Goal: Task Accomplishment & Management: Complete application form

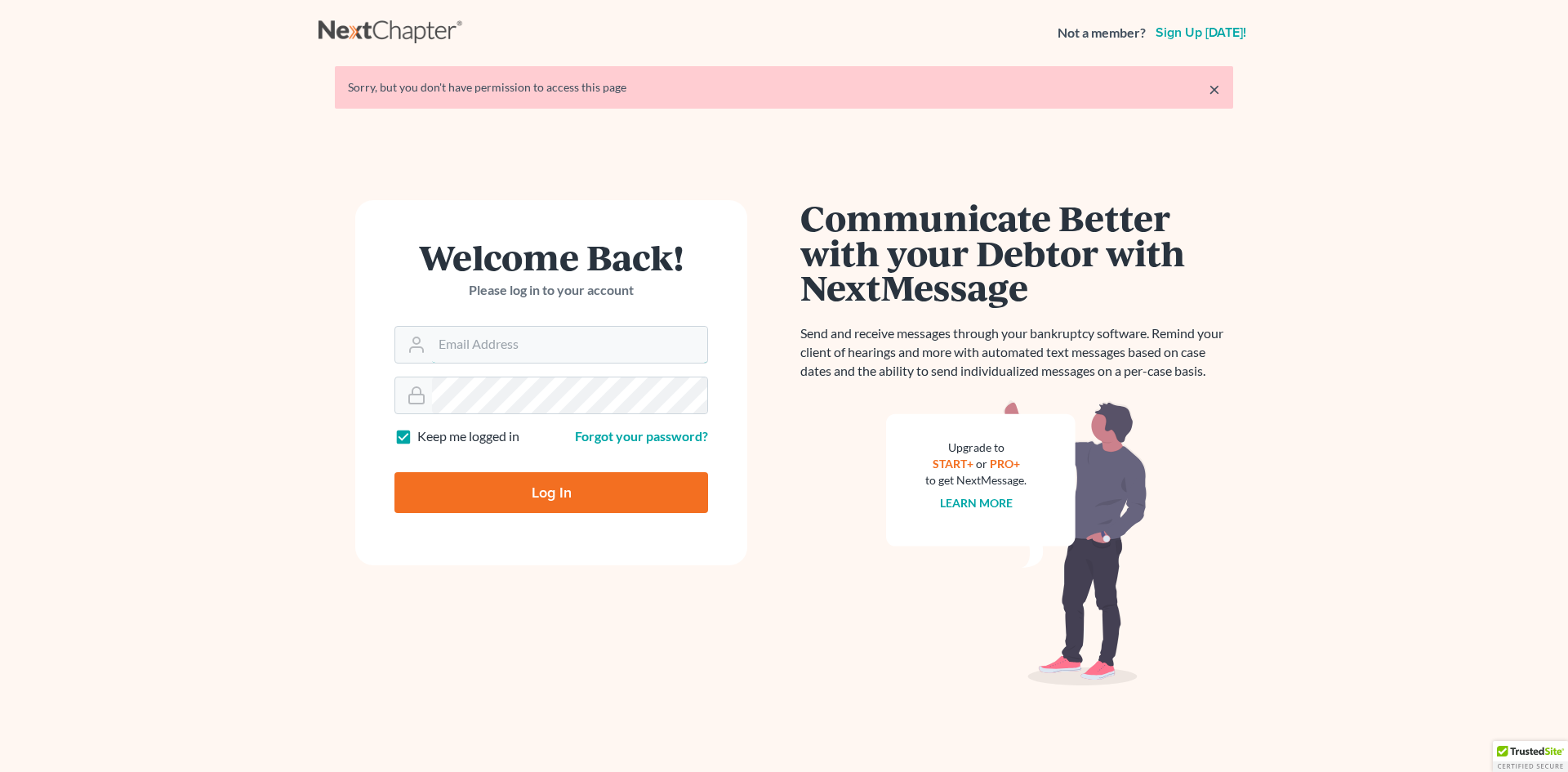
type input "[PERSON_NAME][EMAIL_ADDRESS][DOMAIN_NAME]"
click at [553, 504] on input "Log In" at bounding box center [551, 492] width 313 height 41
type input "Thinking..."
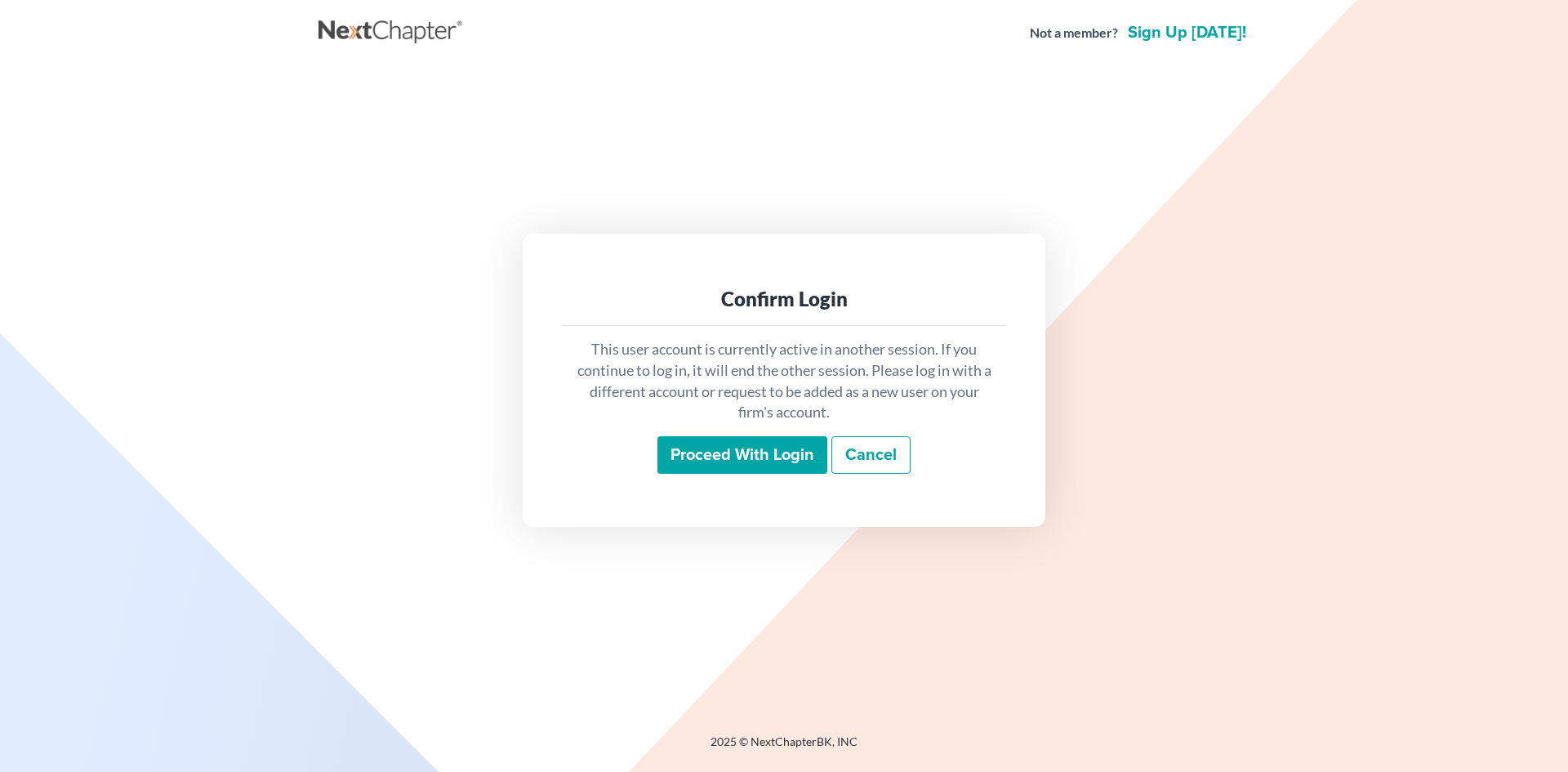
click at [805, 457] on input "Proceed with login" at bounding box center [742, 455] width 170 height 38
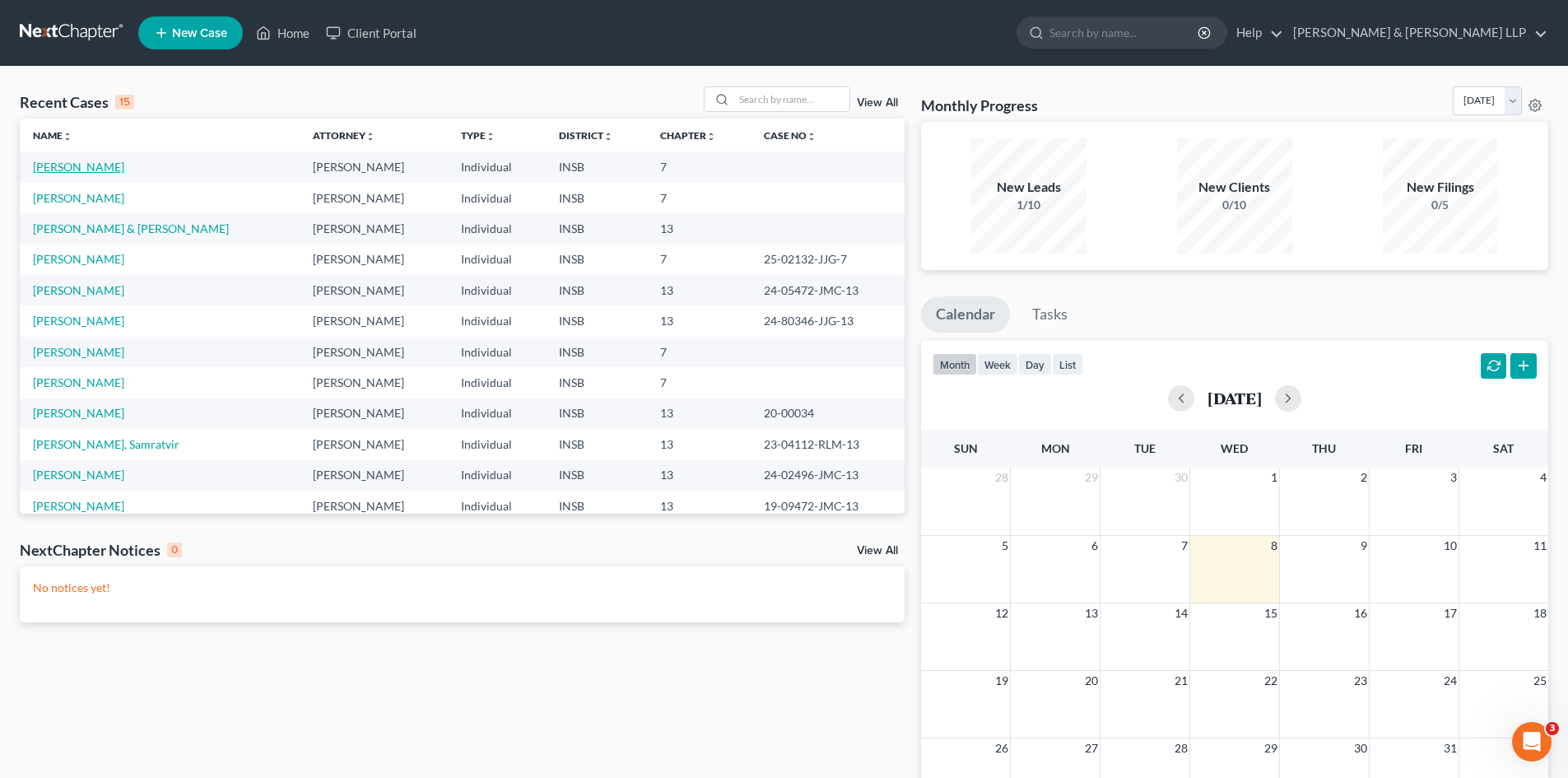
click at [69, 167] on link "[PERSON_NAME]" at bounding box center [79, 166] width 92 height 14
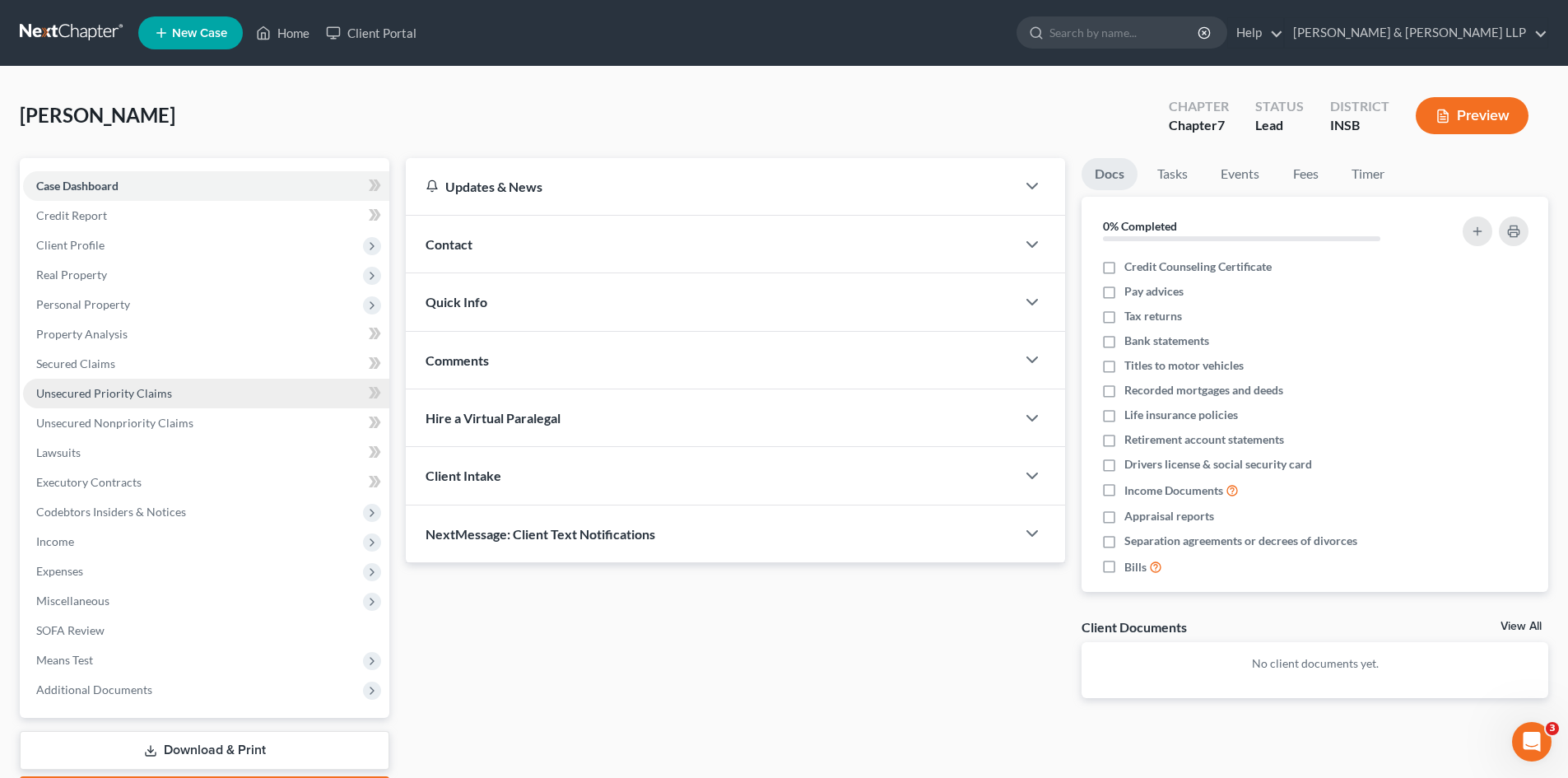
click at [182, 394] on link "Unsecured Priority Claims" at bounding box center [206, 393] width 367 height 30
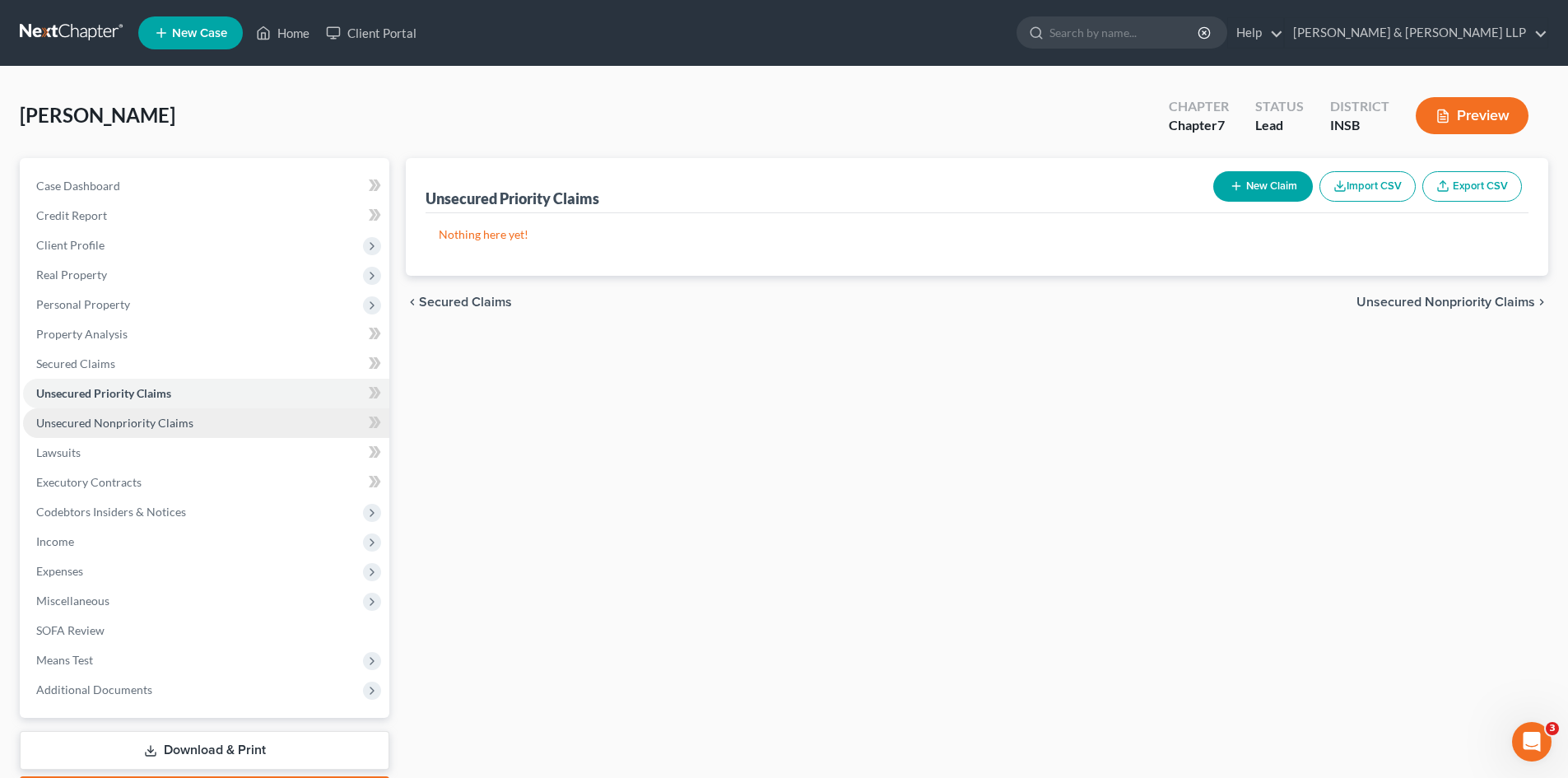
click at [181, 419] on span "Unsecured Nonpriority Claims" at bounding box center [115, 422] width 157 height 14
click at [194, 395] on link "Unsecured Priority Claims" at bounding box center [206, 393] width 367 height 30
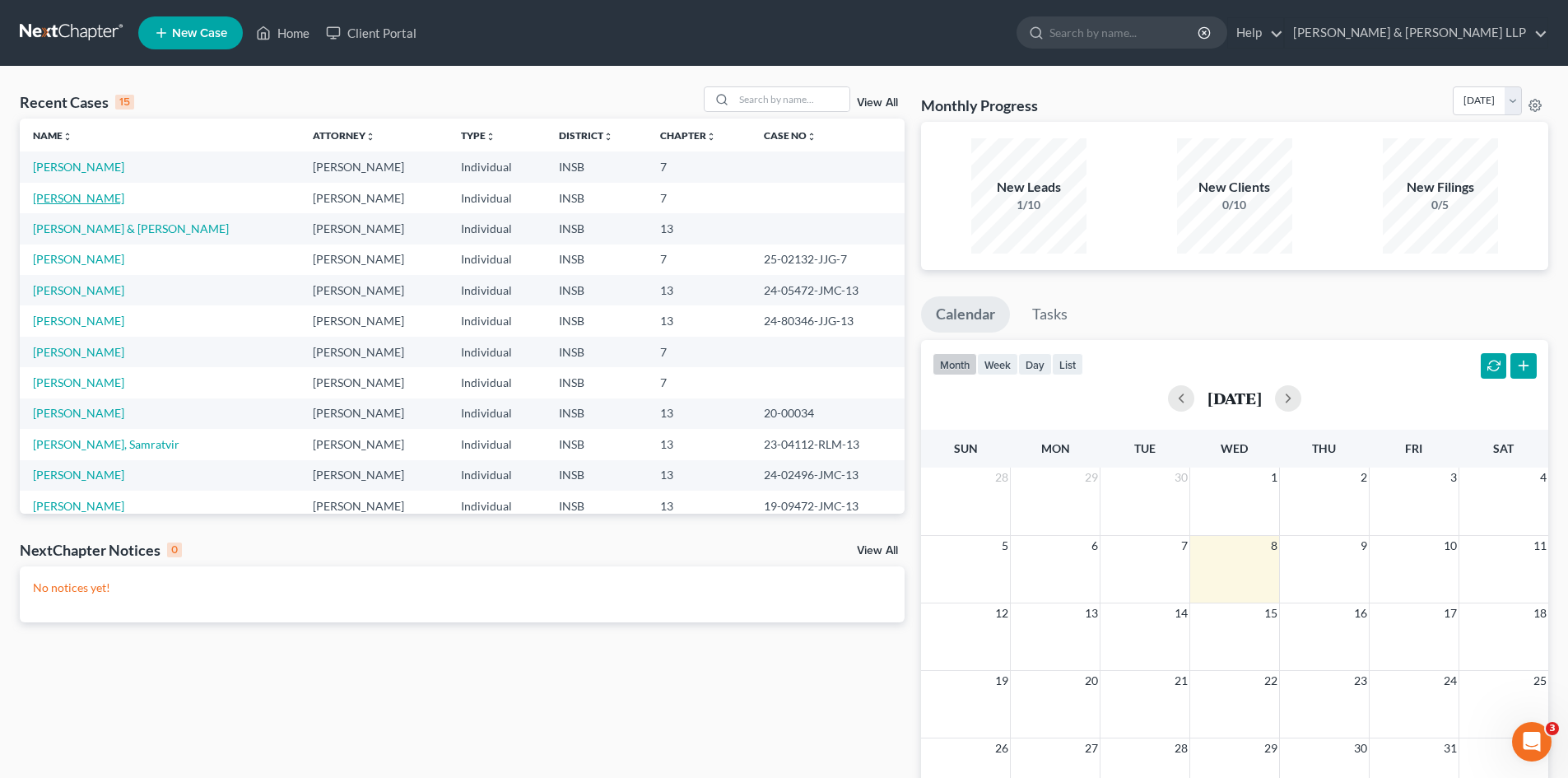
click at [111, 197] on link "[PERSON_NAME]" at bounding box center [79, 198] width 92 height 14
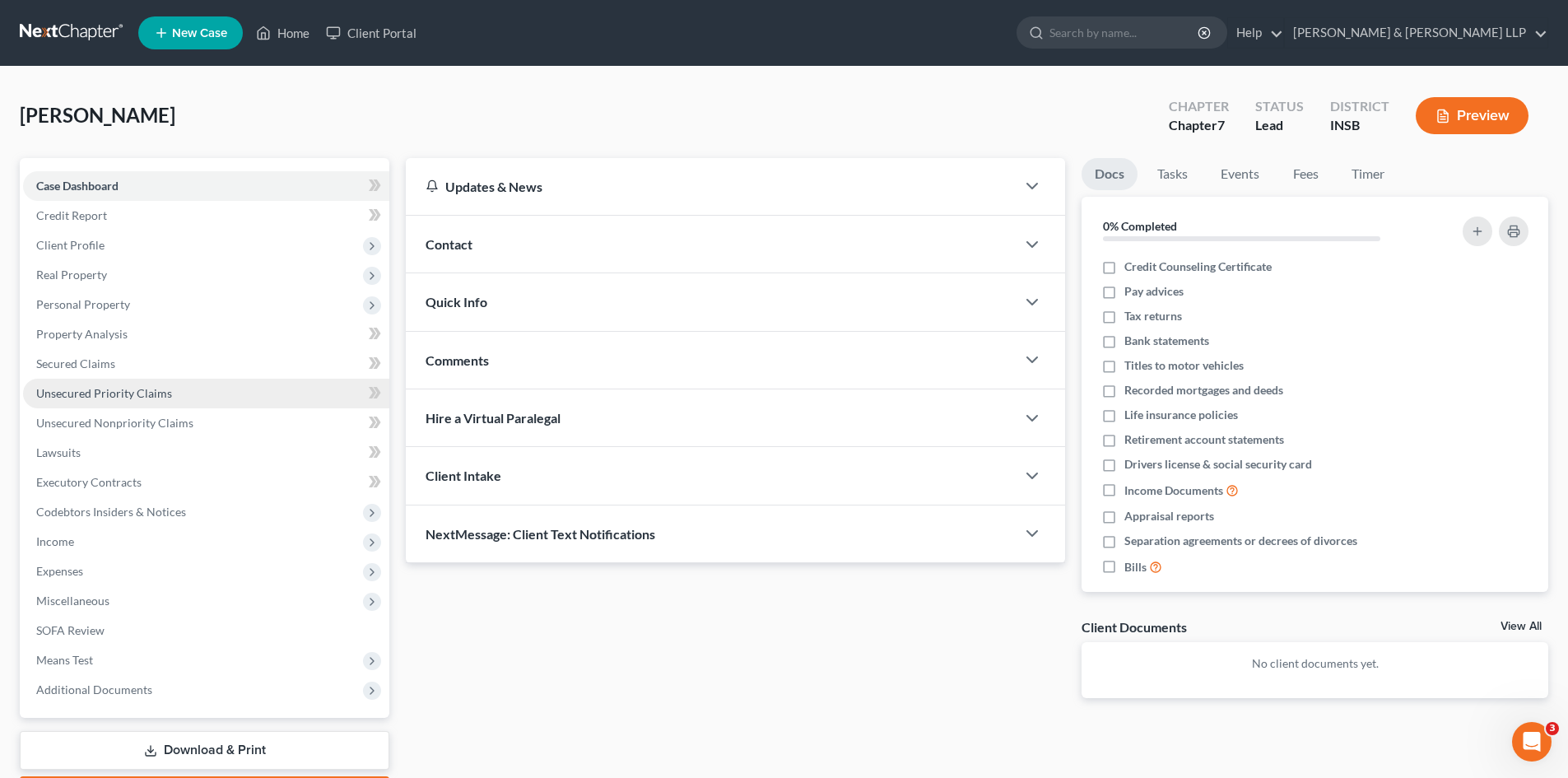
click at [138, 391] on span "Unsecured Priority Claims" at bounding box center [104, 392] width 135 height 14
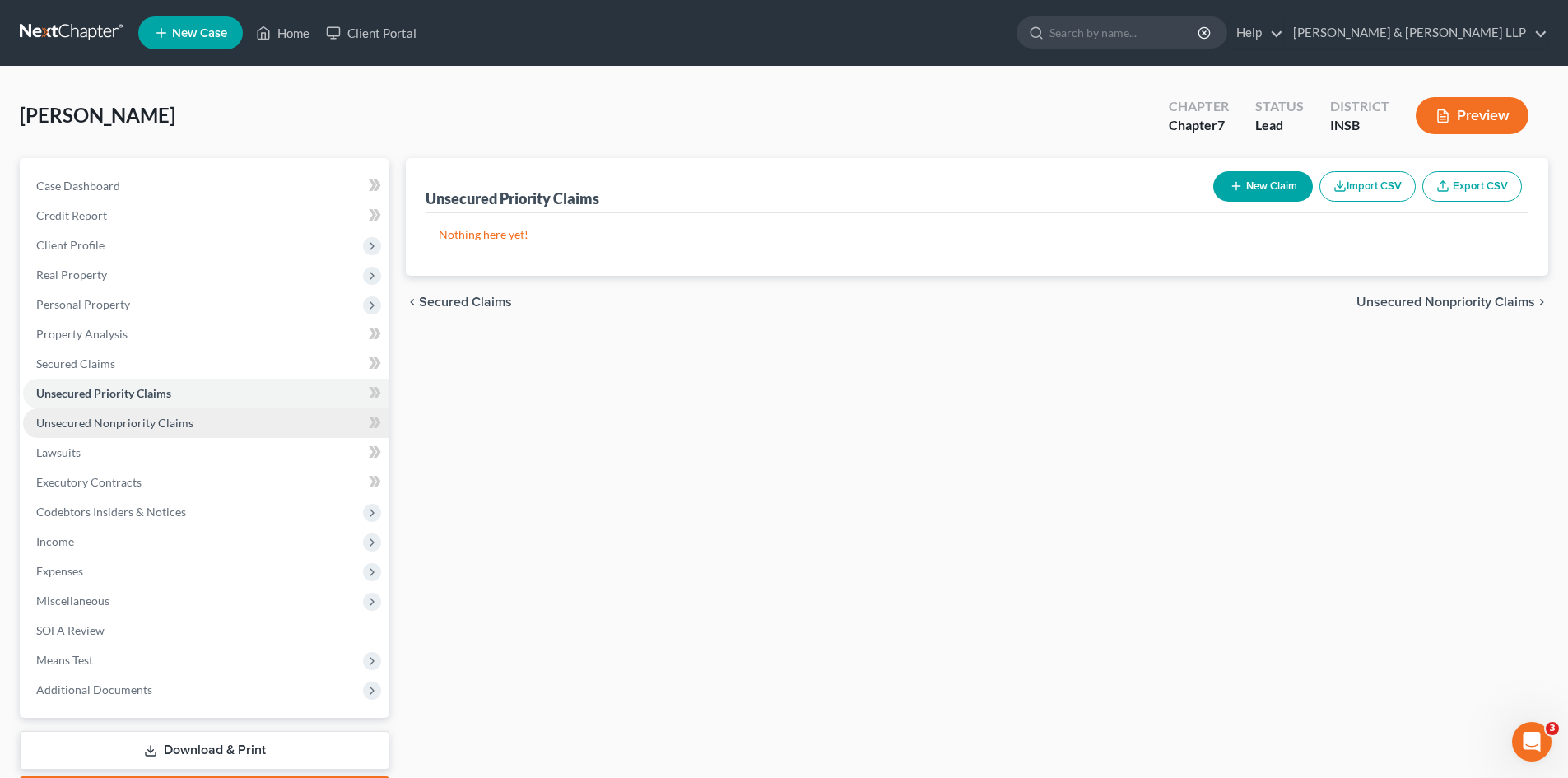
click at [163, 423] on span "Unsecured Nonpriority Claims" at bounding box center [115, 422] width 157 height 14
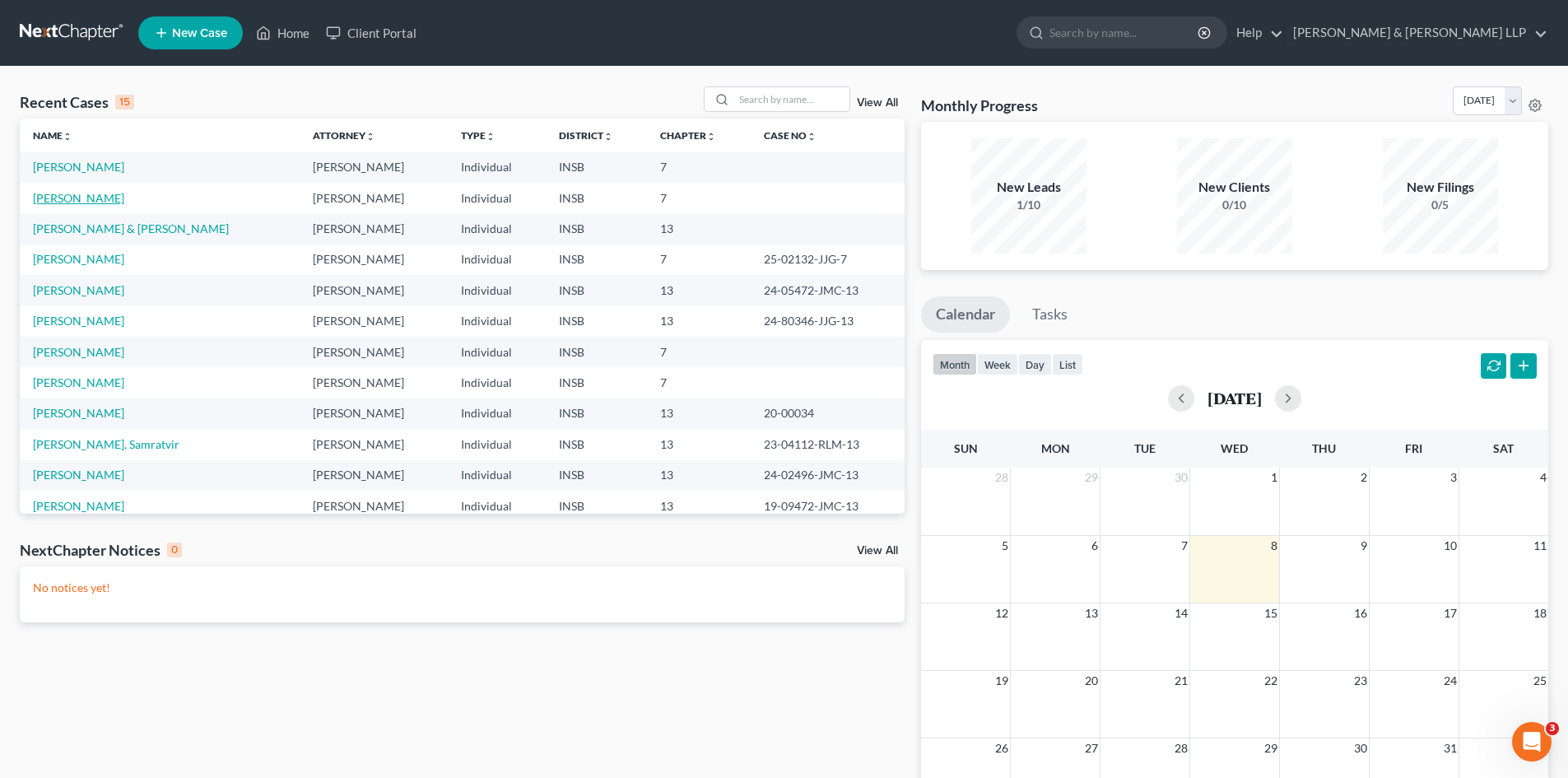
click at [95, 199] on link "Stuart, Mary" at bounding box center [79, 198] width 92 height 14
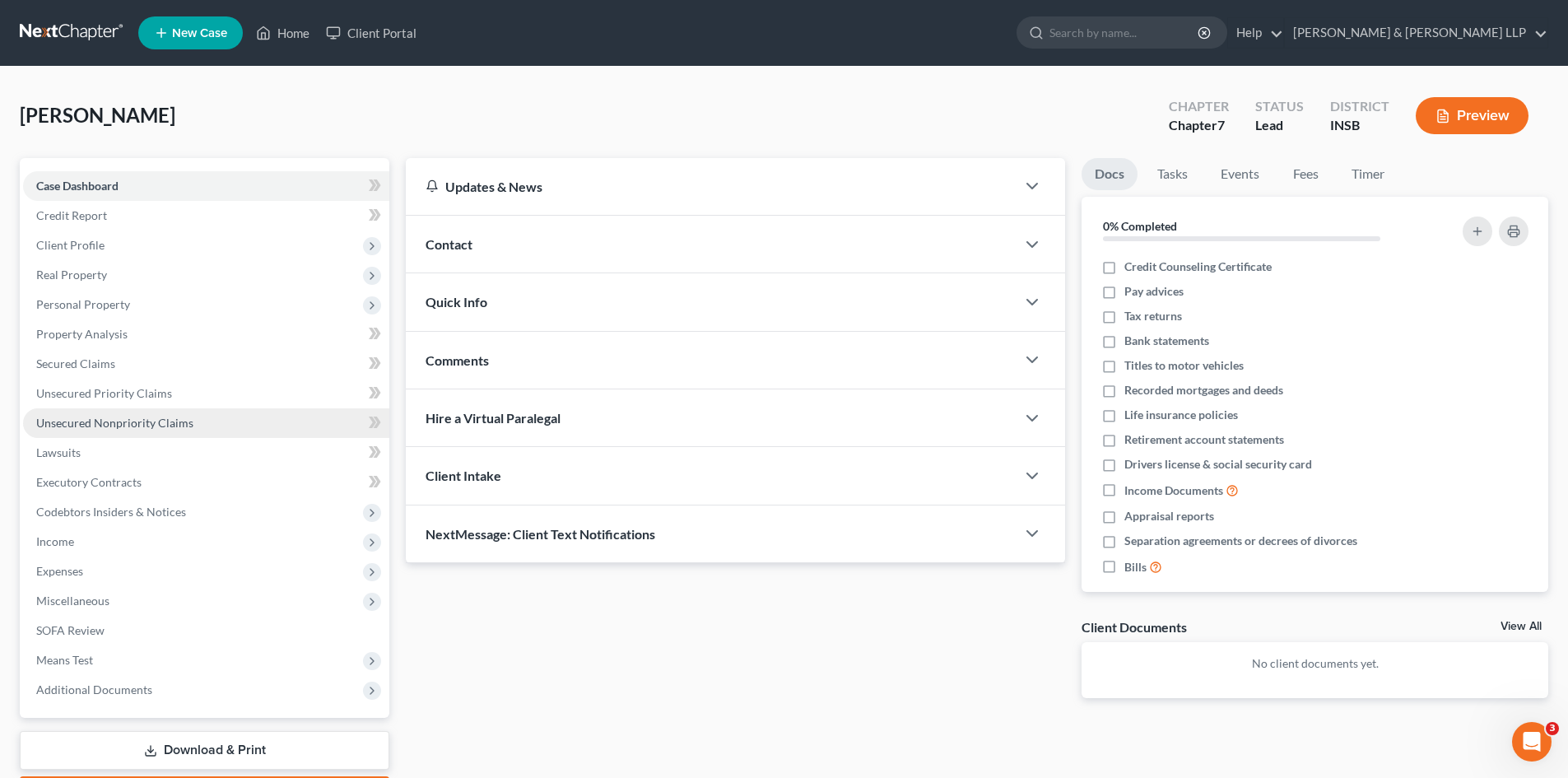
click at [131, 418] on span "Unsecured Nonpriority Claims" at bounding box center [115, 422] width 157 height 14
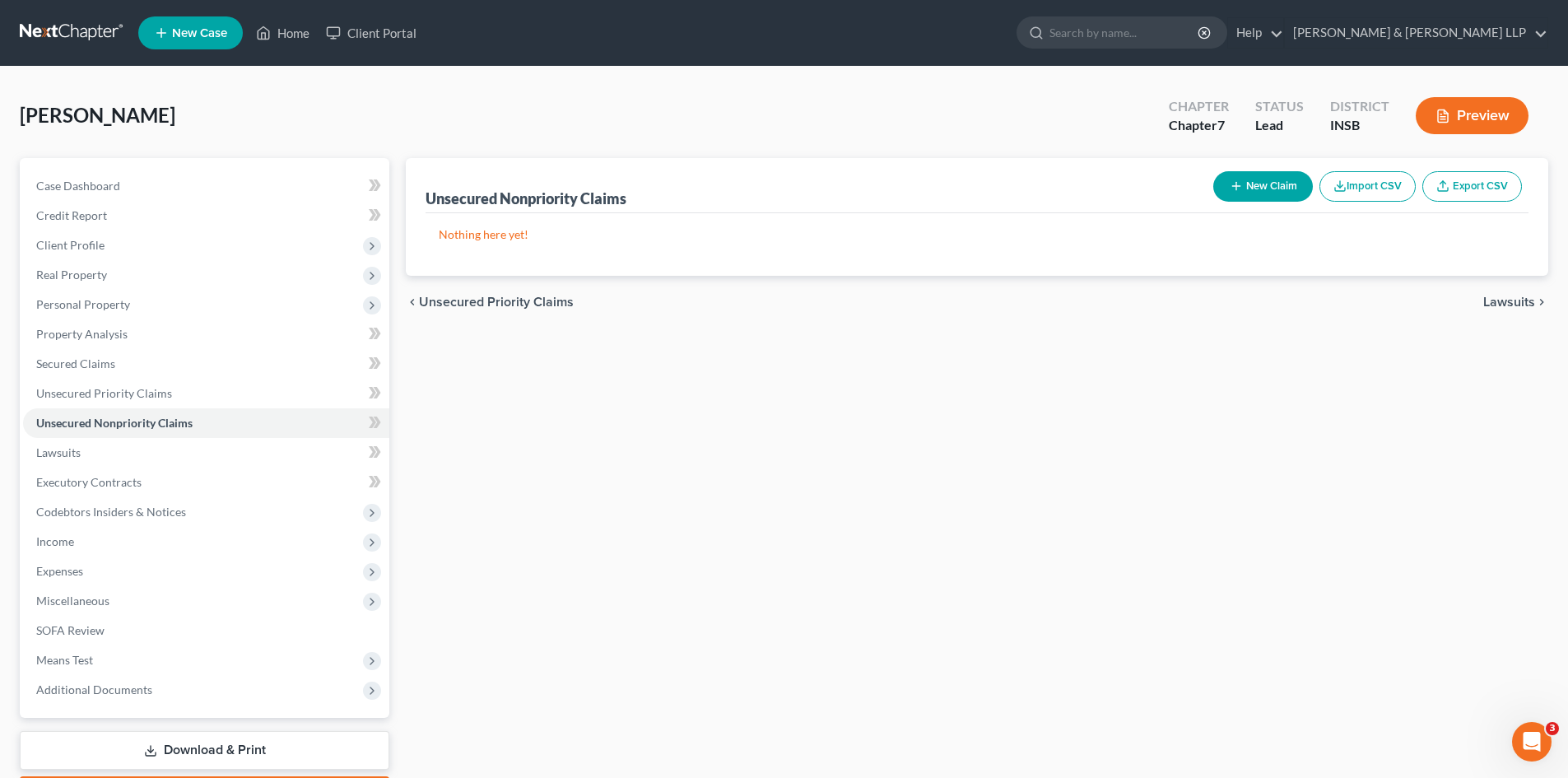
click at [1261, 192] on button "New Claim" at bounding box center [1263, 186] width 100 height 31
select select "0"
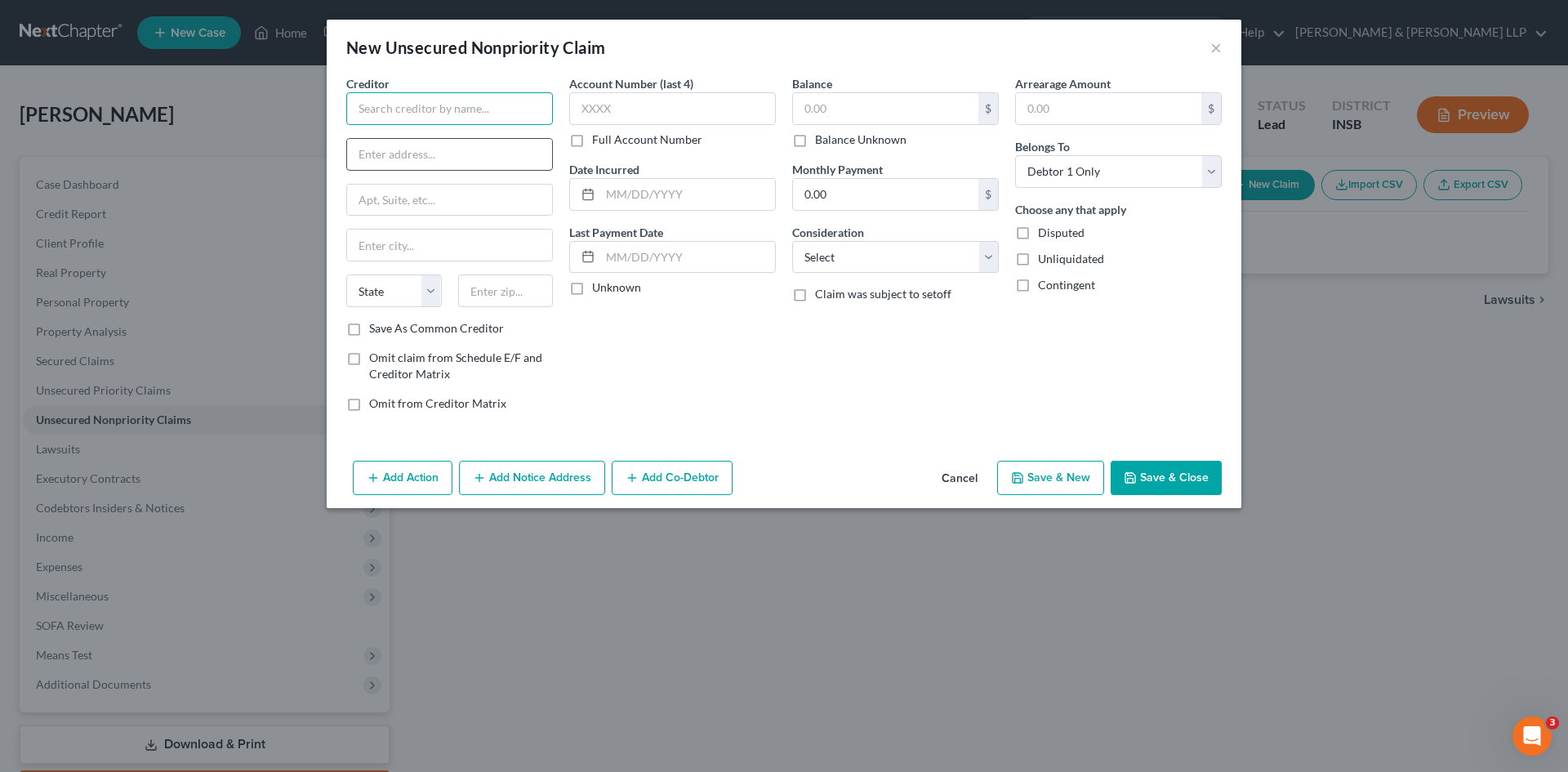
drag, startPoint x: 487, startPoint y: 111, endPoint x: 458, endPoint y: 156, distance: 53.5
click at [486, 114] on input "text" at bounding box center [449, 108] width 207 height 33
click at [452, 158] on input "text" at bounding box center [449, 153] width 205 height 31
type input "Client Services"
click at [449, 157] on input "514" at bounding box center [449, 153] width 205 height 31
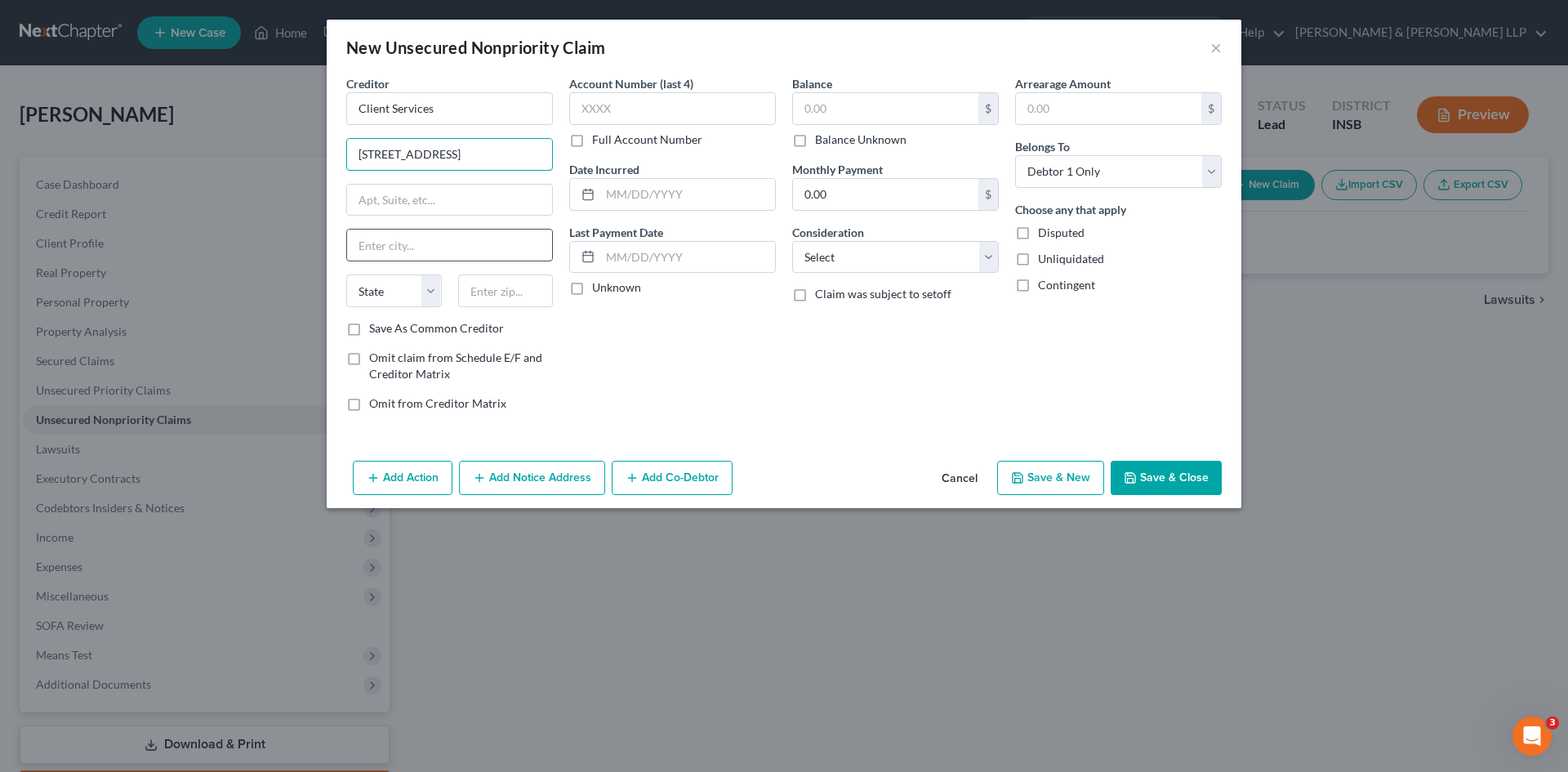
type input "[STREET_ADDRESS]"
click at [410, 235] on input "text" at bounding box center [449, 244] width 205 height 31
type input "Earth City"
click at [436, 300] on select "State [US_STATE] AK AR AZ CA CO CT DE DC [GEOGRAPHIC_DATA] [GEOGRAPHIC_DATA] GU…" at bounding box center [393, 291] width 96 height 33
select select "26"
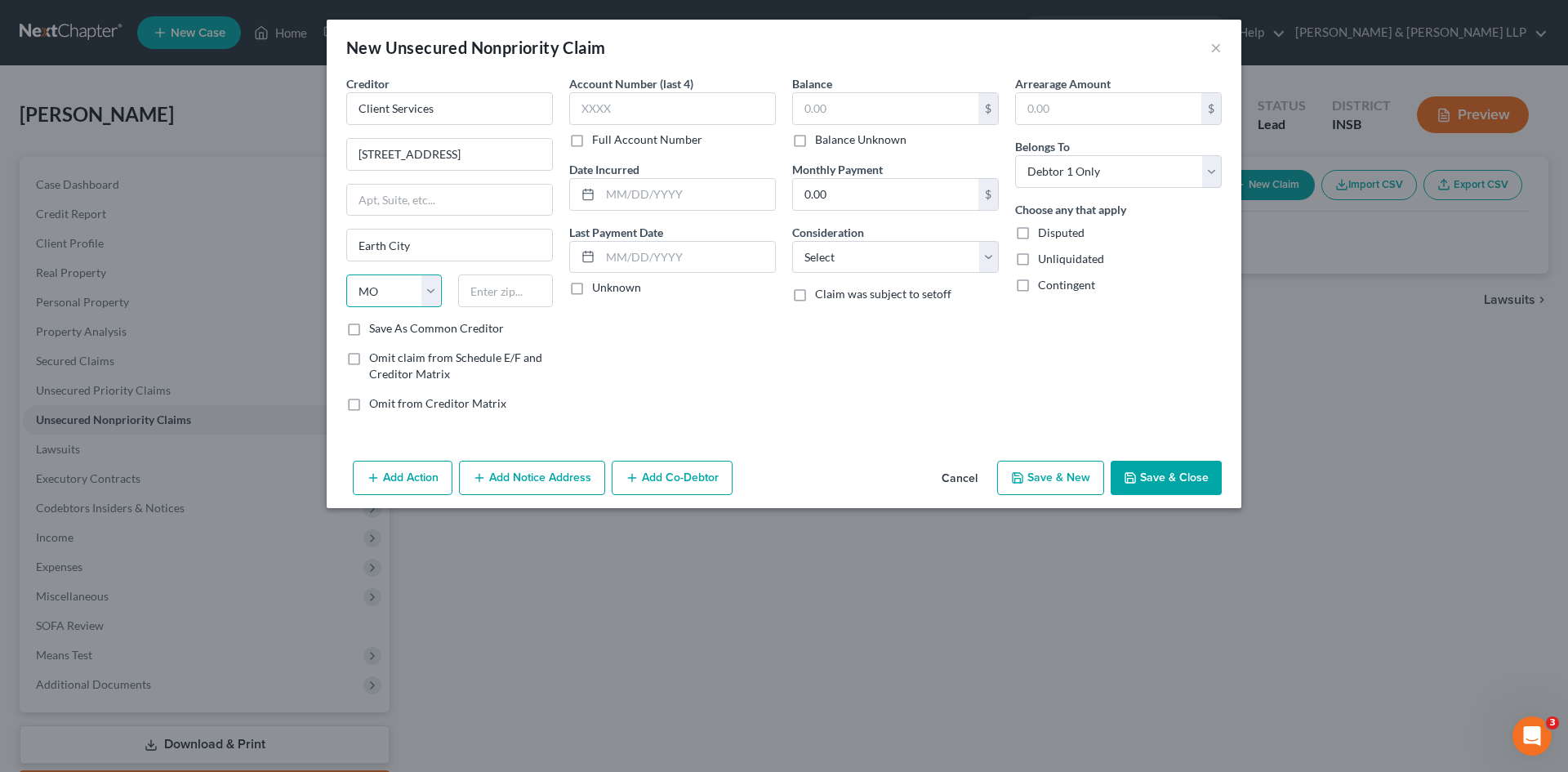
click at [346, 275] on select "State [US_STATE] AK AR AZ CA CO CT DE DC [GEOGRAPHIC_DATA] [GEOGRAPHIC_DATA] GU…" at bounding box center [393, 291] width 96 height 33
click at [507, 288] on input "text" at bounding box center [505, 291] width 96 height 33
type input "63045-1303"
click at [712, 108] on input "text" at bounding box center [672, 108] width 207 height 33
type input "7368"
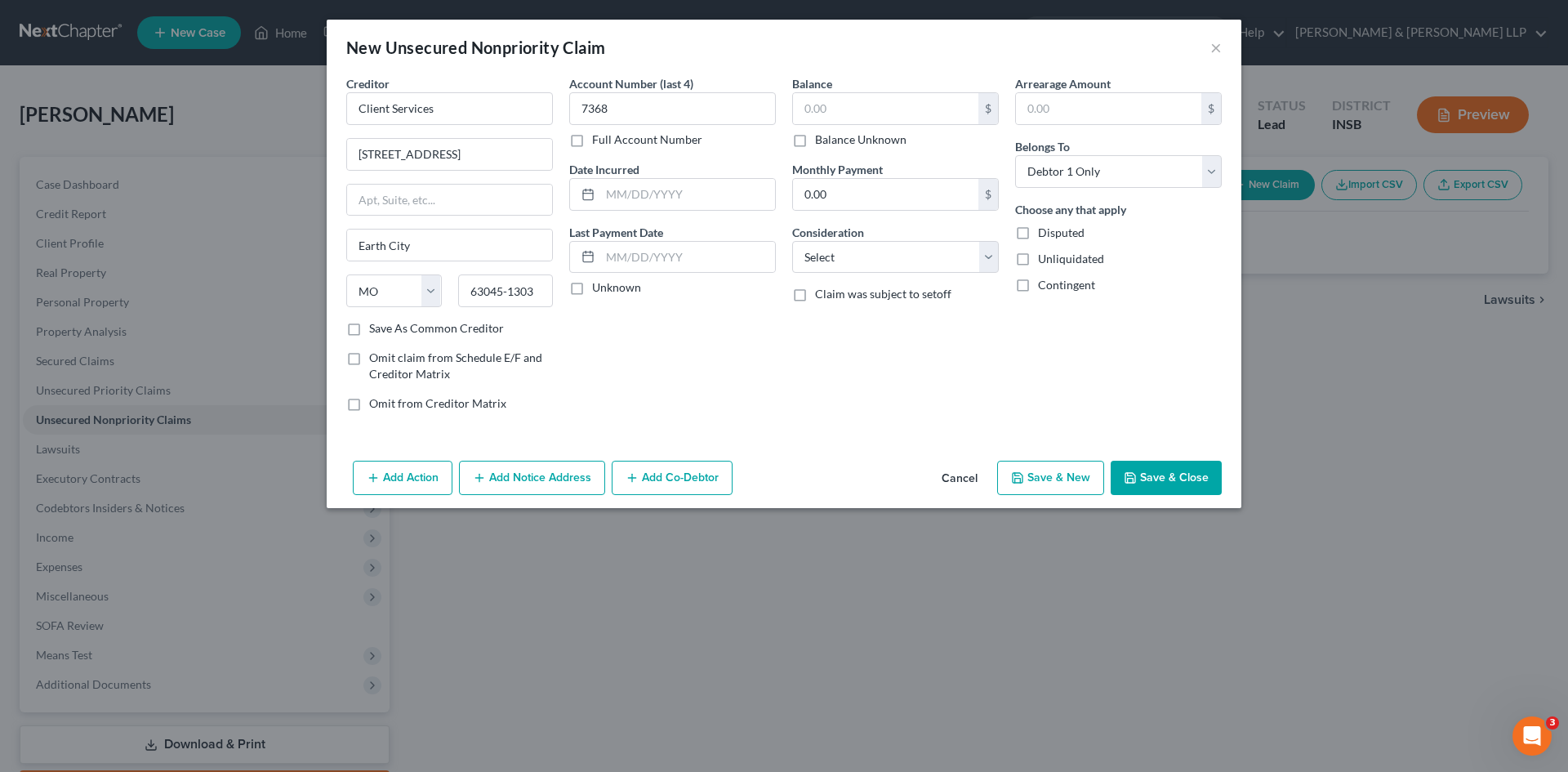
click at [369, 330] on label "Save As Common Creditor" at bounding box center [436, 328] width 134 height 17
click at [376, 330] on input "Save As Common Creditor" at bounding box center [381, 325] width 11 height 11
checkbox input "true"
click at [986, 261] on select "Select Cable / Satellite Services Collection Agency Credit Card Debt Debt Couns…" at bounding box center [895, 257] width 207 height 33
click at [1113, 378] on div "Arrearage Amount $ Belongs To * Select Debtor 1 Only Debtor 2 Only Debtor 1 And…" at bounding box center [1119, 250] width 223 height 350
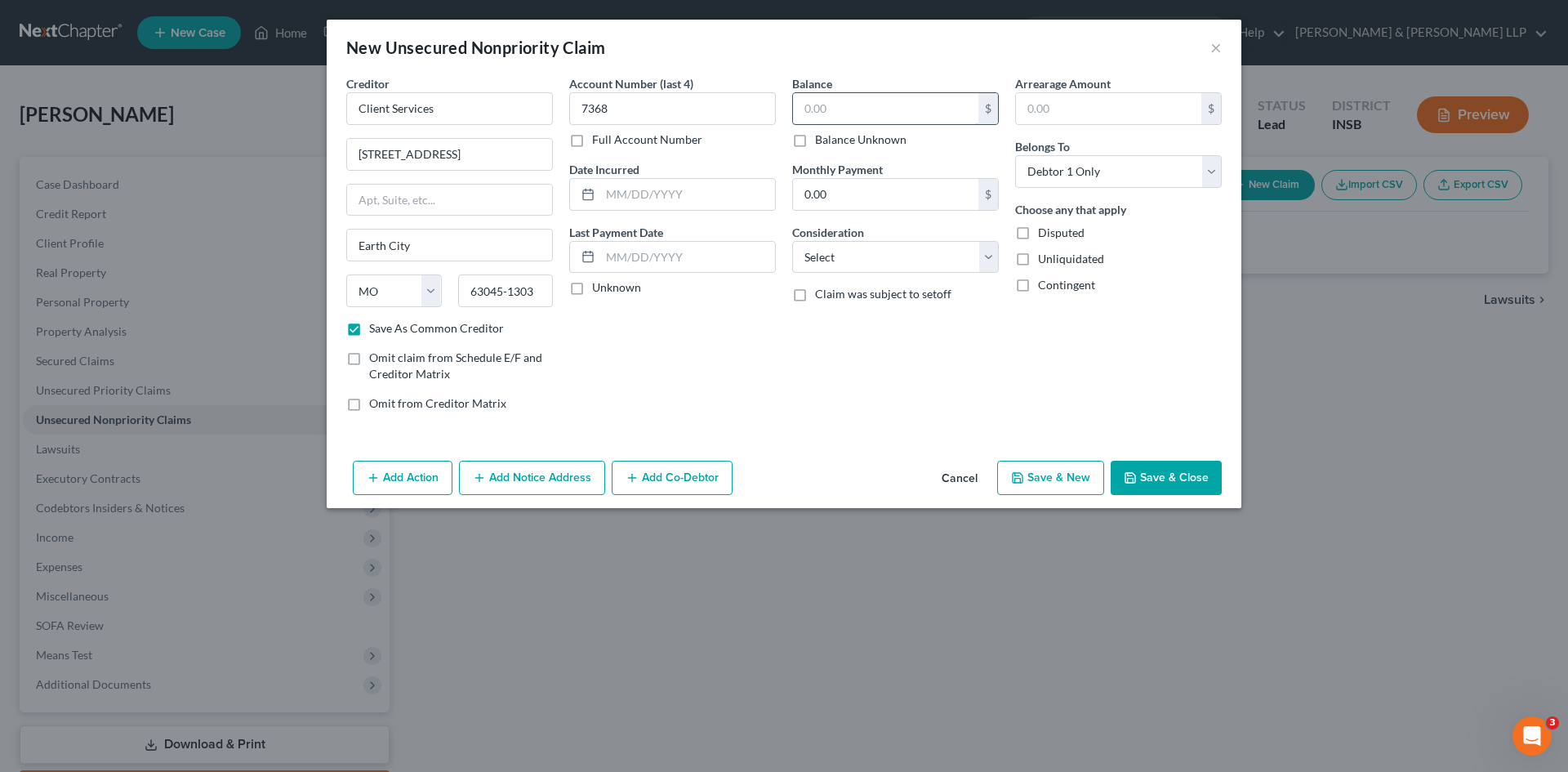
click at [876, 104] on input "text" at bounding box center [886, 108] width 186 height 31
type input "2,311.45"
click at [1102, 167] on select "Select Debtor 1 Only Debtor 2 Only Debtor 1 And Debtor 2 Only At Least One Of T…" at bounding box center [1118, 171] width 207 height 33
click at [991, 267] on select "Select Cable / Satellite Services Collection Agency Credit Card Debt Debt Couns…" at bounding box center [895, 257] width 207 height 33
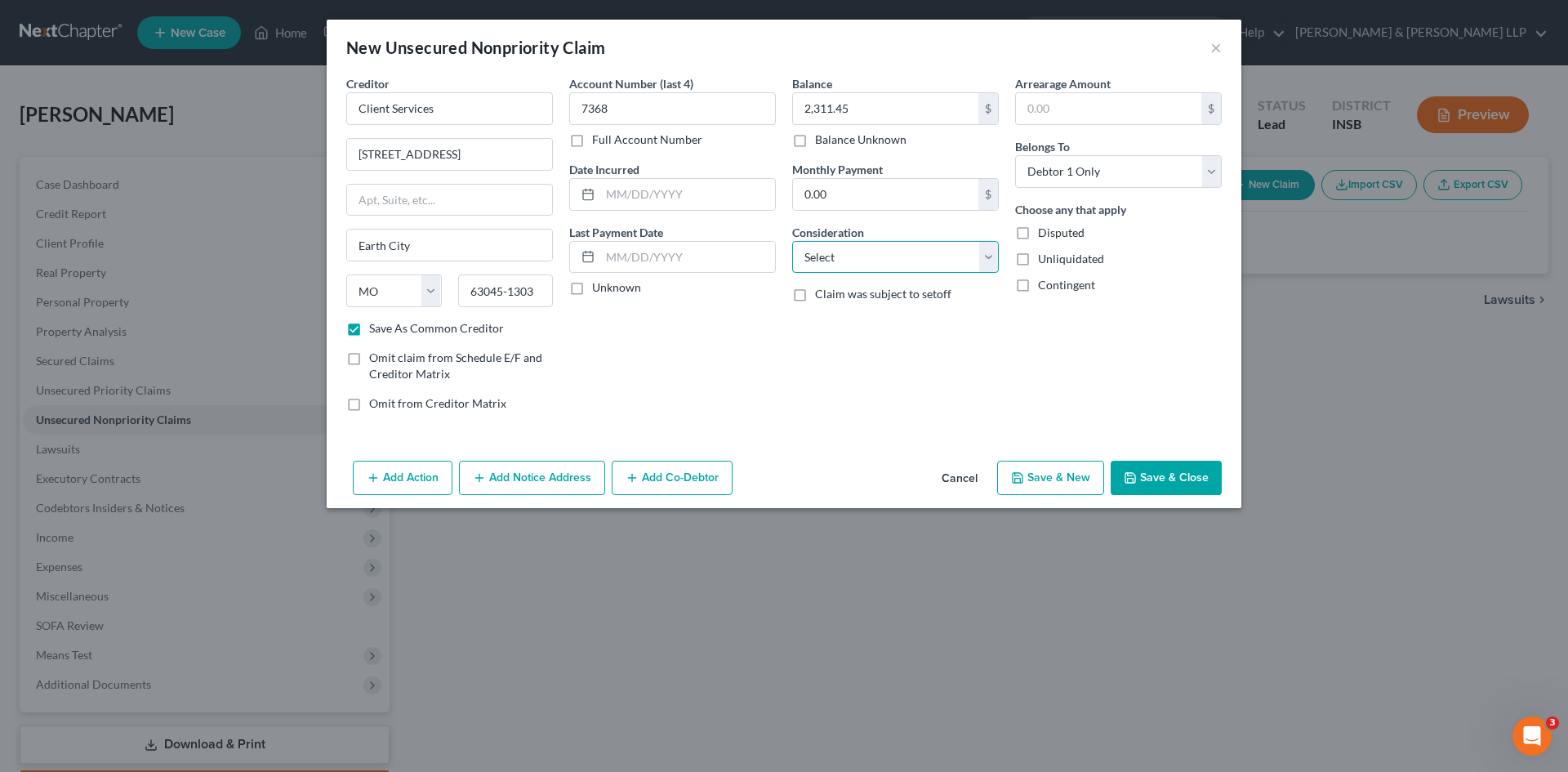
select select "1"
click at [792, 241] on select "Select Cable / Satellite Services Collection Agency Credit Card Debt Debt Couns…" at bounding box center [895, 257] width 207 height 33
click at [628, 192] on input "text" at bounding box center [687, 194] width 175 height 31
type input "[DATE]"
click at [691, 366] on div "Account Number (last 4) 7368 Full Account Number Date Incurred 7-18-2025 Last P…" at bounding box center [673, 250] width 223 height 350
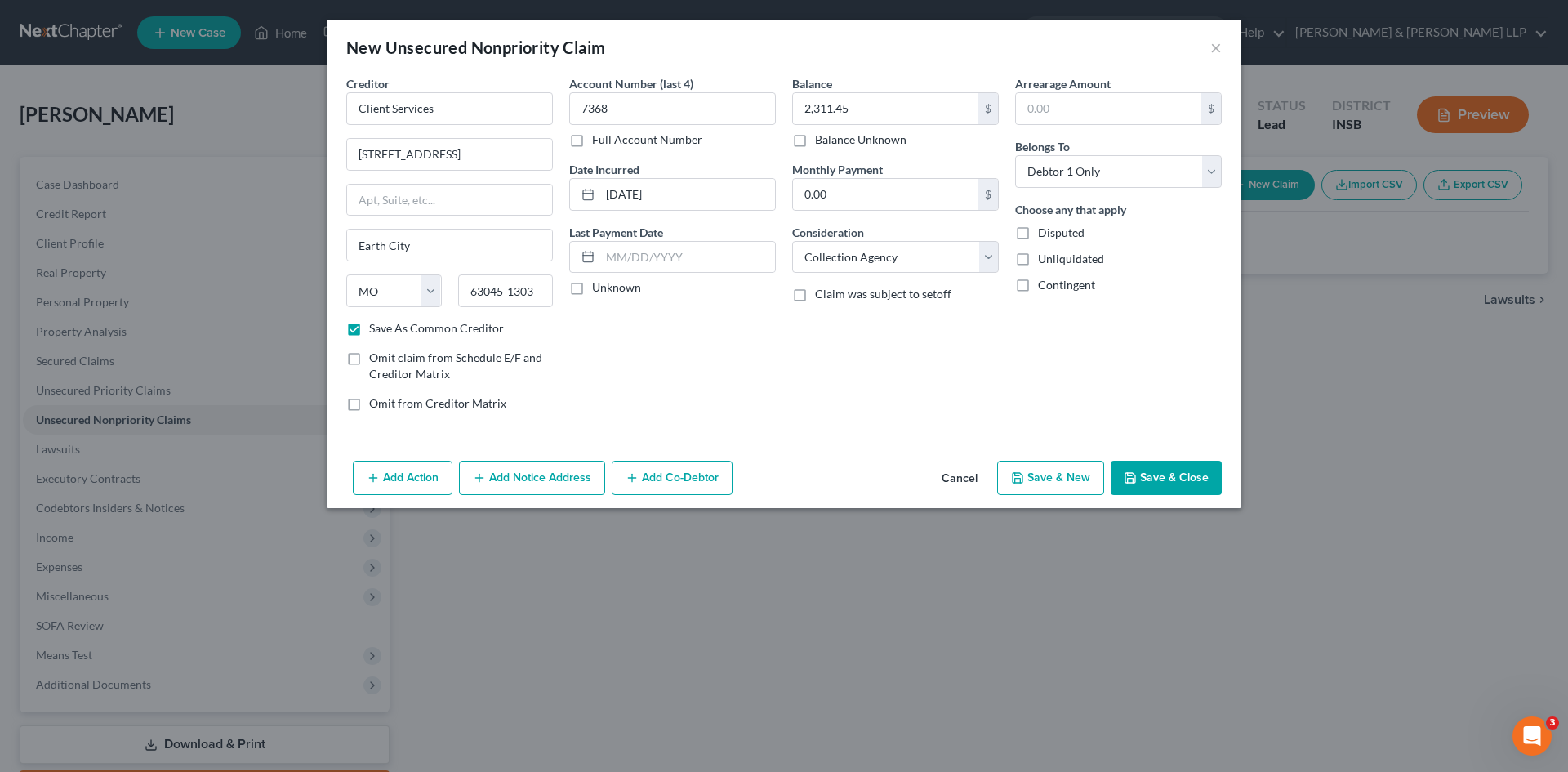
click at [1179, 479] on button "Save & Close" at bounding box center [1167, 477] width 111 height 35
checkbox input "false"
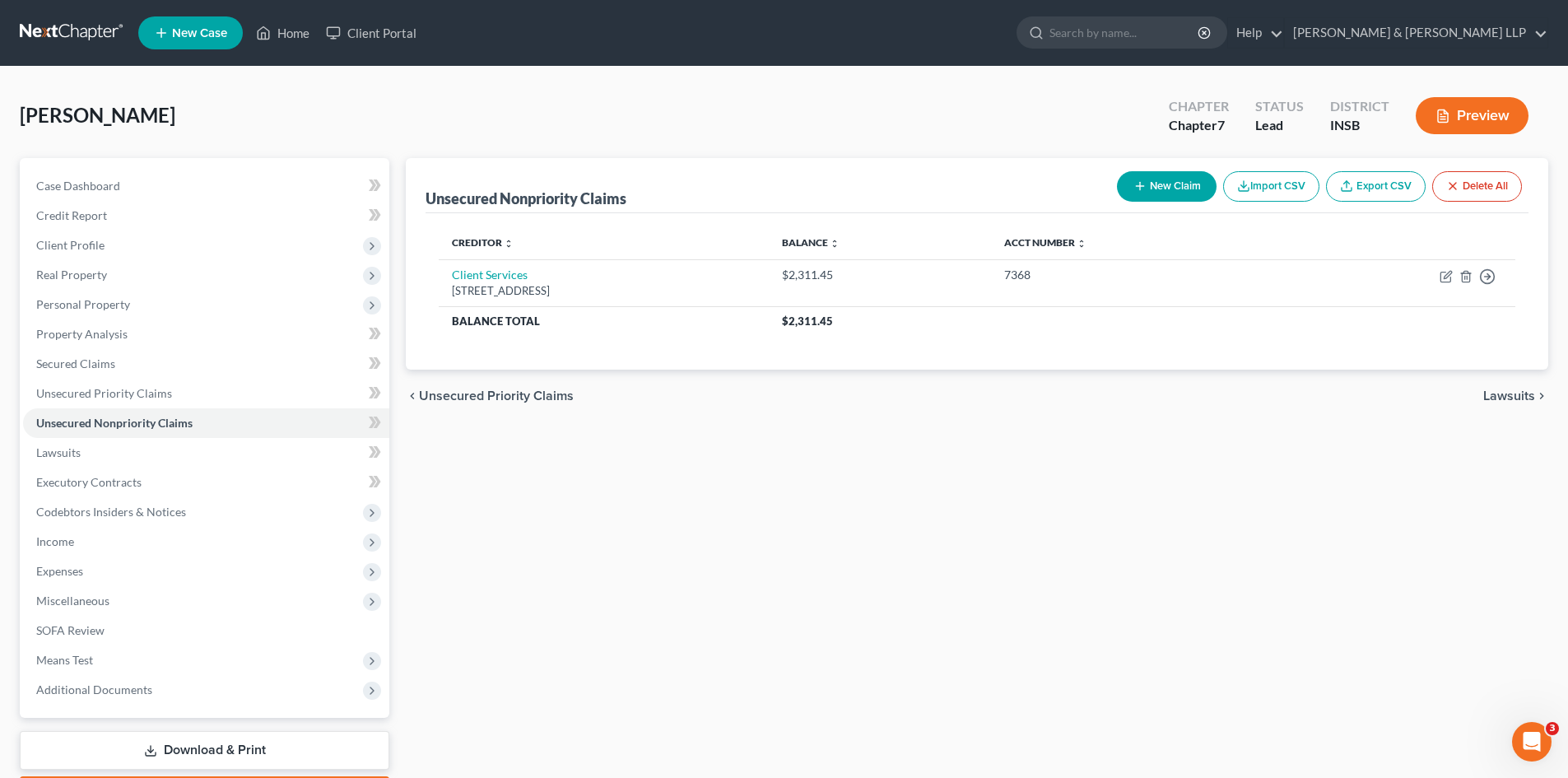
click at [1189, 177] on button "New Claim" at bounding box center [1167, 186] width 100 height 31
select select "0"
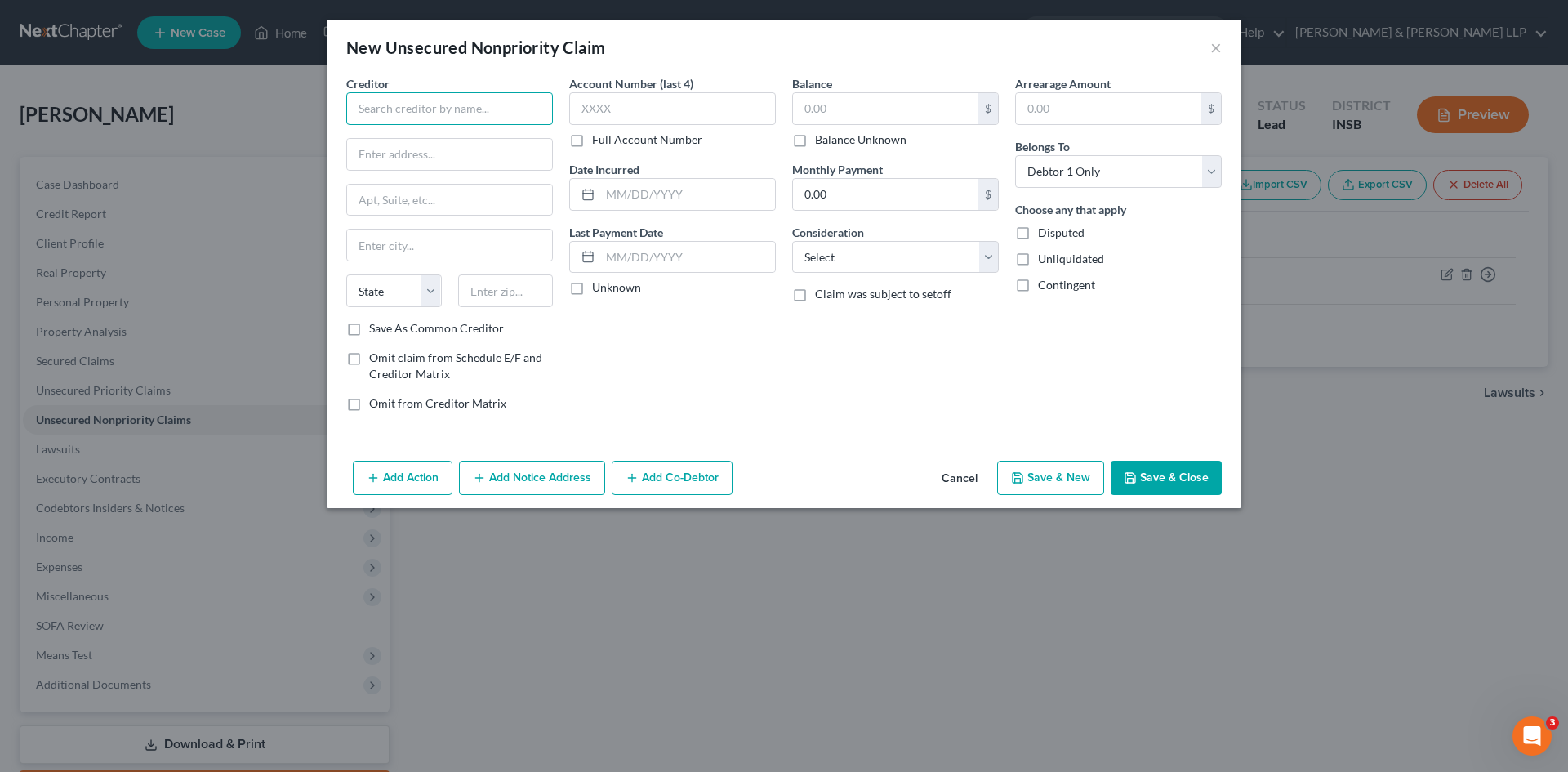
click at [437, 108] on input "text" at bounding box center [449, 108] width 207 height 33
type input "AmeriGas Propane"
click at [1159, 477] on button "Save & Close" at bounding box center [1167, 477] width 111 height 35
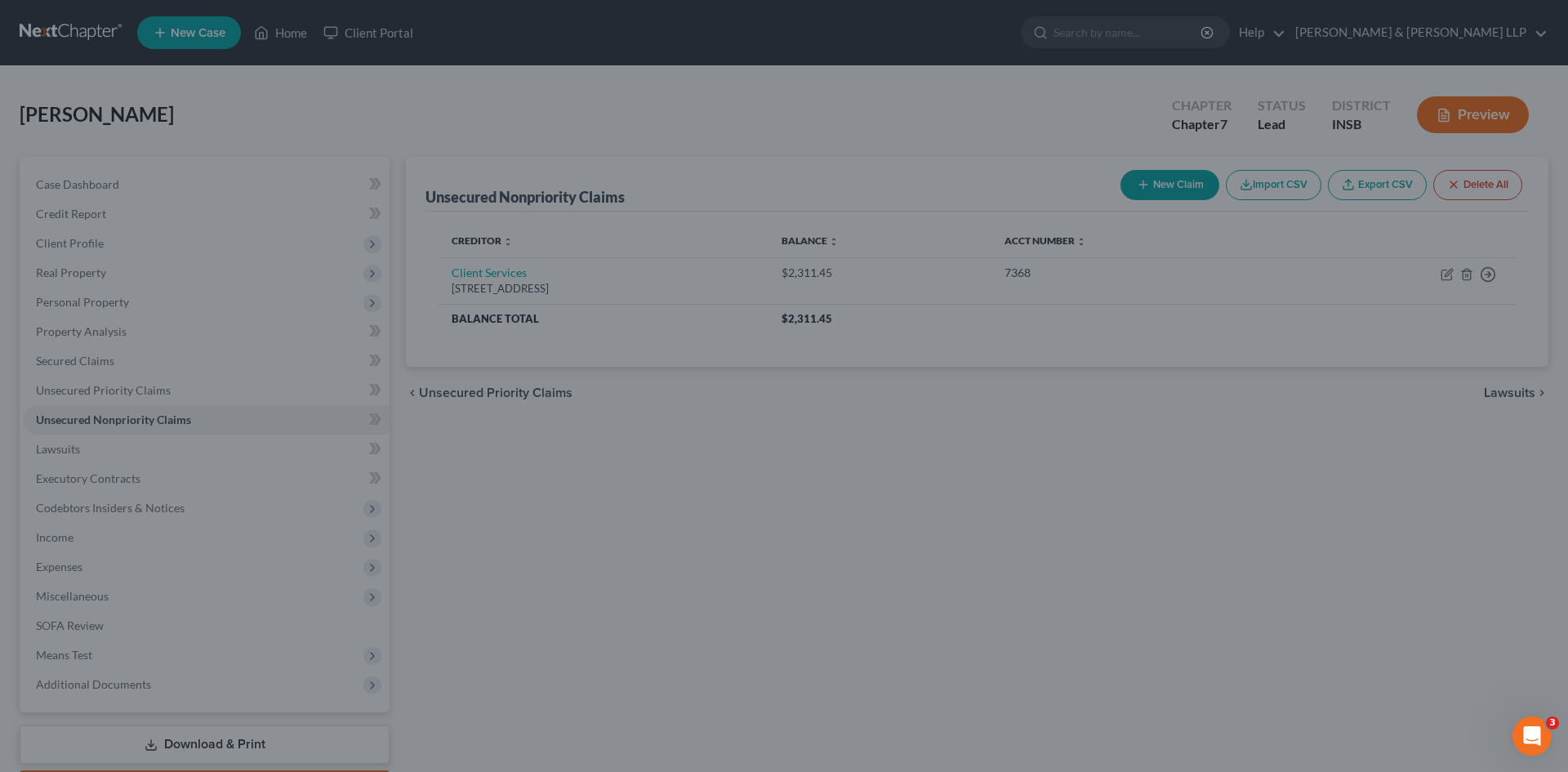
type input "0.00"
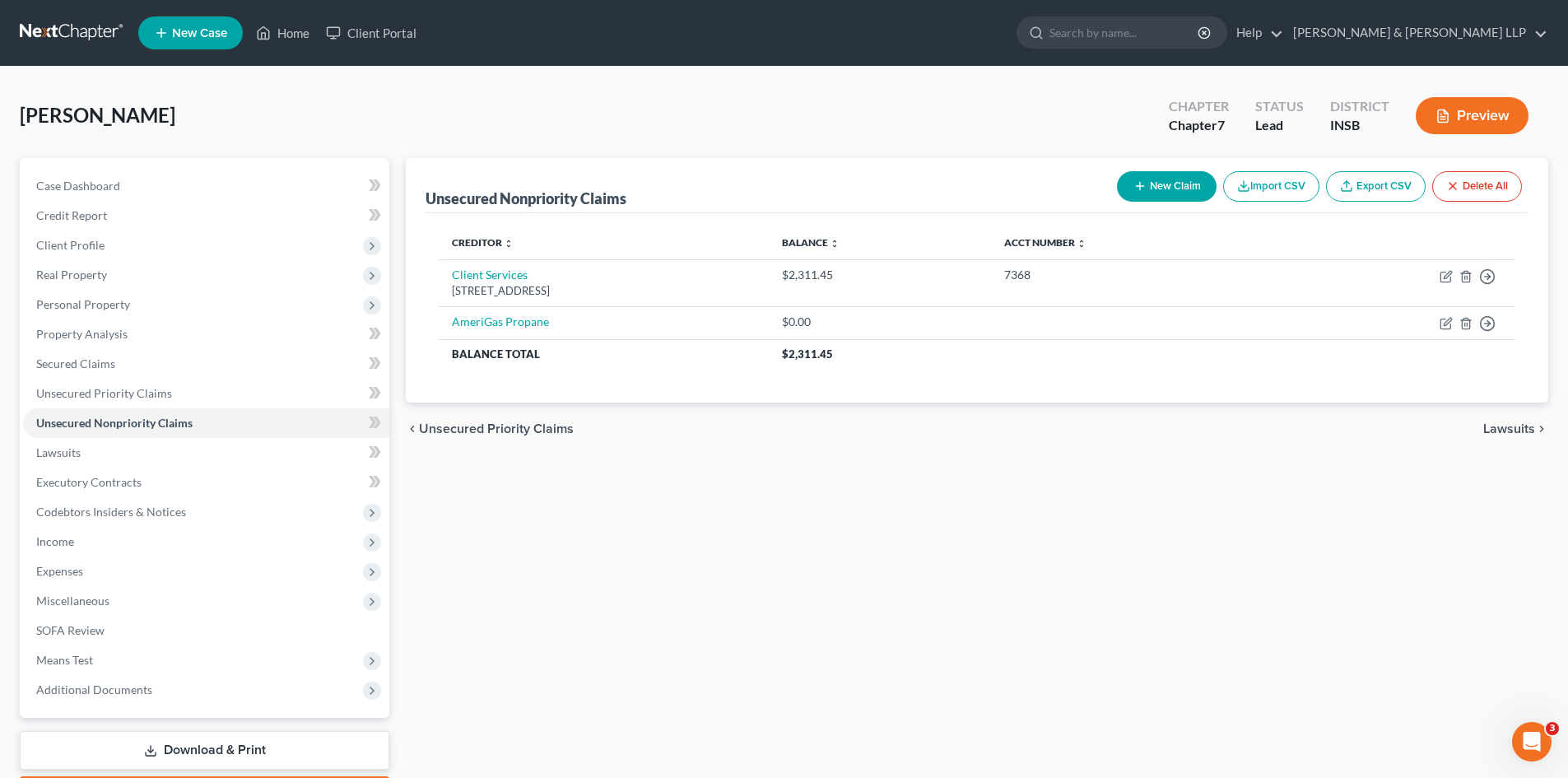
click at [1179, 182] on button "New Claim" at bounding box center [1167, 186] width 100 height 31
select select "0"
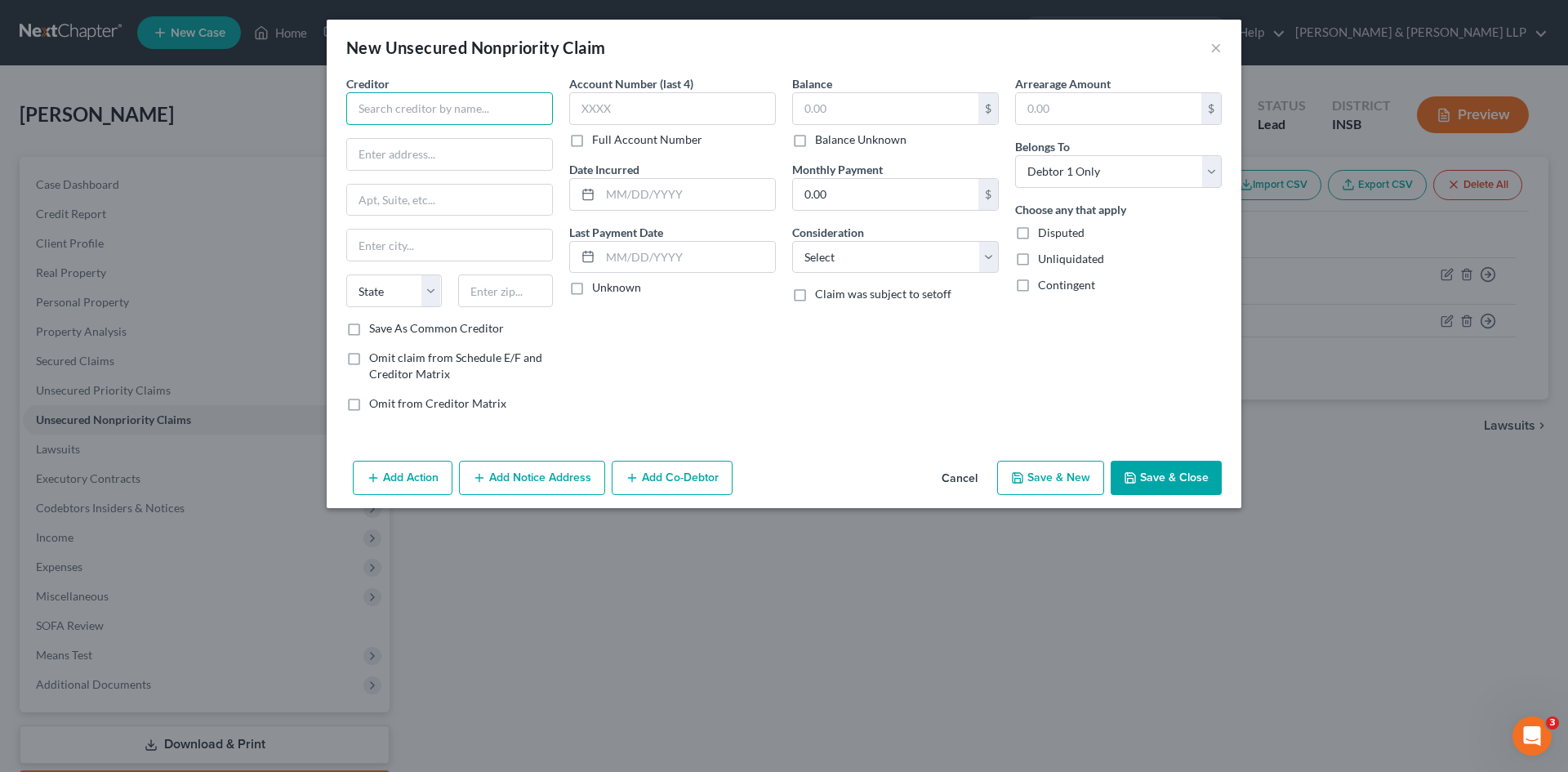
click at [513, 111] on input "text" at bounding box center [449, 108] width 207 height 33
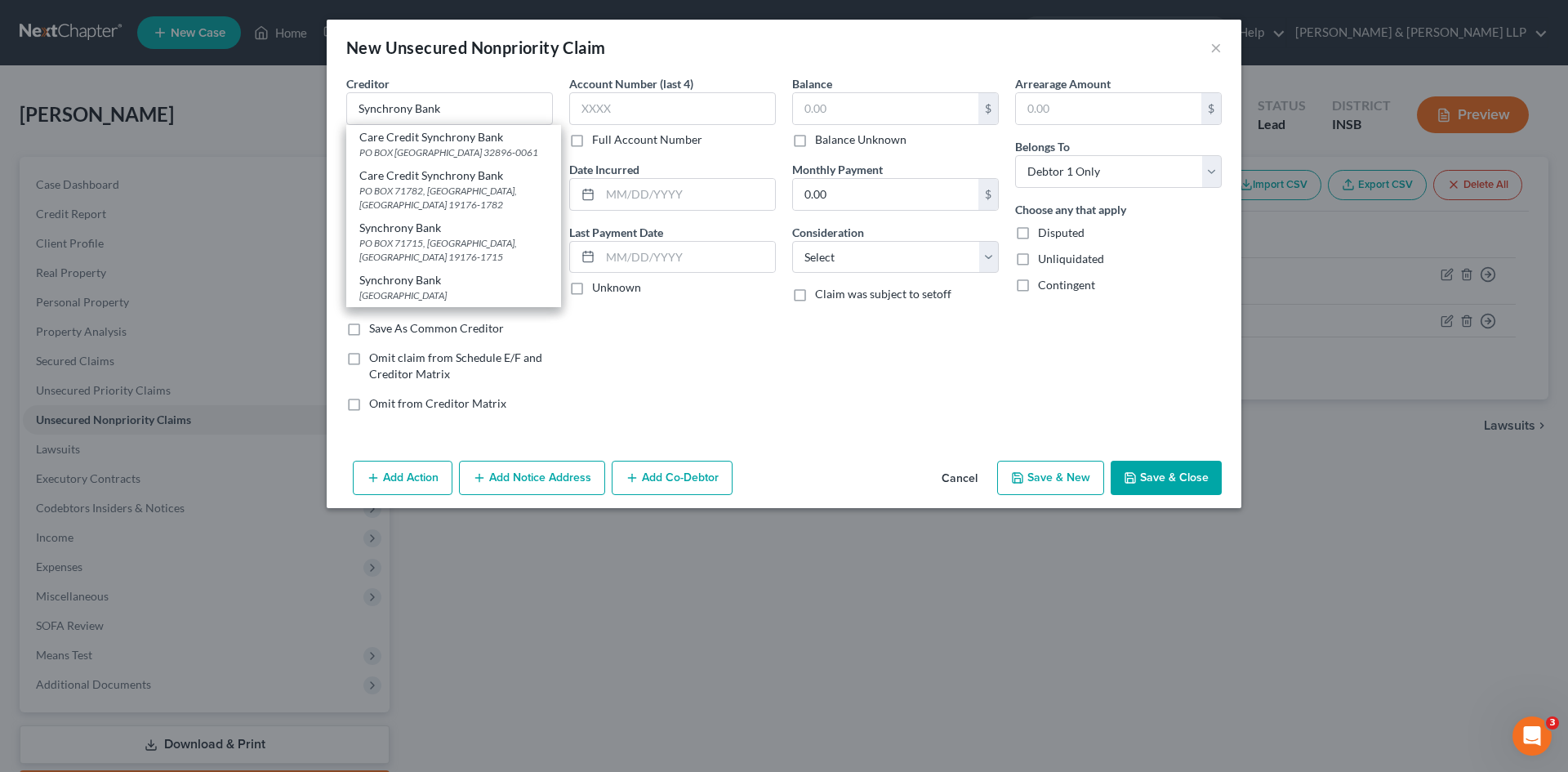
click at [461, 155] on div "PO BOX 960061, Orlando, FL 32896-0061" at bounding box center [454, 152] width 189 height 14
type input "Care Credit Synchrony Bank"
type input "PO BOX 960061"
type input "Orlando"
select select "9"
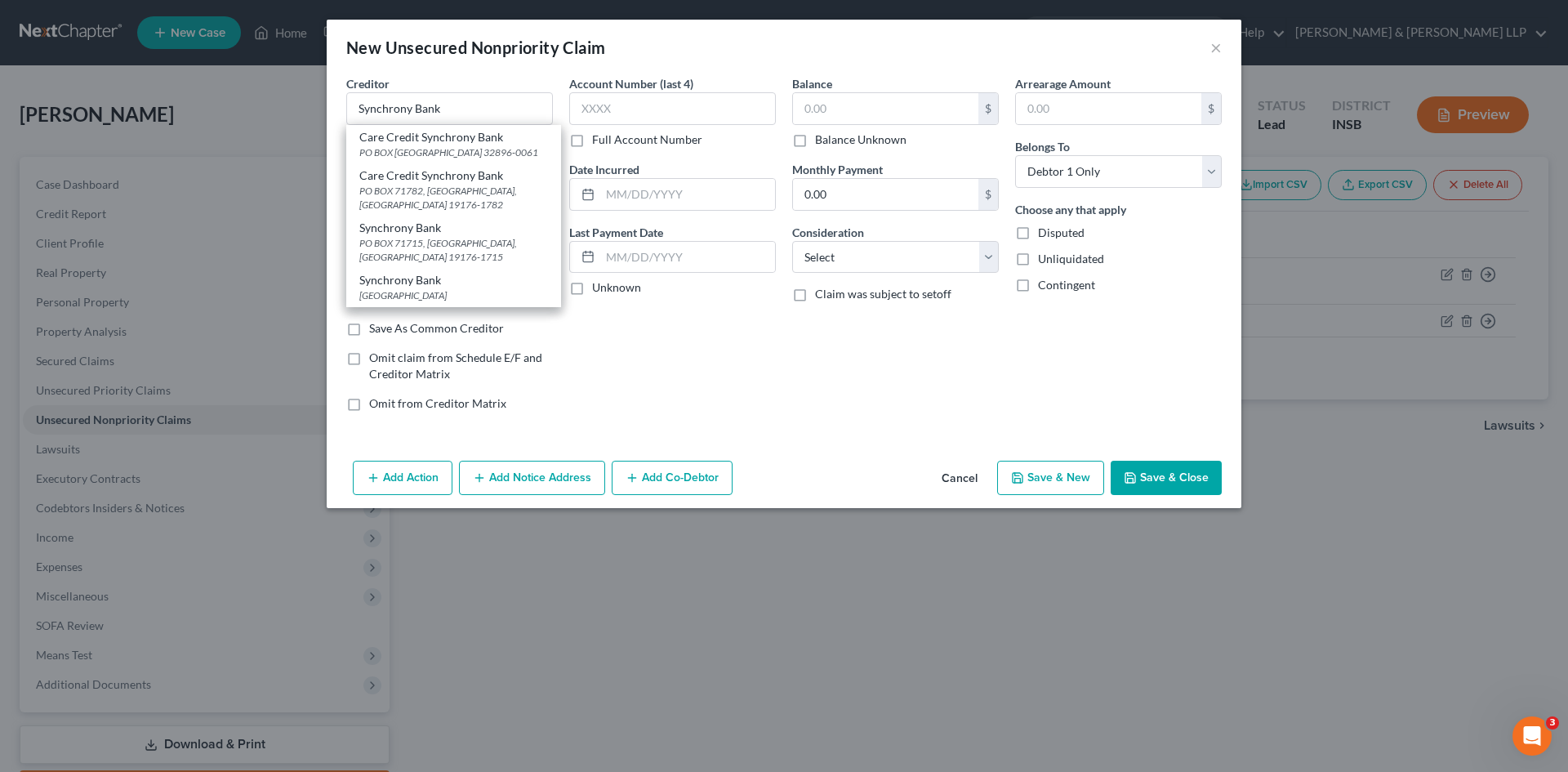
type input "32896-0061"
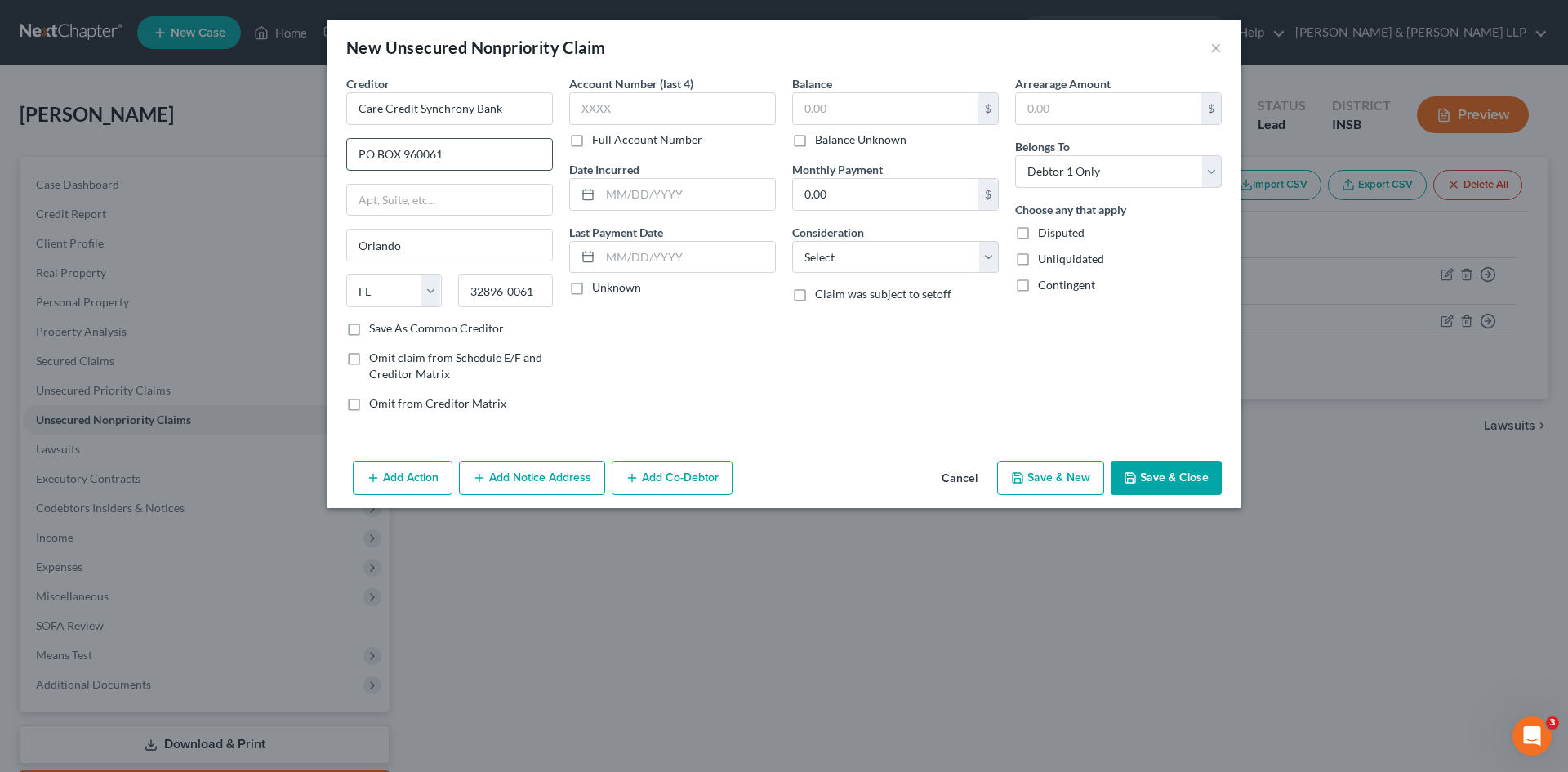
drag, startPoint x: 461, startPoint y: 155, endPoint x: 357, endPoint y: 155, distance: 104.0
click at [357, 155] on input "PO BOX 960061" at bounding box center [449, 153] width 205 height 31
type input "PO BOX 71754"
click at [416, 250] on input "Orlando" at bounding box center [449, 244] width 205 height 31
type input "O"
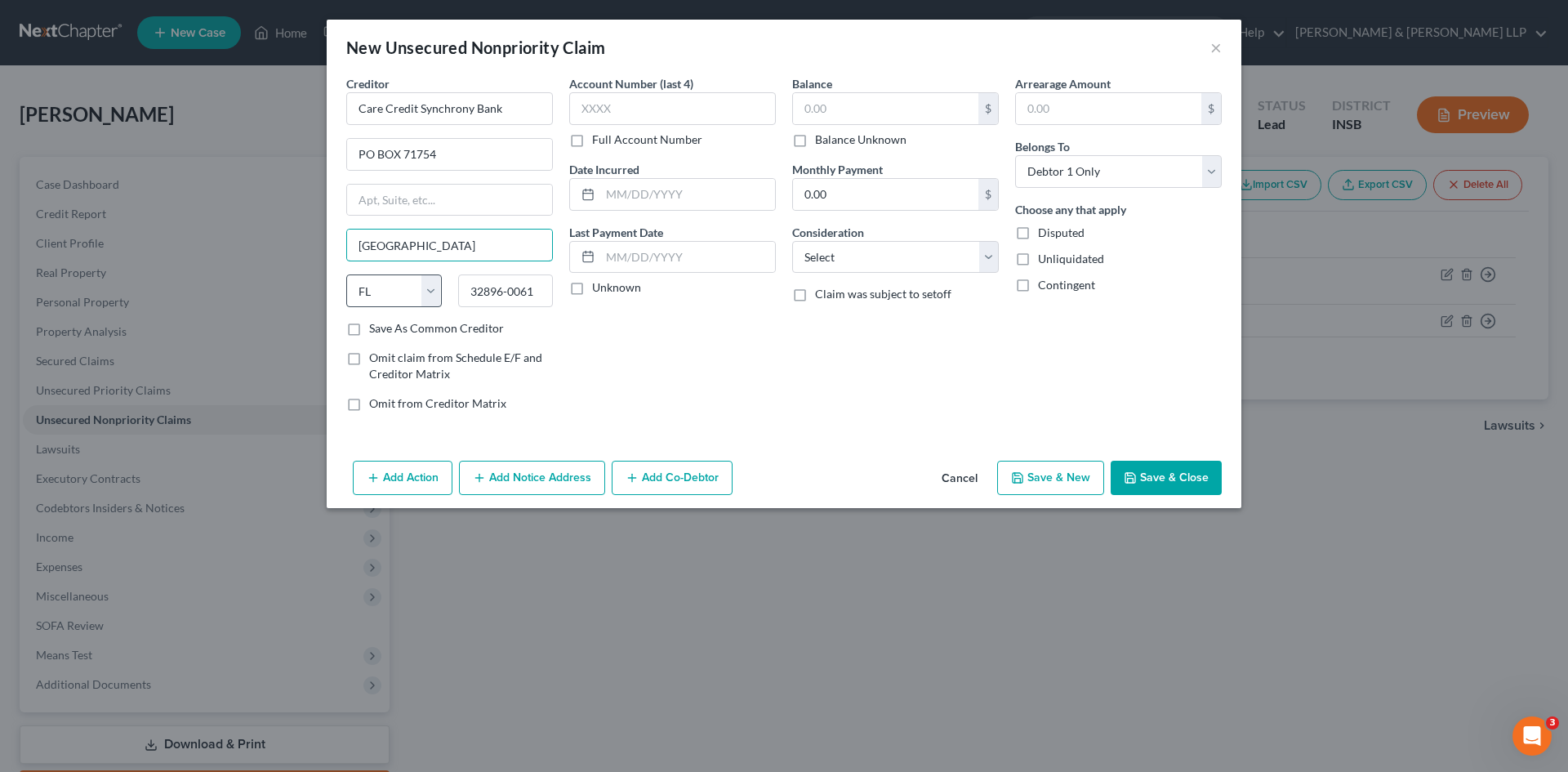
type input "[GEOGRAPHIC_DATA]"
click at [428, 289] on select "State [US_STATE] AK AR AZ CA CO CT DE DC [GEOGRAPHIC_DATA] [GEOGRAPHIC_DATA] GU…" at bounding box center [393, 291] width 96 height 33
select select "39"
click at [346, 275] on select "State [US_STATE] AK AR AZ CA CO CT DE DC [GEOGRAPHIC_DATA] [GEOGRAPHIC_DATA] GU…" at bounding box center [393, 291] width 96 height 33
click at [501, 289] on input "32896-0061" at bounding box center [505, 291] width 96 height 33
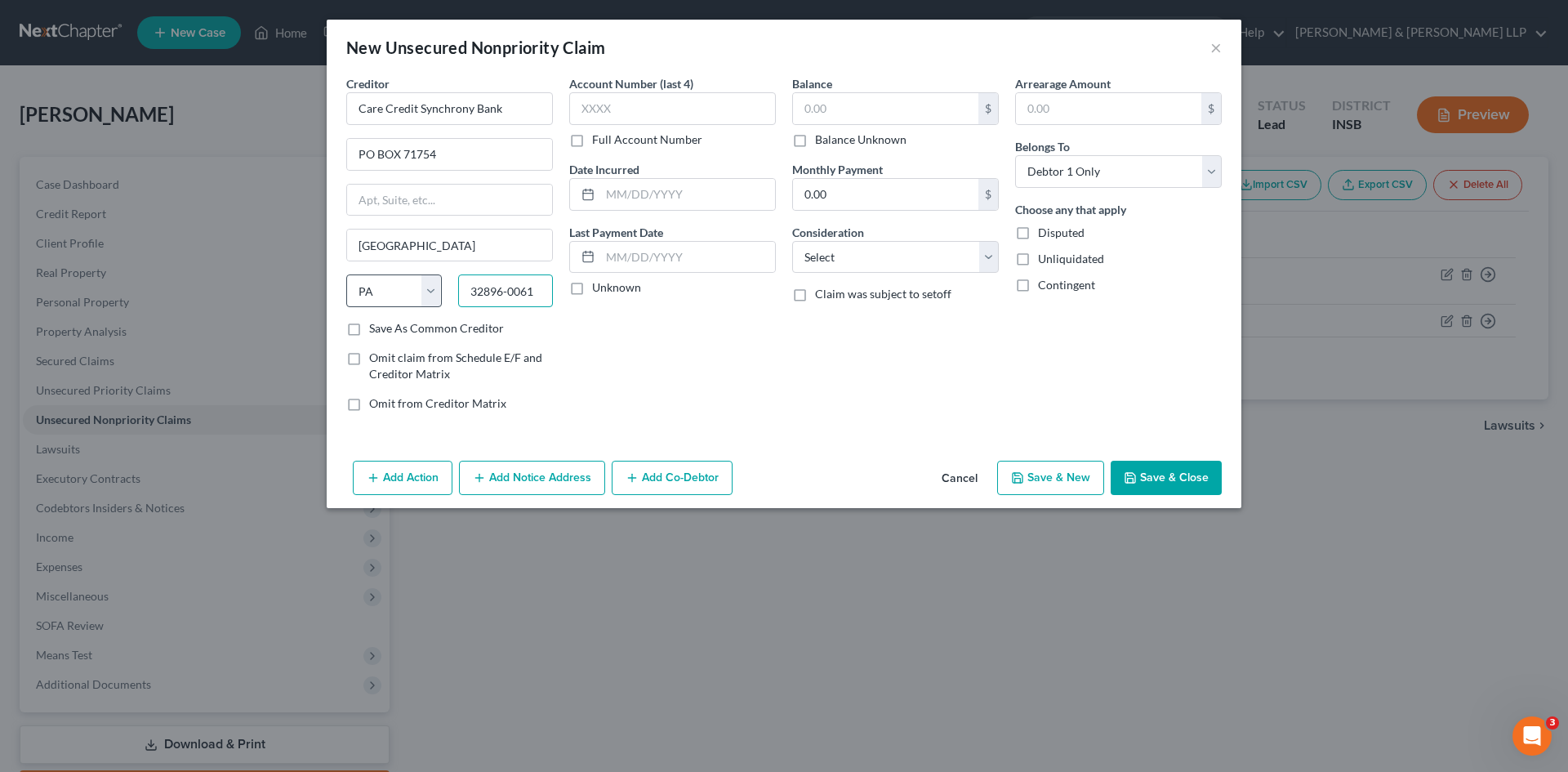
drag, startPoint x: 537, startPoint y: 295, endPoint x: 441, endPoint y: 295, distance: 96.0
click at [441, 295] on div "State AL AK AR AZ CA CO CT DE DC FL GA GU HI ID IL IN IA KS KY LA ME MD MA MI M…" at bounding box center [450, 298] width 223 height 45
type input "19176-1754"
click at [656, 115] on input "text" at bounding box center [672, 108] width 207 height 33
click at [369, 328] on label "Save As Common Creditor" at bounding box center [436, 328] width 134 height 17
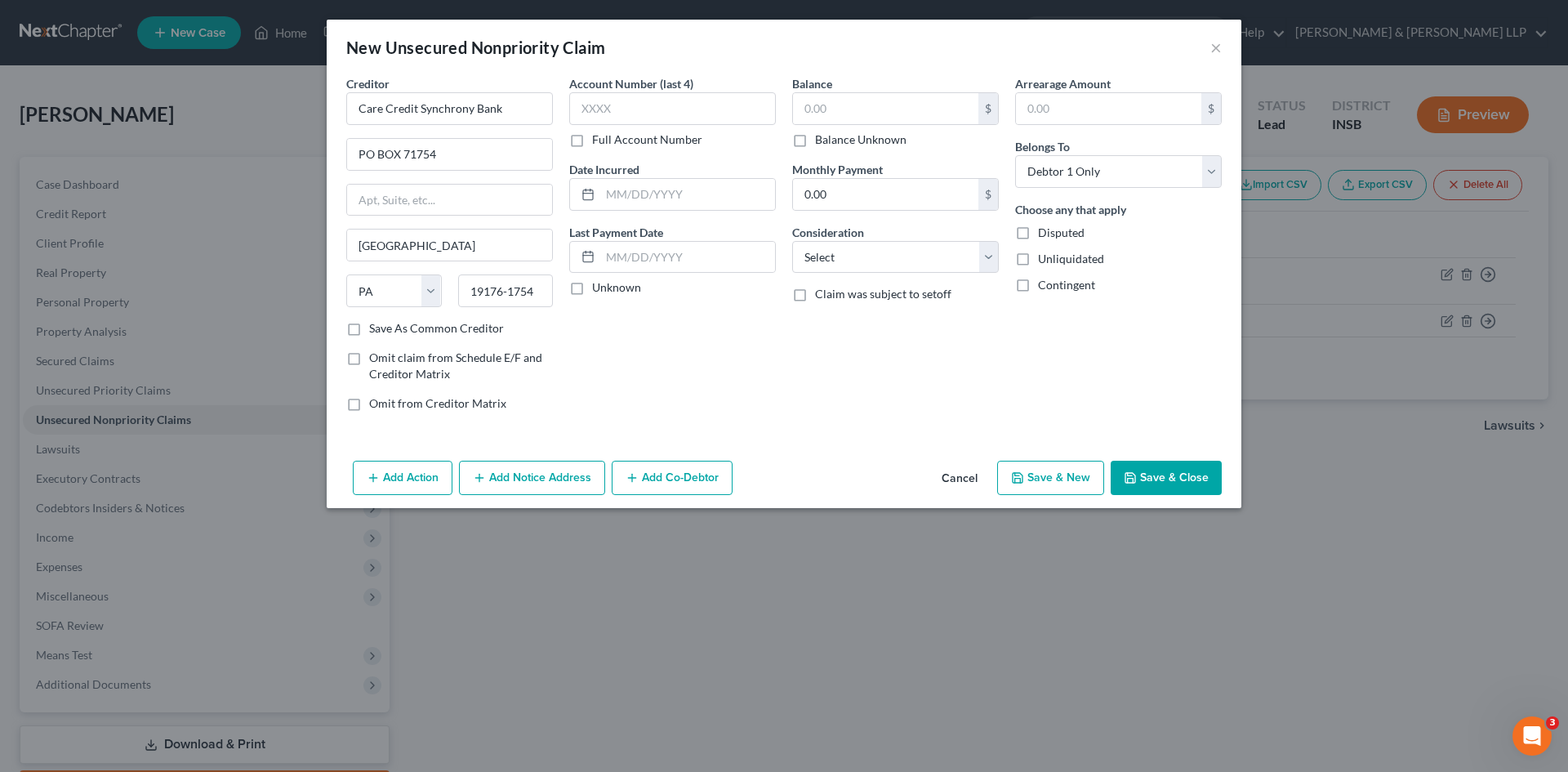
click at [376, 328] on input "Save As Common Creditor" at bounding box center [381, 325] width 11 height 11
checkbox input "true"
click at [651, 111] on input "text" at bounding box center [672, 108] width 207 height 33
type input "4473"
click at [420, 109] on input "Care Credit Synchrony Bank" at bounding box center [449, 108] width 207 height 33
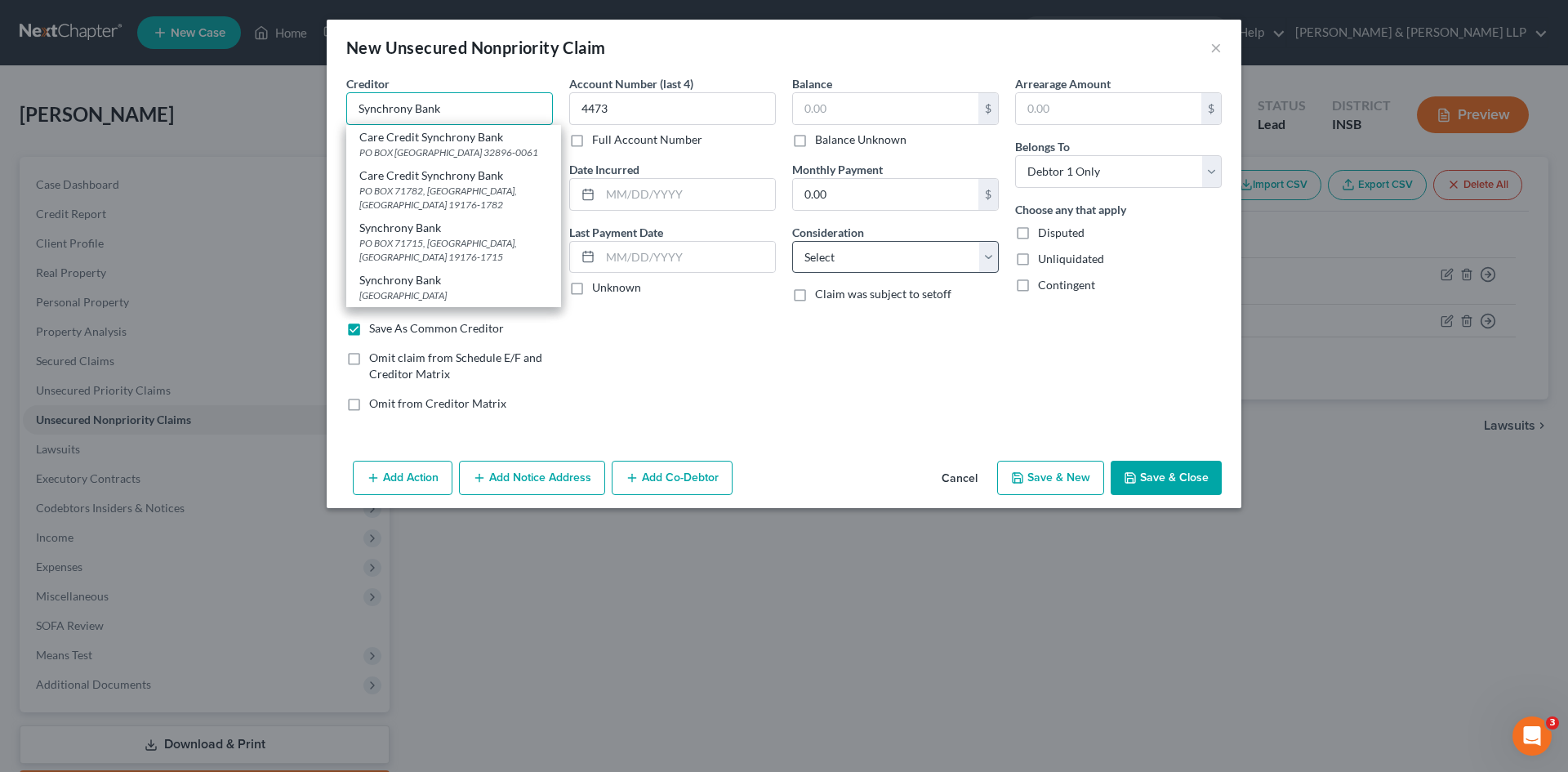
type input "Synchrony Bank"
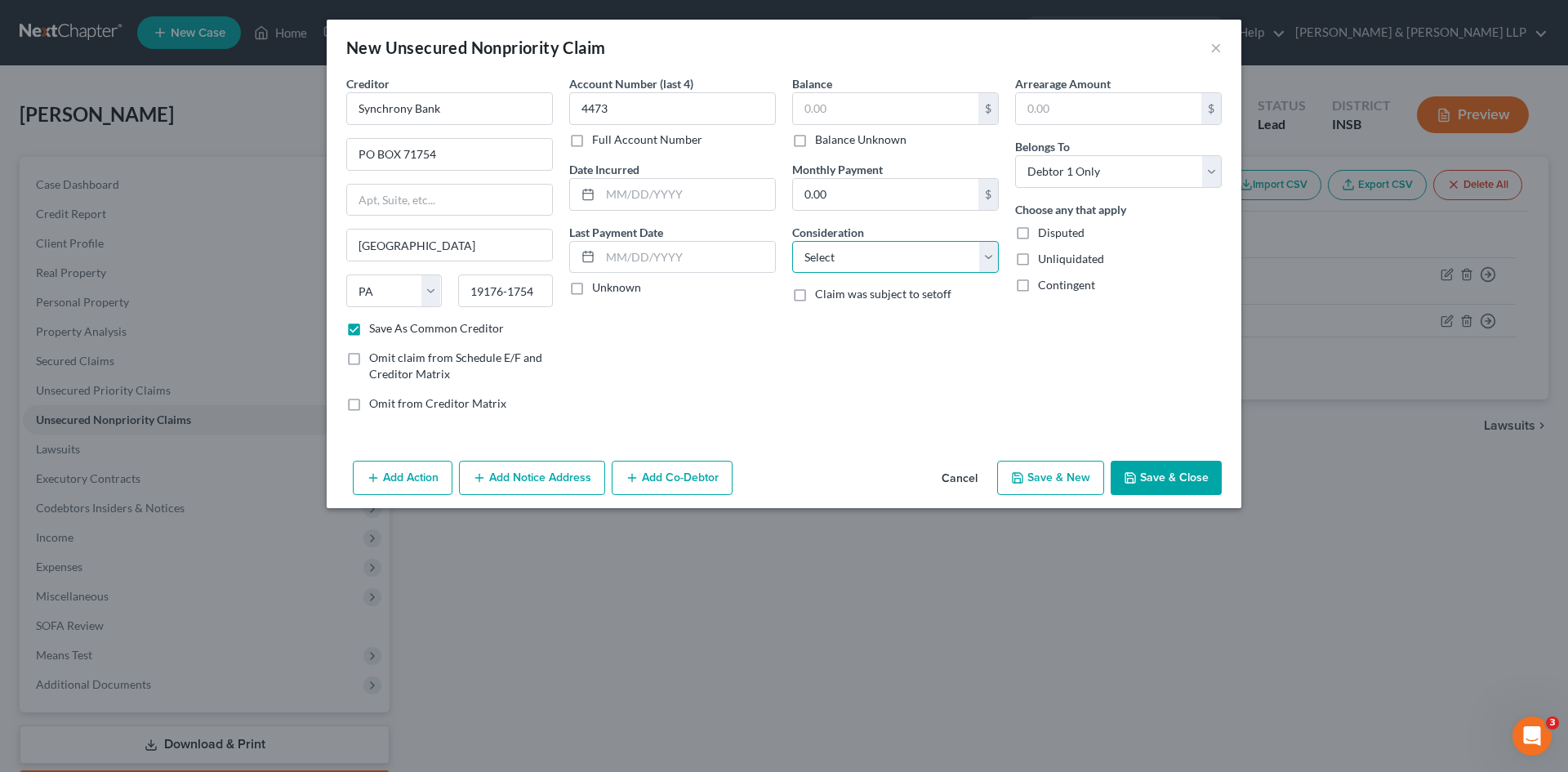
click at [861, 255] on select "Select Cable / Satellite Services Collection Agency Credit Card Debt Debt Couns…" at bounding box center [895, 257] width 207 height 33
select select "2"
click at [792, 241] on select "Select Cable / Satellite Services Collection Agency Credit Card Debt Debt Couns…" at bounding box center [895, 257] width 207 height 33
click at [852, 114] on input "text" at bounding box center [886, 108] width 186 height 31
type input "2,368.37"
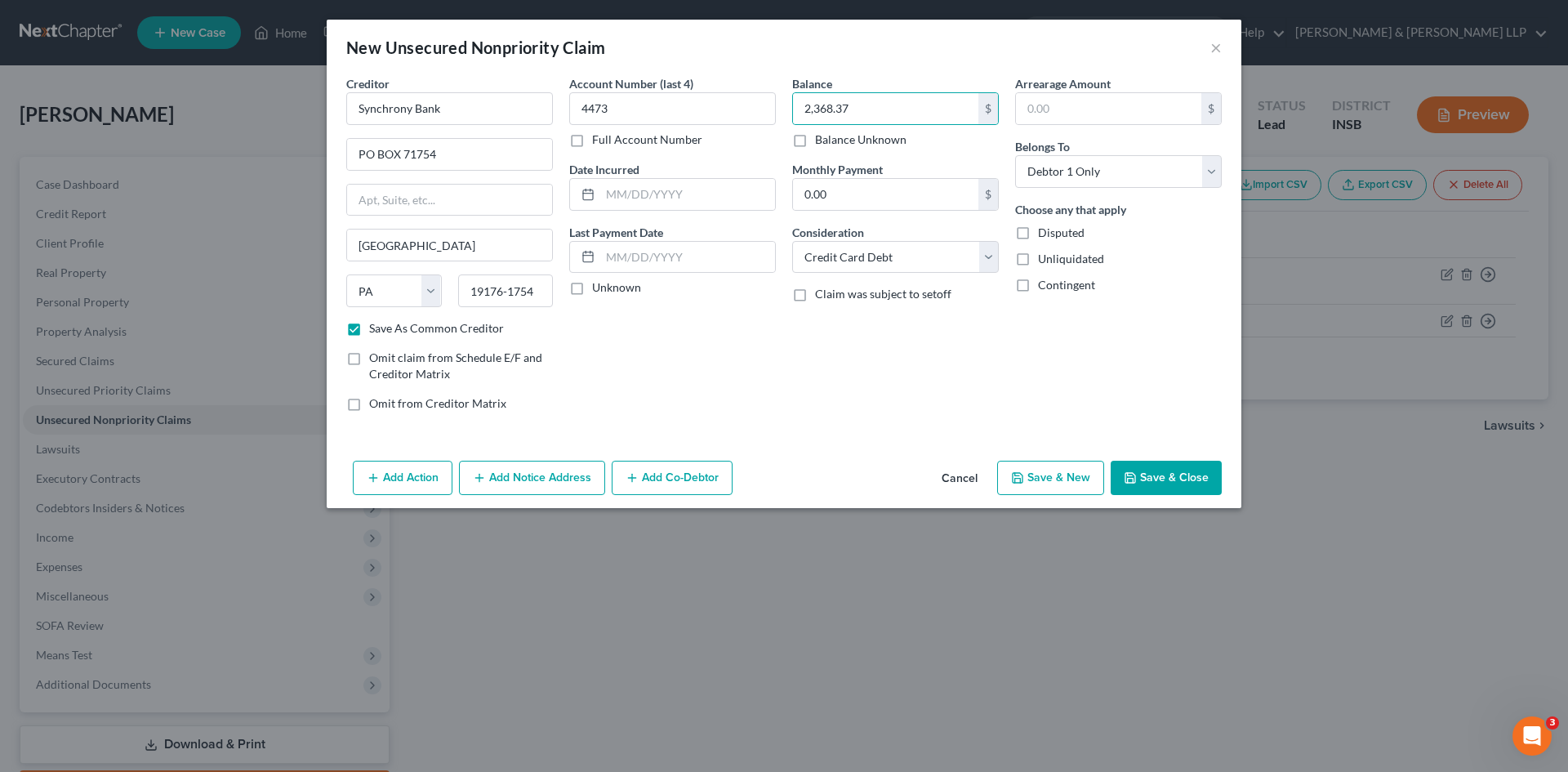
click at [1188, 486] on button "Save & Close" at bounding box center [1167, 477] width 111 height 35
checkbox input "false"
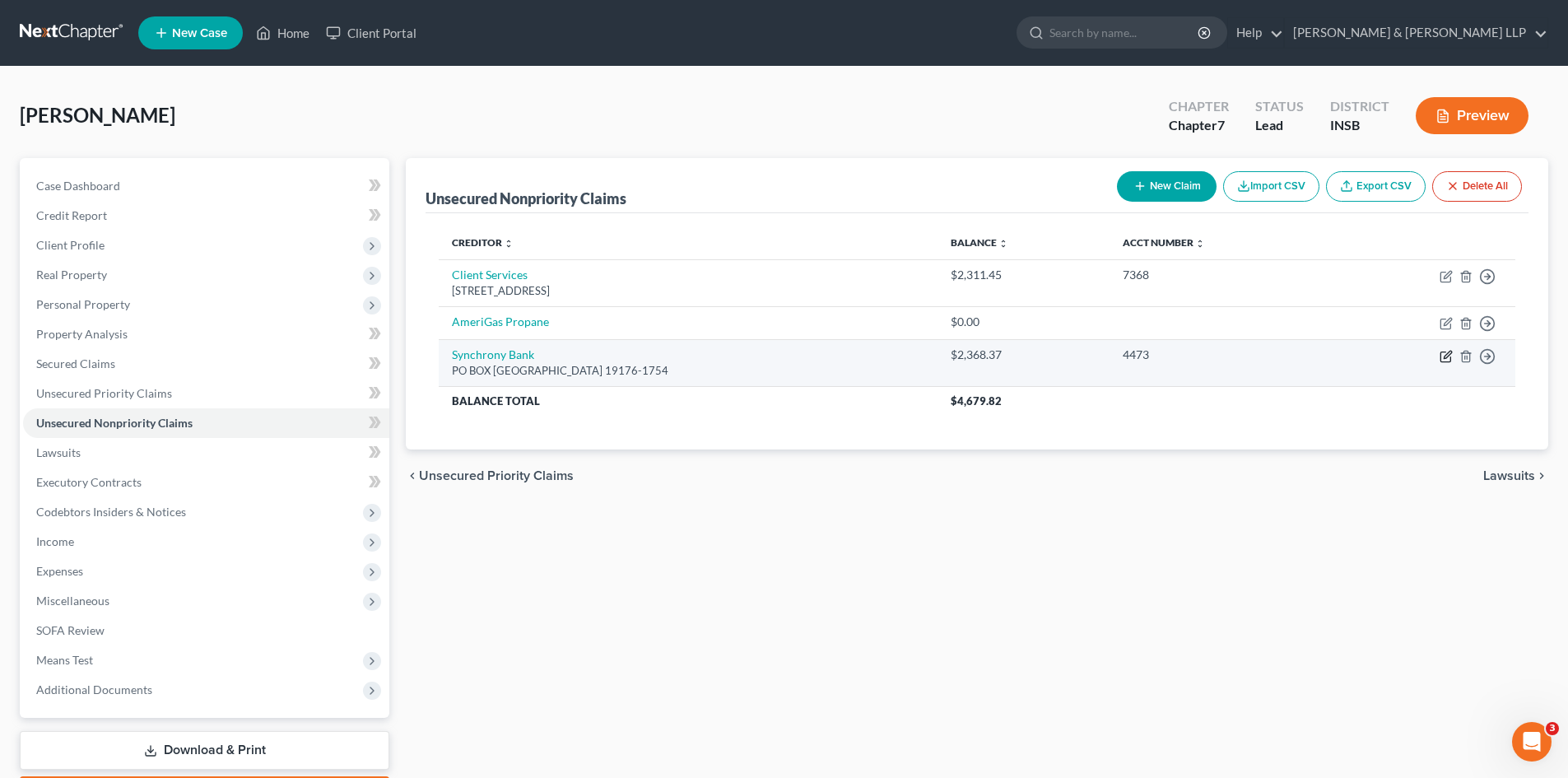
click at [1446, 358] on icon "button" at bounding box center [1446, 354] width 7 height 7
select select "39"
select select "2"
select select "0"
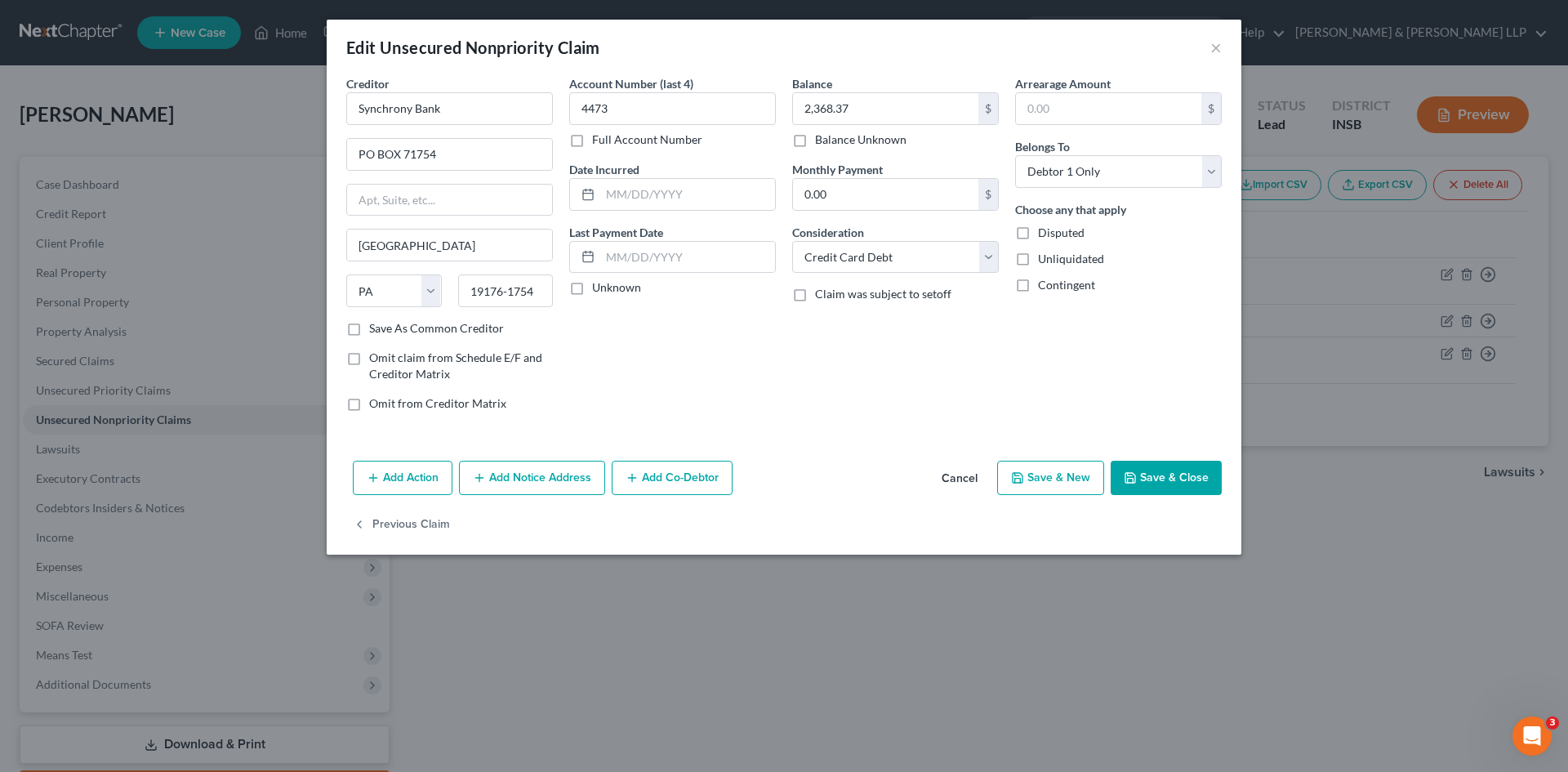
click at [1163, 477] on button "Save & Close" at bounding box center [1167, 477] width 111 height 35
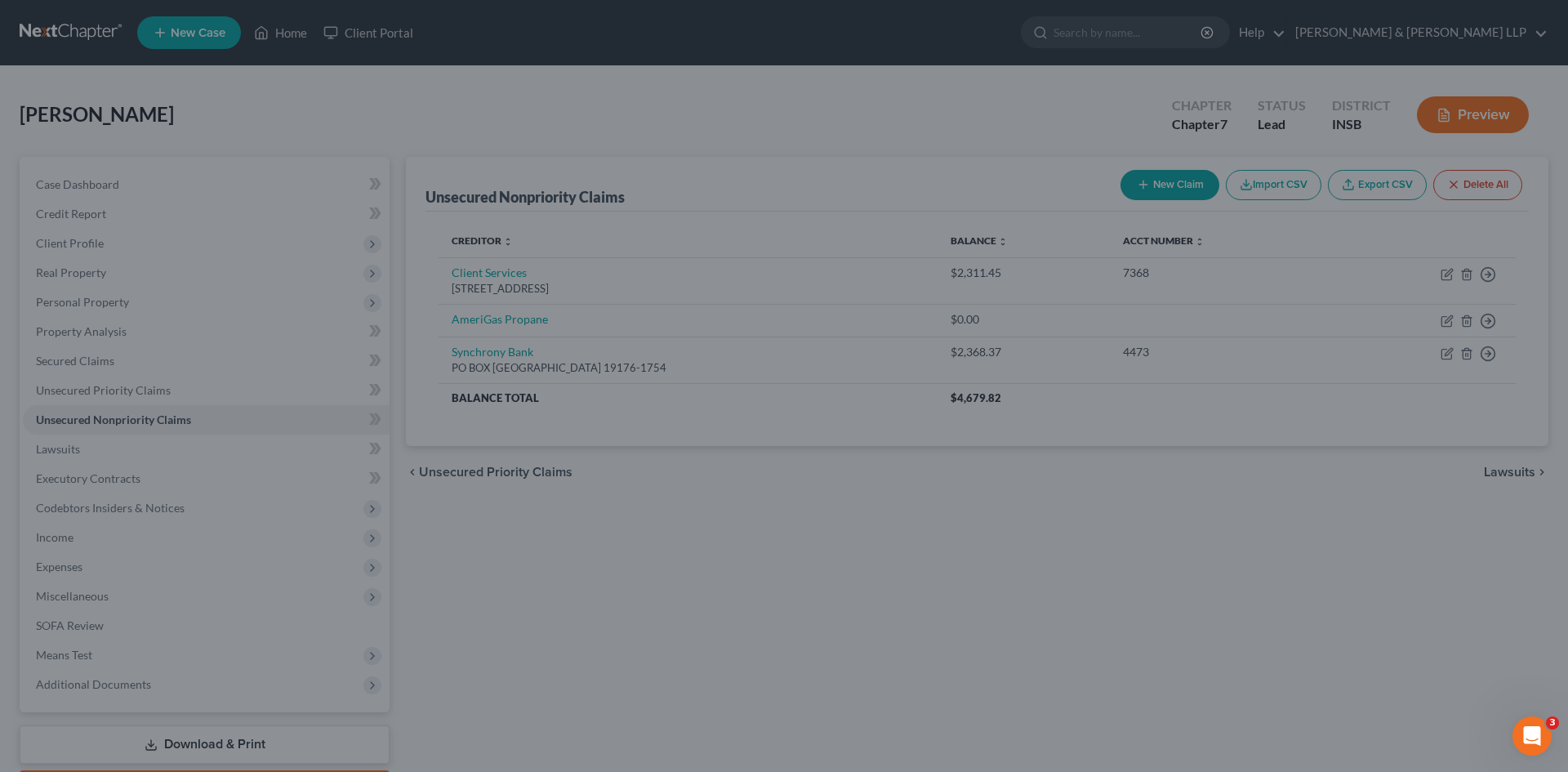
type input "0"
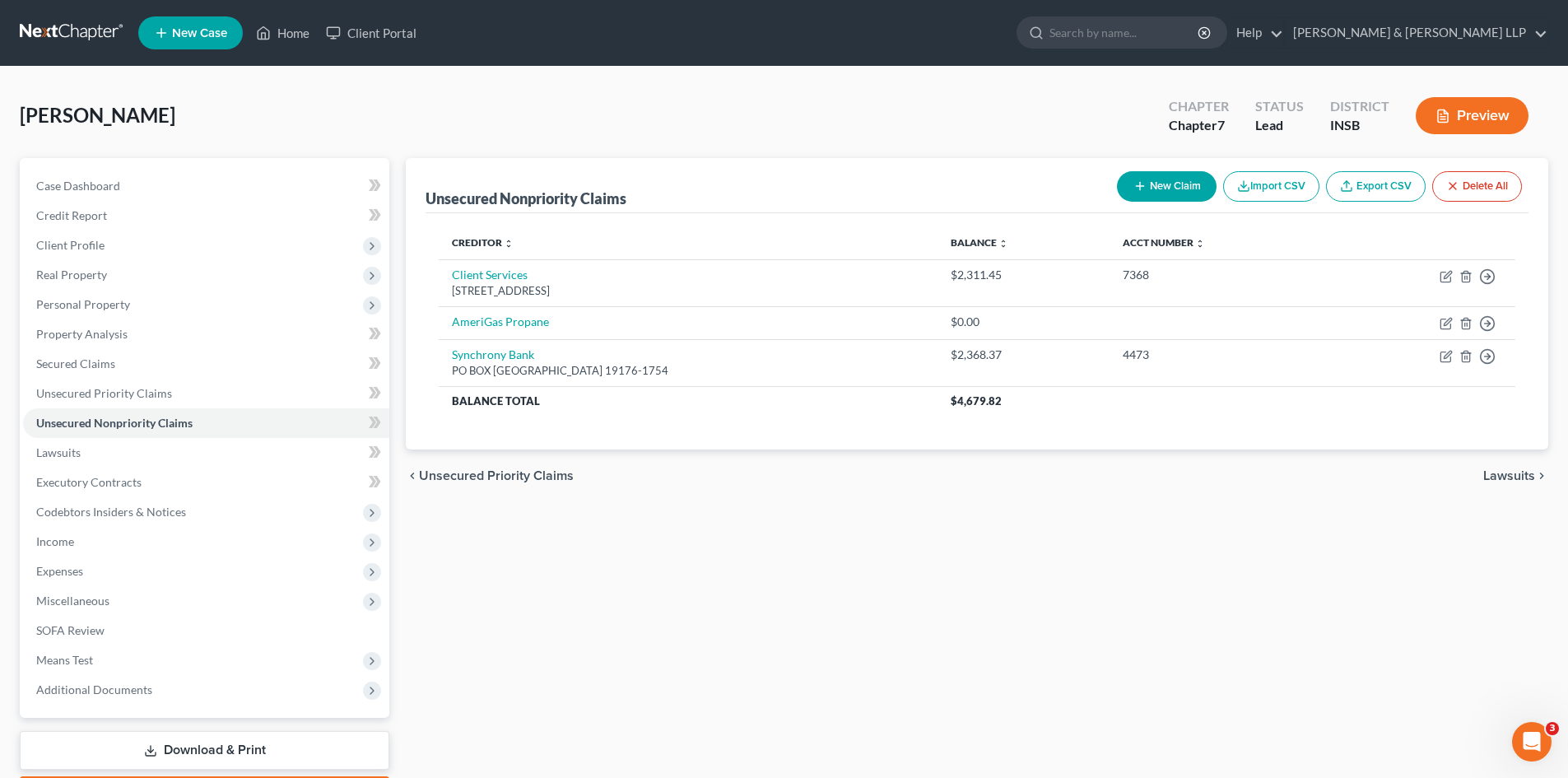
click at [1172, 183] on button "New Claim" at bounding box center [1167, 186] width 100 height 31
select select "0"
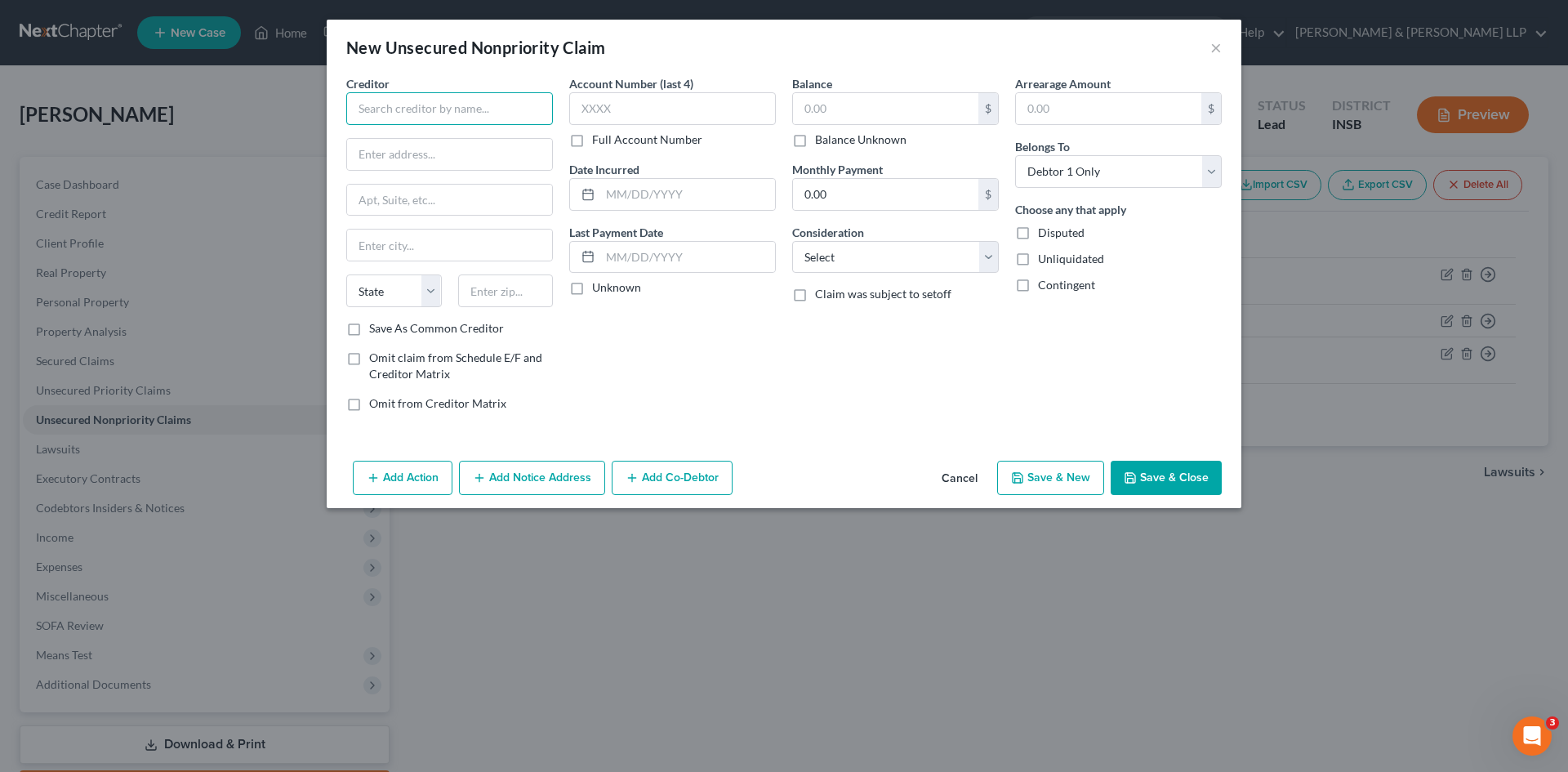
click at [449, 106] on input "text" at bounding box center [449, 108] width 207 height 33
type input "Slate"
click at [463, 159] on input "text" at bounding box center [449, 153] width 205 height 31
type input "PO BOX 15123"
click at [440, 238] on input "text" at bounding box center [449, 244] width 205 height 31
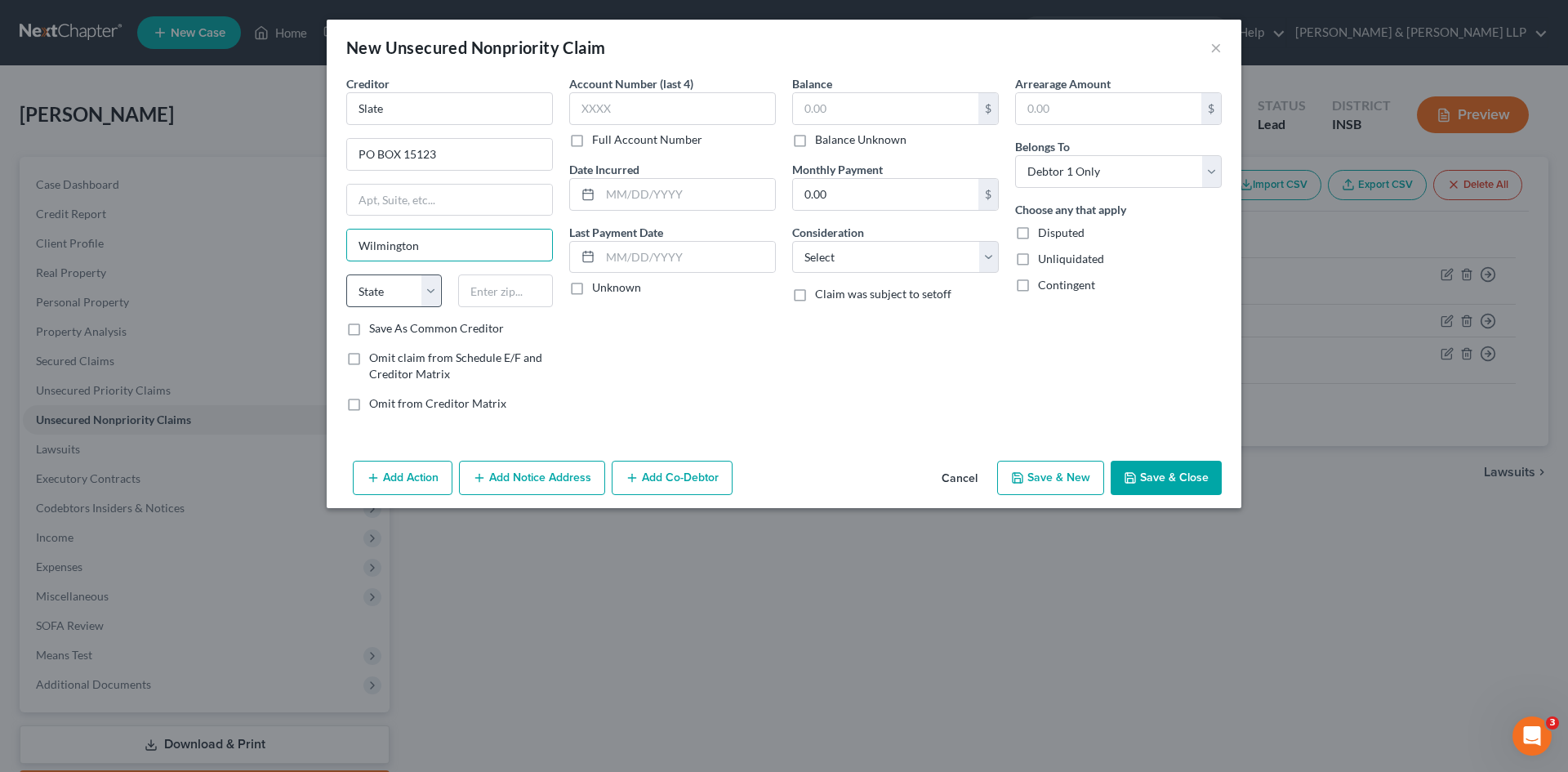
type input "Wilmington"
click at [435, 291] on select "State [US_STATE] AK AR AZ CA CO CT DE DC [GEOGRAPHIC_DATA] [GEOGRAPHIC_DATA] GU…" at bounding box center [393, 291] width 96 height 33
select select "7"
click at [346, 275] on select "State [US_STATE] AK AR AZ CA CO CT DE DC [GEOGRAPHIC_DATA] [GEOGRAPHIC_DATA] GU…" at bounding box center [393, 291] width 96 height 33
click at [500, 289] on input "text" at bounding box center [505, 291] width 96 height 33
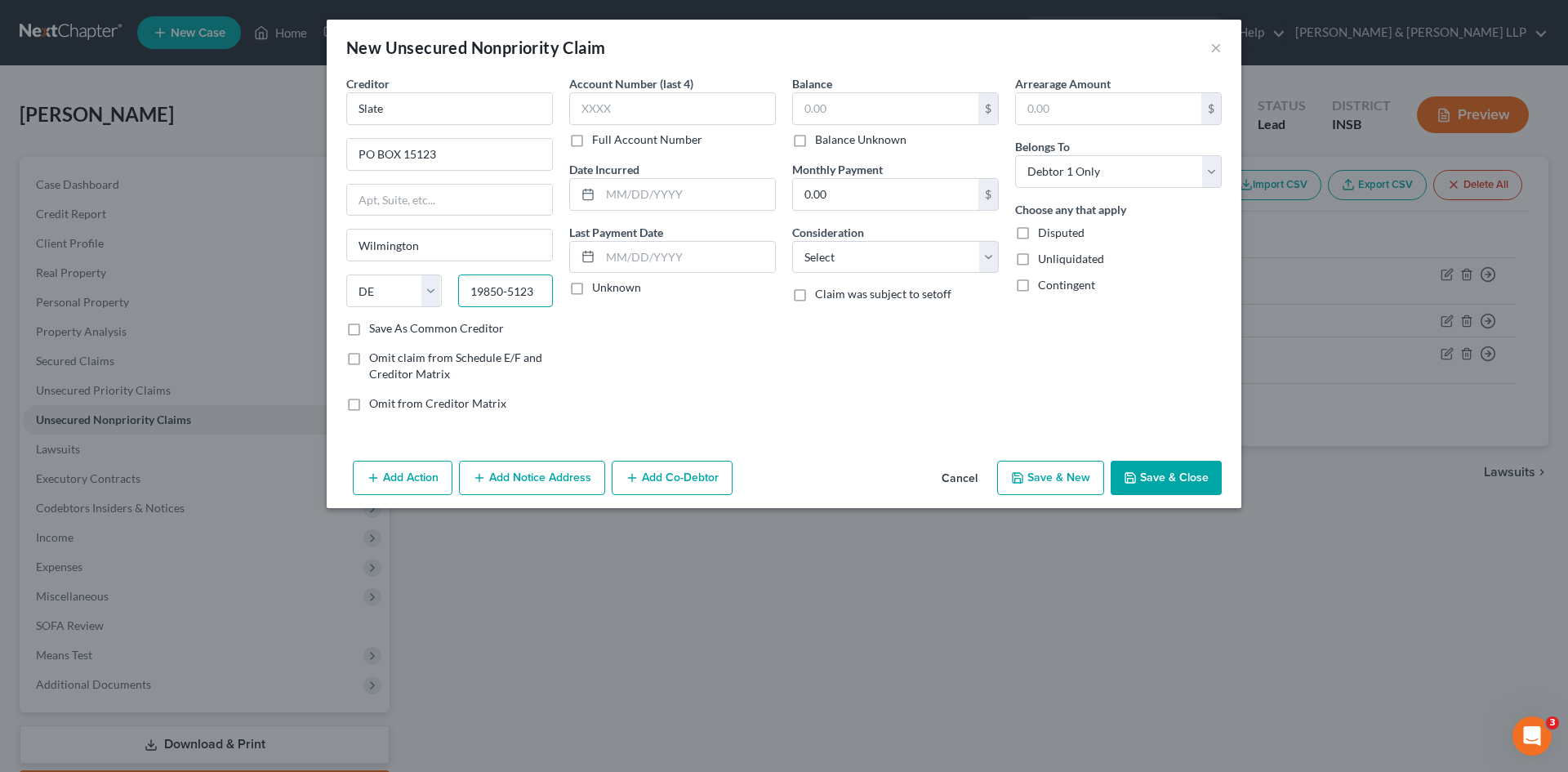
type input "19850-5123"
click at [369, 331] on label "Save As Common Creditor" at bounding box center [436, 328] width 134 height 17
click at [376, 331] on input "Save As Common Creditor" at bounding box center [381, 325] width 11 height 11
checkbox input "true"
click at [607, 114] on input "text" at bounding box center [672, 108] width 207 height 33
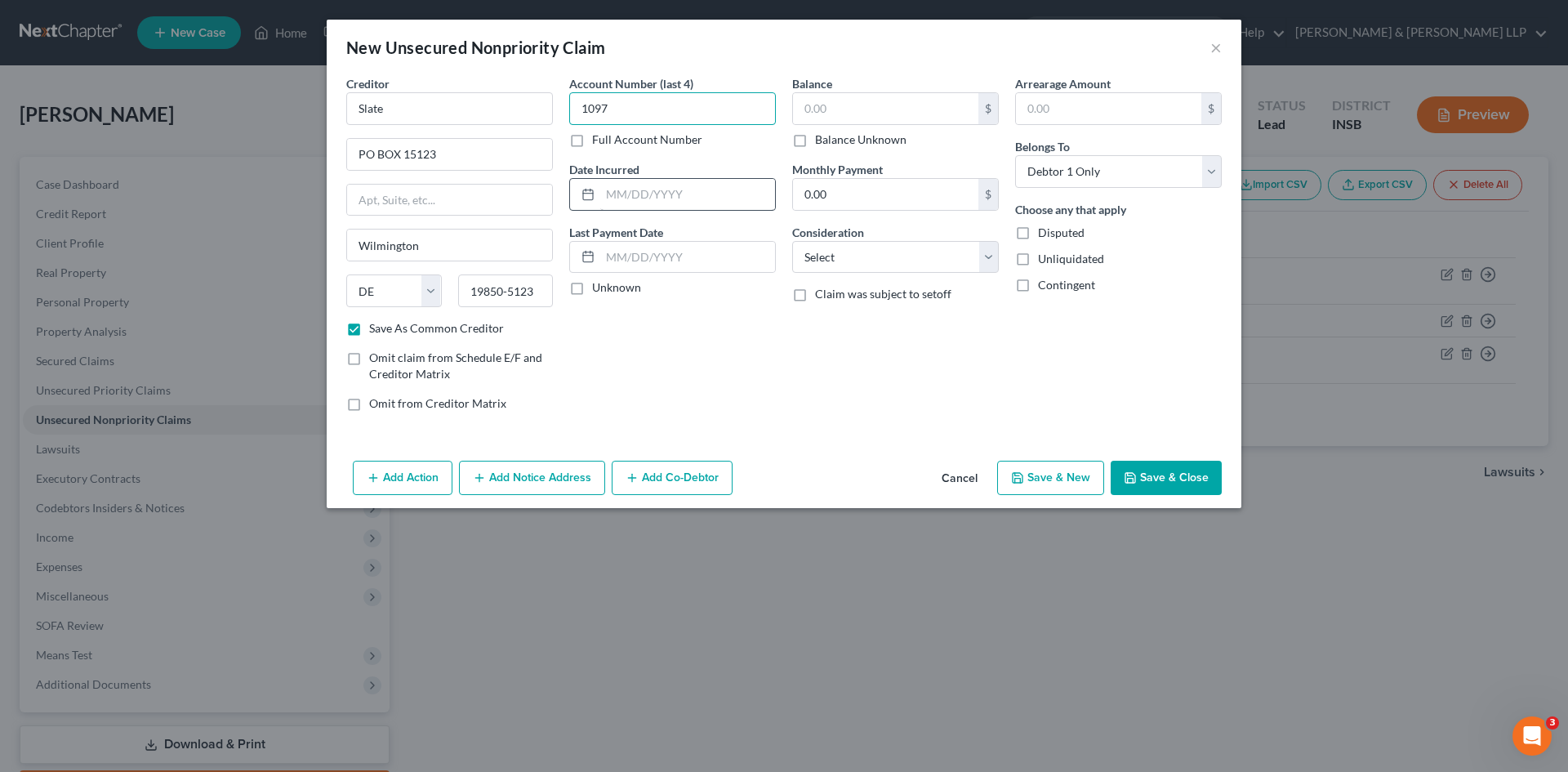
type input "1097"
click at [672, 193] on input "text" at bounding box center [687, 194] width 175 height 31
type input "[DATE]"
click at [699, 327] on div "Account Number (last 4) 1097 Full Account Number Date Incurred [DATE] Last Paym…" at bounding box center [673, 250] width 223 height 350
click at [863, 115] on input "text" at bounding box center [886, 108] width 186 height 31
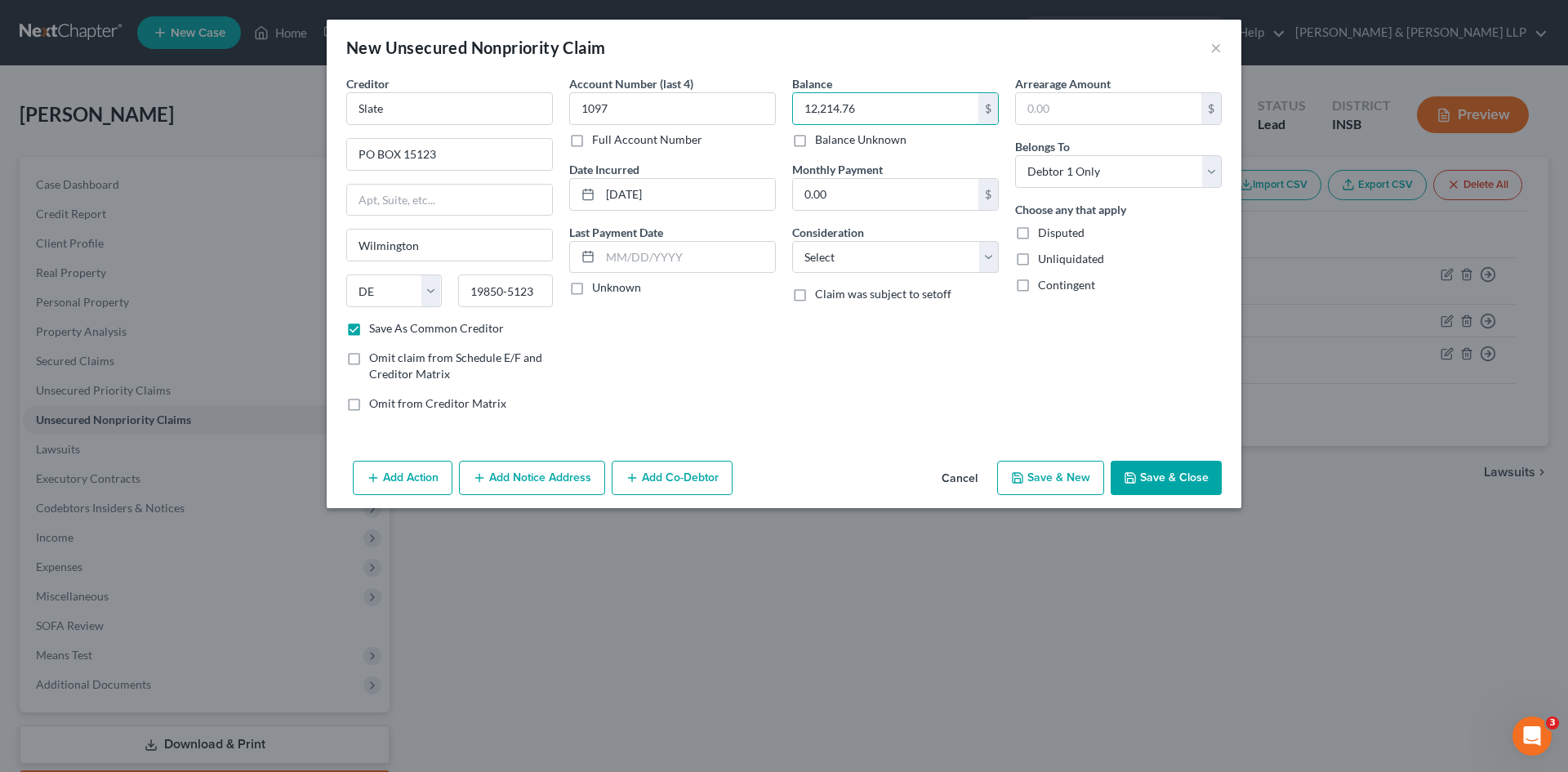
type input "12,214.76"
click at [871, 372] on div "Balance 12,214.76 $ Balance Unknown Balance Undetermined 12,214.76 $ Balance Un…" at bounding box center [896, 250] width 223 height 350
click at [994, 261] on select "Select Cable / Satellite Services Collection Agency Credit Card Debt Debt Couns…" at bounding box center [895, 257] width 207 height 33
select select "2"
click at [792, 241] on select "Select Cable / Satellite Services Collection Agency Credit Card Debt Debt Couns…" at bounding box center [895, 257] width 207 height 33
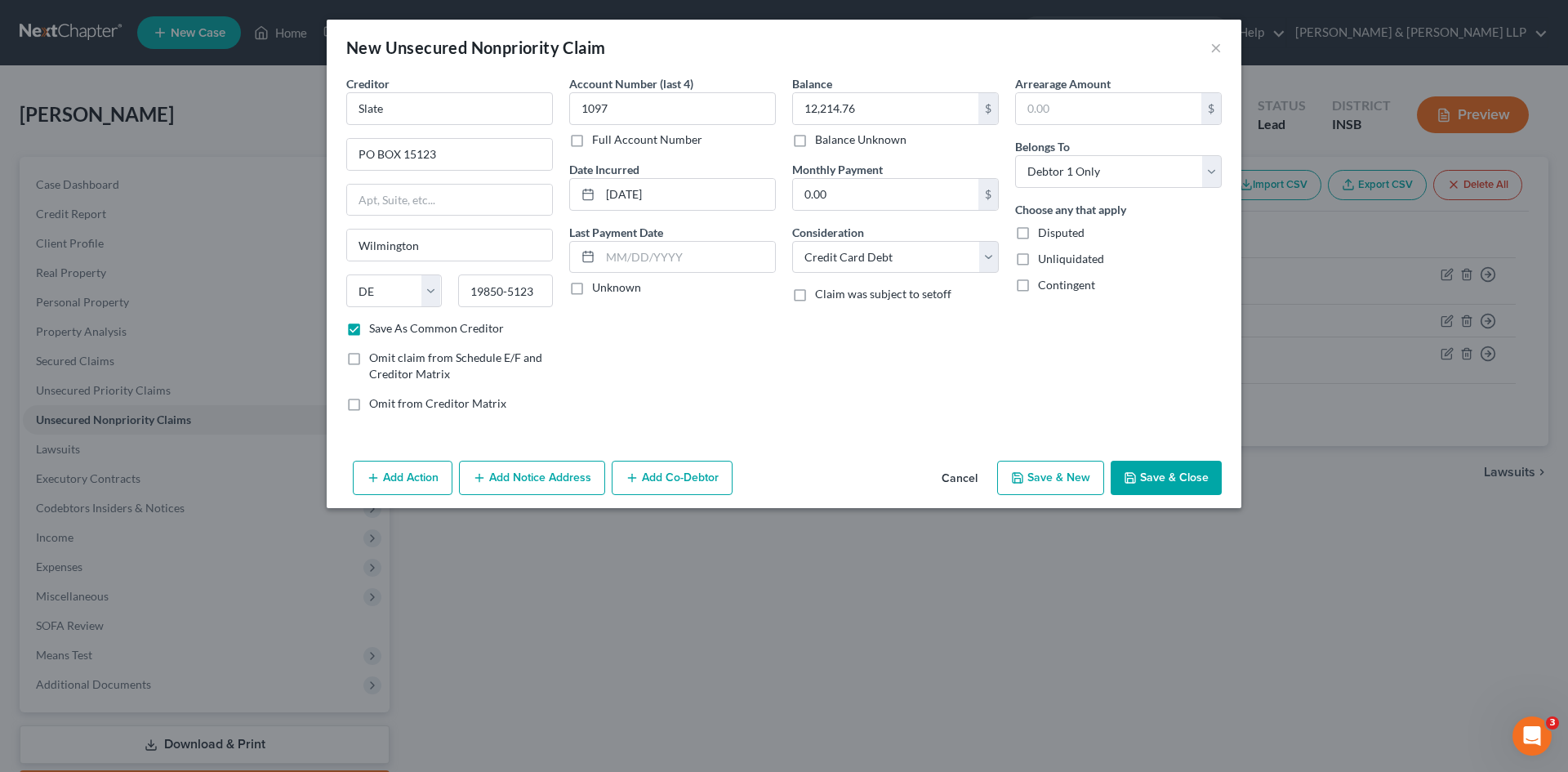
click at [1186, 477] on button "Save & Close" at bounding box center [1167, 477] width 111 height 35
checkbox input "false"
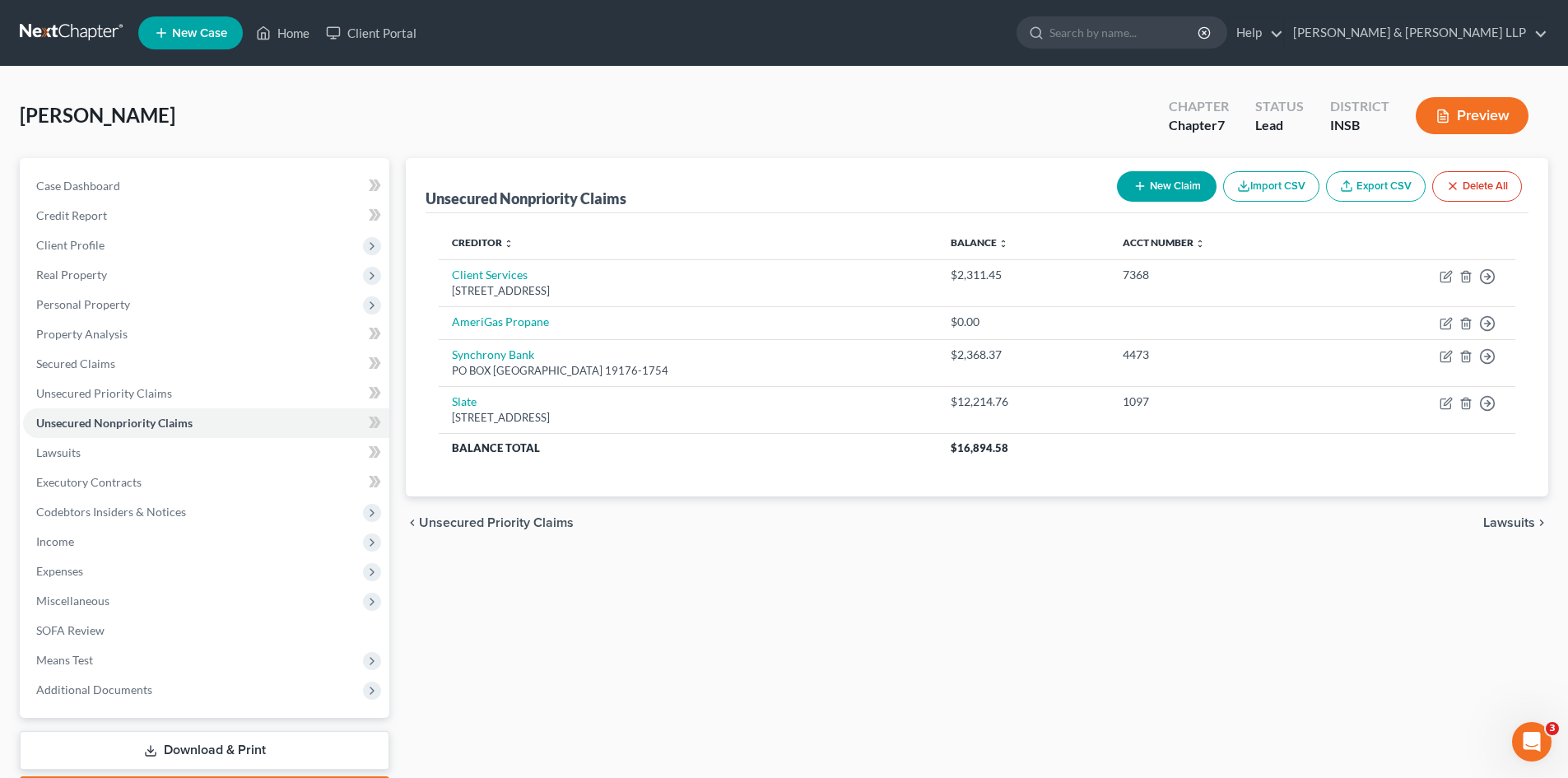
click at [1186, 185] on button "New Claim" at bounding box center [1167, 186] width 100 height 31
select select "0"
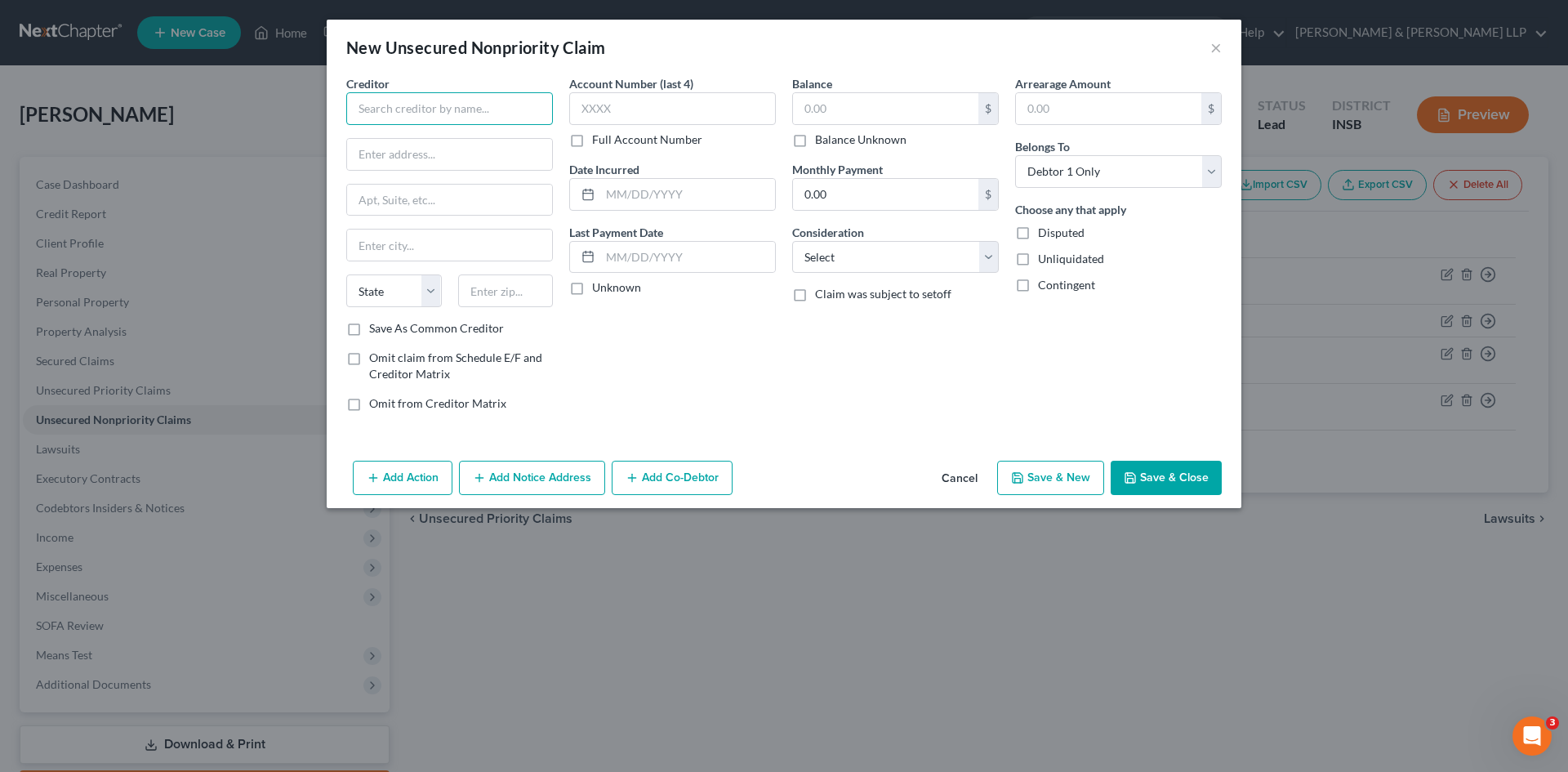
click at [546, 113] on input "text" at bounding box center [449, 108] width 207 height 33
type input "Cawley & Bergman"
click at [525, 148] on input "text" at bounding box center [449, 153] width 205 height 31
type input "550 Broad St., Ste 1506"
click at [467, 200] on input "text" at bounding box center [449, 200] width 205 height 31
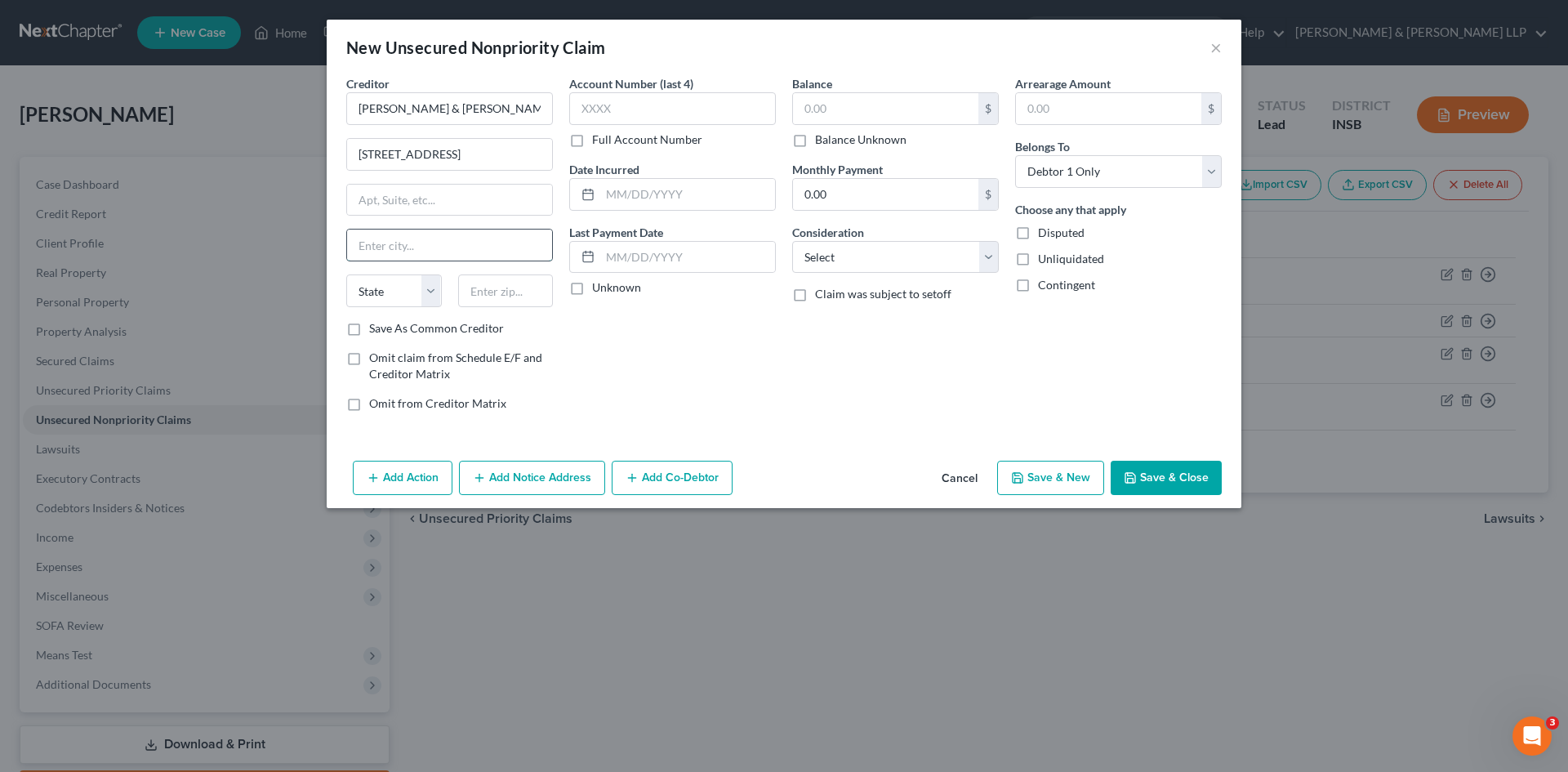
click at [400, 251] on input "text" at bounding box center [449, 244] width 205 height 31
type input "Newark"
click at [433, 289] on select "State [US_STATE] AK AR AZ CA CO CT DE DC [GEOGRAPHIC_DATA] [GEOGRAPHIC_DATA] GU…" at bounding box center [393, 291] width 96 height 33
select select "33"
click at [346, 275] on select "State [US_STATE] AK AR AZ CA CO CT DE DC [GEOGRAPHIC_DATA] [GEOGRAPHIC_DATA] GU…" at bounding box center [393, 291] width 96 height 33
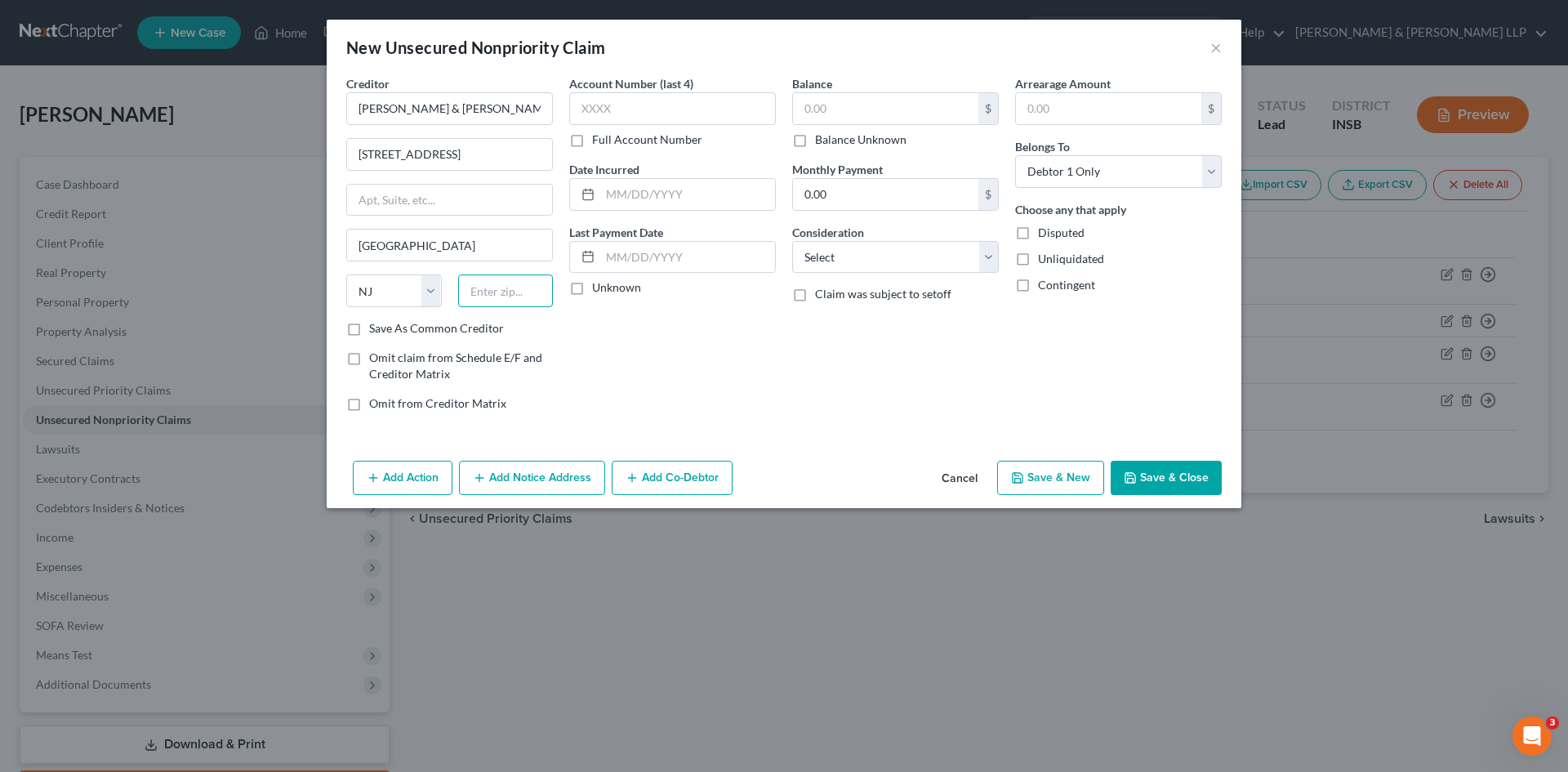
click at [479, 283] on input "text" at bounding box center [505, 291] width 96 height 33
type input "07102"
click at [369, 323] on label "Save As Common Creditor" at bounding box center [436, 328] width 134 height 17
click at [376, 323] on input "Save As Common Creditor" at bounding box center [381, 325] width 11 height 11
checkbox input "true"
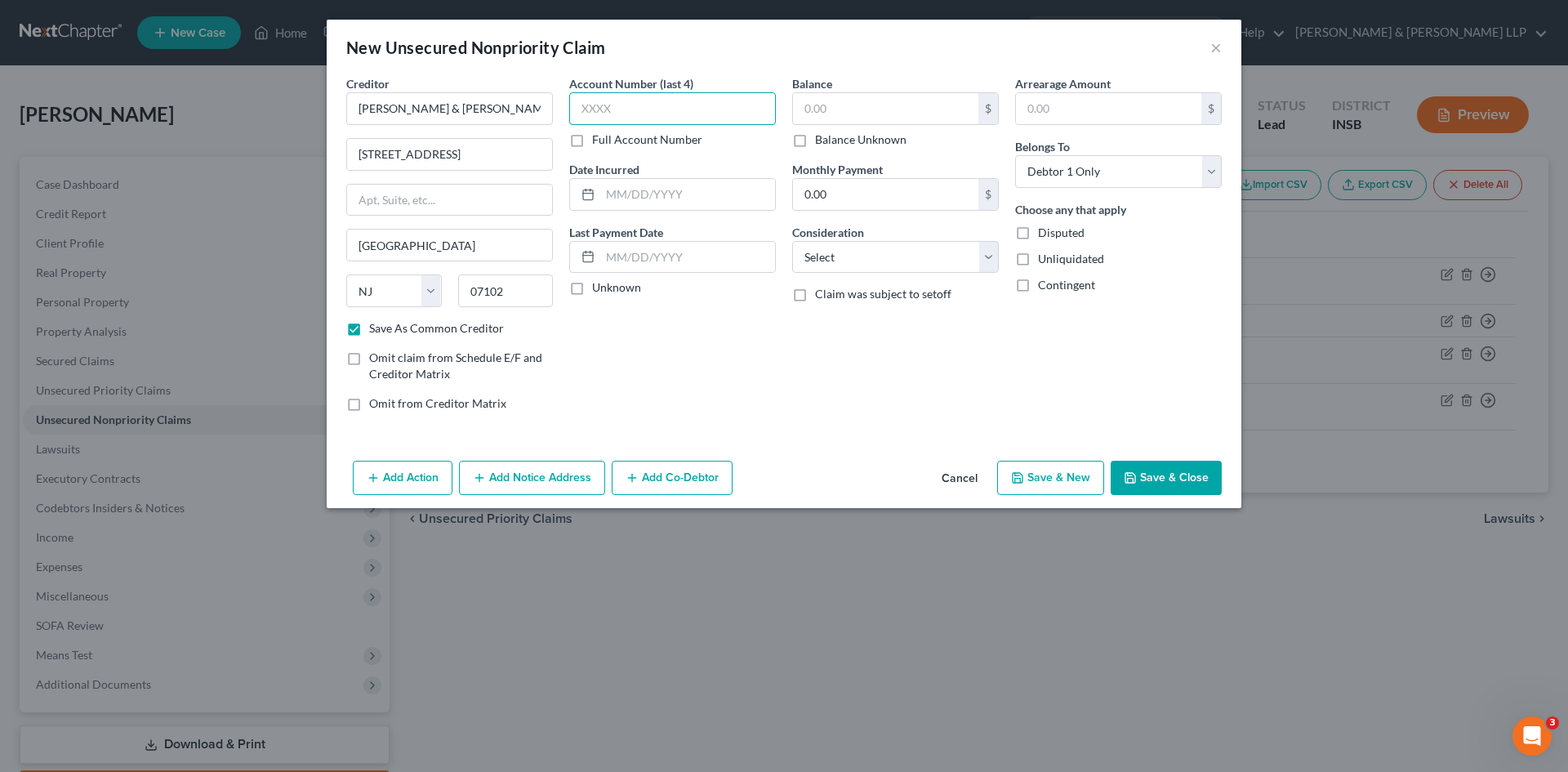
click at [617, 104] on input "text" at bounding box center [672, 108] width 207 height 33
click at [910, 106] on input "text" at bounding box center [886, 108] width 186 height 31
click at [686, 194] on input "text" at bounding box center [687, 194] width 175 height 31
type input "9-8-2025"
click at [857, 110] on input "text" at bounding box center [886, 108] width 186 height 31
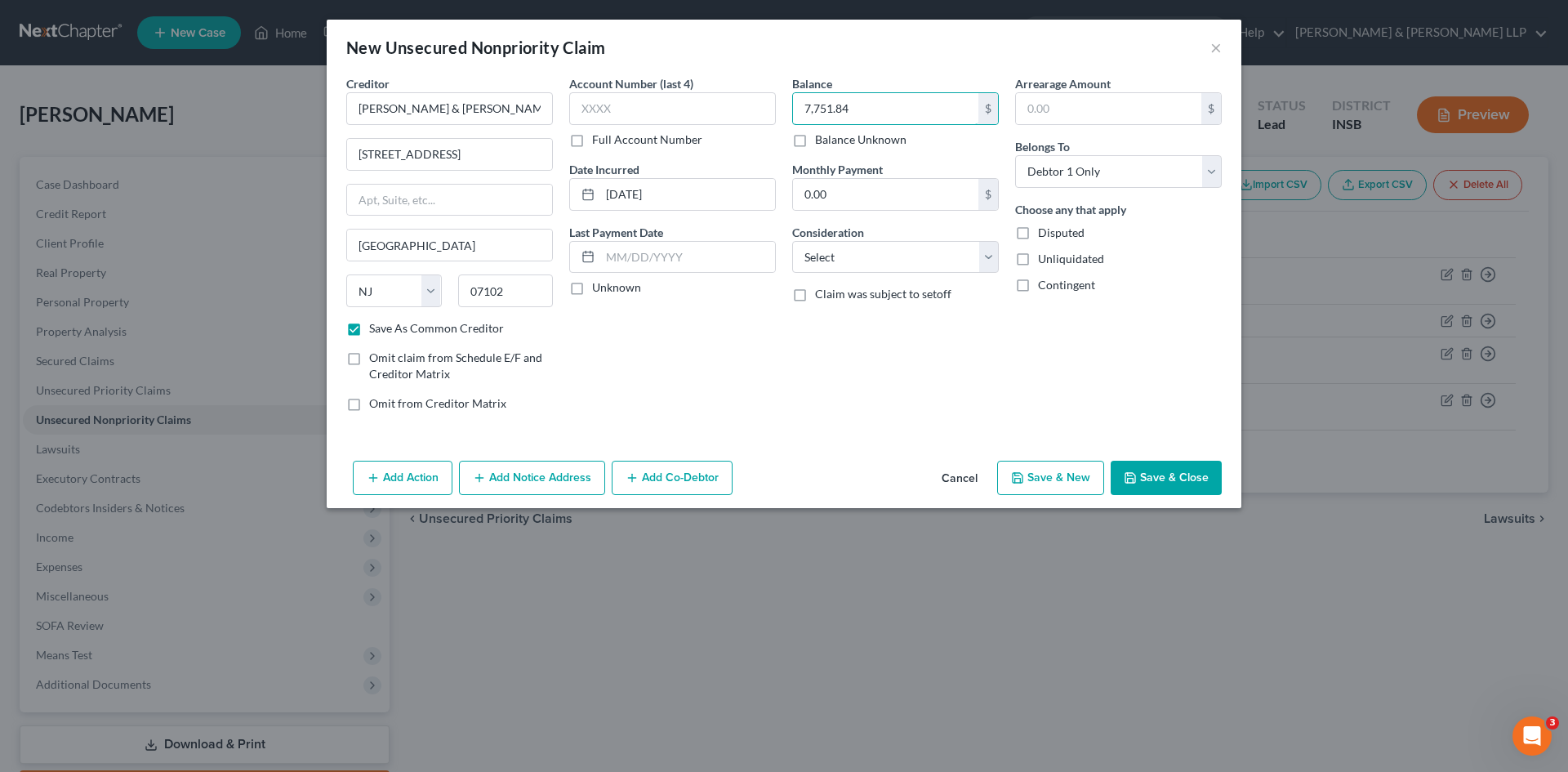
type input "7,751.84"
click at [1161, 476] on button "Save & Close" at bounding box center [1167, 477] width 111 height 35
checkbox input "false"
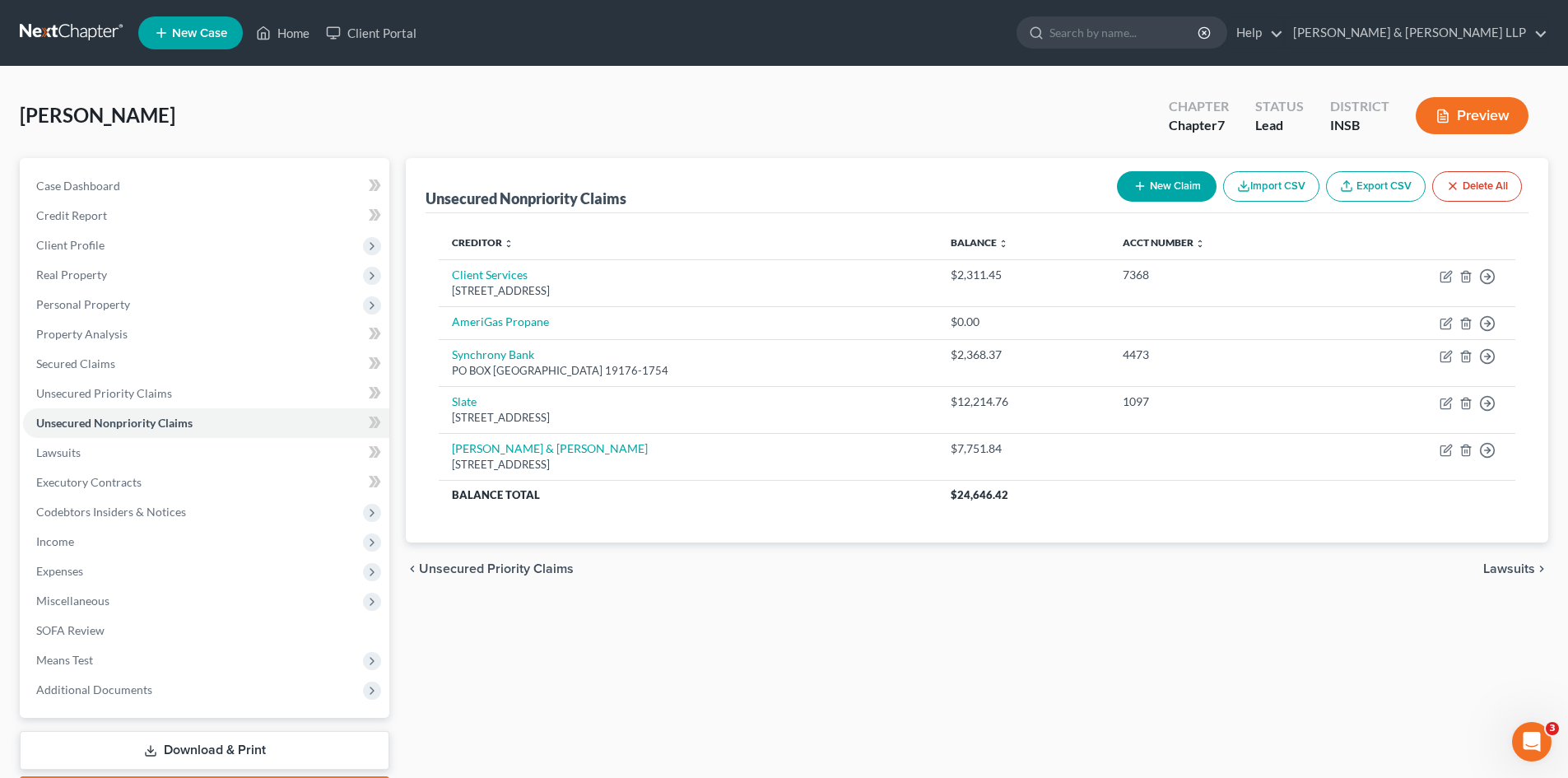
click at [1148, 188] on button "New Claim" at bounding box center [1167, 186] width 100 height 31
select select "0"
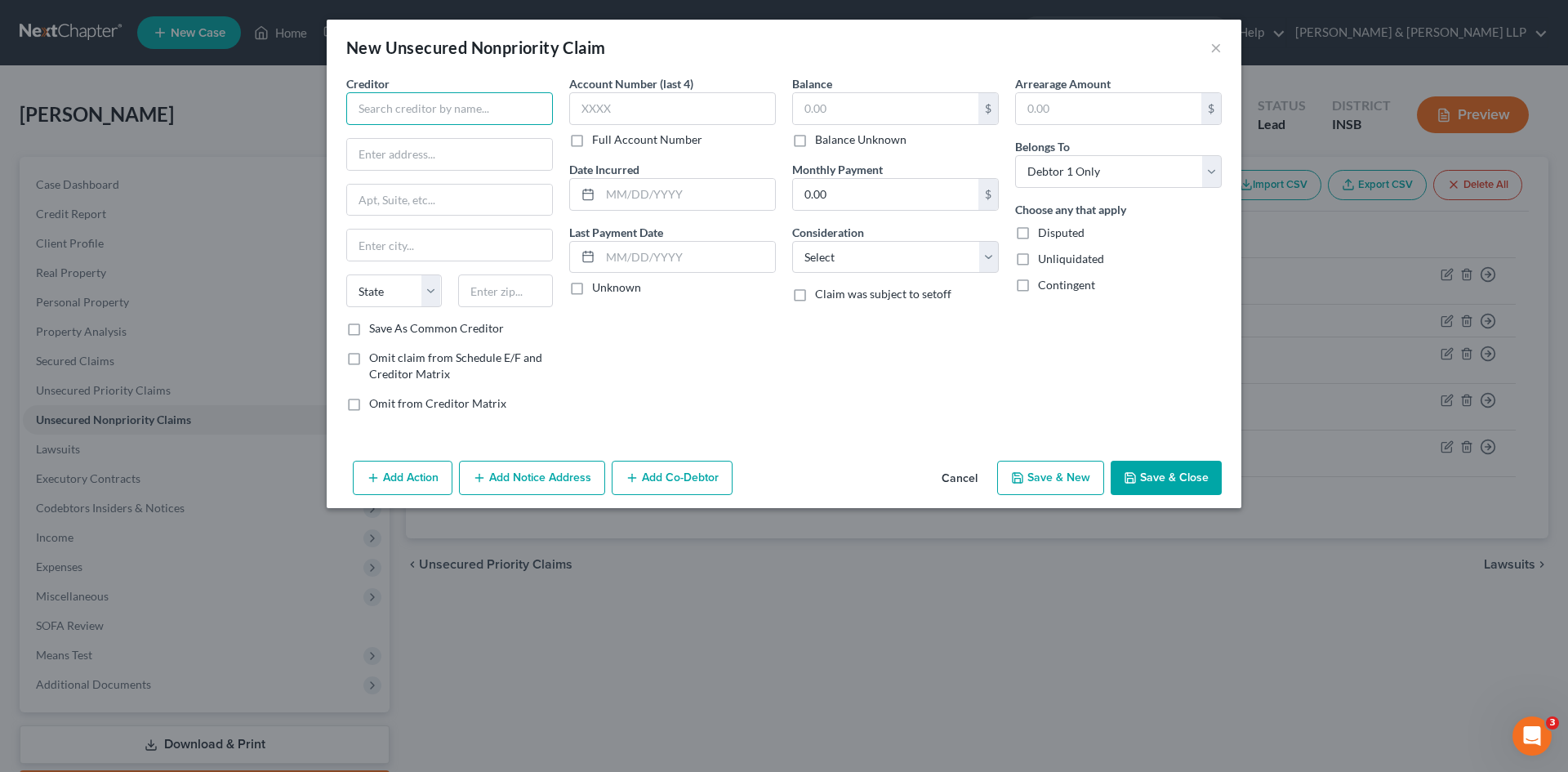
click at [522, 114] on input "text" at bounding box center [449, 108] width 207 height 33
type input "AmeriCollect"
click at [490, 155] on input "text" at bounding box center [449, 153] width 205 height 31
click at [479, 155] on input "text" at bounding box center [449, 153] width 205 height 31
type input "1851 S Alverno Rd"
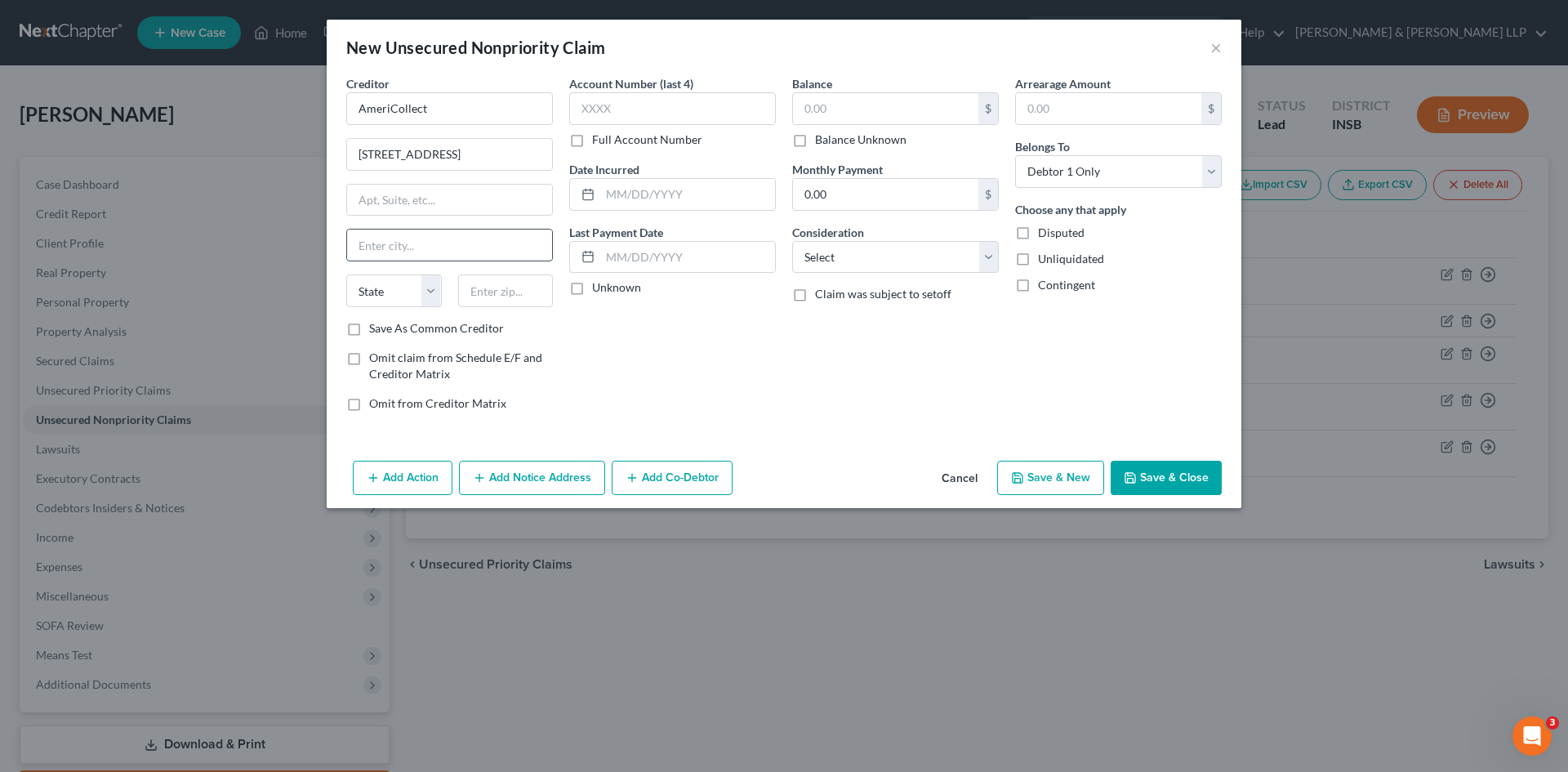
click at [437, 242] on input "text" at bounding box center [449, 244] width 205 height 31
type input "Manitowoc"
click at [391, 292] on select "State [US_STATE] AK AR AZ CA CO CT DE DC [GEOGRAPHIC_DATA] [GEOGRAPHIC_DATA] GU…" at bounding box center [393, 291] width 96 height 33
select select "52"
click at [346, 275] on select "State [US_STATE] AK AR AZ CA CO CT DE DC [GEOGRAPHIC_DATA] [GEOGRAPHIC_DATA] GU…" at bounding box center [393, 291] width 96 height 33
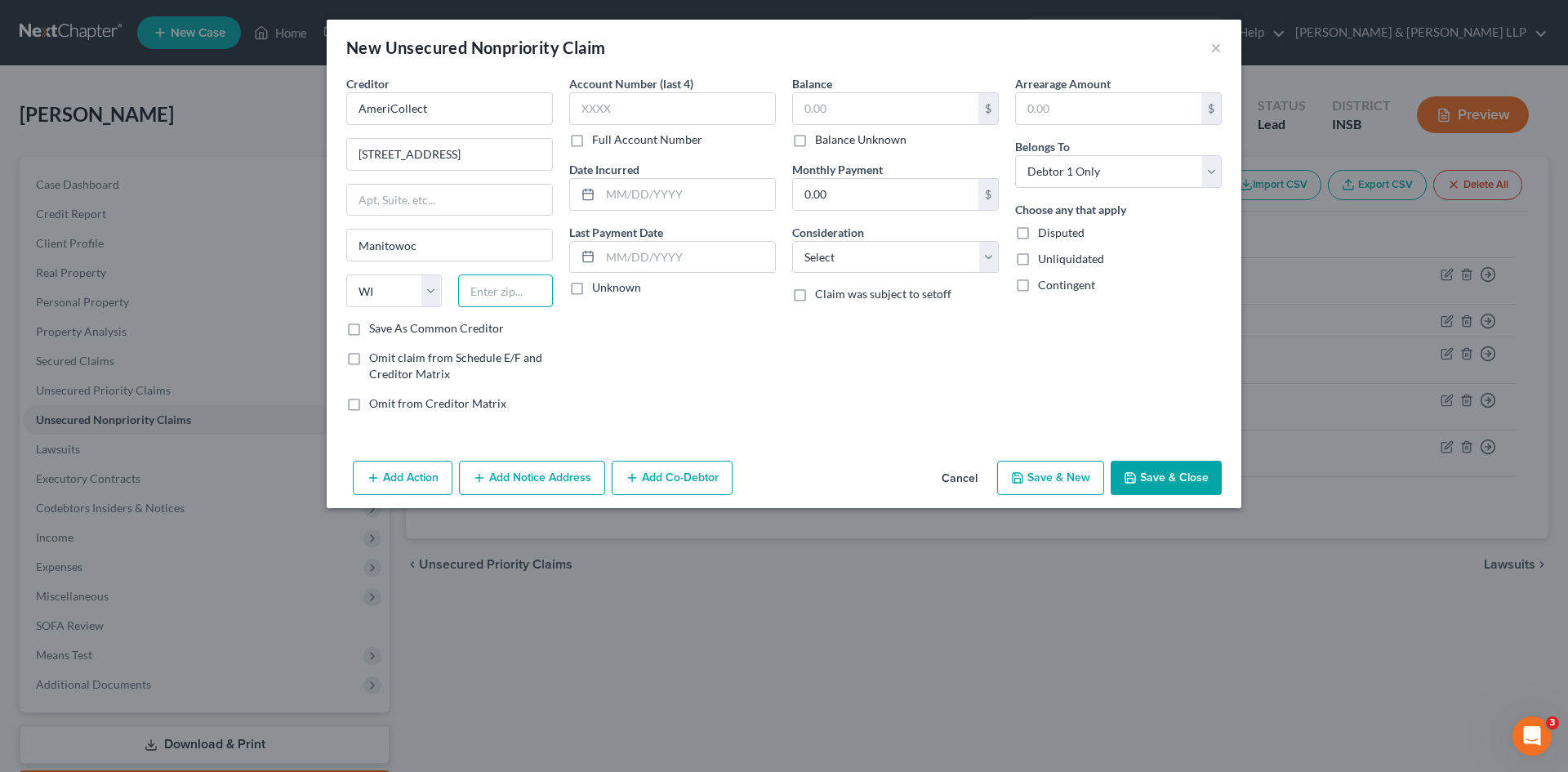
click at [517, 299] on input "text" at bounding box center [505, 291] width 96 height 33
type input "54221-1566"
click at [657, 110] on input "text" at bounding box center [672, 108] width 207 height 33
click at [917, 246] on select "Select Cable / Satellite Services Collection Agency Credit Card Debt Debt Couns…" at bounding box center [895, 257] width 207 height 33
select select "1"
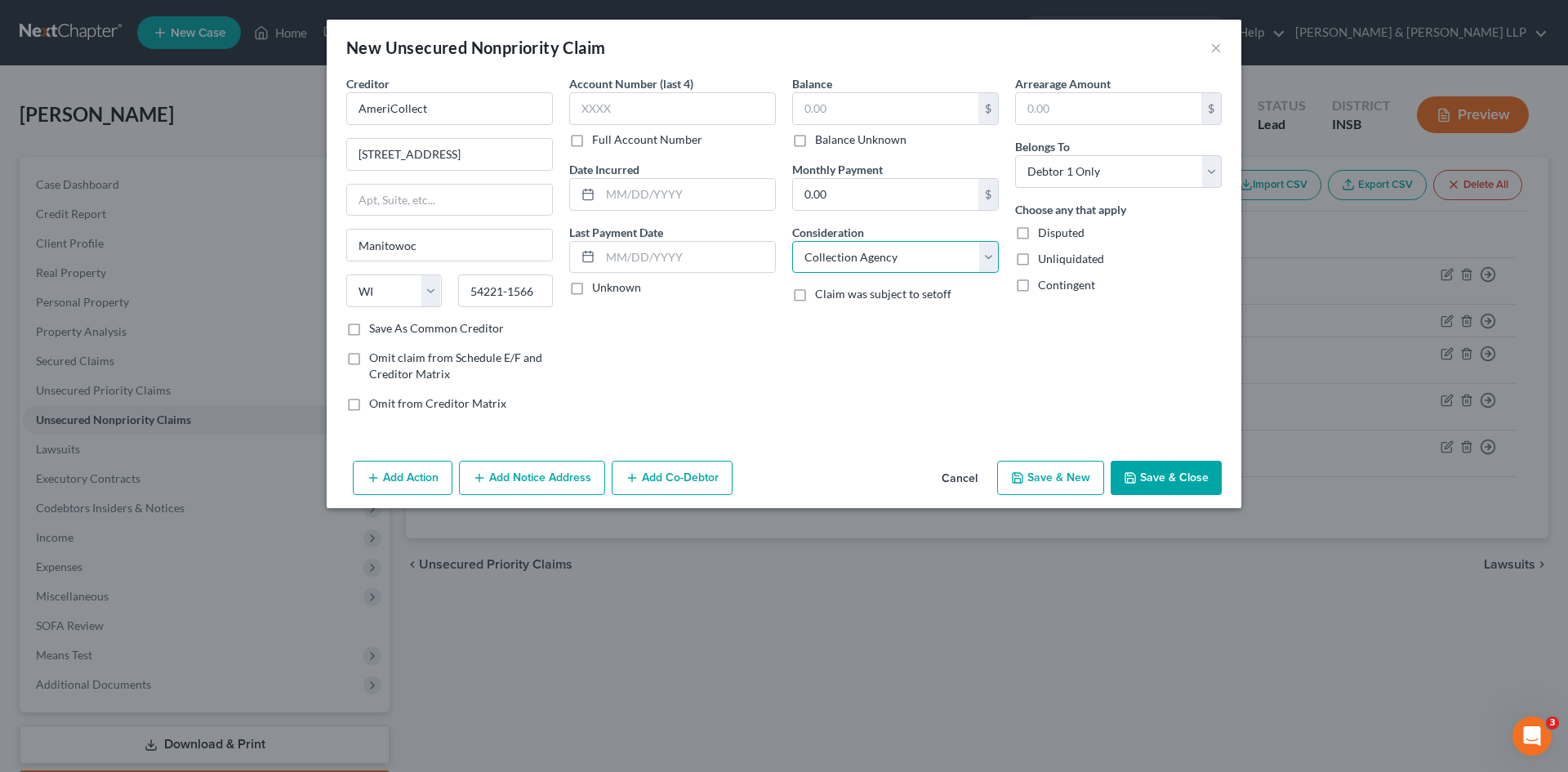
click at [792, 241] on select "Select Cable / Satellite Services Collection Agency Credit Card Debt Debt Couns…" at bounding box center [895, 257] width 207 height 33
click at [870, 115] on input "text" at bounding box center [886, 108] width 186 height 31
type input "1,782.30"
click at [369, 329] on label "Save As Common Creditor" at bounding box center [436, 328] width 134 height 17
click at [376, 329] on input "Save As Common Creditor" at bounding box center [381, 325] width 11 height 11
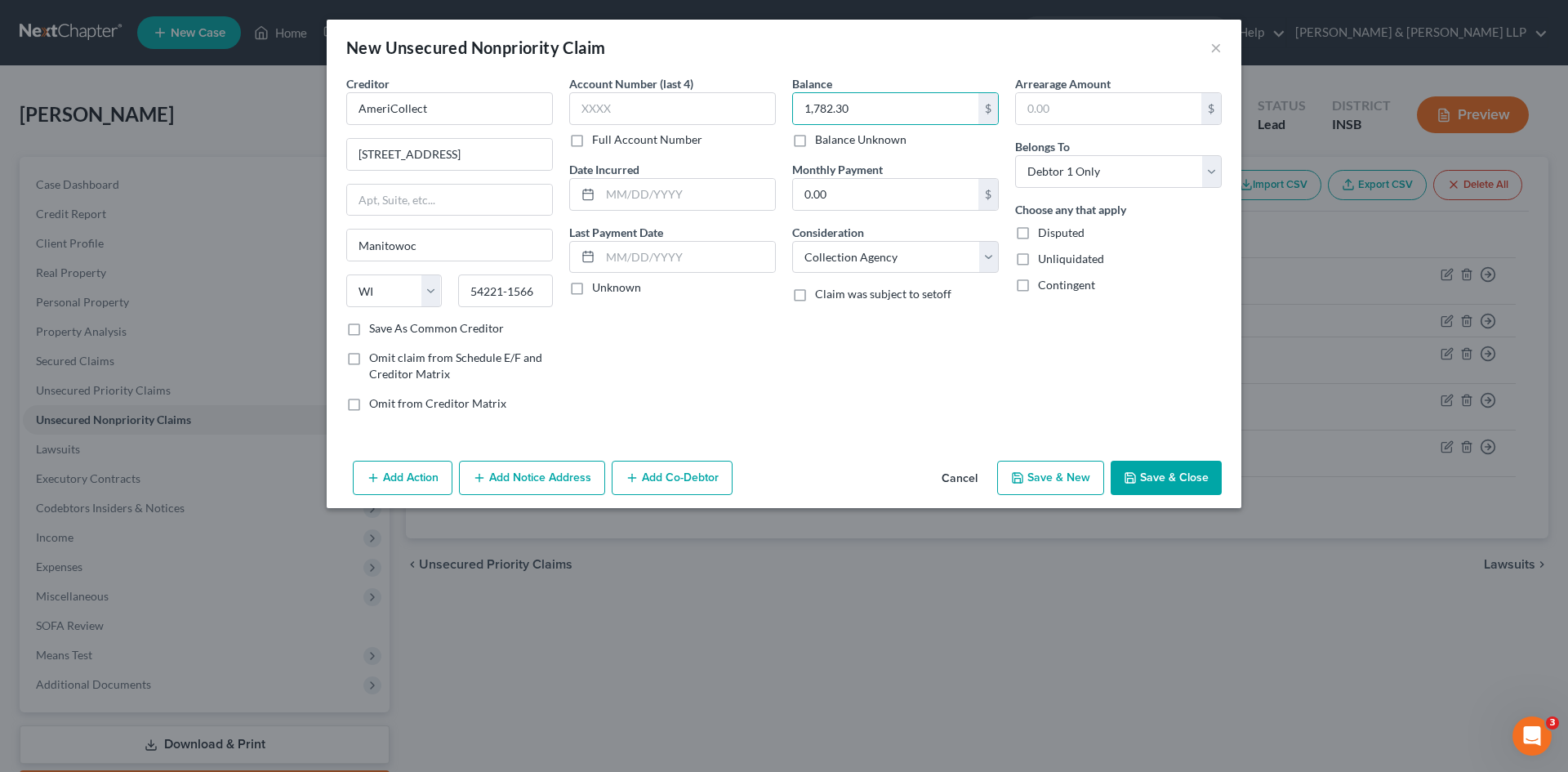
checkbox input "true"
click at [640, 199] on input "text" at bounding box center [687, 194] width 175 height 31
click at [772, 382] on div "Account Number (last 4) Full Account Number Date Incurred 8-29-2025 Last Paymen…" at bounding box center [673, 250] width 223 height 350
click at [684, 194] on input "8-29-2025" at bounding box center [687, 194] width 175 height 31
drag, startPoint x: 673, startPoint y: 195, endPoint x: 607, endPoint y: 195, distance: 66.0
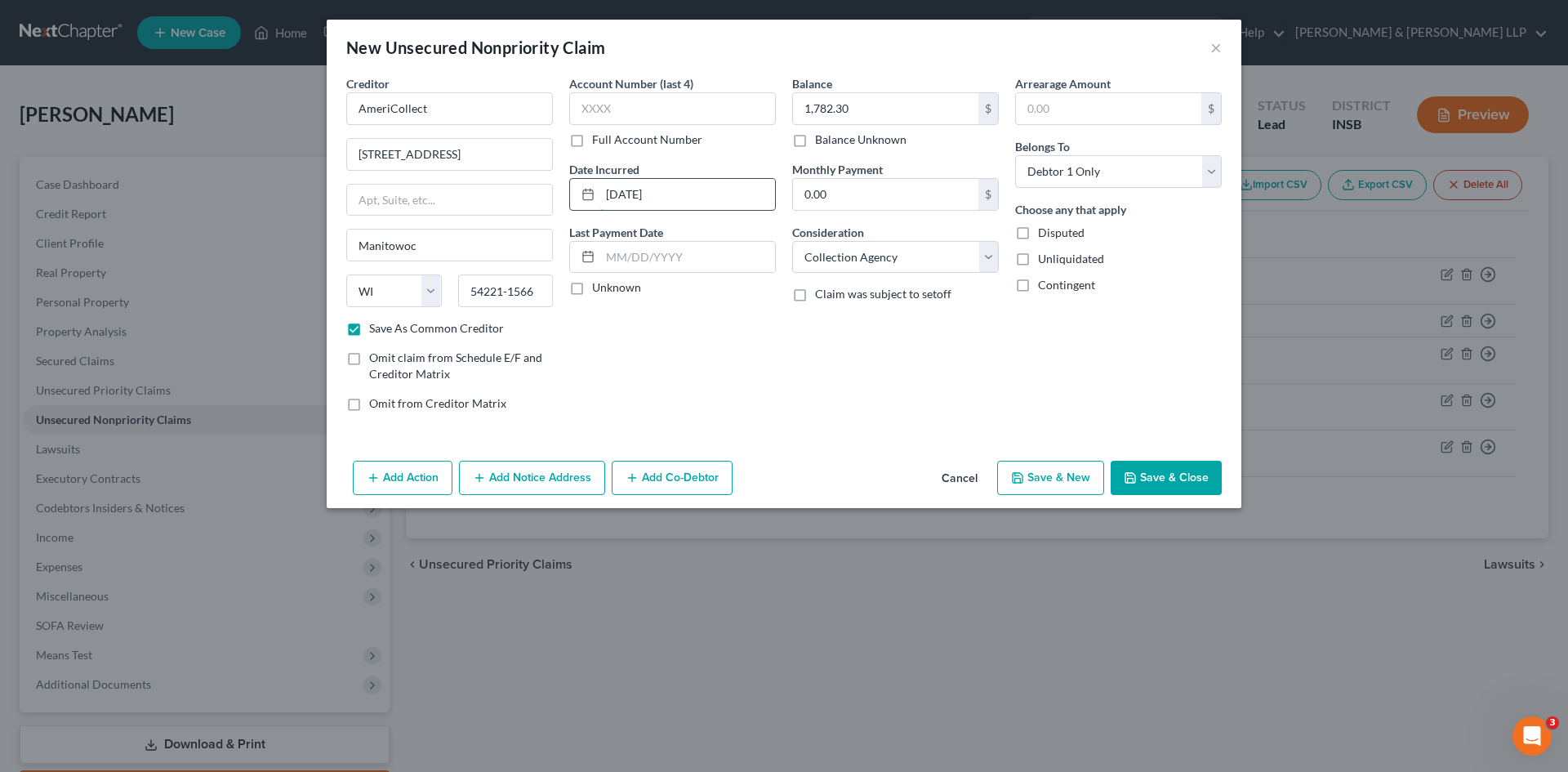
click at [607, 195] on input "8-29-2025" at bounding box center [687, 194] width 175 height 31
type input "7-28-2021"
click at [785, 429] on div "Creditor * AmeriCollect 1851 S Alverno Rd Manitowoc State AL AK AR AZ CA CO CT …" at bounding box center [783, 264] width 915 height 379
click at [453, 201] on input "text" at bounding box center [449, 200] width 205 height 31
type input "PO BOX 1690"
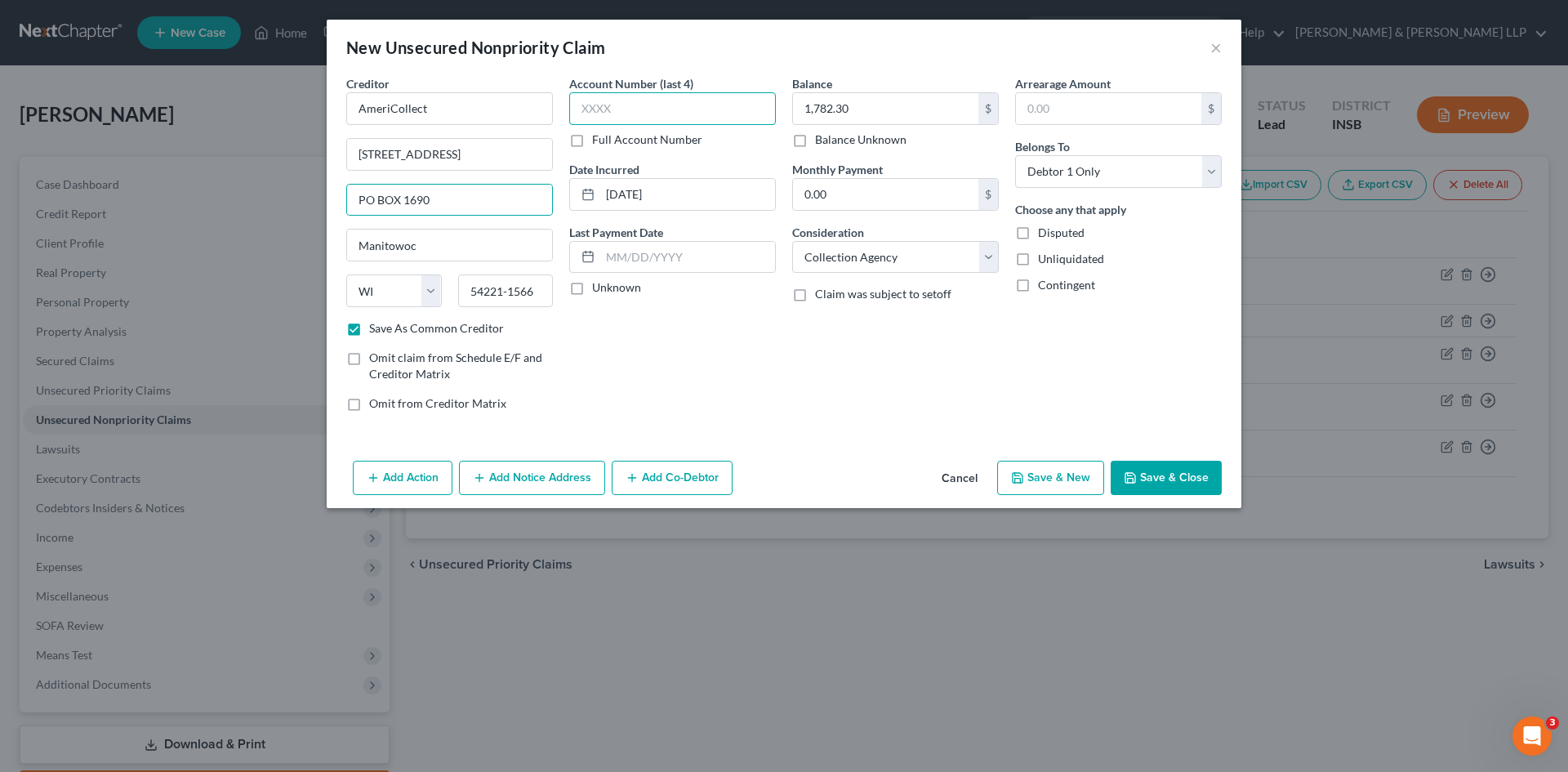
click at [693, 107] on input "text" at bounding box center [672, 108] width 207 height 33
type input "9987"
click at [1180, 474] on button "Save & Close" at bounding box center [1167, 477] width 111 height 35
checkbox input "false"
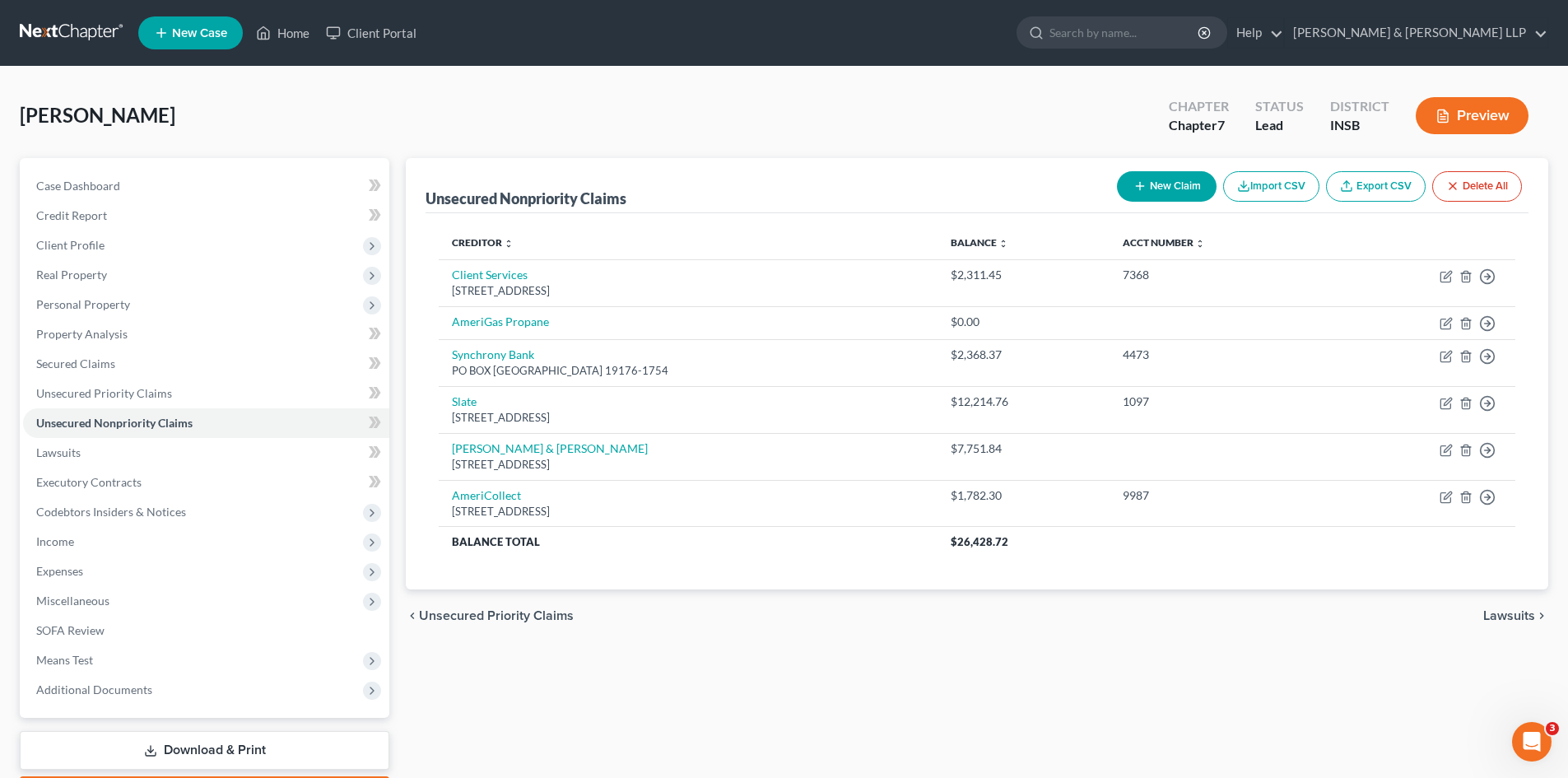
click at [1195, 181] on button "New Claim" at bounding box center [1167, 186] width 100 height 31
select select "0"
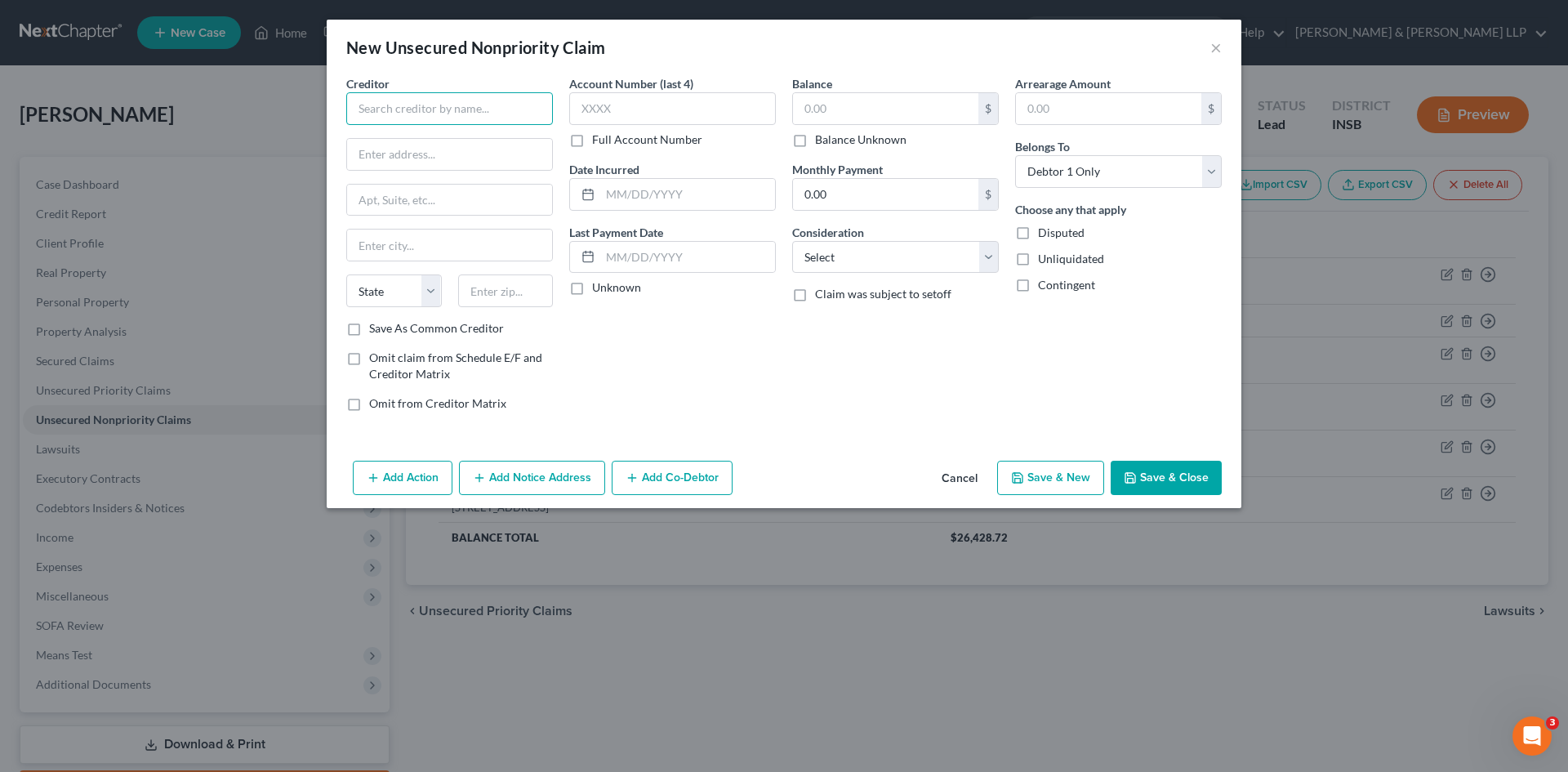
click at [443, 104] on input "text" at bounding box center [449, 108] width 207 height 33
type input "CareCredit"
click at [479, 159] on input "text" at bounding box center [449, 153] width 205 height 31
click at [369, 406] on label "Omit from Creditor Matrix" at bounding box center [437, 403] width 137 height 17
click at [376, 406] on input "Omit from Creditor Matrix" at bounding box center [381, 400] width 11 height 11
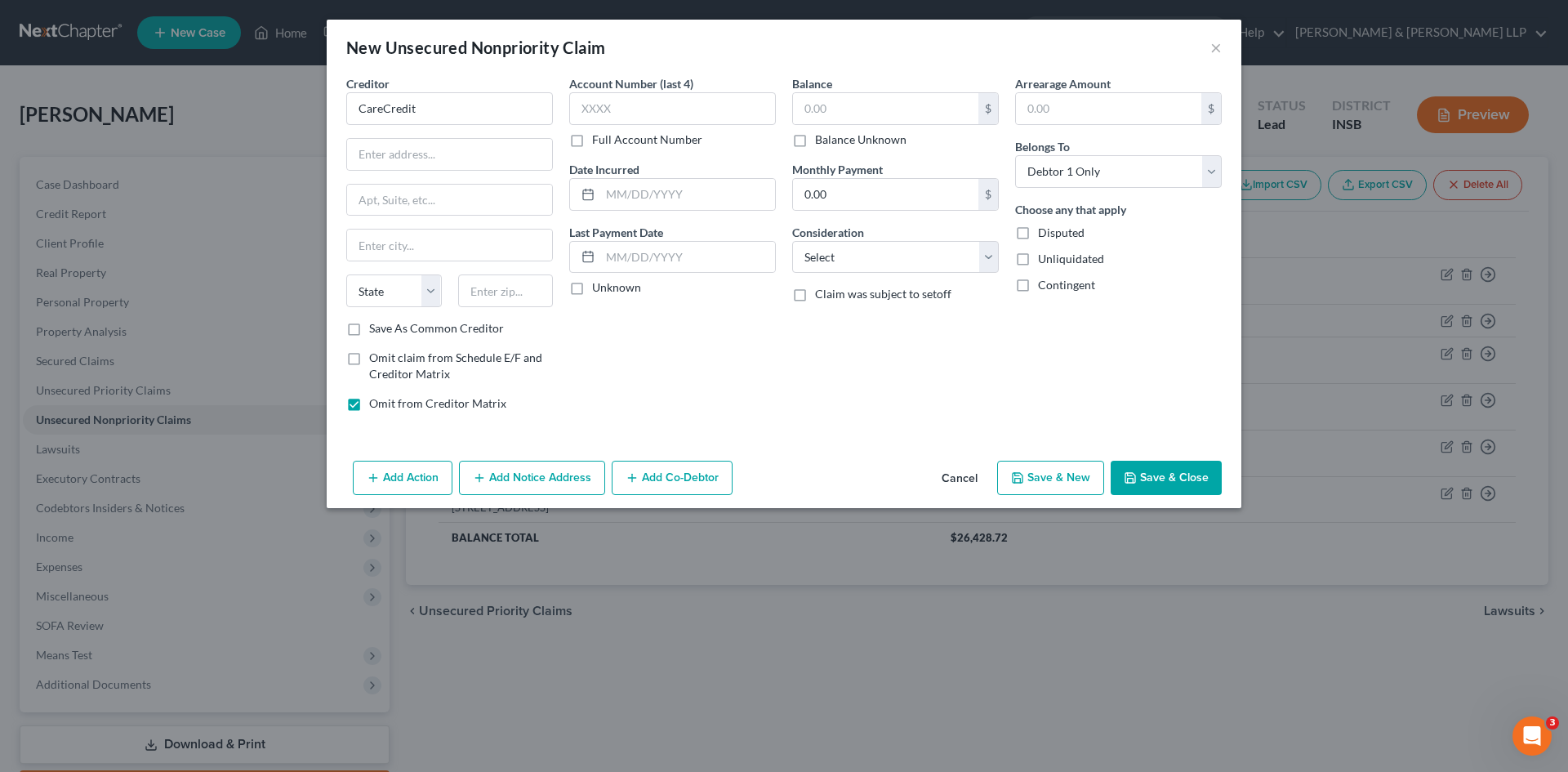
click at [369, 406] on label "Omit from Creditor Matrix" at bounding box center [437, 403] width 137 height 17
click at [376, 406] on input "Omit from Creditor Matrix" at bounding box center [381, 400] width 11 height 11
checkbox input "false"
click at [505, 482] on button "Add Notice Address" at bounding box center [532, 477] width 146 height 35
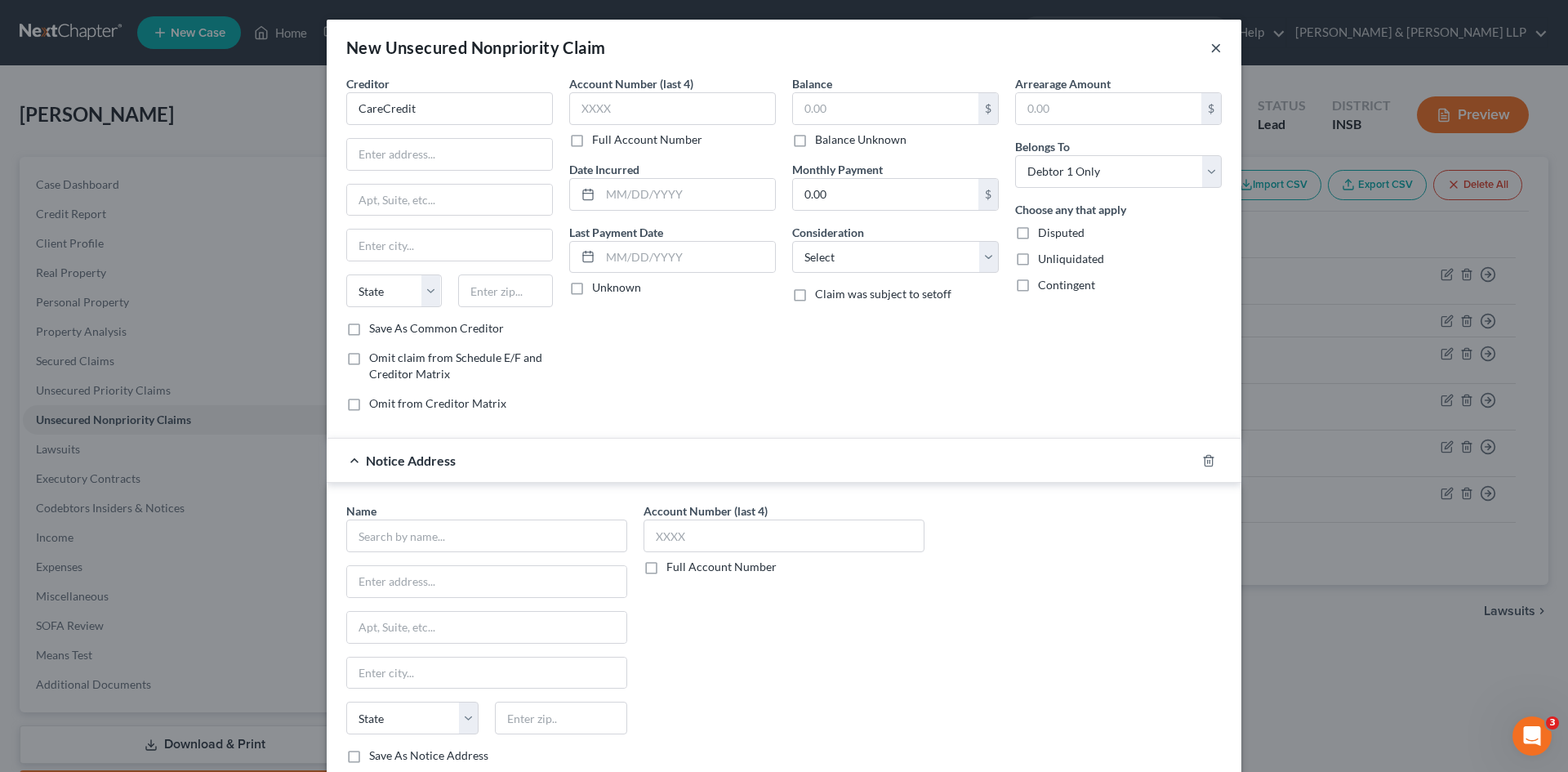
click at [1210, 44] on button "×" at bounding box center [1216, 47] width 12 height 20
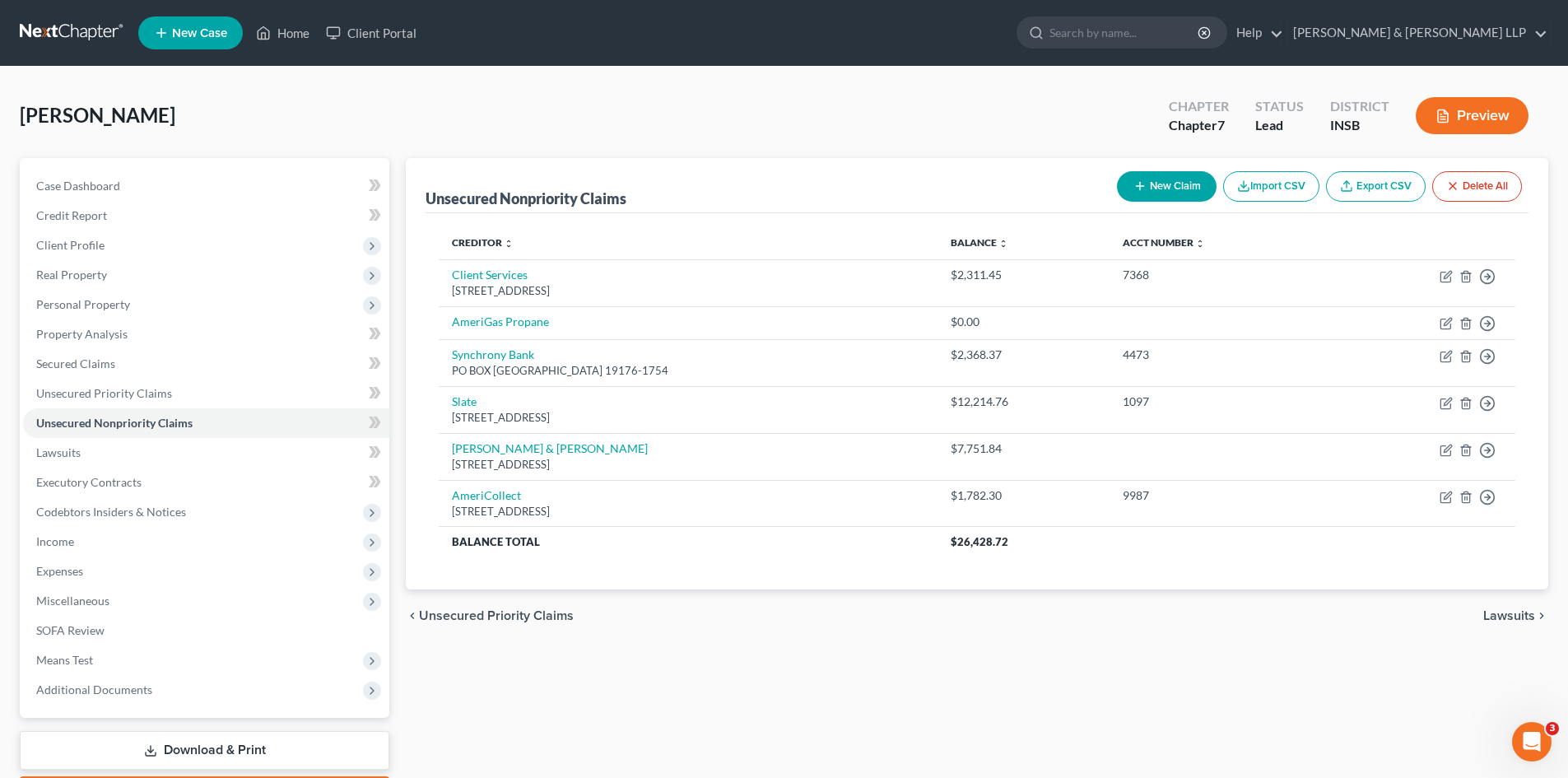
click at [1176, 187] on button "New Claim" at bounding box center [1167, 186] width 100 height 31
select select "0"
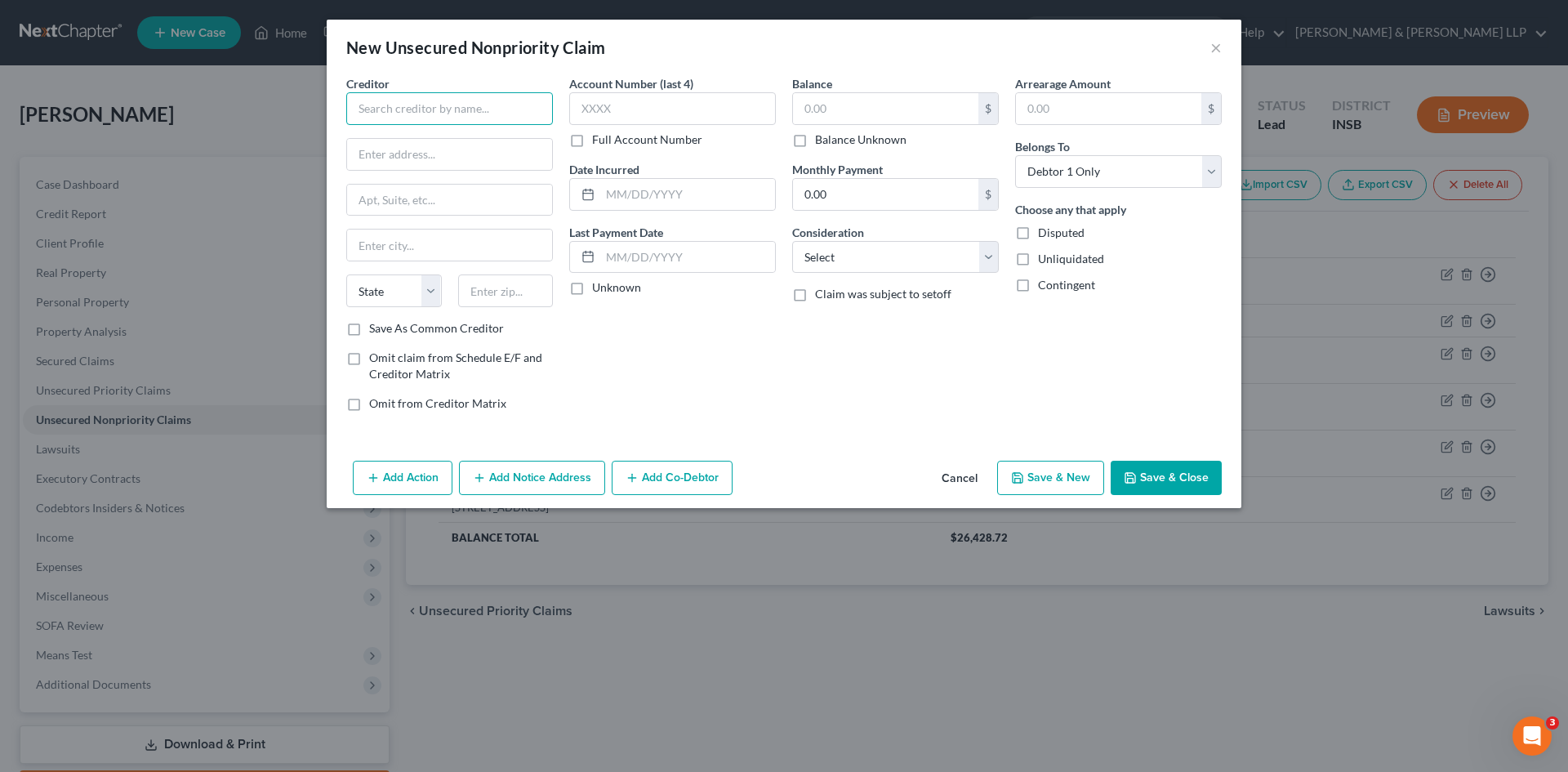
click at [422, 104] on input "text" at bounding box center [449, 108] width 207 height 33
type input "[GEOGRAPHIC_DATA]"
click at [488, 162] on input "text" at bounding box center [449, 153] width 205 height 31
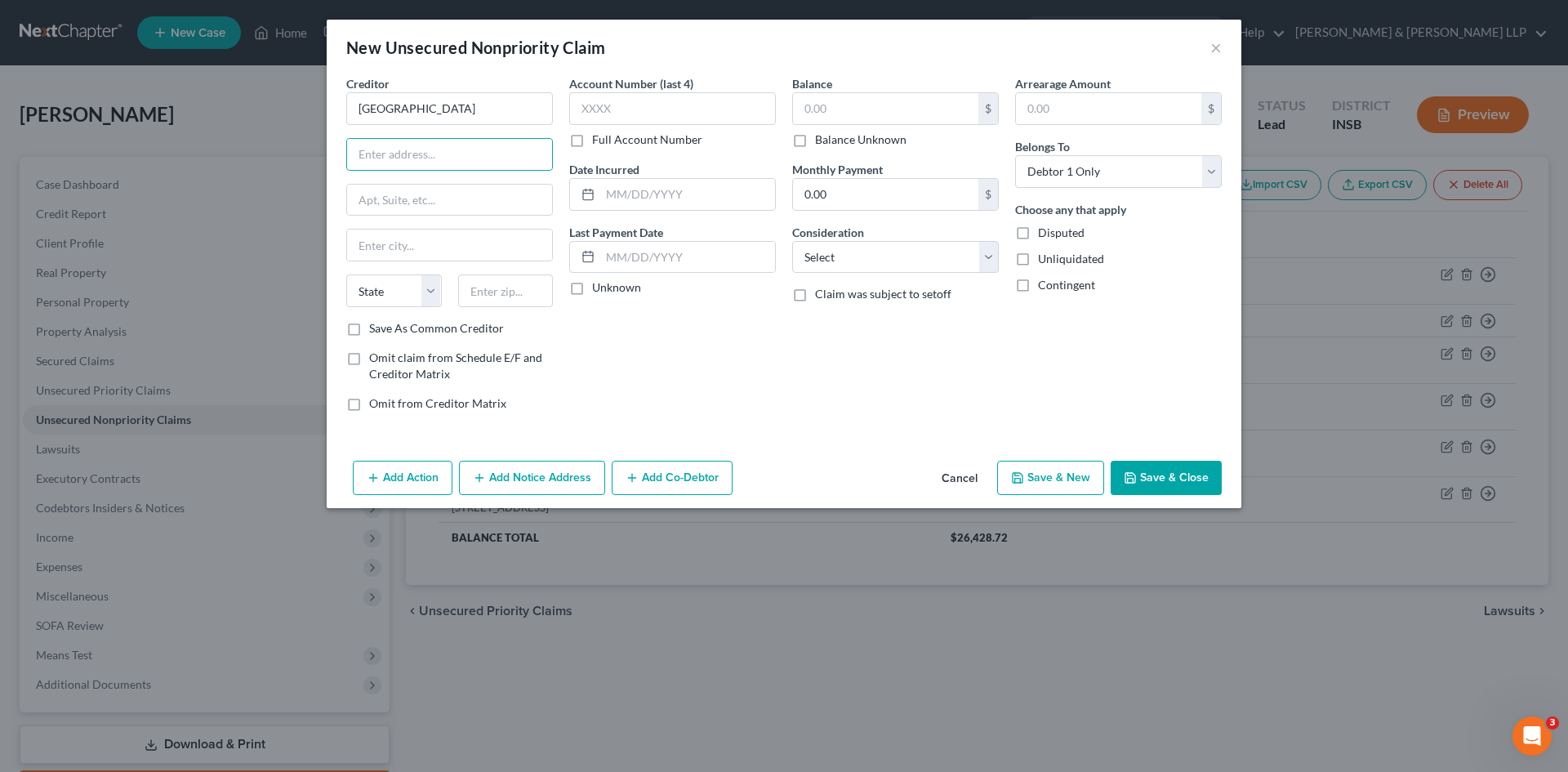
click at [369, 334] on label "Save As Common Creditor" at bounding box center [436, 328] width 134 height 17
click at [376, 331] on input "Save As Common Creditor" at bounding box center [381, 325] width 11 height 11
checkbox input "true"
click at [435, 165] on input "text" at bounding box center [449, 153] width 205 height 31
type input "255 Meadow Drive"
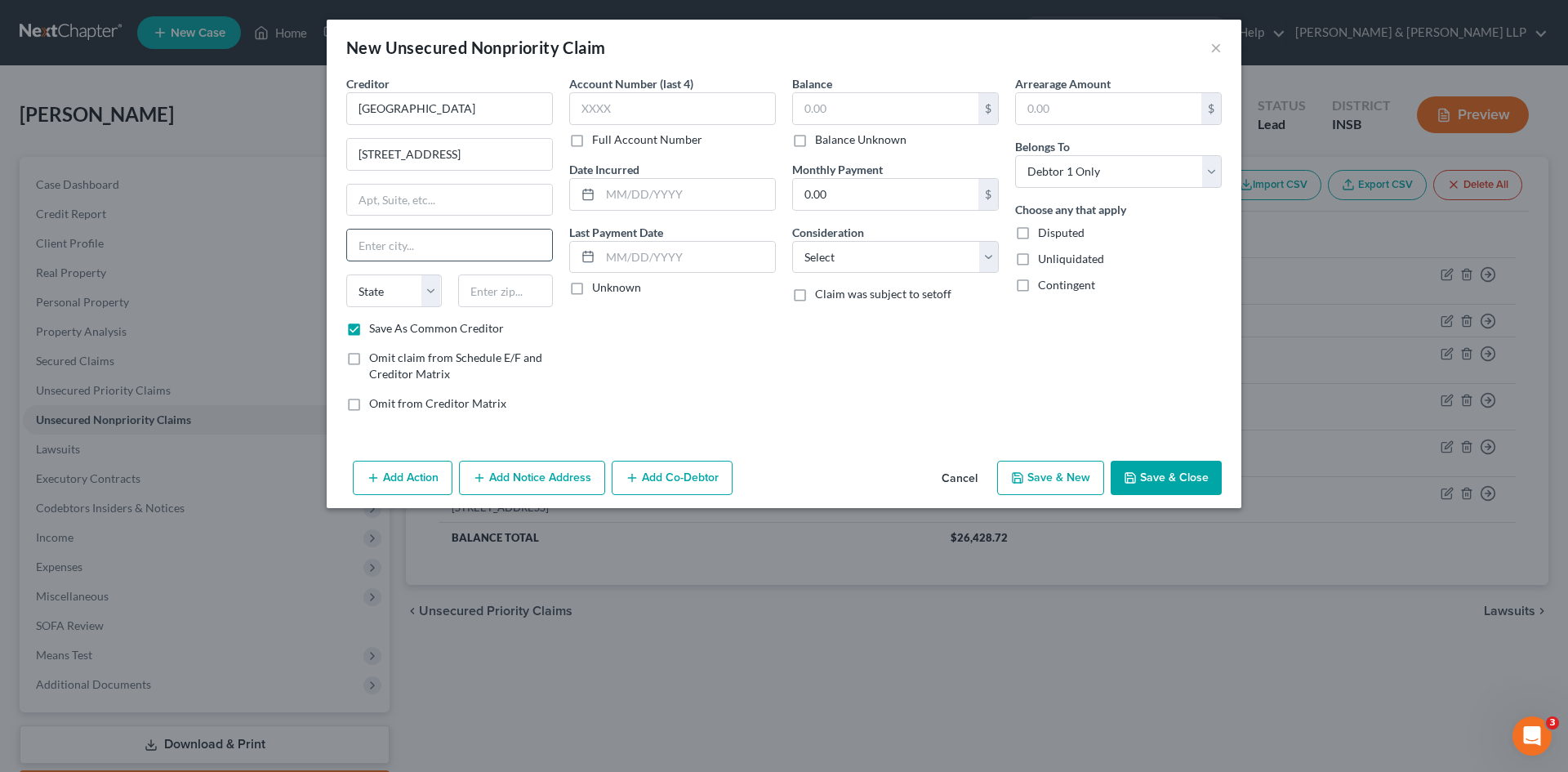
click at [434, 244] on input "text" at bounding box center [449, 244] width 205 height 31
type input "Danville"
click at [379, 288] on select "State [US_STATE] AK AR AZ CA CO CT DE DC [GEOGRAPHIC_DATA] [GEOGRAPHIC_DATA] GU…" at bounding box center [393, 291] width 96 height 33
select select "15"
click at [346, 275] on select "State [US_STATE] AK AR AZ CA CO CT DE DC [GEOGRAPHIC_DATA] [GEOGRAPHIC_DATA] GU…" at bounding box center [393, 291] width 96 height 33
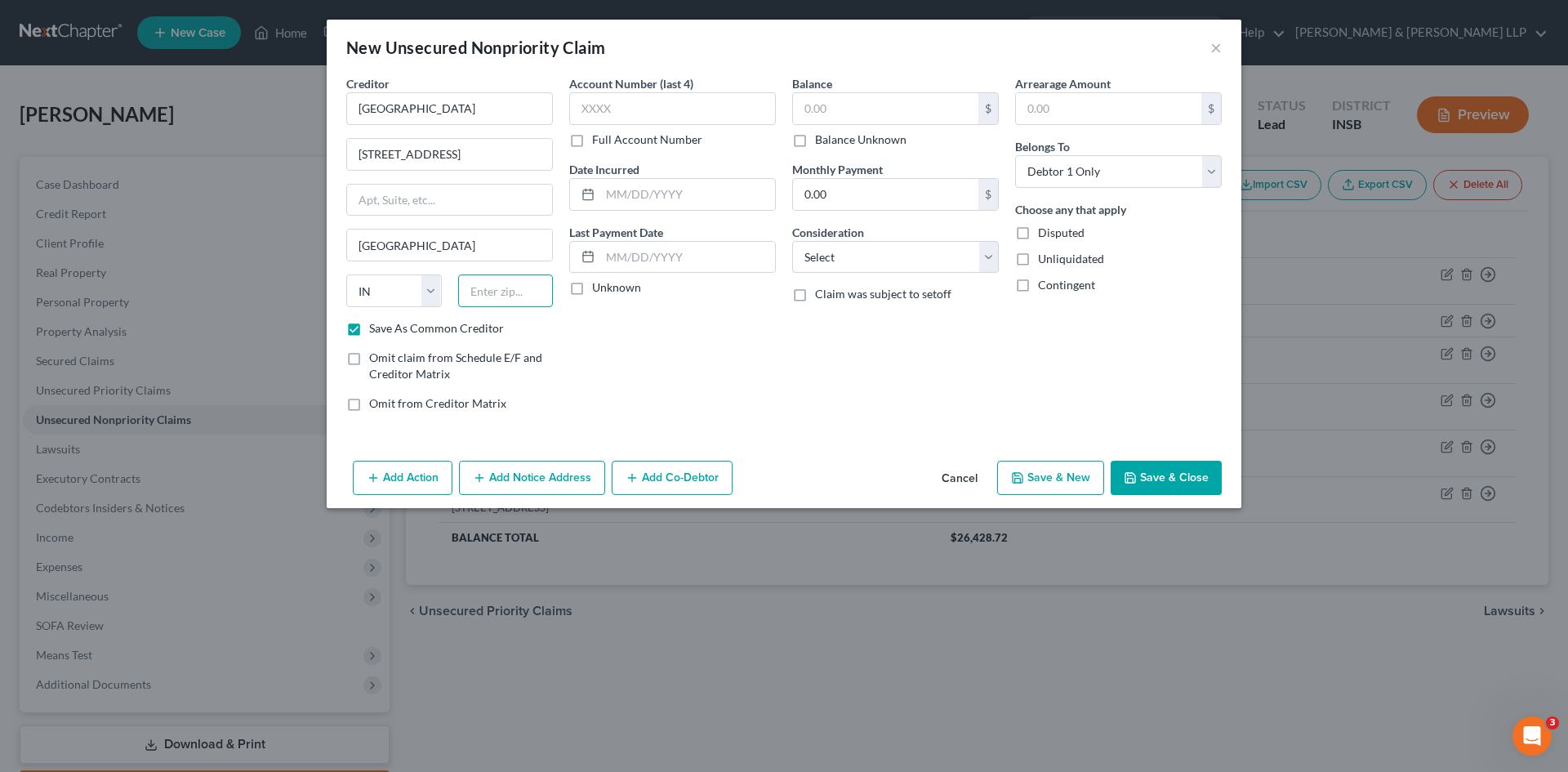
click at [528, 292] on input "text" at bounding box center [505, 291] width 96 height 33
type input "46122"
click at [678, 106] on input "text" at bounding box center [672, 108] width 207 height 33
type input "9101"
click at [674, 199] on input "text" at bounding box center [687, 194] width 175 height 31
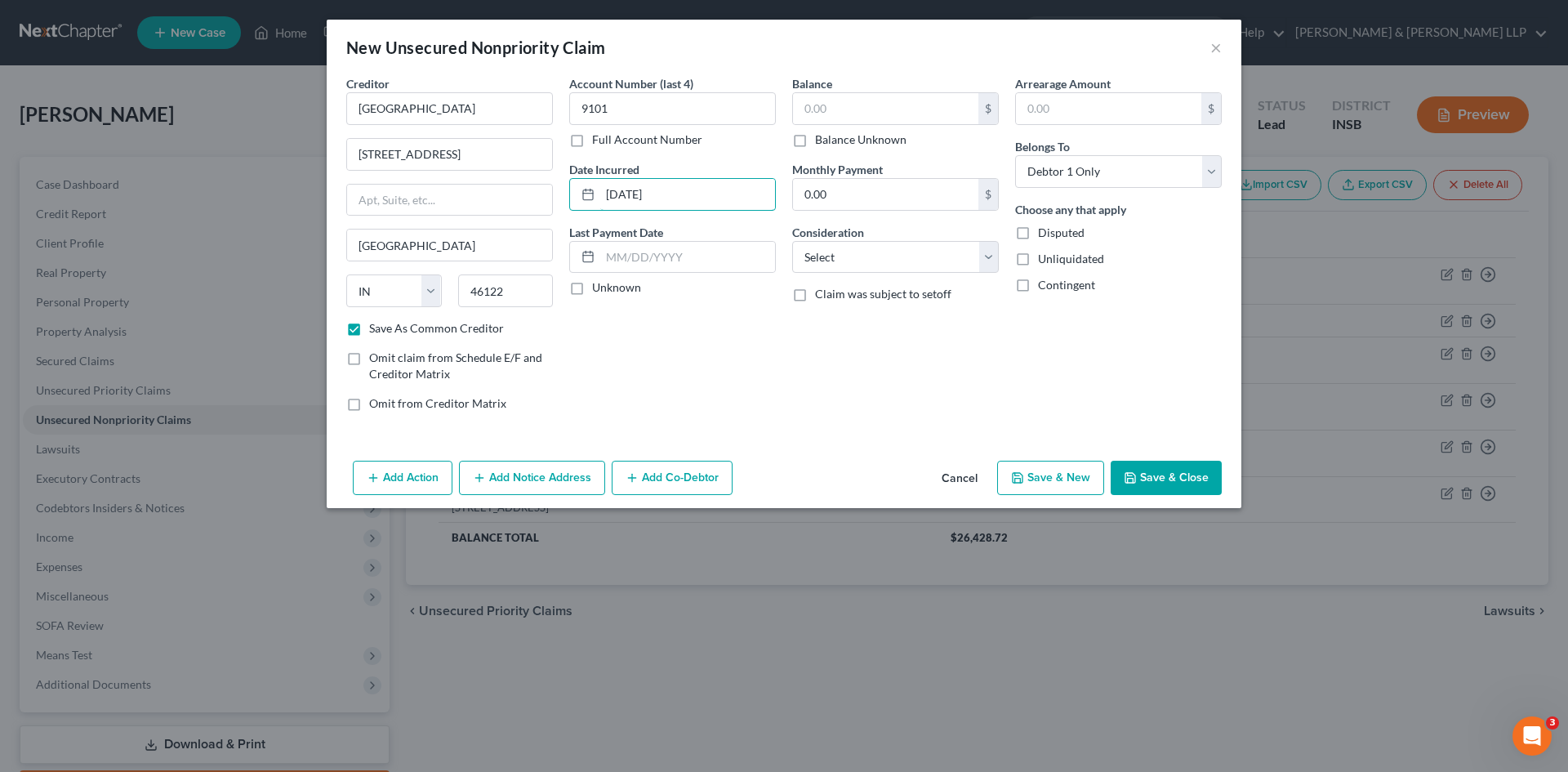
type input "6-1-2024"
click at [867, 425] on div "Creditor * Danville Regional Rehabilitation Center 255 Meadow Drive Danville St…" at bounding box center [783, 264] width 915 height 379
click at [841, 428] on div "Creditor * Danville Regional Rehabilitation Center 255 Meadow Drive Danville St…" at bounding box center [783, 264] width 915 height 379
click at [909, 103] on input "text" at bounding box center [886, 108] width 186 height 31
click at [890, 385] on div "Balance 410.00 $ Balance Unknown Balance Undetermined 410 $ Balance Unknown Mon…" at bounding box center [896, 250] width 223 height 350
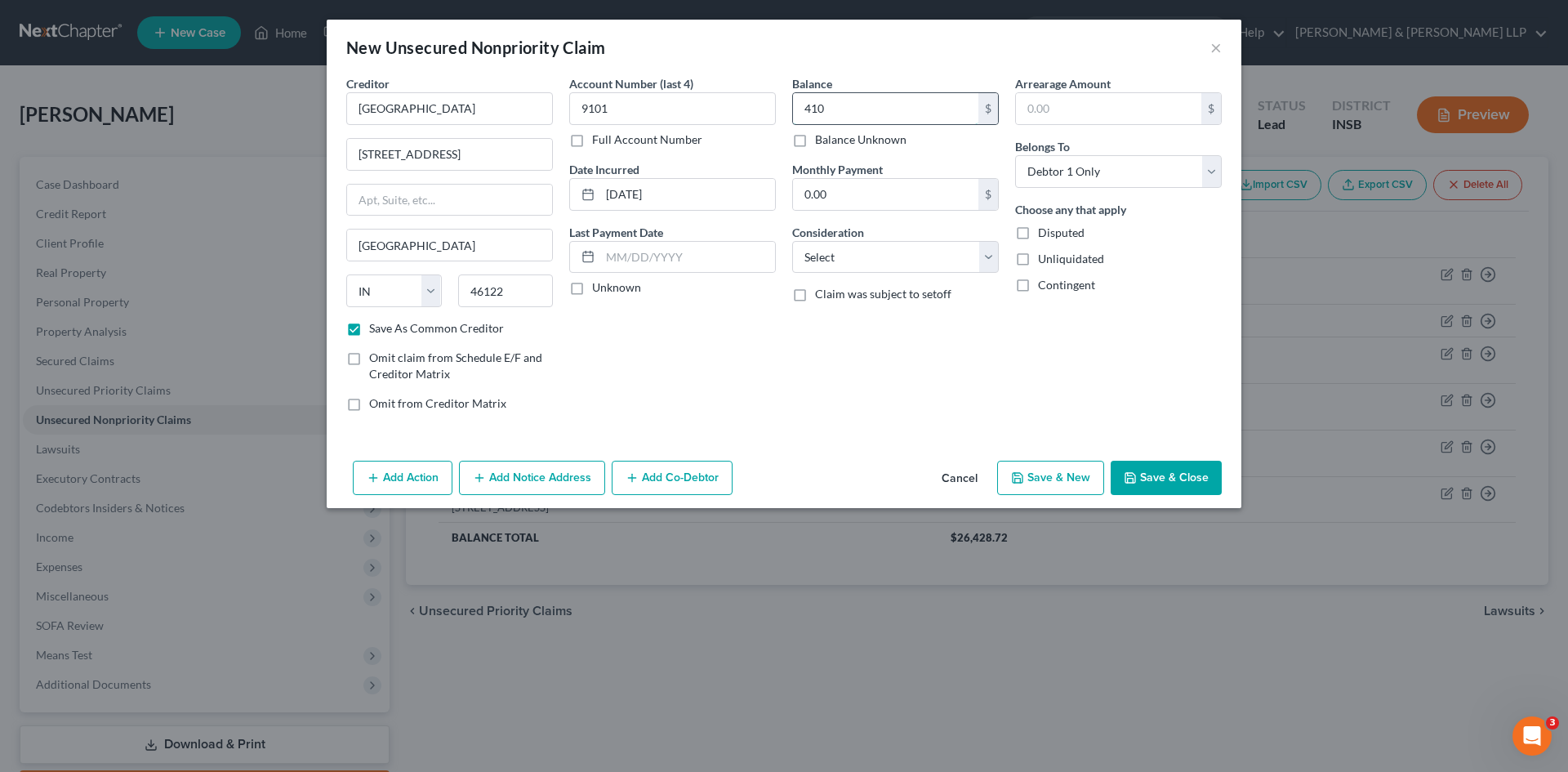
click at [842, 107] on input "410" at bounding box center [886, 108] width 186 height 31
click at [843, 107] on input "410" at bounding box center [886, 108] width 186 height 31
type input "0"
type input "410.00"
click at [884, 374] on div "Balance 410.00 $ Balance Unknown Balance Undetermined 410.00 $ Balance Unknown …" at bounding box center [896, 250] width 223 height 350
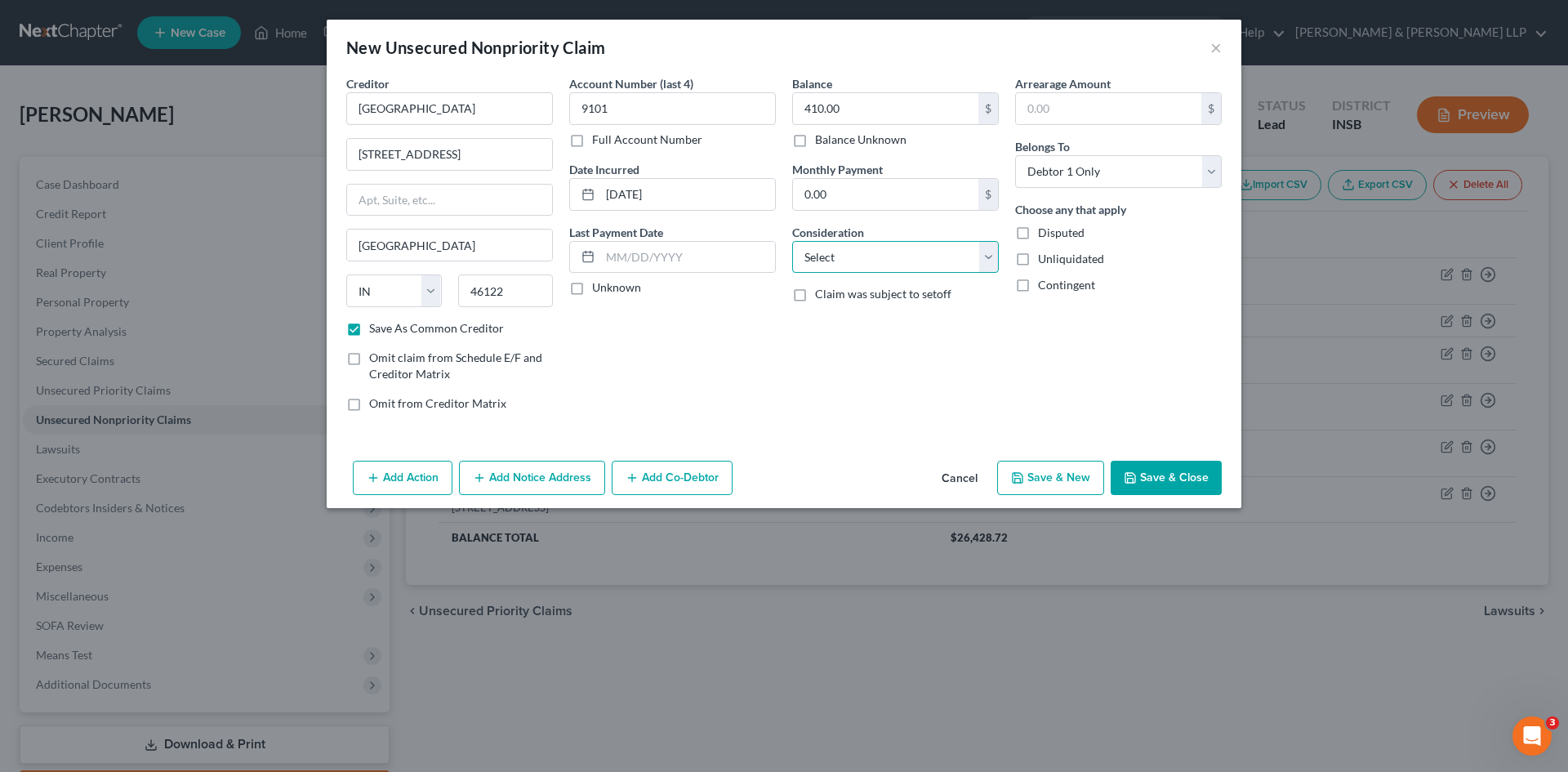
click at [988, 261] on select "Select Cable / Satellite Services Collection Agency Credit Card Debt Debt Couns…" at bounding box center [895, 257] width 207 height 33
select select "9"
click at [792, 241] on select "Select Cable / Satellite Services Collection Agency Credit Card Debt Debt Couns…" at bounding box center [895, 257] width 207 height 33
click at [1144, 478] on button "Save & Close" at bounding box center [1167, 477] width 111 height 35
checkbox input "false"
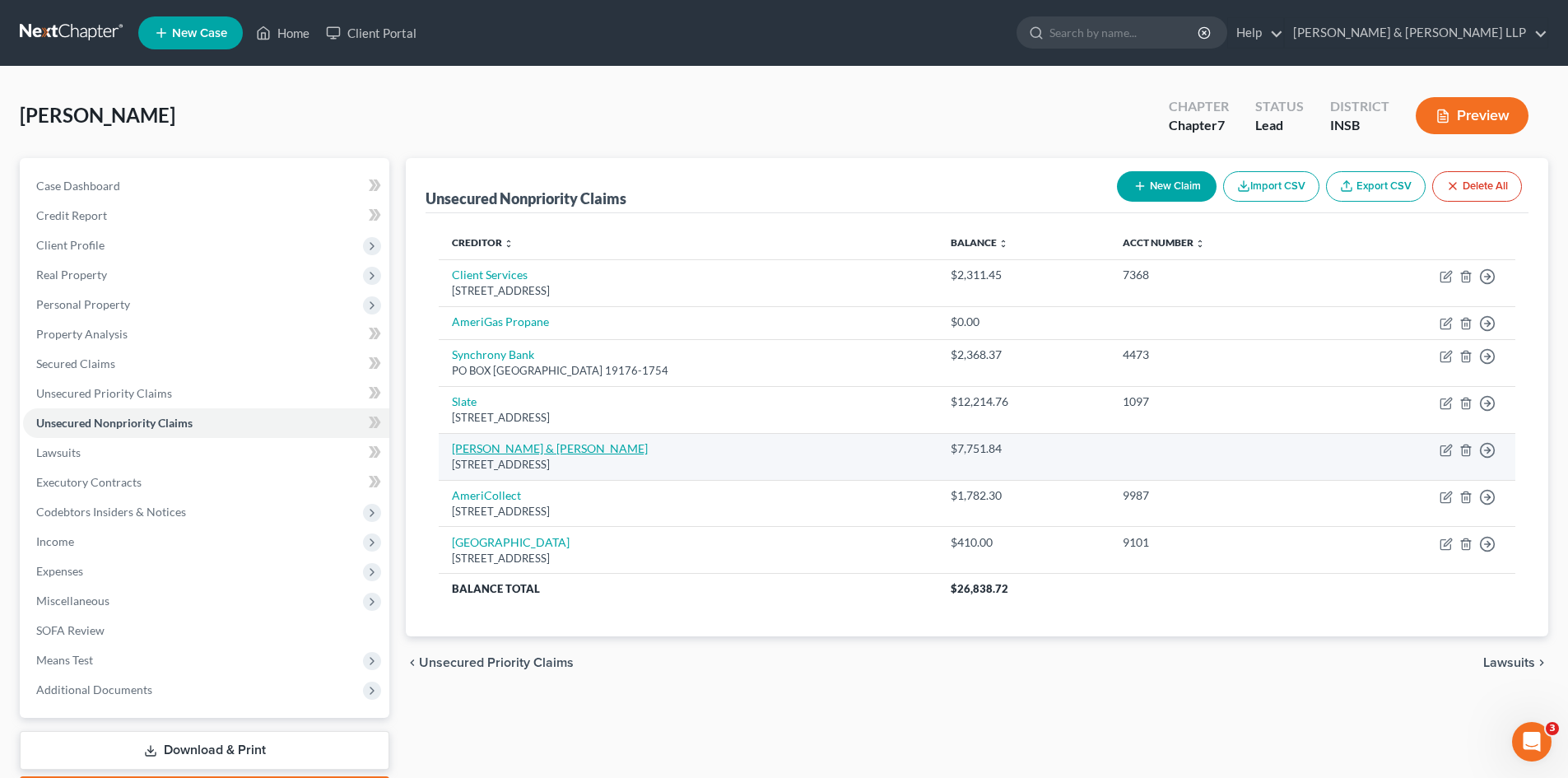
click at [508, 451] on link "Cawley & Bergman" at bounding box center [550, 448] width 196 height 14
select select "33"
select select "0"
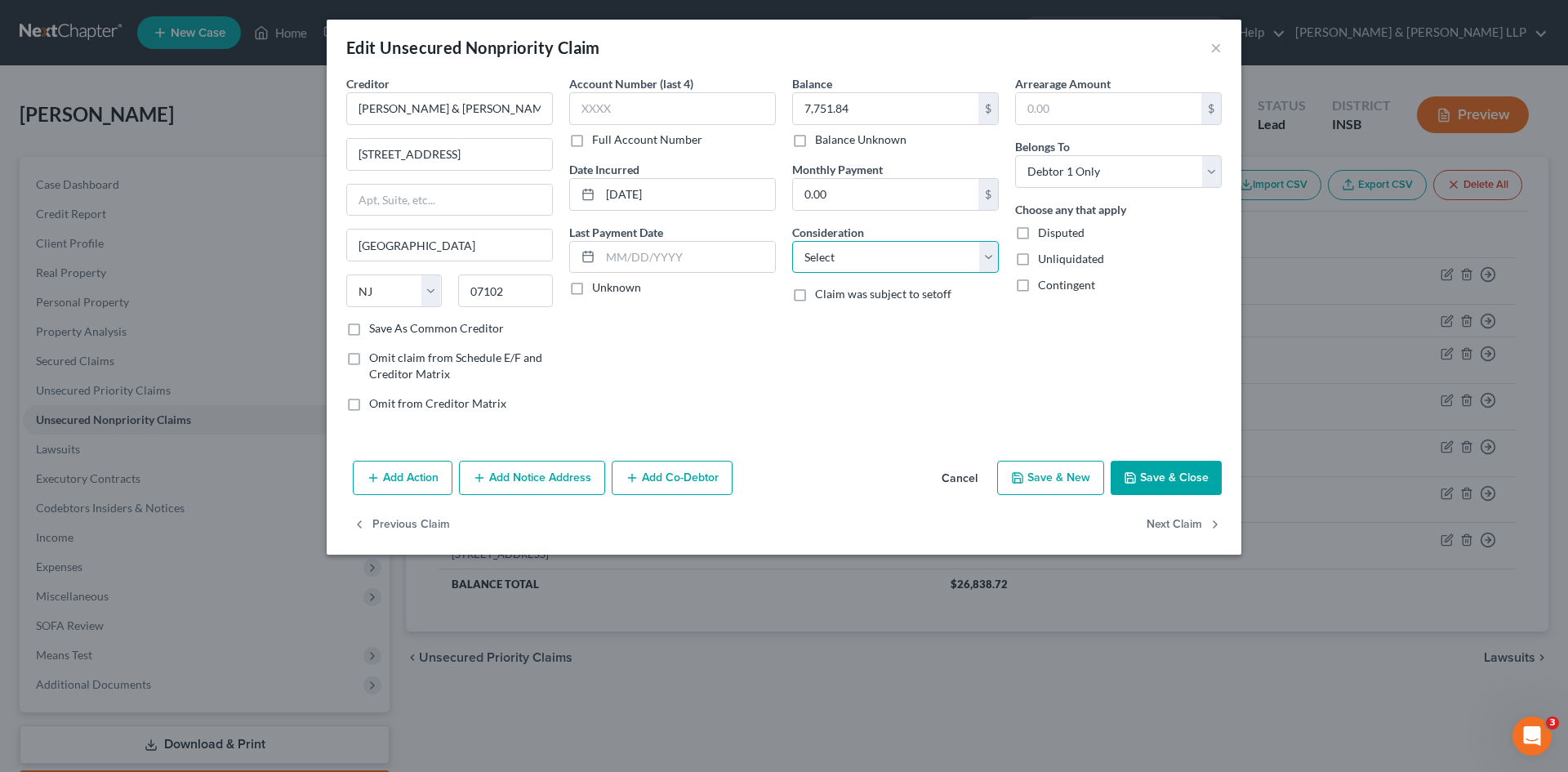
click at [888, 258] on select "Select Cable / Satellite Services Collection Agency Credit Card Debt Debt Couns…" at bounding box center [895, 257] width 207 height 33
select select "1"
click at [792, 241] on select "Select Cable / Satellite Services Collection Agency Credit Card Debt Debt Couns…" at bounding box center [895, 257] width 207 height 33
click at [369, 329] on label "Save As Common Creditor" at bounding box center [436, 328] width 134 height 17
click at [376, 329] on input "Save As Common Creditor" at bounding box center [381, 325] width 11 height 11
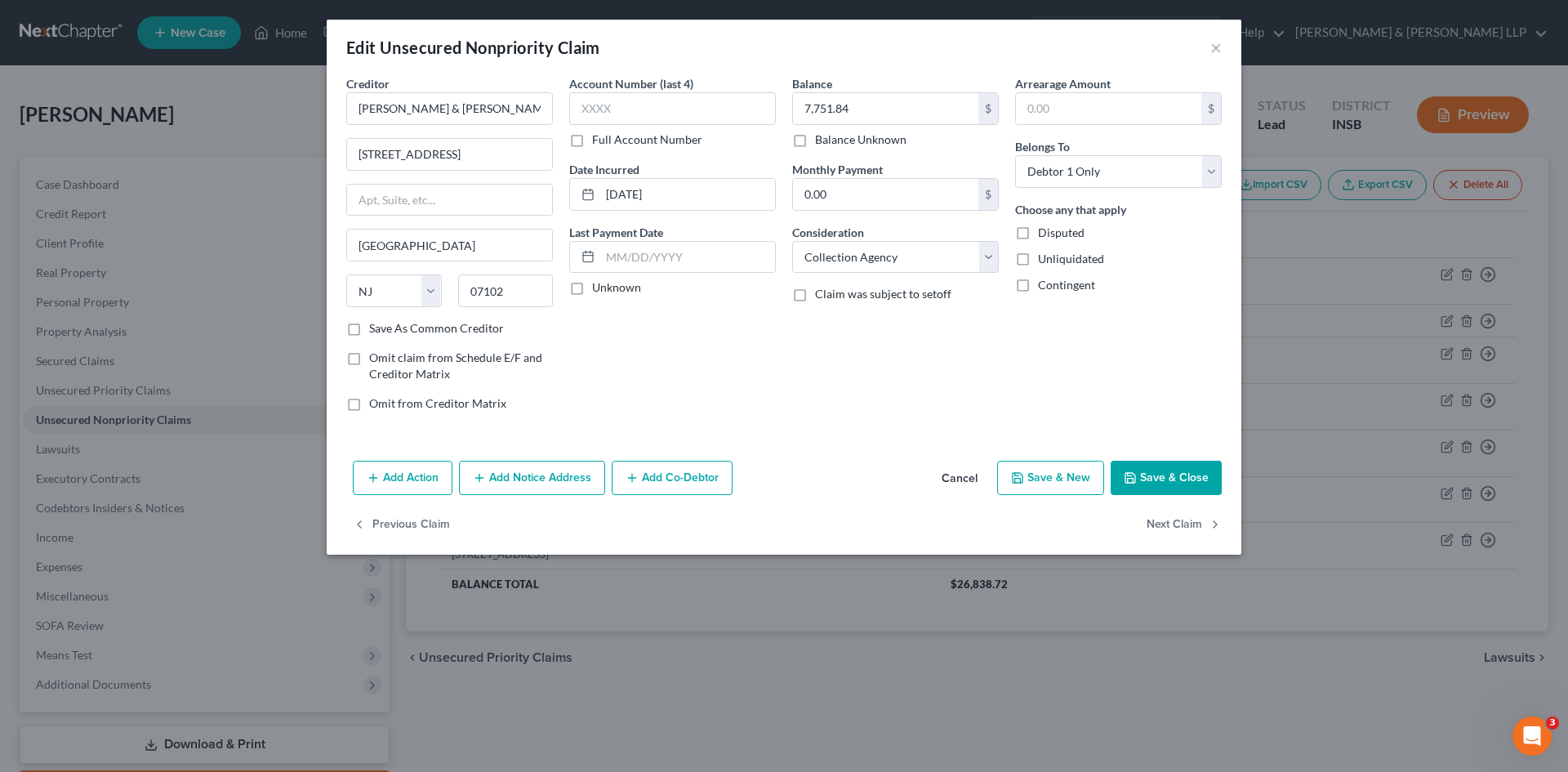
checkbox input "true"
click at [498, 474] on button "Add Notice Address" at bounding box center [532, 477] width 146 height 35
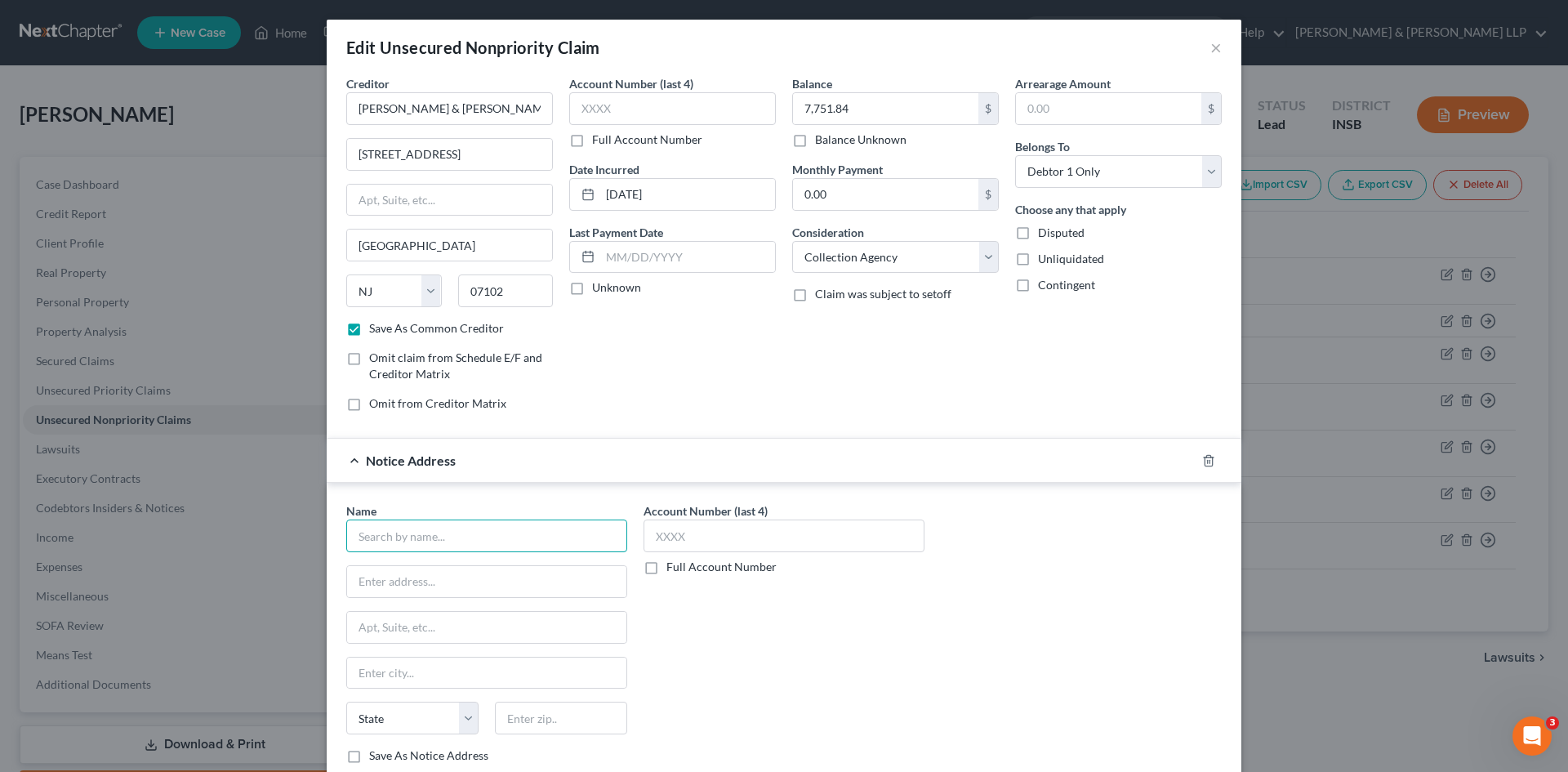
click at [449, 533] on input "text" at bounding box center [486, 535] width 281 height 33
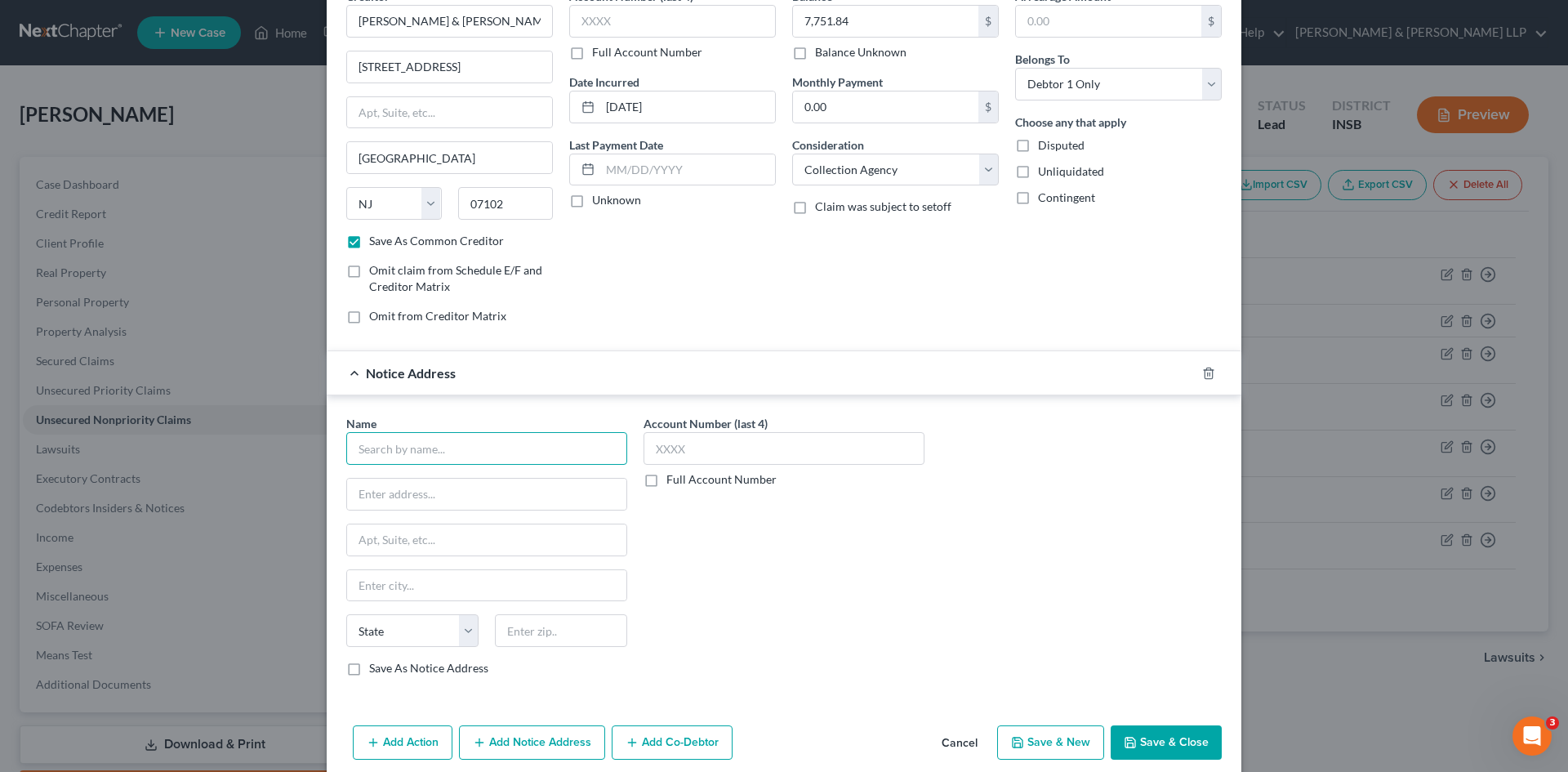
scroll to position [154, 0]
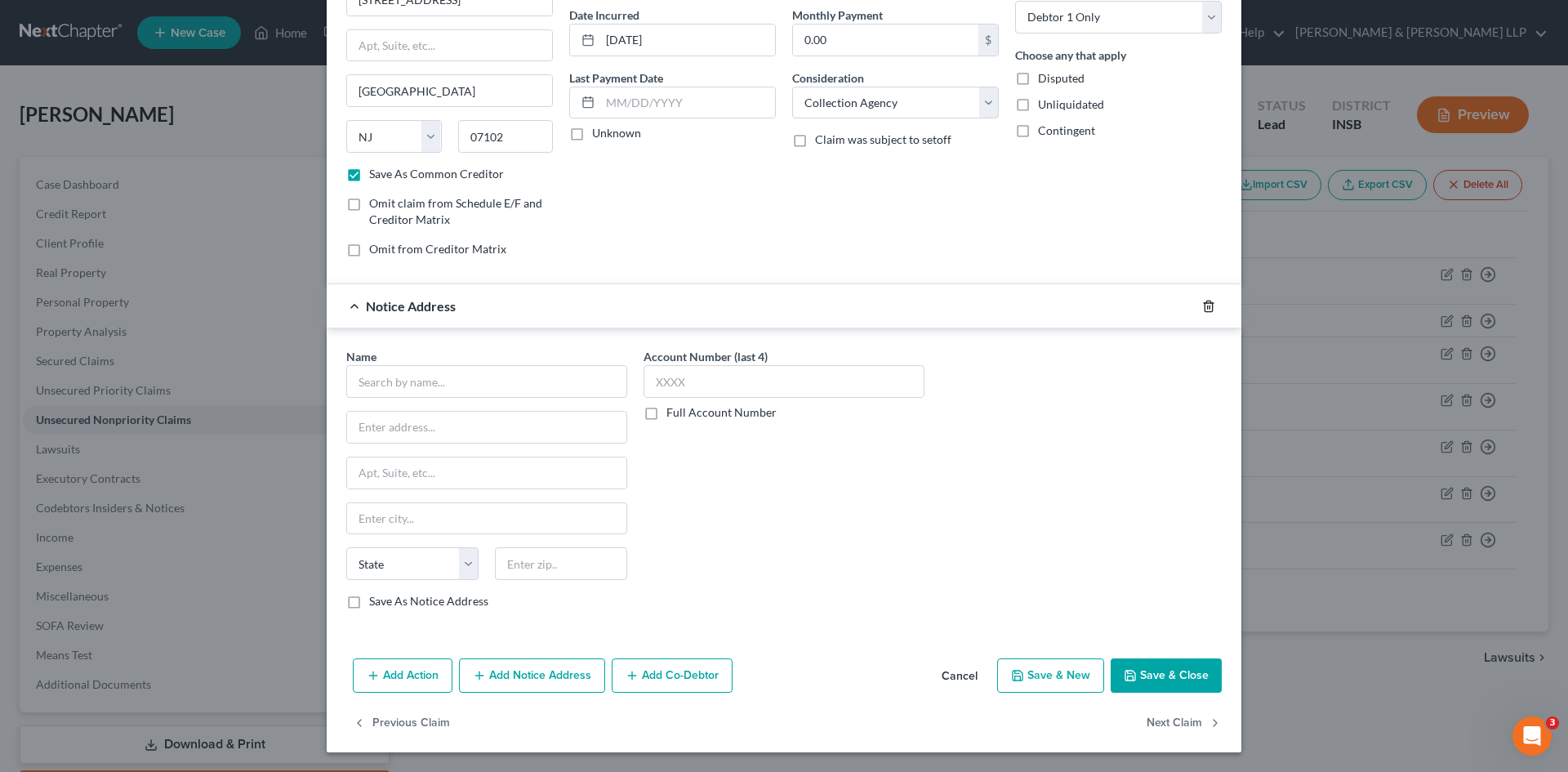
click at [1202, 310] on icon "button" at bounding box center [1208, 305] width 13 height 13
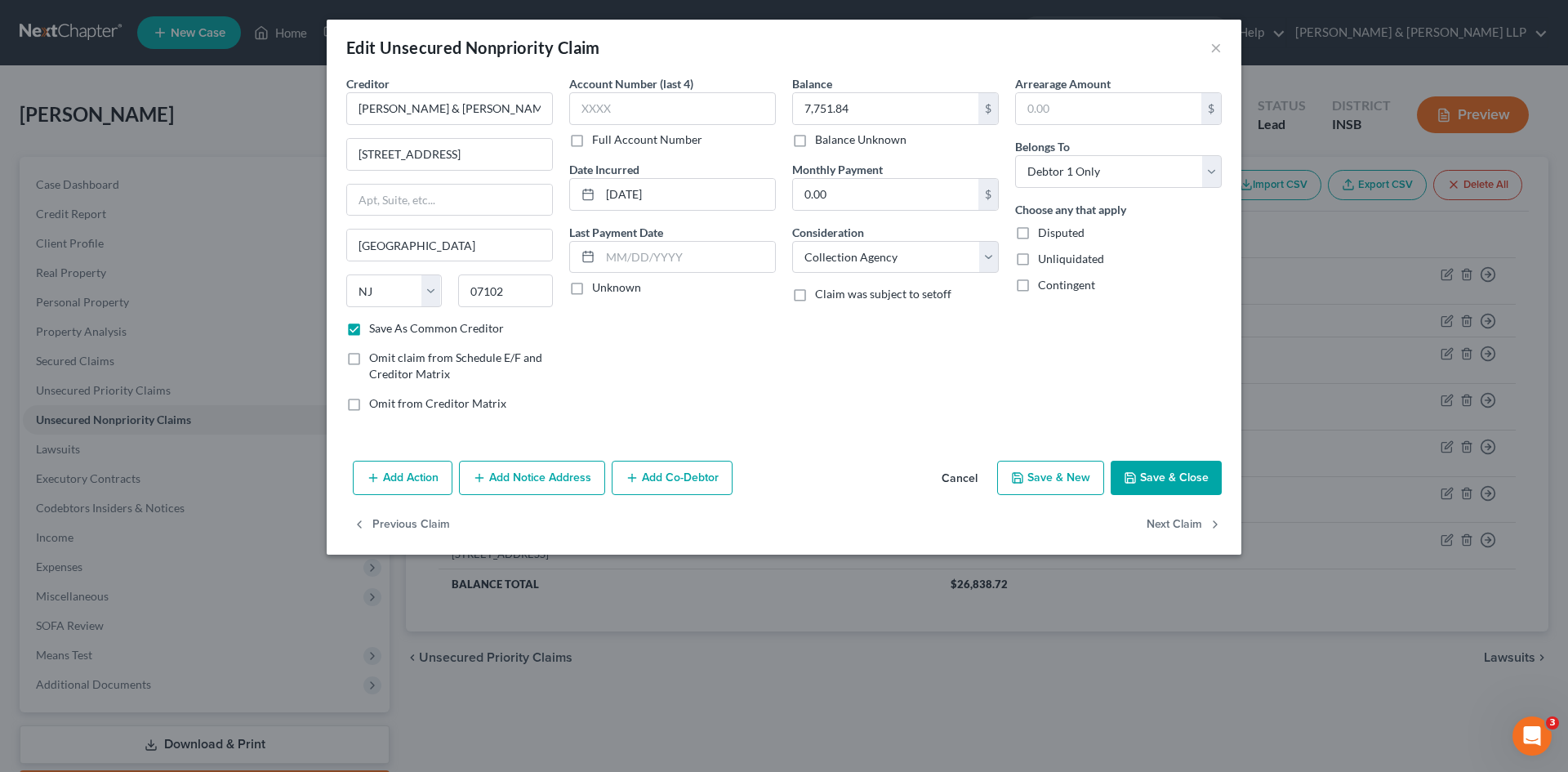
scroll to position [0, 0]
click at [905, 407] on div "Balance 7,751.84 $ Balance Unknown Balance Undetermined 7,751.84 $ Balance Unkn…" at bounding box center [896, 250] width 223 height 350
click at [896, 256] on select "Select Cable / Satellite Services Collection Agency Credit Card Debt Debt Couns…" at bounding box center [895, 257] width 207 height 33
select select "2"
click at [792, 241] on select "Select Cable / Satellite Services Collection Agency Credit Card Debt Debt Couns…" at bounding box center [895, 257] width 207 height 33
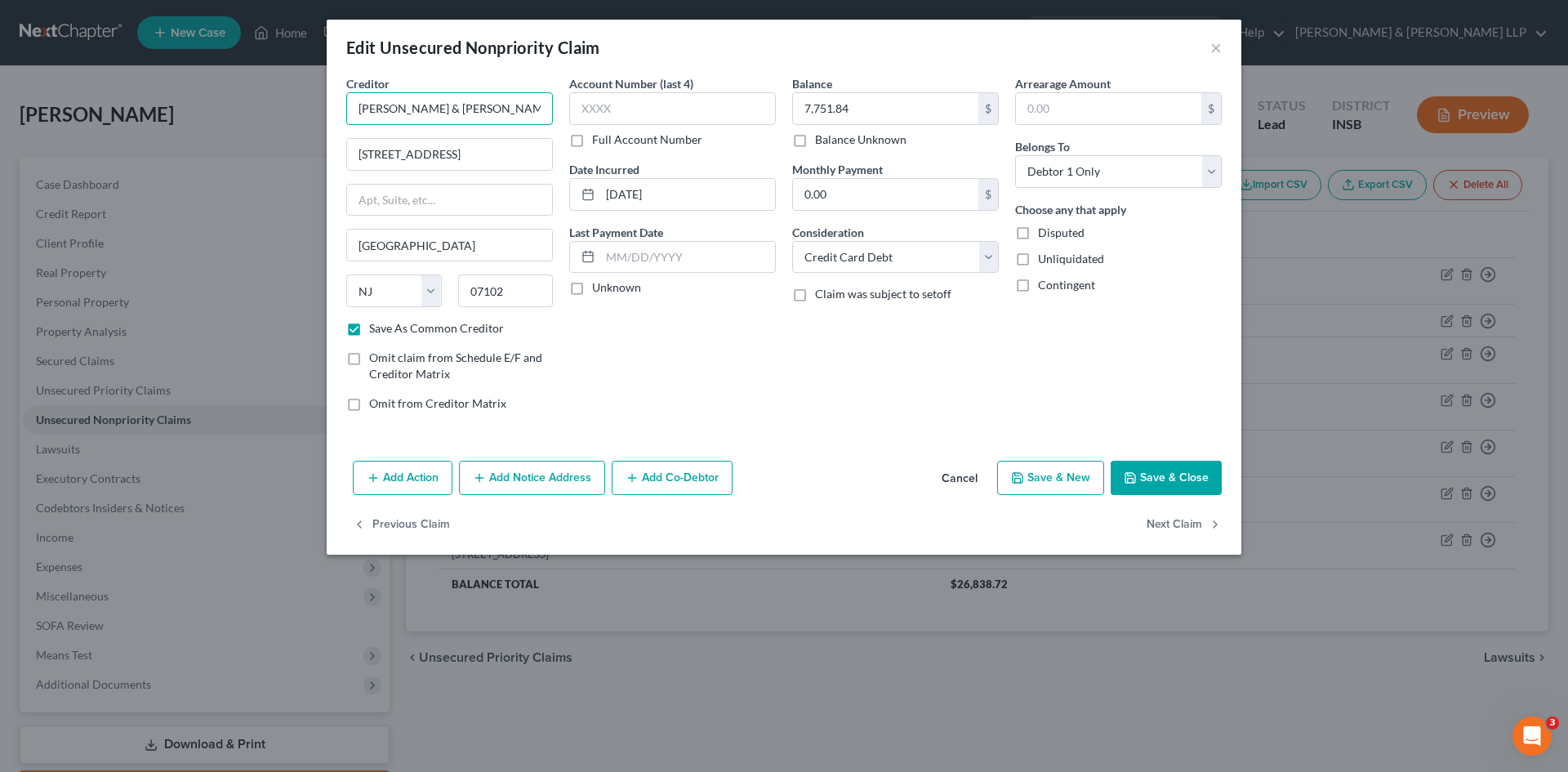
click at [456, 111] on input "Cawley & Bergman" at bounding box center [449, 108] width 207 height 33
click at [473, 110] on input "Cawley & Bergman" at bounding box center [449, 108] width 207 height 33
drag, startPoint x: 473, startPoint y: 110, endPoint x: 351, endPoint y: 100, distance: 122.4
click at [351, 99] on input "Cawley & Bergman" at bounding box center [449, 108] width 207 height 33
type input "Cavalry SPV I LLC"
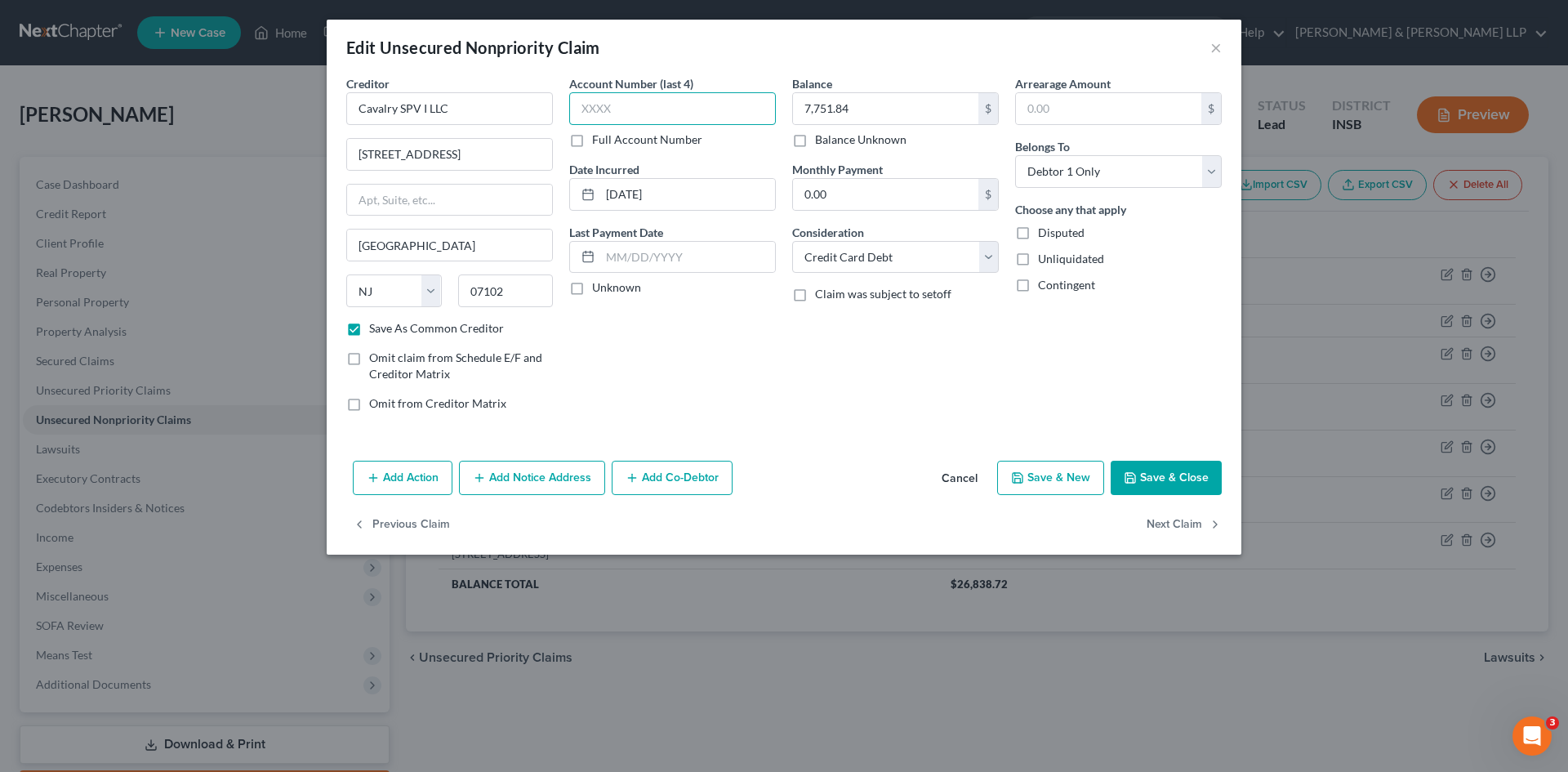
click at [706, 116] on input "text" at bounding box center [672, 108] width 207 height 33
type input "1170"
click at [442, 244] on input "Newark" at bounding box center [449, 244] width 205 height 31
drag, startPoint x: 505, startPoint y: 150, endPoint x: 367, endPoint y: 152, distance: 138.0
click at [359, 152] on input "550 Broad St., Ste 1506" at bounding box center [449, 153] width 205 height 31
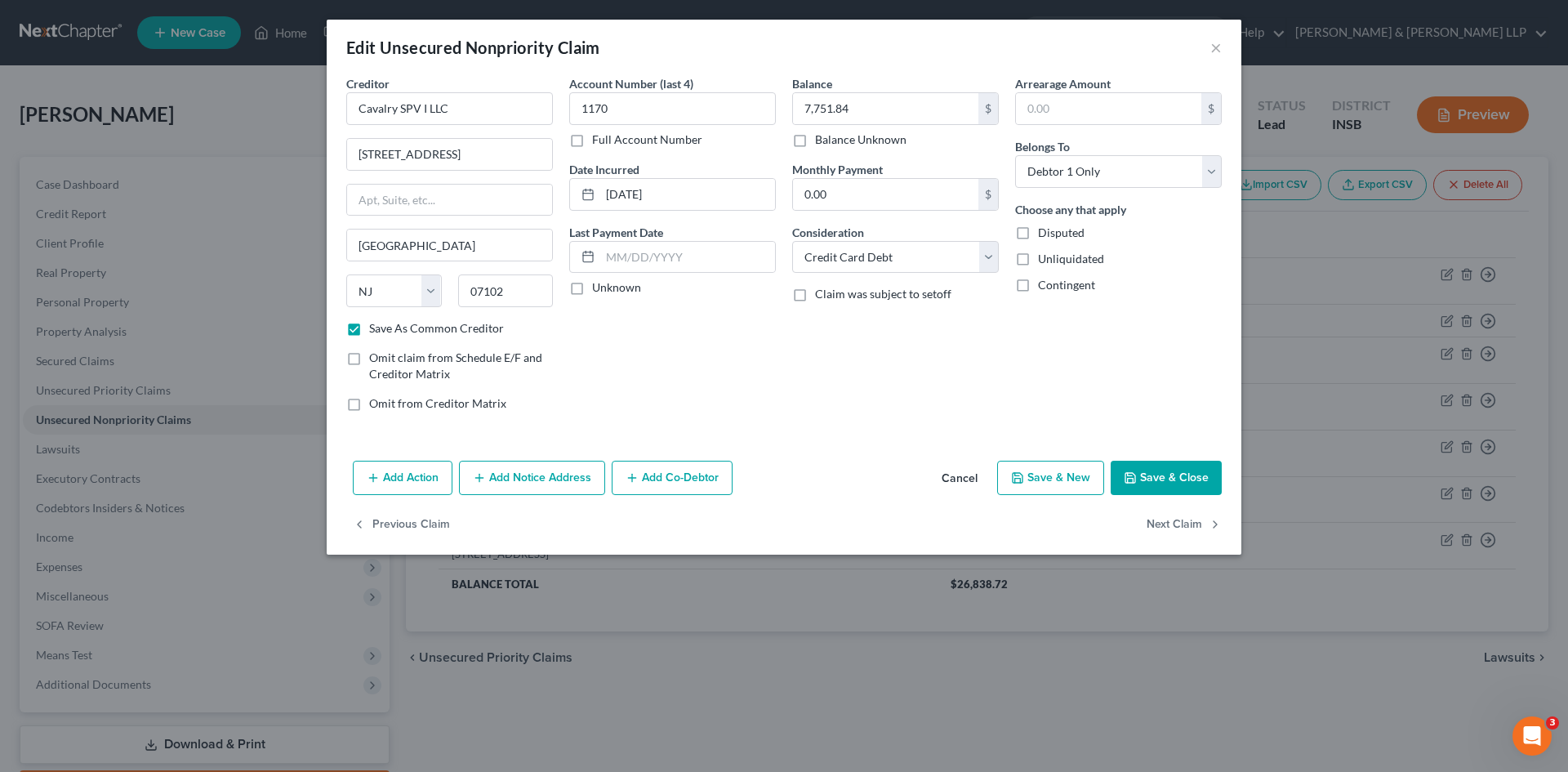
click at [500, 471] on button "Add Notice Address" at bounding box center [532, 477] width 146 height 35
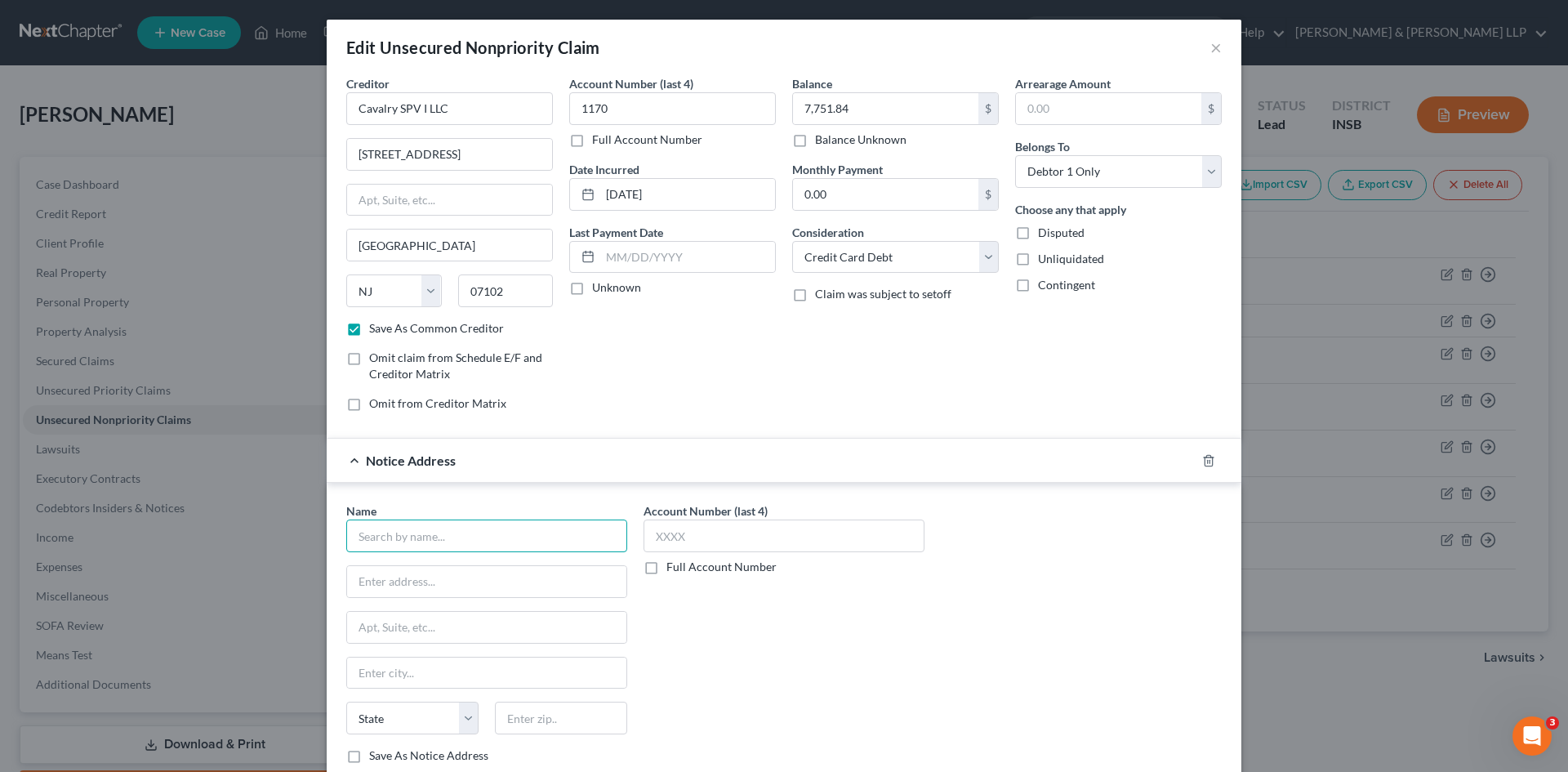
click at [467, 534] on input "text" at bounding box center [486, 535] width 281 height 33
type input "Cawley & Bergmann"
click at [469, 589] on input "text" at bounding box center [486, 581] width 280 height 31
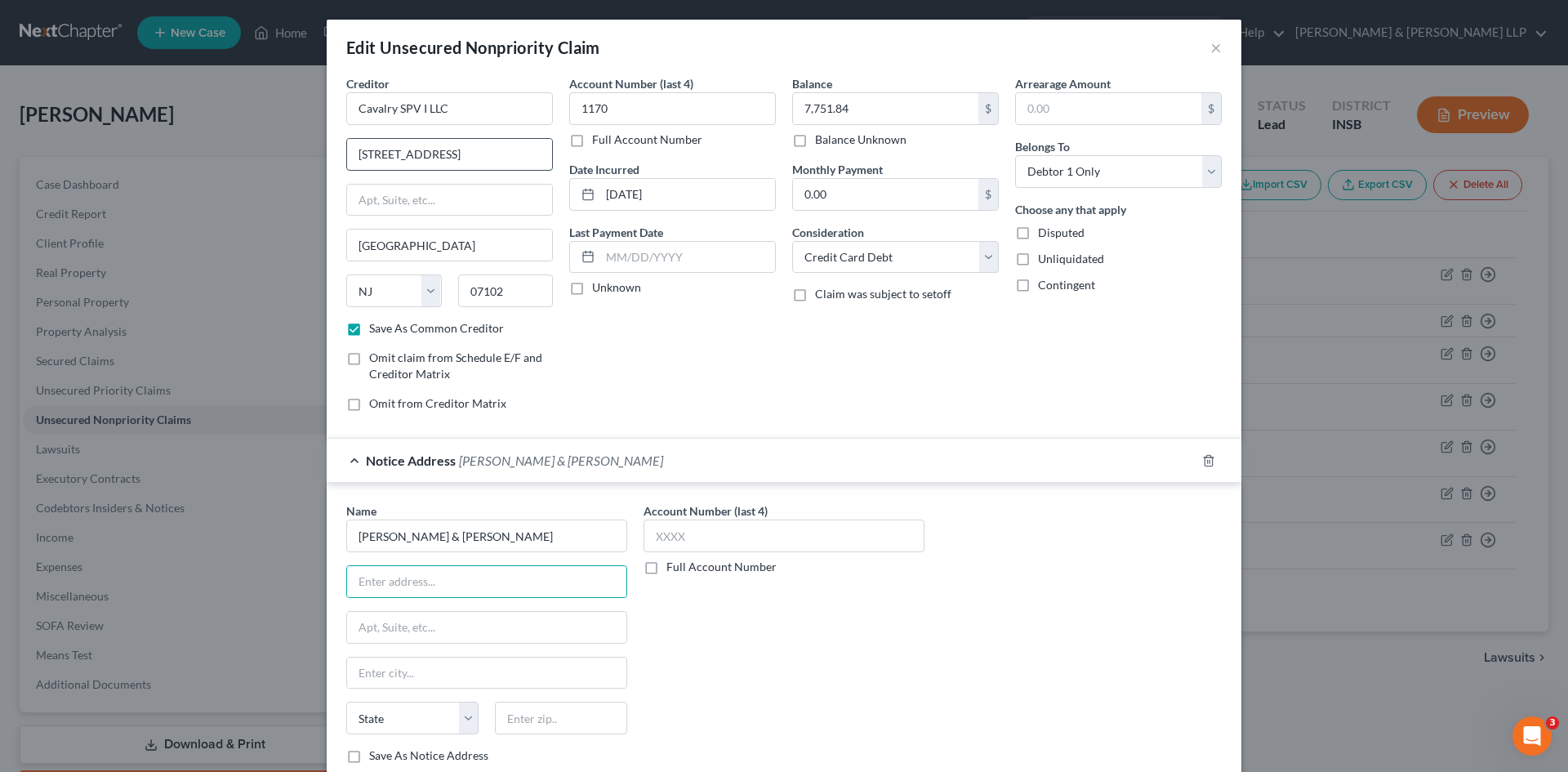
click at [474, 154] on input "550 Broad St., Ste 1506" at bounding box center [449, 153] width 205 height 31
drag, startPoint x: 486, startPoint y: 152, endPoint x: 353, endPoint y: 150, distance: 133.0
click at [353, 150] on input "550 Broad St., Ste 1506" at bounding box center [449, 153] width 205 height 31
paste input "550 Broad St., Ste 1506"
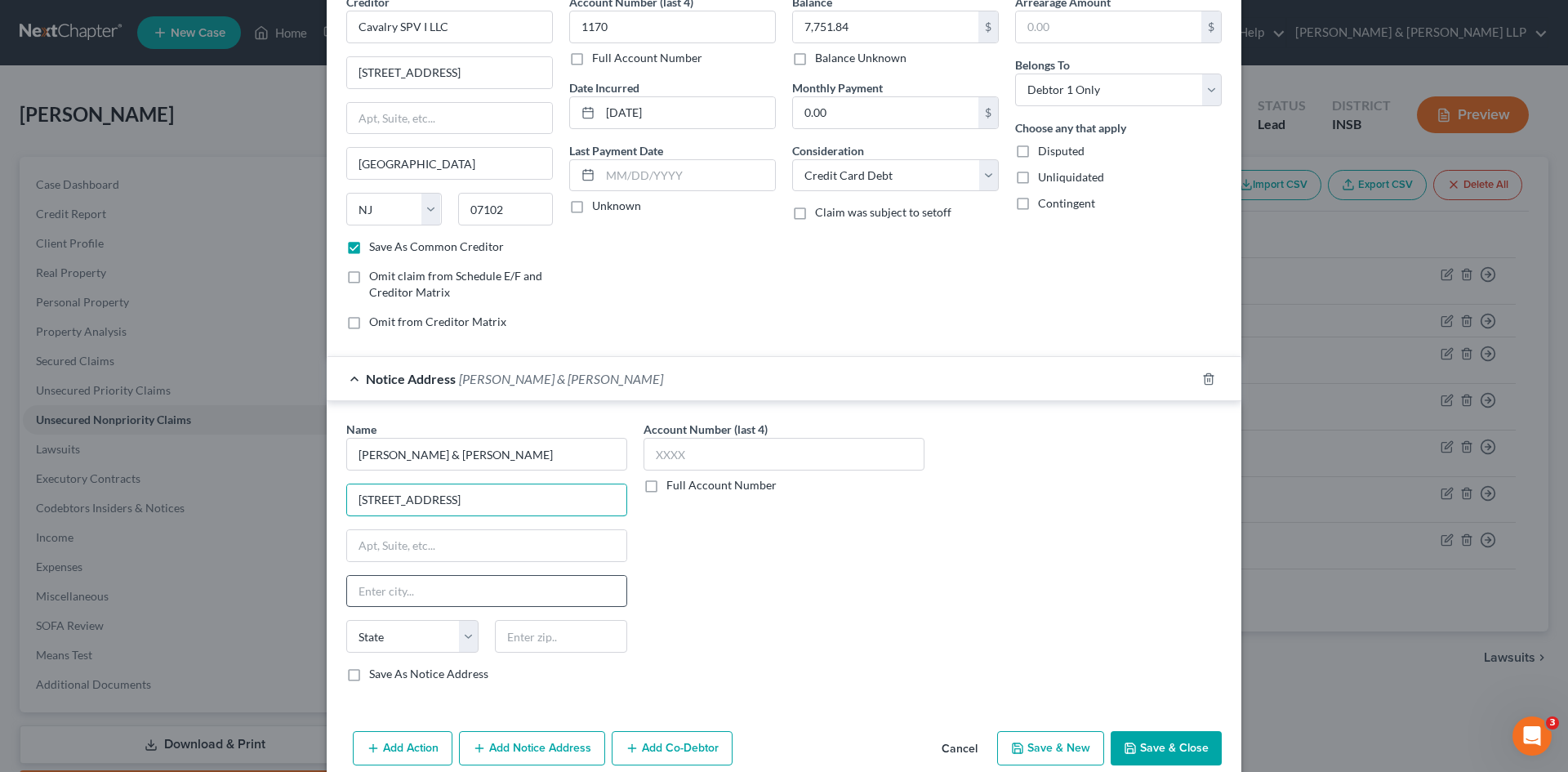
type input "550 Broad St., Ste 1506"
click at [458, 594] on input "text" at bounding box center [486, 590] width 280 height 31
type input "Newark"
click at [459, 646] on select "State [US_STATE] AK AR AZ CA CO CT DE DC [GEOGRAPHIC_DATA] [GEOGRAPHIC_DATA] GU…" at bounding box center [412, 636] width 132 height 33
select select "33"
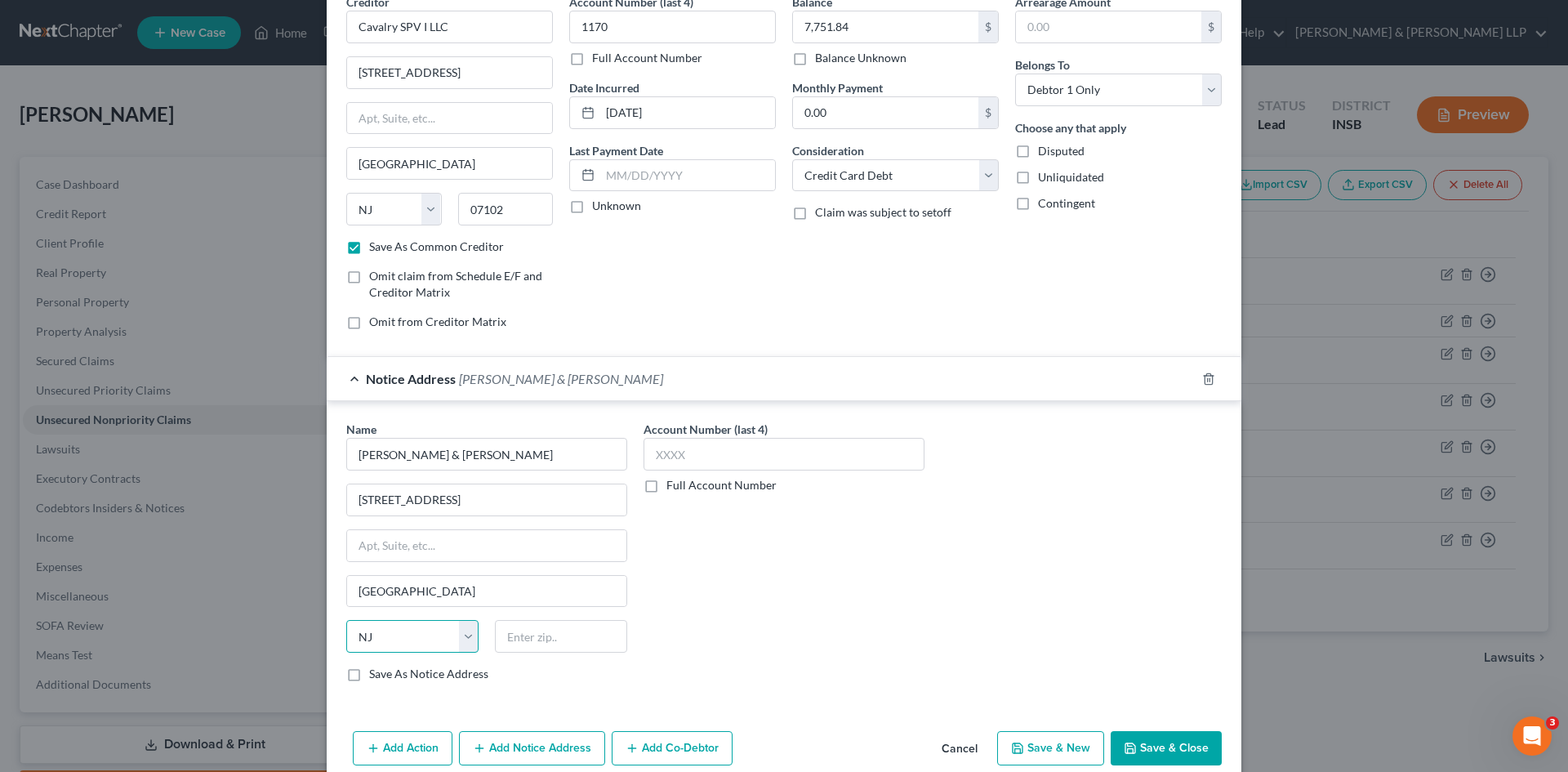
click at [346, 620] on select "State [US_STATE] AK AR AZ CA CO CT DE DC [GEOGRAPHIC_DATA] [GEOGRAPHIC_DATA] GU…" at bounding box center [412, 636] width 132 height 33
click at [535, 640] on input "text" at bounding box center [562, 636] width 132 height 33
type input "07102"
click at [369, 674] on label "Save As Notice Address" at bounding box center [428, 673] width 120 height 17
click at [376, 674] on input "Save As Notice Address" at bounding box center [381, 670] width 11 height 11
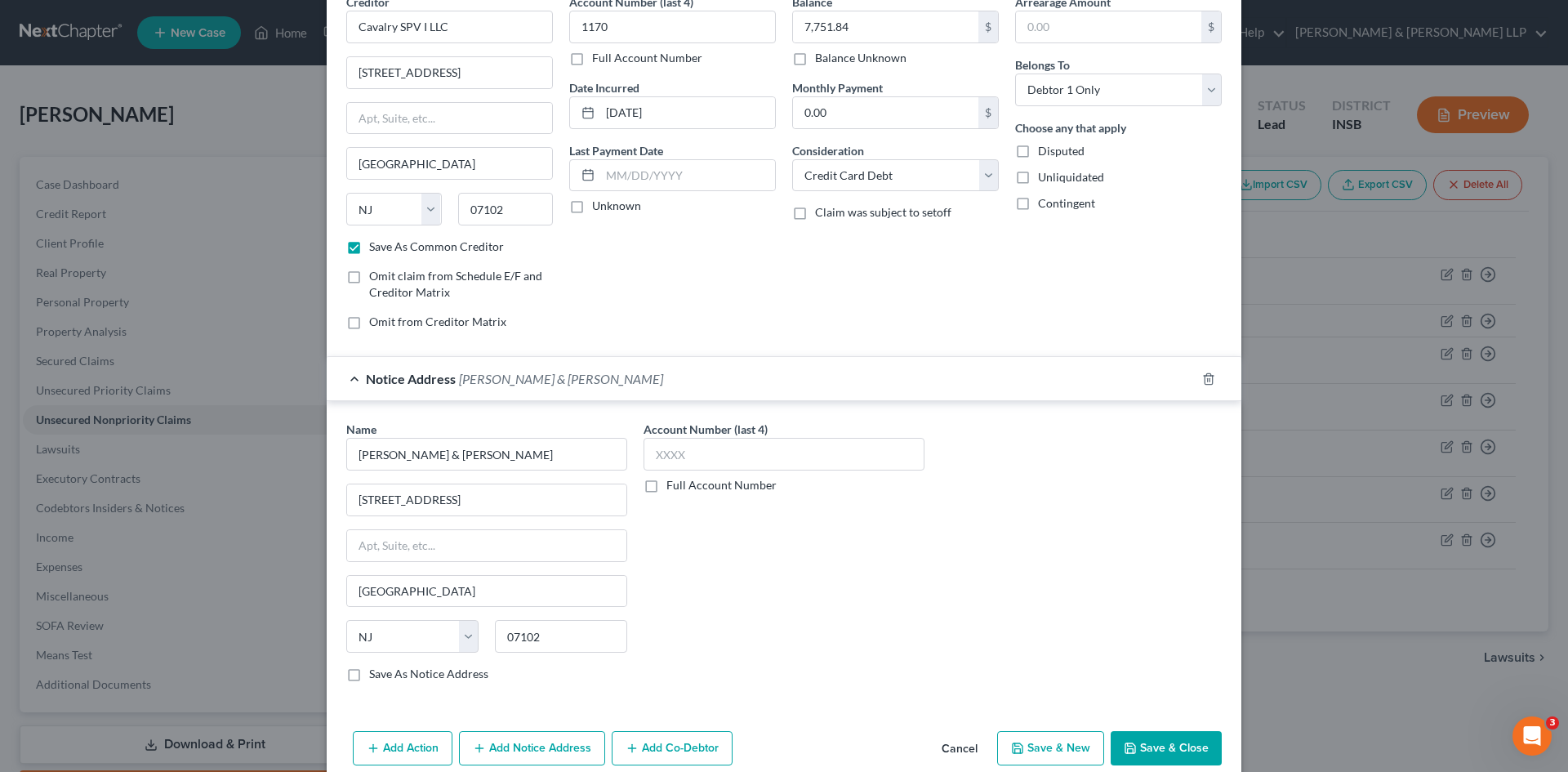
checkbox input "true"
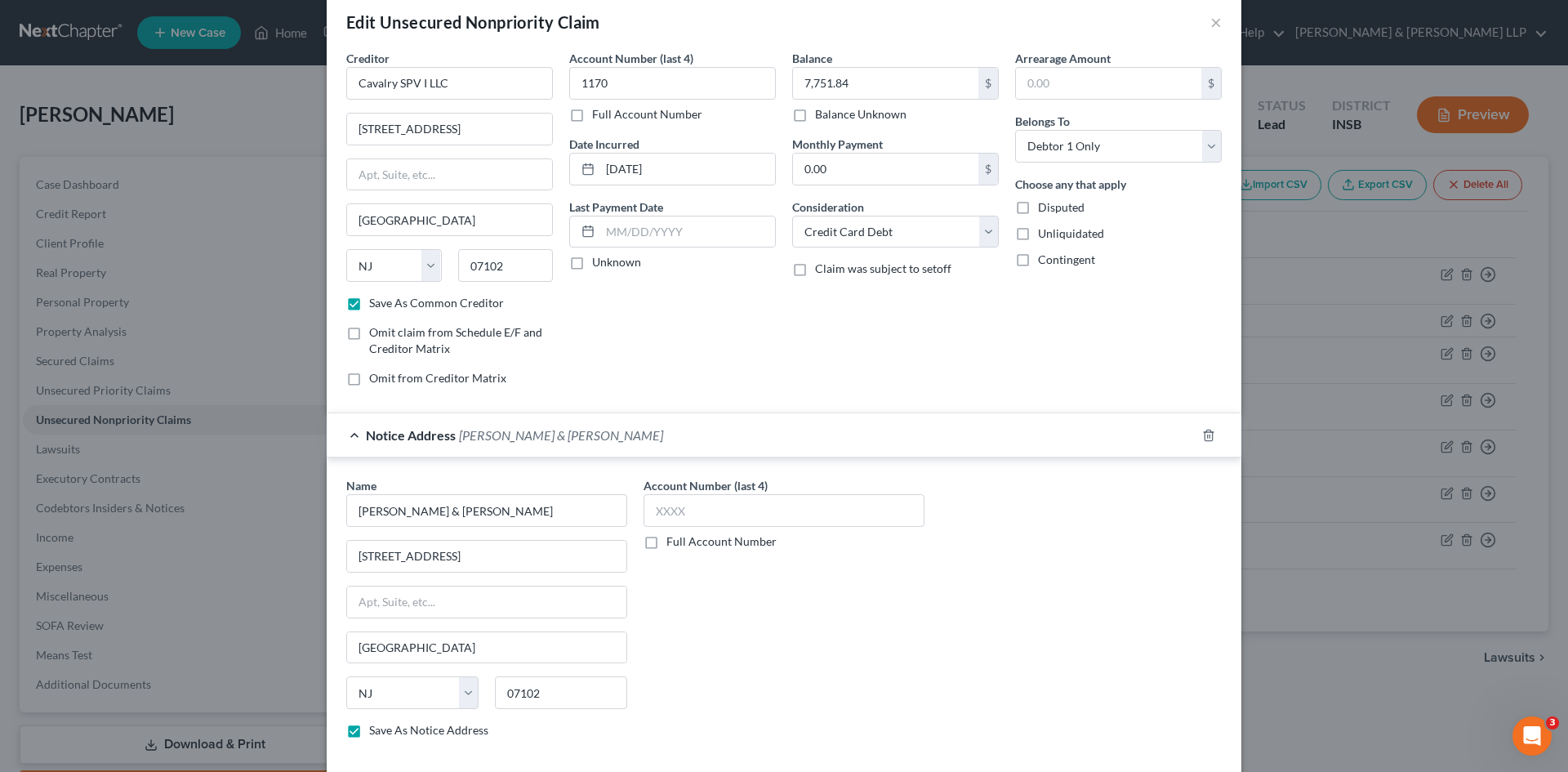
scroll to position [0, 0]
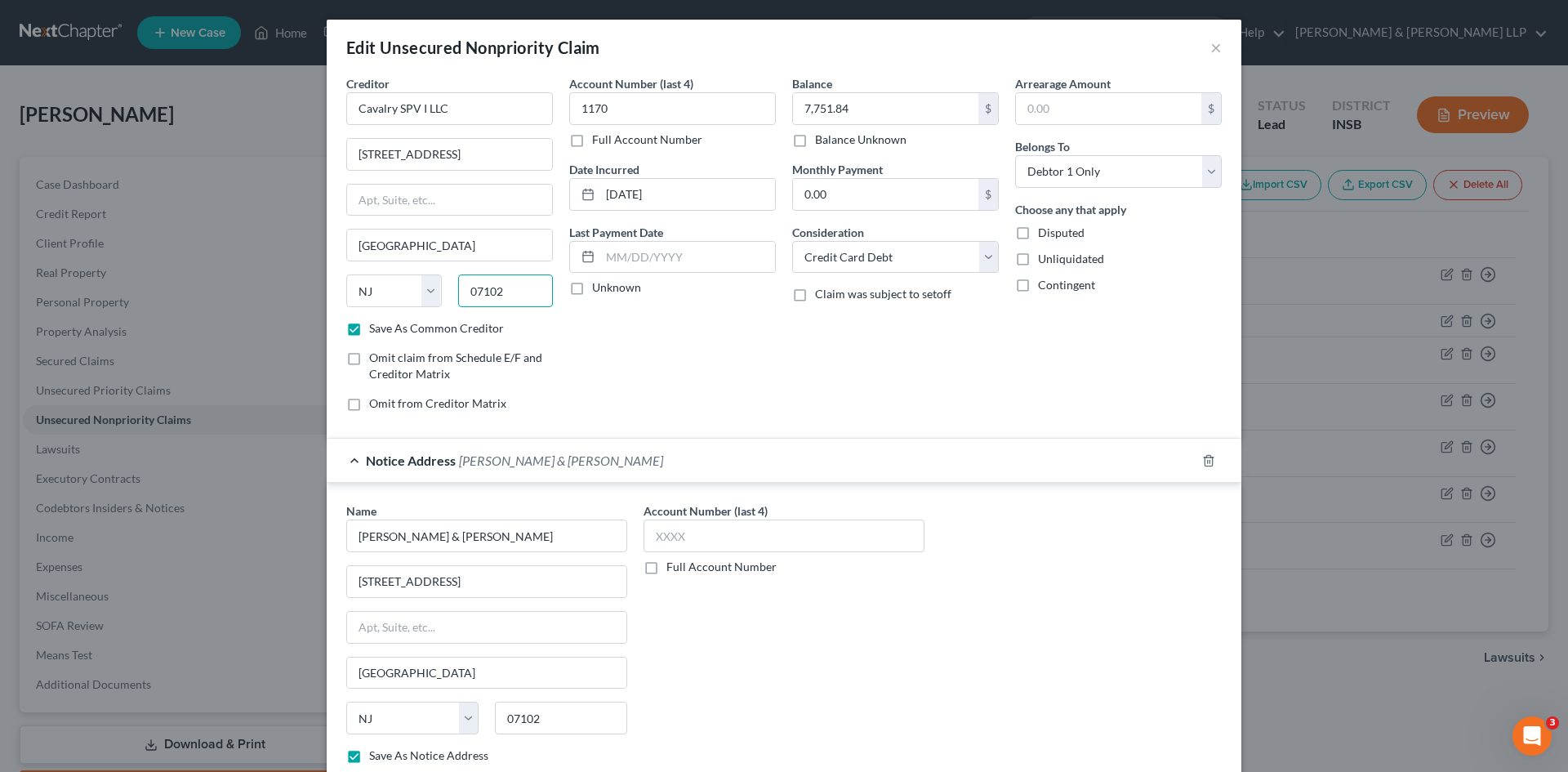
click at [510, 289] on input "07102" at bounding box center [505, 291] width 96 height 33
type input "0"
click at [389, 291] on select "State [US_STATE] AK AR AZ CA CO CT DE DC [GEOGRAPHIC_DATA] [GEOGRAPHIC_DATA] GU…" at bounding box center [393, 291] width 96 height 33
click at [382, 289] on select "State [US_STATE] AK AR AZ CA CO CT DE DC [GEOGRAPHIC_DATA] [GEOGRAPHIC_DATA] GU…" at bounding box center [393, 291] width 96 height 33
click at [414, 232] on input "Newark" at bounding box center [449, 244] width 205 height 31
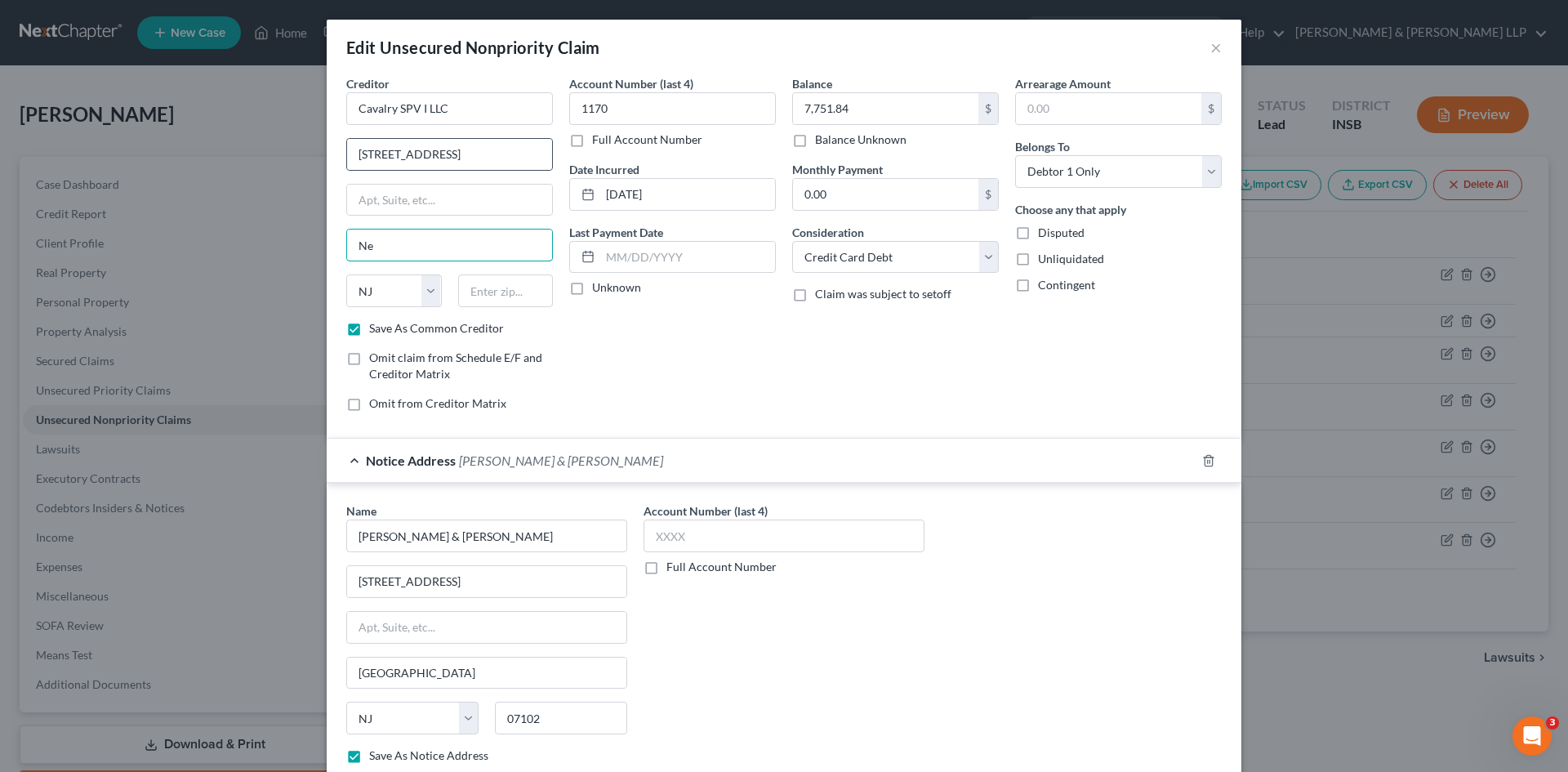
type input "N"
click at [491, 155] on input "550 Broad St., Ste 1506" at bounding box center [449, 153] width 205 height 31
type input "5"
click at [488, 106] on input "Cavalry SPV I LLC" at bounding box center [449, 108] width 207 height 33
type input "Cav"
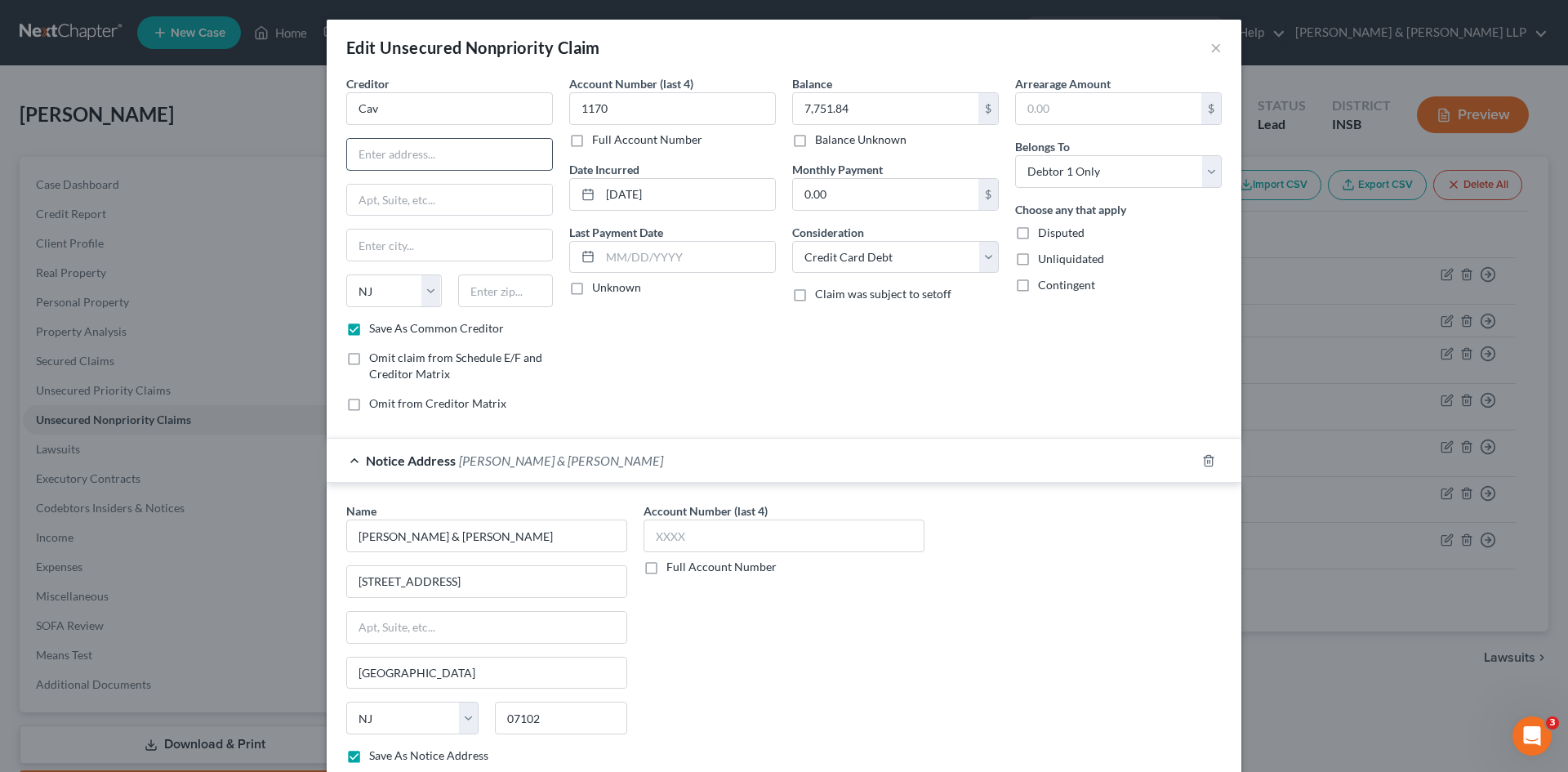
paste input "1 American Lane, Suite 220"
type input "1 American Lane, Suite 220"
paste input "Greenwich"
type input "Greenwich"
click at [429, 296] on select "State [US_STATE] AK AR AZ CA CO CT DE DC [GEOGRAPHIC_DATA] [GEOGRAPHIC_DATA] GU…" at bounding box center [393, 291] width 96 height 33
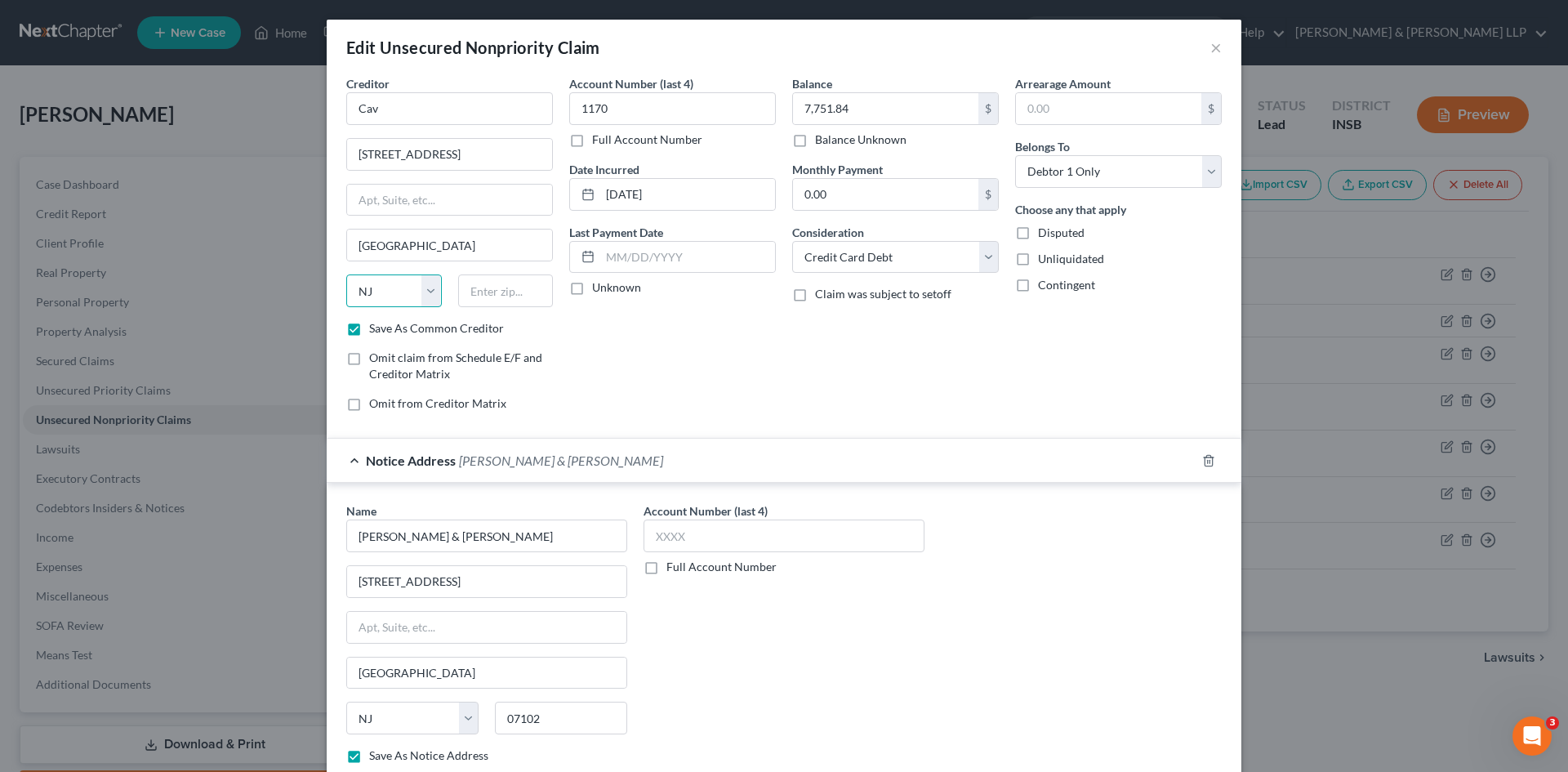
select select "6"
click at [346, 275] on select "State [US_STATE] AK AR AZ CA CO CT DE DC [GEOGRAPHIC_DATA] [GEOGRAPHIC_DATA] GU…" at bounding box center [393, 291] width 96 height 33
paste input "06831"
type input "06831"
click at [425, 104] on input "Cav" at bounding box center [449, 108] width 207 height 33
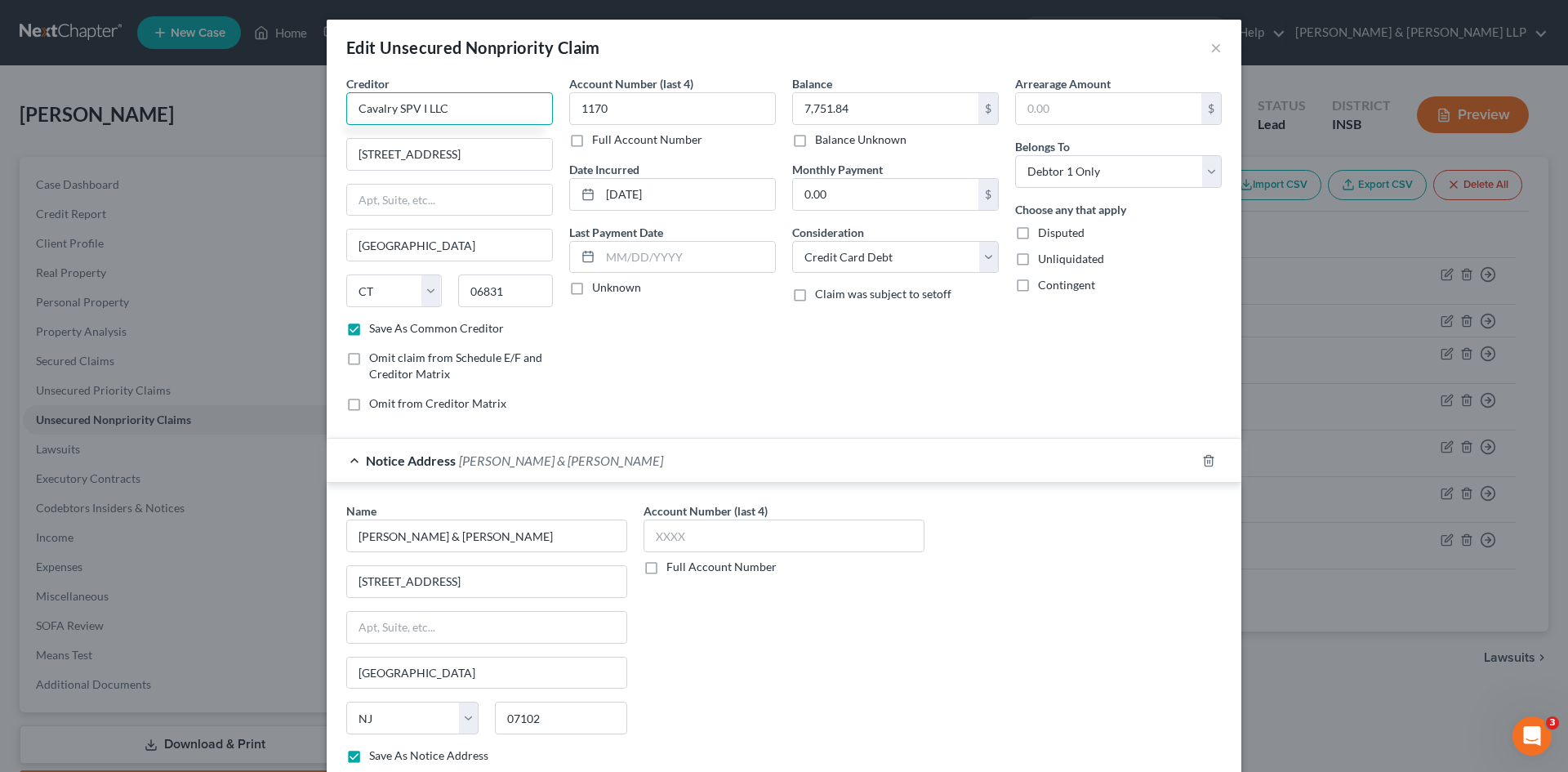
type input "Cavalry SPV I LLC"
click at [592, 290] on label "Unknown" at bounding box center [617, 288] width 49 height 17
click at [599, 290] on input "Unknown" at bounding box center [604, 285] width 11 height 11
checkbox input "true"
click at [656, 191] on input "9-8-2025" at bounding box center [687, 194] width 175 height 31
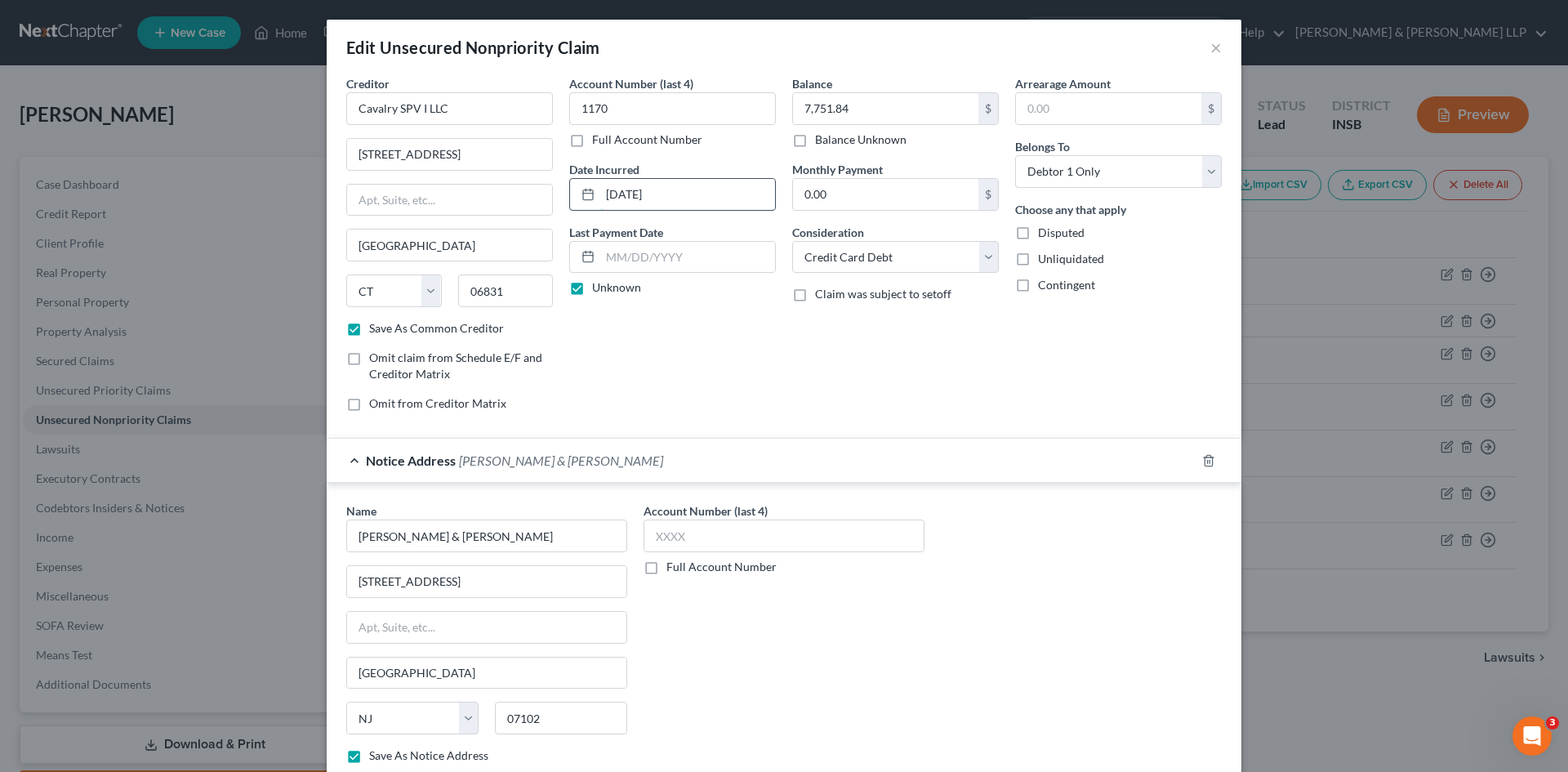
drag, startPoint x: 685, startPoint y: 191, endPoint x: 580, endPoint y: 191, distance: 105.0
click at [580, 191] on div "9-8-2025" at bounding box center [672, 194] width 207 height 33
click at [705, 378] on div "Account Number (last 4) 1170 Full Account Number Date Incurred Last Payment Dat…" at bounding box center [673, 250] width 223 height 350
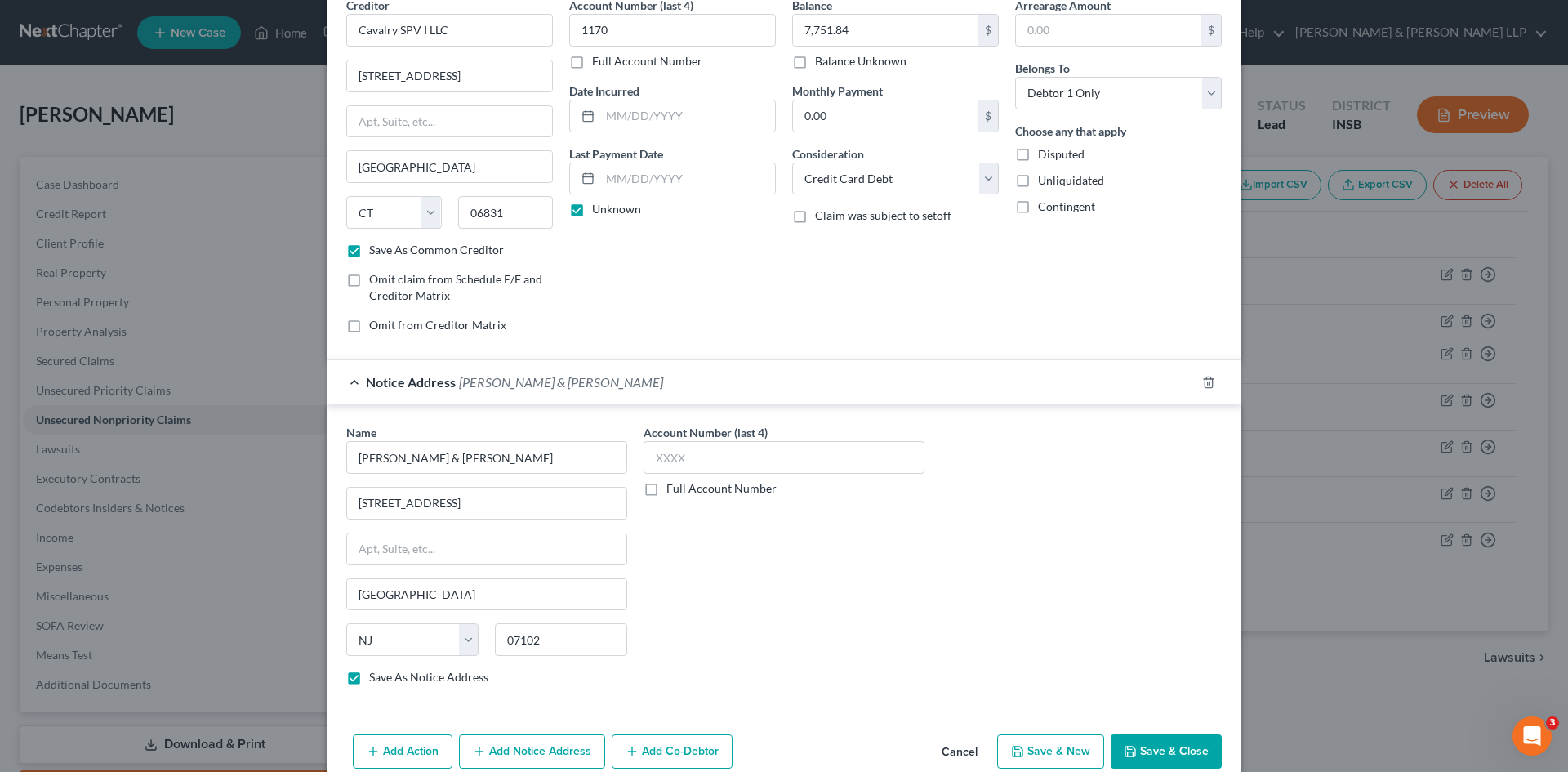
scroll to position [154, 0]
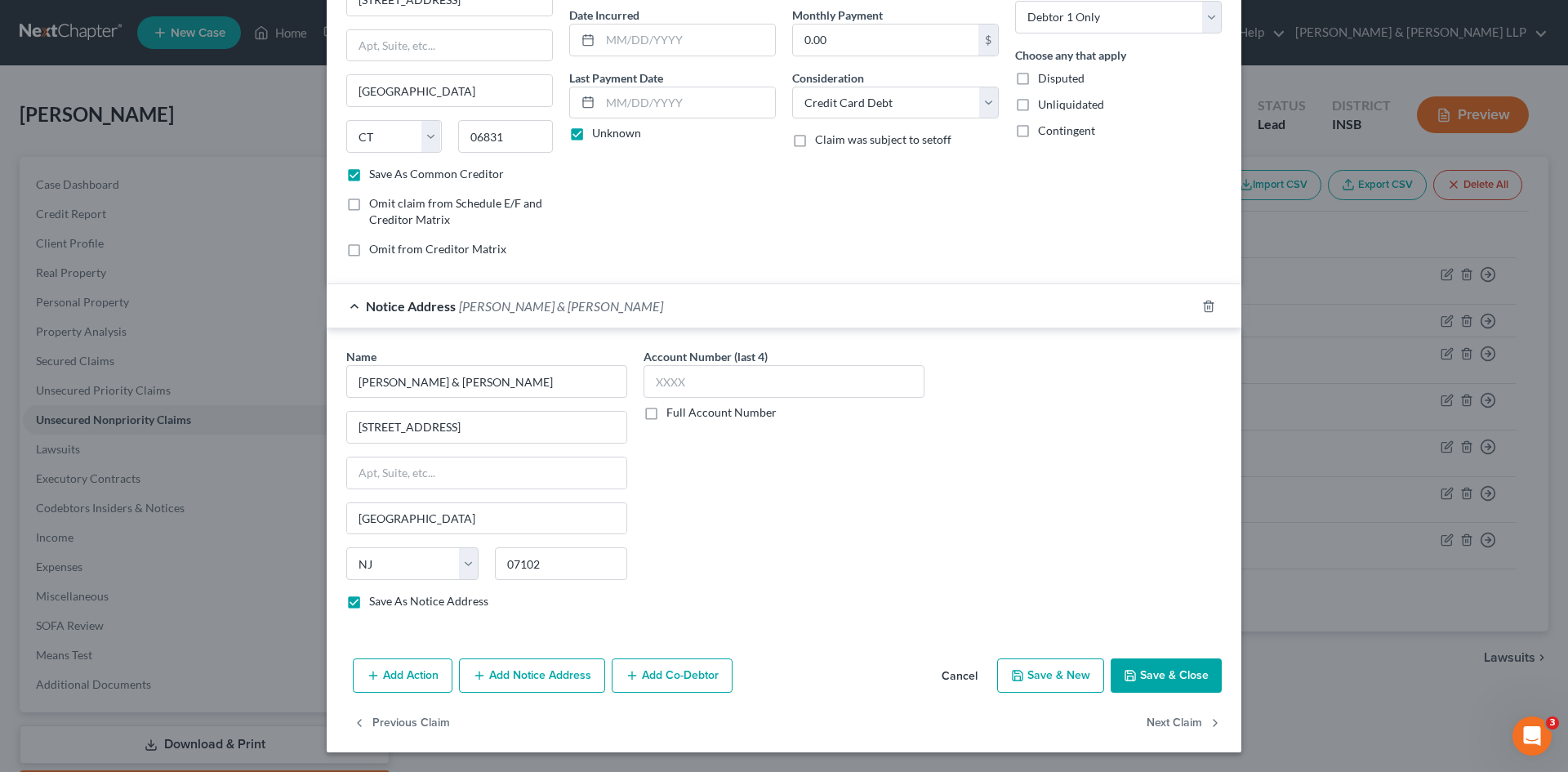
click at [1179, 678] on button "Save & Close" at bounding box center [1167, 675] width 111 height 35
checkbox input "false"
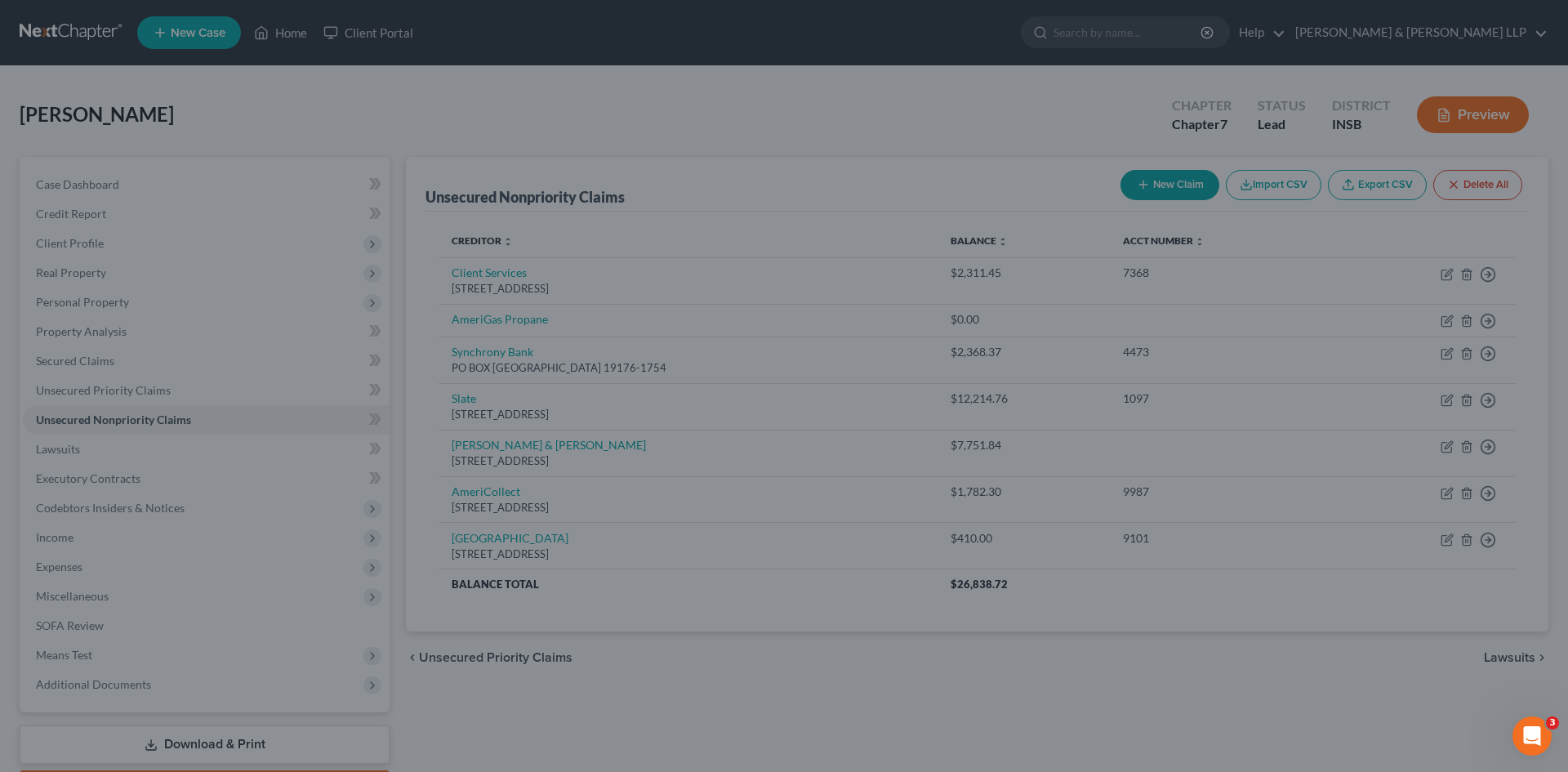
scroll to position [0, 0]
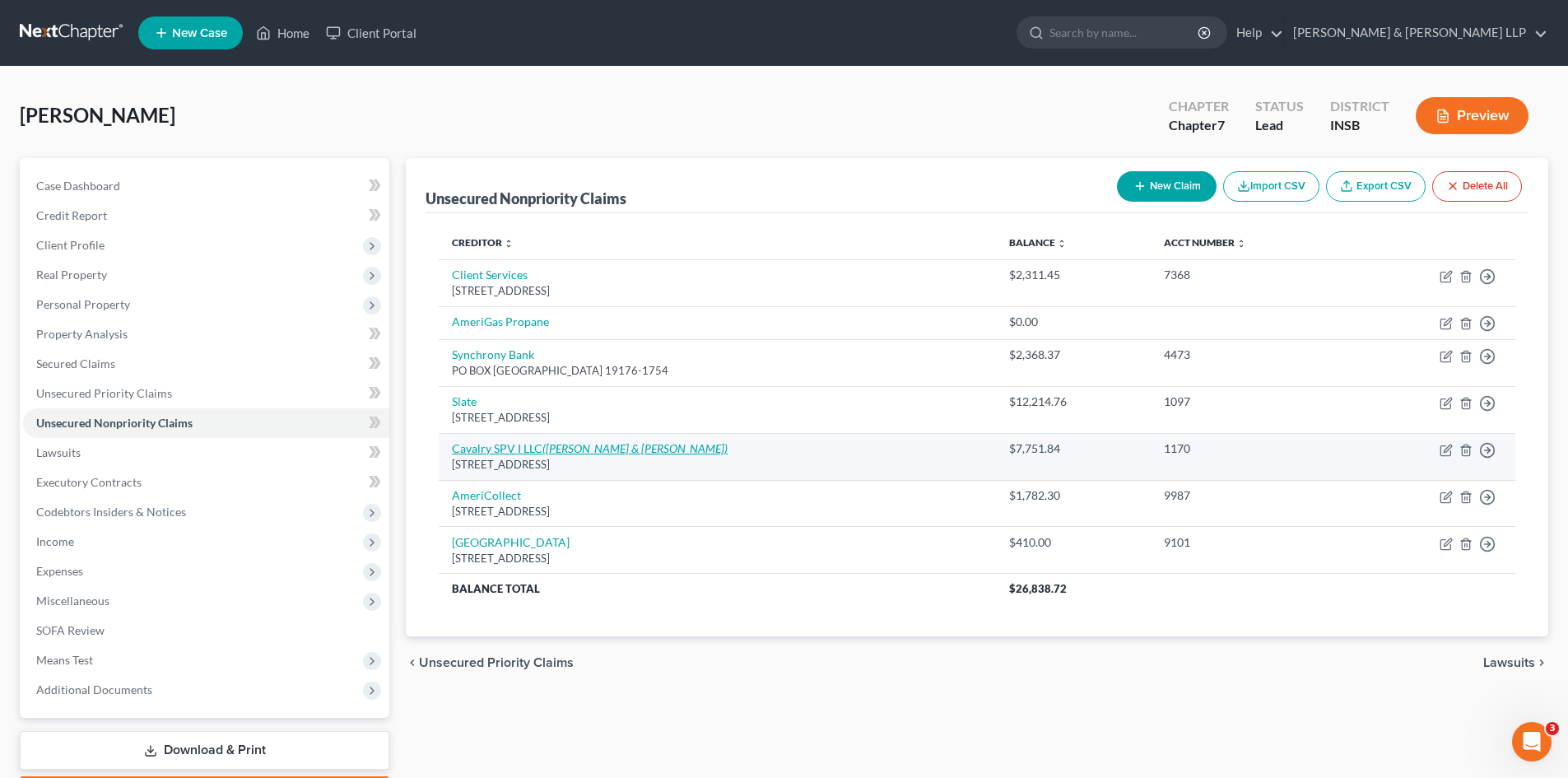
click at [518, 444] on link "Cavalry SPV I LLC (Cawley & Bergmann)" at bounding box center [590, 448] width 276 height 14
select select "6"
select select "2"
select select "0"
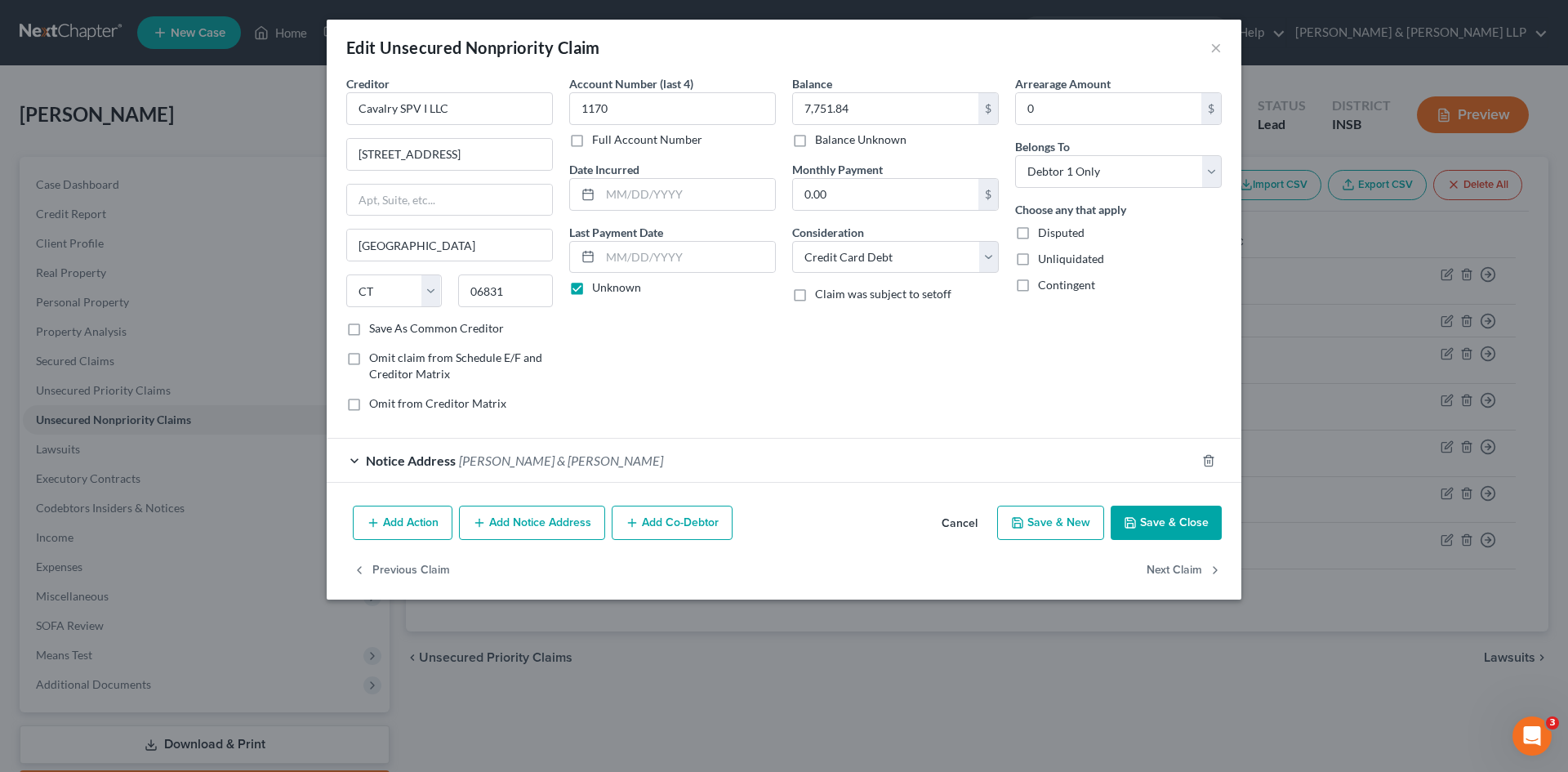
click at [564, 529] on button "Add Notice Address" at bounding box center [532, 522] width 146 height 35
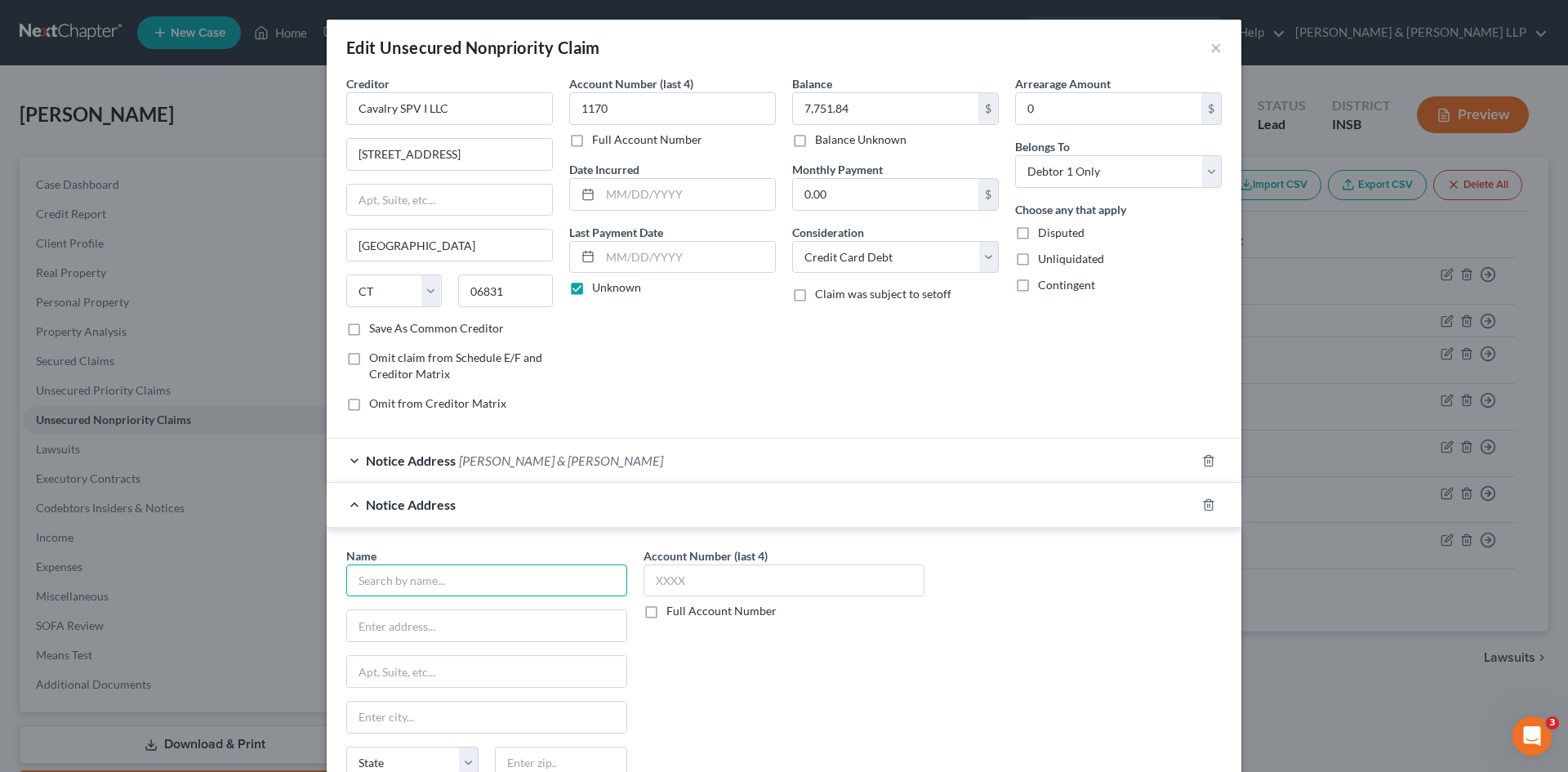
click at [449, 580] on input "text" at bounding box center [486, 580] width 281 height 33
type input "Central Portfolio Control Inc."
click at [453, 624] on input "text" at bounding box center [486, 625] width 280 height 31
type input "10249 Yellow Circle Dr."
click at [458, 678] on input "text" at bounding box center [486, 670] width 280 height 31
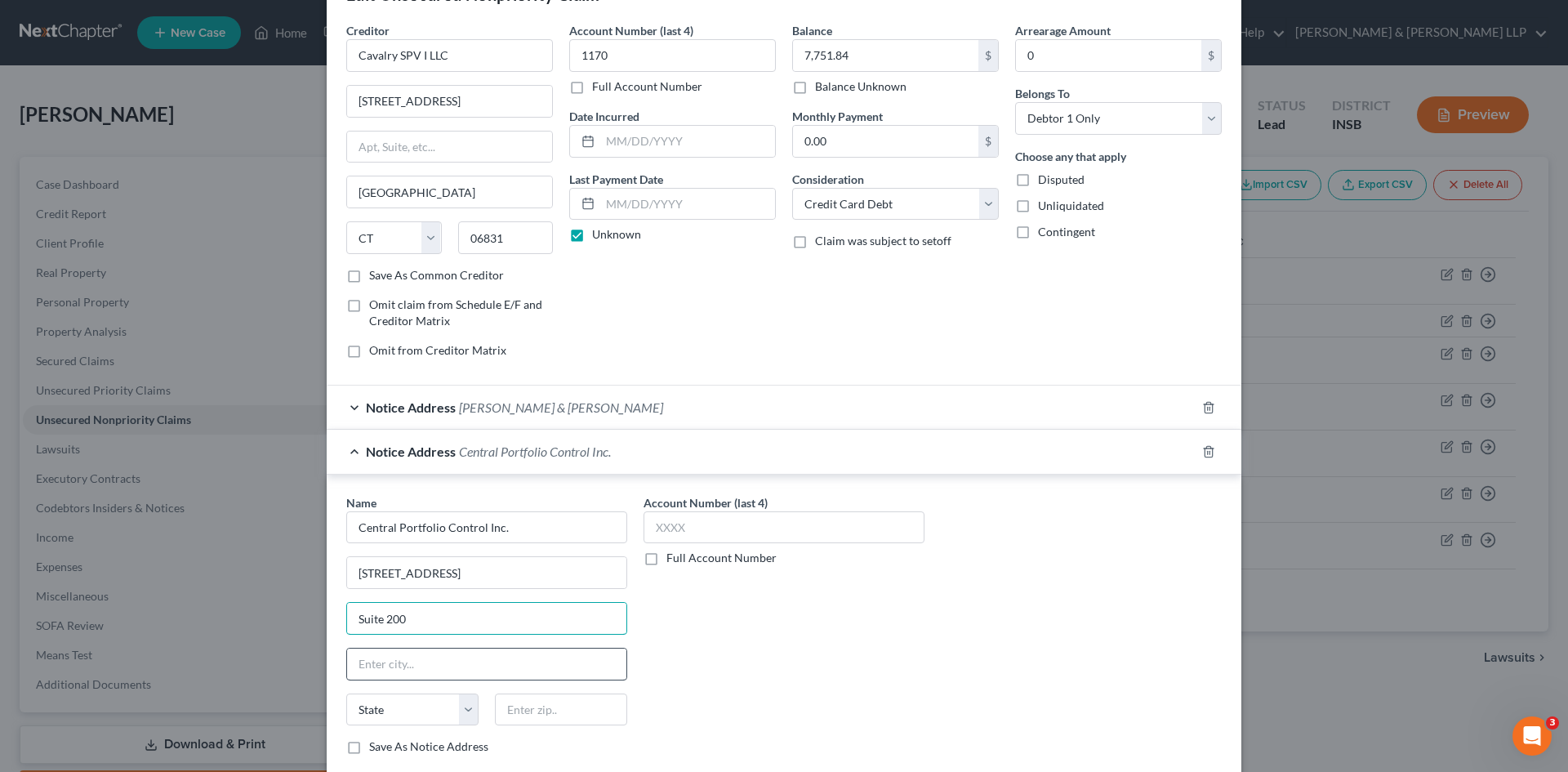
scroll to position [82, 0]
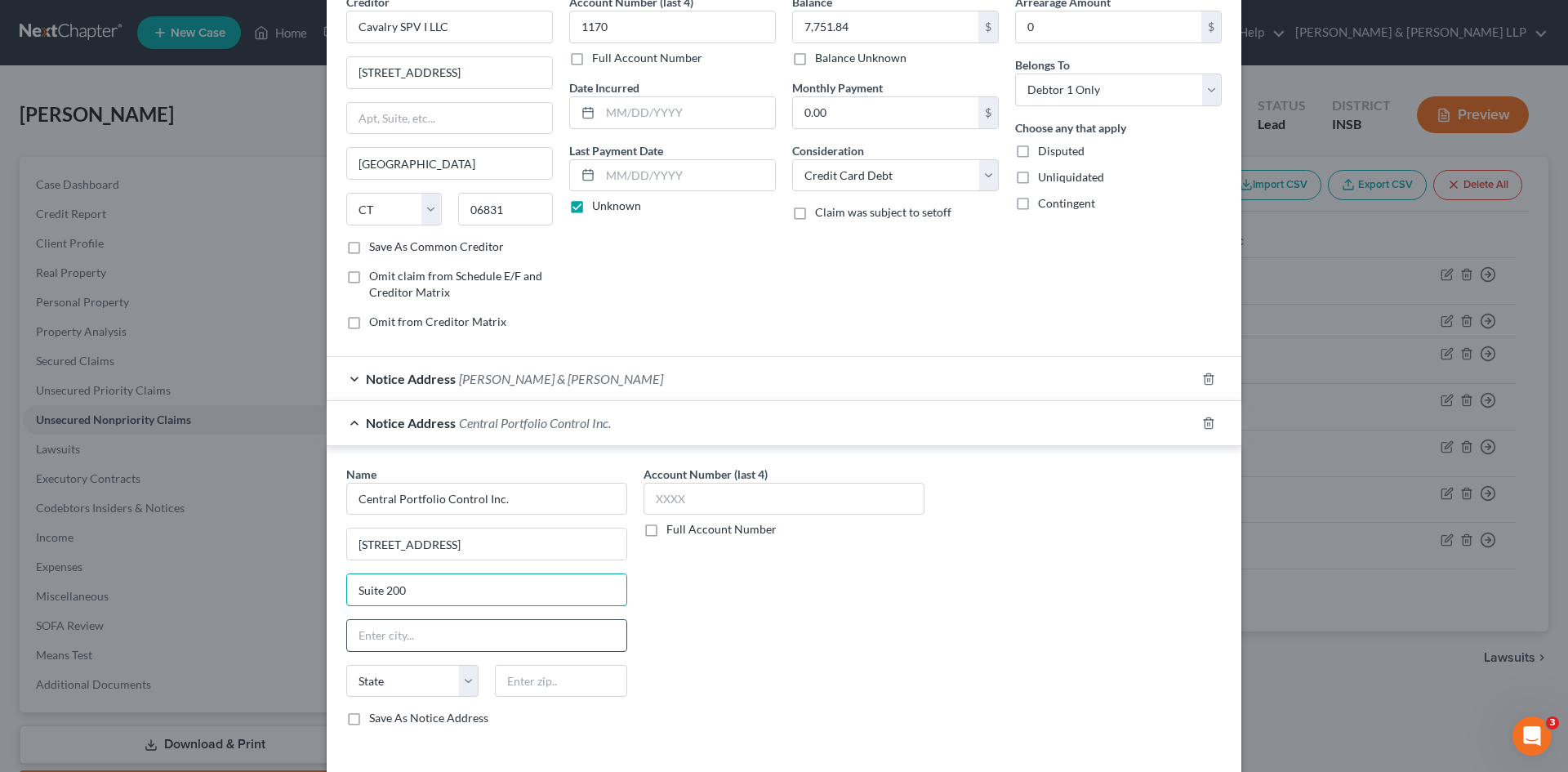
type input "Suite 200"
click at [468, 632] on input "text" at bounding box center [486, 635] width 280 height 31
type input "Minnetonka"
click at [439, 678] on select "State [US_STATE] AK AR AZ CA CO CT DE DC [GEOGRAPHIC_DATA] [GEOGRAPHIC_DATA] GU…" at bounding box center [412, 681] width 132 height 33
select select "24"
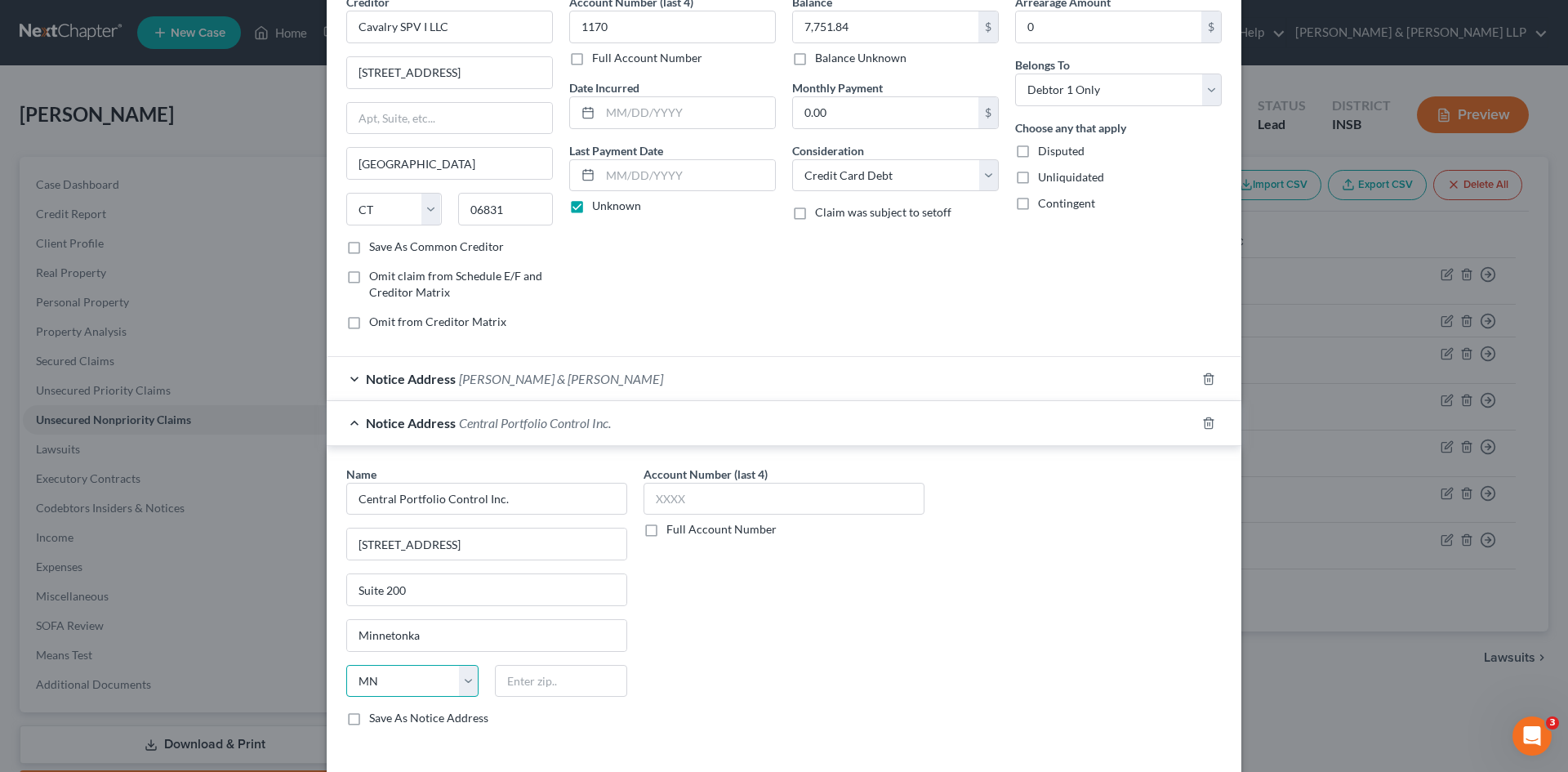
click at [346, 665] on select "State [US_STATE] AK AR AZ CA CO CT DE DC [GEOGRAPHIC_DATA] [GEOGRAPHIC_DATA] GU…" at bounding box center [412, 681] width 132 height 33
click at [514, 678] on input "text" at bounding box center [562, 681] width 132 height 33
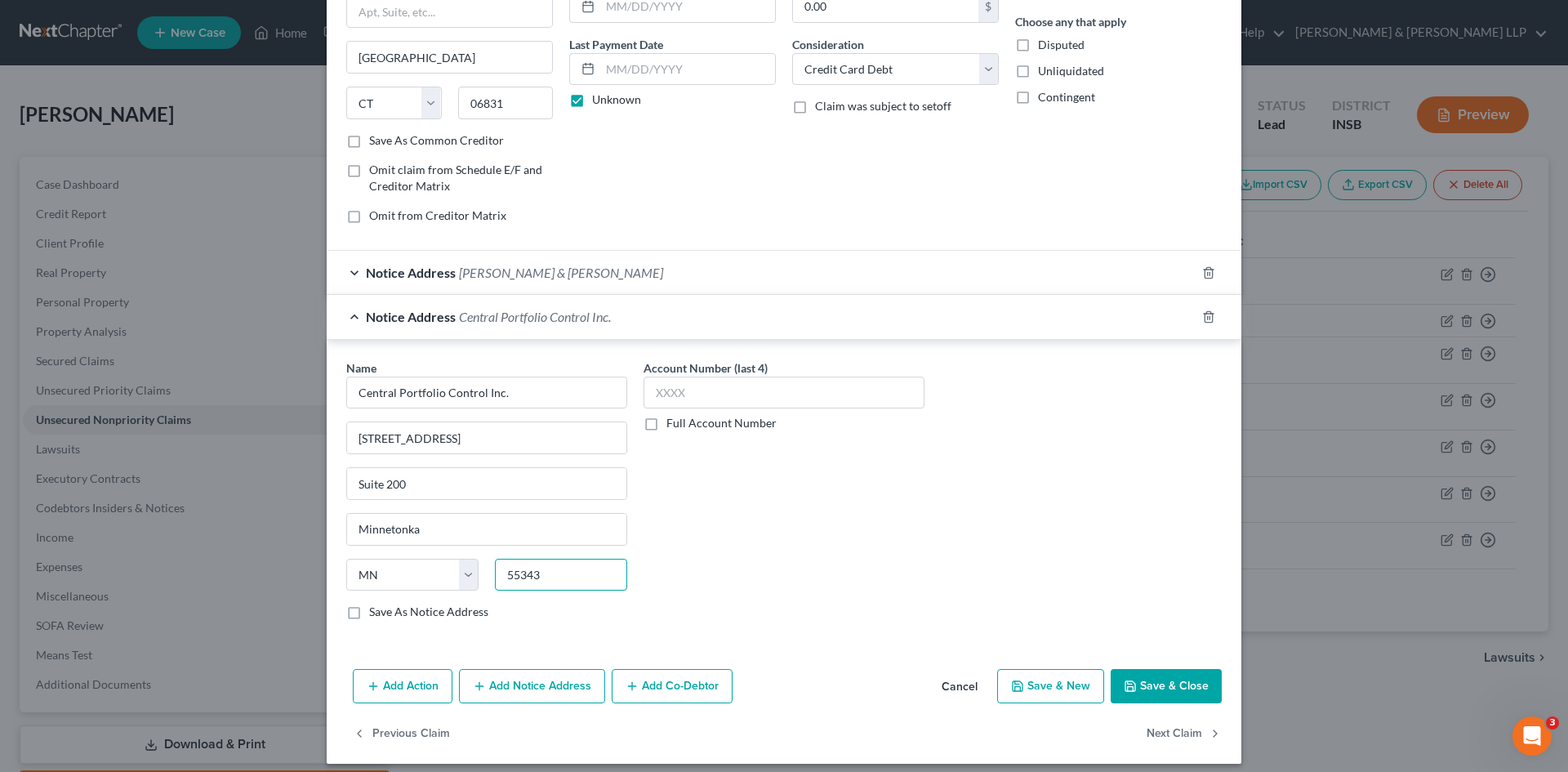
scroll to position [200, 0]
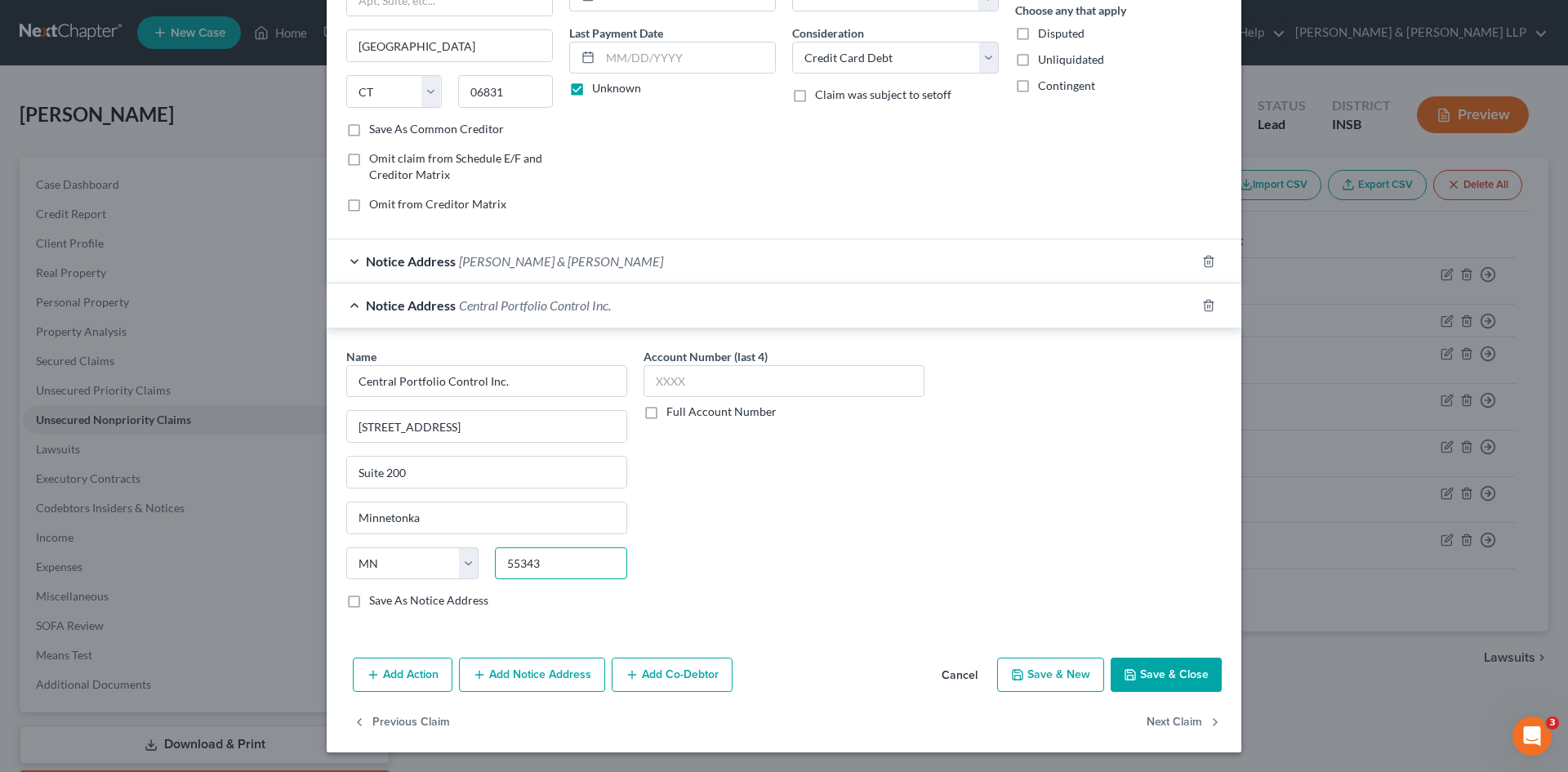
type input "55343"
click at [369, 600] on label "Save As Notice Address" at bounding box center [428, 600] width 120 height 17
click at [376, 600] on input "Save As Notice Address" at bounding box center [381, 597] width 11 height 11
checkbox input "true"
type input "Hopkins"
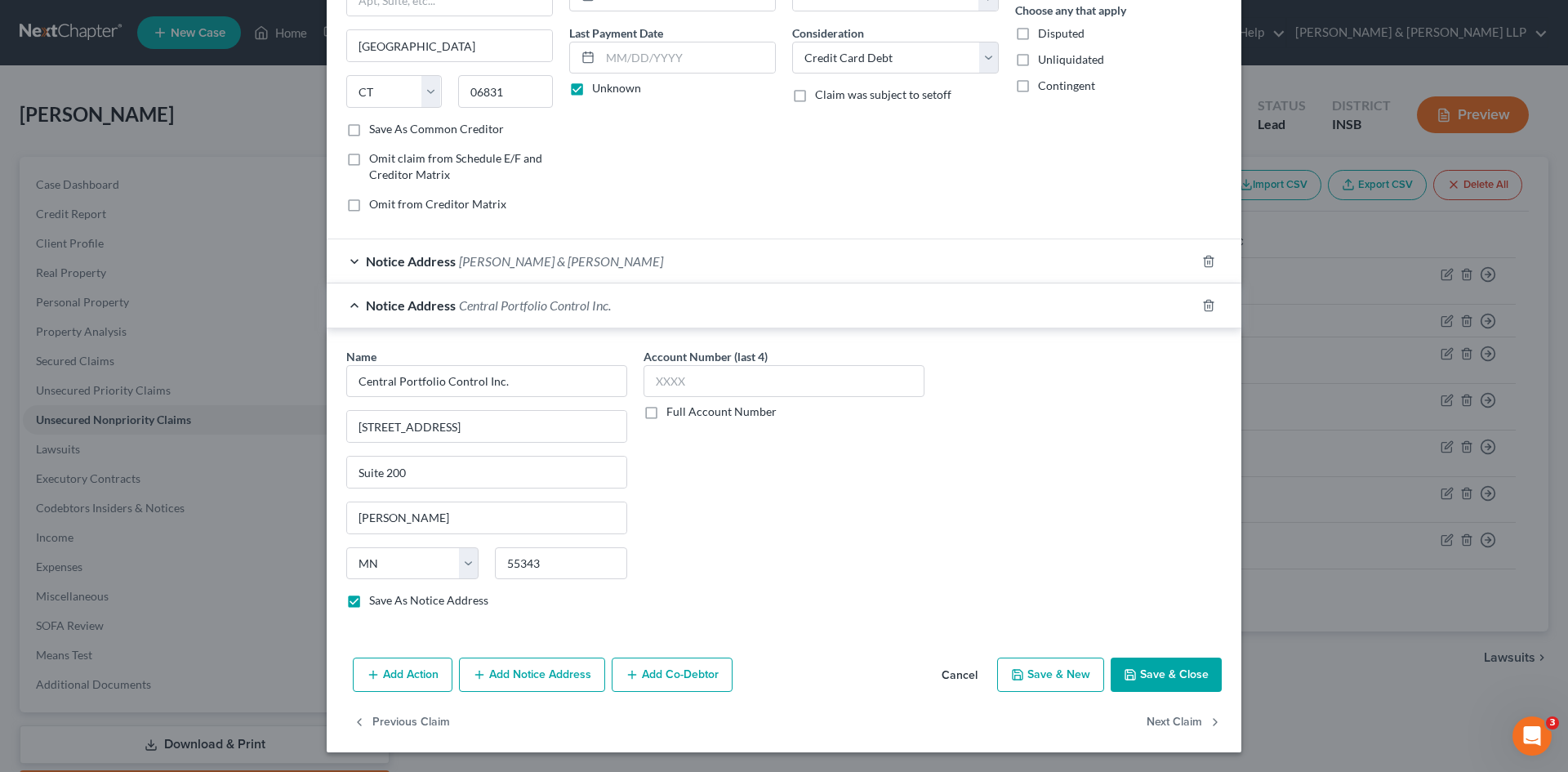
click at [1159, 672] on button "Save & Close" at bounding box center [1167, 674] width 111 height 35
checkbox input "false"
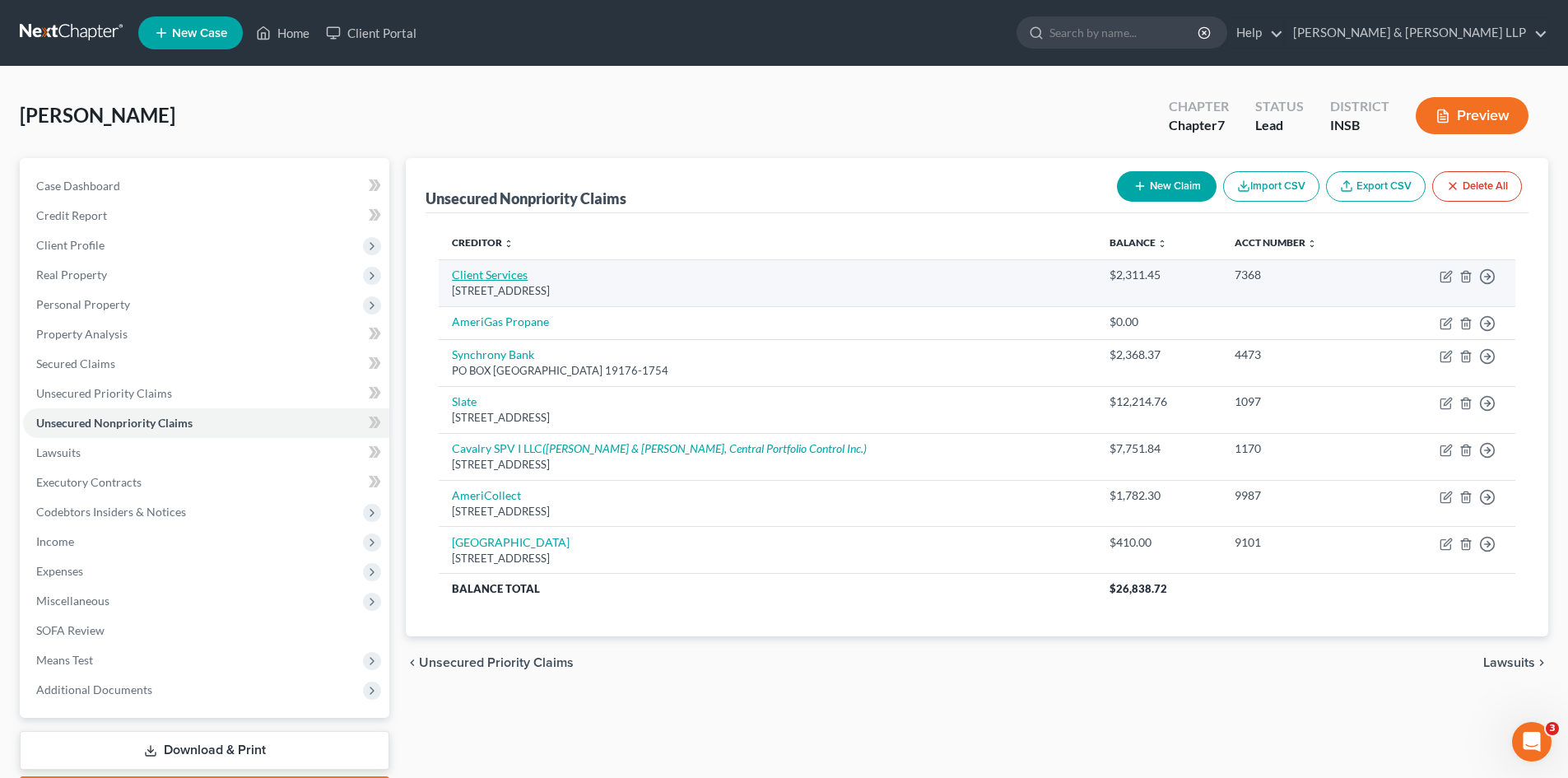
click at [483, 274] on link "Client Services" at bounding box center [490, 275] width 76 height 14
select select "26"
select select "1"
select select "0"
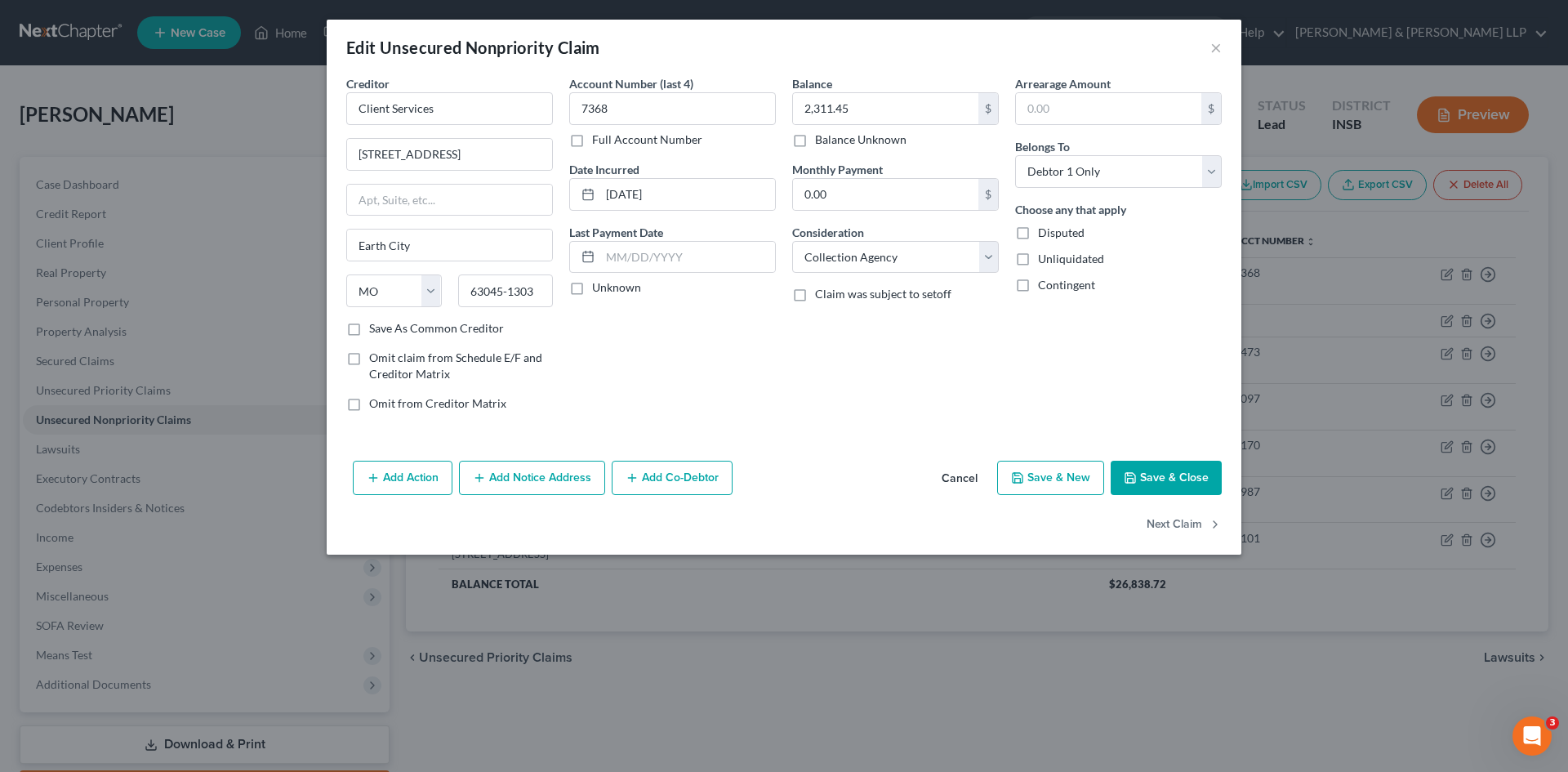
click at [1162, 481] on button "Save & Close" at bounding box center [1167, 477] width 111 height 35
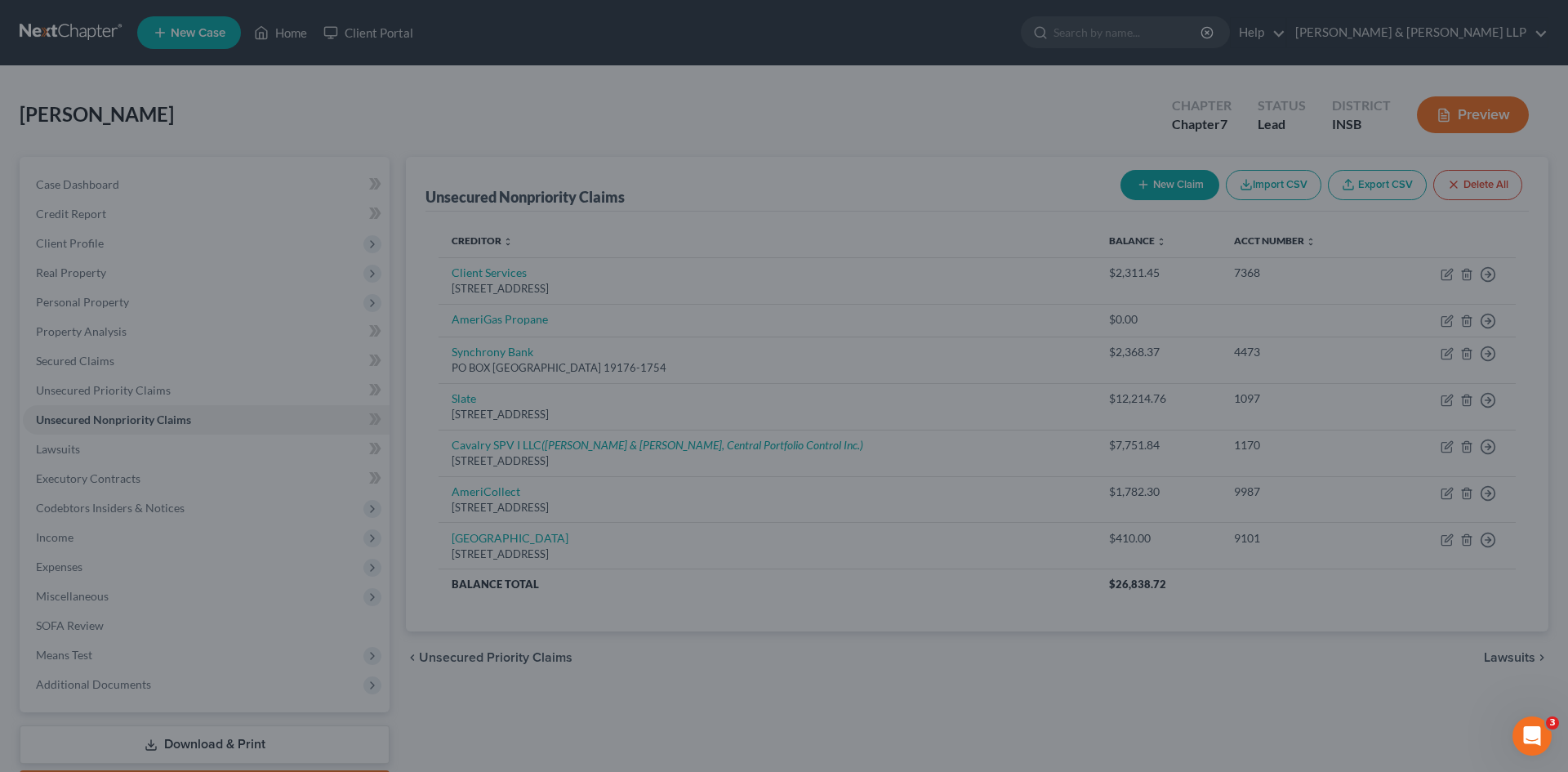
type input "0"
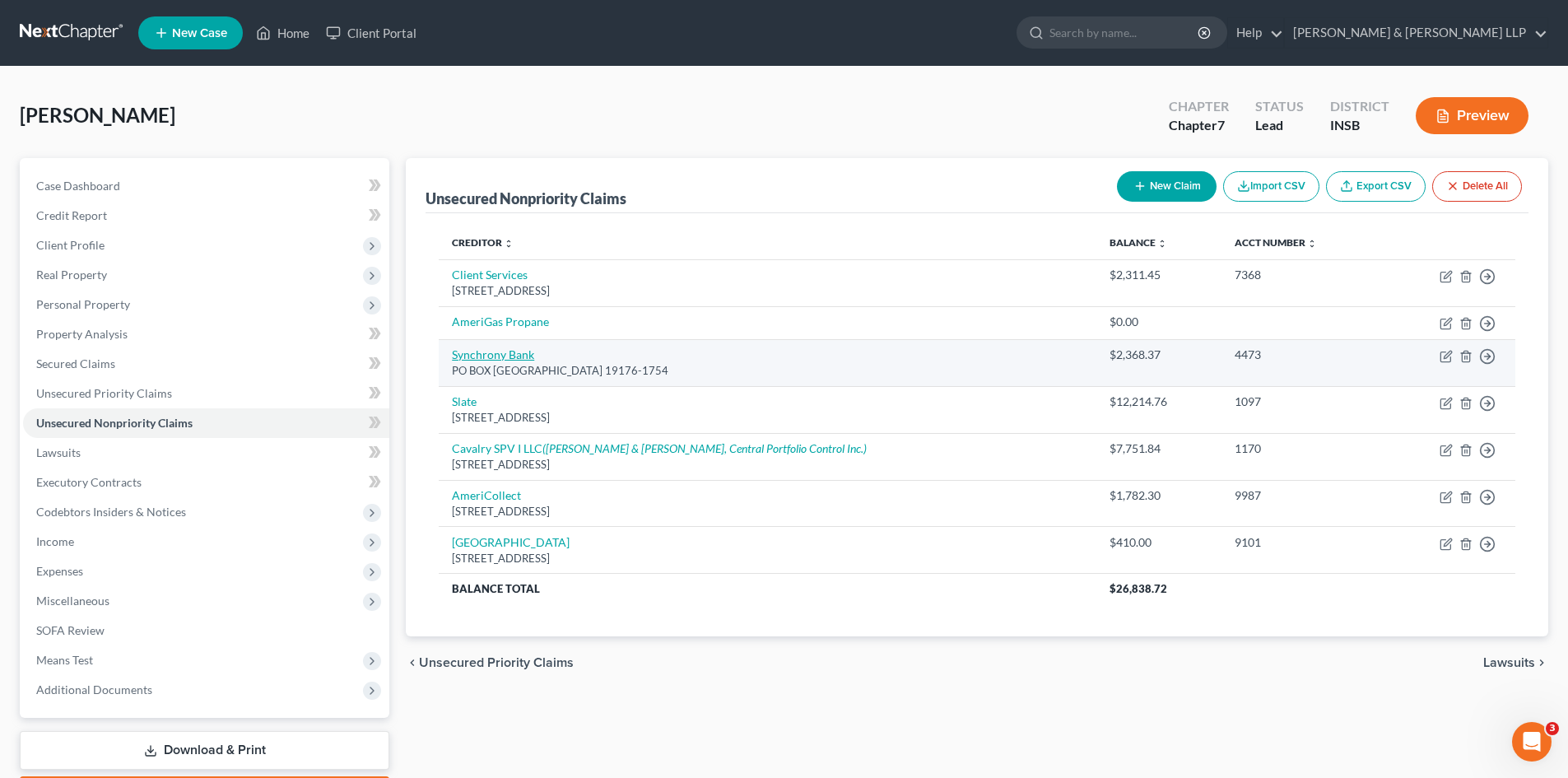
click at [527, 356] on link "Synchrony Bank" at bounding box center [493, 355] width 83 height 14
select select "39"
select select "2"
select select "0"
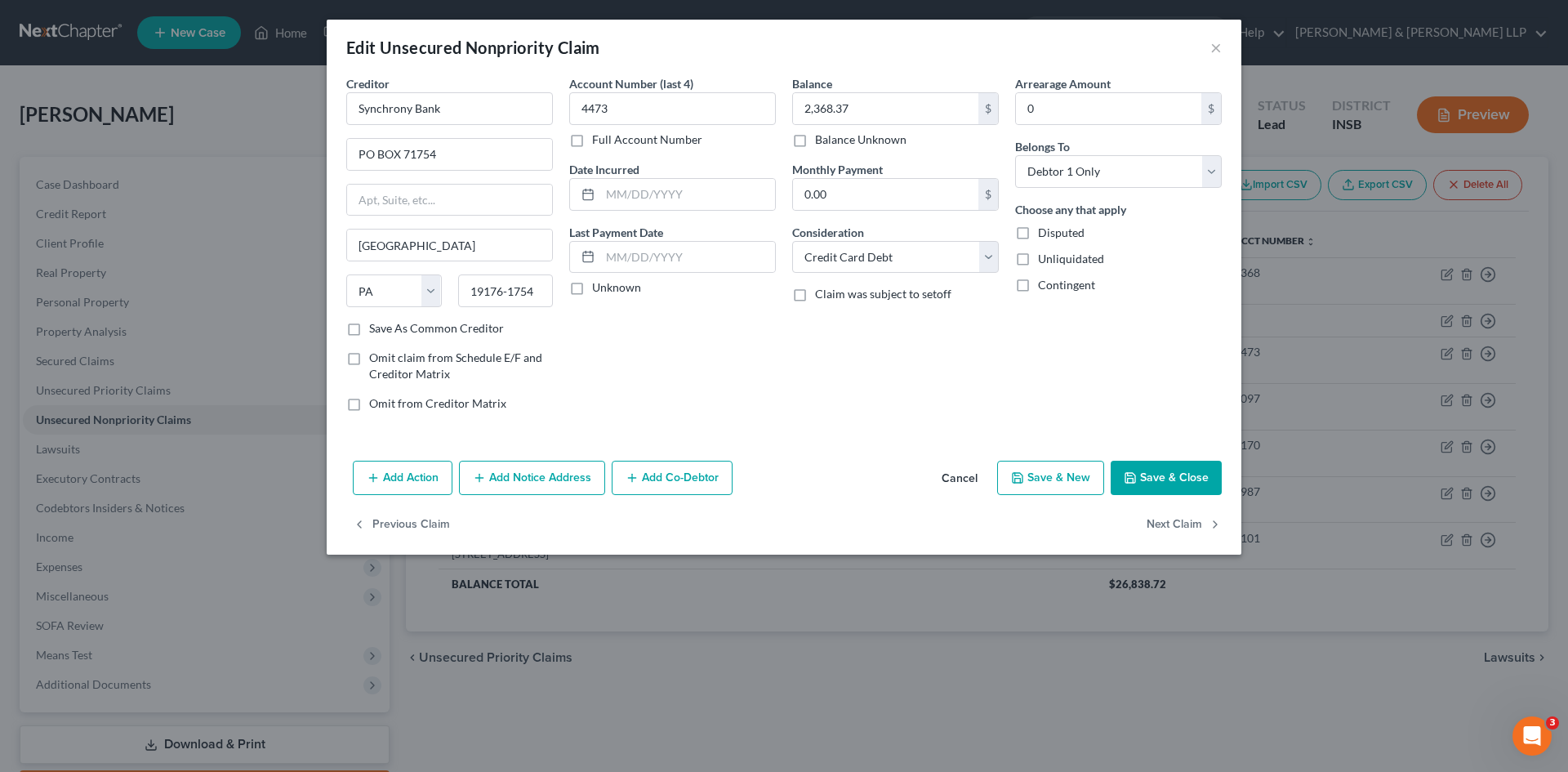
click at [1142, 472] on button "Save & Close" at bounding box center [1167, 477] width 111 height 35
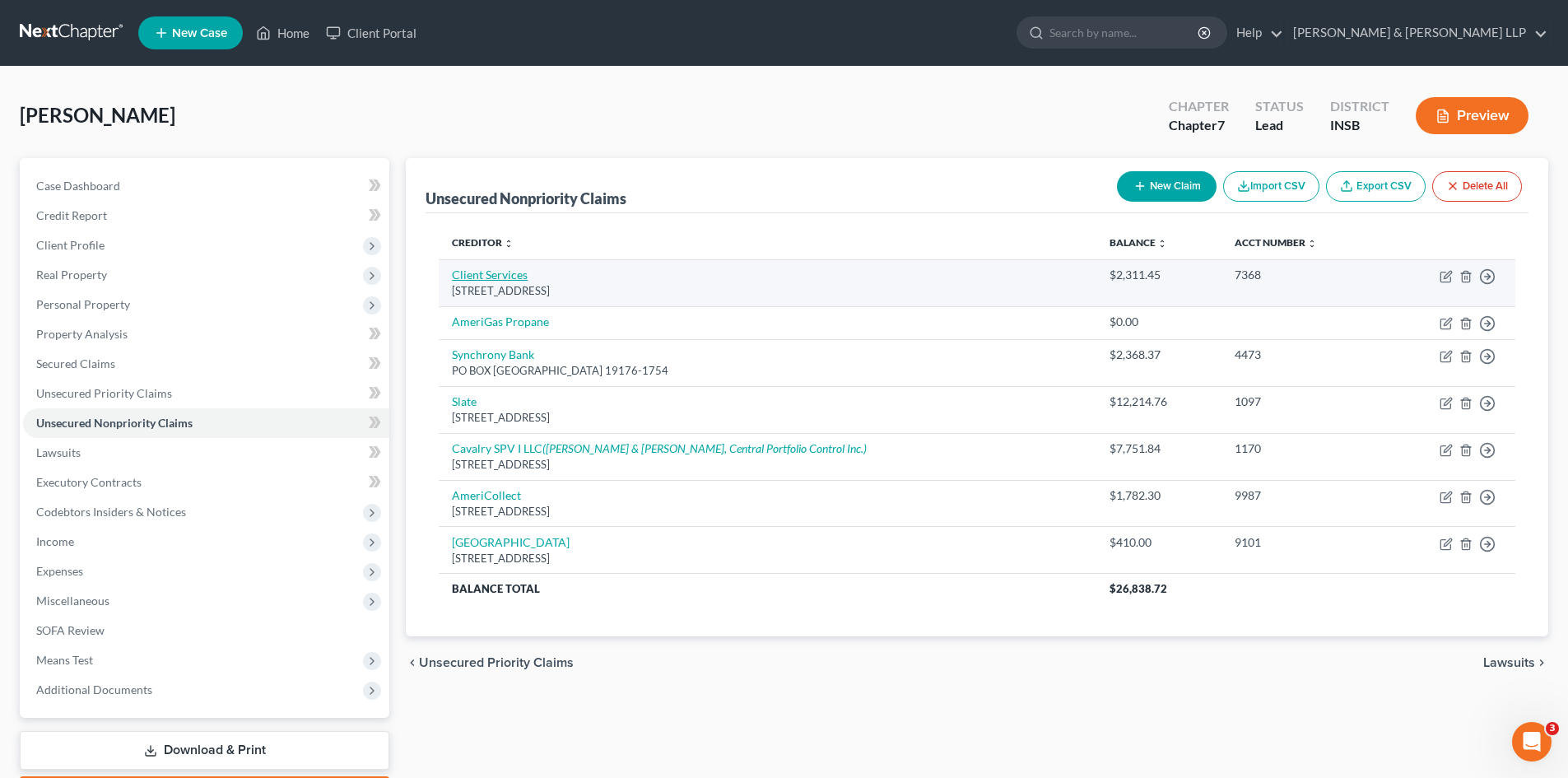
click at [503, 282] on link "Client Services" at bounding box center [490, 275] width 76 height 14
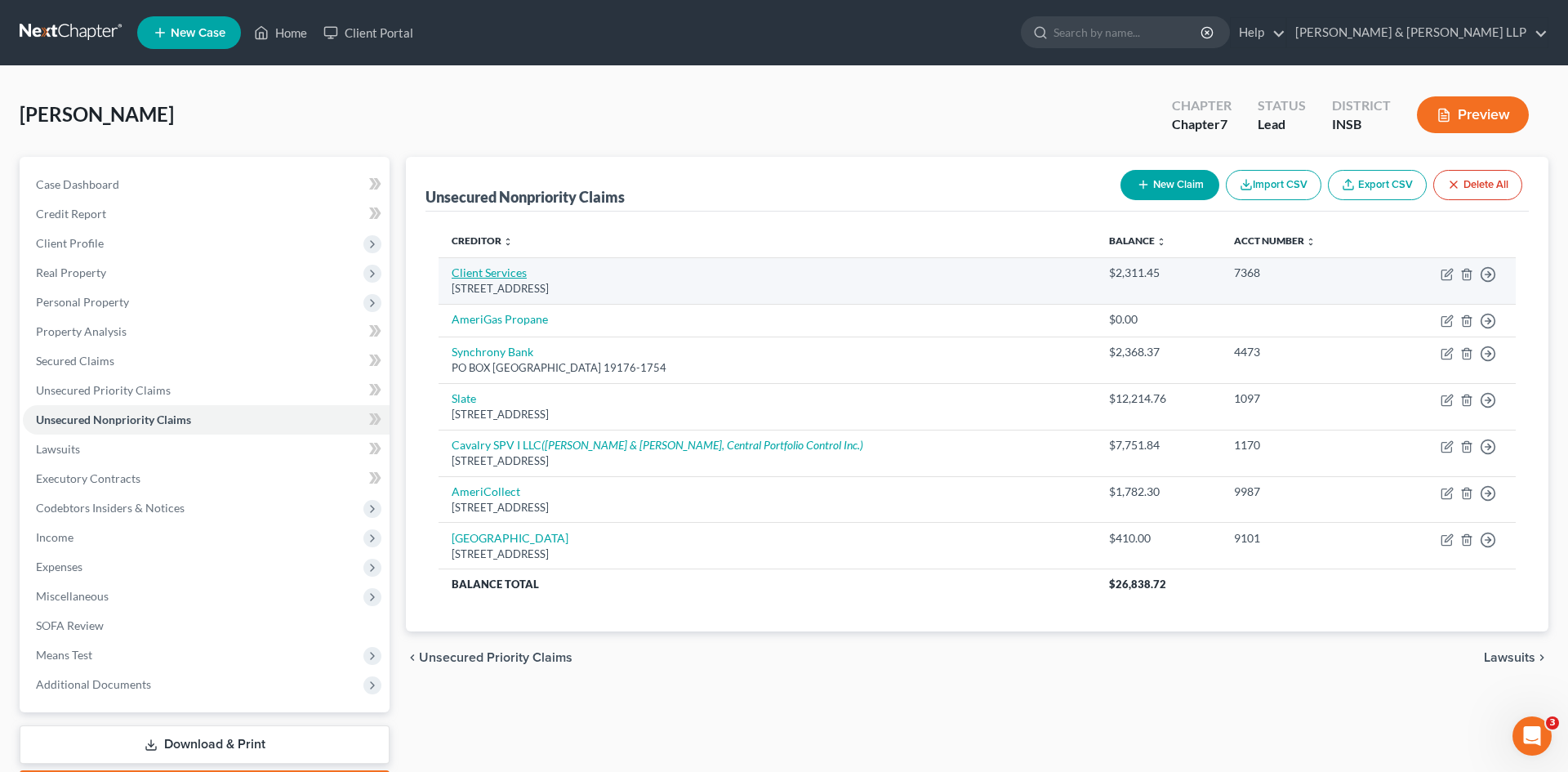
select select "26"
select select "1"
select select "0"
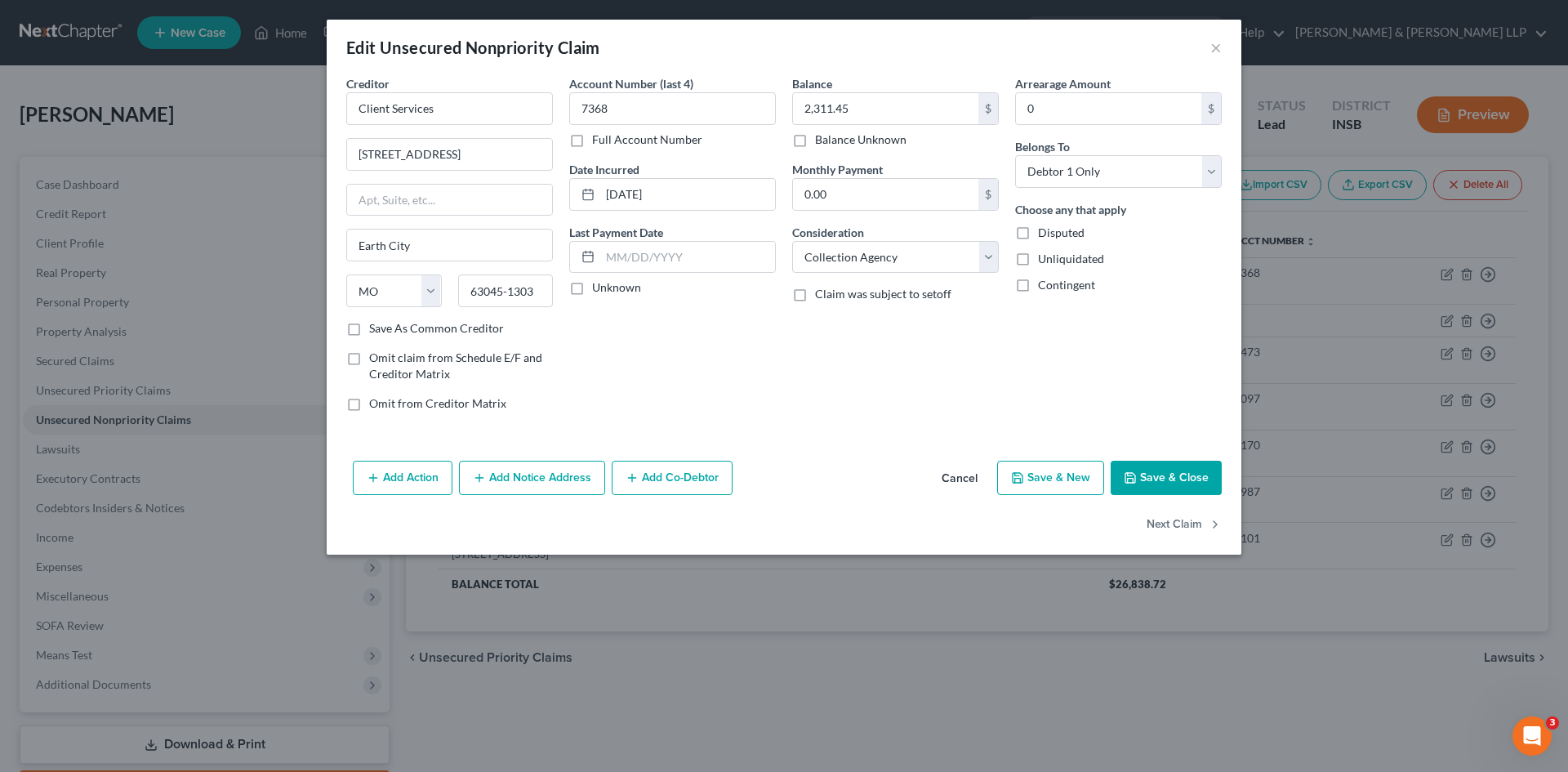
click at [369, 333] on label "Save As Common Creditor" at bounding box center [436, 328] width 134 height 17
click at [376, 331] on input "Save As Common Creditor" at bounding box center [381, 325] width 11 height 11
checkbox input "true"
click at [661, 481] on button "Add Co-Debtor" at bounding box center [672, 477] width 121 height 35
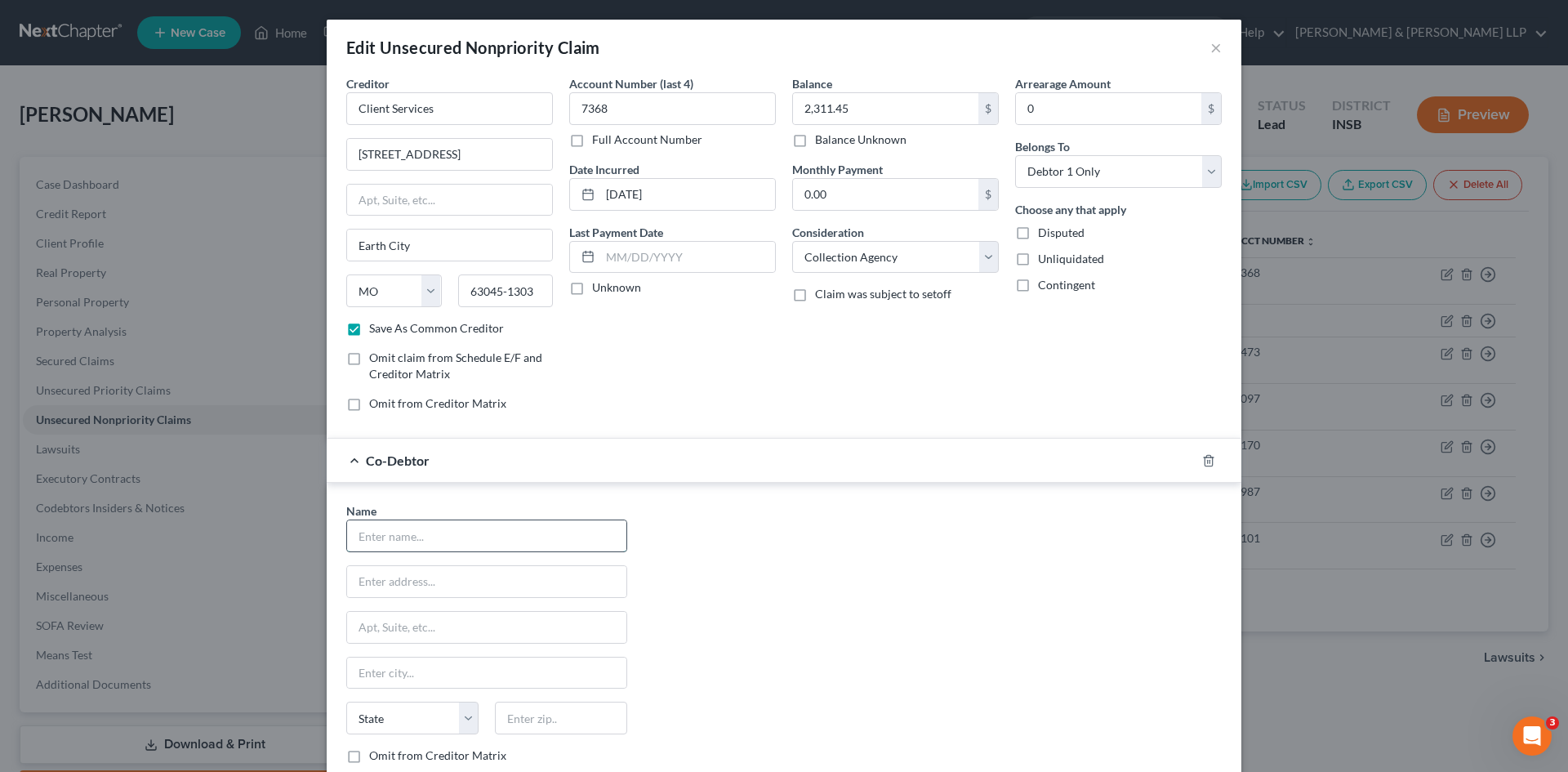
click at [452, 527] on input "text" at bounding box center [486, 535] width 280 height 31
click at [622, 103] on input "7368" at bounding box center [672, 108] width 207 height 33
click at [592, 290] on label "Unknown" at bounding box center [617, 288] width 49 height 17
click at [599, 290] on input "Unknown" at bounding box center [604, 285] width 11 height 11
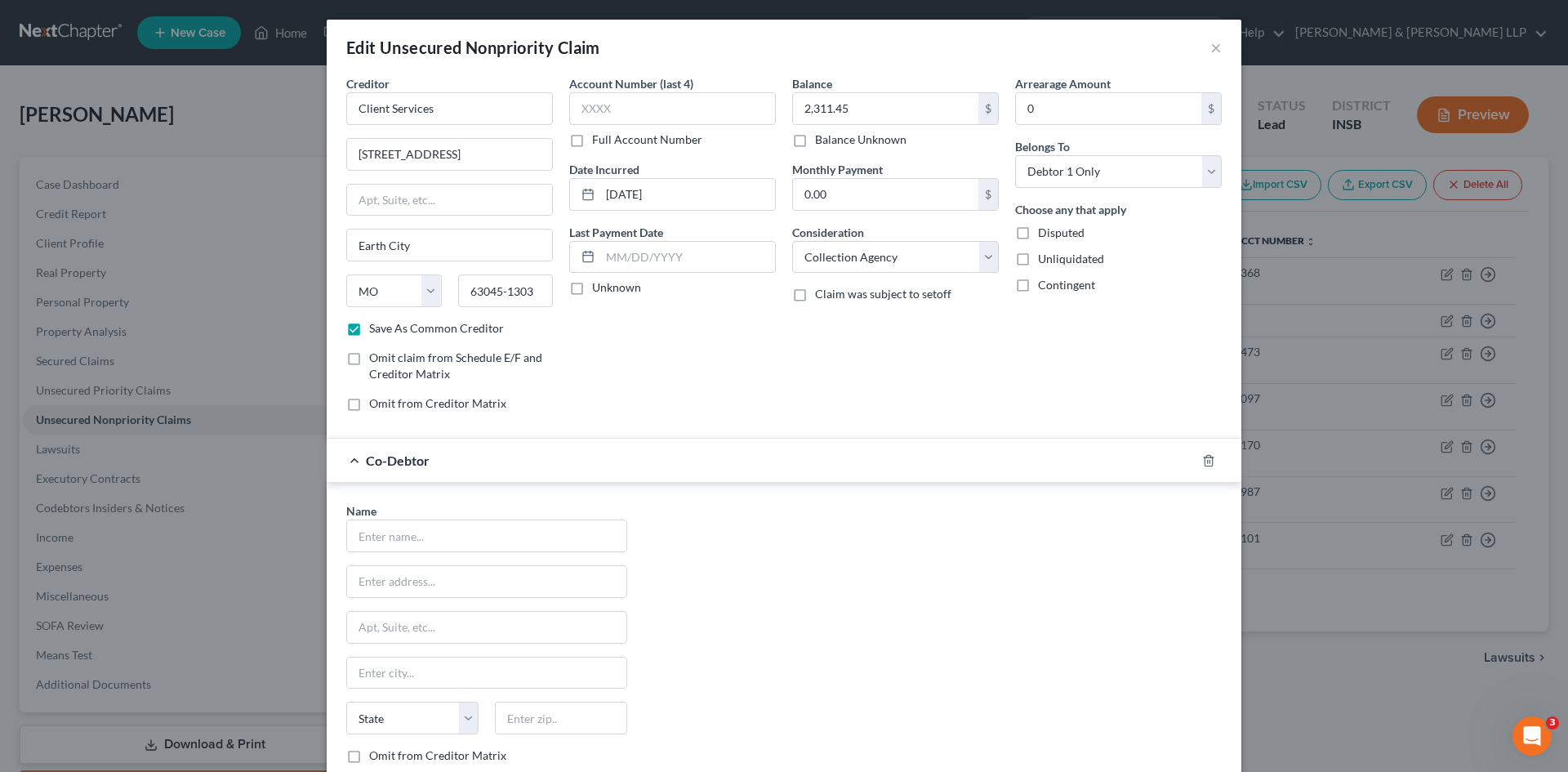
checkbox input "true"
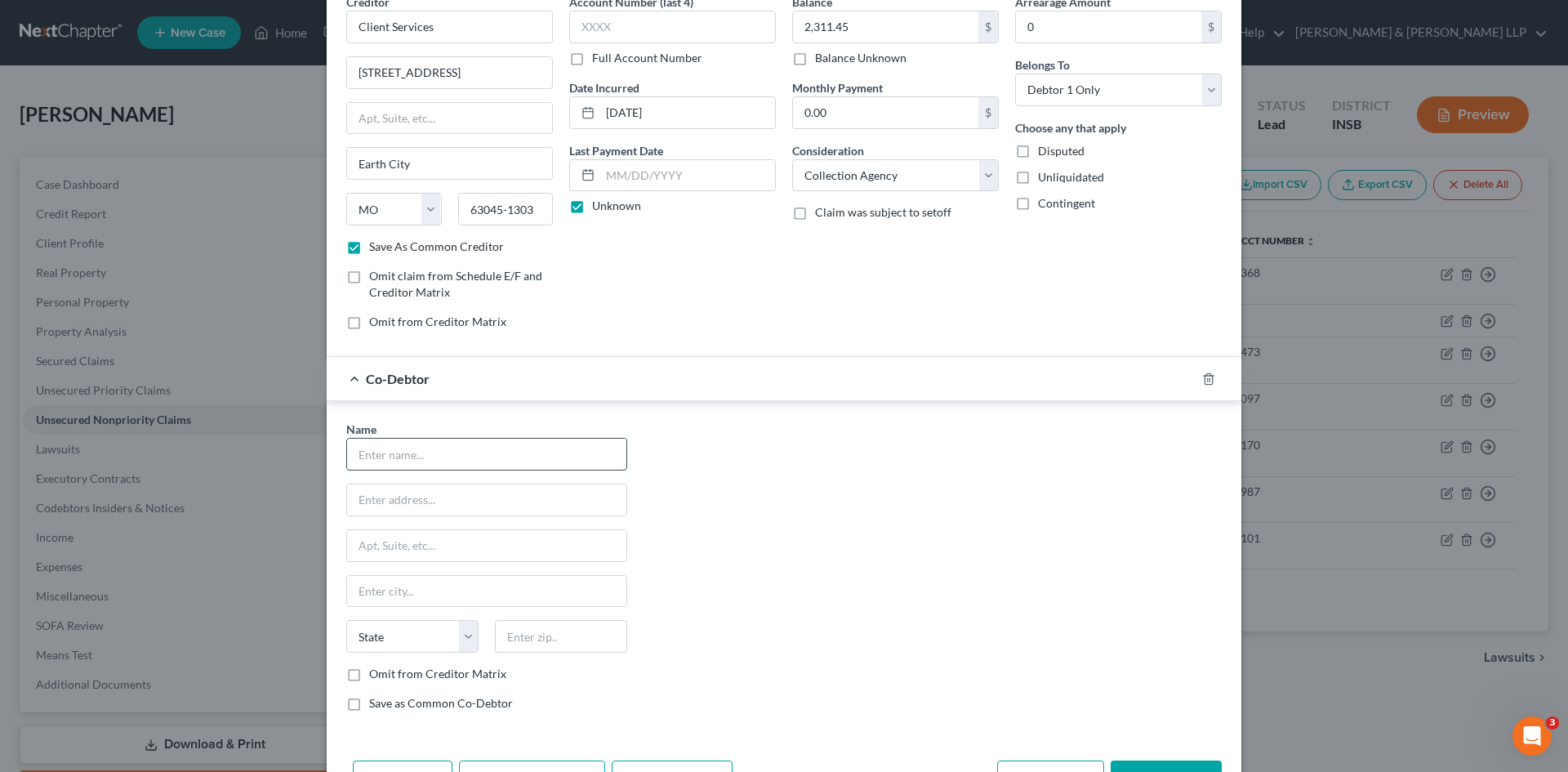
click at [412, 455] on input "text" at bounding box center [486, 454] width 280 height 31
type input "Synchrony Bank"
click at [425, 503] on input "text" at bounding box center [486, 499] width 280 height 31
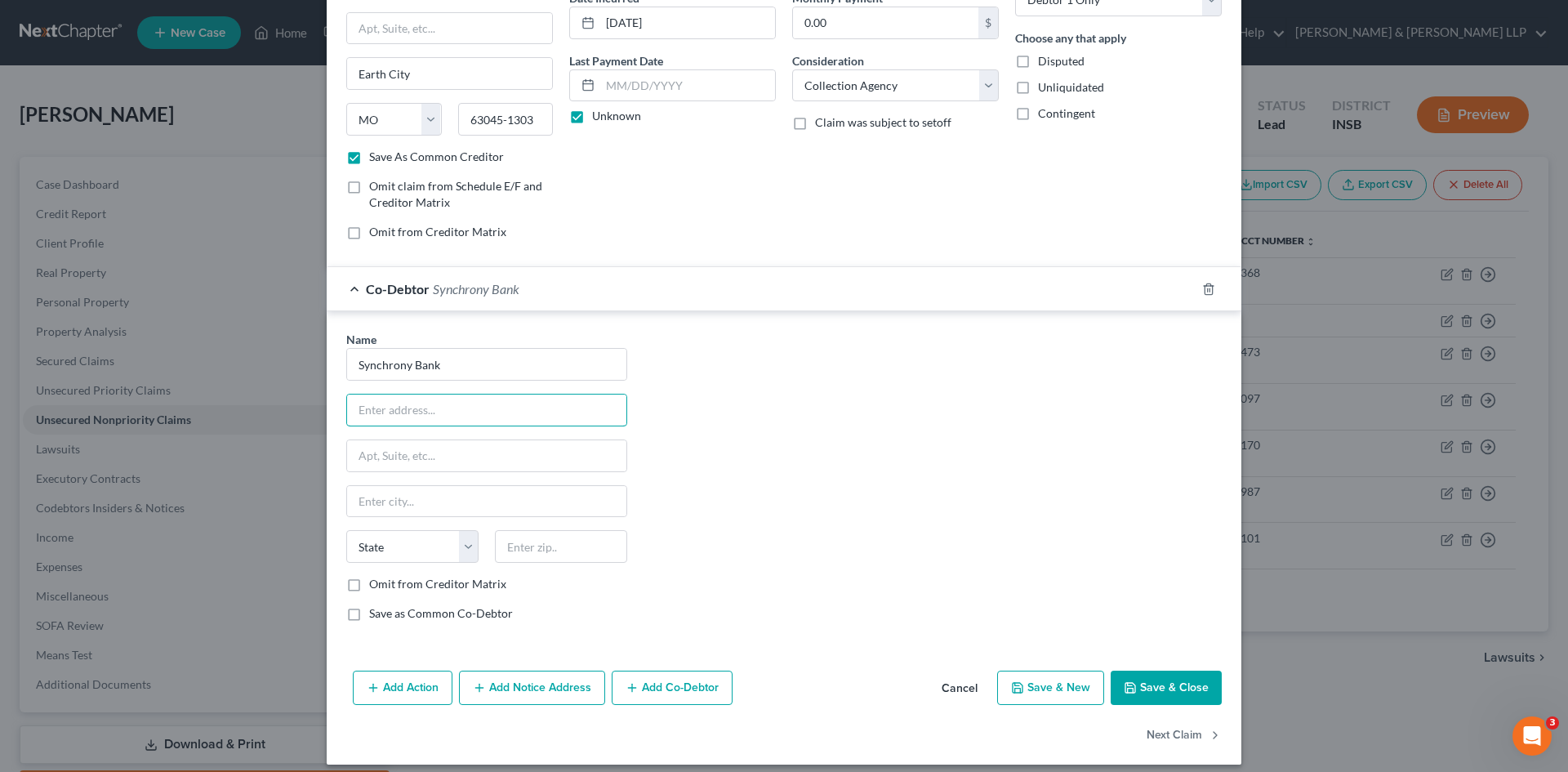
scroll to position [184, 0]
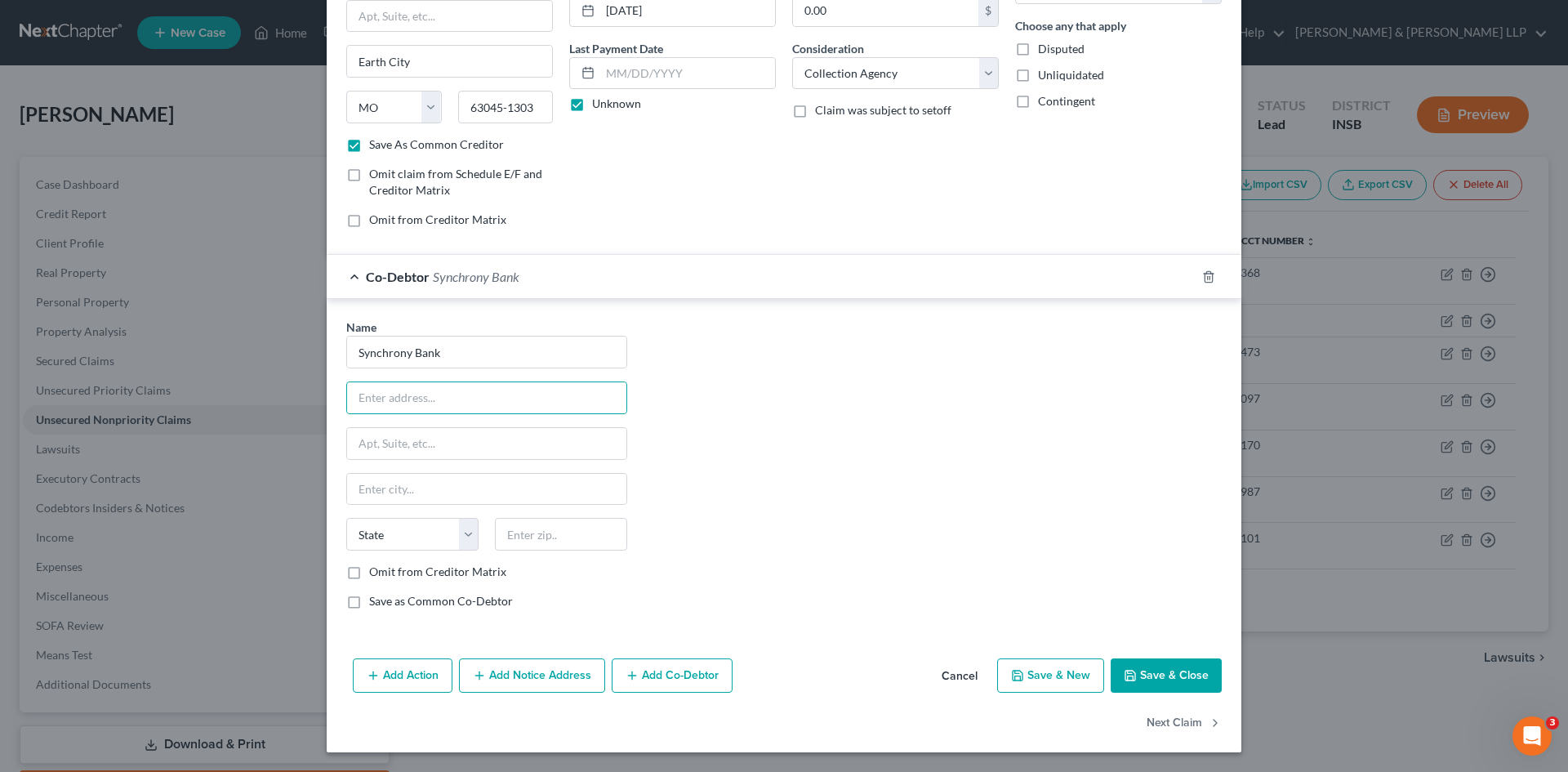
click at [369, 603] on label "Save as Common Co-Debtor" at bounding box center [440, 601] width 143 height 17
click at [376, 603] on input "Save as Common Co-Debtor" at bounding box center [381, 598] width 11 height 11
click at [369, 603] on label "Save as Common Co-Debtor" at bounding box center [440, 601] width 143 height 17
click at [376, 603] on input "Save as Common Co-Debtor" at bounding box center [381, 598] width 11 height 11
checkbox input "false"
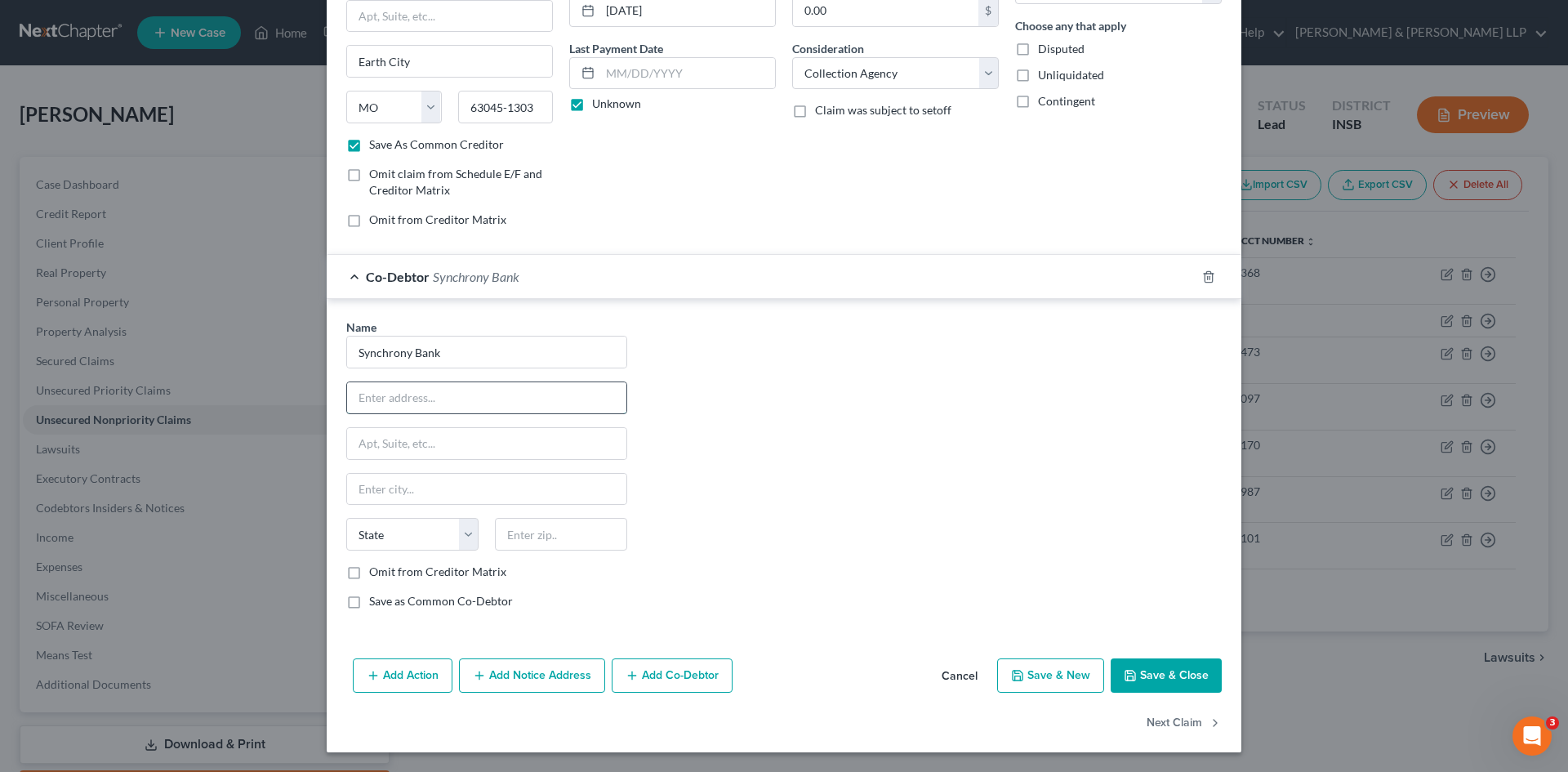
click at [415, 403] on input "text" at bounding box center [486, 397] width 280 height 31
paste input "777 Long Ridge Road"
type input "777 Long Ridge Road"
paste input "Stamford"
type input "Stamford"
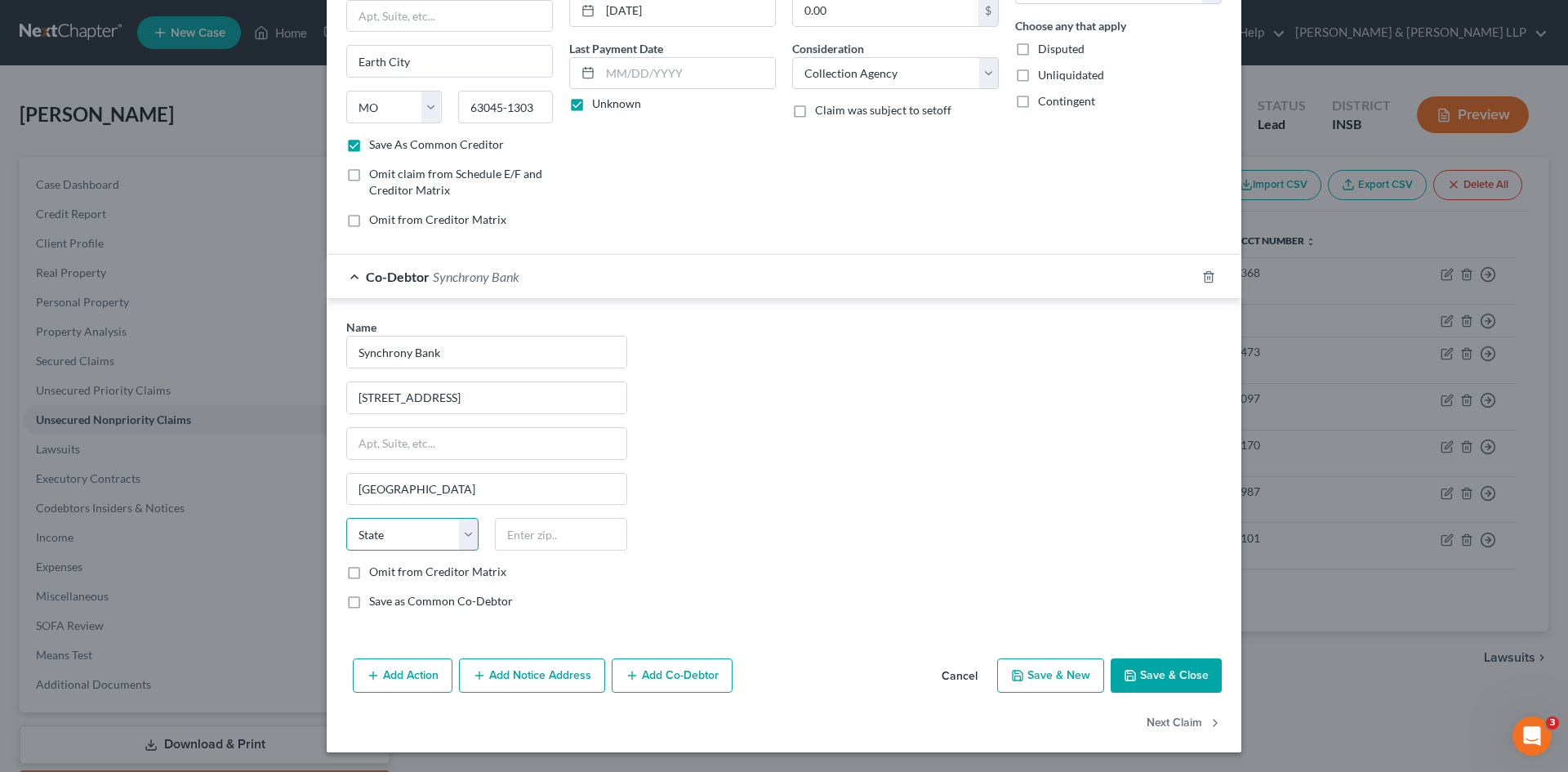
click at [460, 534] on select "State [US_STATE] AK AR AZ CA CO CT DE DC [GEOGRAPHIC_DATA] [GEOGRAPHIC_DATA] GU…" at bounding box center [412, 534] width 132 height 33
select select "6"
click at [346, 518] on select "State [US_STATE] AK AR AZ CA CO CT DE DC [GEOGRAPHIC_DATA] [GEOGRAPHIC_DATA] GU…" at bounding box center [412, 534] width 132 height 33
paste input "06902,"
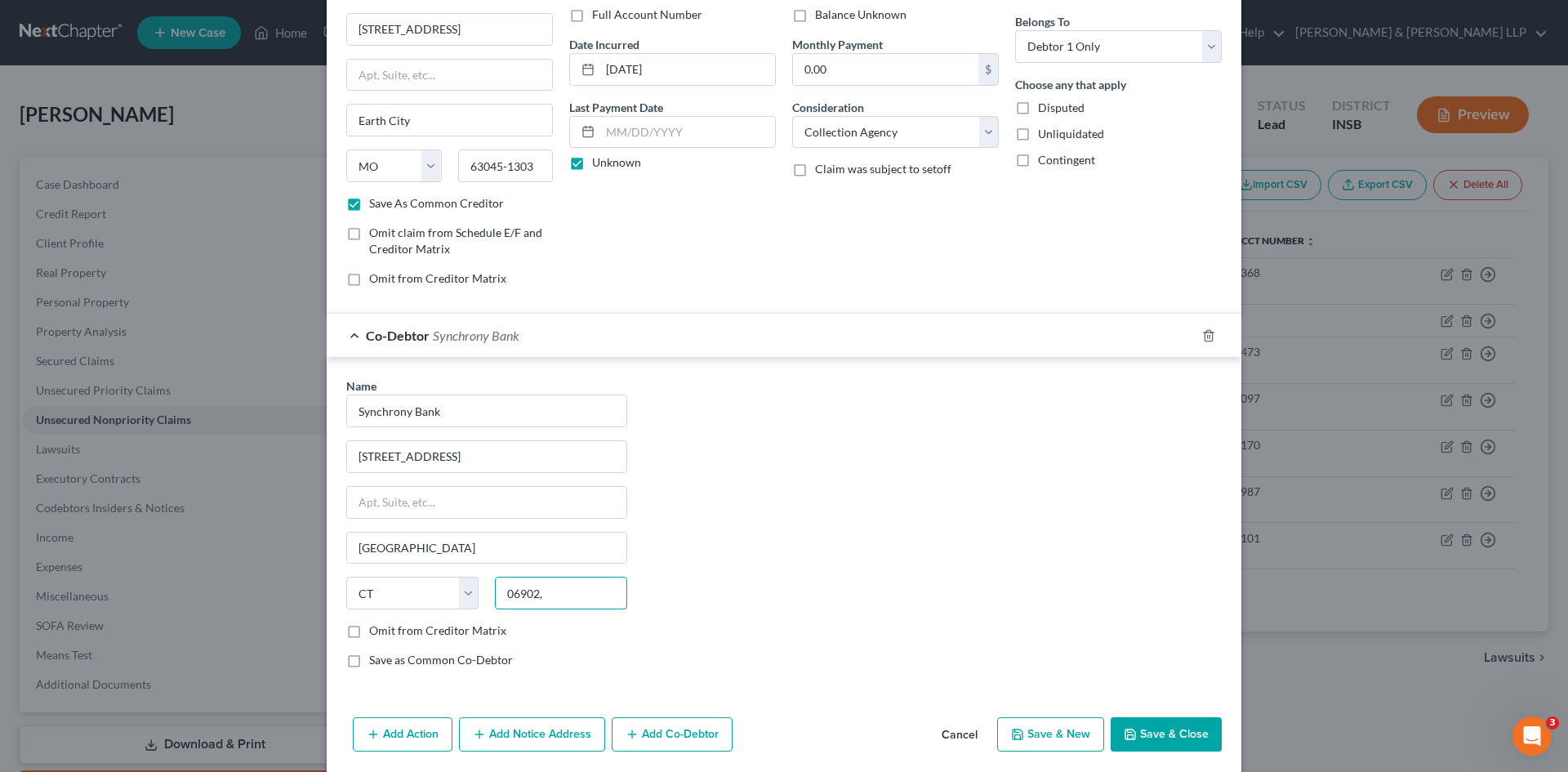
scroll to position [0, 0]
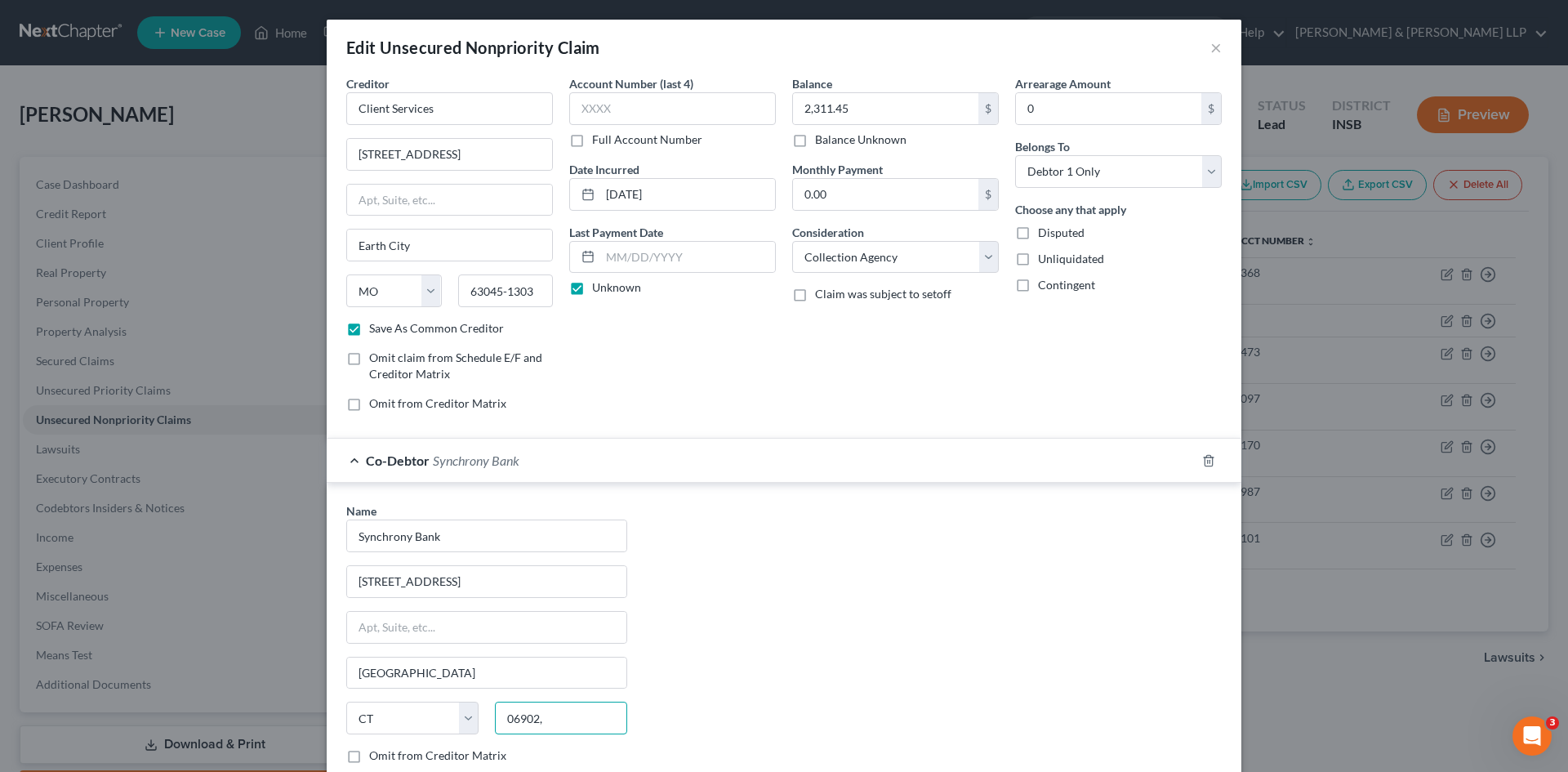
type input "06902,"
click at [351, 465] on div "Co-Debtor Synchrony Bank" at bounding box center [760, 461] width 869 height 43
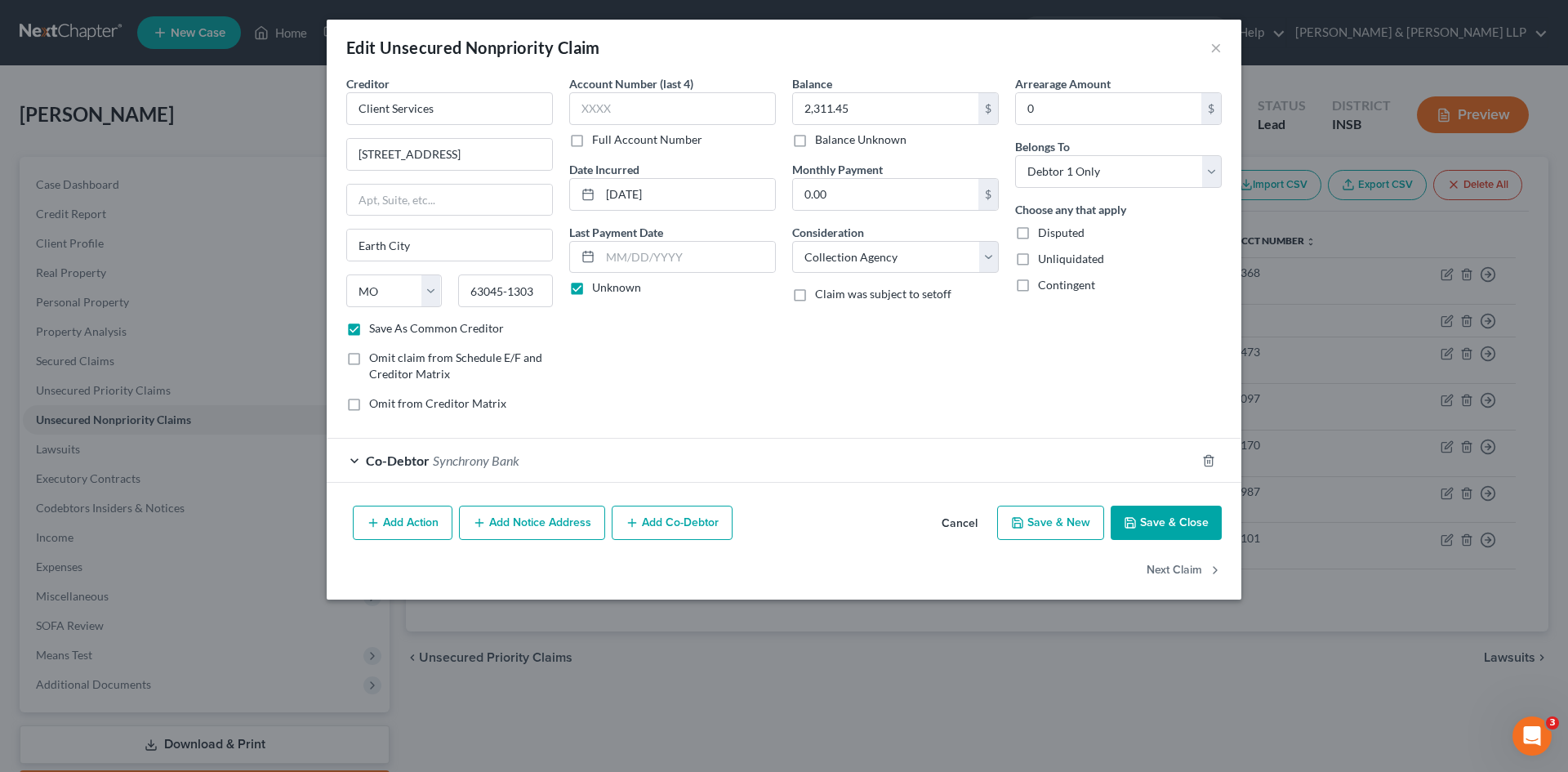
click at [361, 463] on div "Co-Debtor Synchrony Bank" at bounding box center [760, 461] width 869 height 43
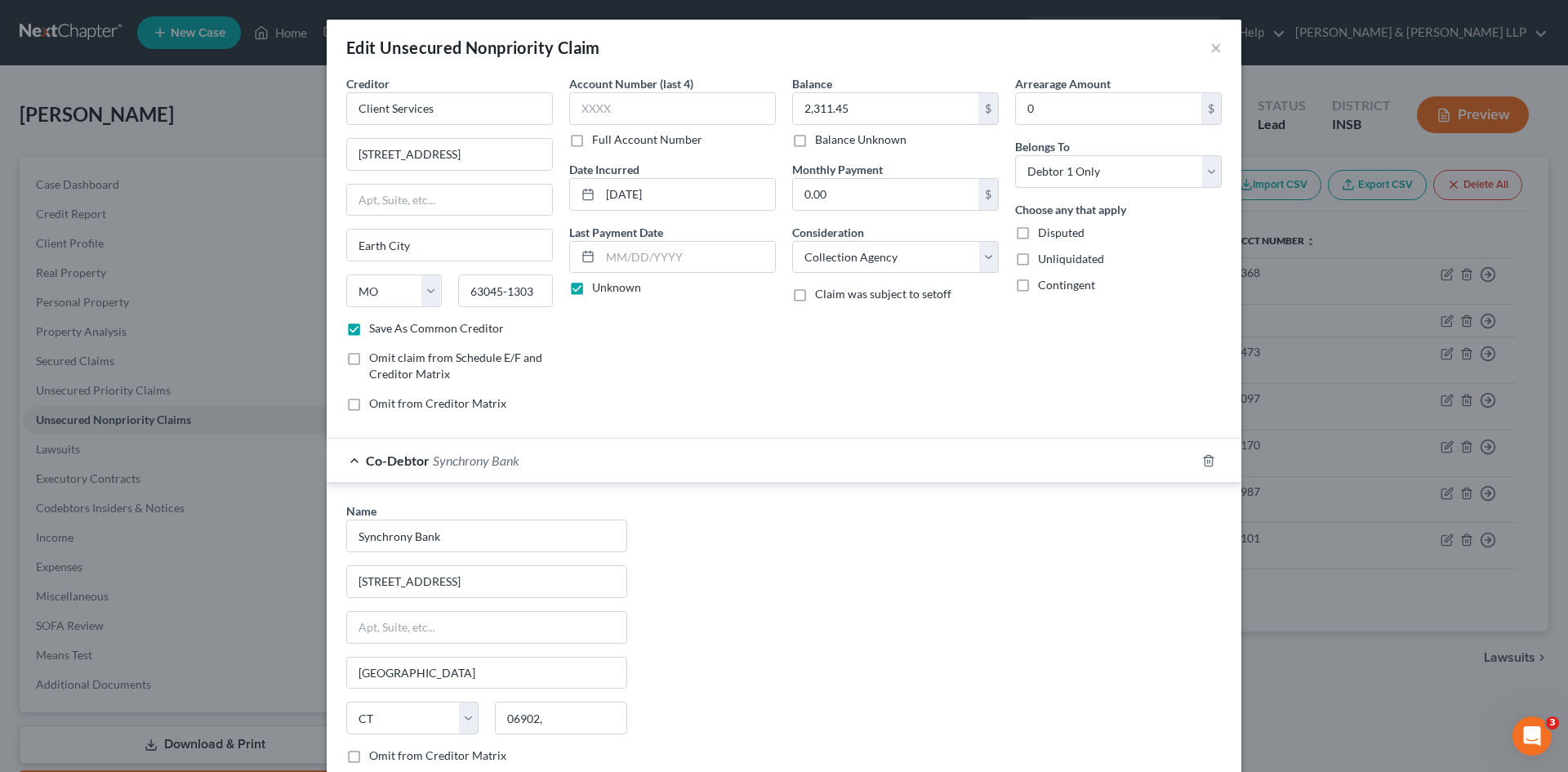
scroll to position [82, 0]
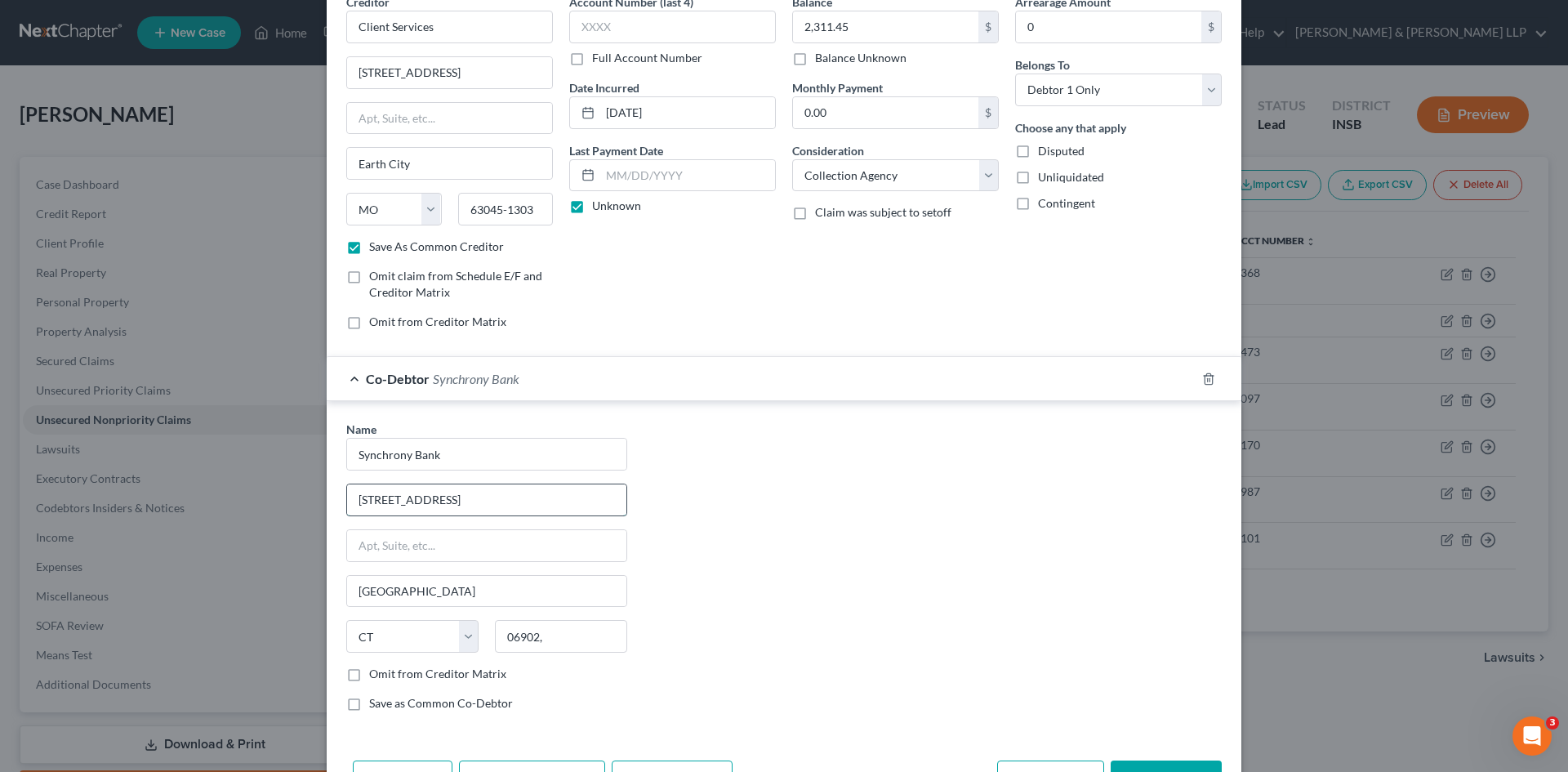
drag, startPoint x: 489, startPoint y: 504, endPoint x: 345, endPoint y: 503, distance: 144.0
click at [347, 503] on input "777 Long Ridge Road" at bounding box center [486, 499] width 280 height 31
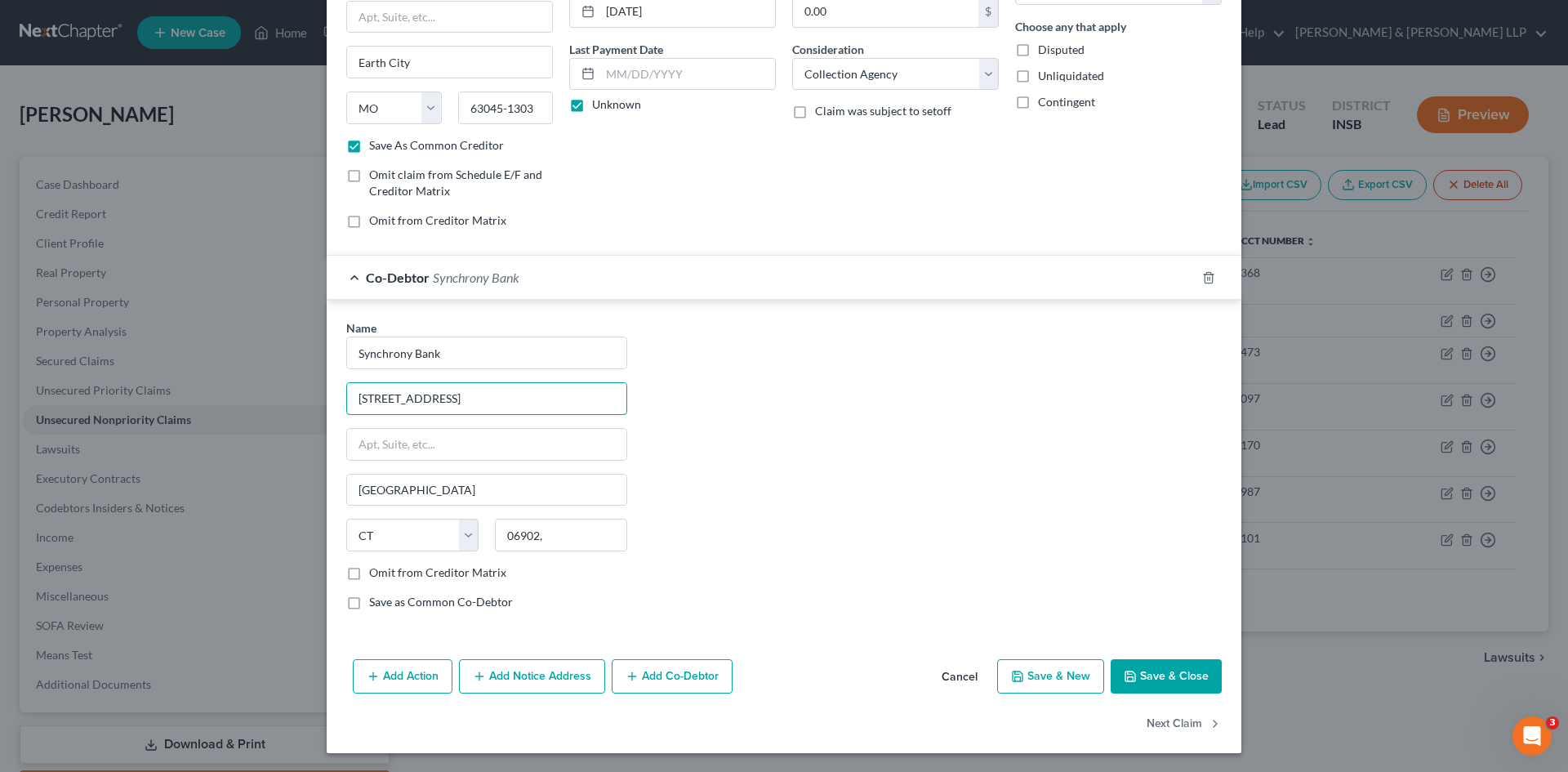
scroll to position [184, 0]
click at [1208, 277] on line "button" at bounding box center [1208, 277] width 0 height 3
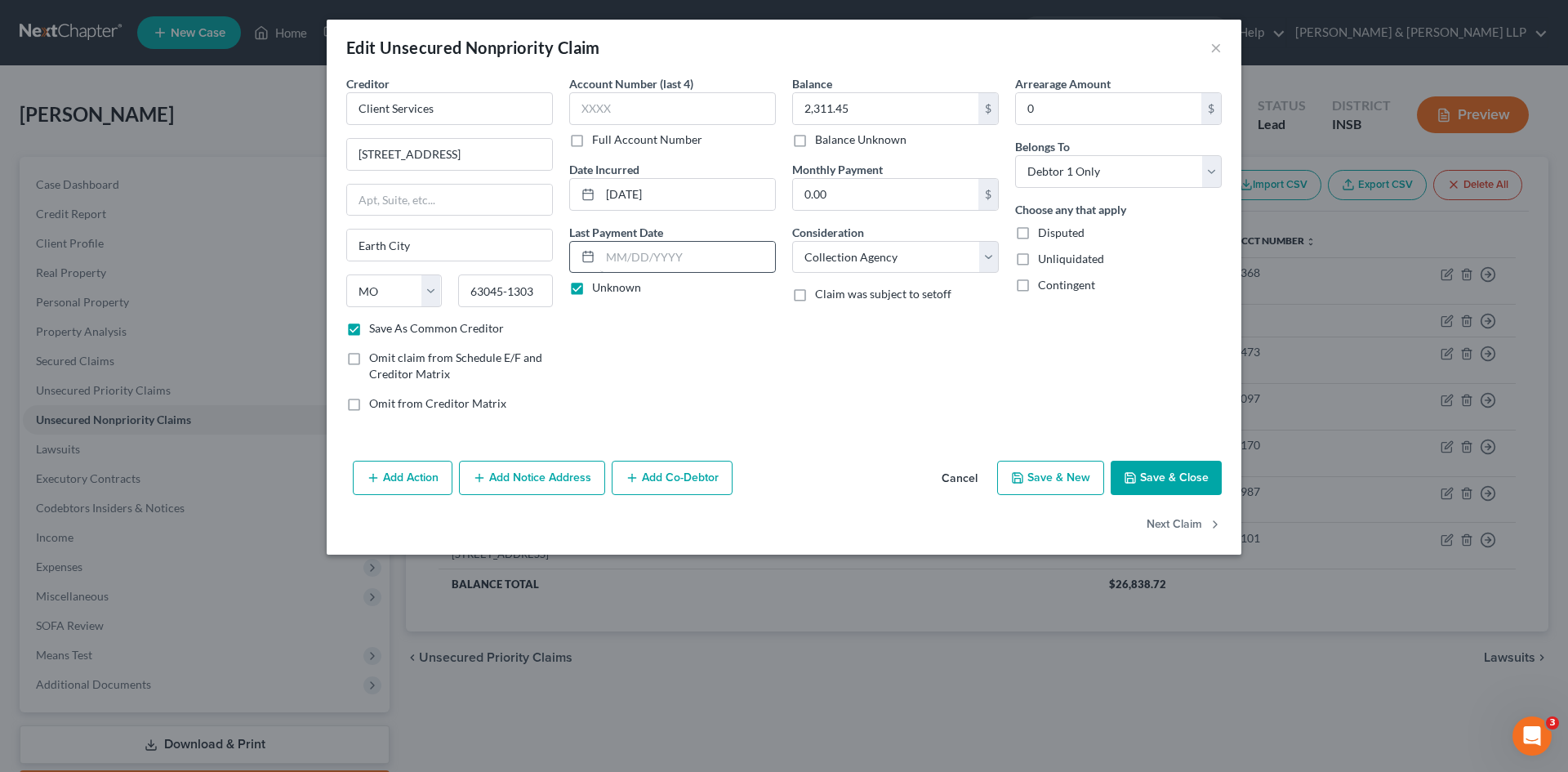
scroll to position [0, 0]
click at [559, 481] on button "Add Notice Address" at bounding box center [532, 477] width 146 height 35
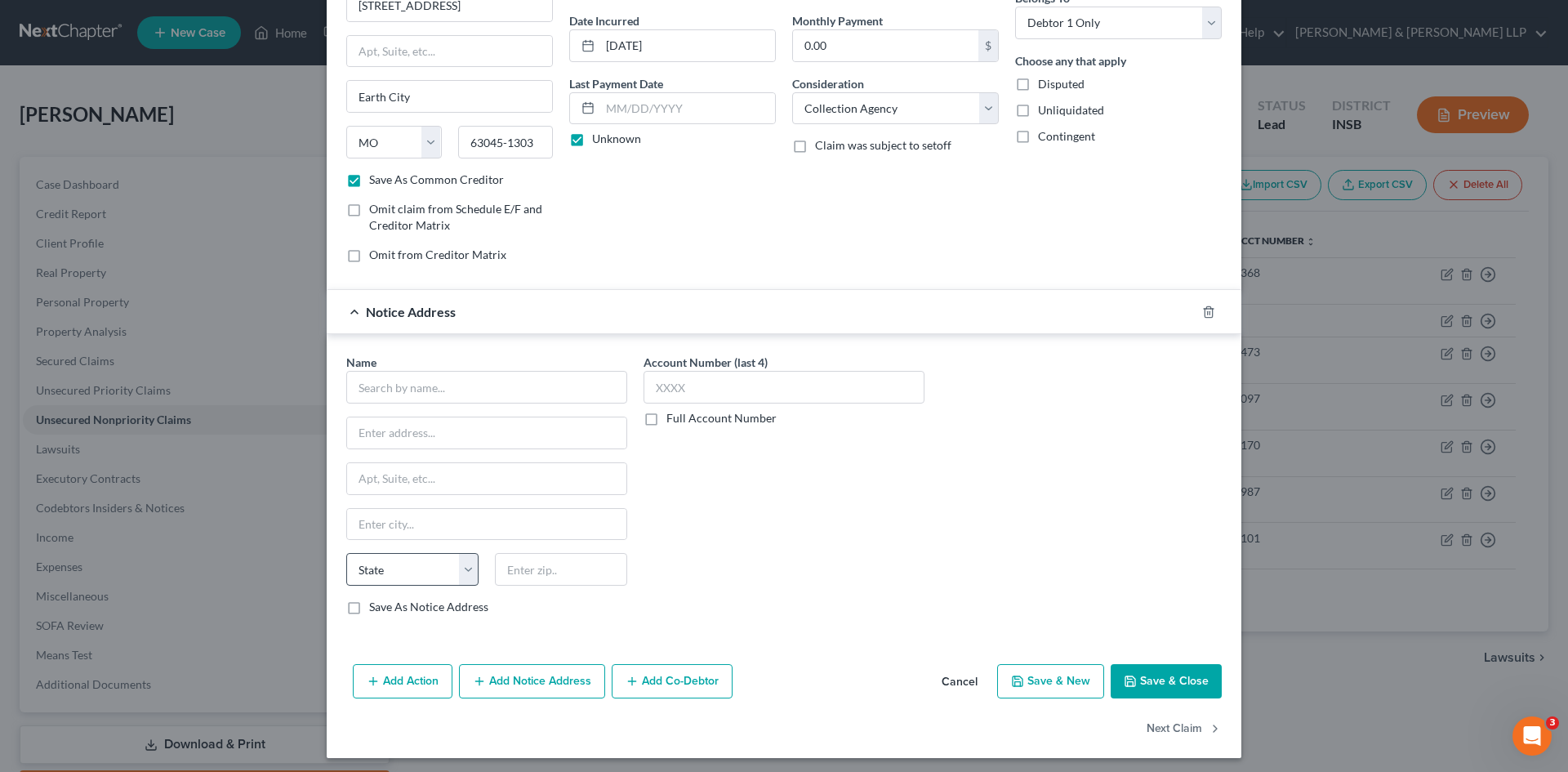
scroll to position [154, 0]
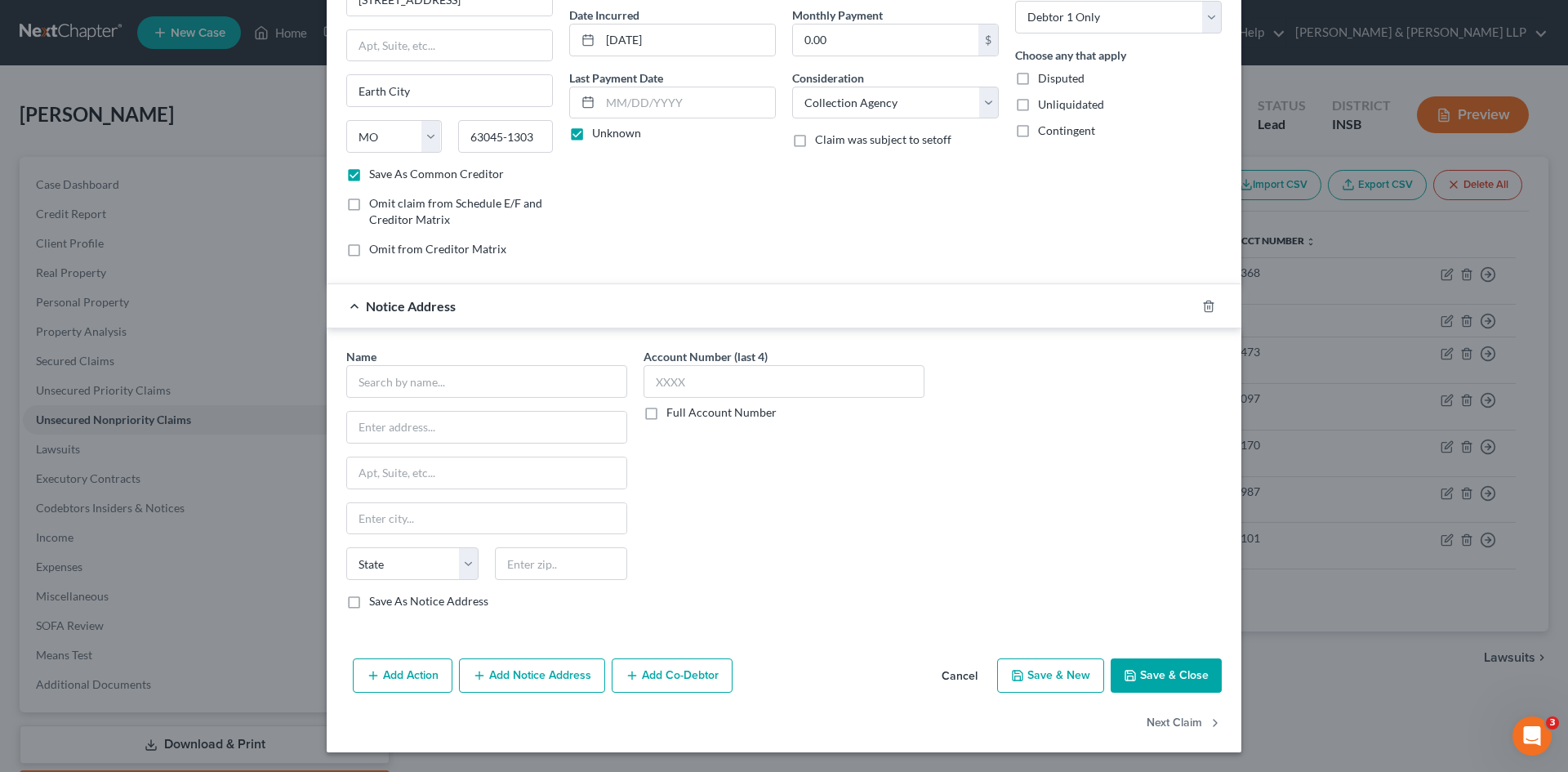
click at [369, 599] on label "Save As Notice Address" at bounding box center [428, 601] width 120 height 17
click at [376, 599] on input "Save As Notice Address" at bounding box center [381, 598] width 11 height 11
checkbox input "true"
click at [459, 387] on input "text" at bounding box center [486, 381] width 281 height 33
type input "Synchrony Bank"
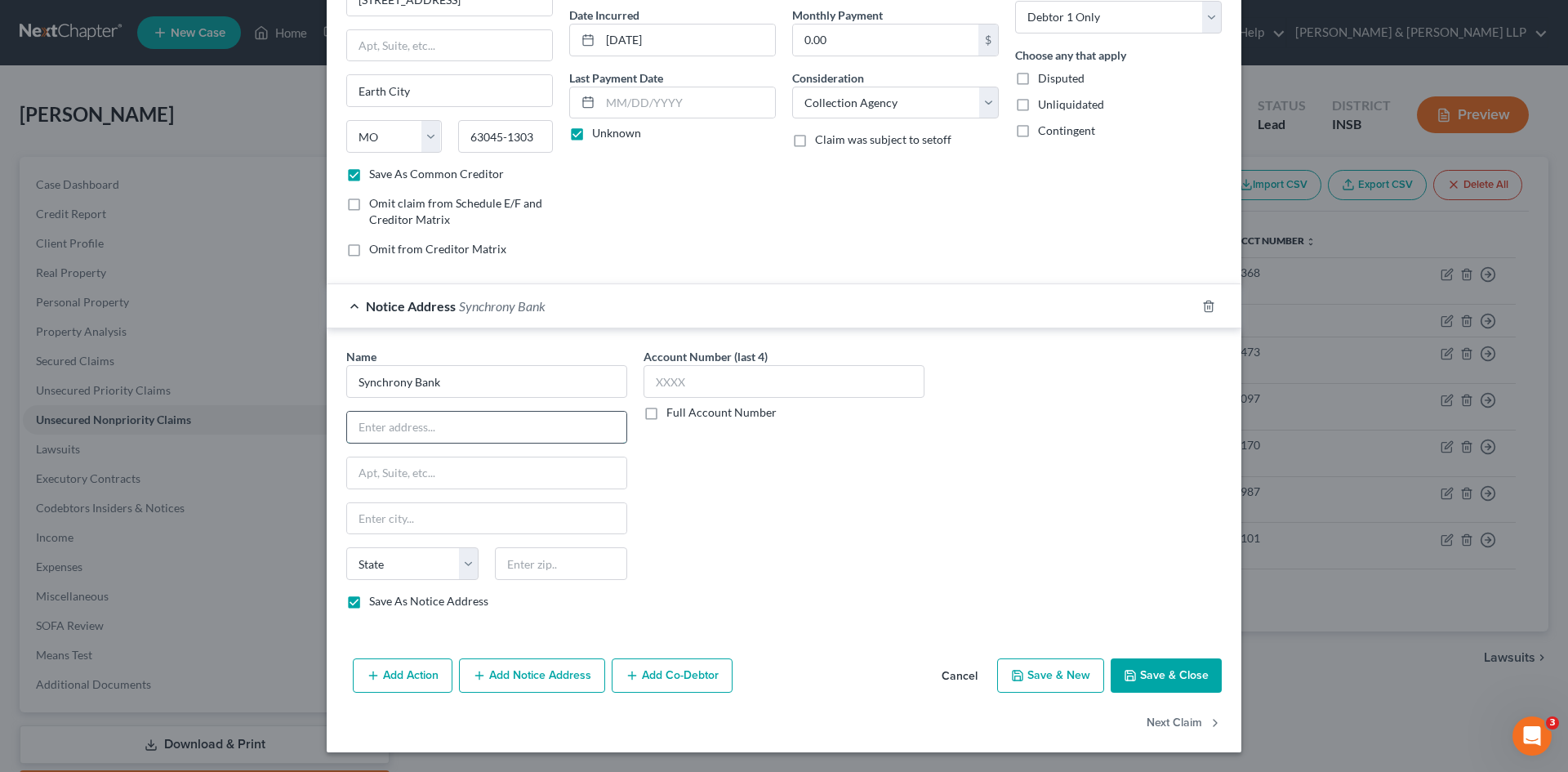
paste input "777 Long Ridge Road"
type input "777 Long Ridge Road"
click at [459, 564] on select "State [US_STATE] AK AR AZ CA CO CT DE DC [GEOGRAPHIC_DATA] [GEOGRAPHIC_DATA] GU…" at bounding box center [412, 563] width 132 height 33
select select "6"
click at [346, 548] on select "State [US_STATE] AK AR AZ CA CO CT DE DC [GEOGRAPHIC_DATA] [GEOGRAPHIC_DATA] GU…" at bounding box center [412, 563] width 132 height 33
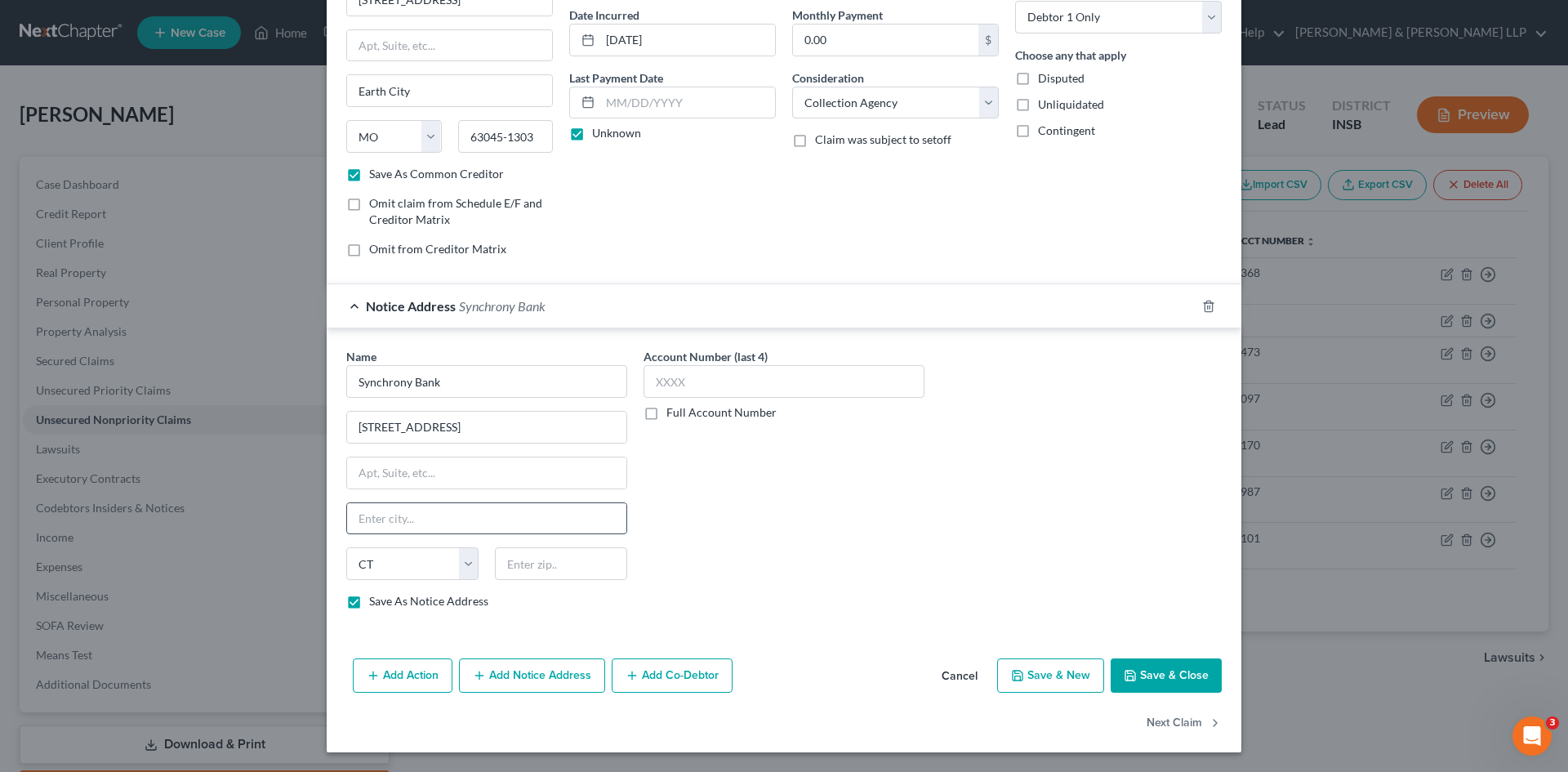
click at [416, 524] on input "text" at bounding box center [486, 518] width 280 height 31
type input "Stamford"
paste input "06902,"
click at [432, 473] on input "06902," at bounding box center [486, 472] width 280 height 31
type input "0"
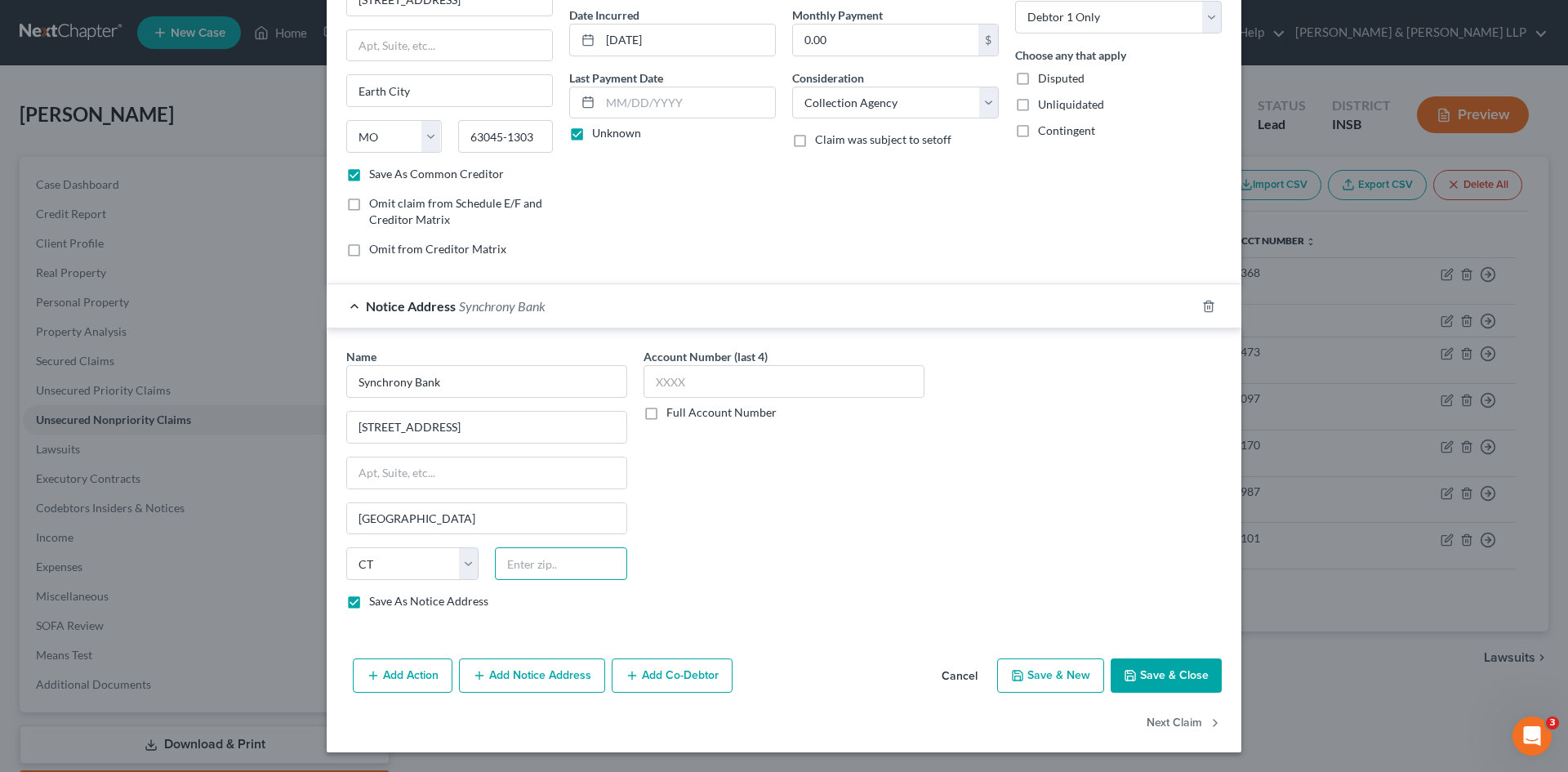
paste input "06902,"
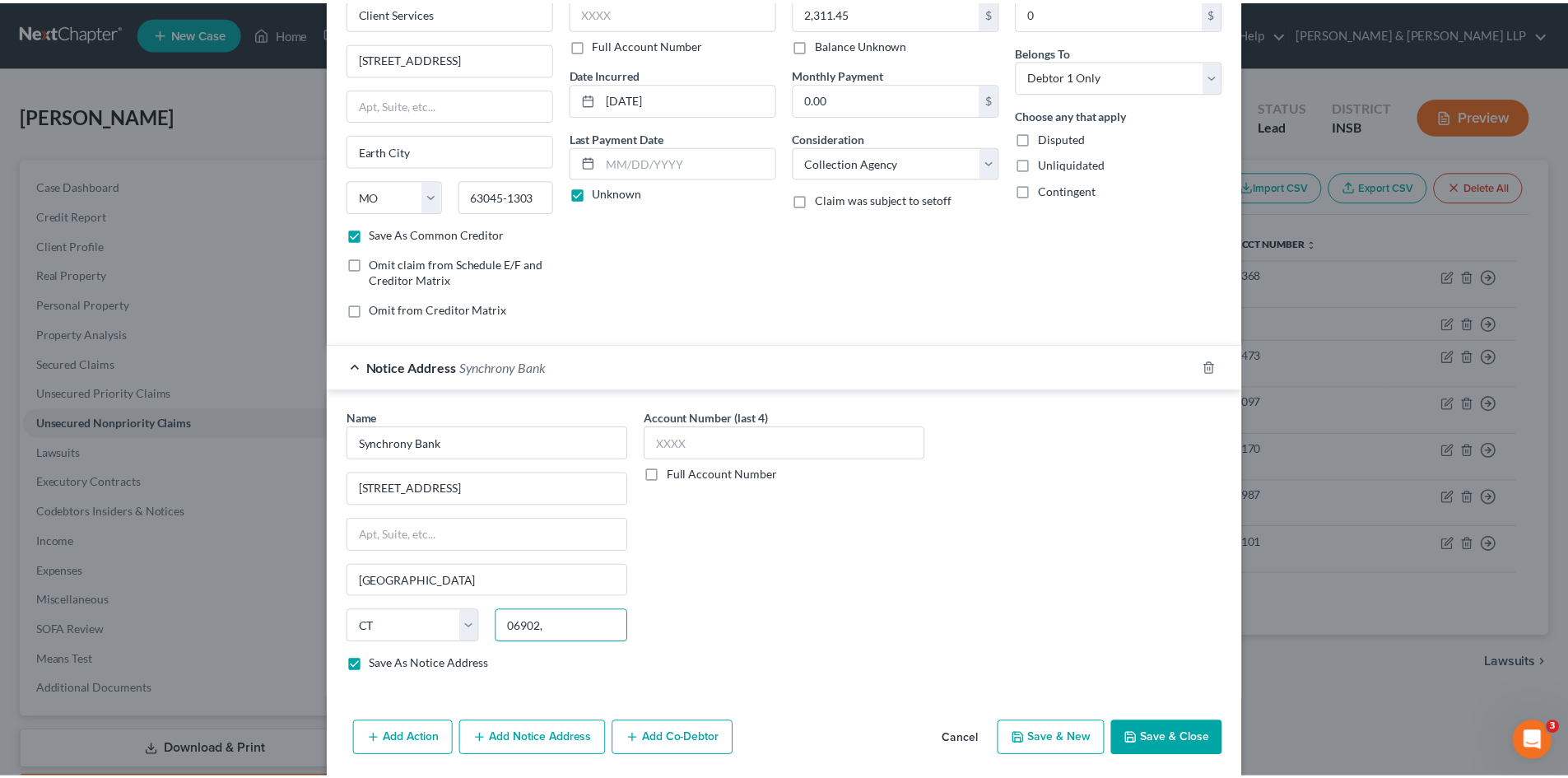
scroll to position [74, 0]
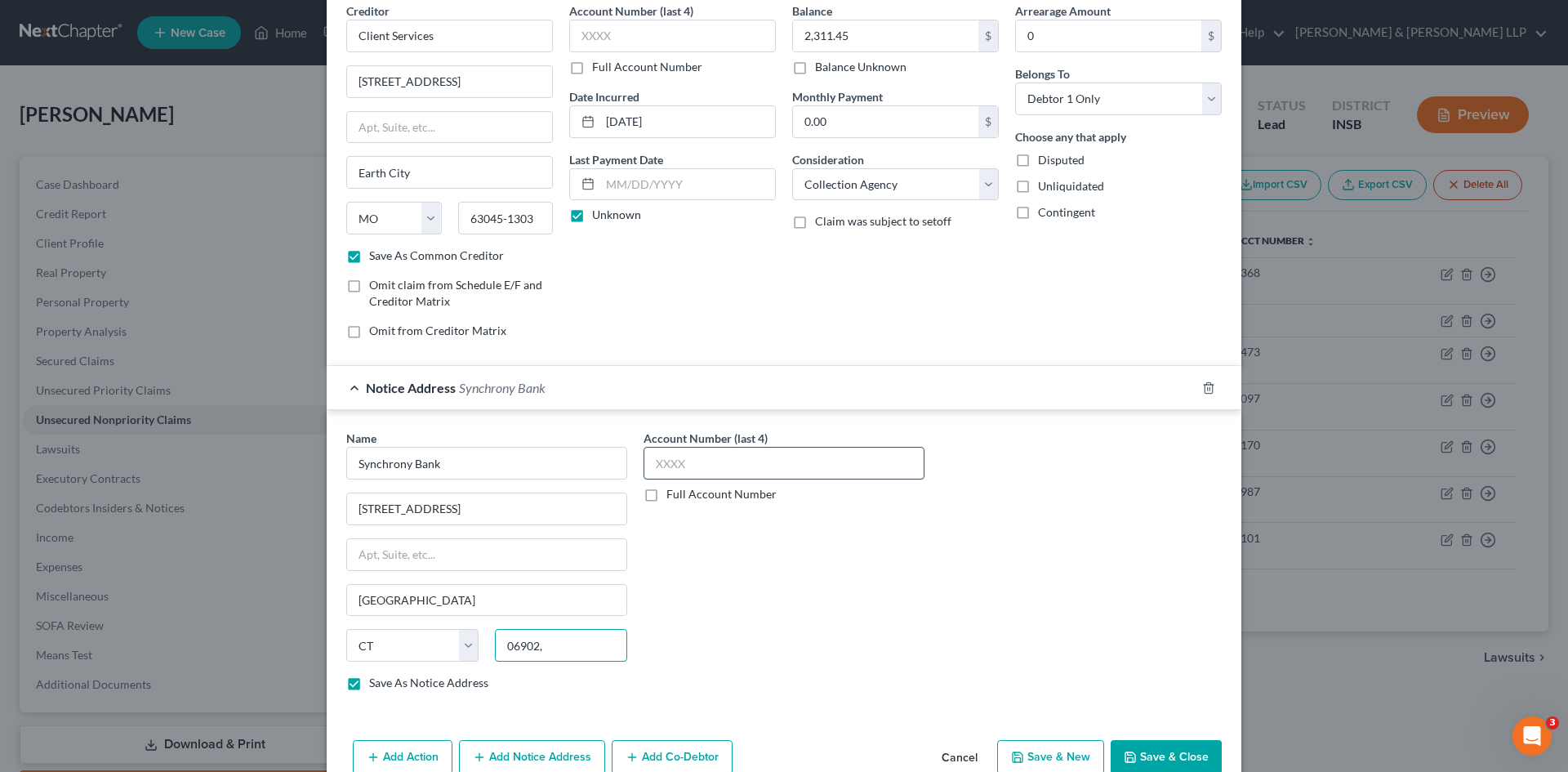
type input "06902,"
click at [716, 453] on input "text" at bounding box center [784, 463] width 281 height 33
type input "7368"
click at [573, 646] on input "06902," at bounding box center [562, 644] width 132 height 33
type input "06902"
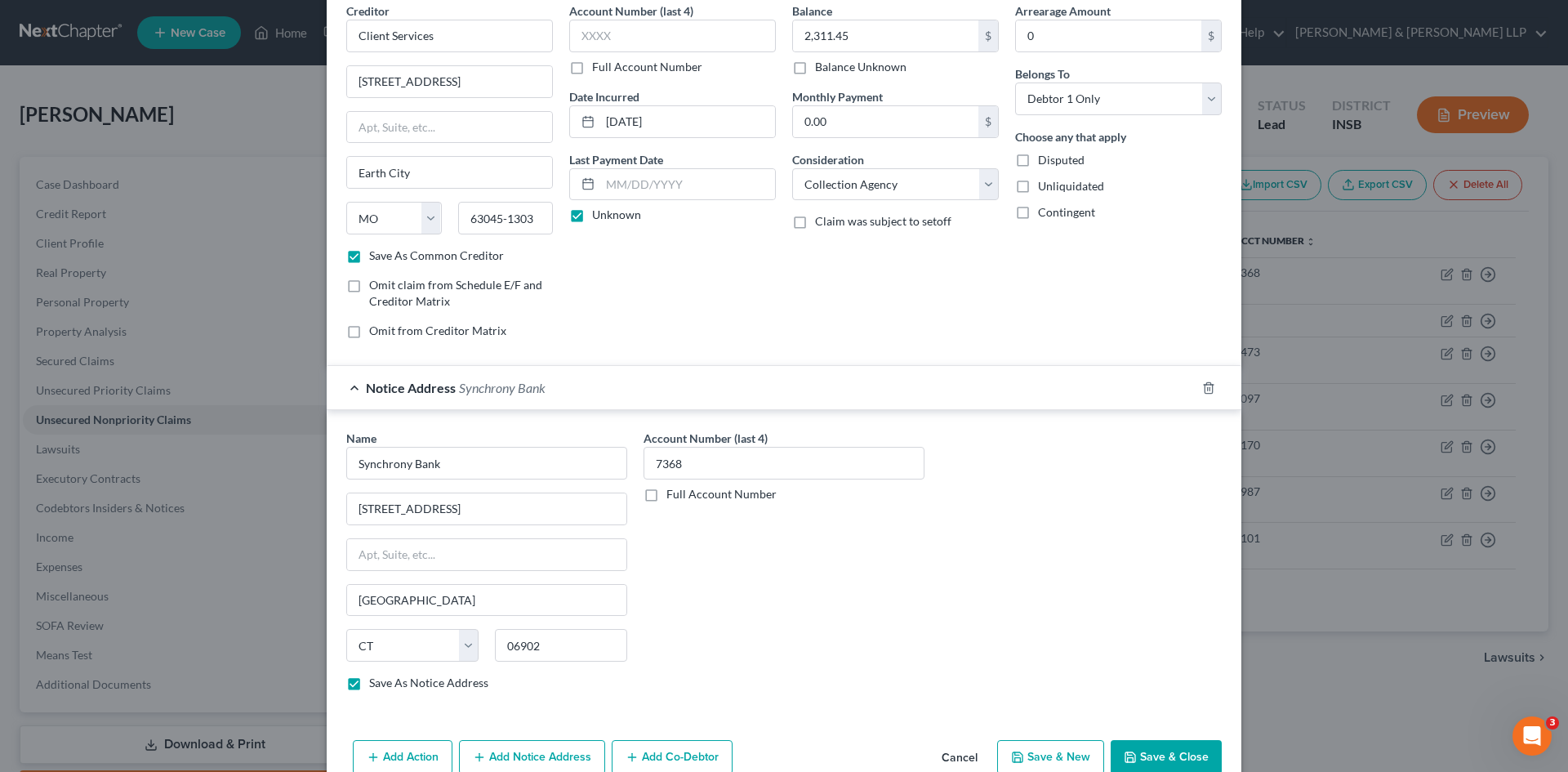
click at [1152, 751] on button "Save & Close" at bounding box center [1167, 757] width 111 height 35
checkbox input "false"
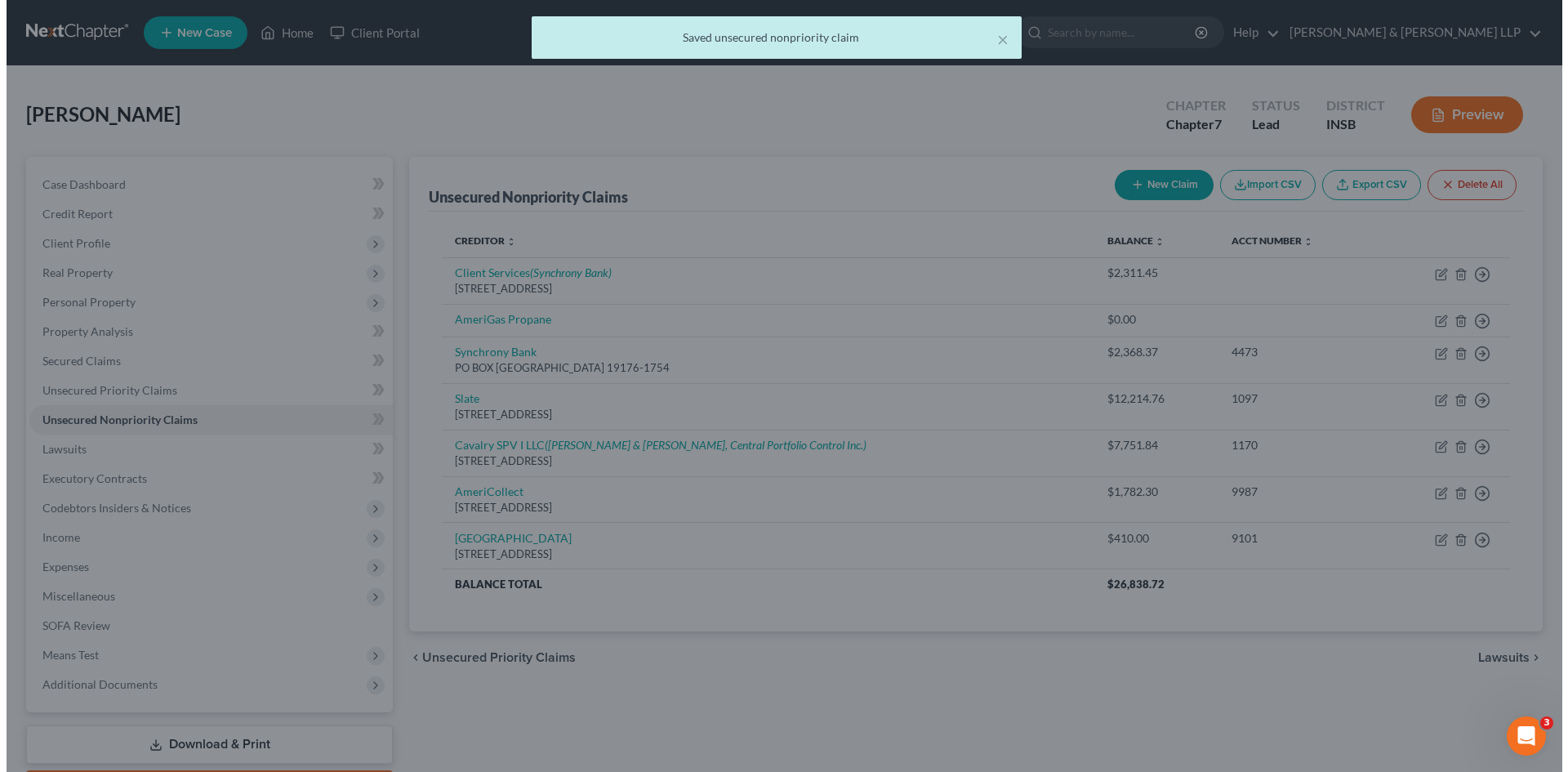
scroll to position [0, 0]
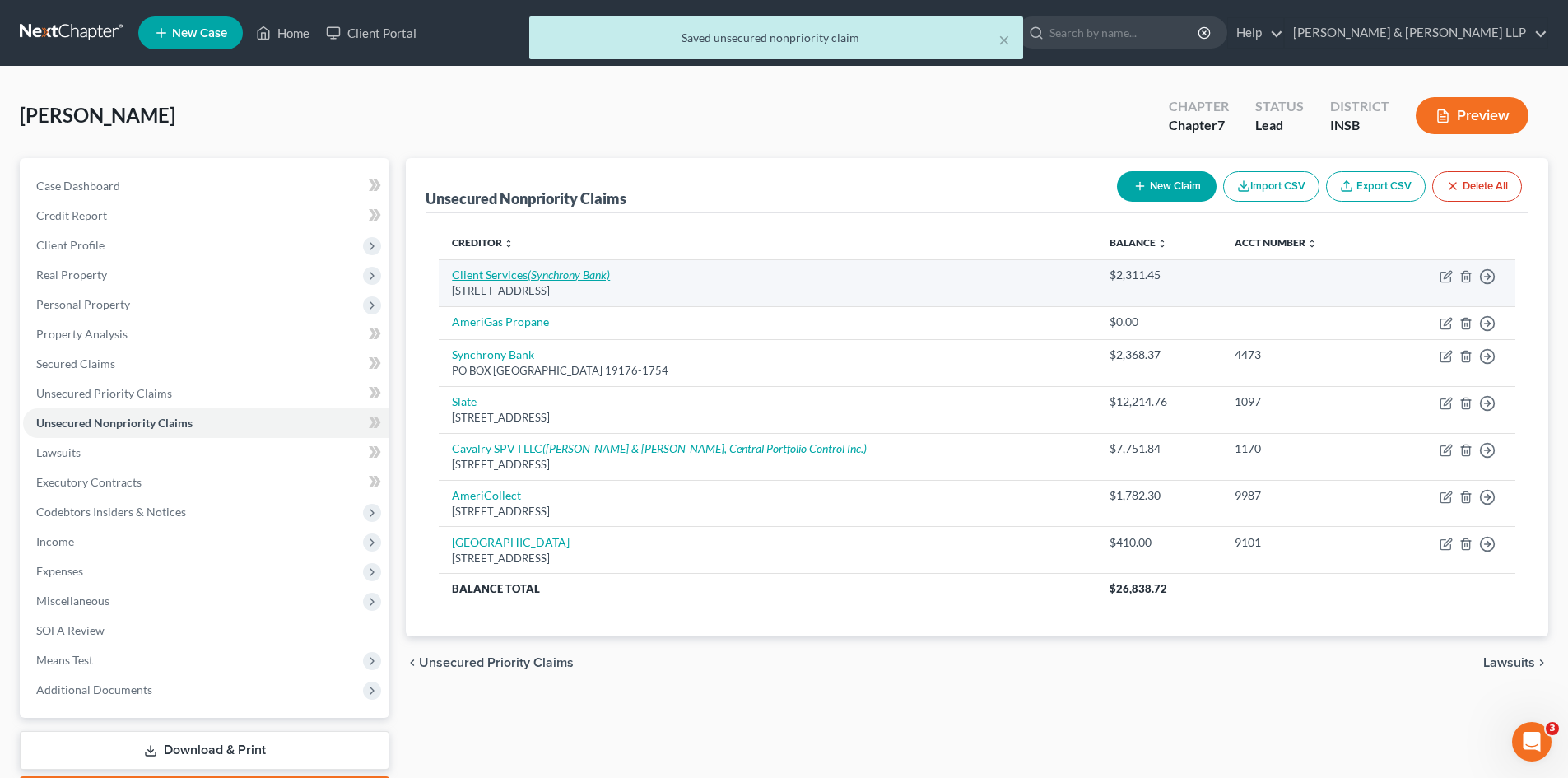
click at [587, 274] on icon "(Synchrony Bank)" at bounding box center [569, 275] width 83 height 14
select select "26"
select select "1"
select select "0"
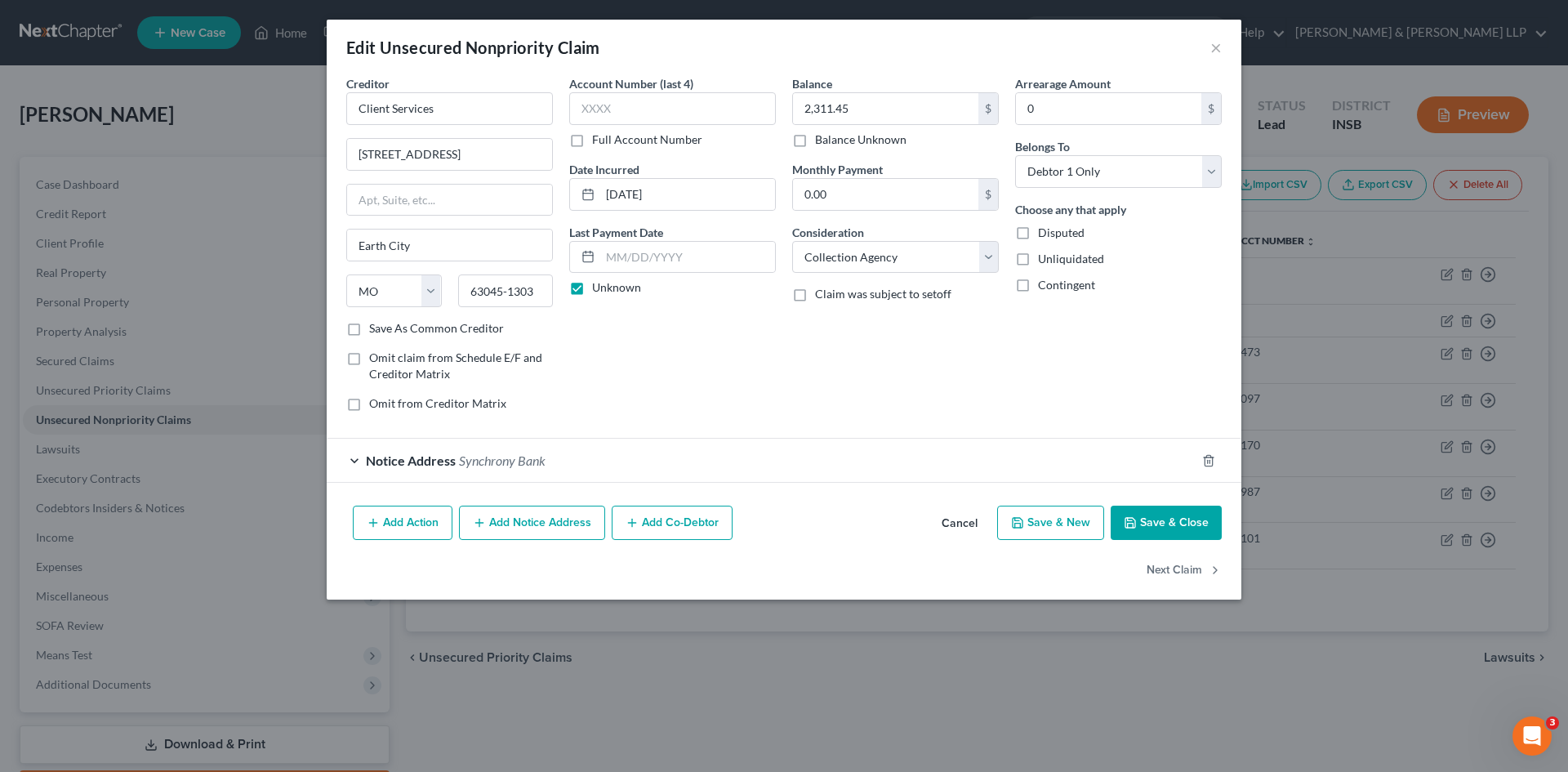
click at [369, 332] on label "Save As Common Creditor" at bounding box center [436, 328] width 134 height 17
click at [376, 331] on input "Save As Common Creditor" at bounding box center [381, 325] width 11 height 11
click at [1152, 526] on button "Save & Close" at bounding box center [1167, 522] width 111 height 35
checkbox input "false"
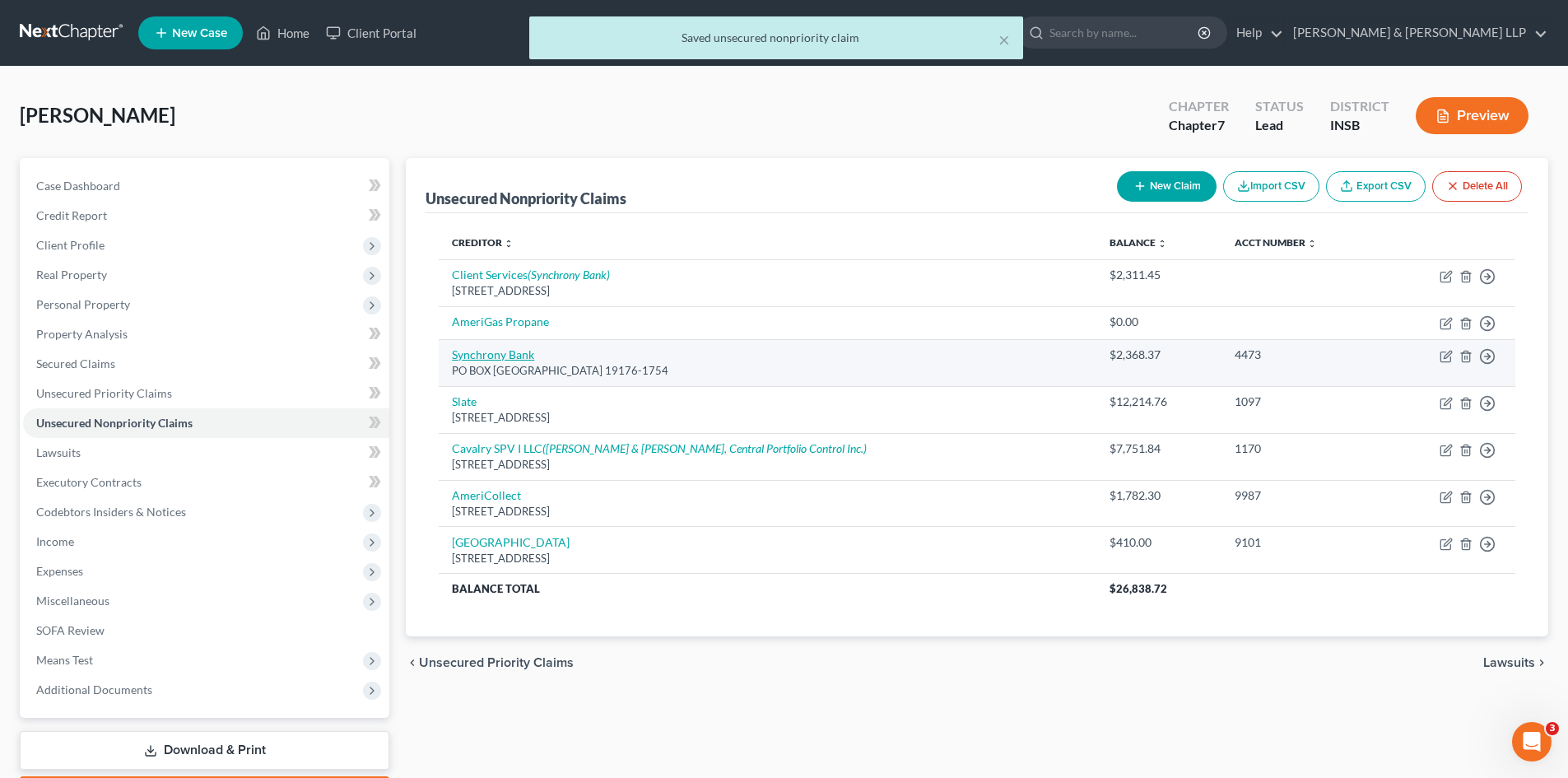
click at [512, 350] on link "Synchrony Bank" at bounding box center [493, 355] width 83 height 14
select select "39"
select select "2"
select select "0"
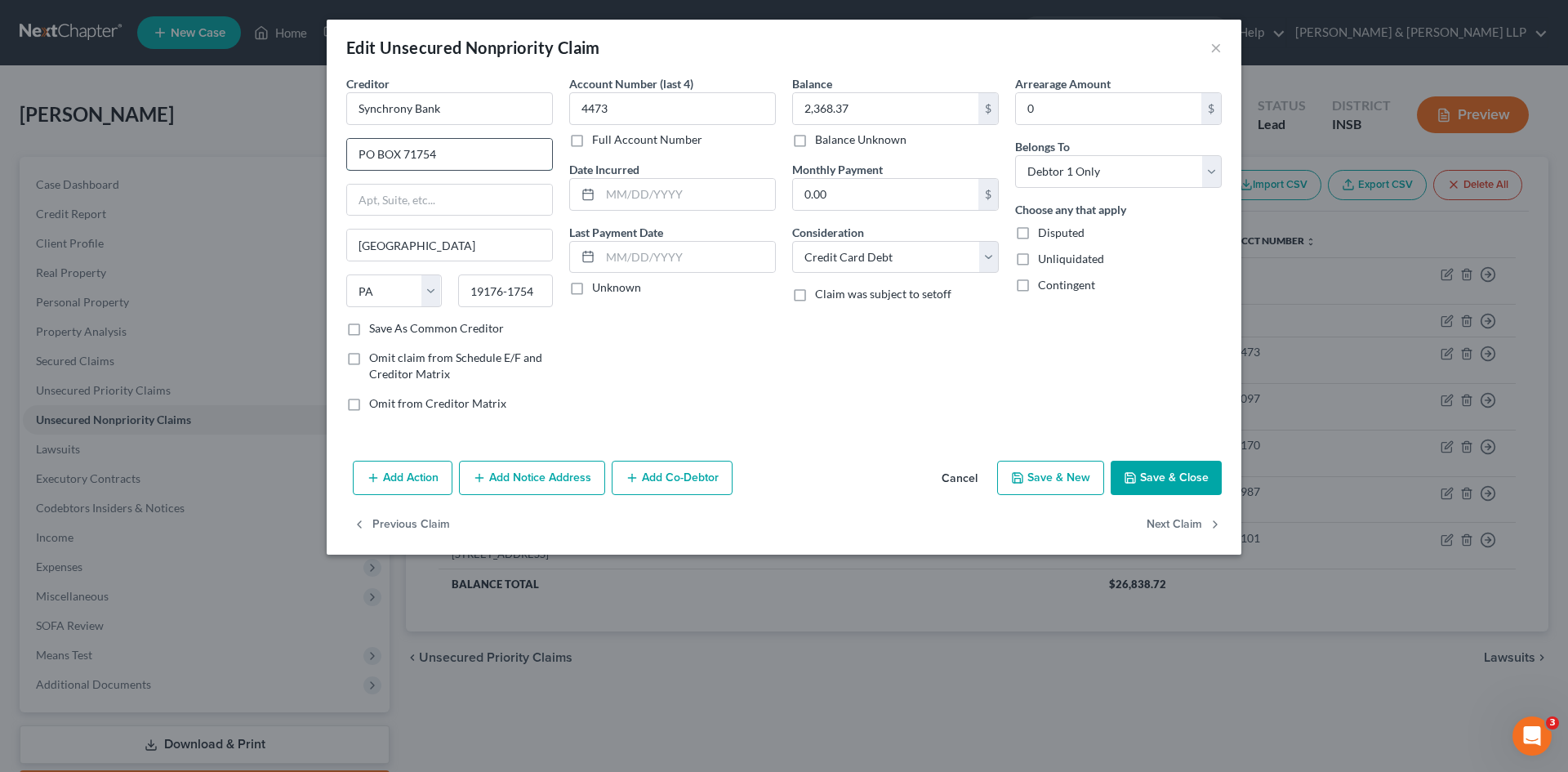
click at [458, 158] on input "PO BOX 71754" at bounding box center [449, 153] width 205 height 31
drag, startPoint x: 468, startPoint y: 151, endPoint x: 384, endPoint y: 153, distance: 84.0
click at [355, 160] on input "PO BOX 71754" at bounding box center [449, 153] width 205 height 31
click at [1162, 486] on button "Save & Close" at bounding box center [1167, 477] width 111 height 35
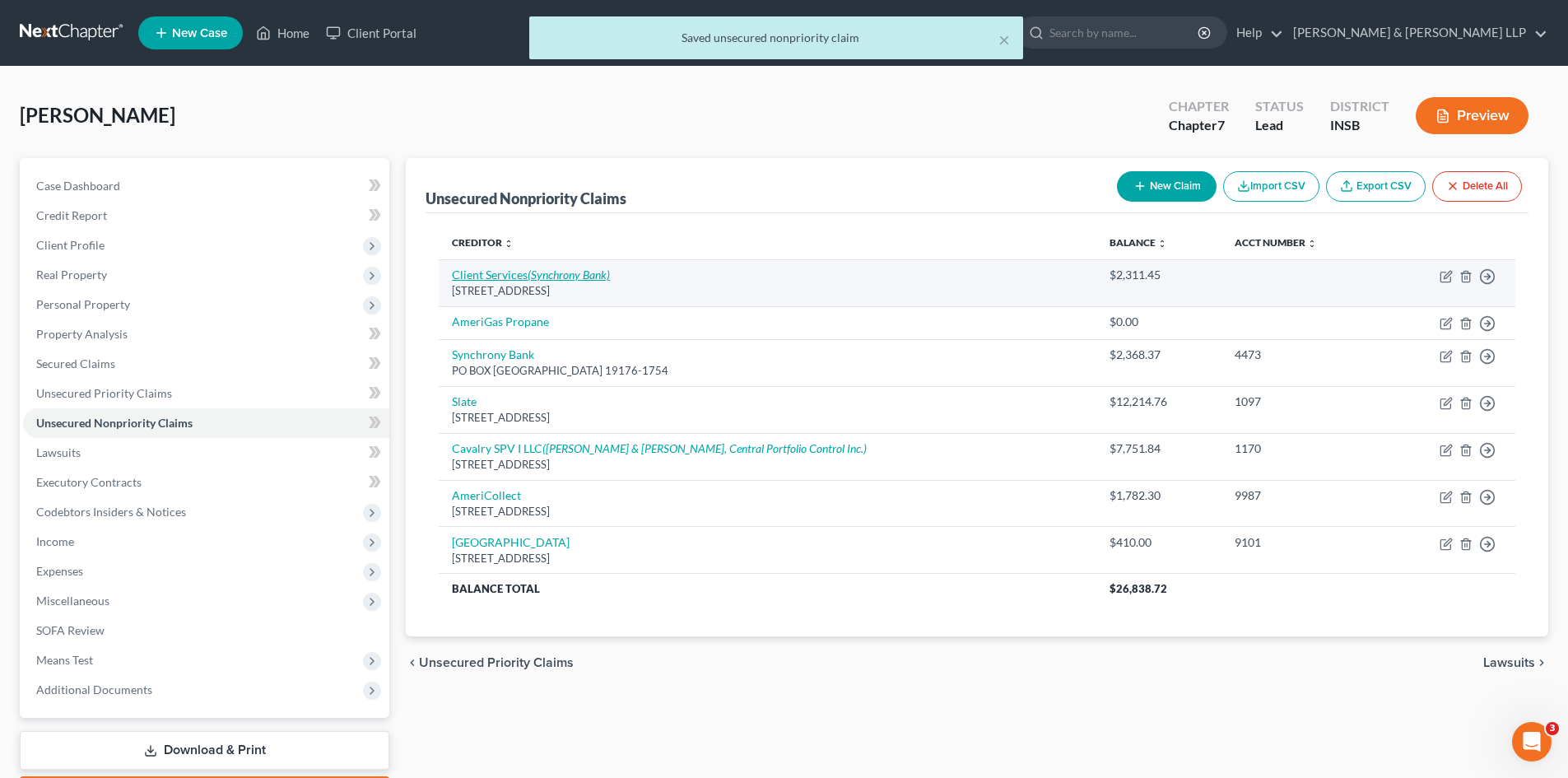
click at [538, 274] on icon "(Synchrony Bank)" at bounding box center [569, 275] width 83 height 14
select select "26"
select select "1"
select select "0"
select select "6"
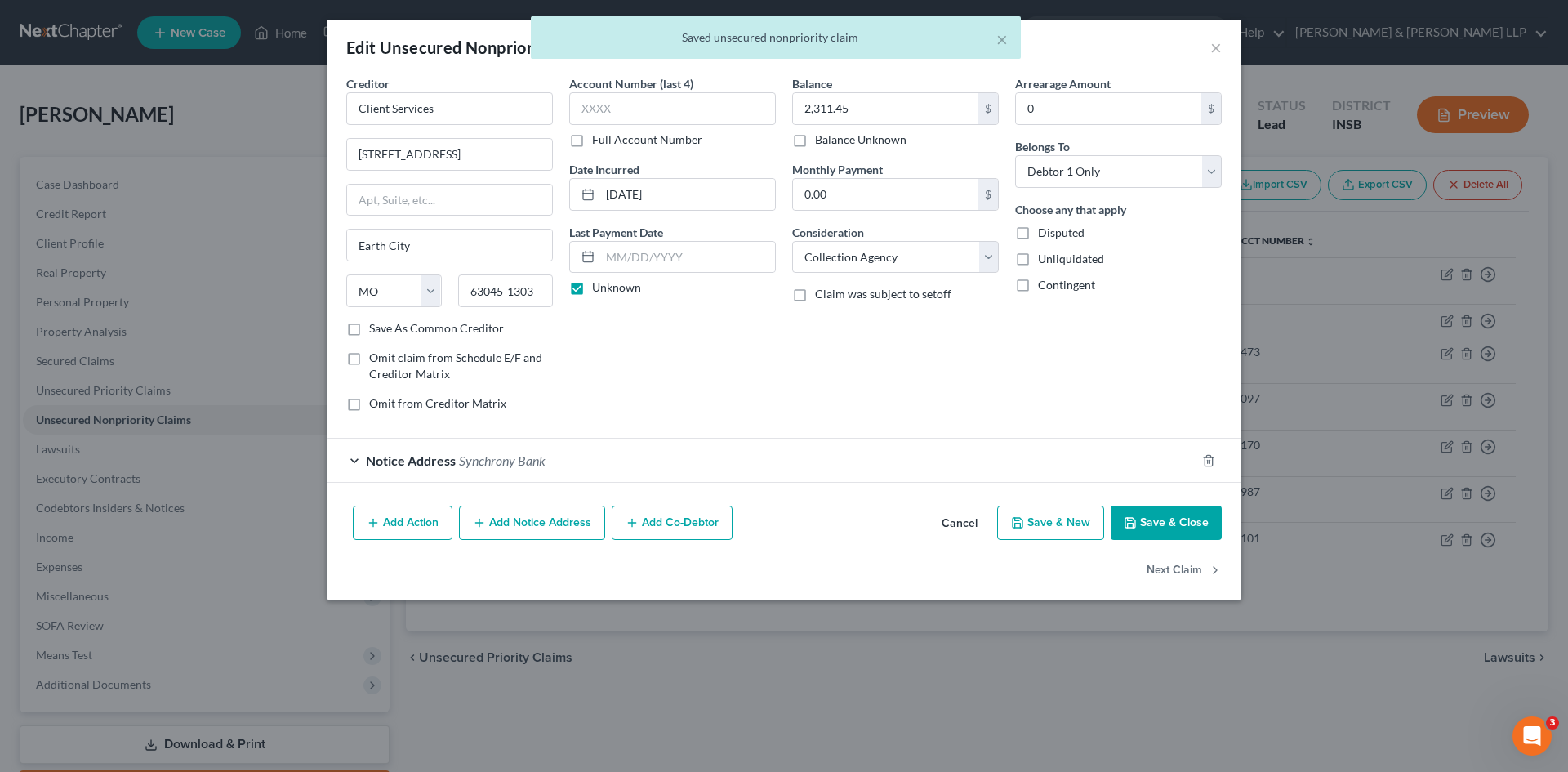
click at [414, 459] on span "Notice Address" at bounding box center [410, 461] width 90 height 16
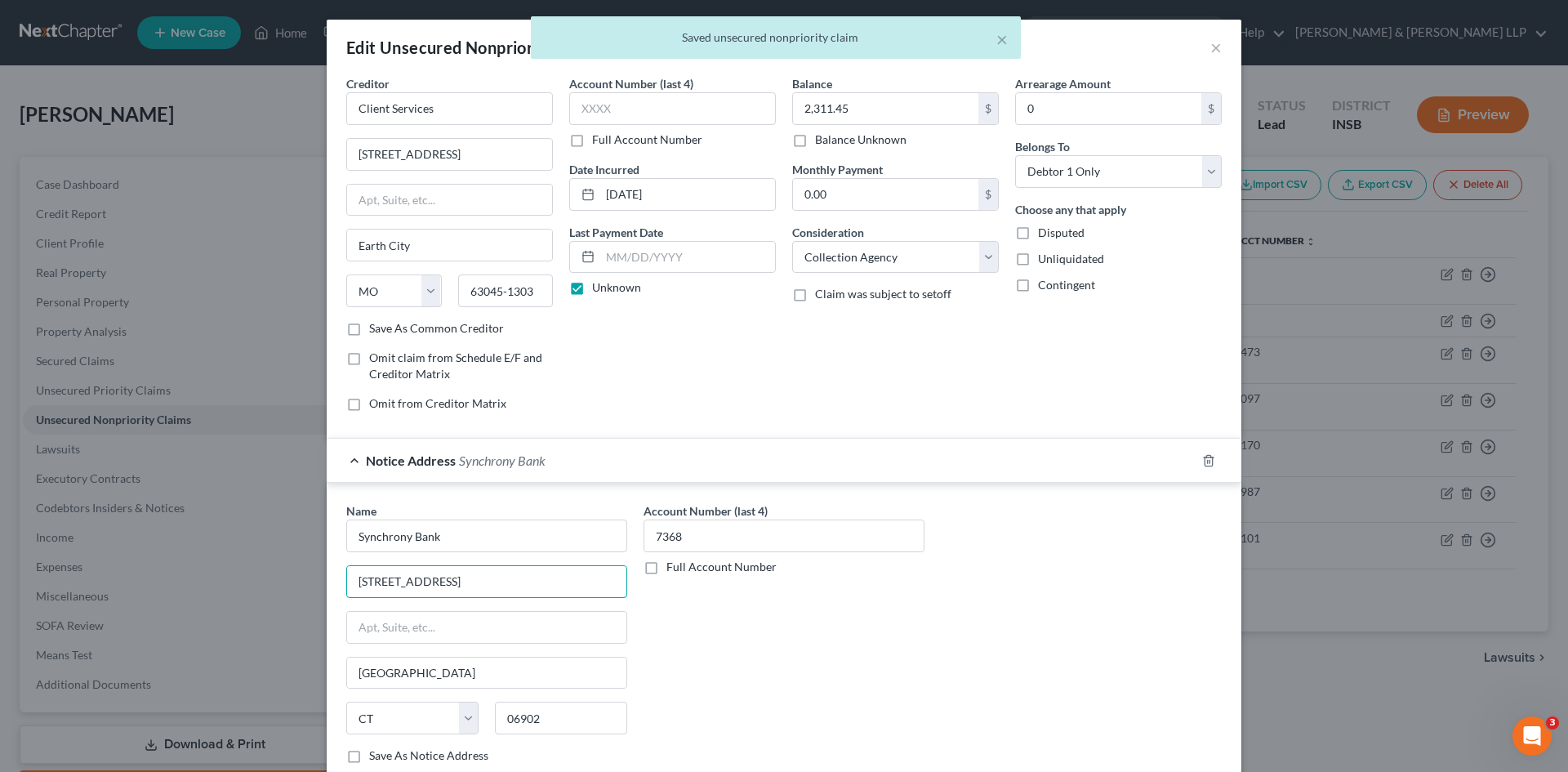
drag, startPoint x: 477, startPoint y: 583, endPoint x: 337, endPoint y: 576, distance: 140.2
click at [338, 576] on div "Name * Synchrony Bank 777 Long Ridge Road Stamford State AL AK AR AZ CA CO CT D…" at bounding box center [486, 640] width 298 height 275
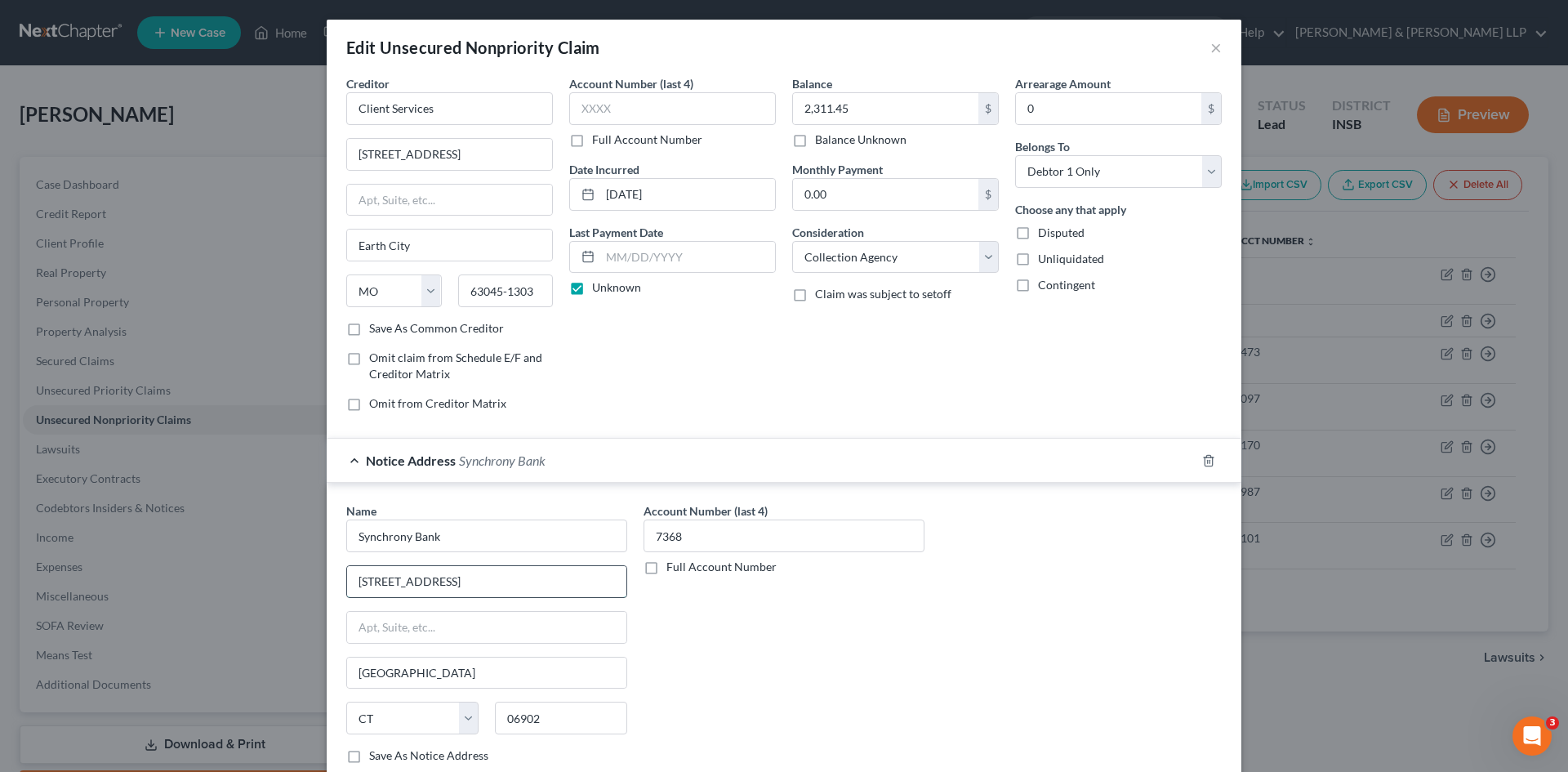
paste input "PO BOX 71754"
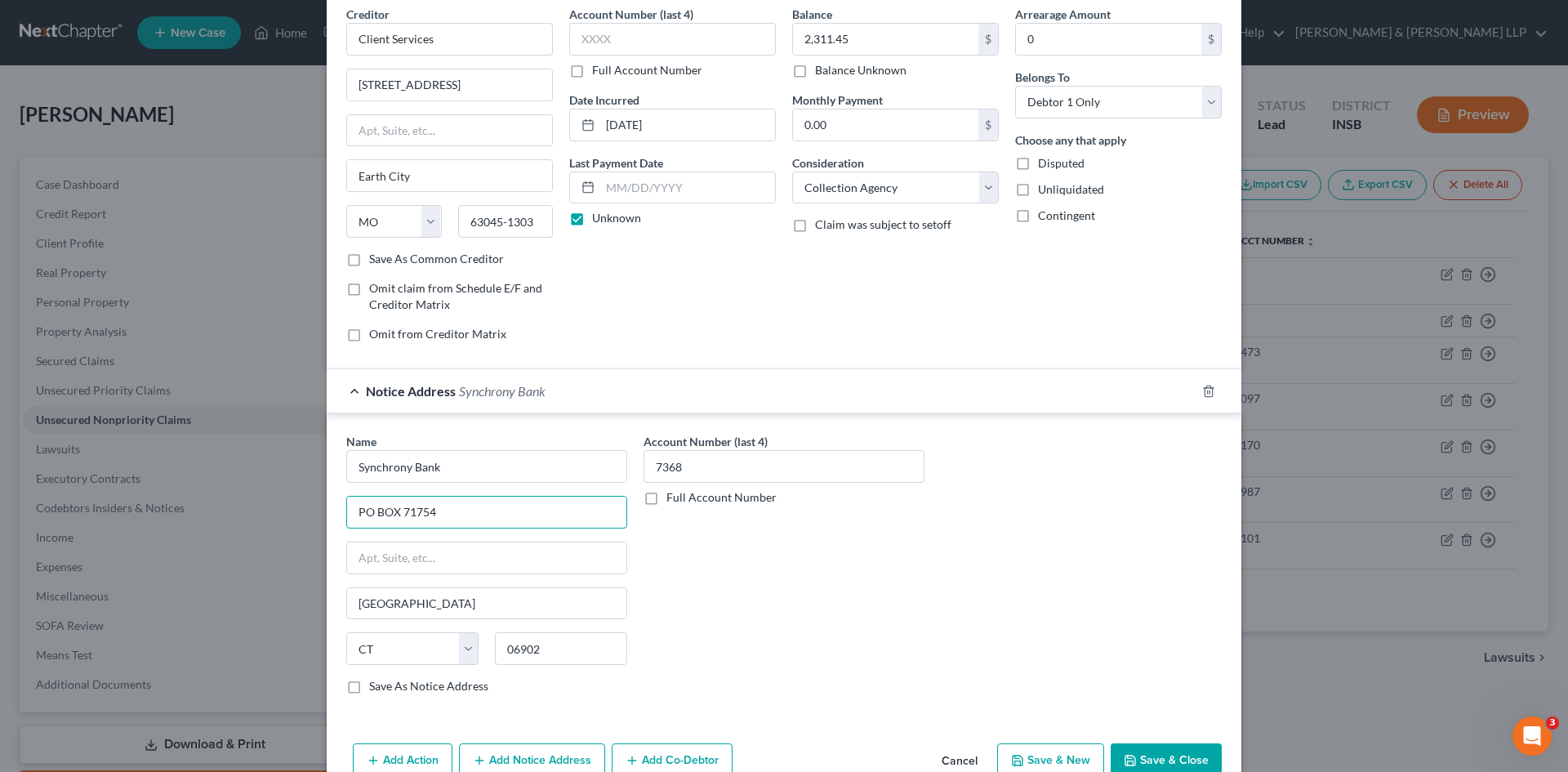
scroll to position [154, 0]
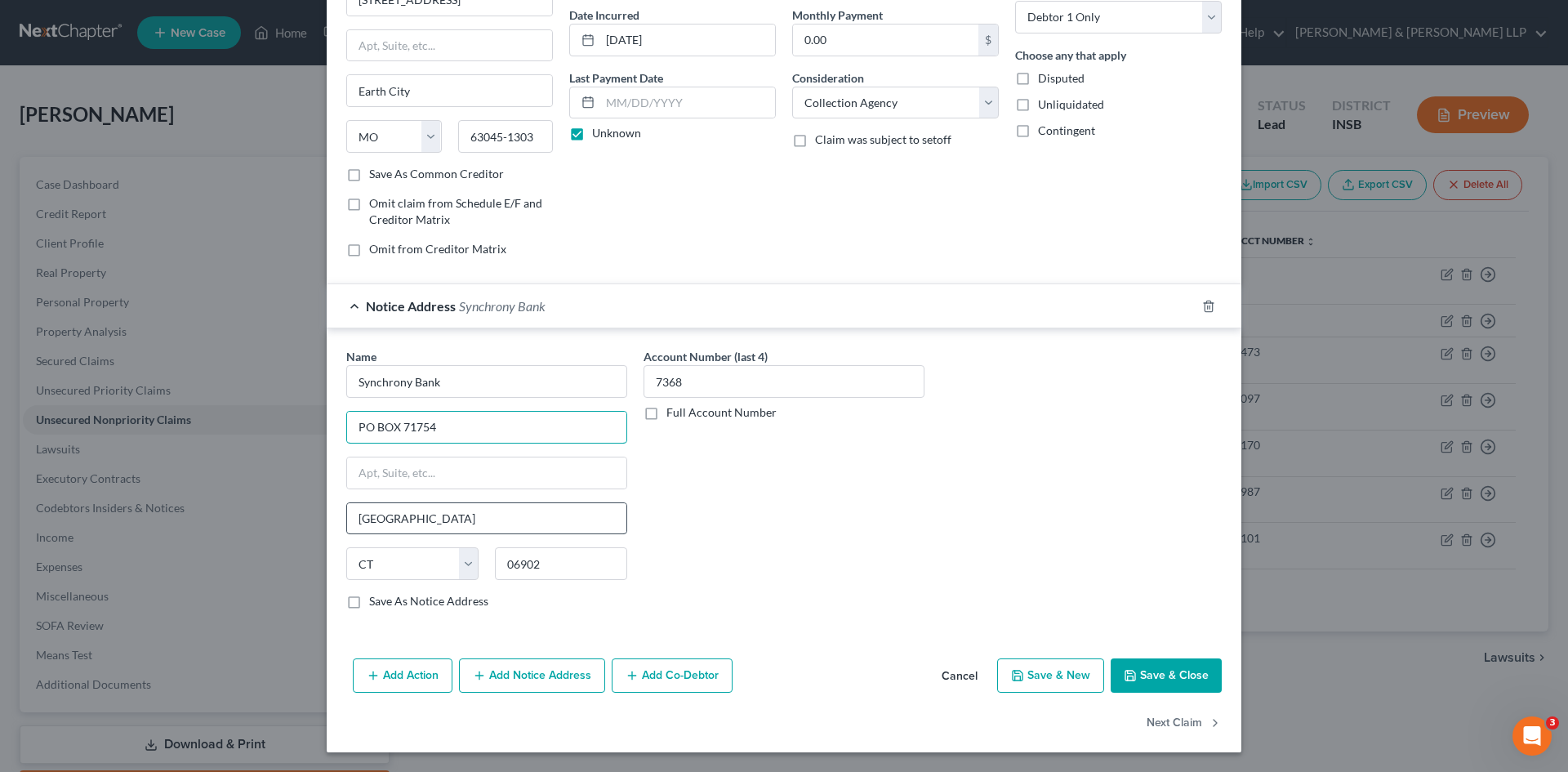
type input "PO BOX 71754"
drag, startPoint x: 429, startPoint y: 519, endPoint x: 336, endPoint y: 519, distance: 93.0
click at [338, 519] on div "Name * Synchrony Bank PO BOX 71754 Stamford State AL AK AR AZ CA CO CT DE DC FL…" at bounding box center [486, 485] width 298 height 275
type input "[GEOGRAPHIC_DATA]"
click at [454, 568] on select "State [US_STATE] AK AR AZ CA CO CT DE DC [GEOGRAPHIC_DATA] [GEOGRAPHIC_DATA] GU…" at bounding box center [412, 563] width 132 height 33
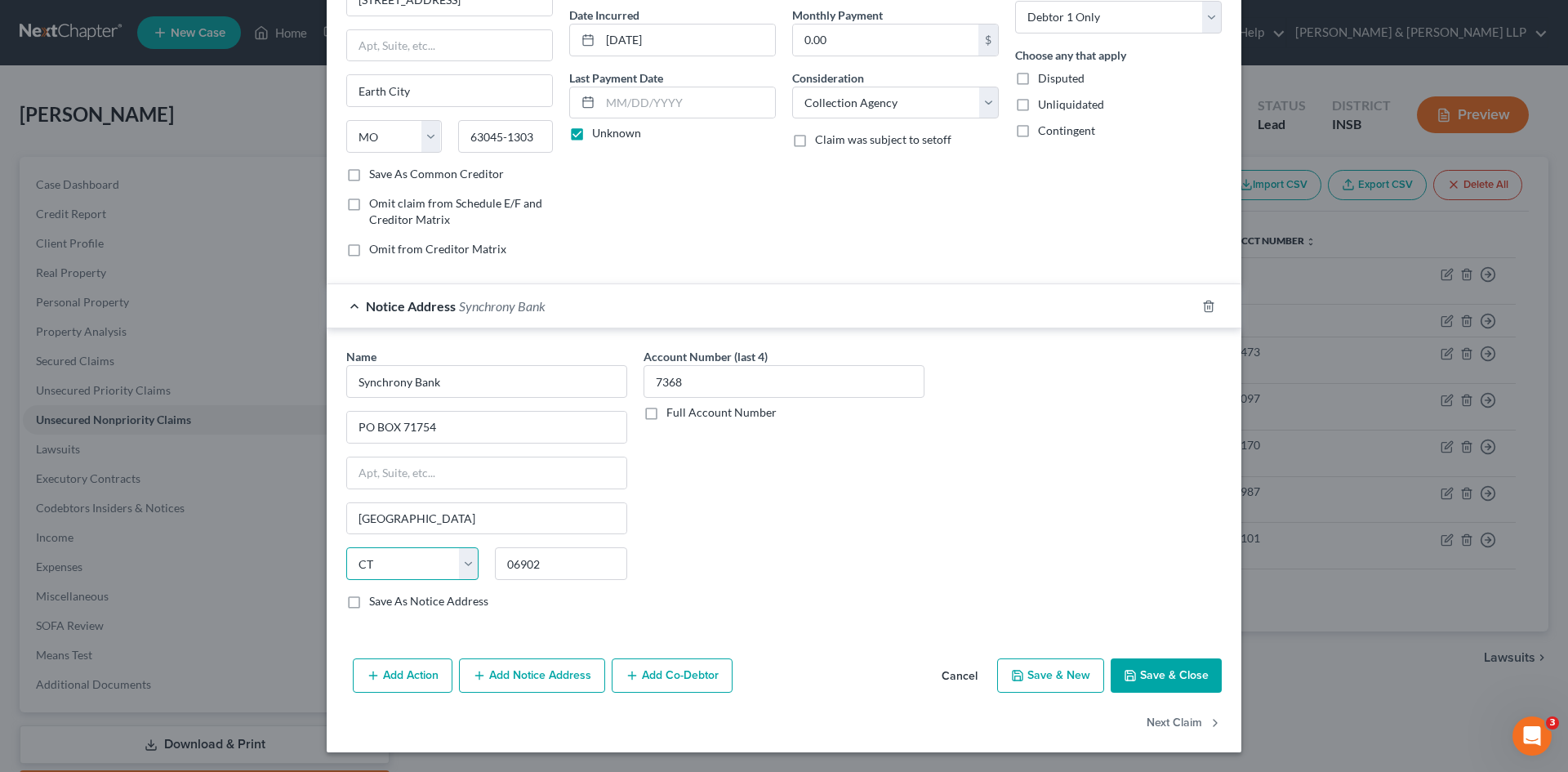
select select "39"
click at [346, 548] on select "State [US_STATE] AK AR AZ CA CO CT DE DC [GEOGRAPHIC_DATA] [GEOGRAPHIC_DATA] GU…" at bounding box center [412, 563] width 132 height 33
click at [1160, 664] on button "Save & Close" at bounding box center [1167, 675] width 111 height 35
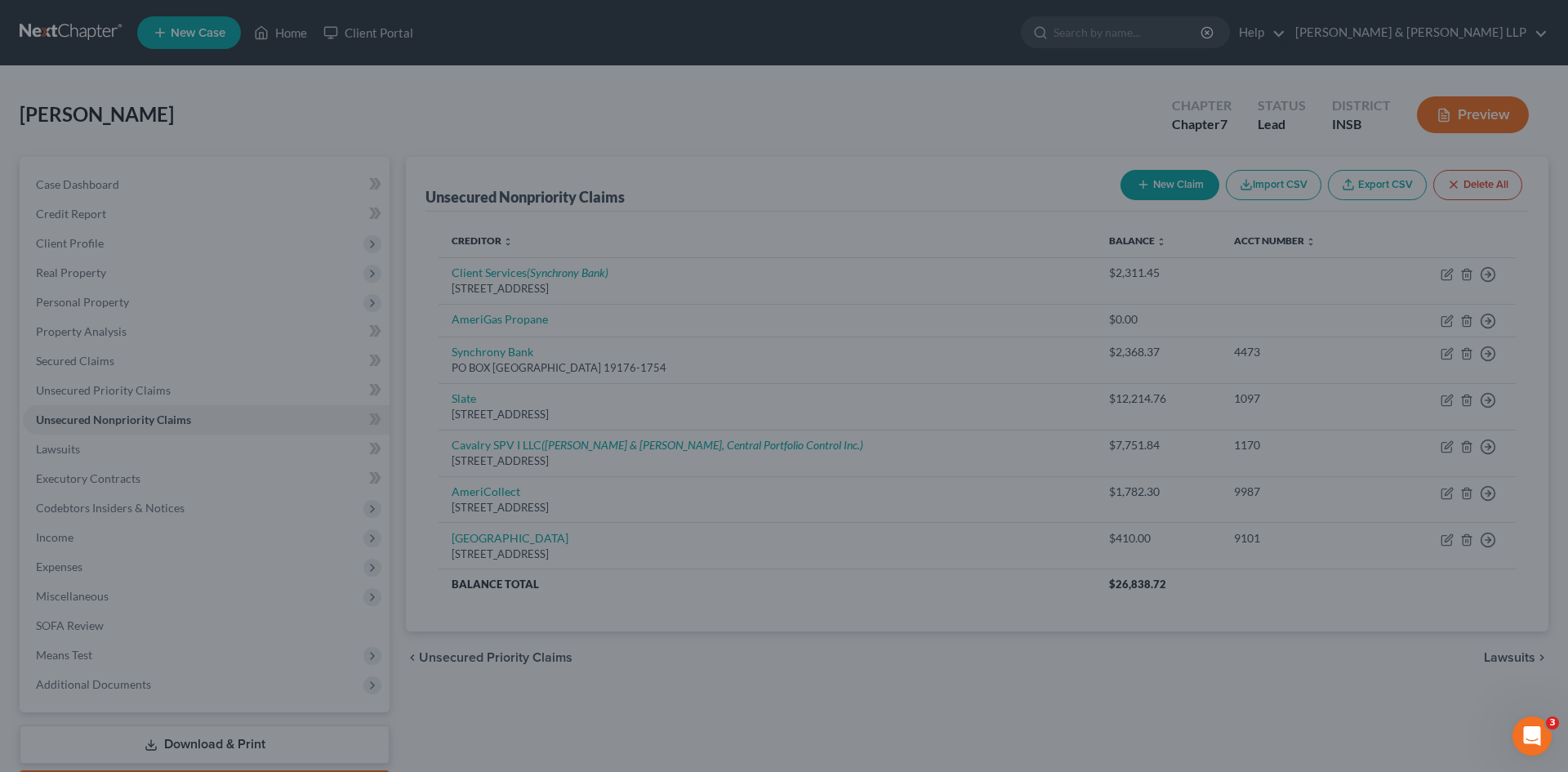
scroll to position [0, 0]
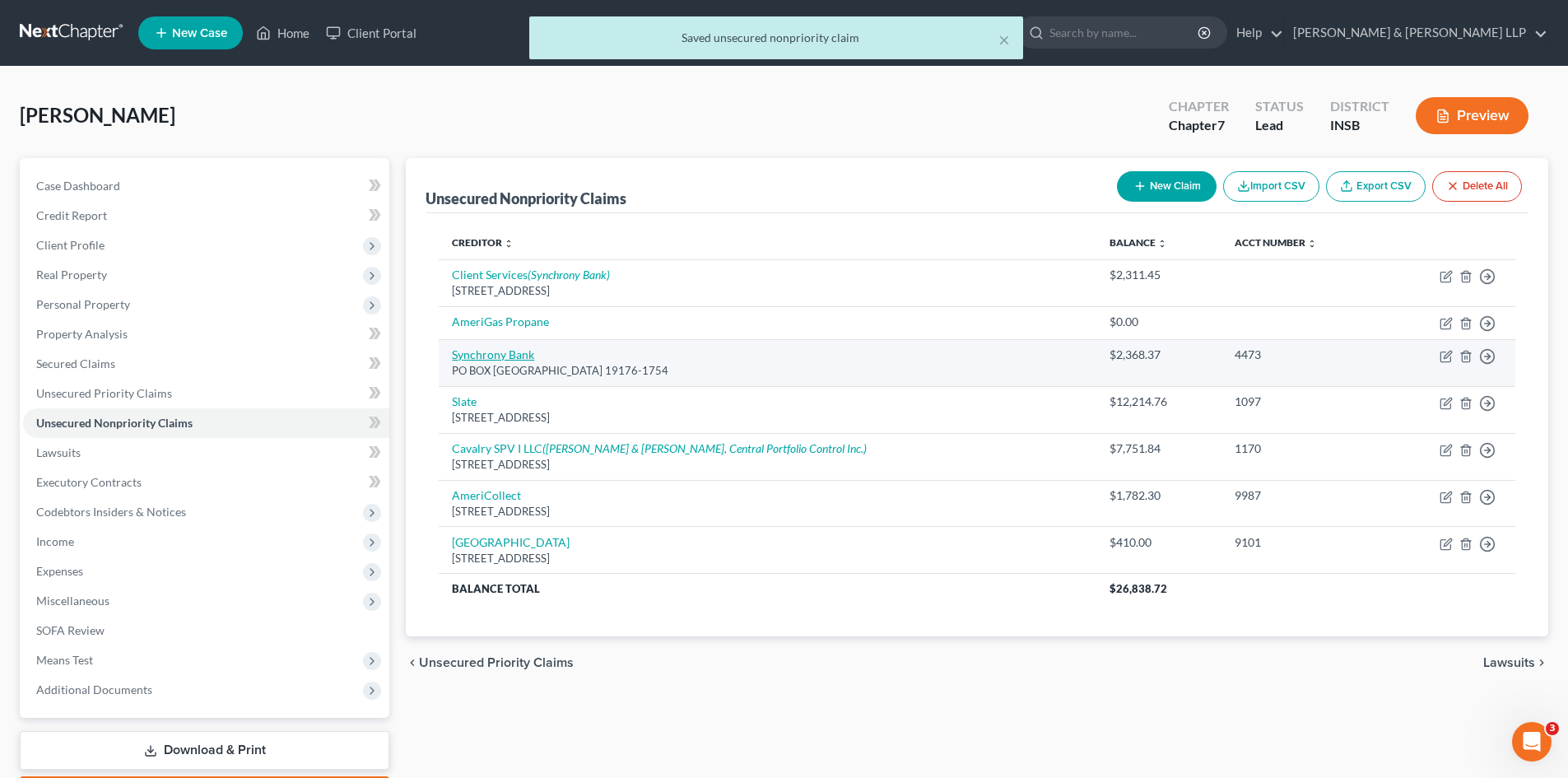
click at [518, 354] on link "Synchrony Bank" at bounding box center [493, 355] width 83 height 14
select select "39"
select select "2"
select select "0"
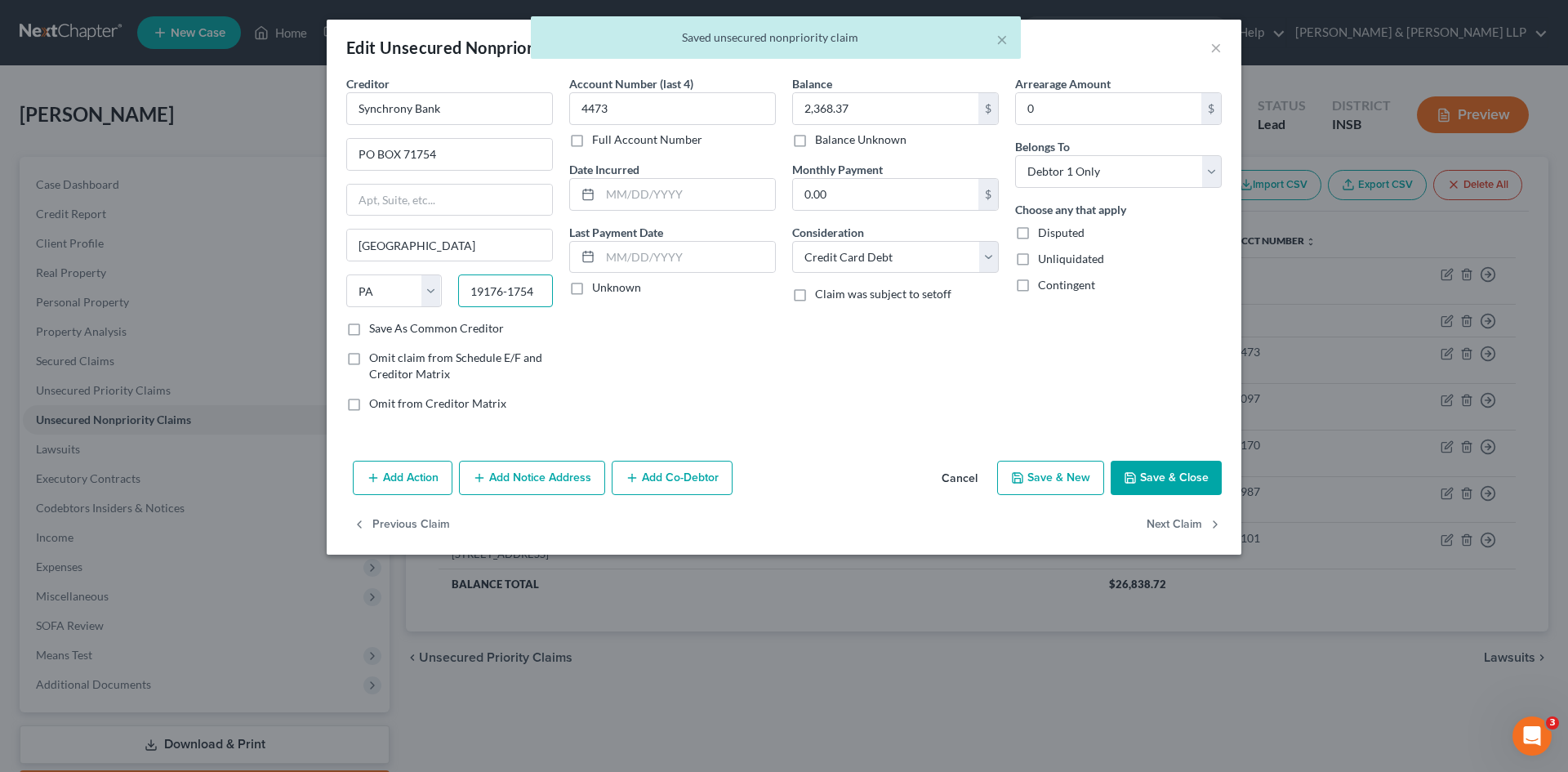
drag, startPoint x: 471, startPoint y: 291, endPoint x: 541, endPoint y: 292, distance: 70.0
click at [541, 292] on input "19176-1754" at bounding box center [505, 291] width 96 height 33
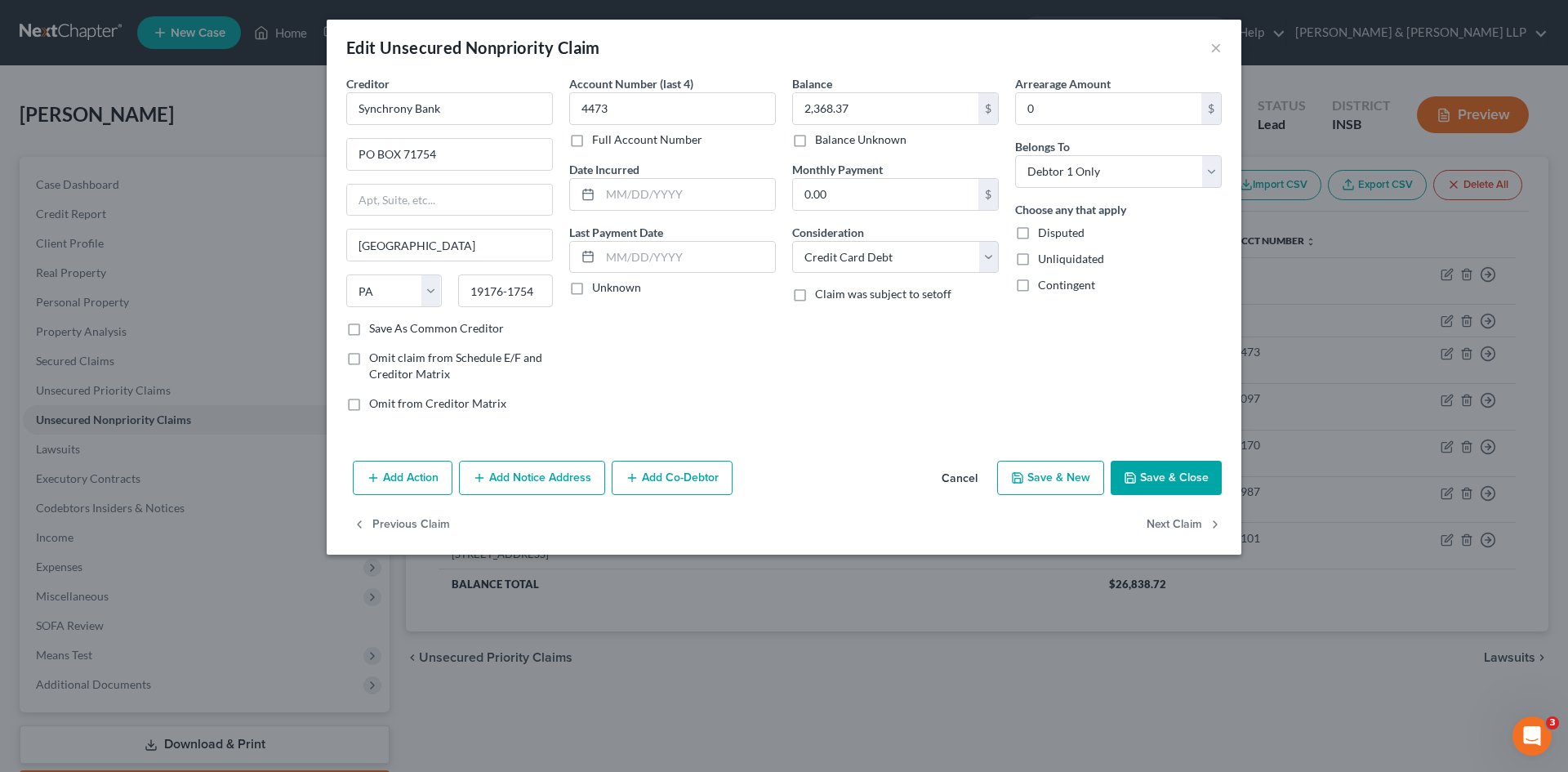
click at [1155, 474] on button "Save & Close" at bounding box center [1167, 477] width 111 height 35
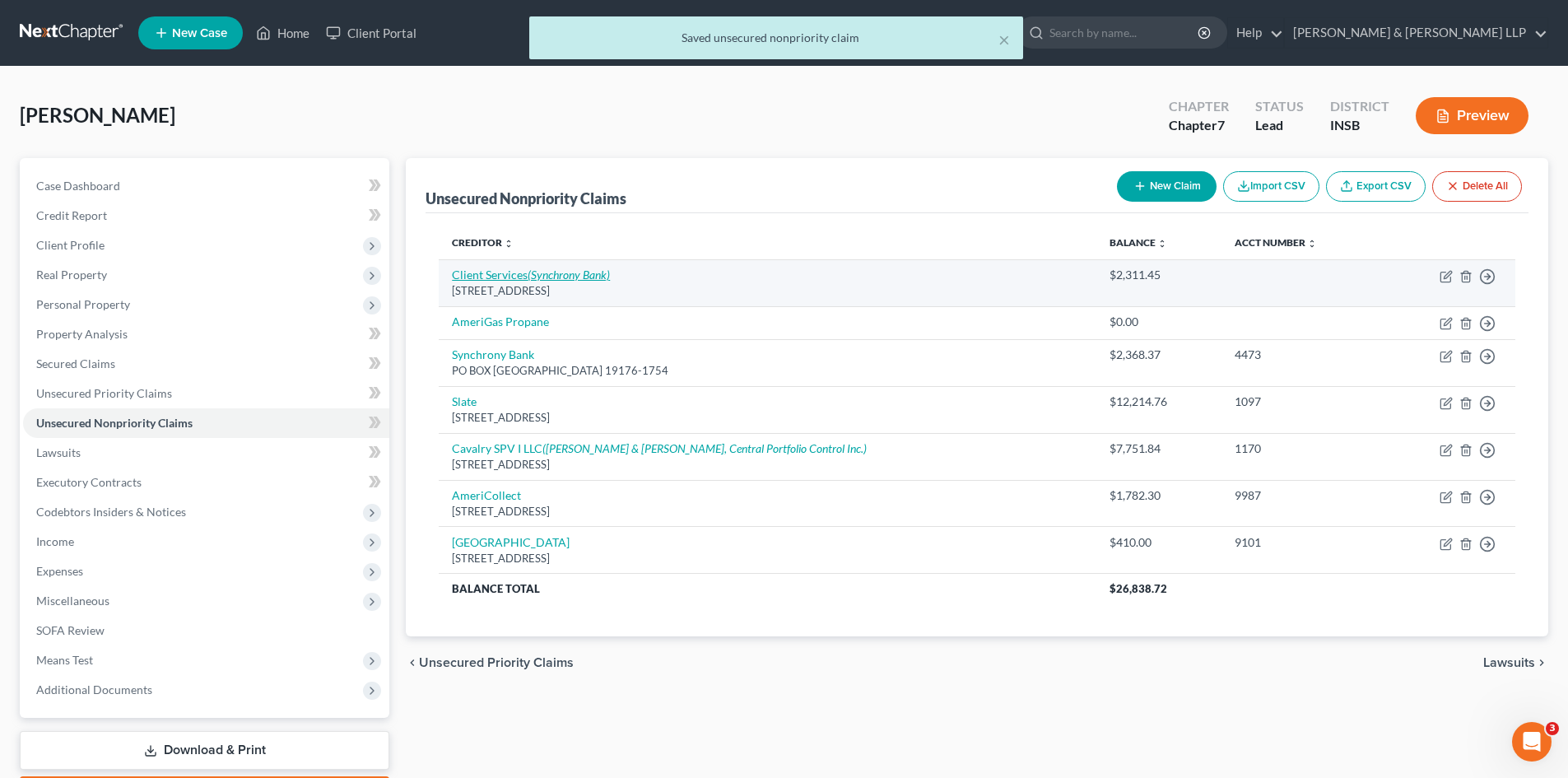
click at [541, 274] on icon "(Synchrony Bank)" at bounding box center [569, 275] width 83 height 14
select select "26"
select select "1"
select select "0"
select select "39"
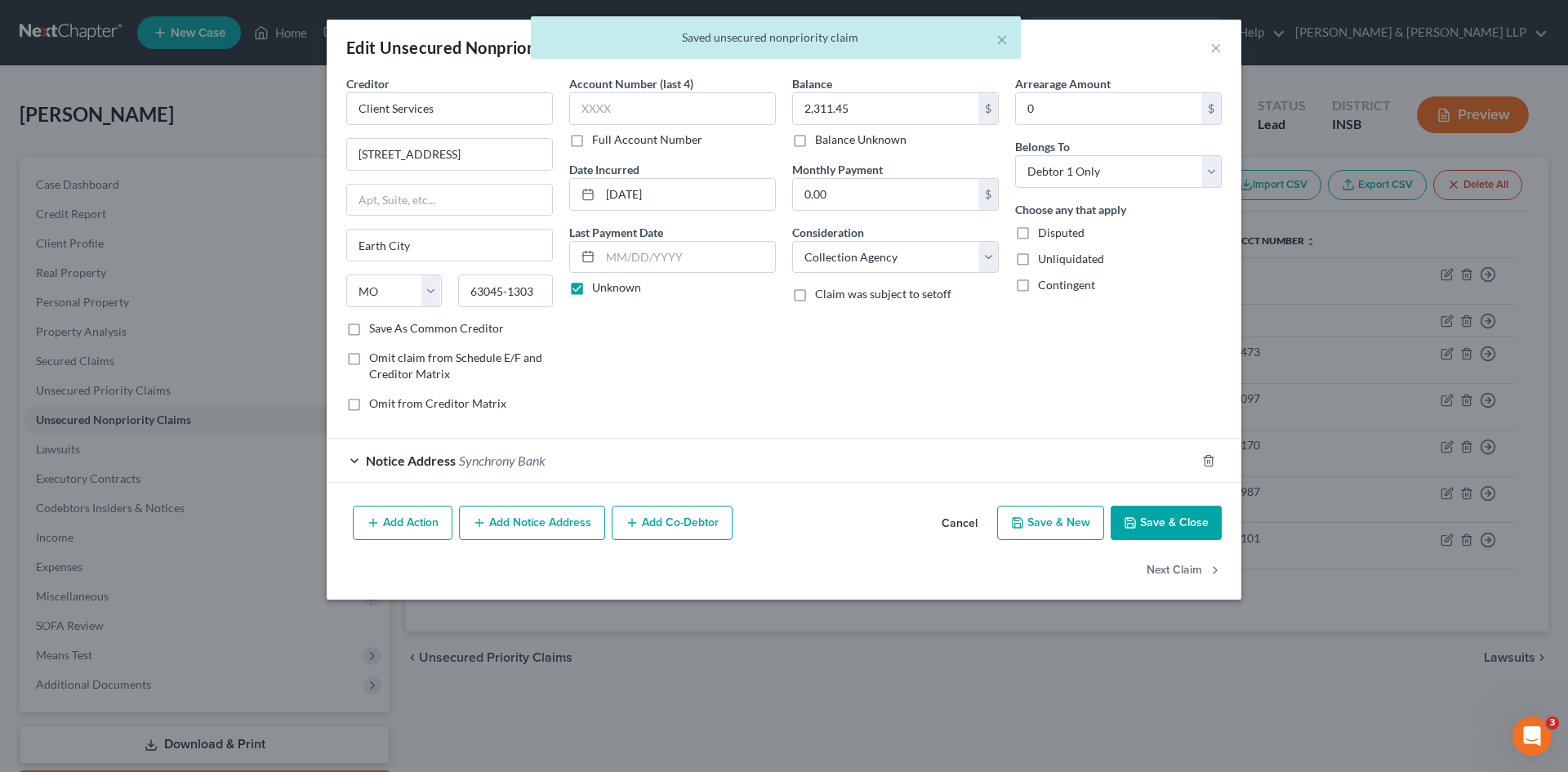
click at [500, 462] on span "Synchrony Bank" at bounding box center [502, 461] width 87 height 16
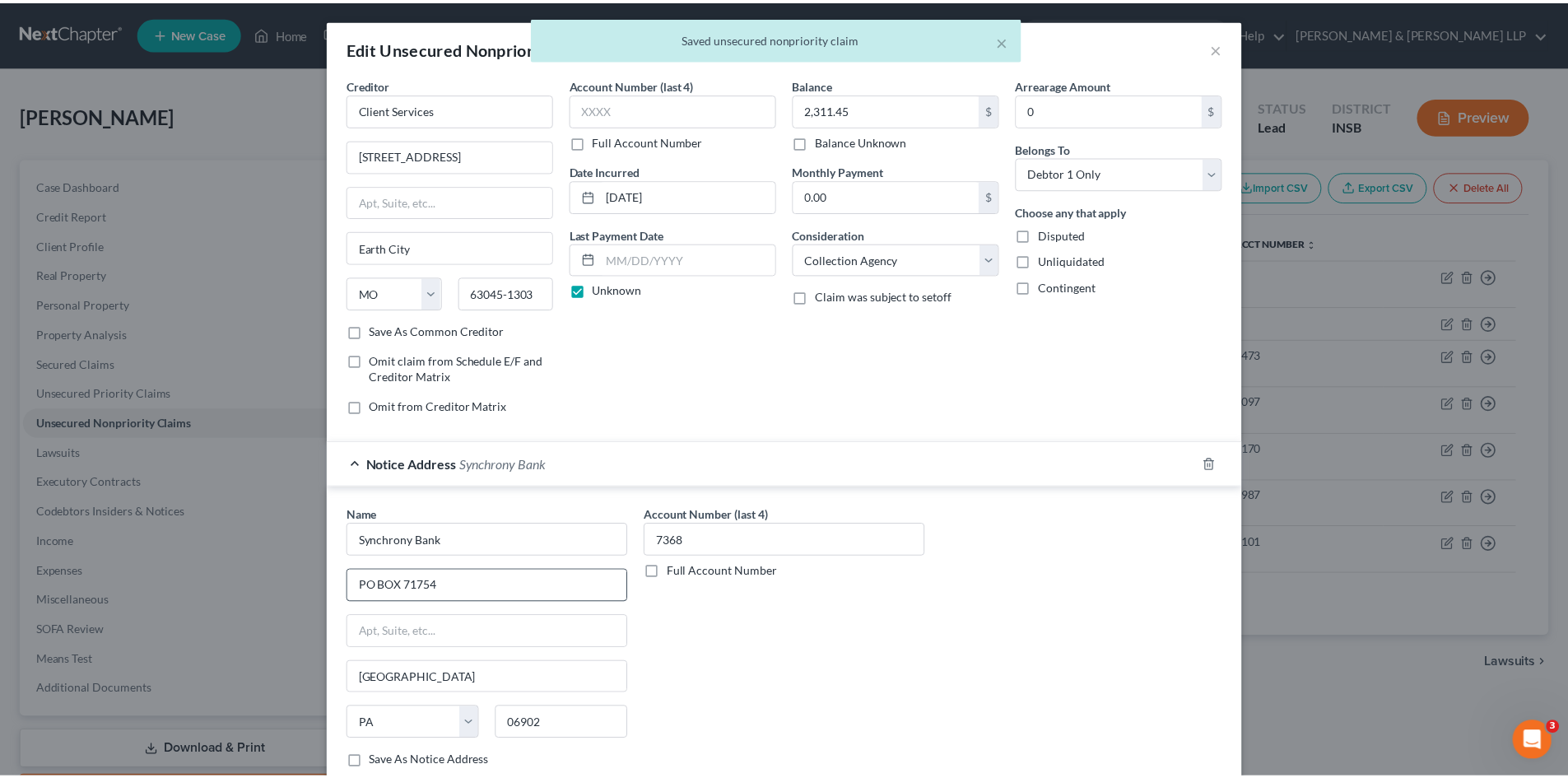
scroll to position [155, 0]
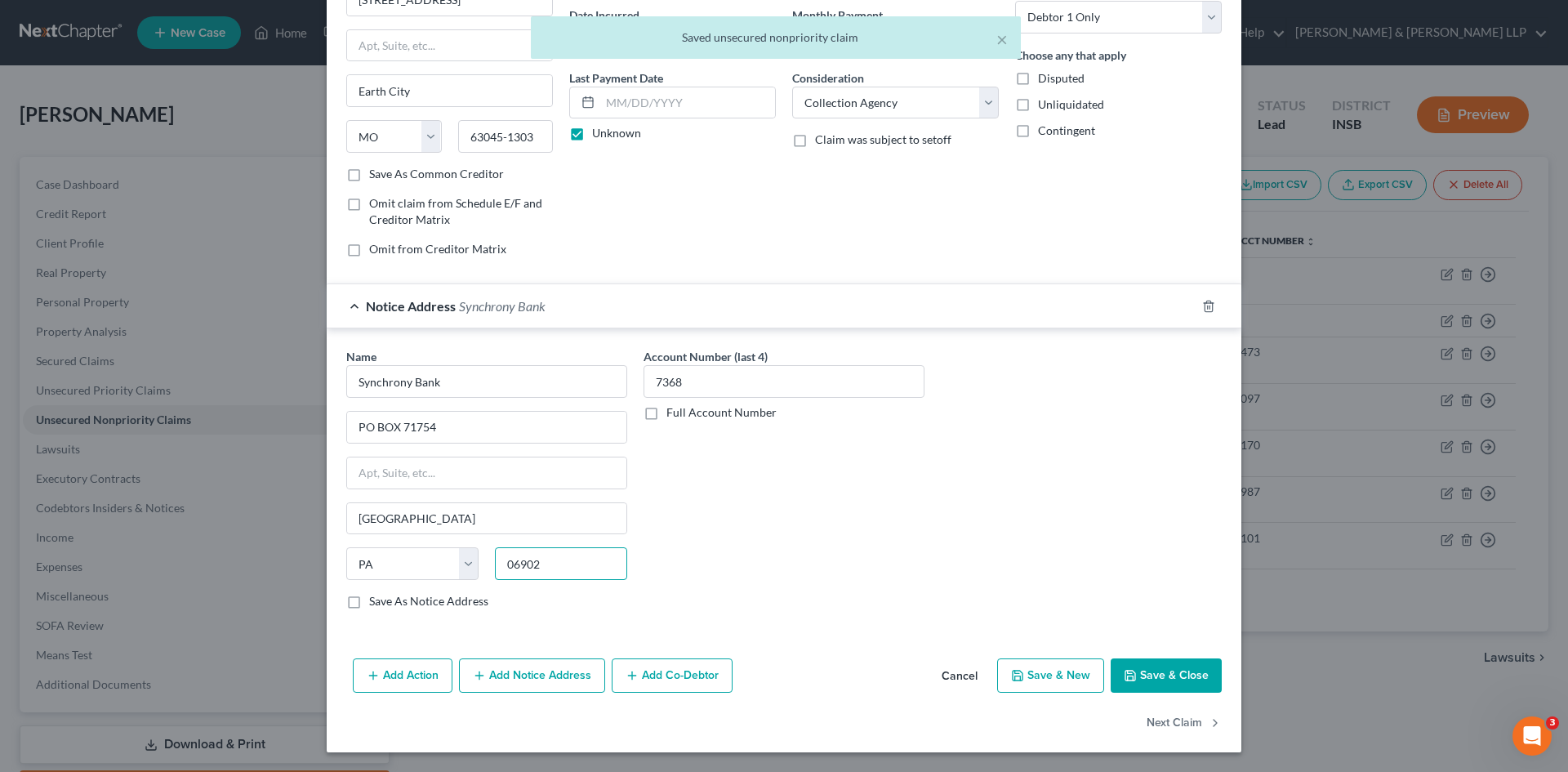
click at [563, 563] on input "06902" at bounding box center [562, 563] width 132 height 33
type input "0"
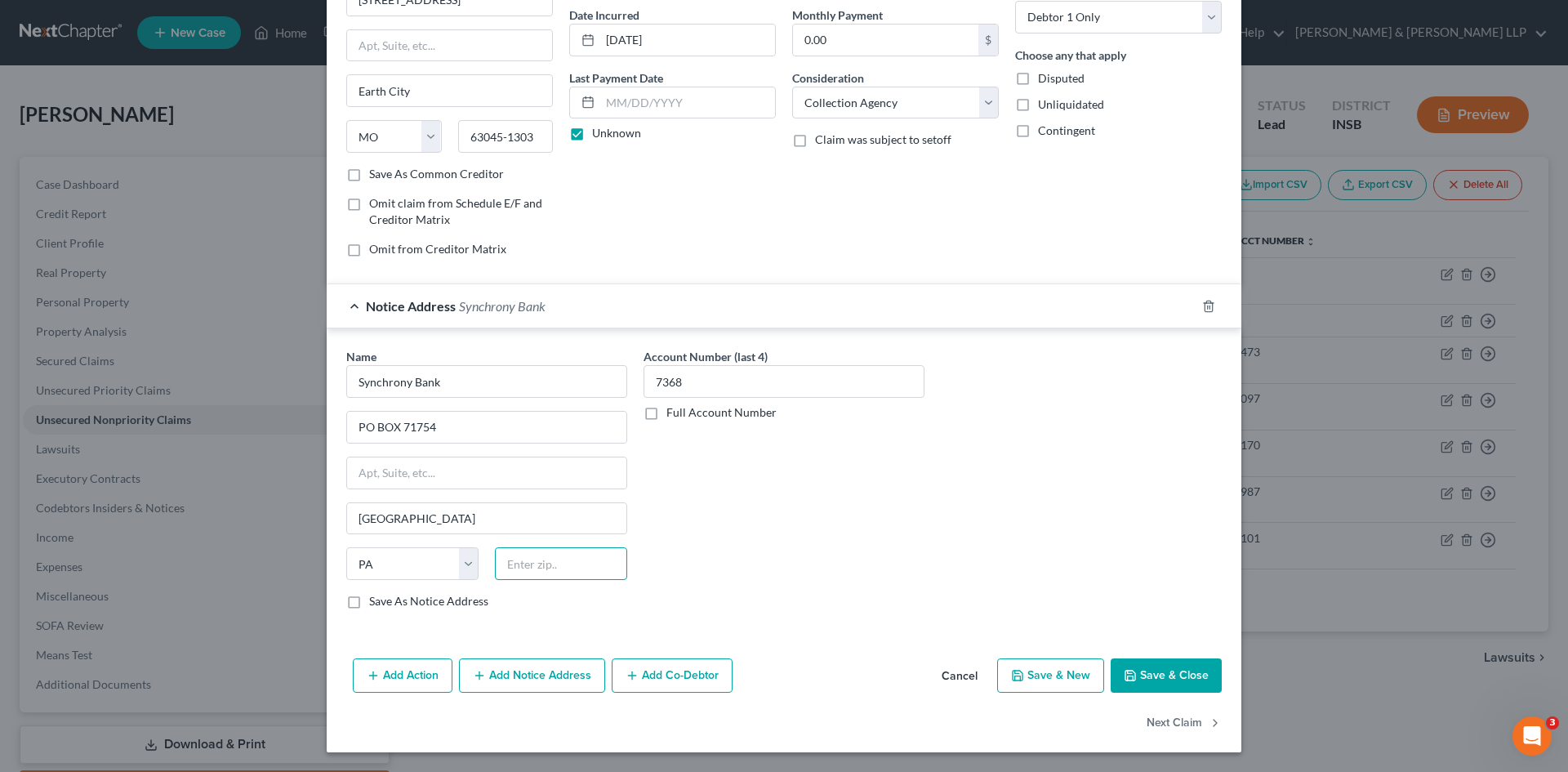
paste input "19176-1754"
type input "19176-1754"
click at [1160, 674] on button "Save & Close" at bounding box center [1167, 675] width 111 height 35
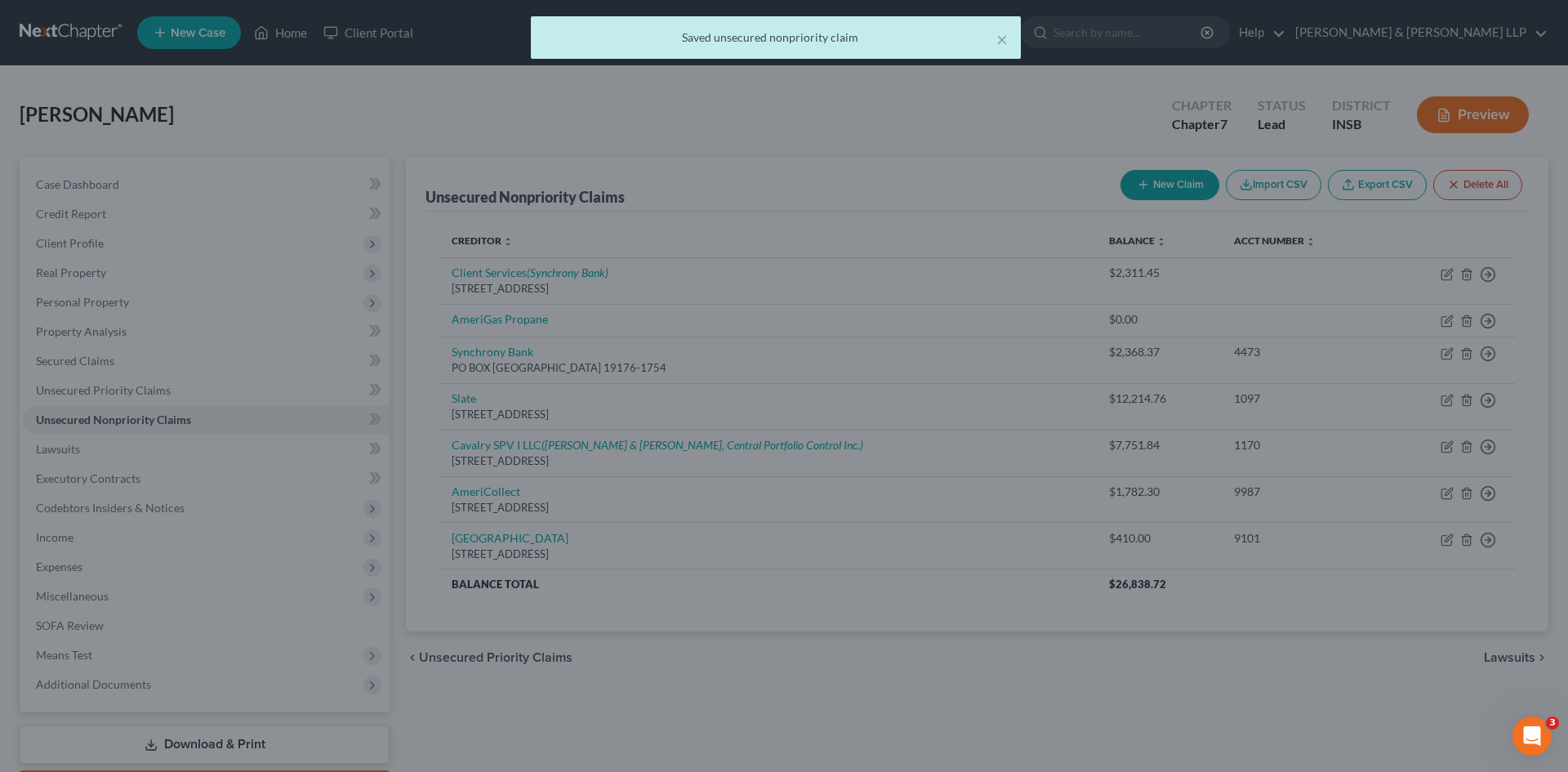
scroll to position [0, 0]
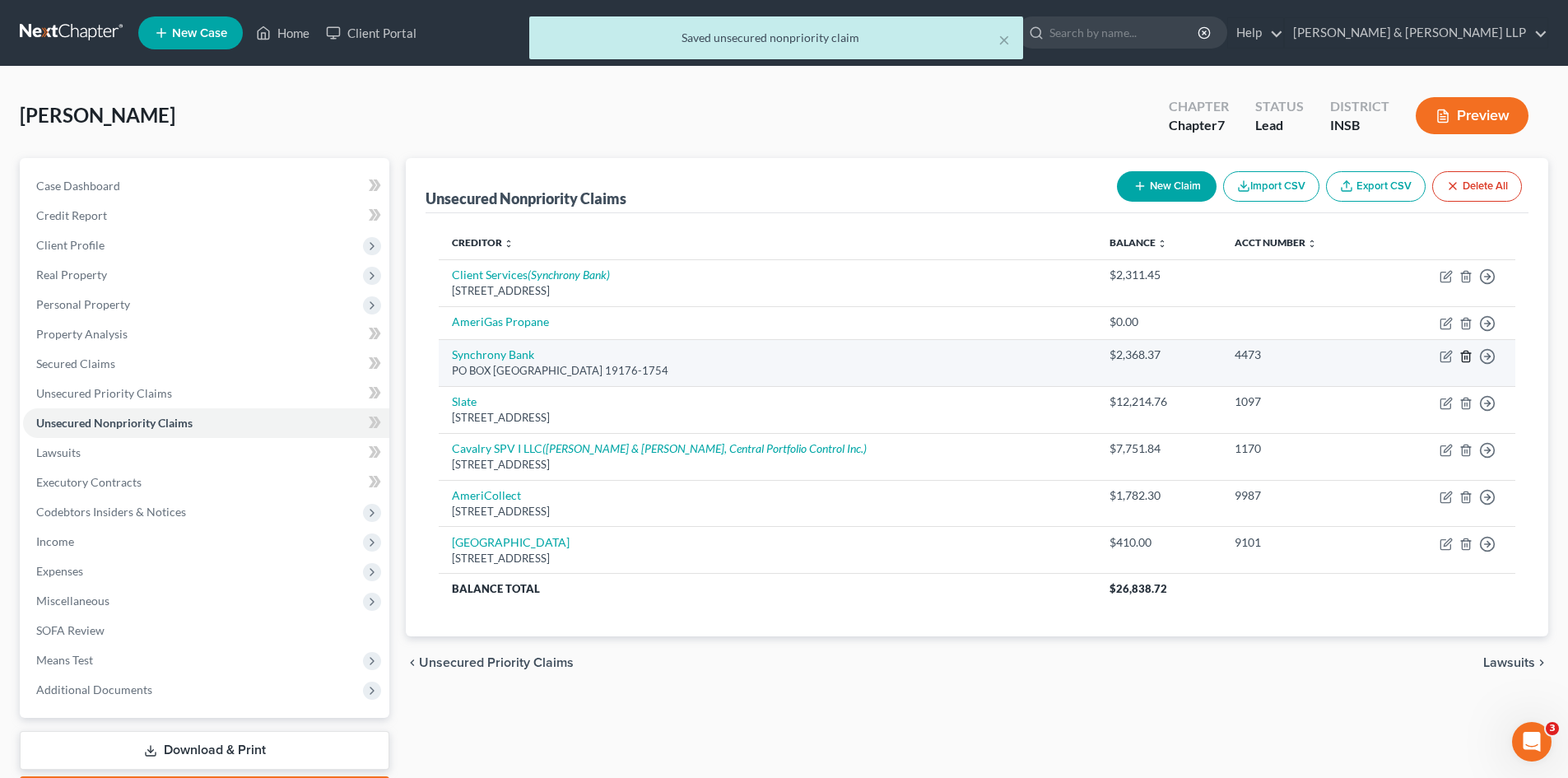
click at [1469, 359] on icon "button" at bounding box center [1464, 356] width 7 height 11
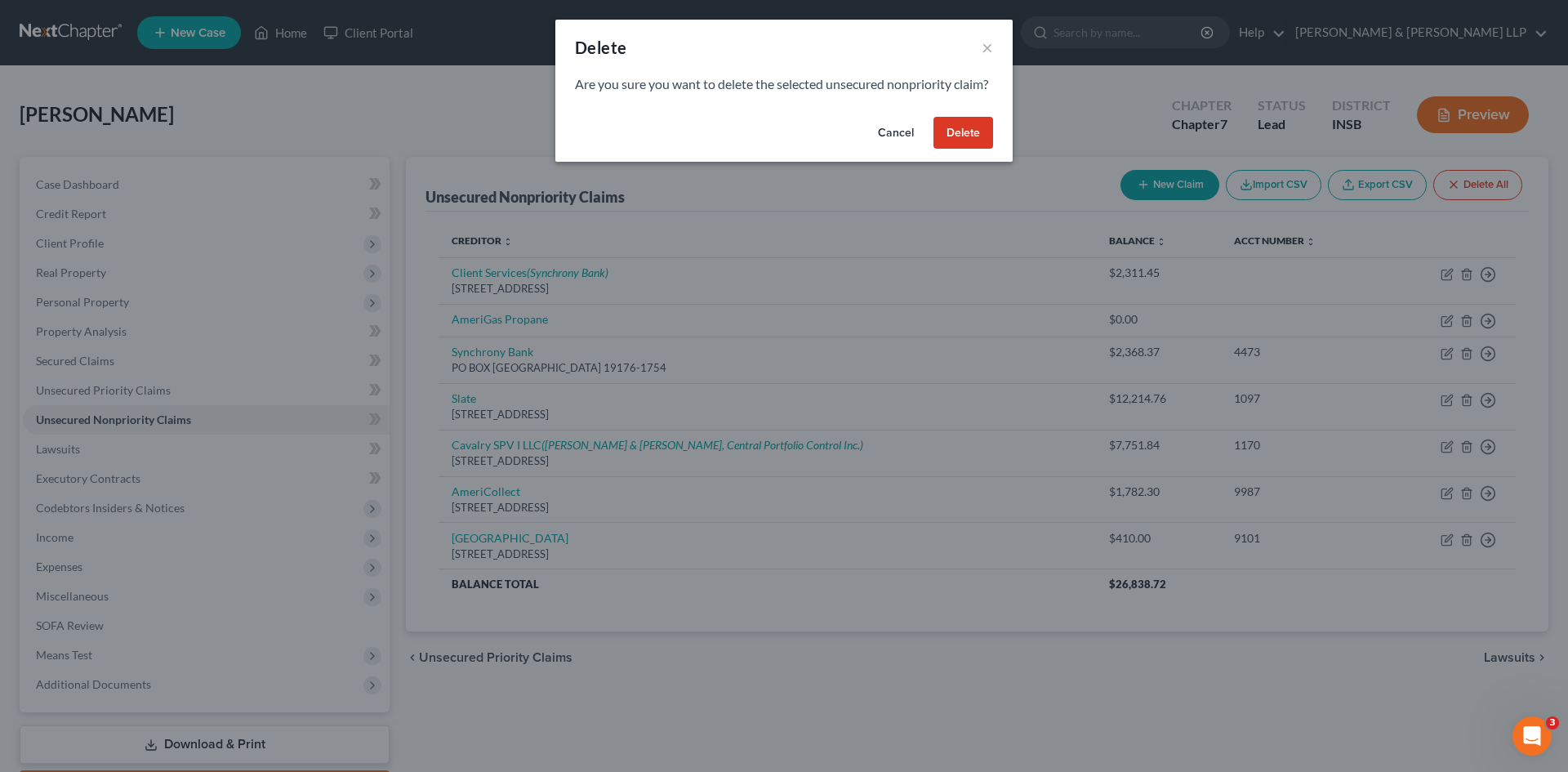
click at [968, 149] on button "Delete" at bounding box center [963, 132] width 59 height 33
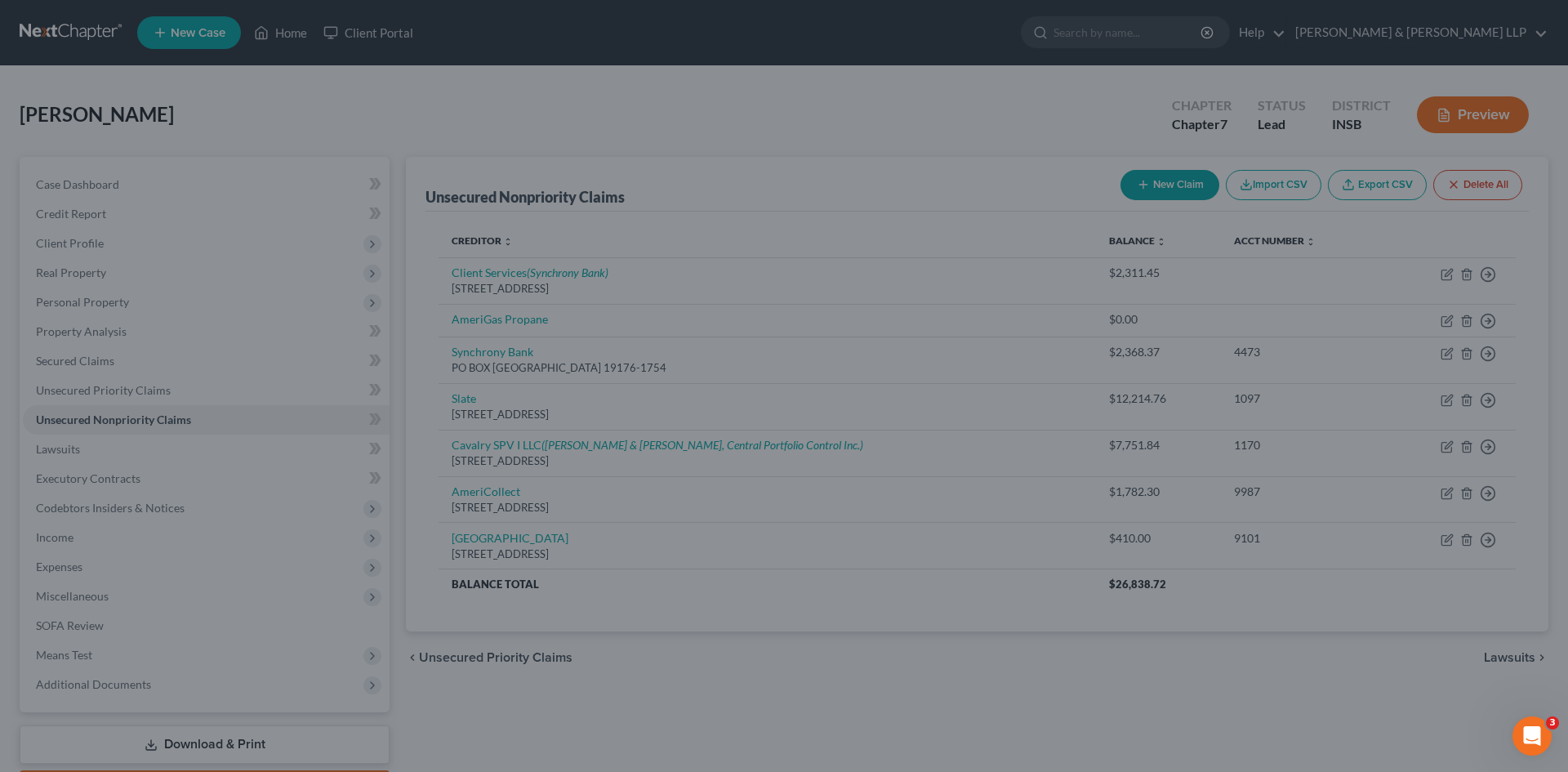
click at [966, 141] on button "Delete" at bounding box center [940, 128] width 52 height 28
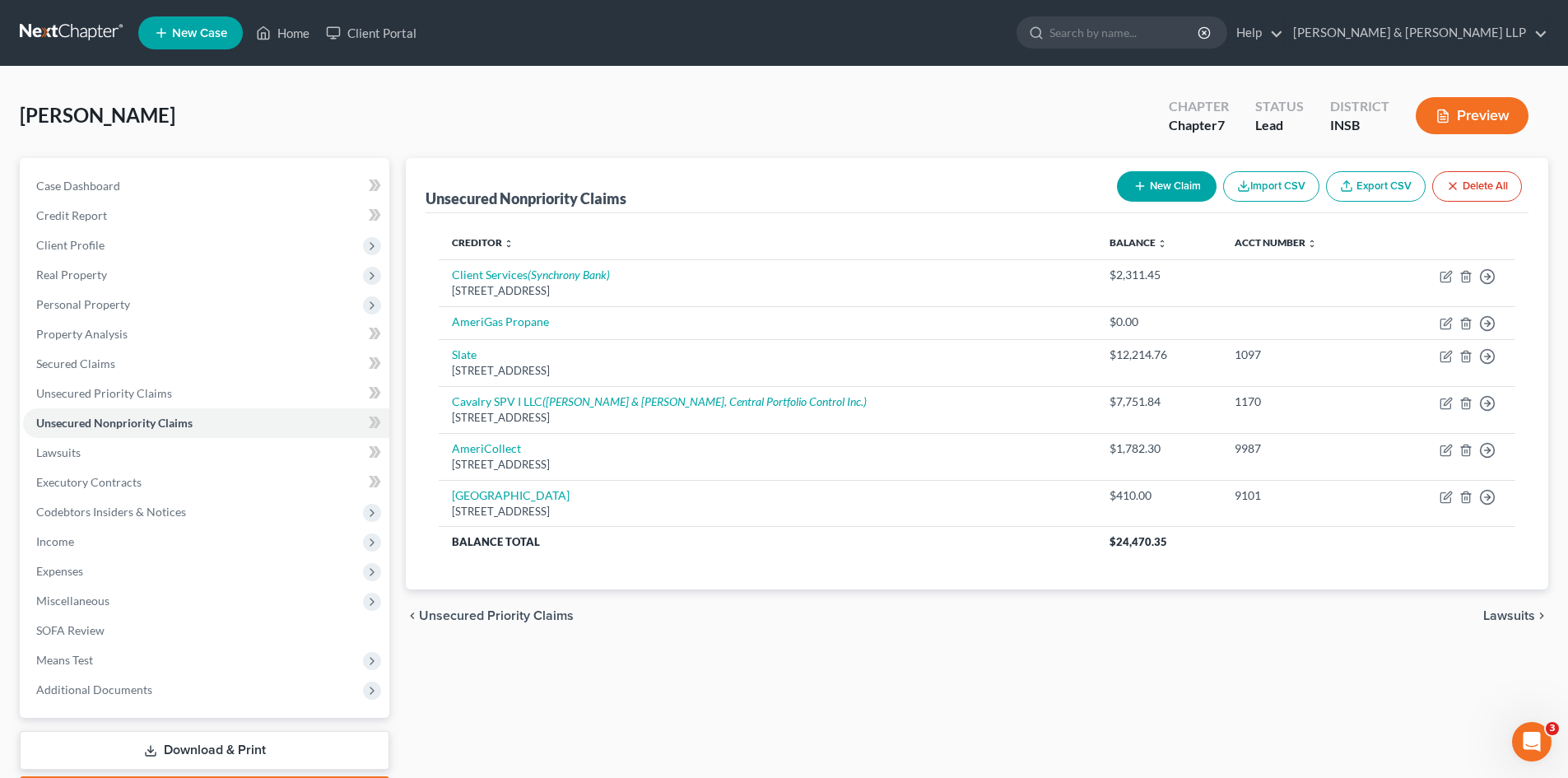
click at [864, 655] on div "Unsecured Nonpriority Claims New Claim Import CSV Export CSV Delete All Credito…" at bounding box center [976, 485] width 1159 height 654
click at [845, 665] on div "Unsecured Nonpriority Claims New Claim Import CSV Export CSV Delete All Credito…" at bounding box center [976, 485] width 1159 height 654
click at [831, 662] on div "Unsecured Nonpriority Claims New Claim Import CSV Export CSV Delete All Credito…" at bounding box center [976, 485] width 1159 height 654
click at [818, 641] on div "chevron_left Unsecured Priority Claims Lawsuits chevron_right" at bounding box center [976, 616] width 1143 height 53
click at [781, 644] on div "Unsecured Nonpriority Claims New Claim Import CSV Export CSV Delete All Credito…" at bounding box center [976, 485] width 1159 height 654
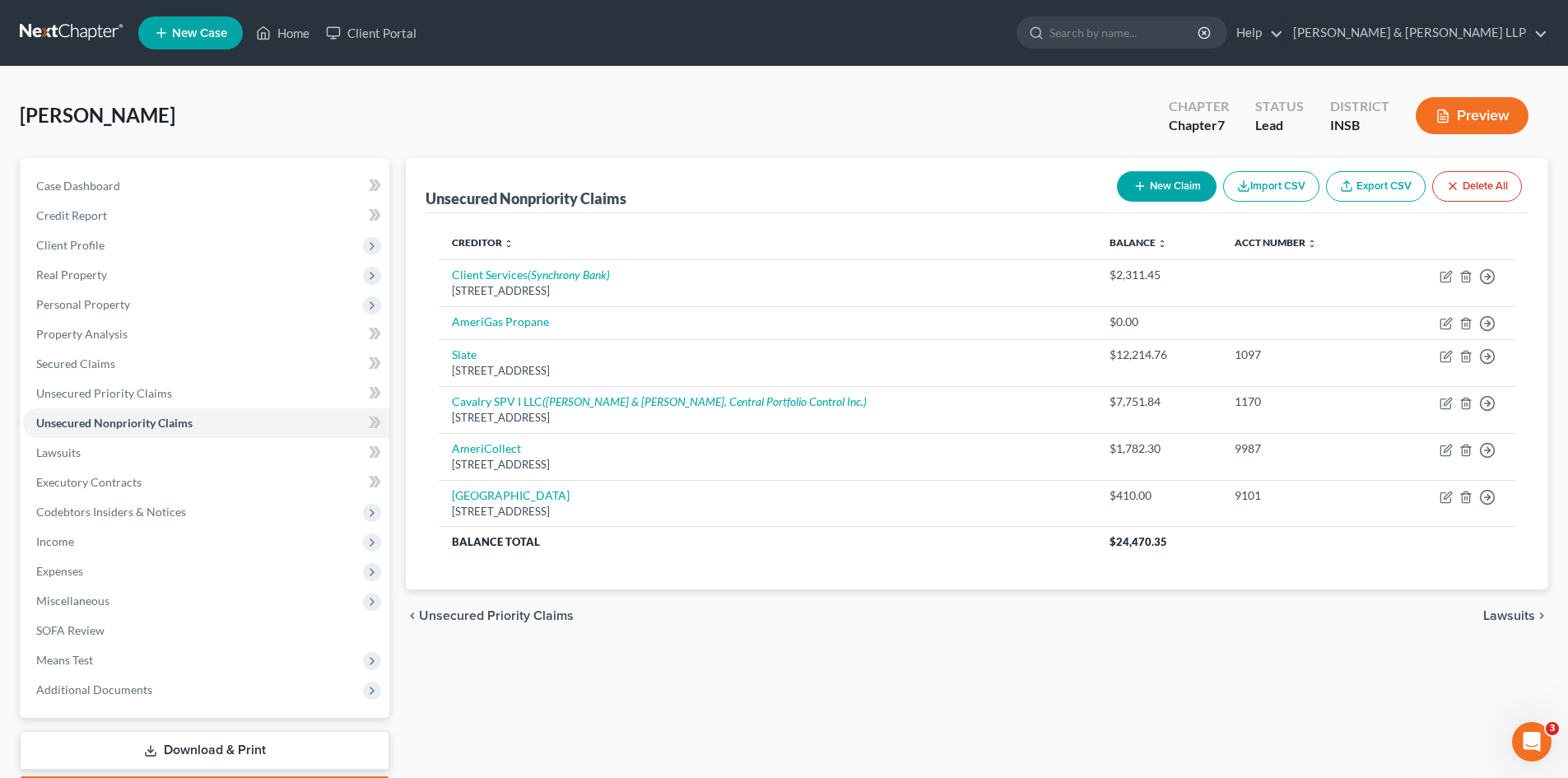
click at [620, 663] on div "Unsecured Nonpriority Claims New Claim Import CSV Export CSV Delete All Credito…" at bounding box center [976, 485] width 1159 height 654
click at [722, 670] on div "Unsecured Nonpriority Claims New Claim Import CSV Export CSV Delete All Credito…" at bounding box center [976, 485] width 1159 height 654
click at [790, 670] on div "Unsecured Nonpriority Claims New Claim Import CSV Export CSV Delete All Credito…" at bounding box center [976, 485] width 1159 height 654
click at [793, 669] on div "Unsecured Nonpriority Claims New Claim Import CSV Export CSV Delete All Credito…" at bounding box center [976, 485] width 1159 height 654
click at [881, 104] on div "Stuart, Mary Upgraded Chapter Chapter 7 Status Lead District INSB Preview" at bounding box center [784, 123] width 1528 height 72
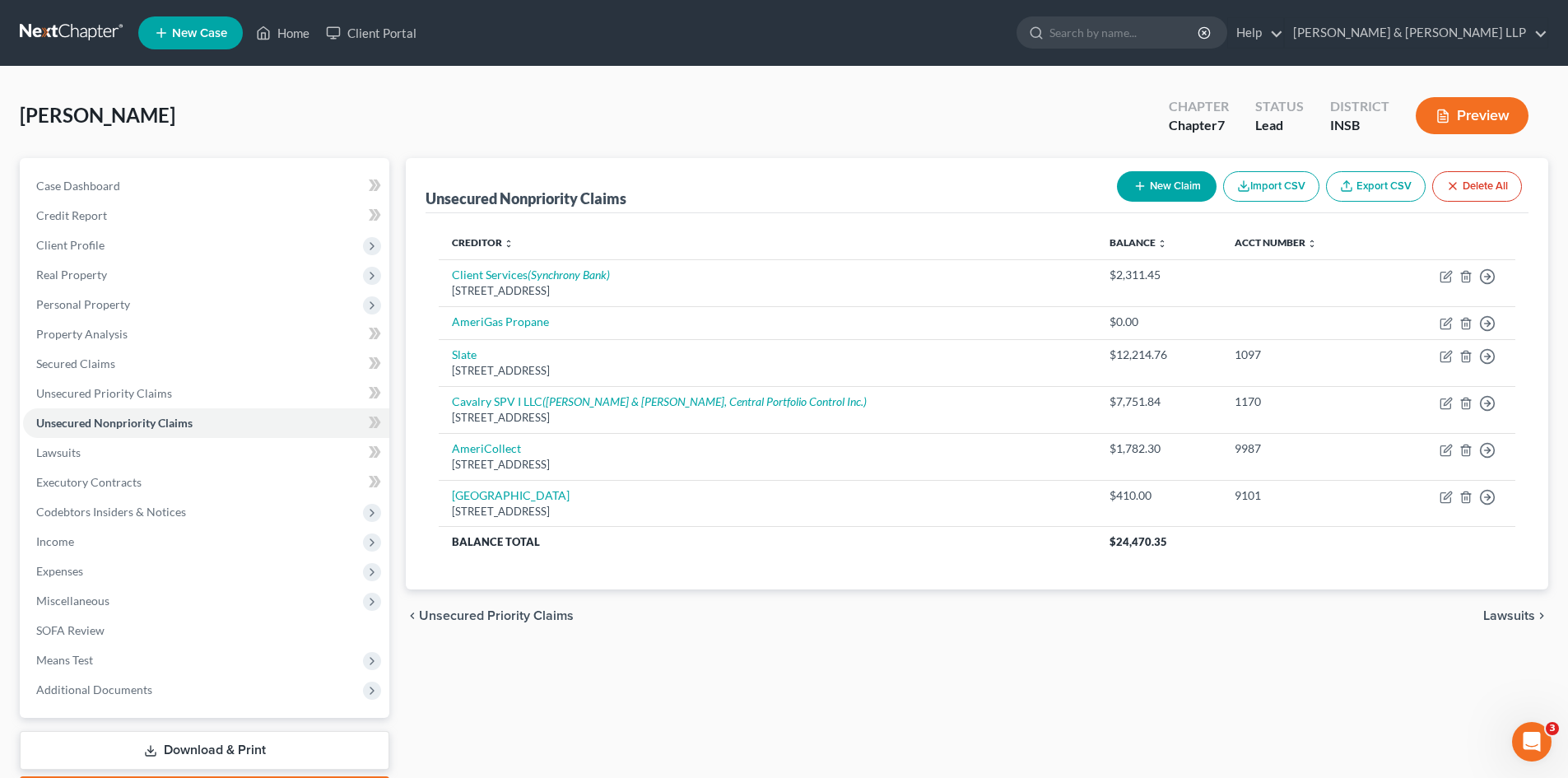
click at [887, 97] on div "Stuart, Mary Upgraded Chapter Chapter 7 Status Lead District INSB Preview" at bounding box center [784, 123] width 1528 height 72
drag, startPoint x: 1006, startPoint y: 632, endPoint x: 655, endPoint y: 625, distance: 351.1
click at [1005, 631] on div "chevron_left Unsecured Priority Claims Lawsuits chevron_right" at bounding box center [976, 616] width 1143 height 53
click at [549, 625] on div "chevron_left Unsecured Priority Claims Lawsuits chevron_right" at bounding box center [976, 616] width 1143 height 53
click at [671, 663] on div "Unsecured Nonpriority Claims New Claim Import CSV Export CSV Delete All Credito…" at bounding box center [976, 485] width 1159 height 654
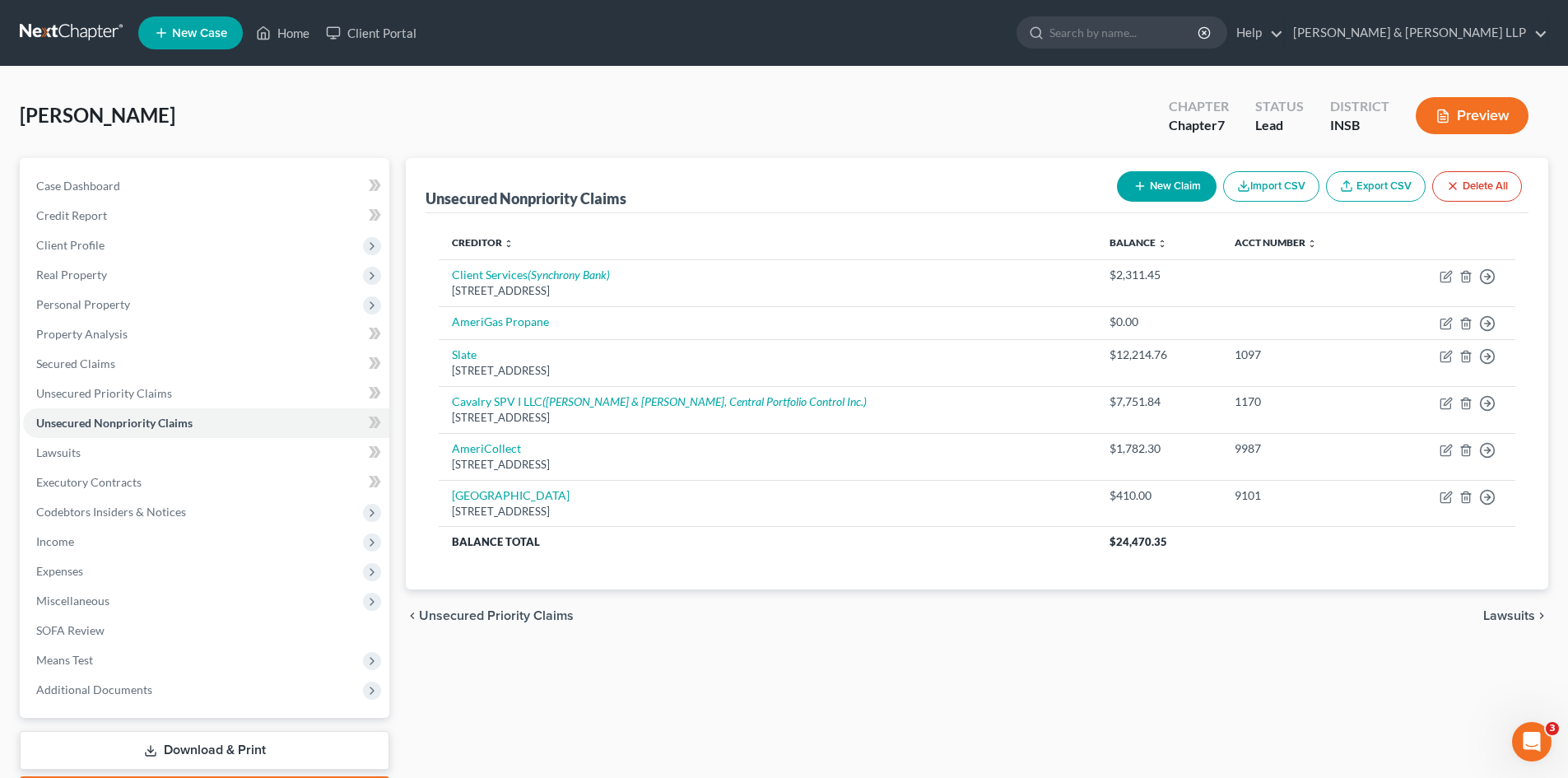
click at [728, 674] on div "Unsecured Nonpriority Claims New Claim Import CSV Export CSV Delete All Credito…" at bounding box center [976, 485] width 1159 height 654
click at [916, 712] on div "Unsecured Nonpriority Claims New Claim Import CSV Export CSV Delete All Credito…" at bounding box center [976, 485] width 1159 height 654
click at [1181, 192] on button "New Claim" at bounding box center [1167, 186] width 100 height 31
select select "0"
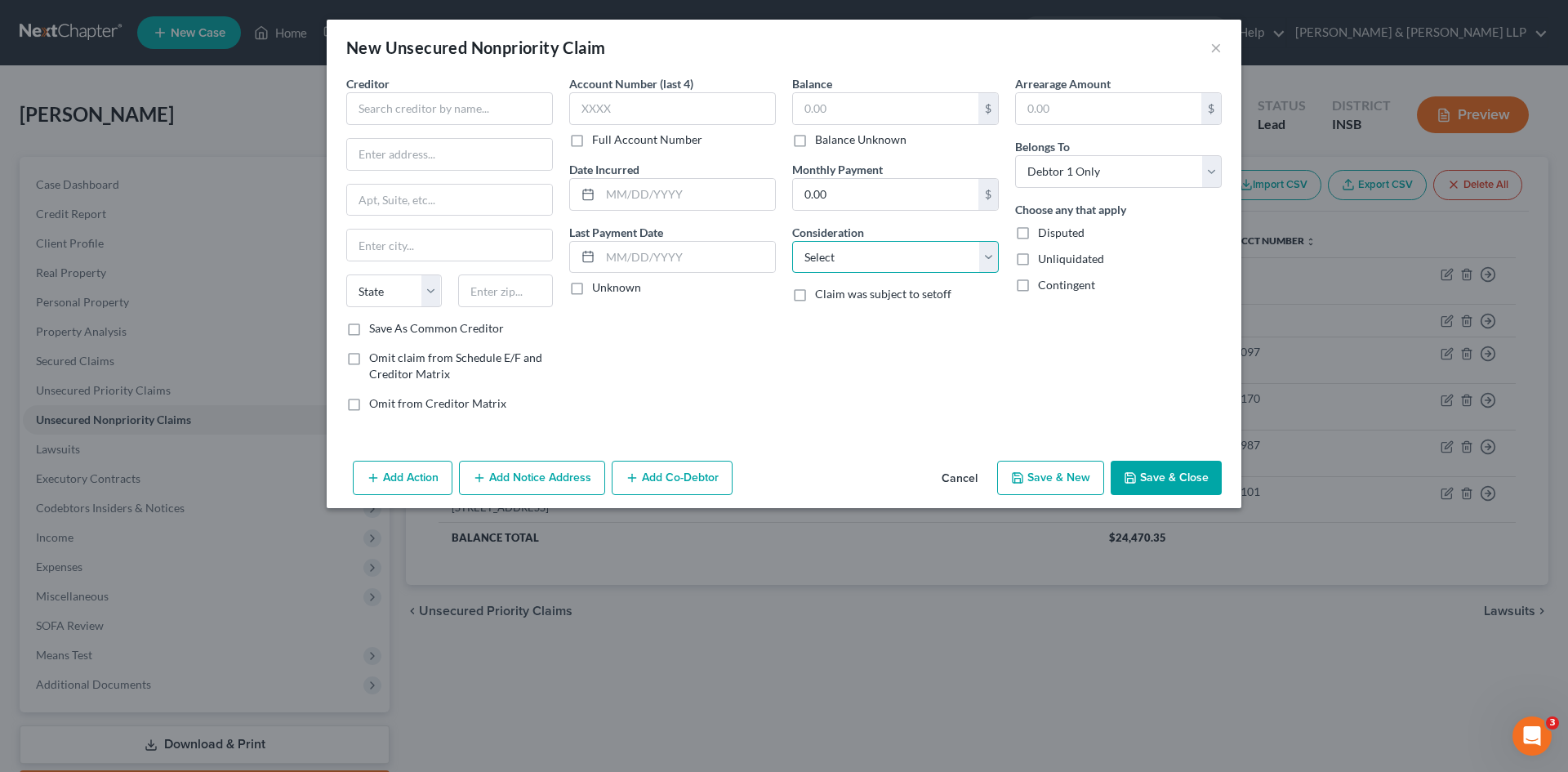
click at [991, 257] on select "Select Cable / Satellite Services Collection Agency Credit Card Debt Debt Couns…" at bounding box center [895, 257] width 207 height 33
select select "2"
click at [792, 241] on select "Select Cable / Satellite Services Collection Agency Credit Card Debt Debt Couns…" at bounding box center [895, 257] width 207 height 33
click at [526, 106] on input "text" at bounding box center [449, 108] width 207 height 33
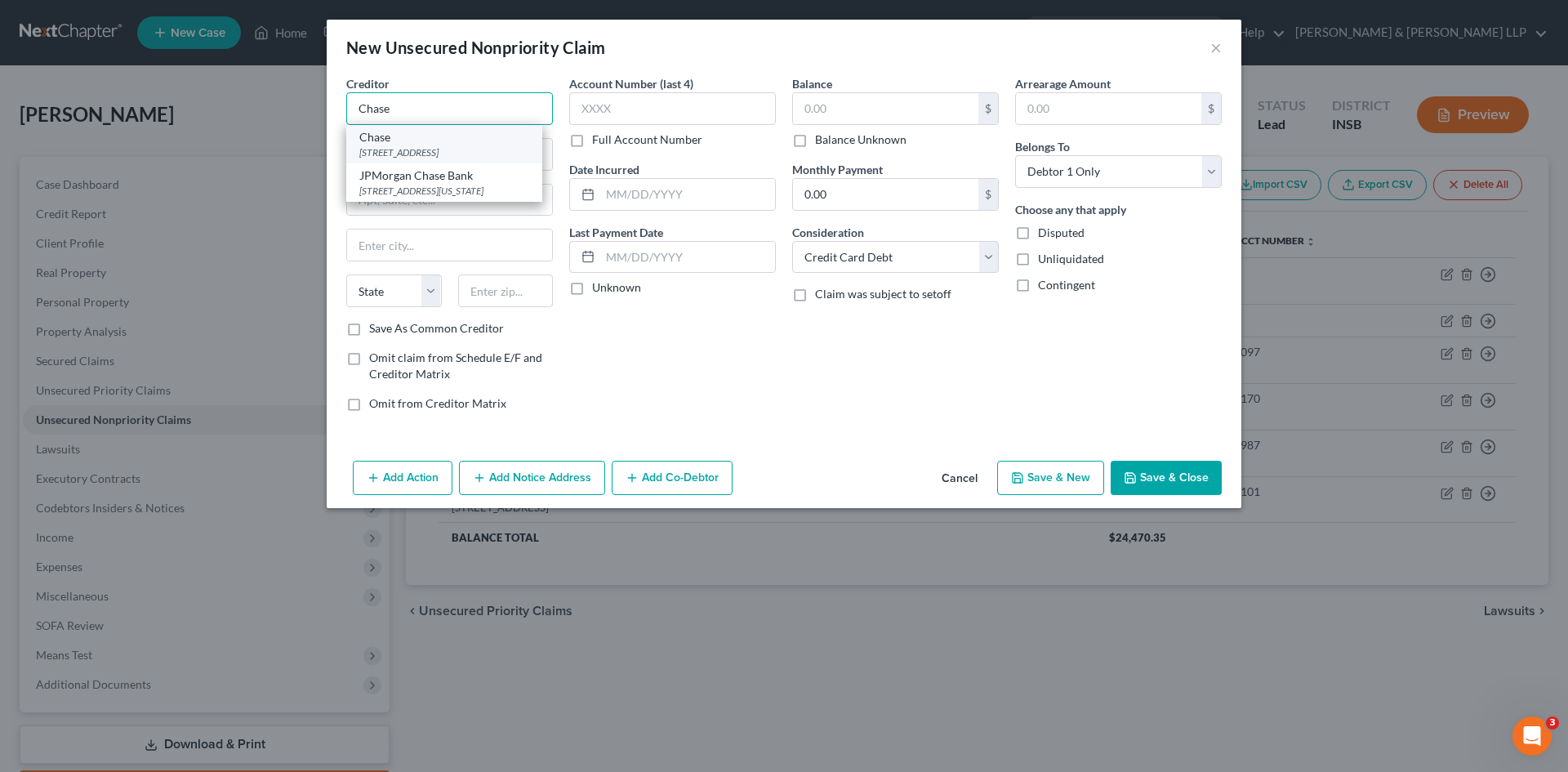
type input "Chase"
click at [472, 153] on div "PO Box 15548, Wilmington, DE 19886-5548" at bounding box center [445, 152] width 170 height 14
type input "PO Box 15548"
type input "Wilmington"
select select "7"
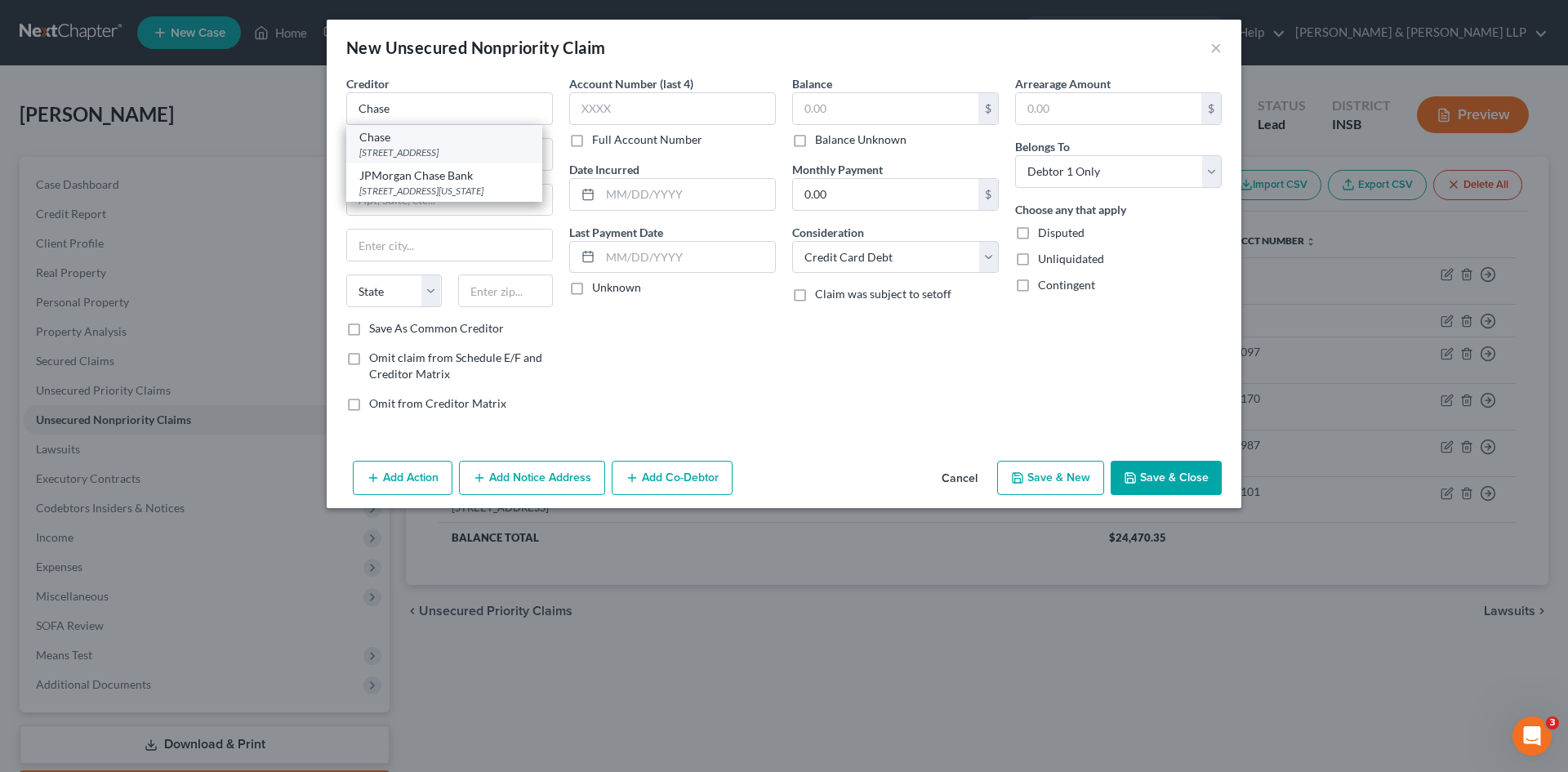
type input "19886-5548"
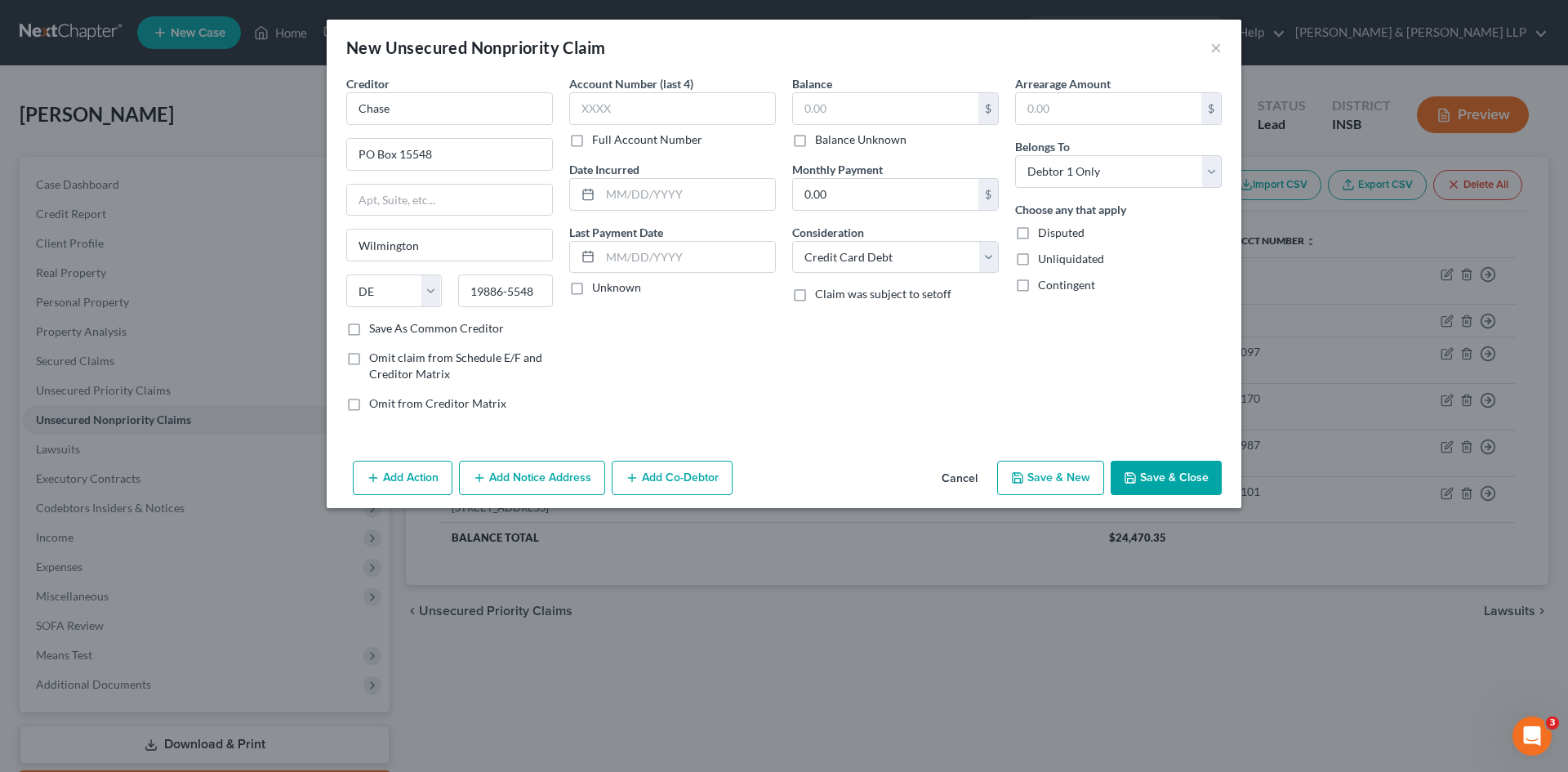
click at [623, 385] on div "Account Number (last 4) Full Account Number Date Incurred Last Payment Date Unk…" at bounding box center [673, 250] width 223 height 350
click at [638, 391] on div "Account Number (last 4) Full Account Number Date Incurred Last Payment Date Unk…" at bounding box center [673, 250] width 223 height 350
click at [369, 327] on label "Save As Common Creditor" at bounding box center [436, 328] width 134 height 17
click at [376, 327] on input "Save As Common Creditor" at bounding box center [381, 325] width 11 height 11
checkbox input "true"
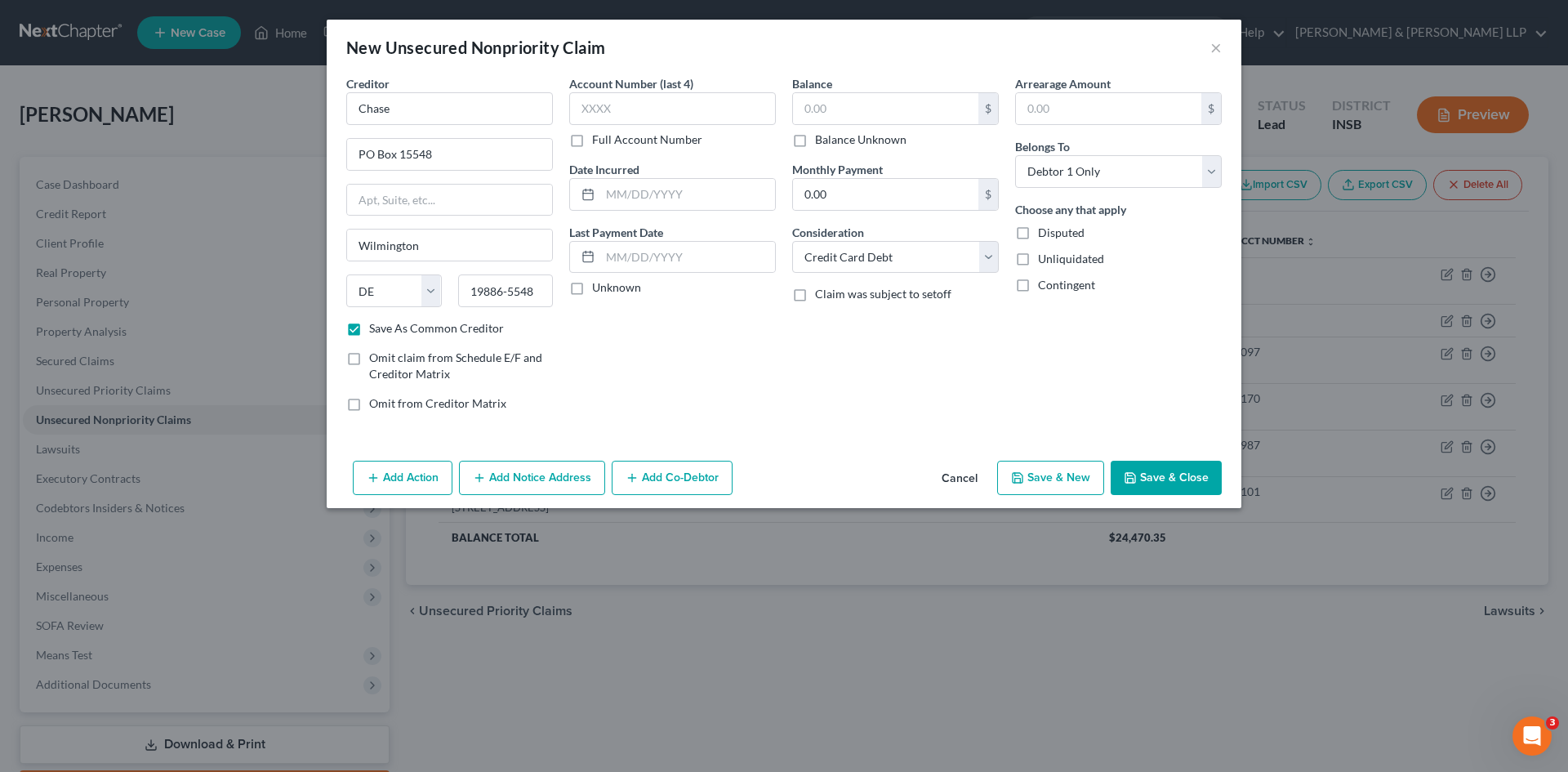
click at [733, 405] on div "Account Number (last 4) Full Account Number Date Incurred Last Payment Date Unk…" at bounding box center [673, 250] width 223 height 350
click at [736, 414] on div "Account Number (last 4) Full Account Number Date Incurred Last Payment Date Unk…" at bounding box center [673, 250] width 223 height 350
click at [542, 289] on input "19886-5548" at bounding box center [505, 291] width 96 height 33
type input "1"
type input "19850-5123"
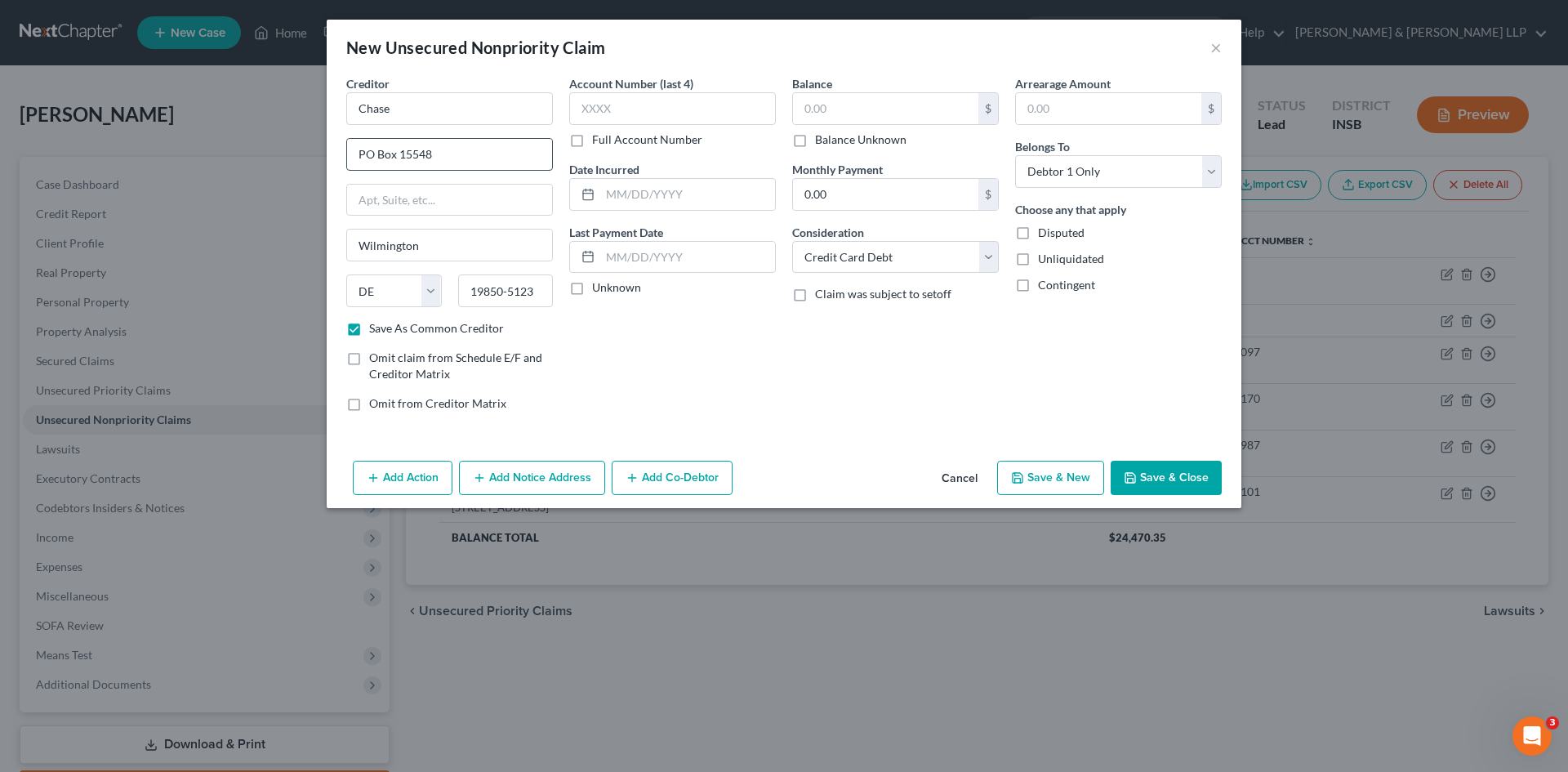
click at [469, 152] on input "PO Box 15548" at bounding box center [449, 153] width 205 height 31
type input "PO Box 15123"
click at [811, 383] on div "Balance $ Balance Unknown Balance Undetermined $ Balance Unknown Monthly Paymen…" at bounding box center [896, 250] width 223 height 350
click at [806, 384] on div "Balance $ Balance Unknown Balance Undetermined $ Balance Unknown Monthly Paymen…" at bounding box center [896, 250] width 223 height 350
click at [779, 383] on div "Account Number (last 4) Full Account Number Date Incurred Last Payment Date Unk…" at bounding box center [673, 250] width 223 height 350
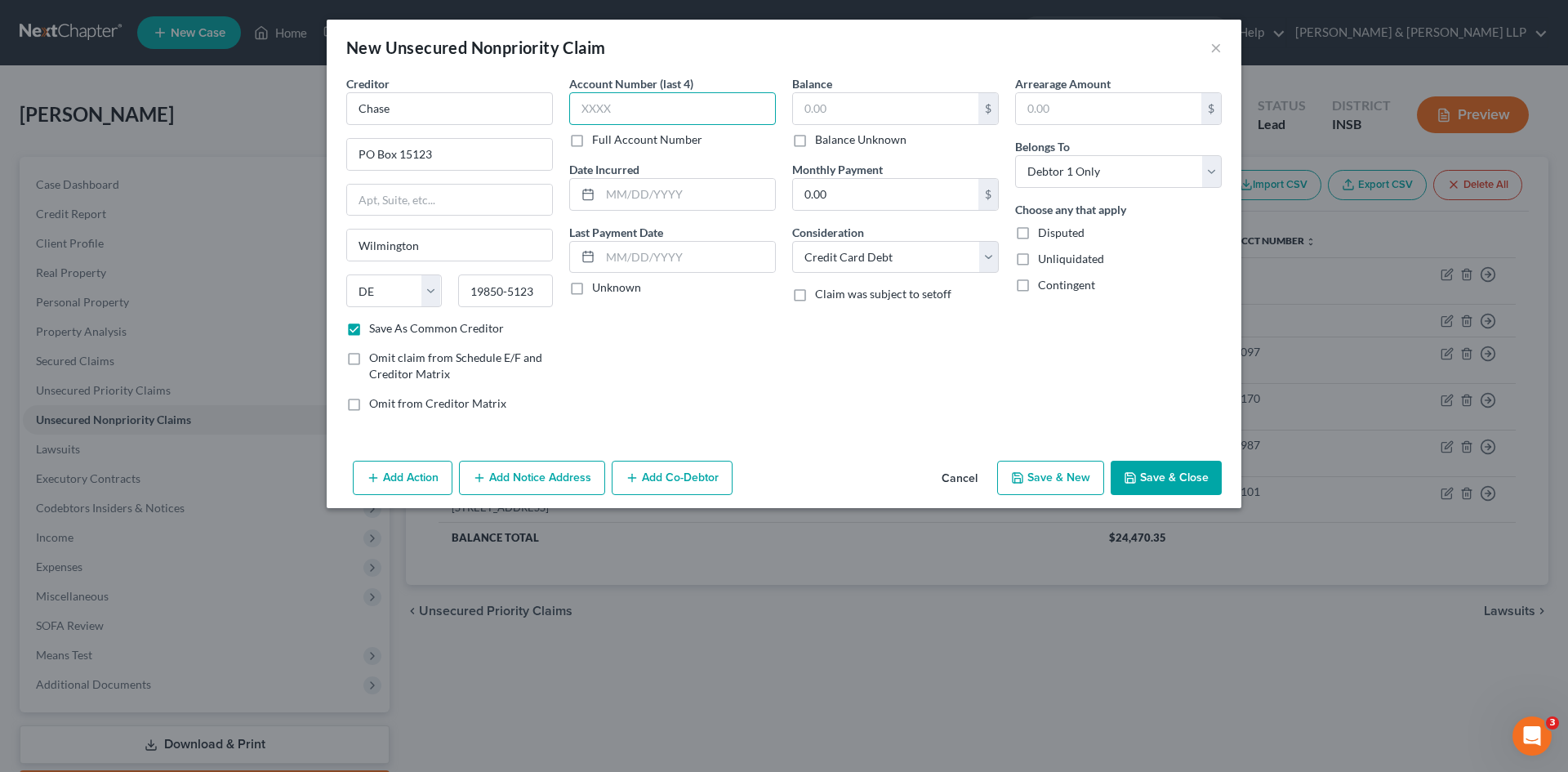
click at [665, 107] on input "text" at bounding box center [672, 108] width 207 height 33
click at [832, 362] on div "Balance $ Balance Unknown Balance Undetermined $ Balance Unknown Monthly Paymen…" at bounding box center [896, 250] width 223 height 350
click at [720, 389] on div "Account Number (last 4) Full Account Number Date Incurred Last Payment Date Unk…" at bounding box center [673, 250] width 223 height 350
click at [837, 99] on input "text" at bounding box center [886, 108] width 186 height 31
type input "26,475.69"
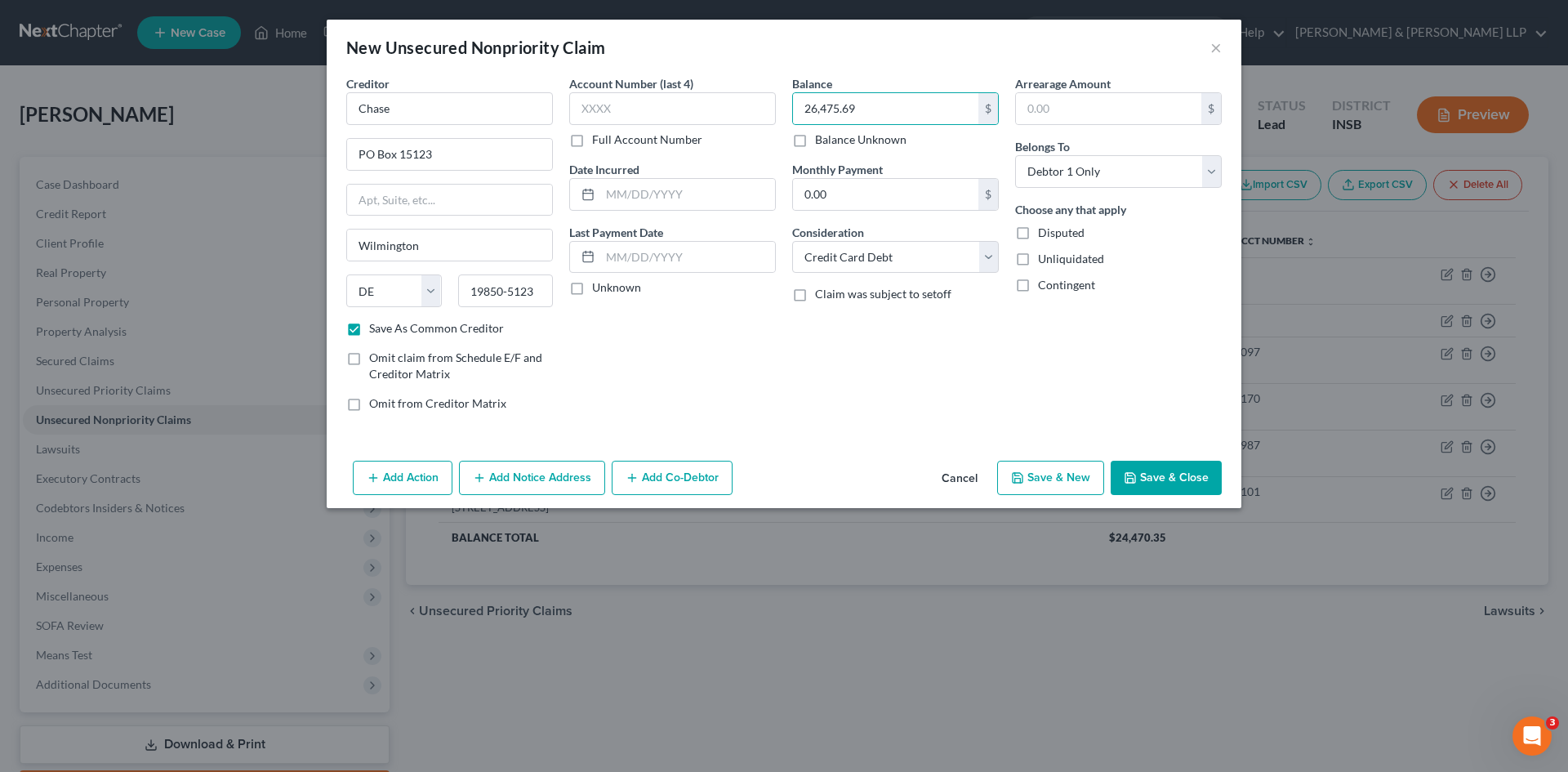
click at [836, 364] on div "Balance 26,475.69 $ Balance Unknown Balance Undetermined 26,475.69 $ Balance Un…" at bounding box center [896, 250] width 223 height 350
click at [749, 416] on div "Account Number (last 4) Full Account Number Date Incurred Last Payment Date Unk…" at bounding box center [673, 250] width 223 height 350
click at [763, 396] on div "Account Number (last 4) Full Account Number Date Incurred Last Payment Date Unk…" at bounding box center [673, 250] width 223 height 350
click at [592, 291] on label "Unknown" at bounding box center [617, 288] width 49 height 17
click at [599, 290] on input "Unknown" at bounding box center [604, 285] width 11 height 11
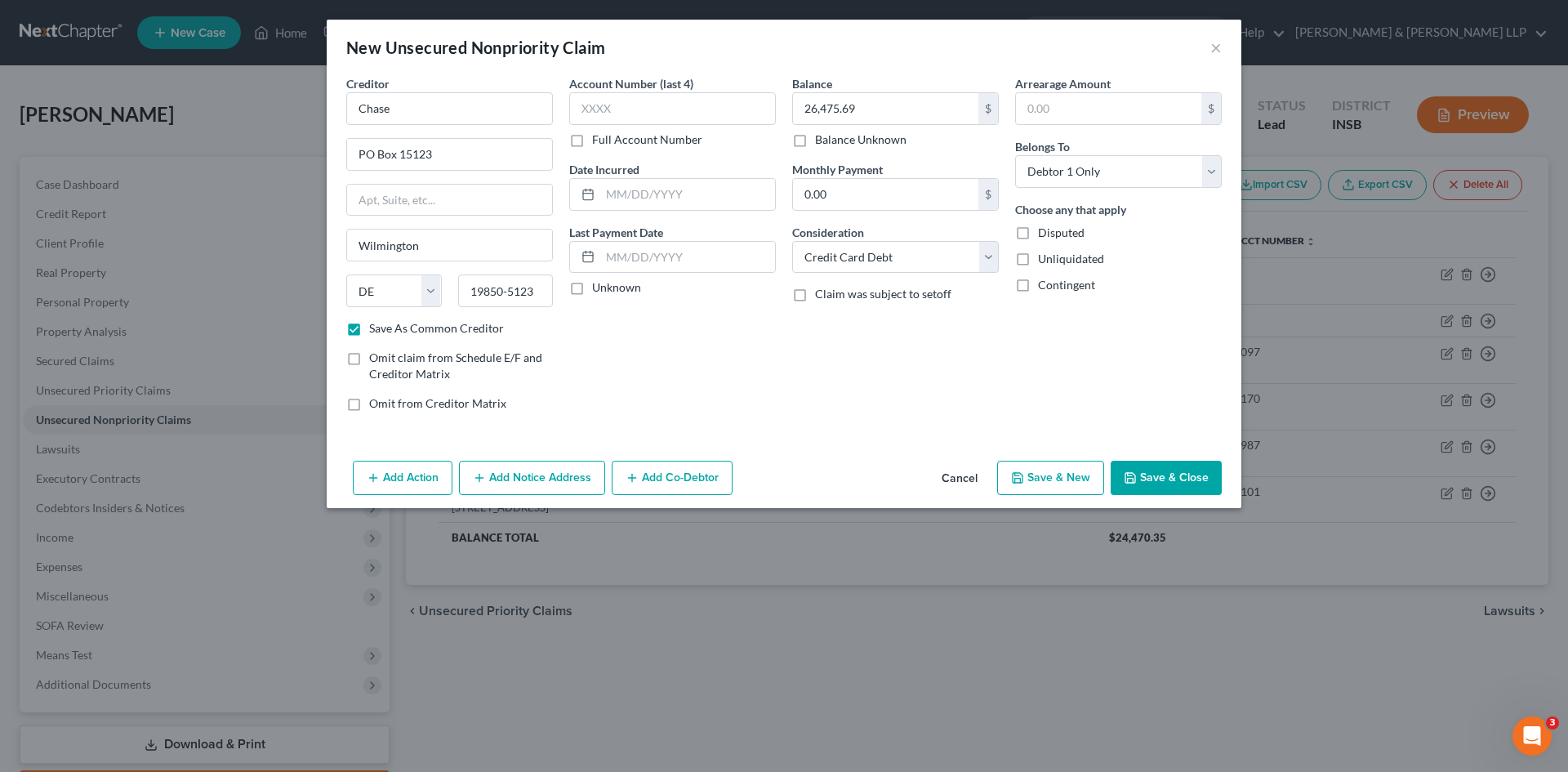
checkbox input "true"
click at [672, 111] on input "text" at bounding box center [672, 108] width 207 height 33
click at [707, 106] on input "text" at bounding box center [672, 108] width 207 height 33
type input "3673"
click at [794, 381] on div "Balance 26,475.69 $ Balance Unknown Balance Undetermined 26,475.69 $ Balance Un…" at bounding box center [896, 250] width 223 height 350
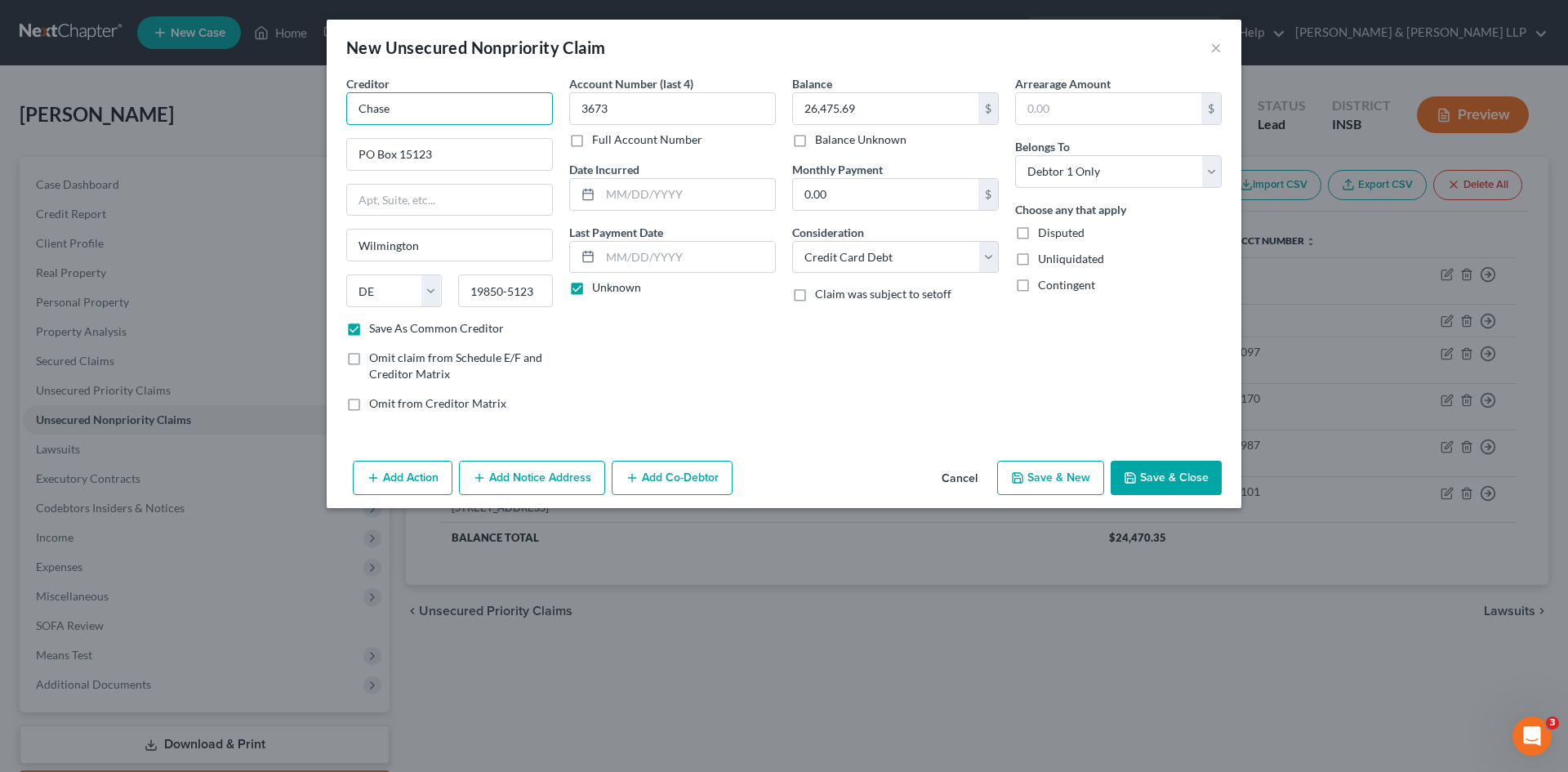
click at [454, 116] on input "Chase" at bounding box center [449, 108] width 207 height 33
type input "Chase Freedom"
click at [729, 350] on div "Account Number (last 4) 3673 Full Account Number Date Incurred Last Payment Dat…" at bounding box center [673, 250] width 223 height 350
click at [914, 385] on div "Balance 26,475.69 $ Balance Unknown Balance Undetermined 26,475.69 $ Balance Un…" at bounding box center [896, 250] width 223 height 350
click at [1170, 483] on button "Save & Close" at bounding box center [1167, 477] width 111 height 35
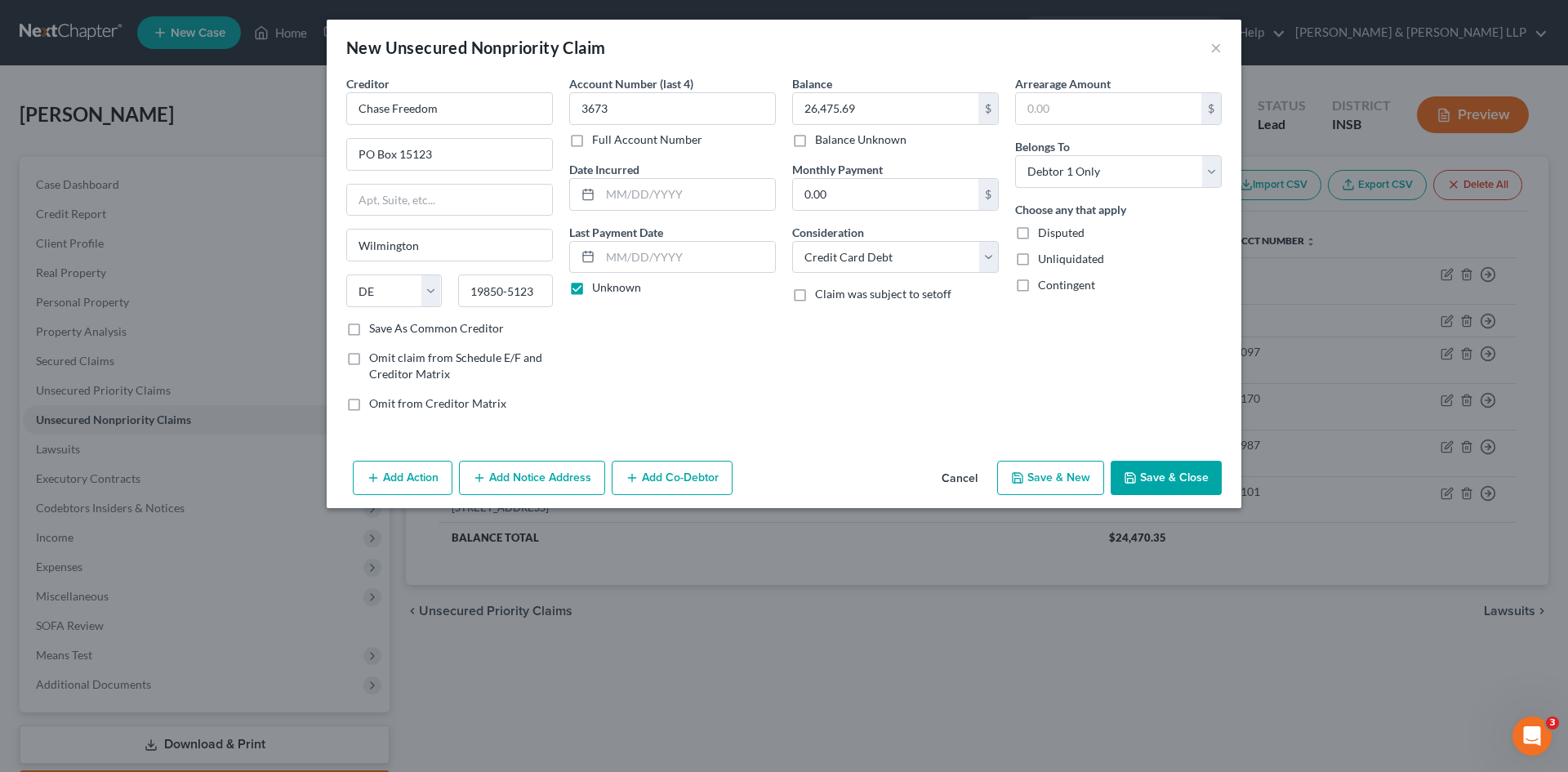
checkbox input "false"
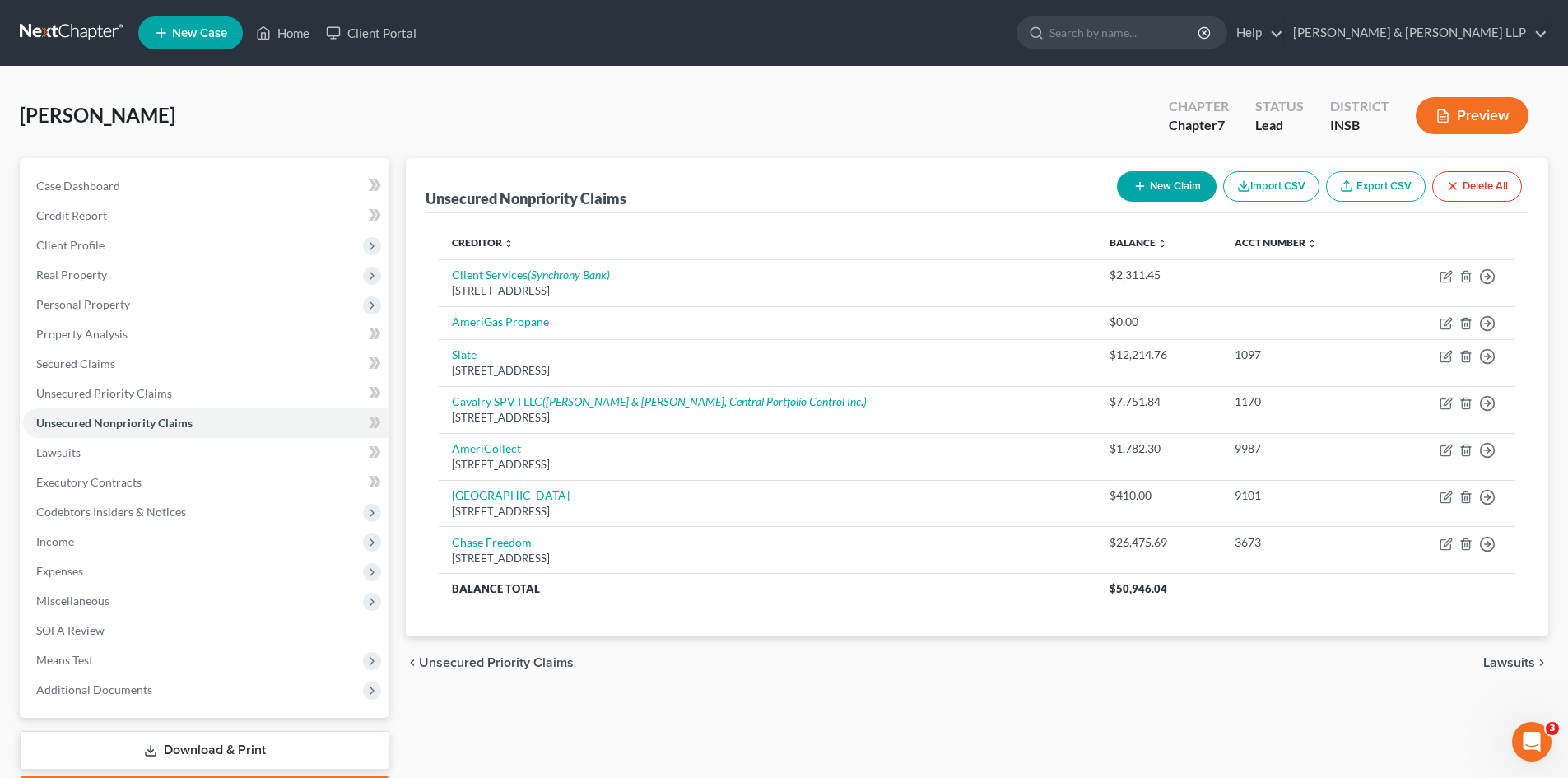
click at [1153, 187] on button "New Claim" at bounding box center [1167, 186] width 100 height 31
select select "0"
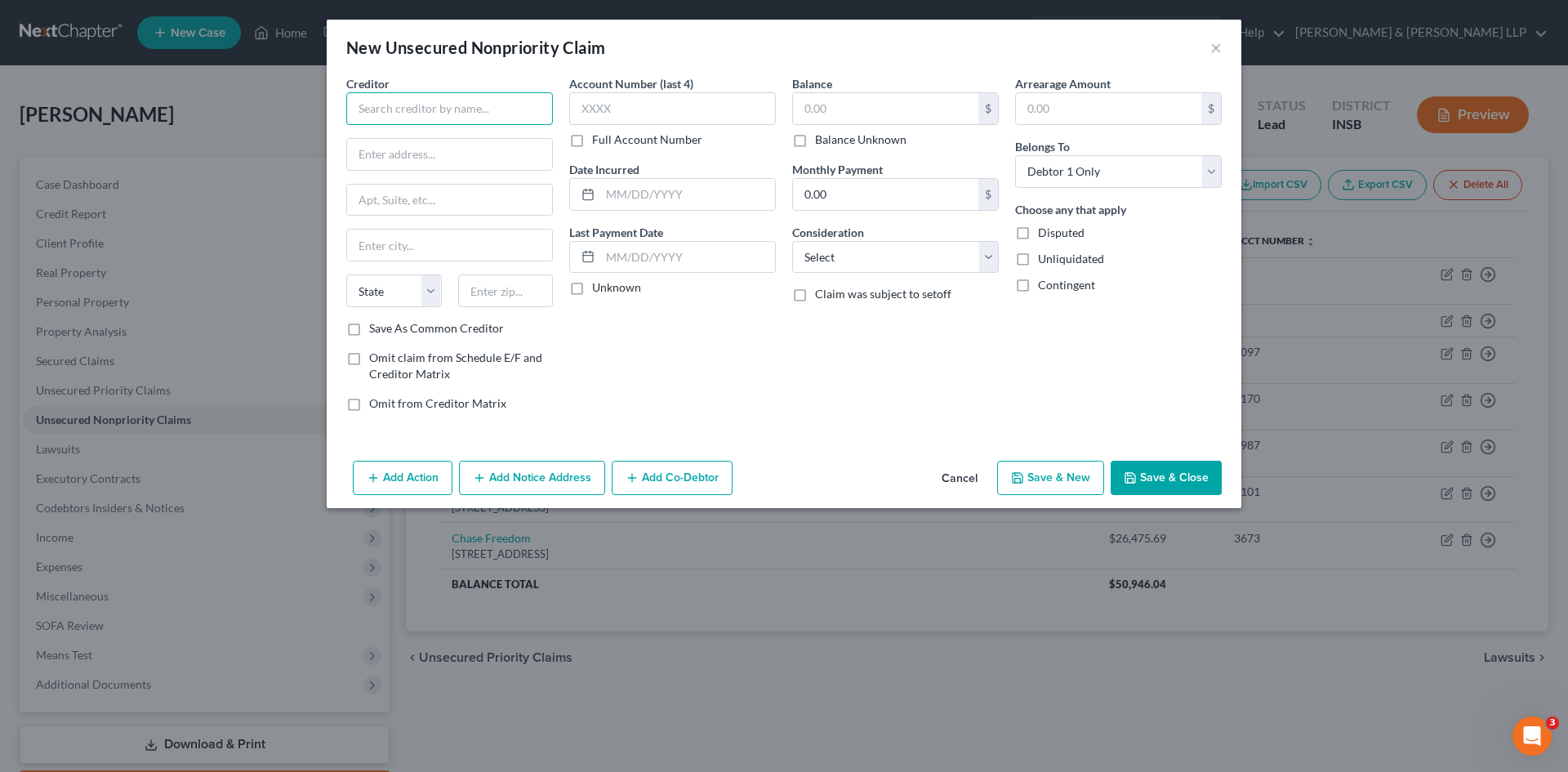
click at [398, 110] on input "text" at bounding box center [449, 108] width 207 height 33
type input "Hendricks County Regional Health"
click at [700, 409] on div "Account Number (last 4) Full Account Number Date Incurred Last Payment Date Unk…" at bounding box center [673, 250] width 223 height 350
click at [449, 165] on input "text" at bounding box center [449, 153] width 205 height 31
click at [677, 356] on div "Account Number (last 4) Full Account Number Date Incurred Last Payment Date Unk…" at bounding box center [673, 250] width 223 height 350
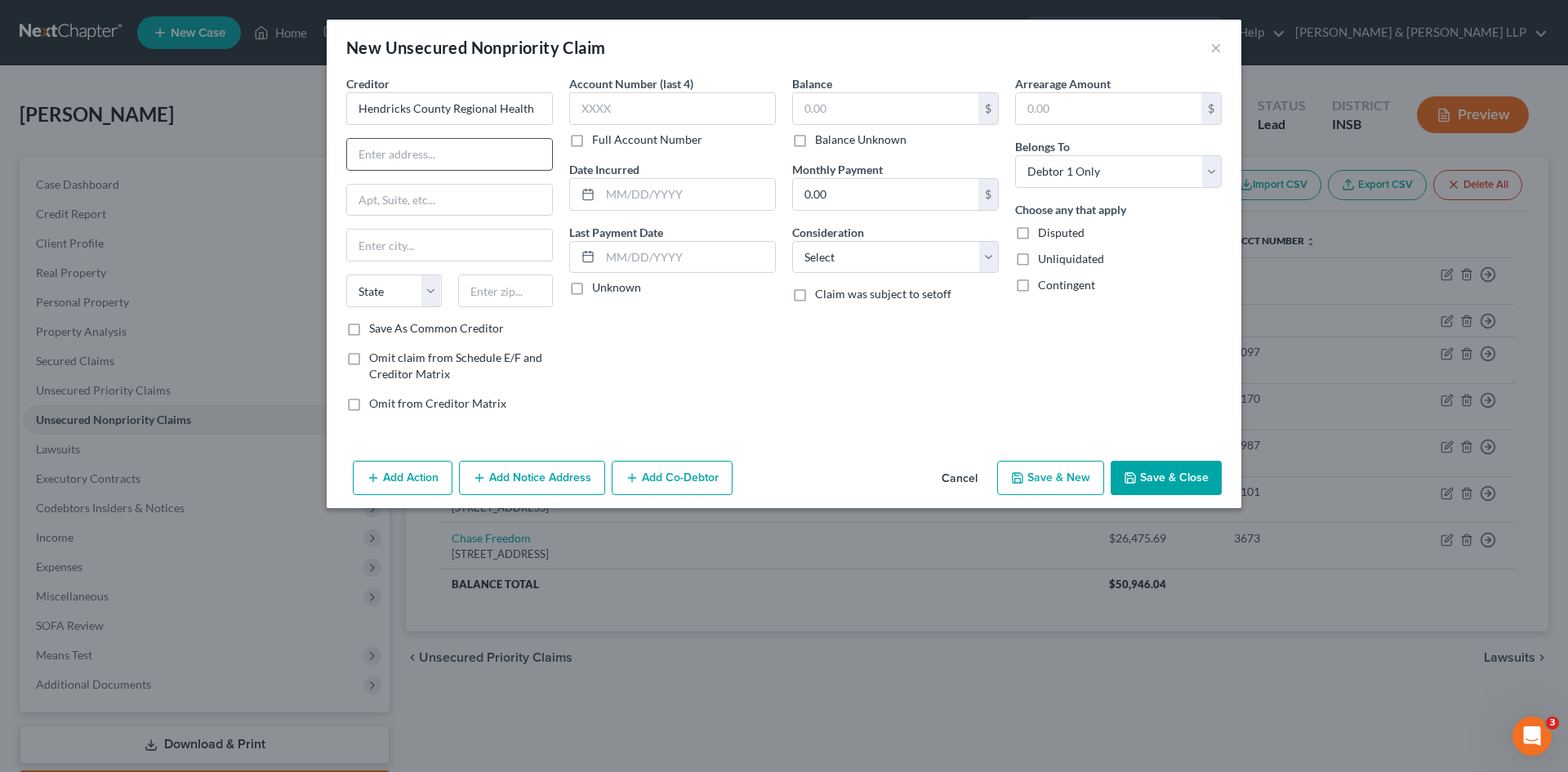
click at [470, 165] on input "text" at bounding box center [449, 153] width 205 height 31
click at [804, 433] on div "Creditor * Hendricks County Regional Health State AL AK AR AZ CA CO CT DE DC FL…" at bounding box center [783, 264] width 915 height 379
click at [881, 113] on input "text" at bounding box center [886, 108] width 186 height 31
click at [938, 111] on input "text" at bounding box center [886, 108] width 186 height 31
drag, startPoint x: 948, startPoint y: 114, endPoint x: 802, endPoint y: 106, distance: 146.2
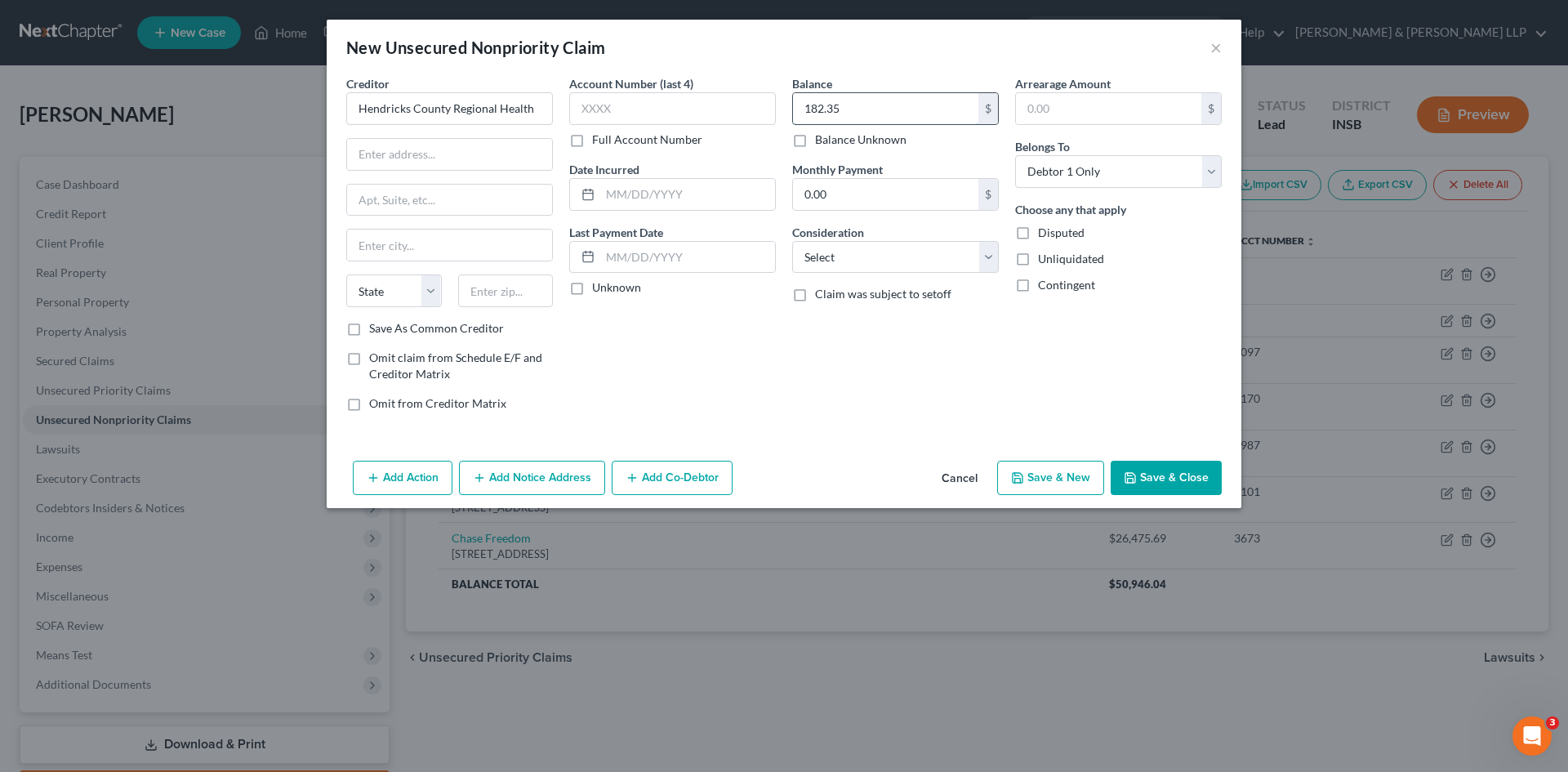
click at [802, 106] on input "182.35" at bounding box center [886, 108] width 186 height 31
click at [888, 251] on select "Select Cable / Satellite Services Collection Agency Credit Card Debt Debt Couns…" at bounding box center [895, 257] width 207 height 33
click at [792, 241] on select "Select Cable / Satellite Services Collection Agency Credit Card Debt Debt Couns…" at bounding box center [895, 257] width 207 height 33
drag, startPoint x: 783, startPoint y: 390, endPoint x: 757, endPoint y: 367, distance: 34.7
click at [781, 388] on div "Account Number (last 4) Full Account Number Date Incurred Last Payment Date Unk…" at bounding box center [673, 250] width 223 height 350
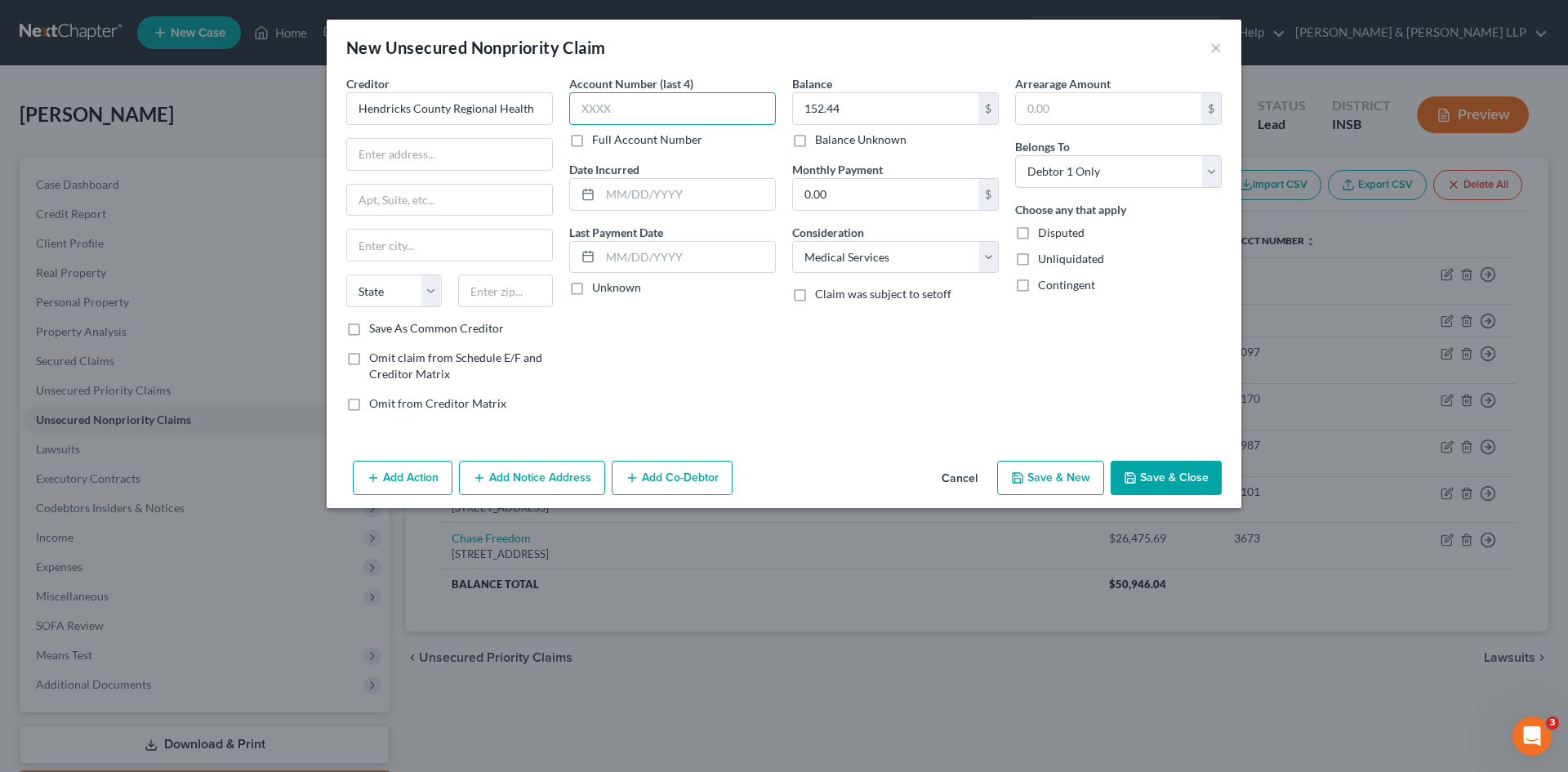
click at [655, 111] on input "text" at bounding box center [672, 108] width 207 height 33
click at [882, 399] on div "Balance 152.44 $ Balance Unknown Balance Undetermined 152.44 $ Balance Unknown …" at bounding box center [896, 250] width 223 height 350
click at [425, 162] on input "text" at bounding box center [449, 153] width 205 height 31
click at [455, 251] on input "text" at bounding box center [449, 244] width 205 height 31
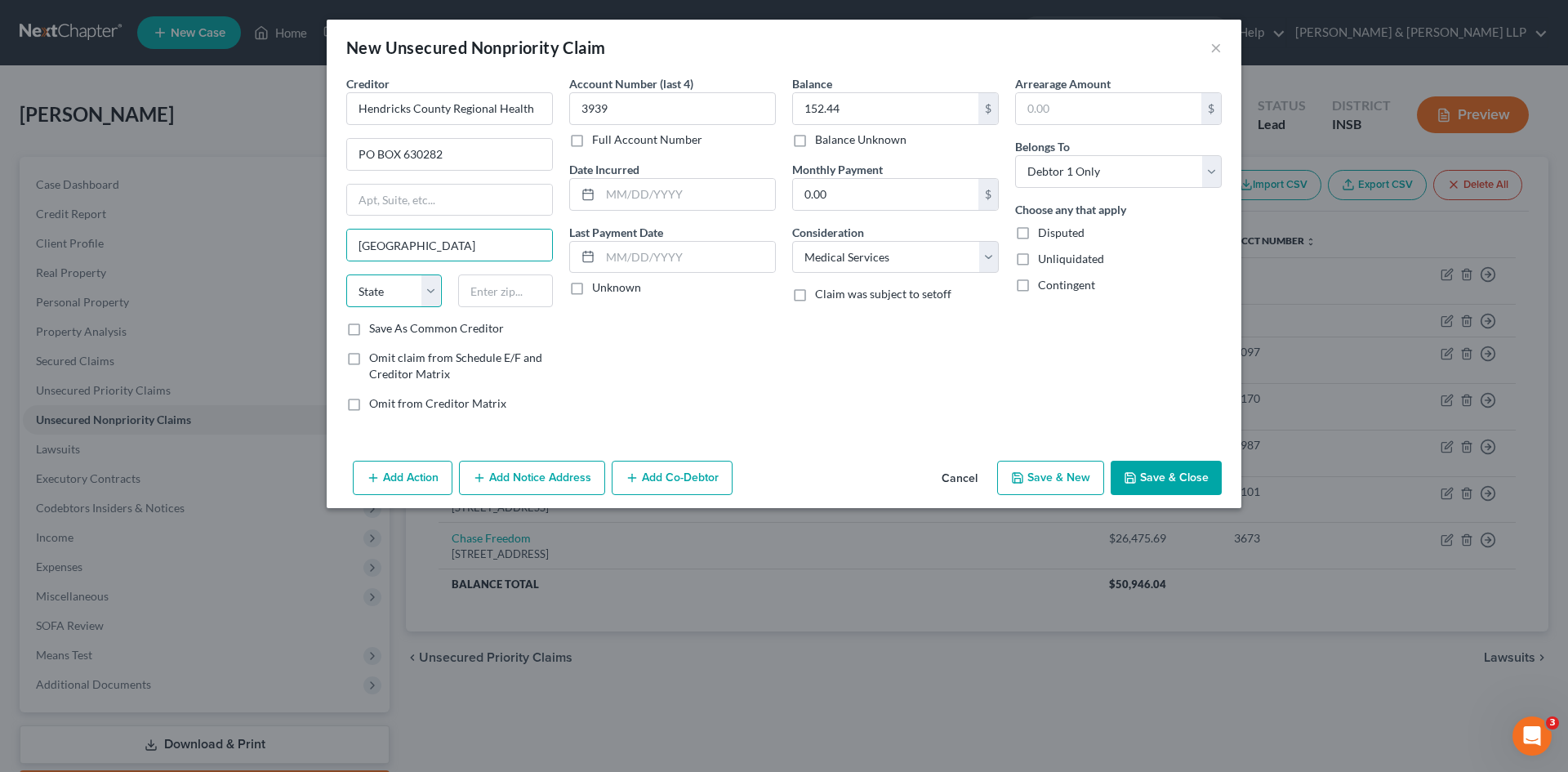
click at [435, 288] on select "State [US_STATE] AK AR AZ CA CO CT DE DC [GEOGRAPHIC_DATA] [GEOGRAPHIC_DATA] GU…" at bounding box center [393, 291] width 96 height 33
click at [346, 275] on select "State [US_STATE] AK AR AZ CA CO CT DE DC [GEOGRAPHIC_DATA] [GEOGRAPHIC_DATA] GU…" at bounding box center [393, 291] width 96 height 33
click at [369, 324] on label "Save As Common Creditor" at bounding box center [436, 328] width 134 height 17
click at [376, 324] on input "Save As Common Creditor" at bounding box center [381, 325] width 11 height 11
click at [482, 304] on input "text" at bounding box center [505, 291] width 96 height 33
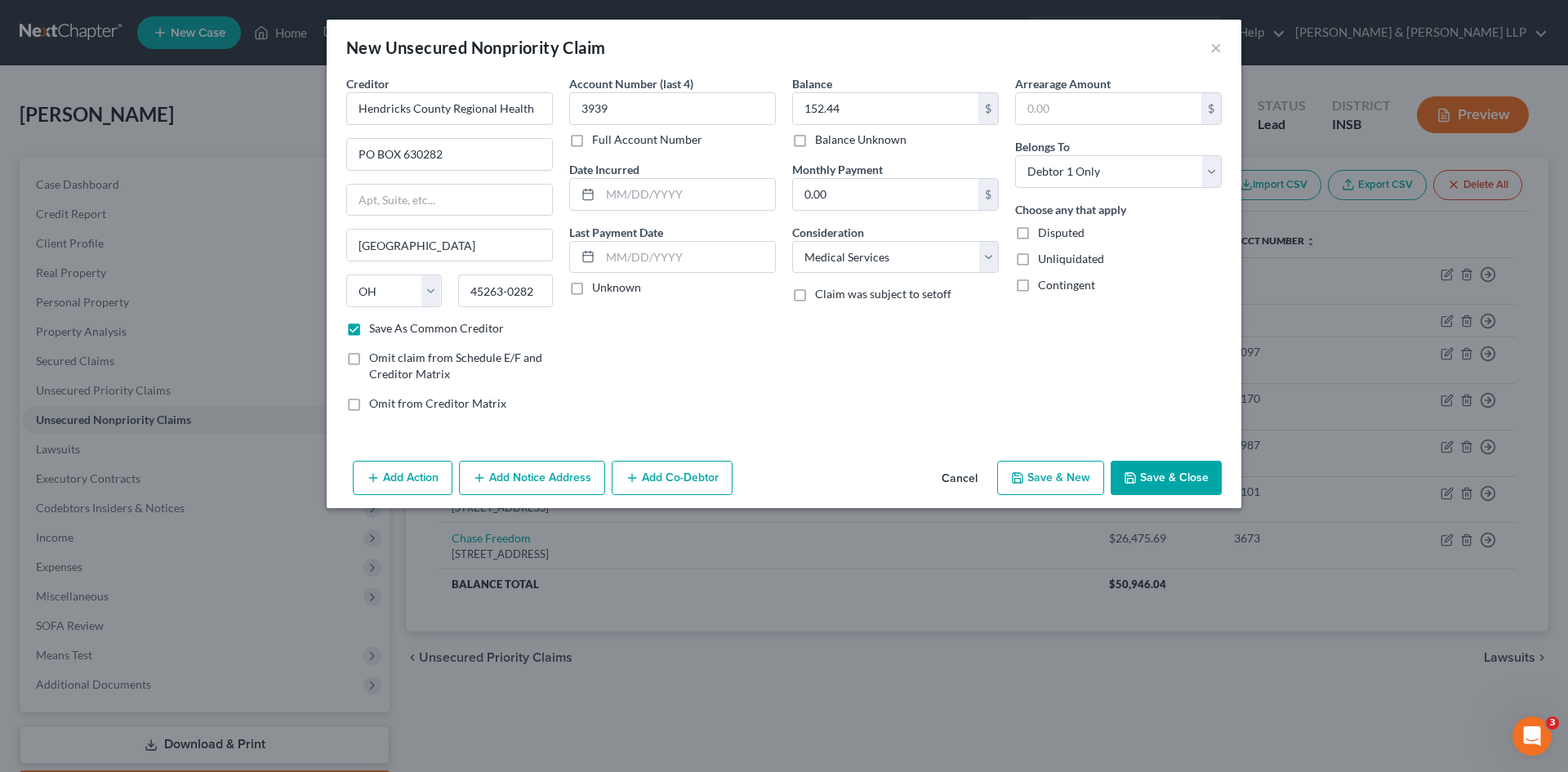
click at [592, 290] on label "Unknown" at bounding box center [617, 288] width 49 height 17
click at [599, 290] on input "Unknown" at bounding box center [604, 285] width 11 height 11
click at [1193, 481] on button "Save & Close" at bounding box center [1167, 477] width 111 height 35
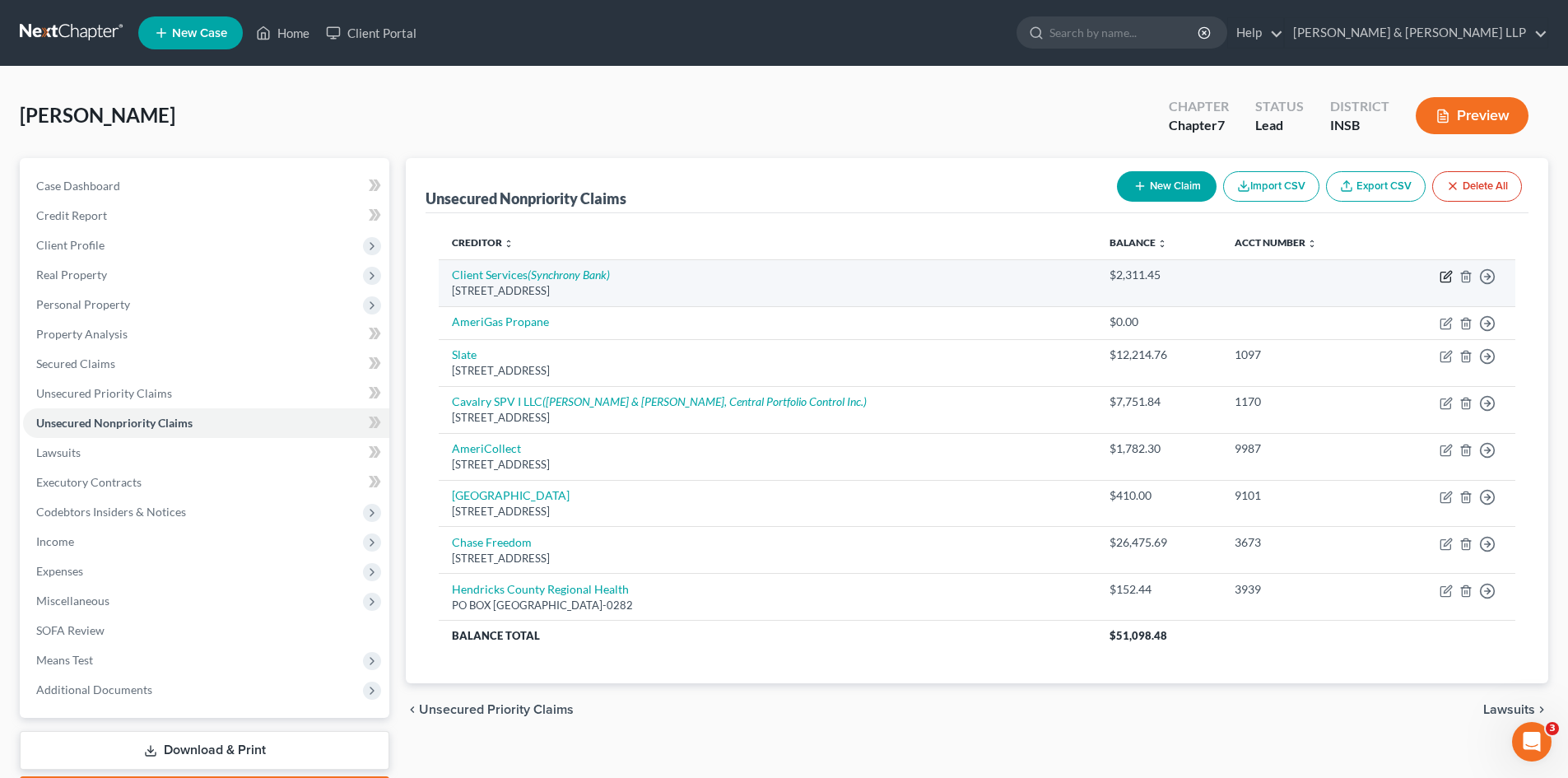
click at [1444, 277] on icon "button" at bounding box center [1446, 274] width 7 height 7
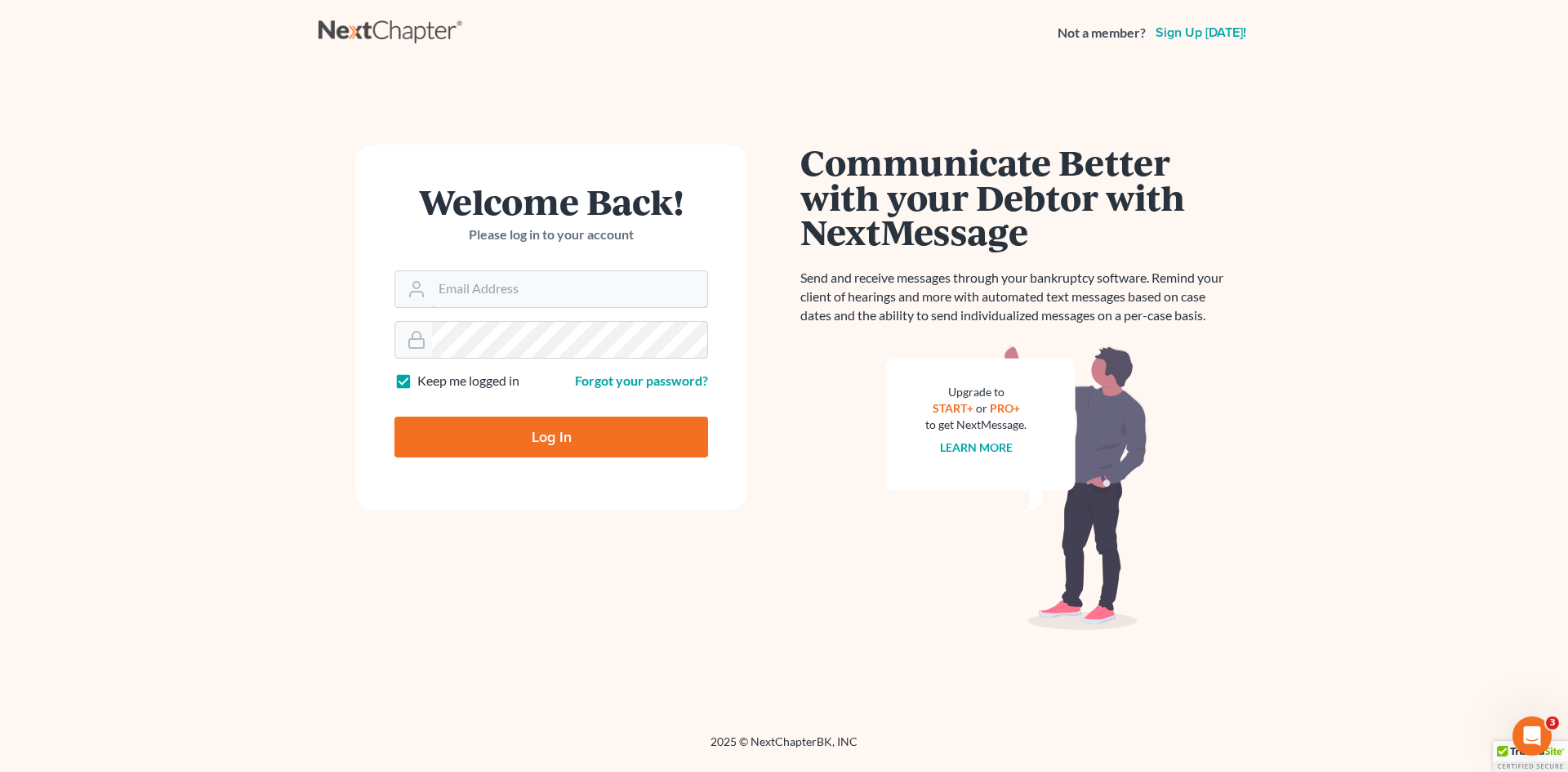
type input "fred@oliverandcline.com"
click at [520, 440] on input "Log In" at bounding box center [551, 436] width 313 height 41
type input "Thinking..."
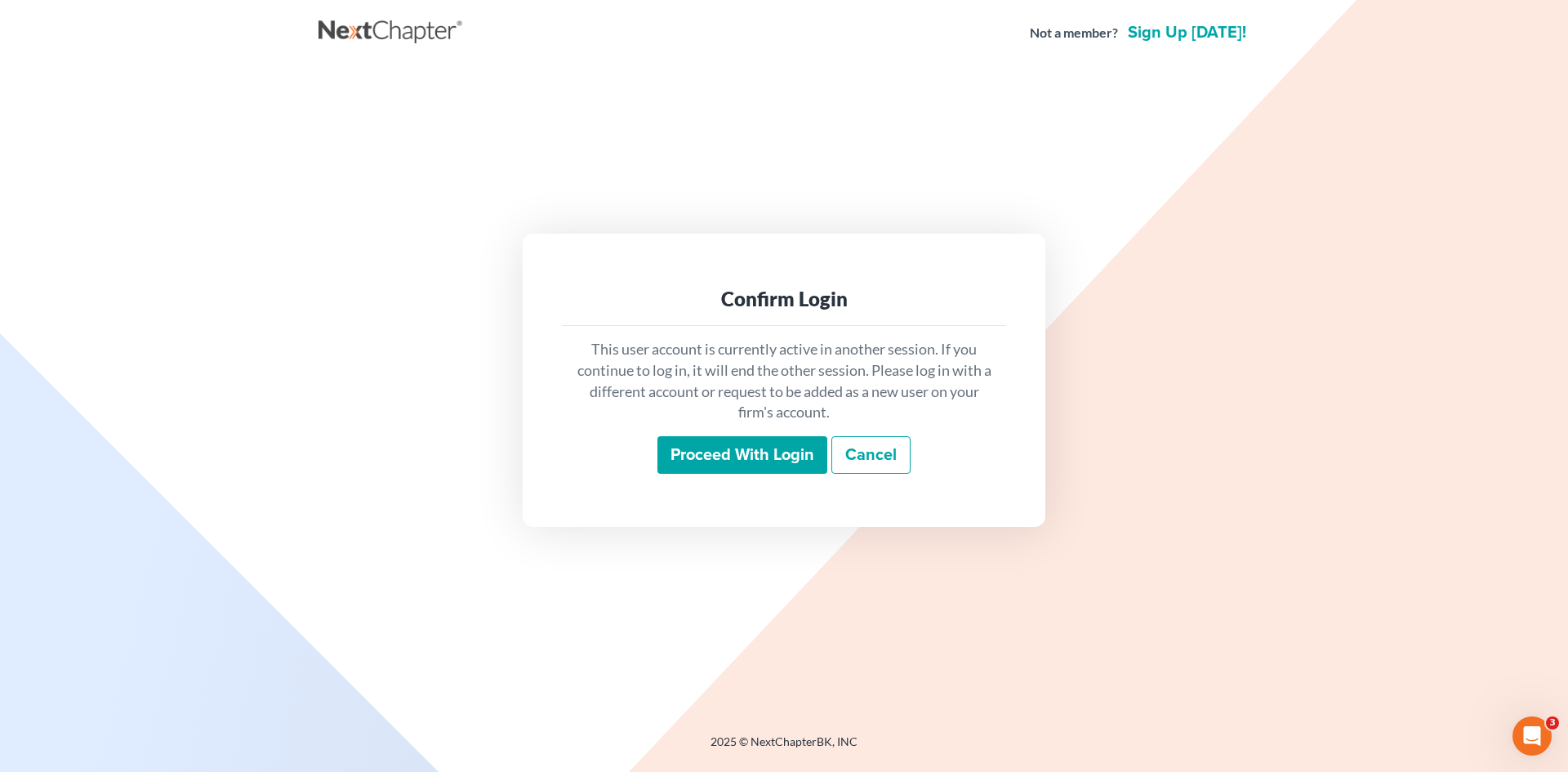
click at [779, 458] on input "Proceed with login" at bounding box center [742, 455] width 170 height 38
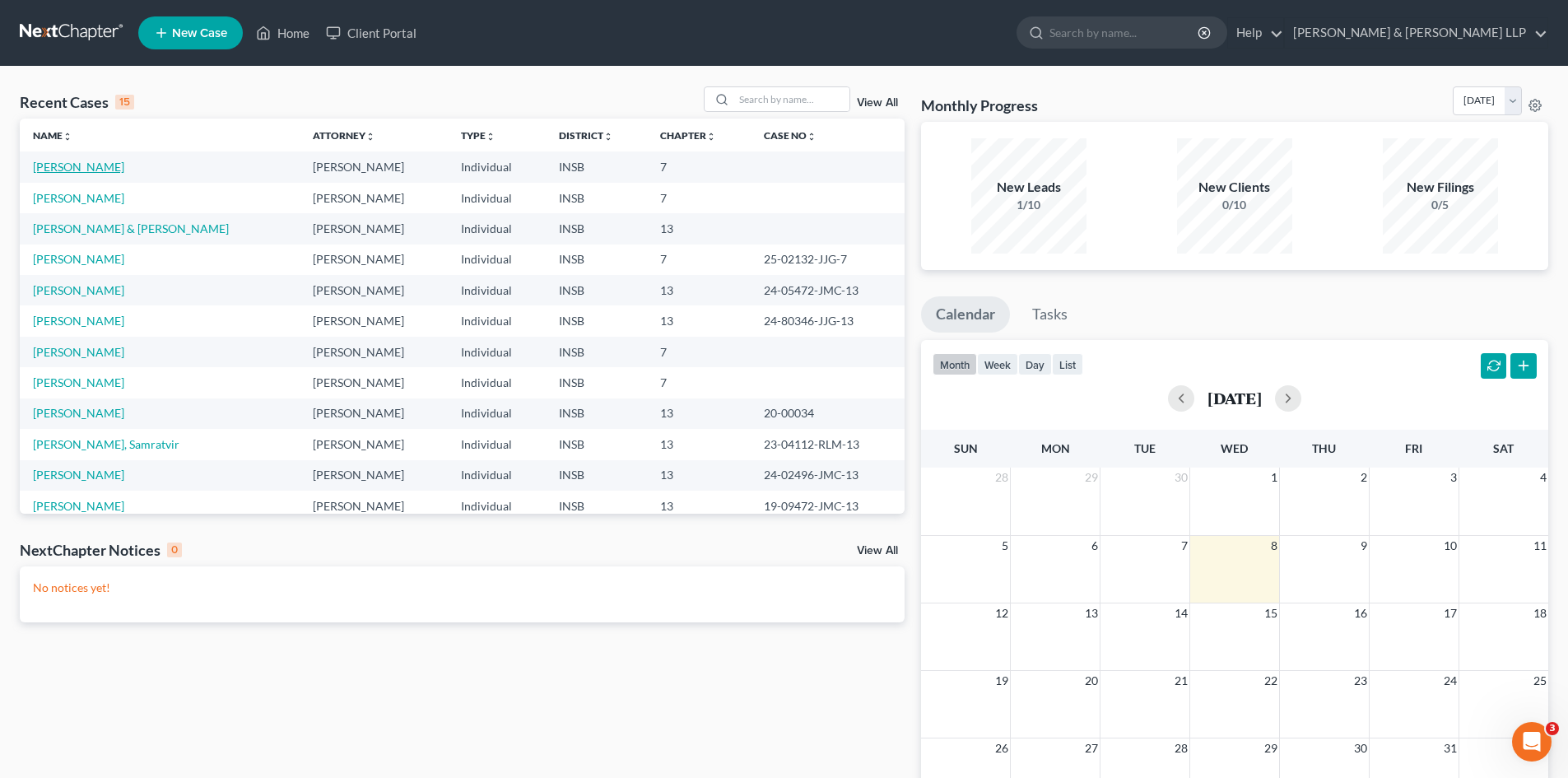
click at [85, 169] on link "[PERSON_NAME]" at bounding box center [79, 166] width 92 height 14
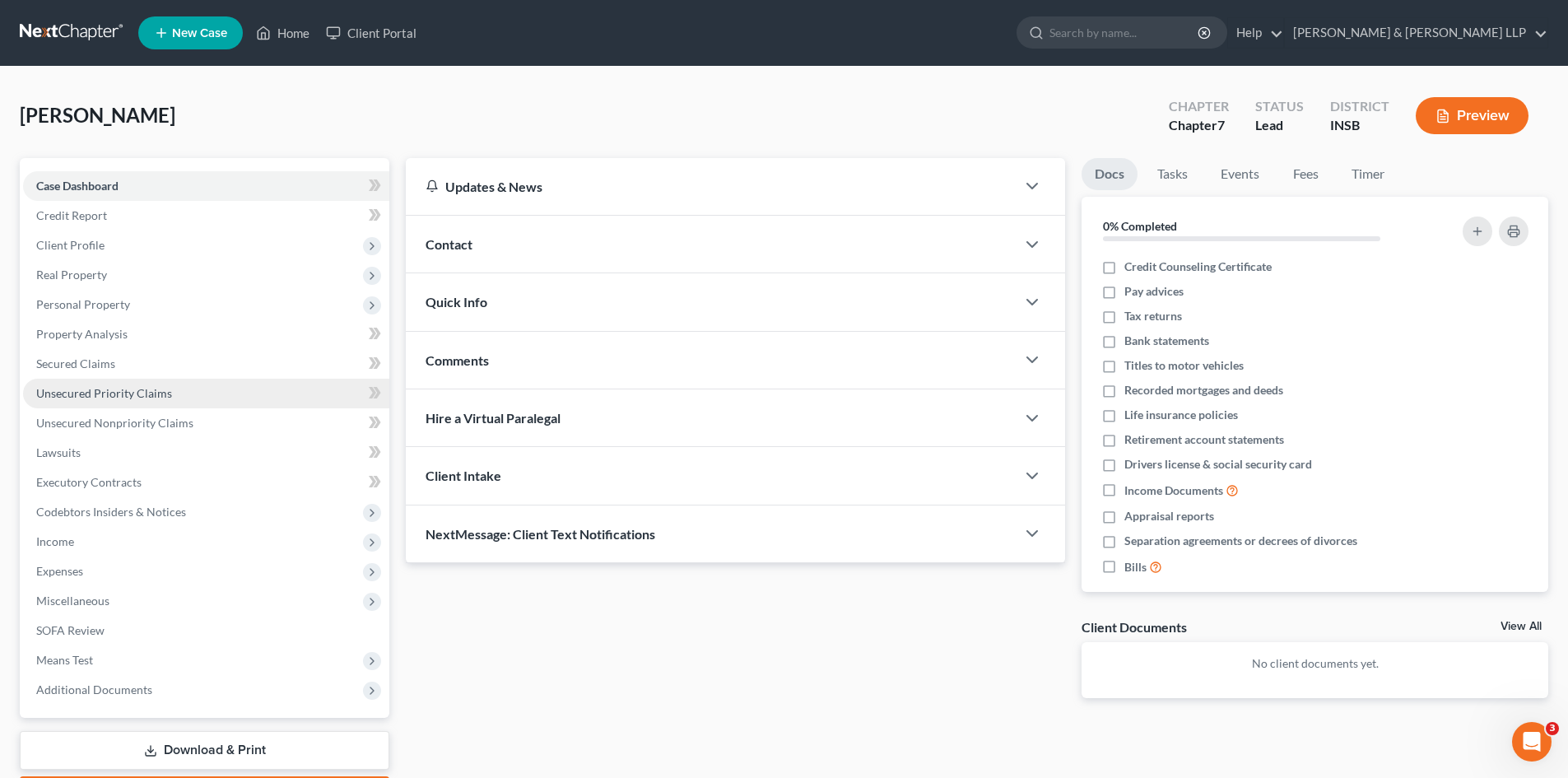
click at [132, 390] on span "Unsecured Priority Claims" at bounding box center [104, 392] width 135 height 14
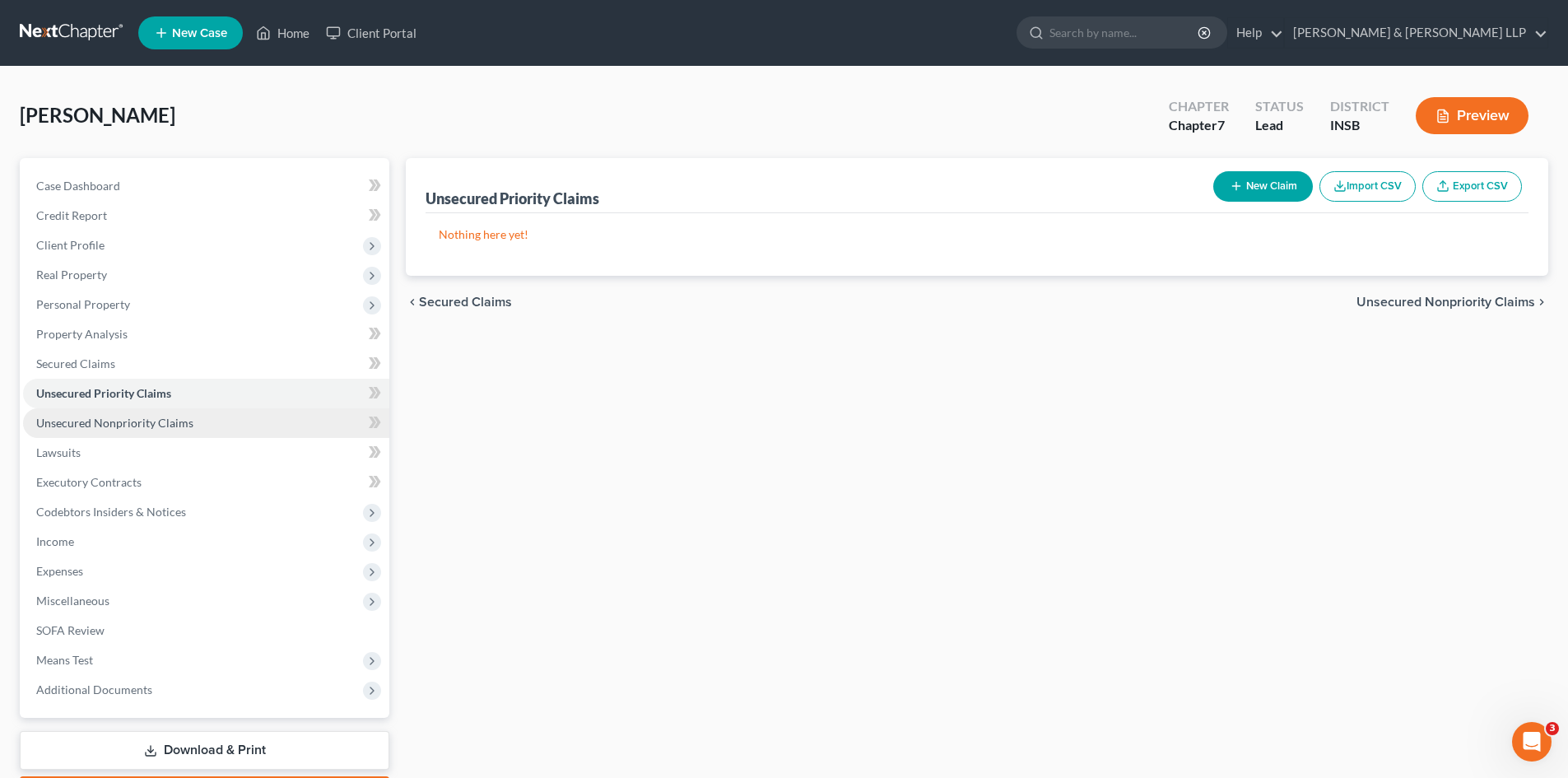
click at [132, 419] on span "Unsecured Nonpriority Claims" at bounding box center [115, 422] width 157 height 14
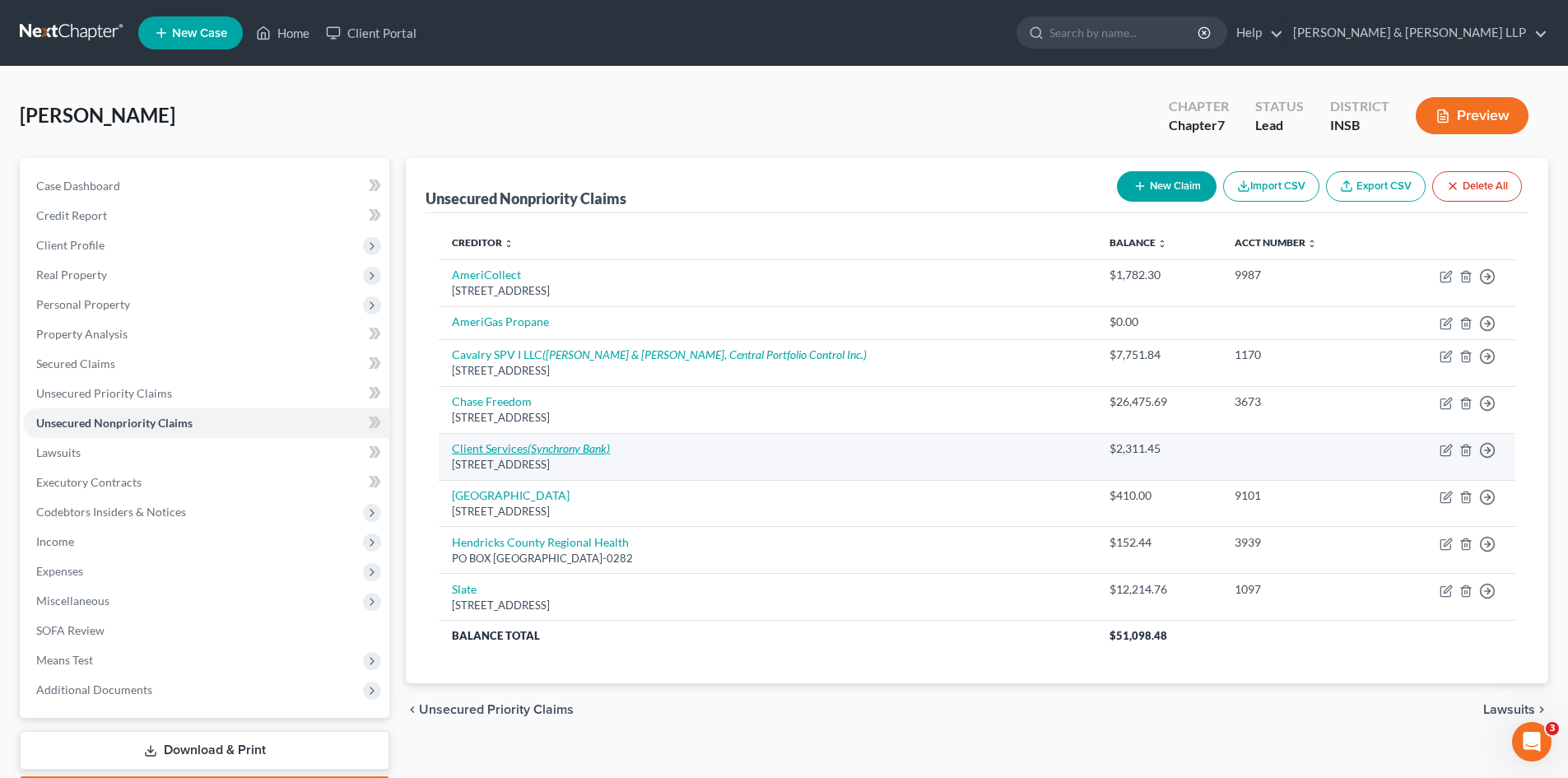
click at [536, 452] on icon "(Synchrony Bank)" at bounding box center [569, 448] width 83 height 14
select select "26"
select select "1"
select select "0"
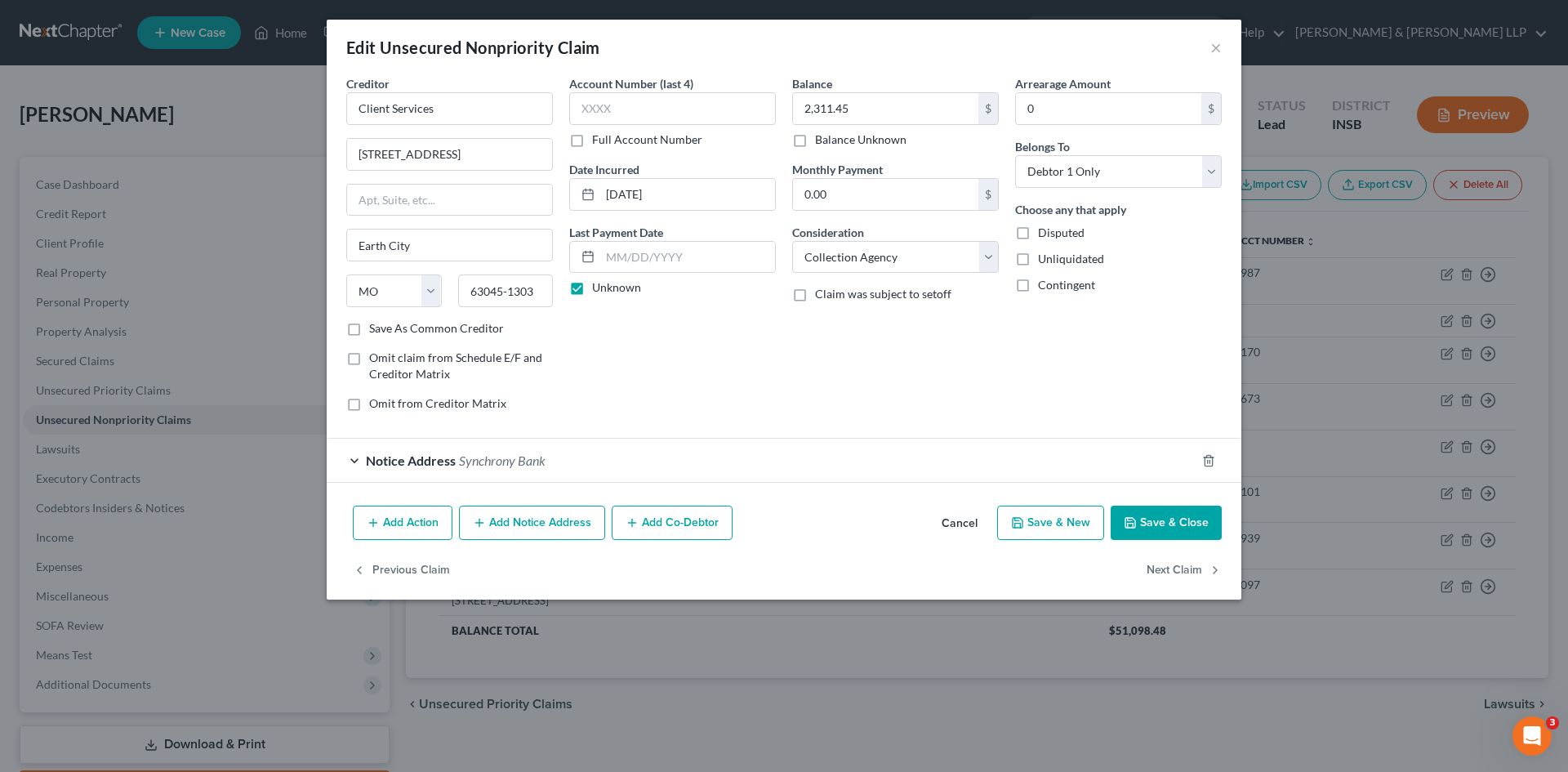
click at [1183, 525] on button "Save & Close" at bounding box center [1167, 522] width 111 height 35
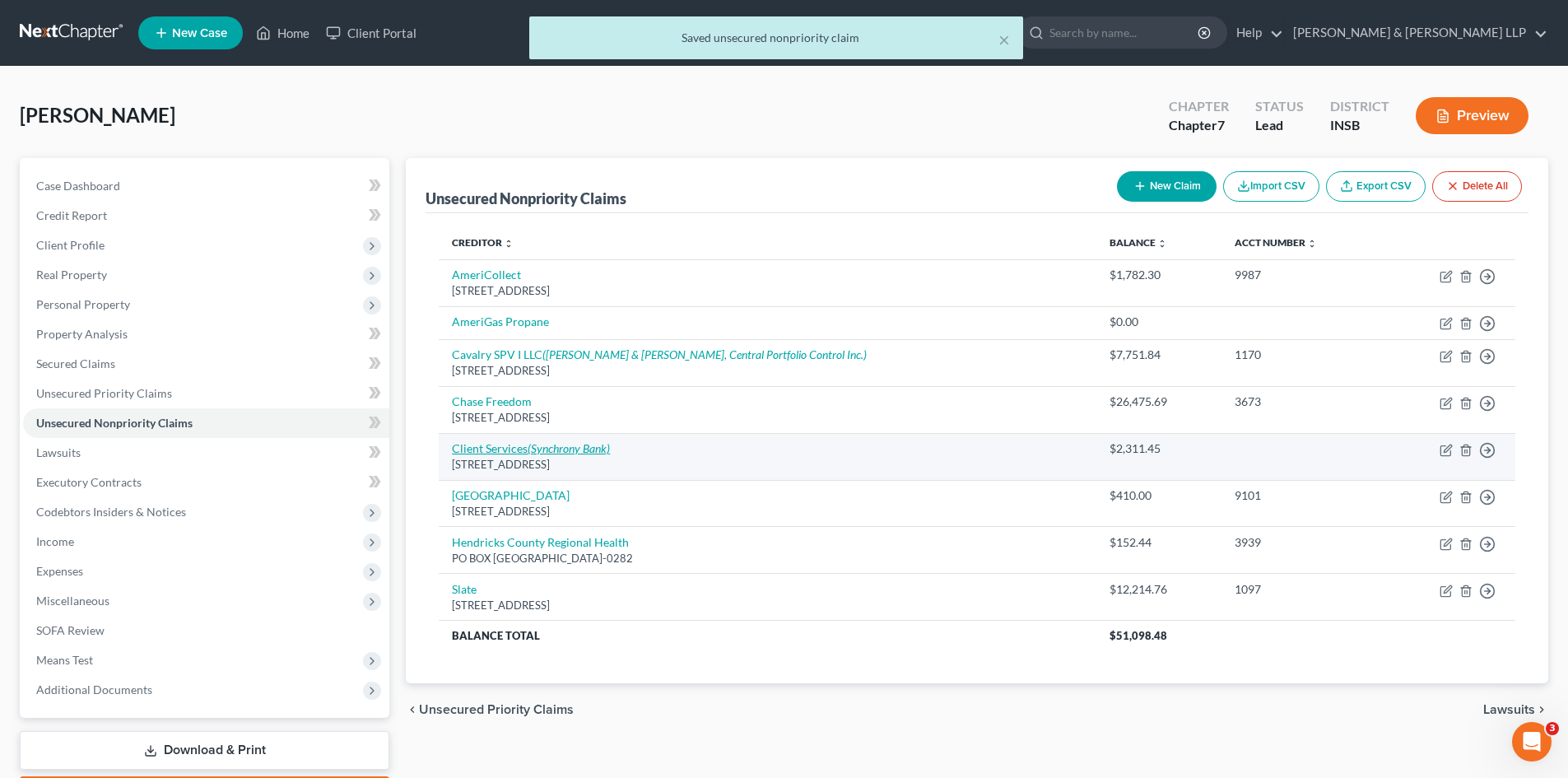
click at [498, 452] on link "Client Services (Synchrony Bank)" at bounding box center [531, 448] width 158 height 14
select select "26"
select select "1"
select select "0"
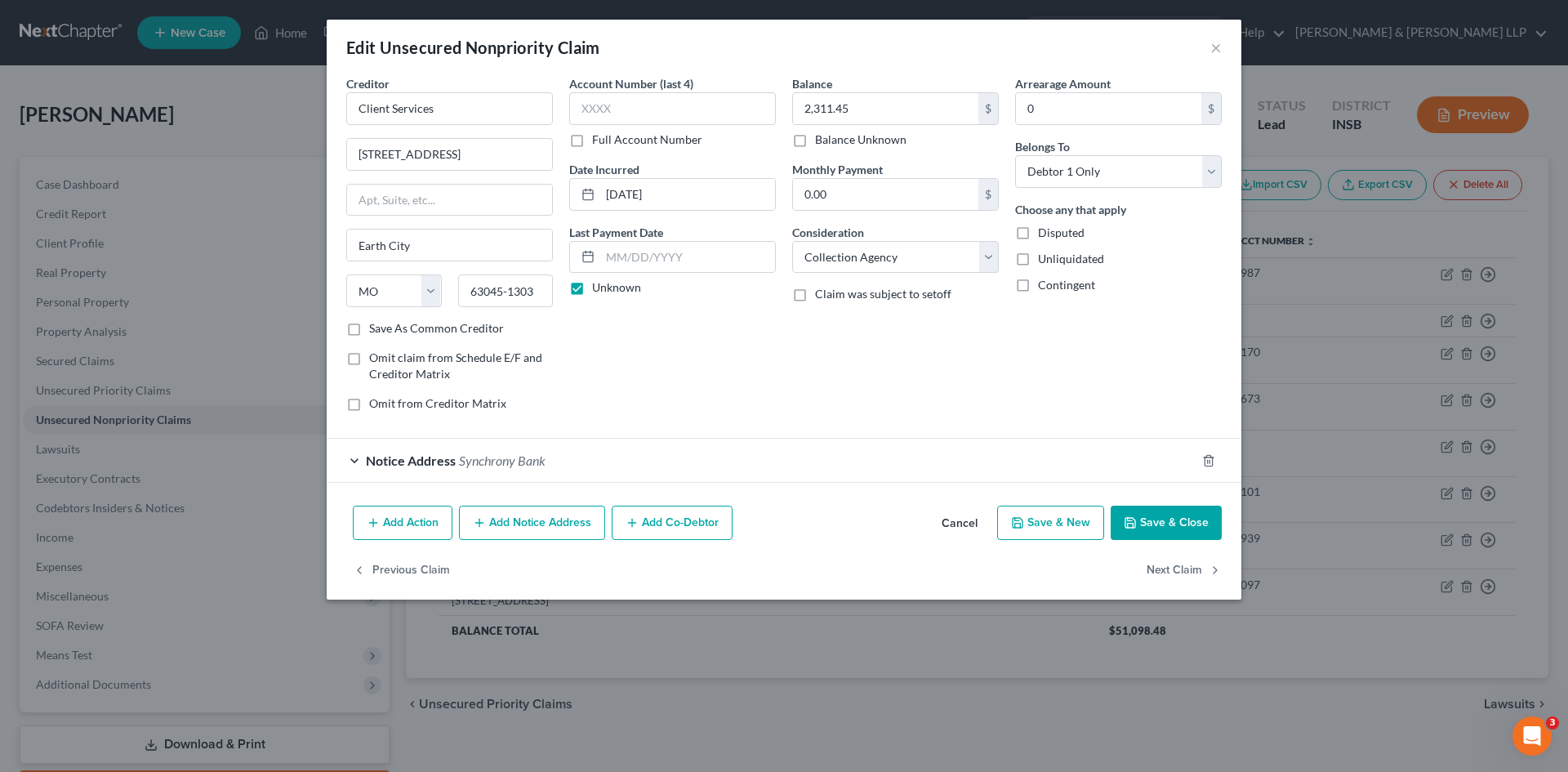
click at [500, 524] on button "Add Notice Address" at bounding box center [532, 522] width 146 height 35
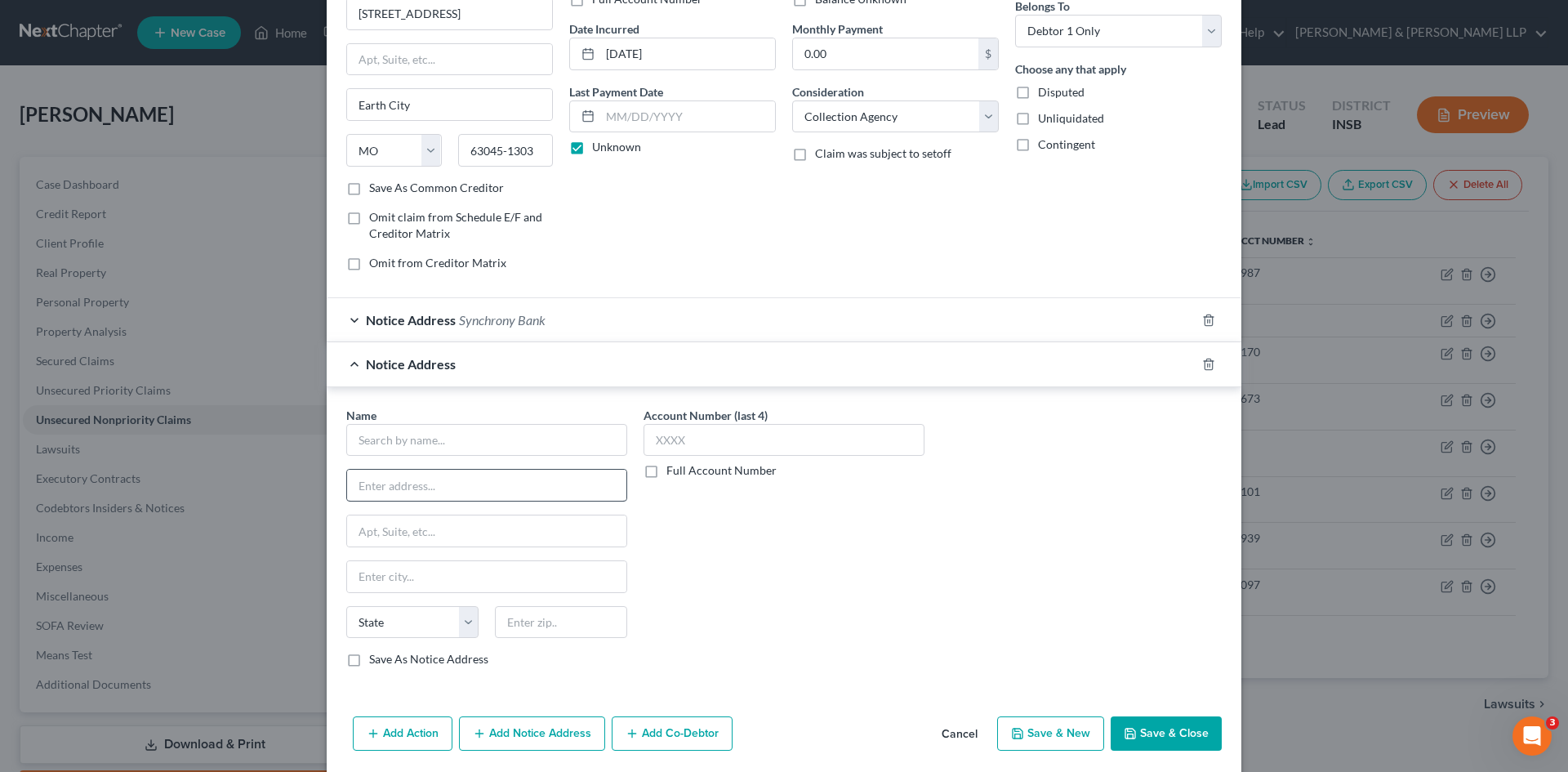
scroll to position [163, 0]
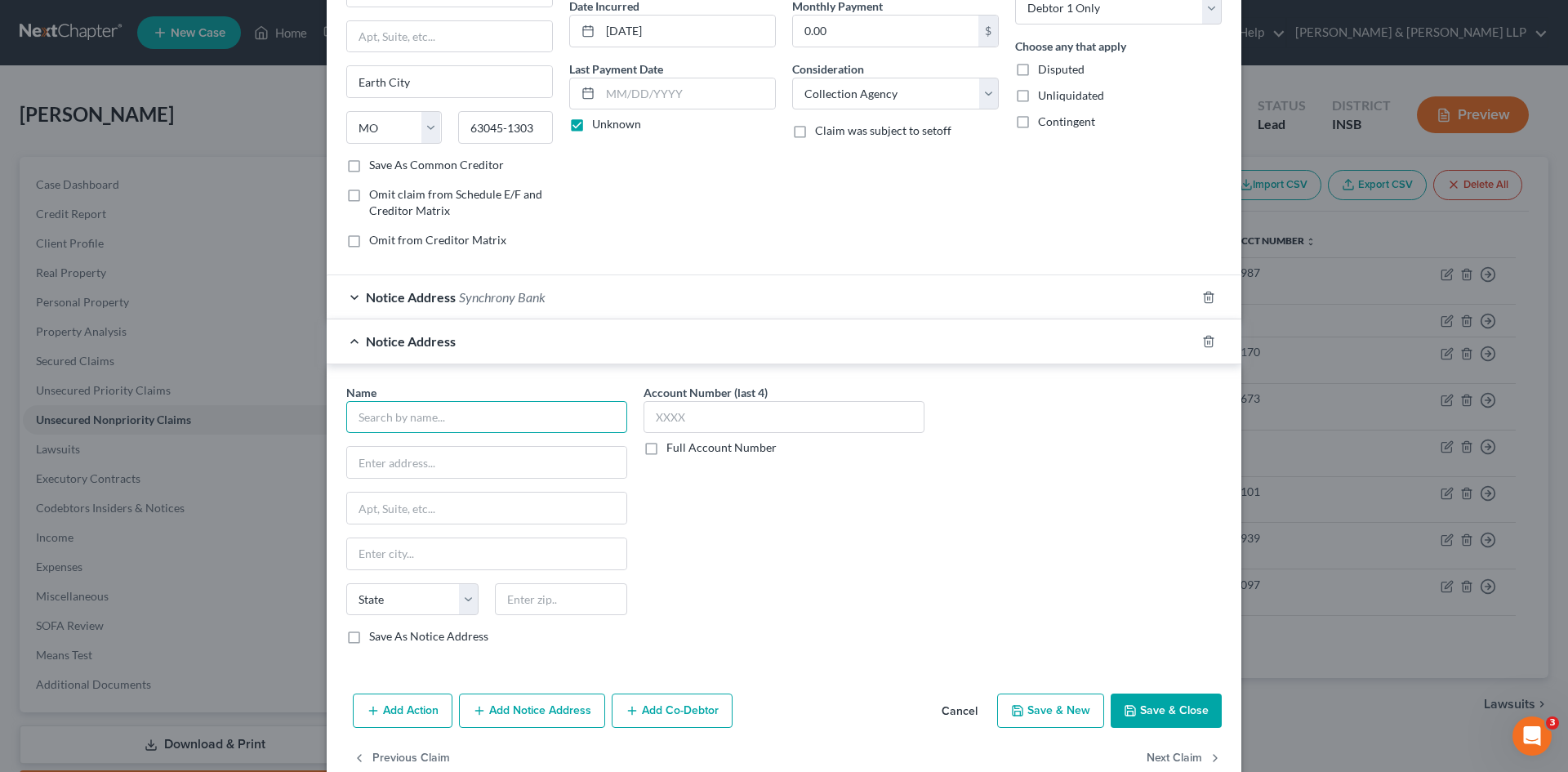
click at [477, 431] on input "text" at bounding box center [486, 417] width 281 height 33
type input "Monarch Recovery Management"
click at [458, 464] on input "text" at bounding box center [486, 462] width 280 height 31
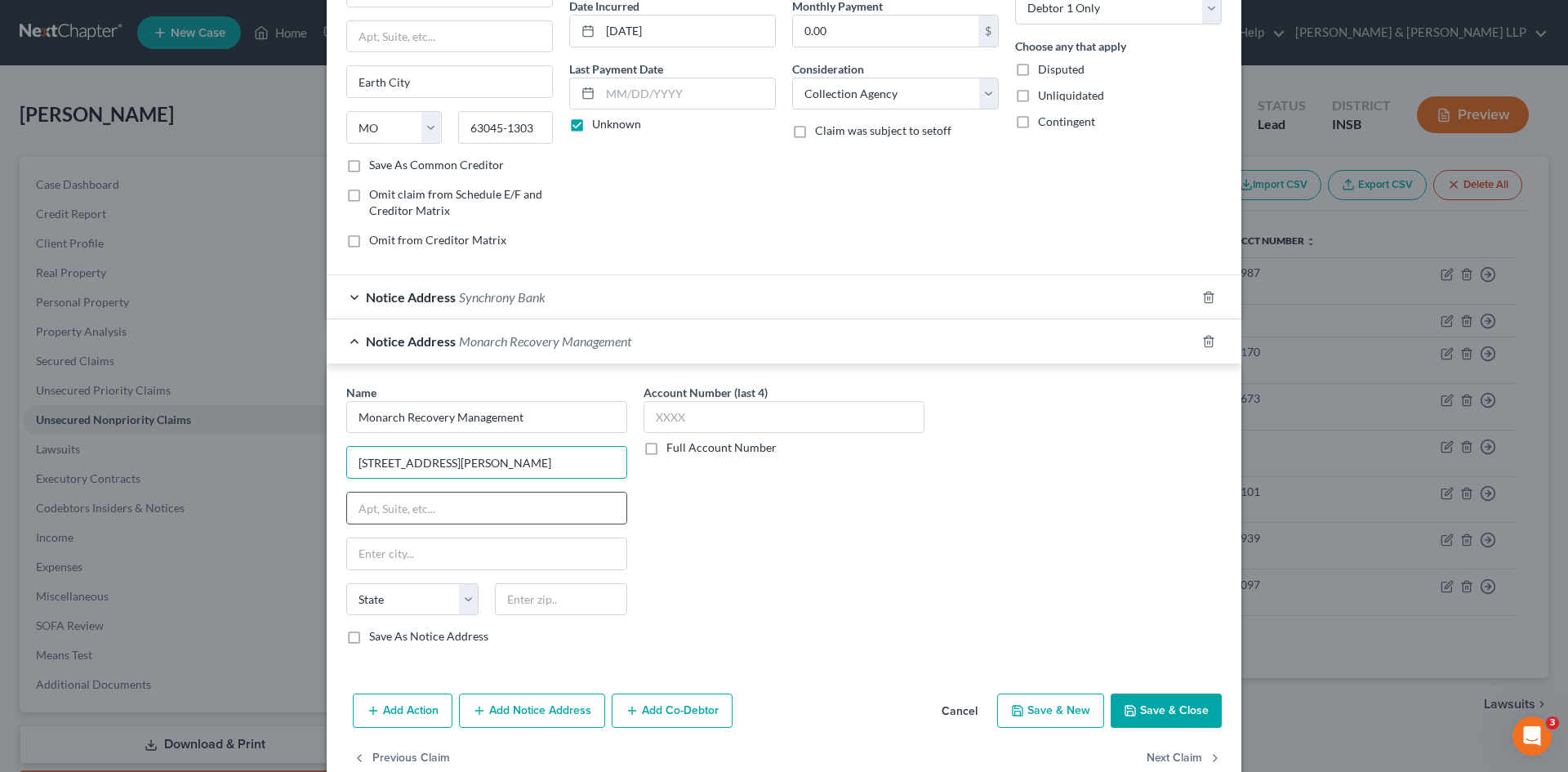
type input "[STREET_ADDRESS][PERSON_NAME]"
click at [473, 500] on input "text" at bounding box center [486, 507] width 280 height 31
type input "Suite 75"
click at [461, 552] on input "text" at bounding box center [486, 553] width 280 height 31
type input "Bensalem"
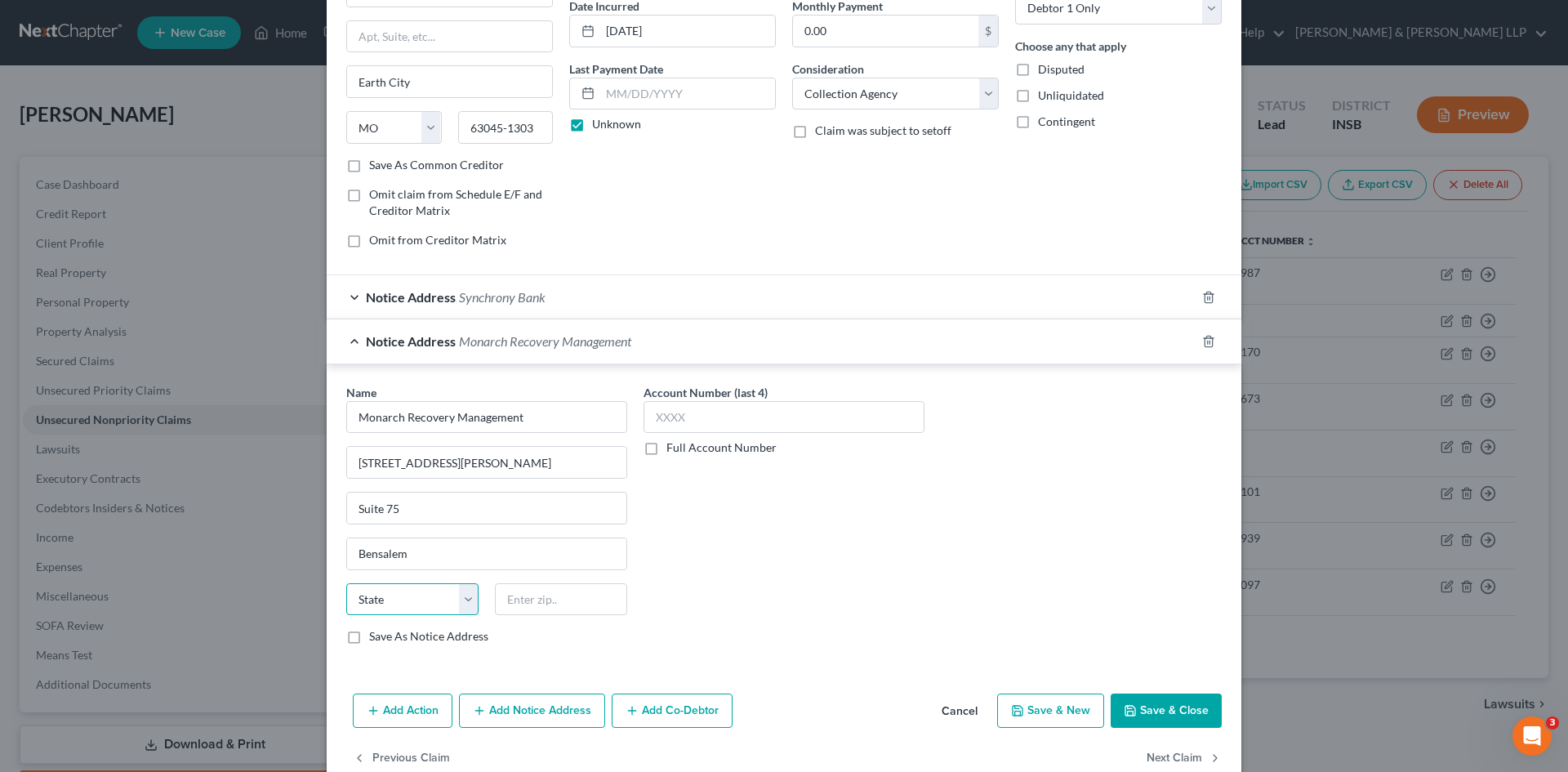
click at [457, 604] on select "State [US_STATE] AK AR AZ CA CO CT DE DC [GEOGRAPHIC_DATA] [GEOGRAPHIC_DATA] GU…" at bounding box center [412, 599] width 132 height 33
select select "39"
click at [346, 583] on select "State [US_STATE] AK AR AZ CA CO CT DE DC [GEOGRAPHIC_DATA] [GEOGRAPHIC_DATA] GU…" at bounding box center [412, 599] width 132 height 33
click at [542, 602] on input "text" at bounding box center [562, 599] width 132 height 33
type input "19020"
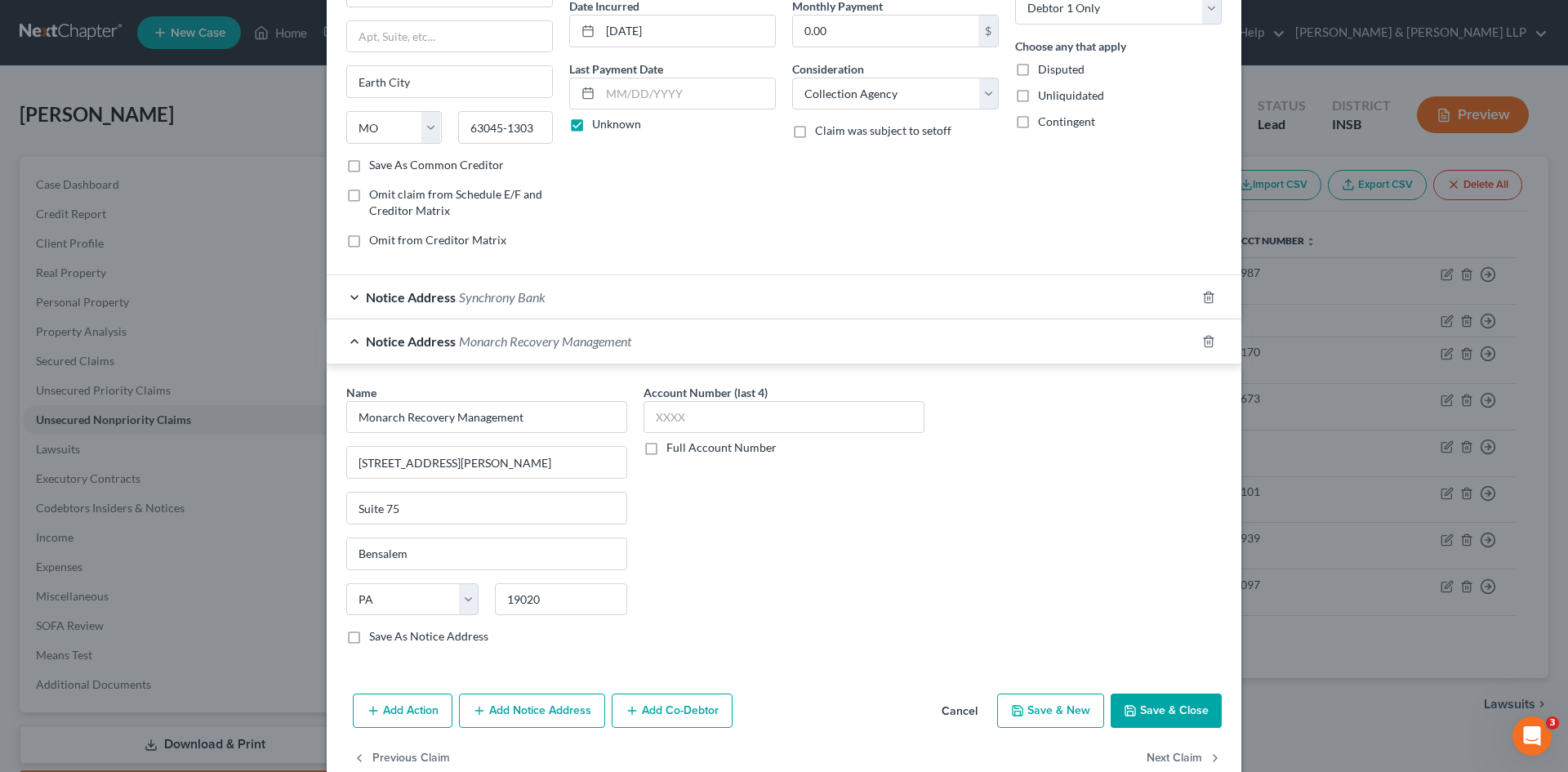
click at [714, 576] on div "Account Number (last 4) Full Account Number" at bounding box center [784, 521] width 298 height 275
click at [369, 635] on label "Save As Notice Address" at bounding box center [428, 636] width 120 height 17
click at [376, 635] on input "Save As Notice Address" at bounding box center [381, 633] width 11 height 11
checkbox input "true"
click at [726, 411] on input "text" at bounding box center [784, 417] width 281 height 33
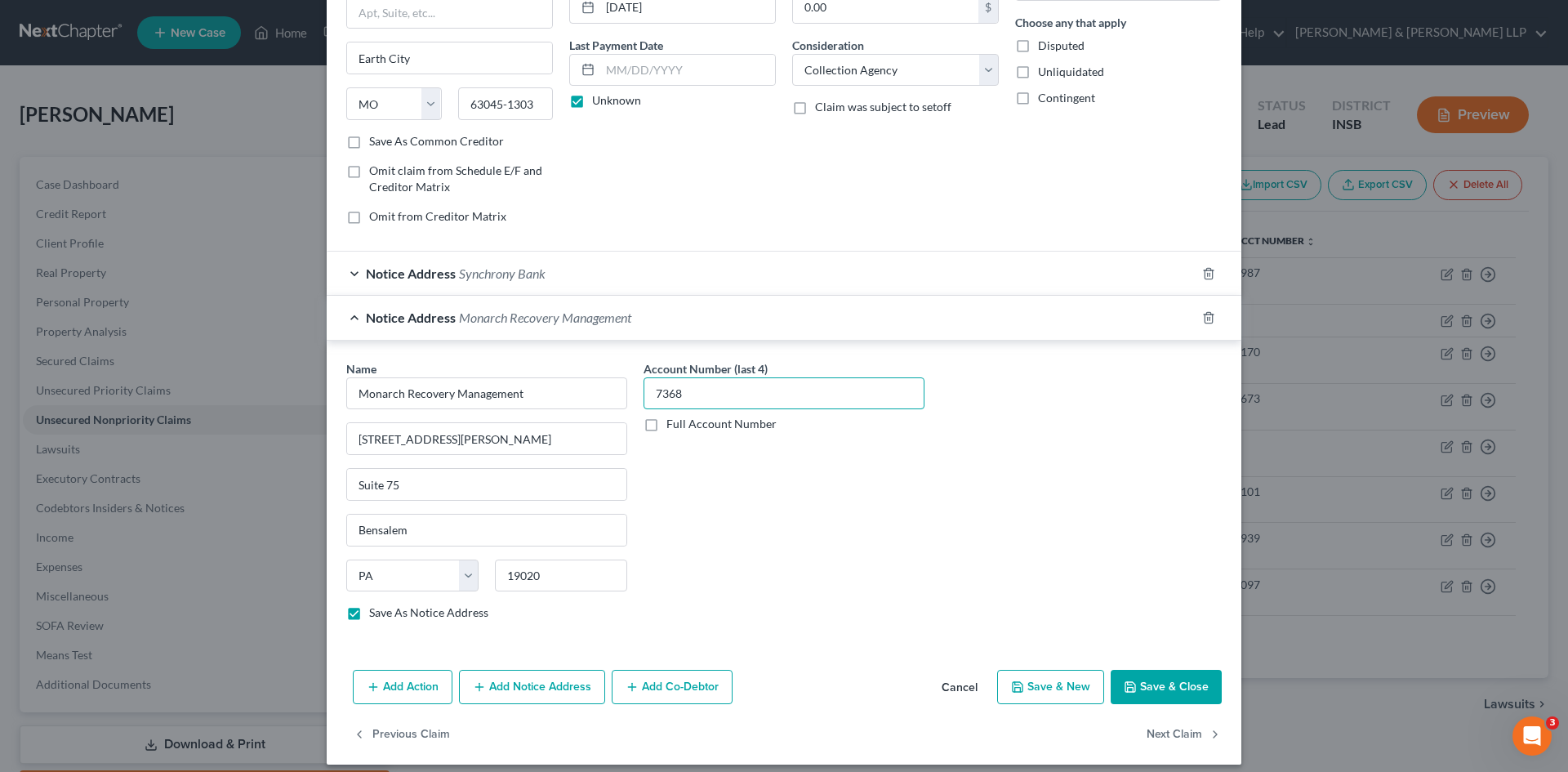
scroll to position [200, 0]
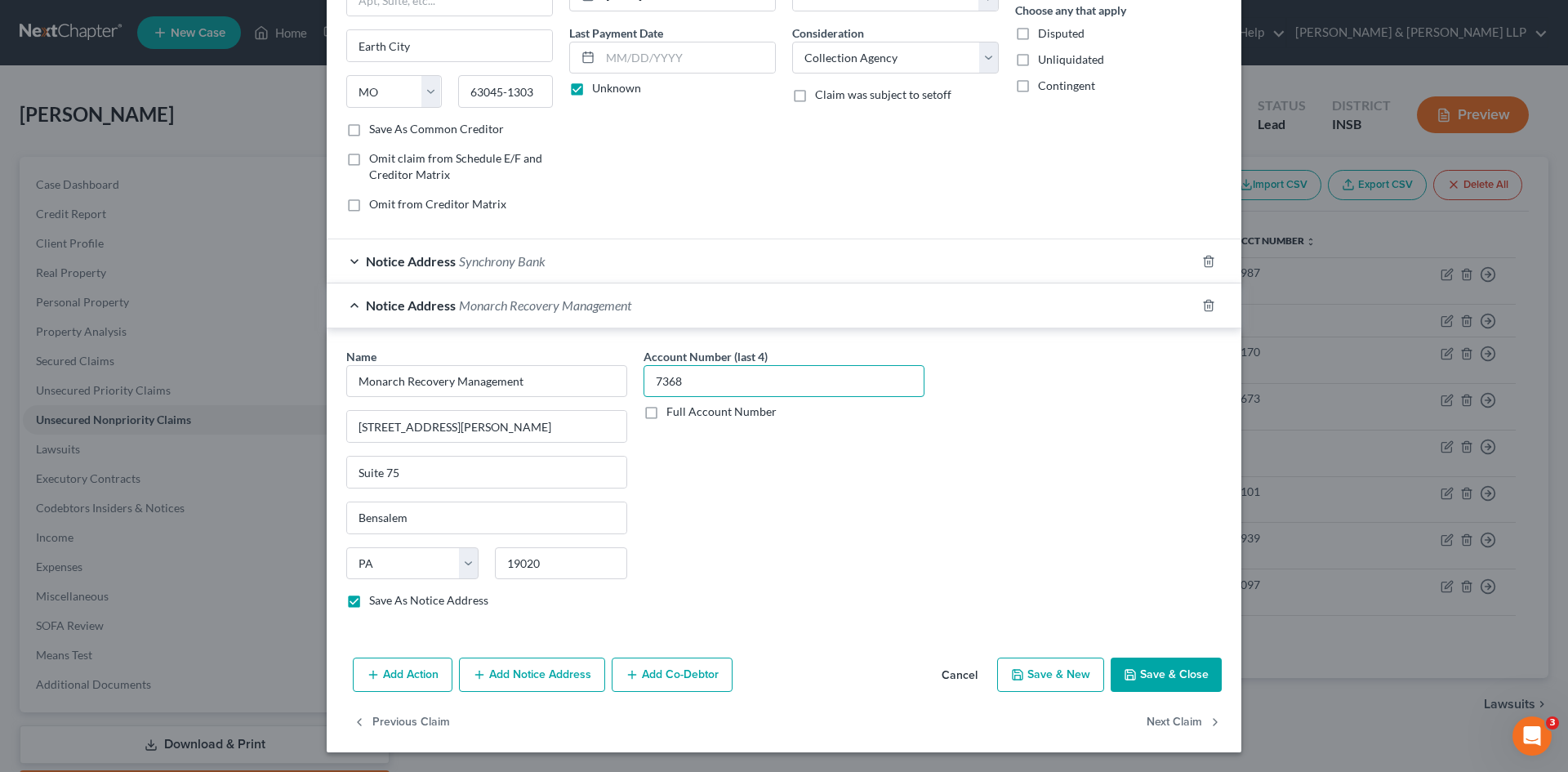
type input "7368"
click at [1160, 669] on button "Save & Close" at bounding box center [1167, 674] width 111 height 35
checkbox input "false"
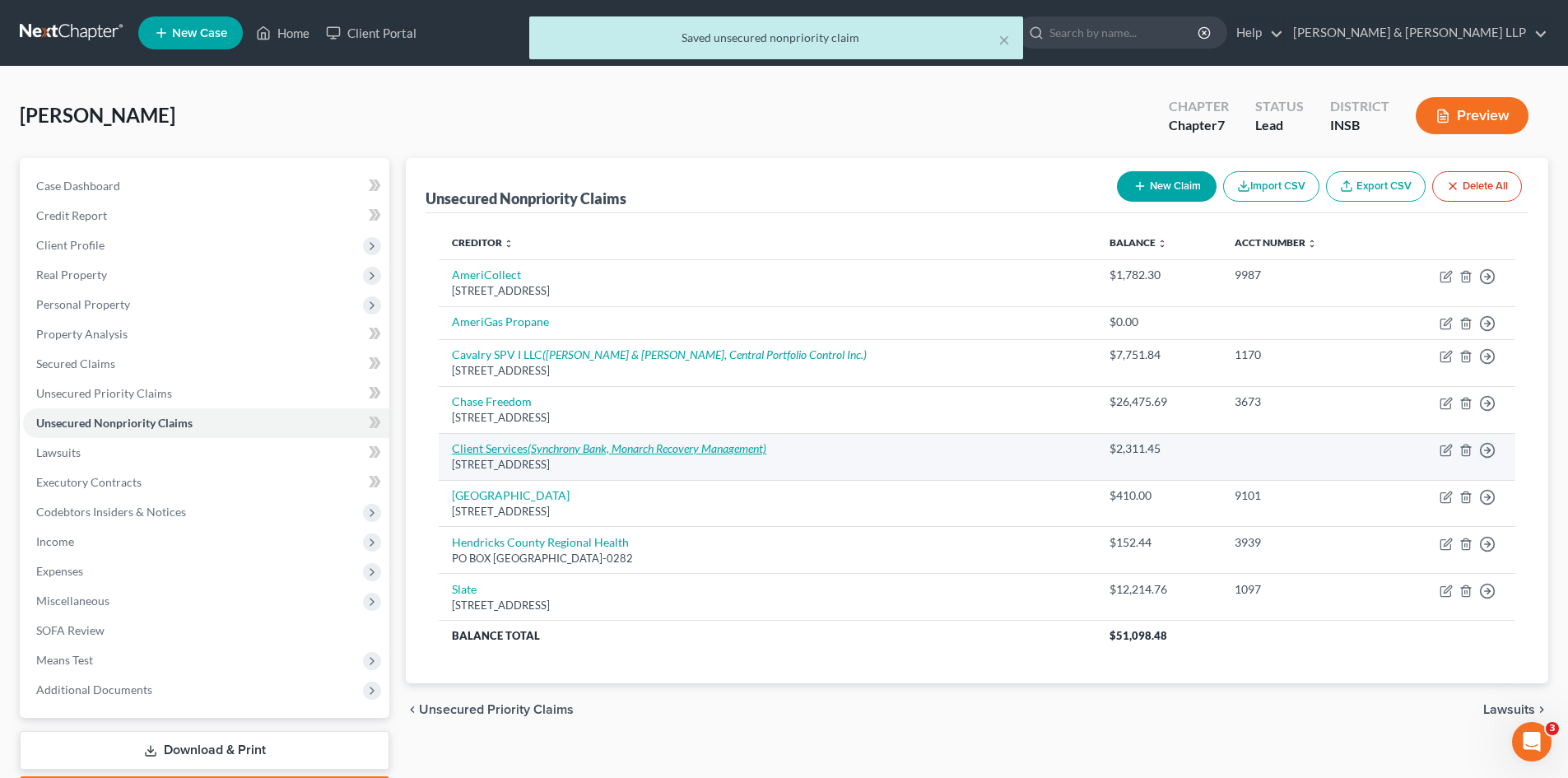
click at [699, 447] on icon "(Synchrony Bank, Monarch Recovery Management)" at bounding box center [648, 448] width 239 height 14
select select "26"
select select "1"
select select "0"
select select "39"
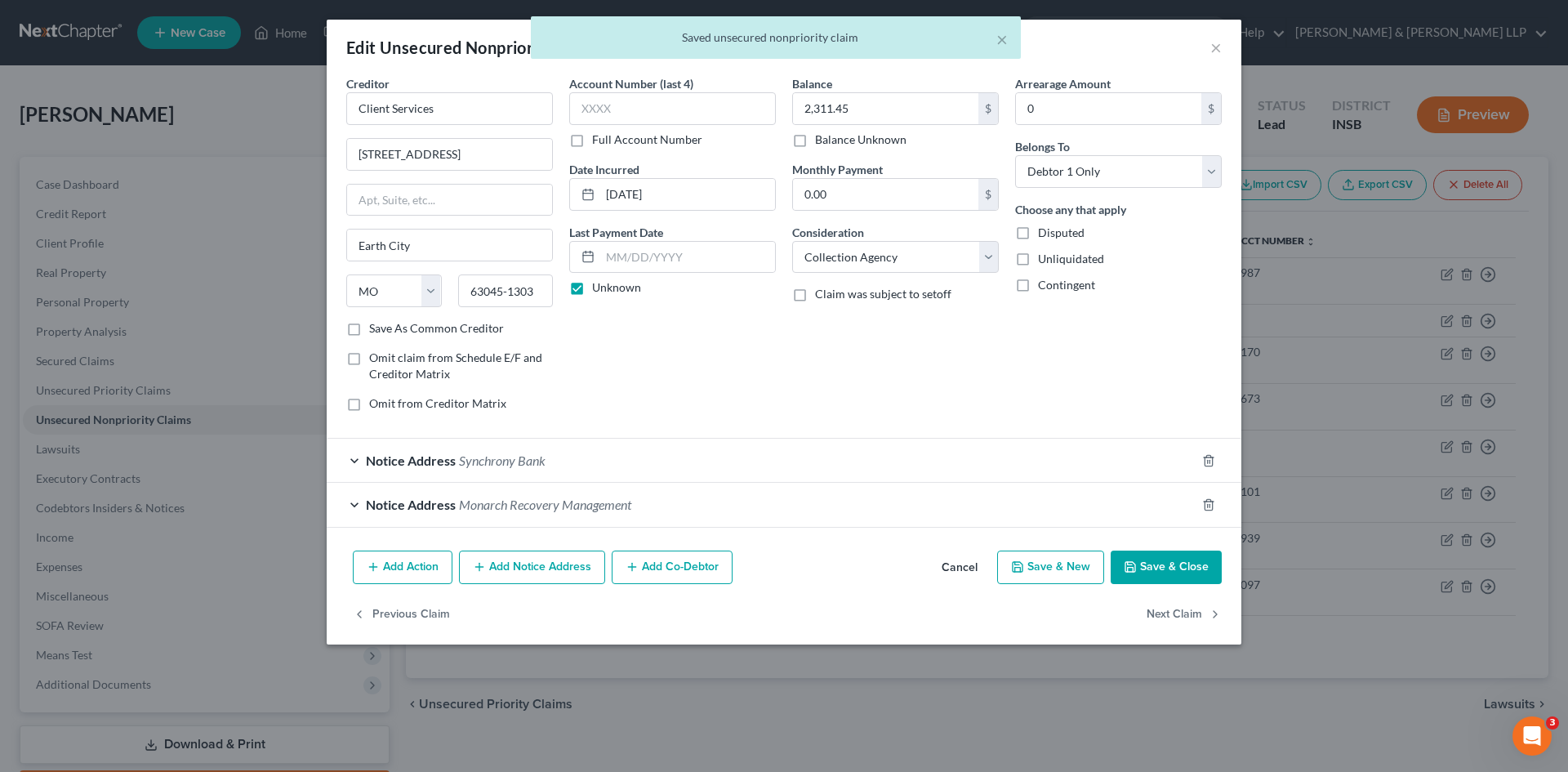
click at [490, 458] on span "Synchrony Bank" at bounding box center [502, 461] width 87 height 16
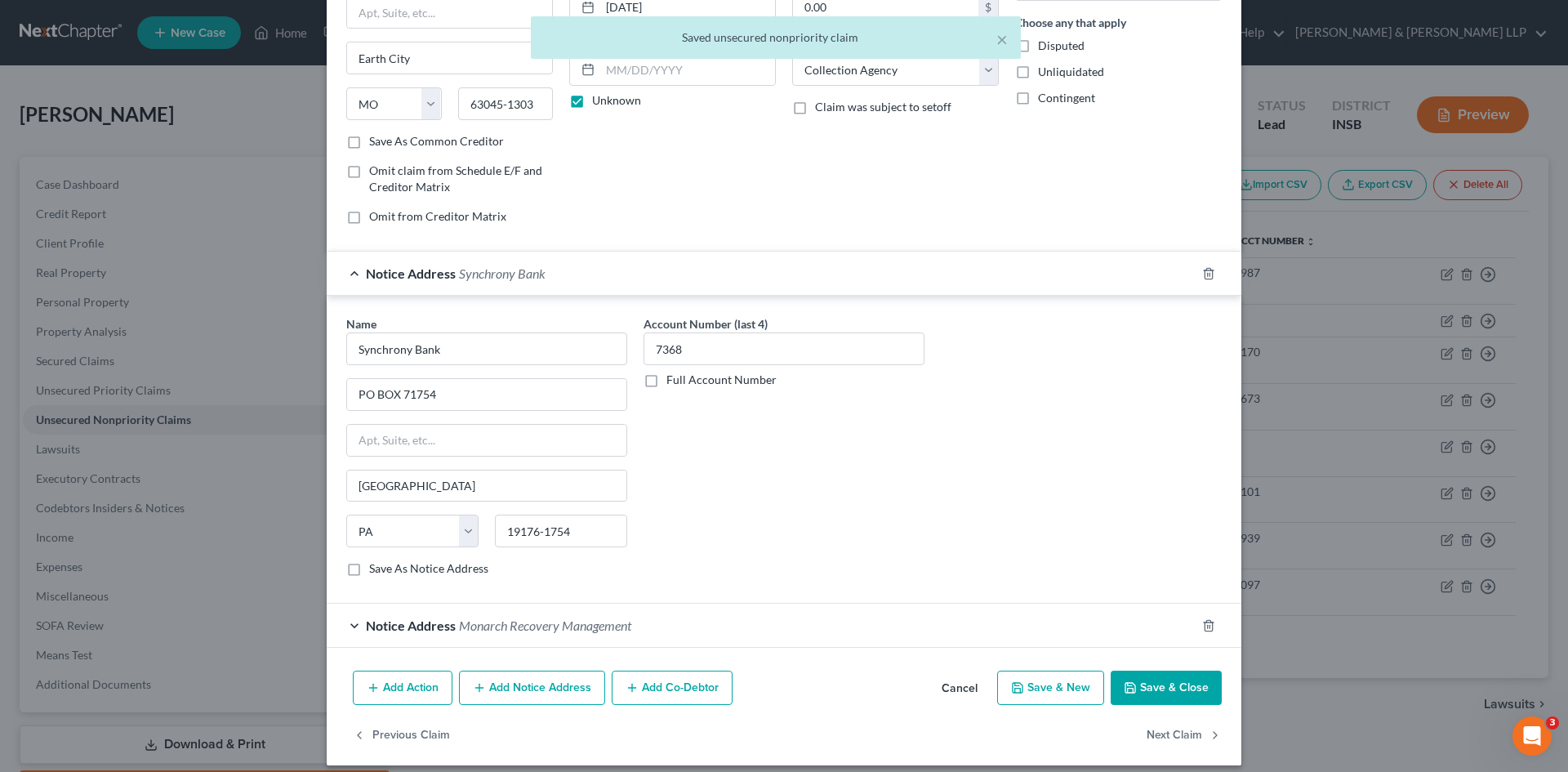
scroll to position [200, 0]
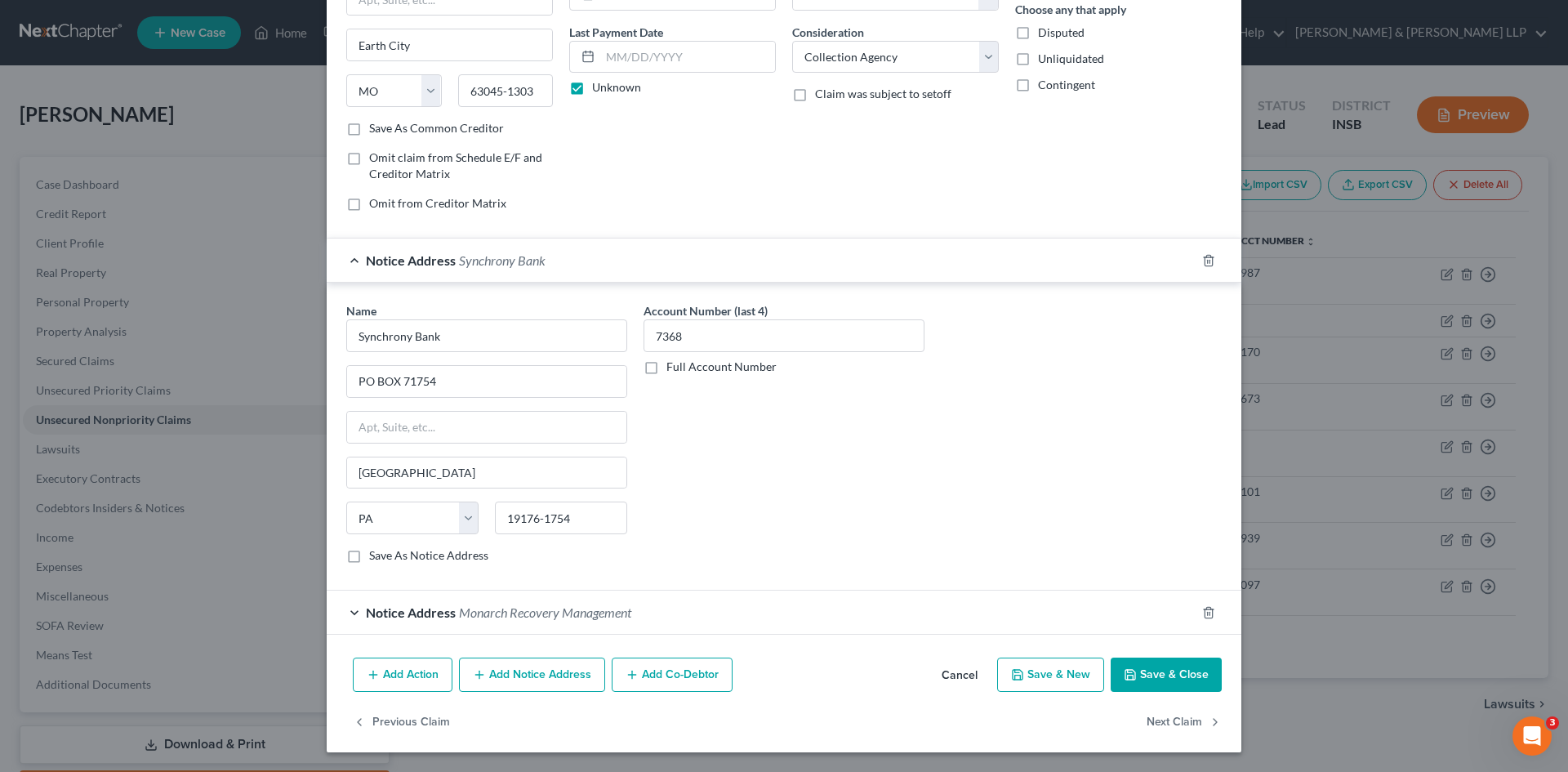
click at [1190, 674] on button "Save & Close" at bounding box center [1167, 674] width 111 height 35
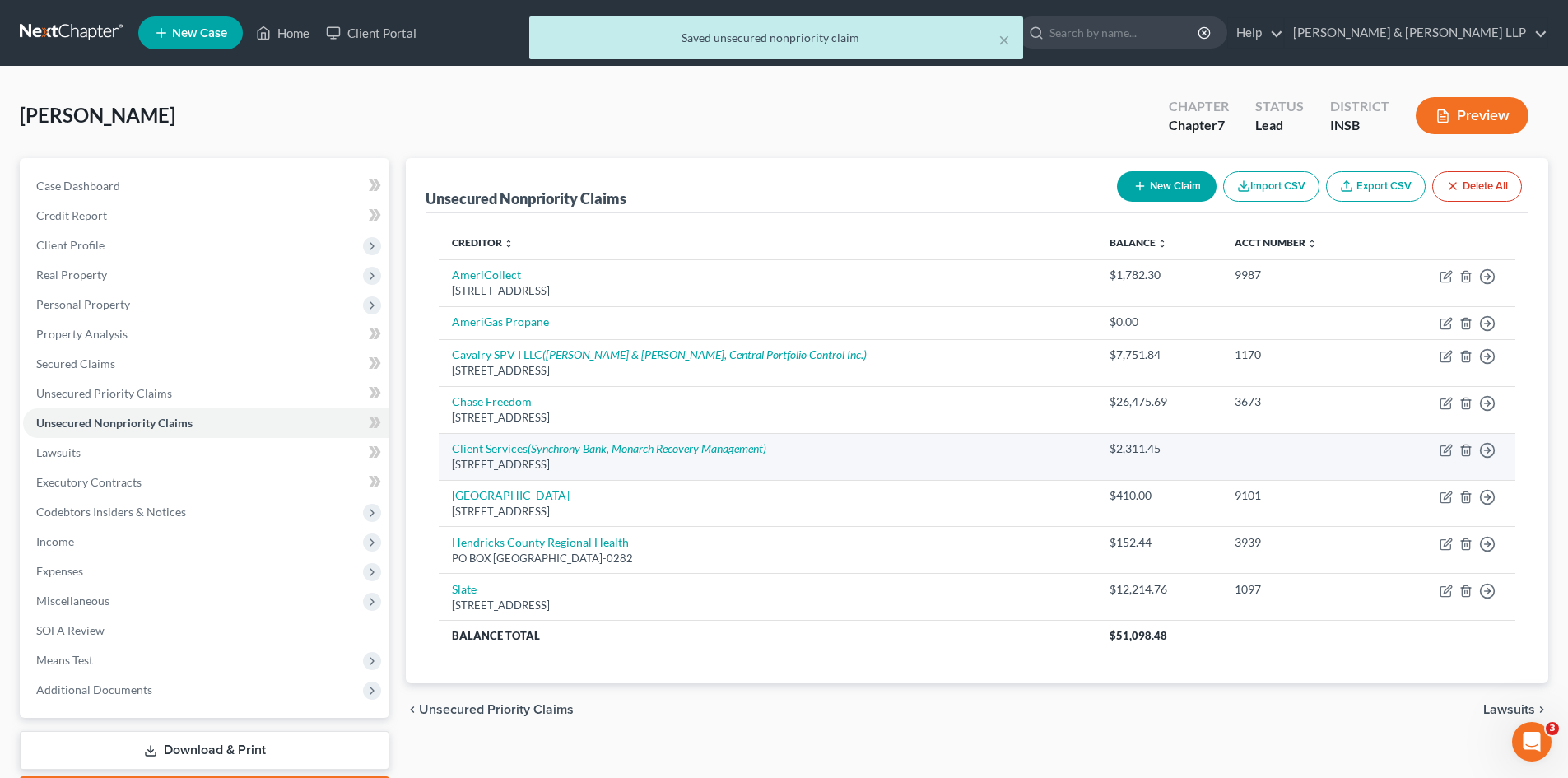
click at [535, 452] on icon "(Synchrony Bank, Monarch Recovery Management)" at bounding box center [648, 448] width 239 height 14
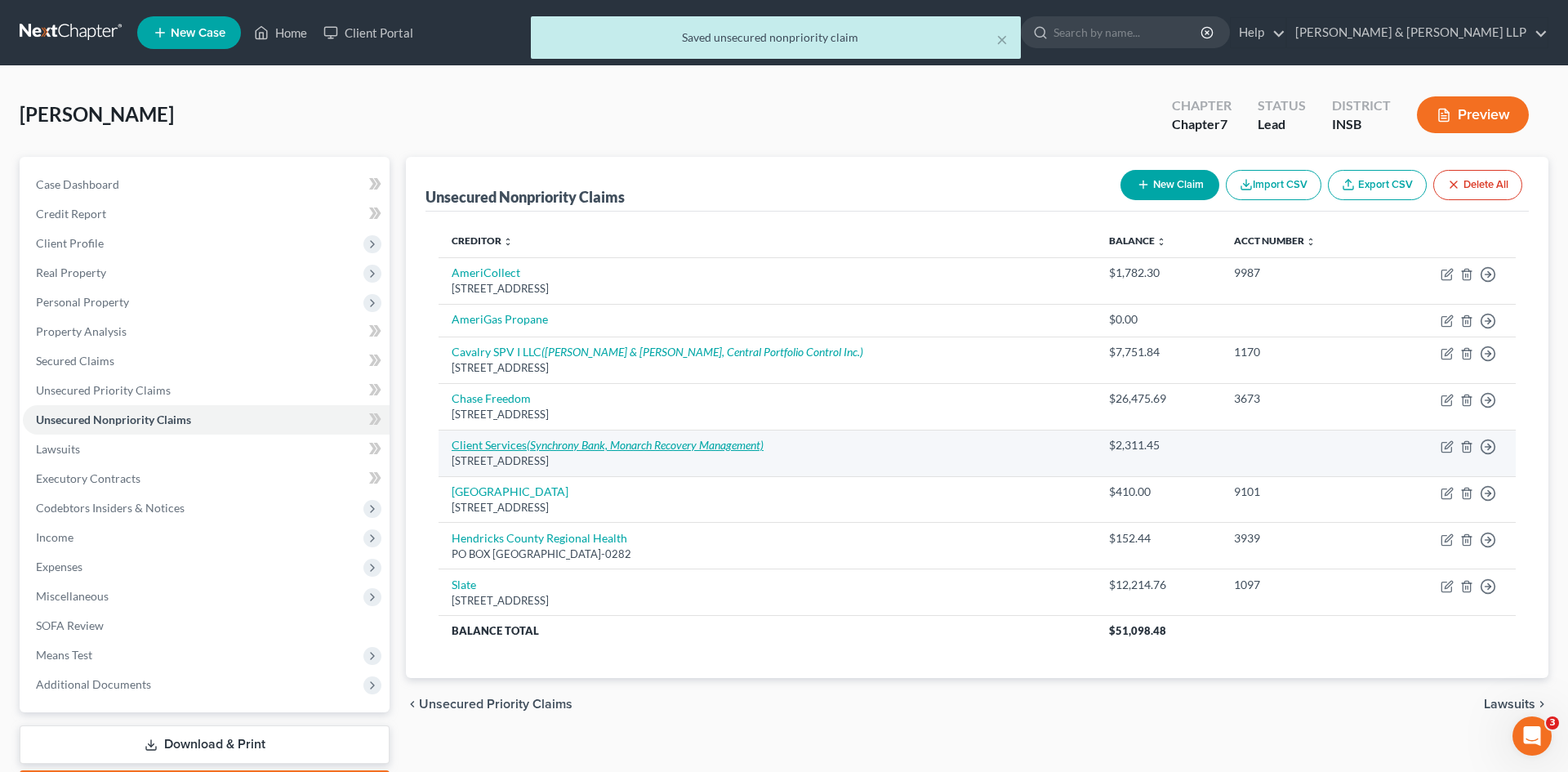
select select "26"
select select "1"
select select "0"
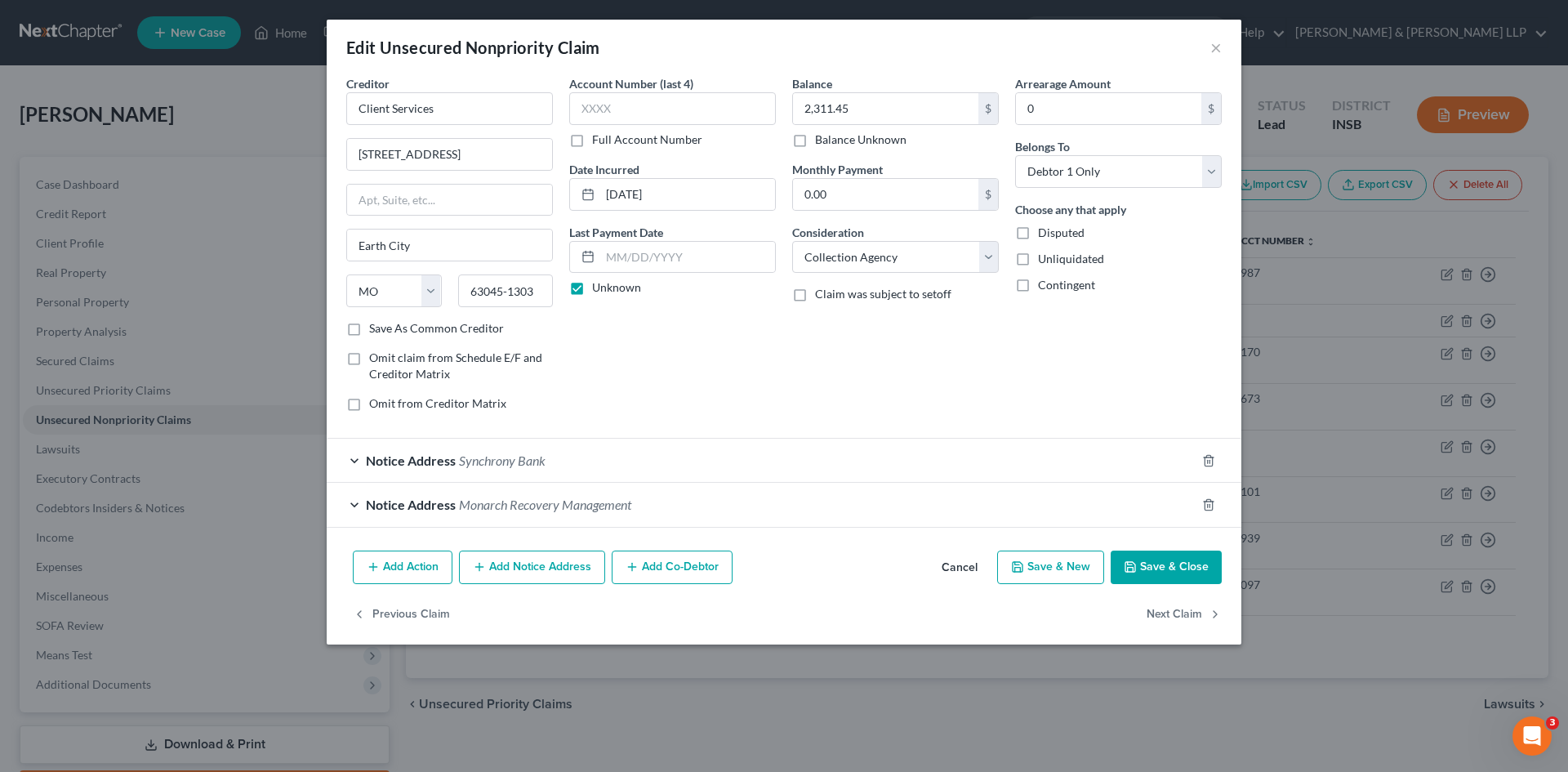
click at [432, 505] on span "Notice Address" at bounding box center [410, 504] width 90 height 16
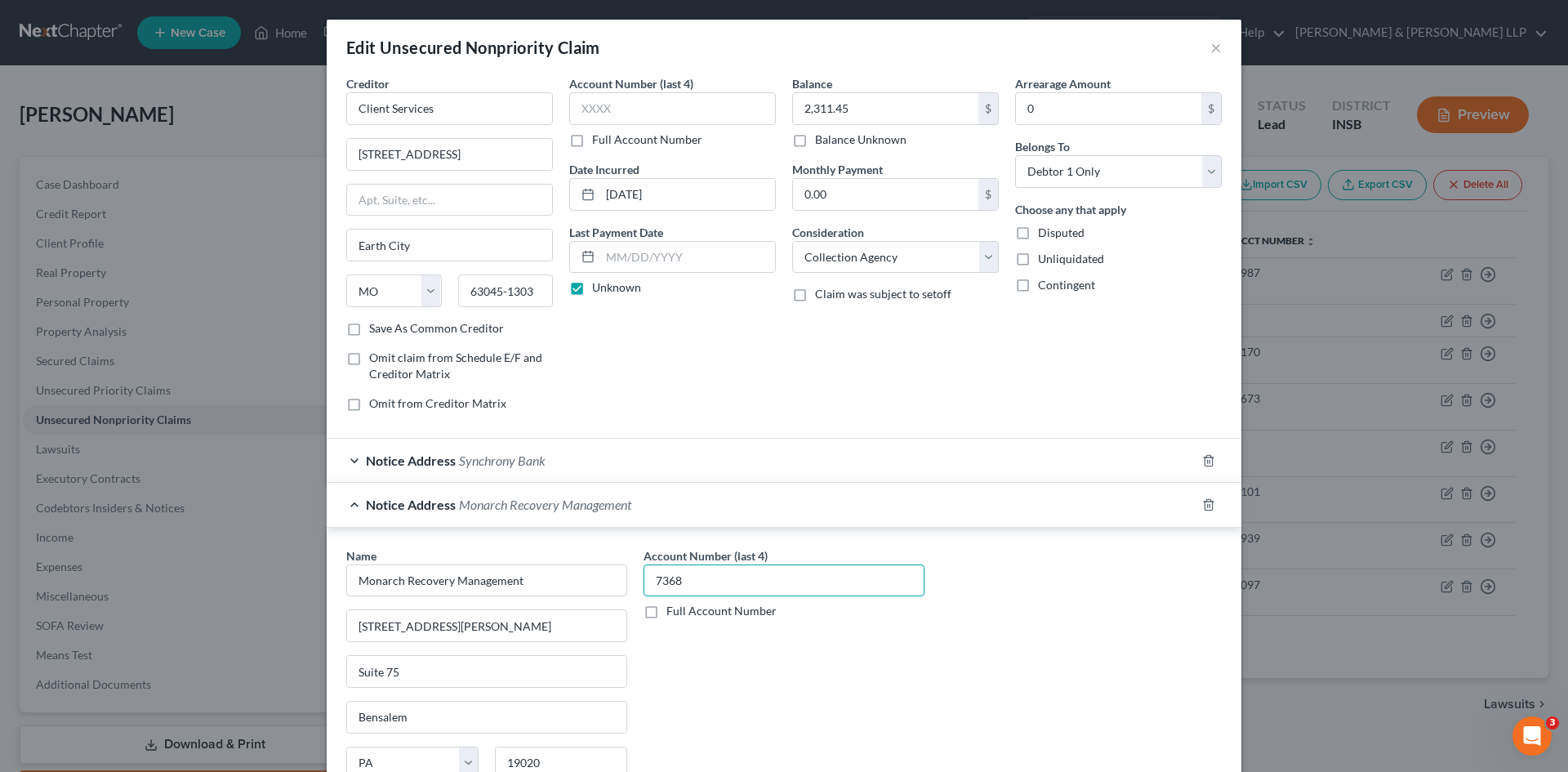
drag, startPoint x: 702, startPoint y: 578, endPoint x: 650, endPoint y: 574, distance: 52.2
click at [650, 574] on input "7368" at bounding box center [784, 580] width 281 height 33
click at [737, 577] on input "7368" at bounding box center [784, 580] width 281 height 33
type input "7"
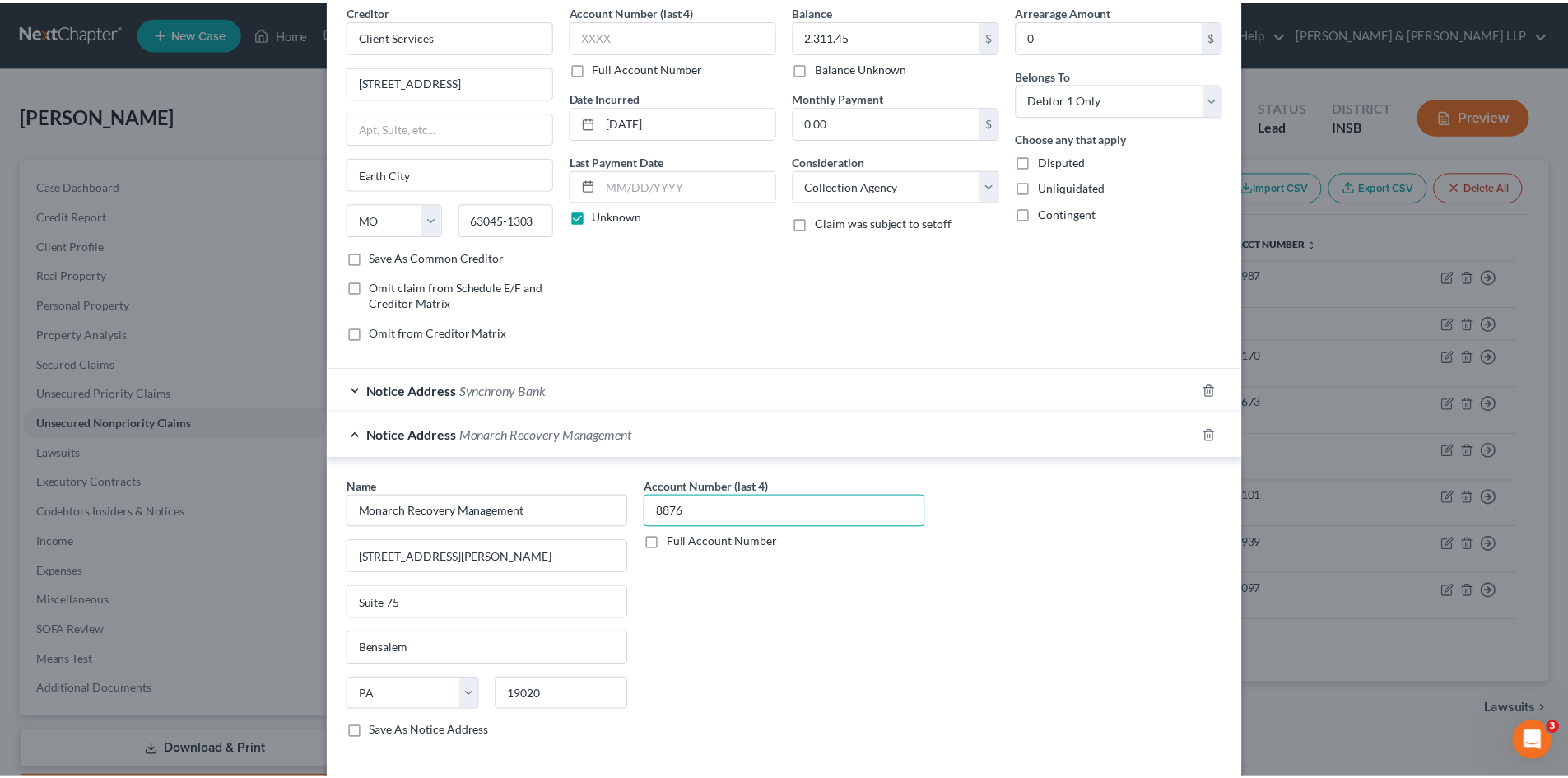
scroll to position [201, 0]
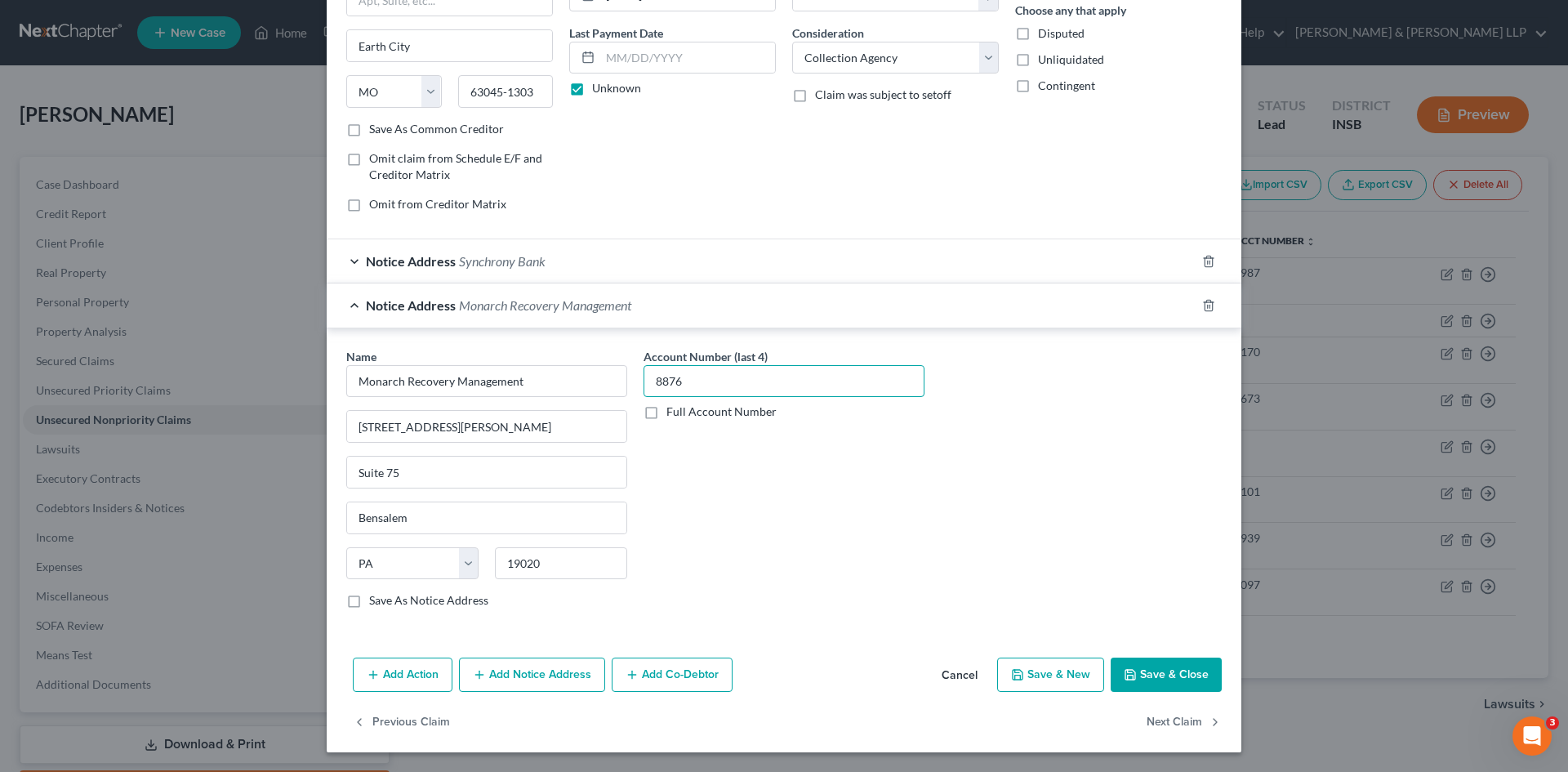
type input "8876"
click at [1148, 680] on button "Save & Close" at bounding box center [1167, 674] width 111 height 35
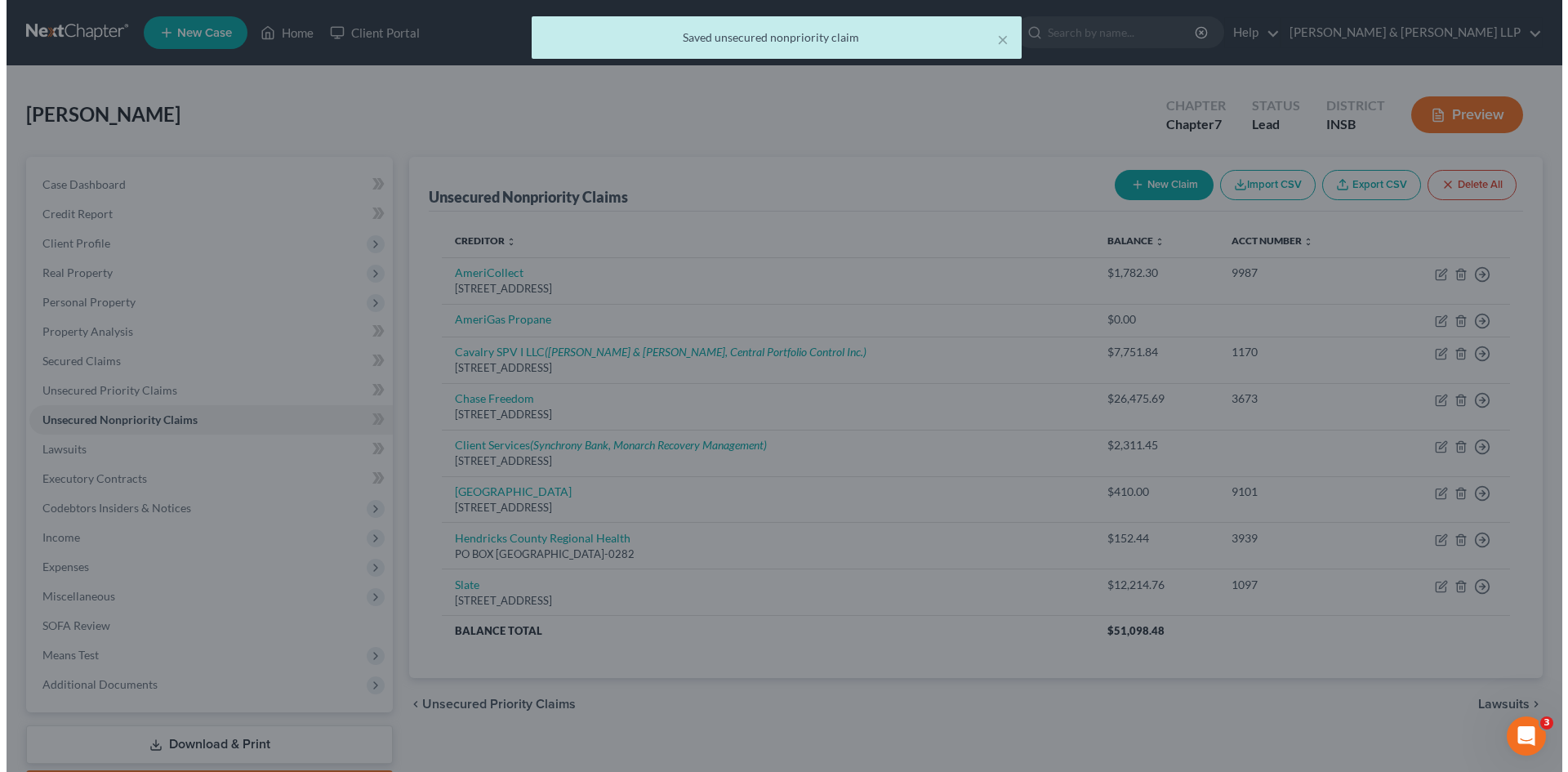
scroll to position [0, 0]
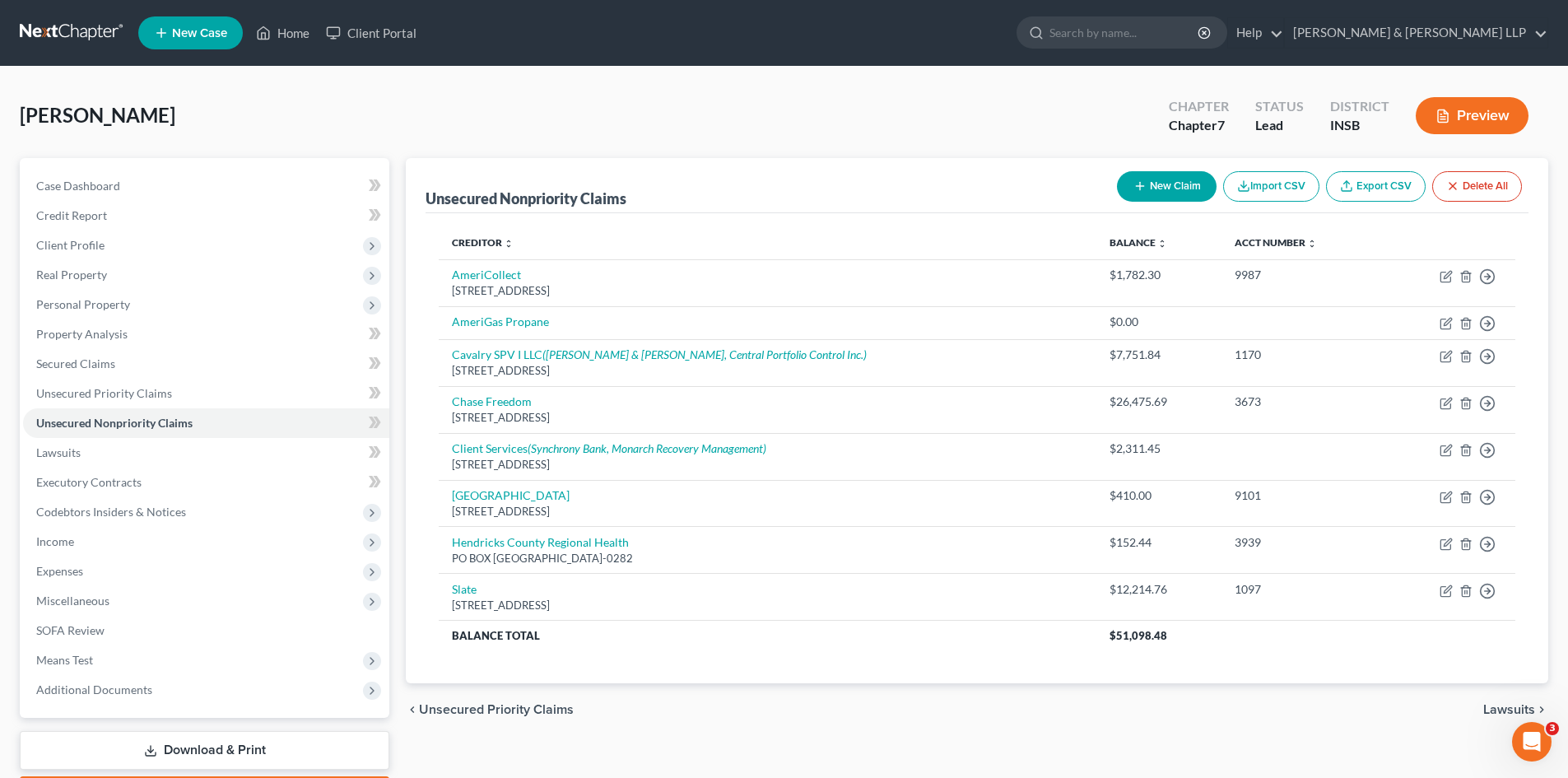
click at [1177, 187] on button "New Claim" at bounding box center [1167, 186] width 100 height 31
select select "0"
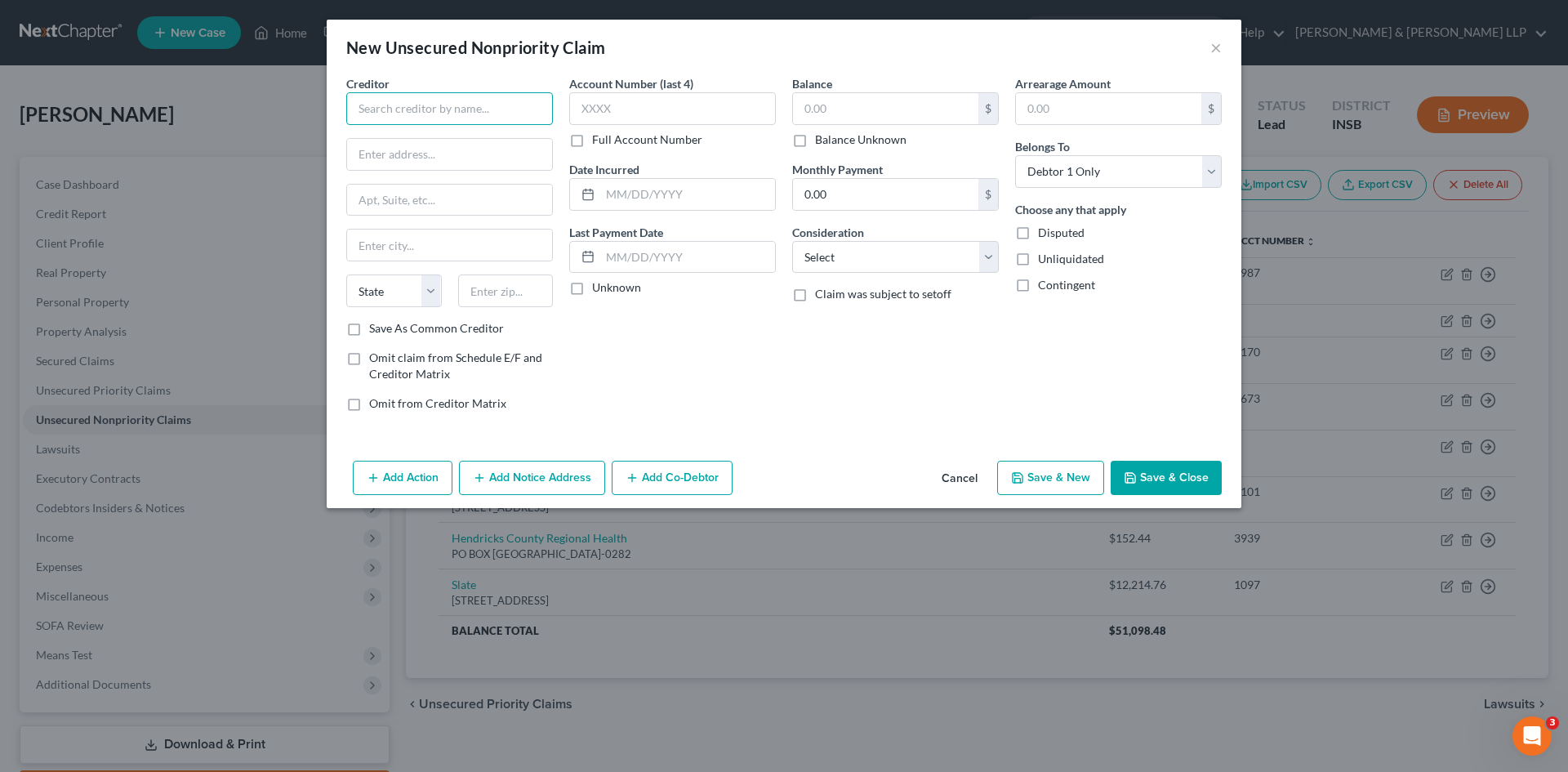
click at [490, 107] on input "text" at bounding box center [449, 108] width 207 height 33
type input "RMP LLC"
click at [369, 331] on label "Save As Common Creditor" at bounding box center [436, 328] width 134 height 17
click at [376, 331] on input "Save As Common Creditor" at bounding box center [381, 325] width 11 height 11
checkbox input "true"
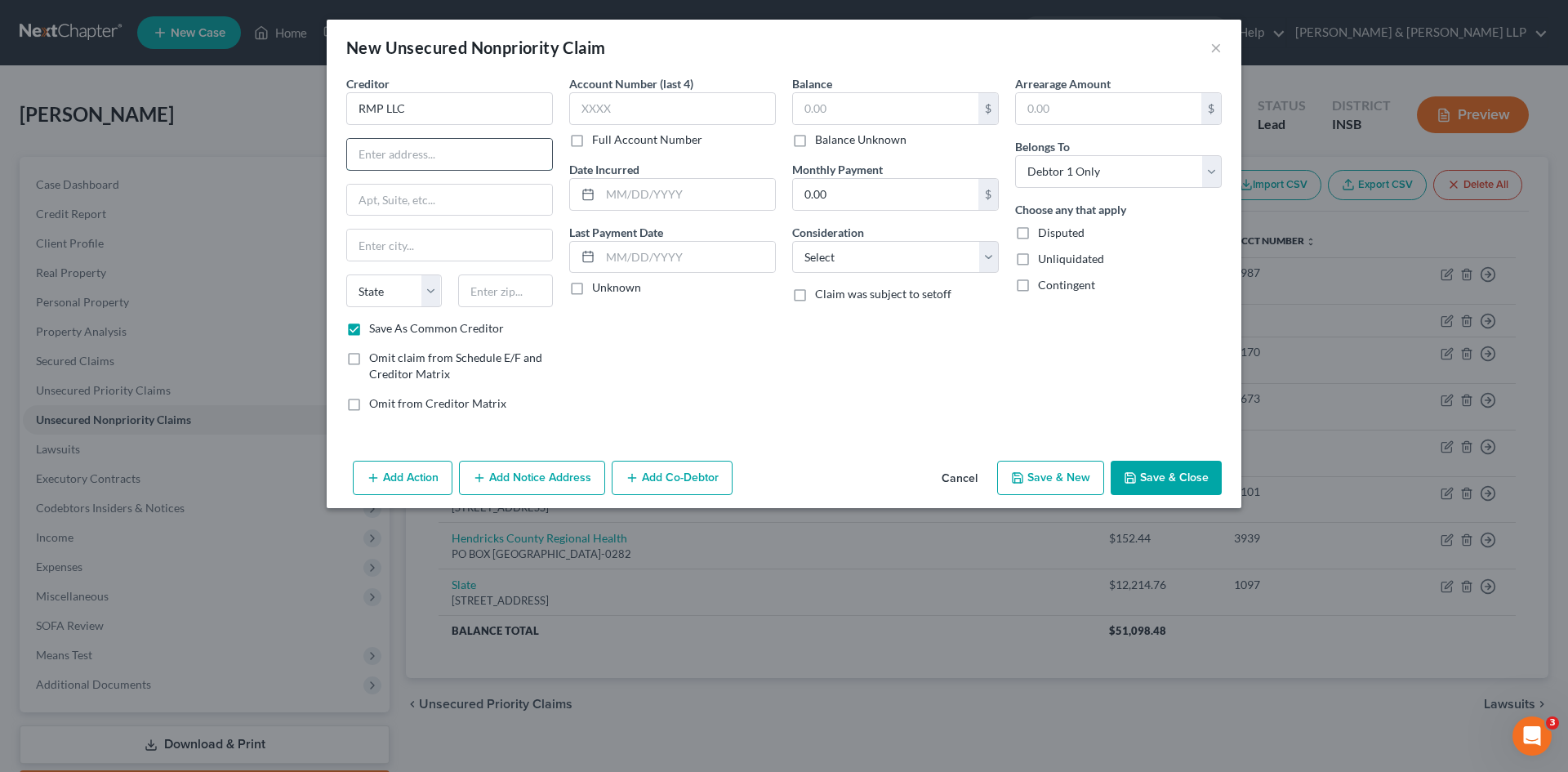
click at [410, 148] on input "text" at bounding box center [449, 153] width 205 height 31
type input "PO BOX 630844"
click at [420, 240] on input "text" at bounding box center [449, 244] width 205 height 31
type input "[GEOGRAPHIC_DATA]"
click at [430, 294] on select "State [US_STATE] AK AR AZ CA CO CT DE DC [GEOGRAPHIC_DATA] [GEOGRAPHIC_DATA] GU…" at bounding box center [393, 291] width 96 height 33
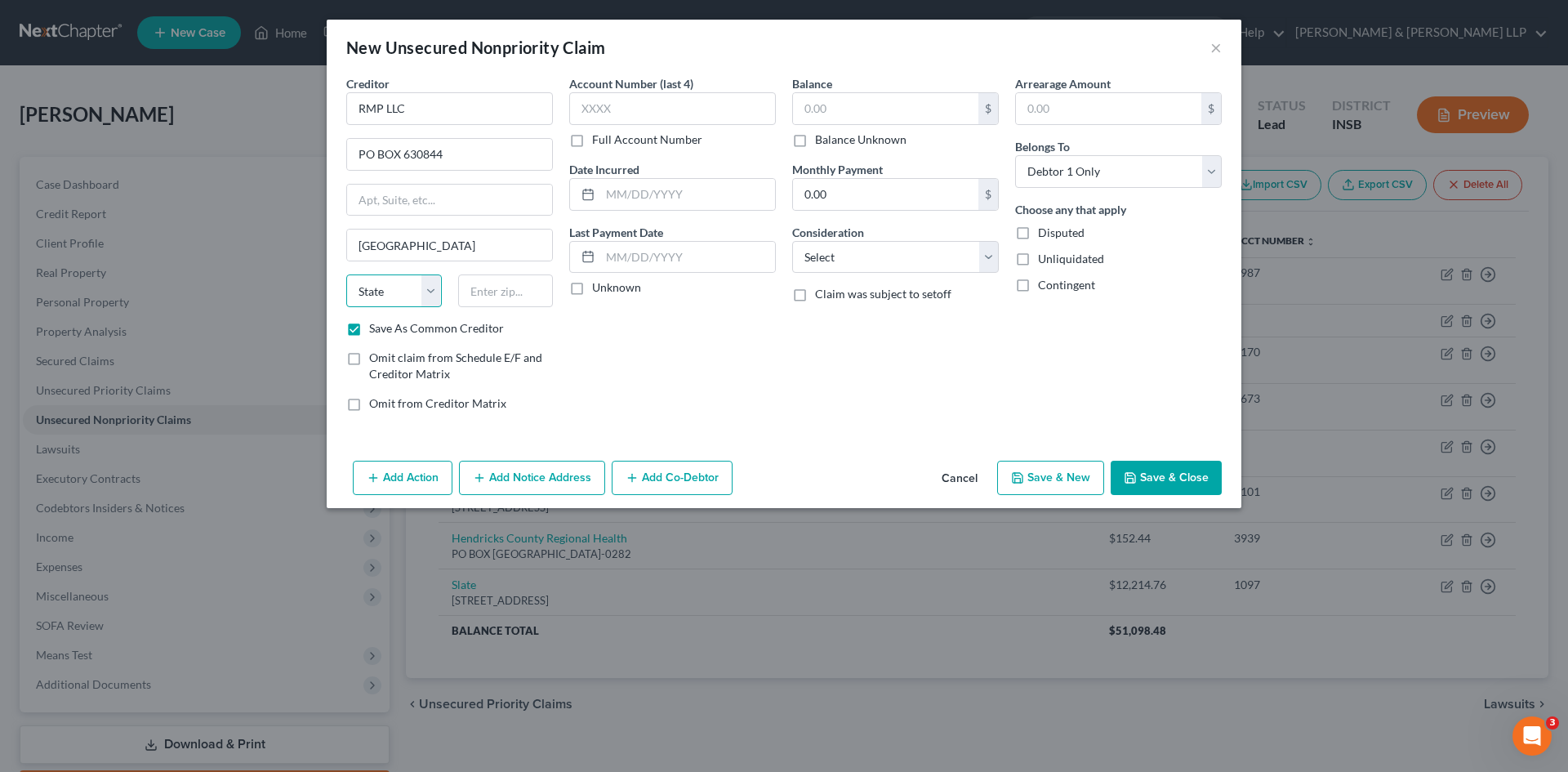
select select "36"
click at [346, 275] on select "State [US_STATE] AK AR AZ CA CO CT DE DC [GEOGRAPHIC_DATA] [GEOGRAPHIC_DATA] GU…" at bounding box center [393, 291] width 96 height 33
click at [507, 296] on input "text" at bounding box center [505, 291] width 96 height 33
type input "45263-0844"
click at [666, 107] on input "text" at bounding box center [672, 108] width 207 height 33
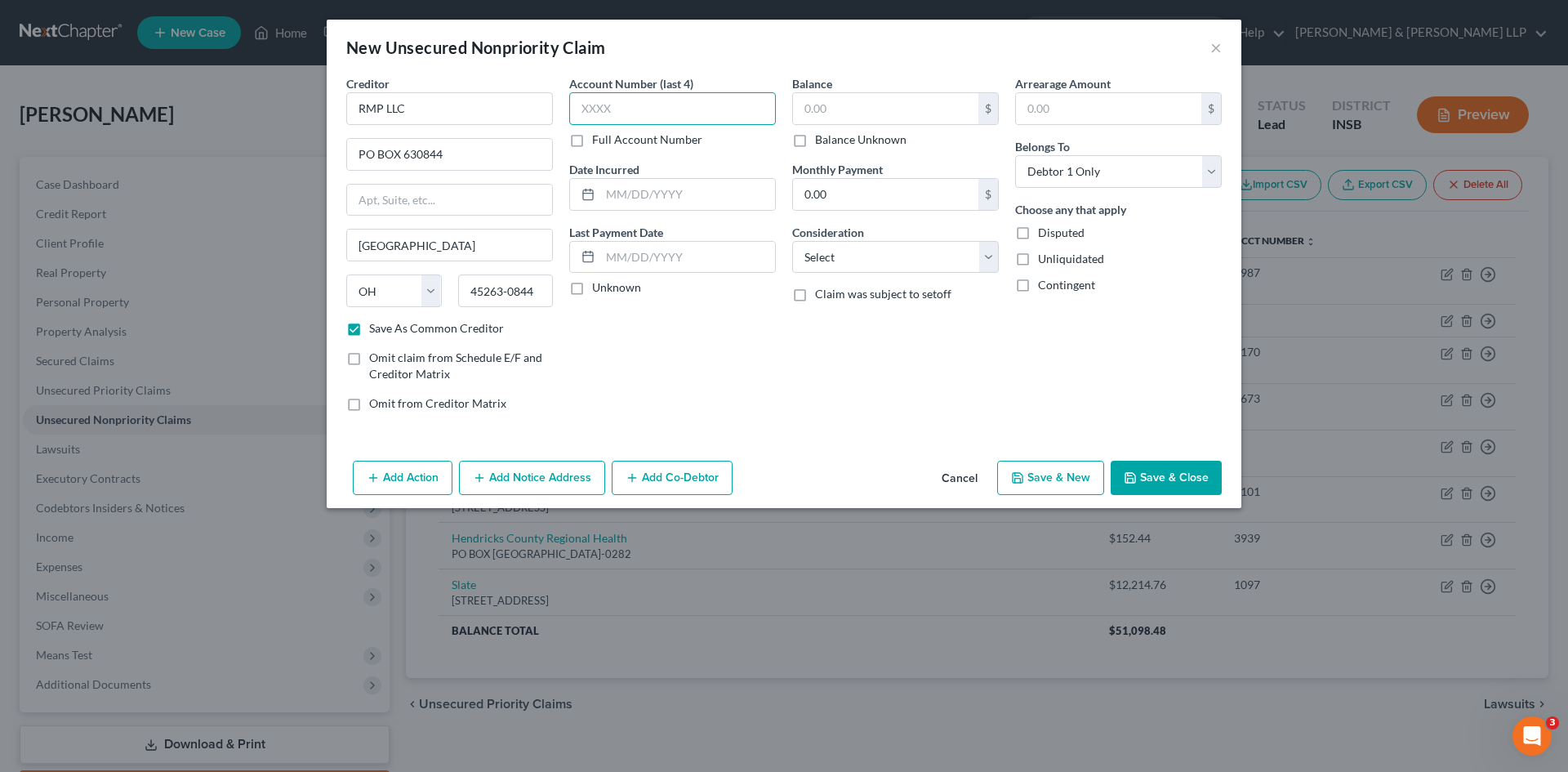
click at [711, 105] on input "text" at bounding box center [672, 108] width 207 height 33
type input "8024"
click at [828, 107] on input "text" at bounding box center [886, 108] width 186 height 31
type input "96.58"
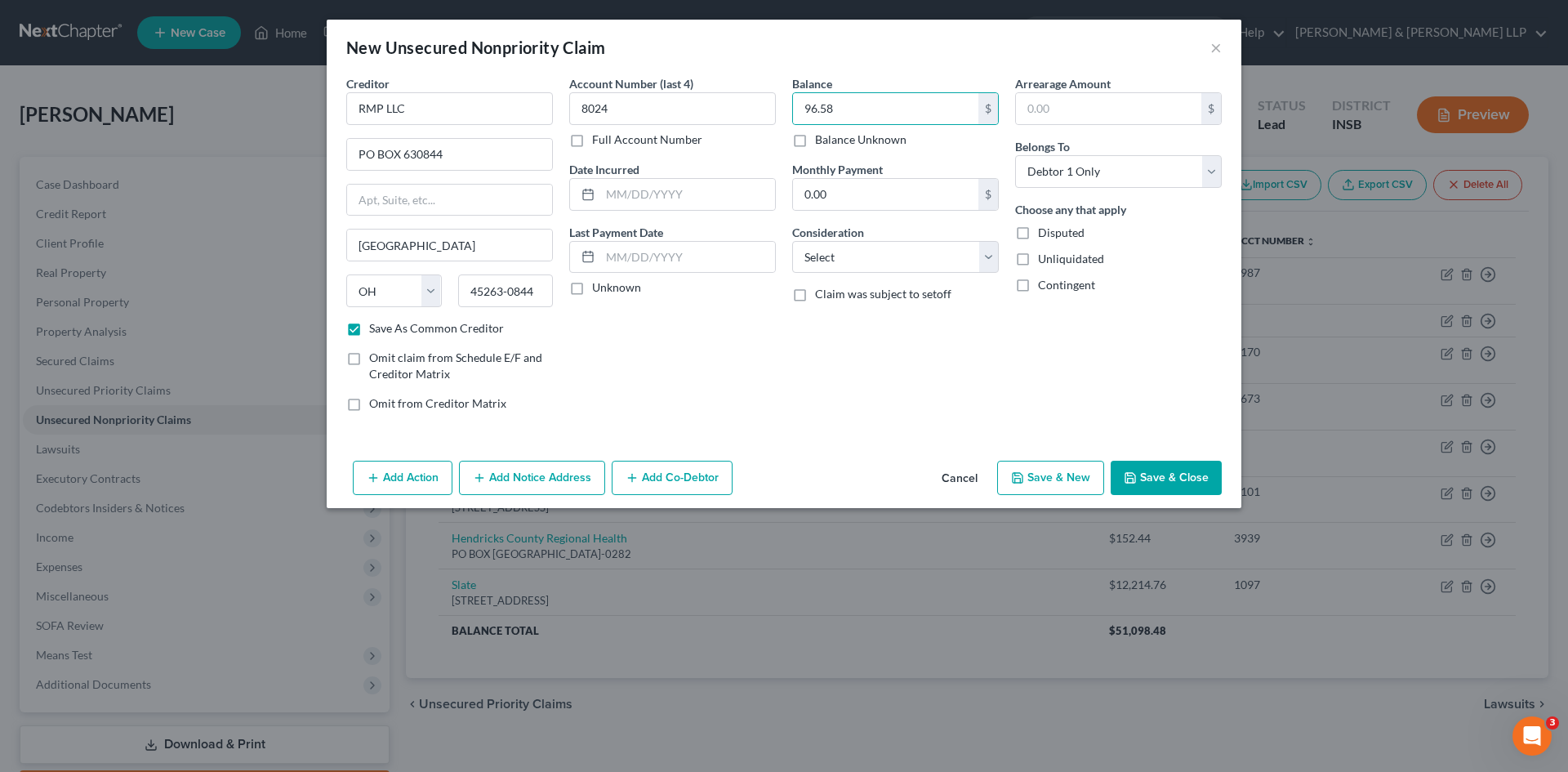
click at [740, 390] on div "Account Number (last 4) 8024 Full Account Number Date Incurred Last Payment Dat…" at bounding box center [673, 250] width 223 height 350
click at [993, 256] on select "Select Cable / Satellite Services Collection Agency Credit Card Debt Debt Couns…" at bounding box center [895, 257] width 207 height 33
select select "1"
click at [792, 241] on select "Select Cable / Satellite Services Collection Agency Credit Card Debt Debt Couns…" at bounding box center [895, 257] width 207 height 33
click at [507, 476] on button "Add Notice Address" at bounding box center [532, 477] width 146 height 35
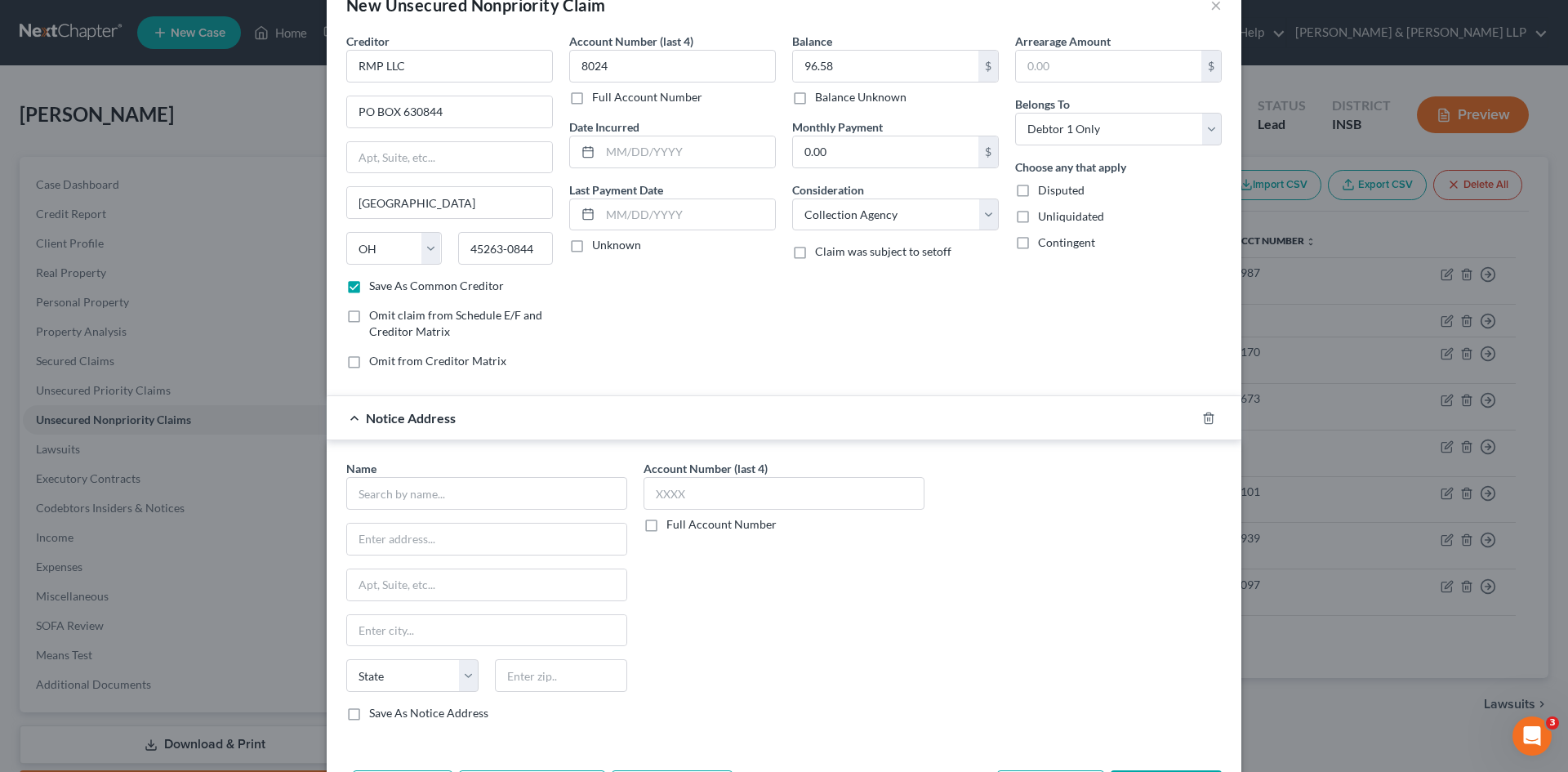
scroll to position [82, 0]
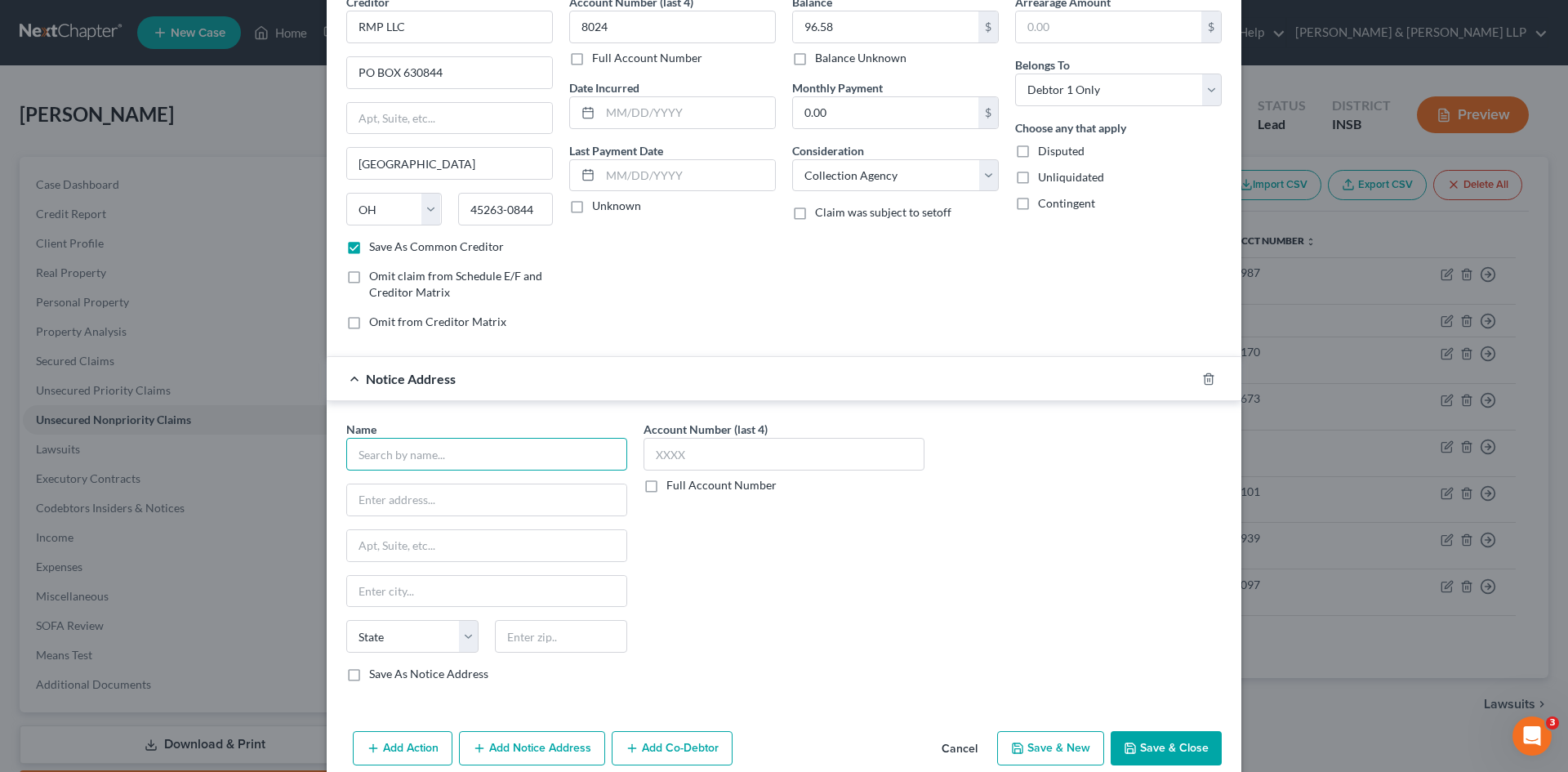
click at [441, 445] on input "text" at bounding box center [486, 454] width 281 height 33
click at [369, 673] on label "Save As Notice Address" at bounding box center [428, 673] width 120 height 17
click at [376, 673] on input "Save As Notice Address" at bounding box center [381, 670] width 11 height 11
checkbox input "true"
click at [450, 463] on input "text" at bounding box center [486, 454] width 281 height 33
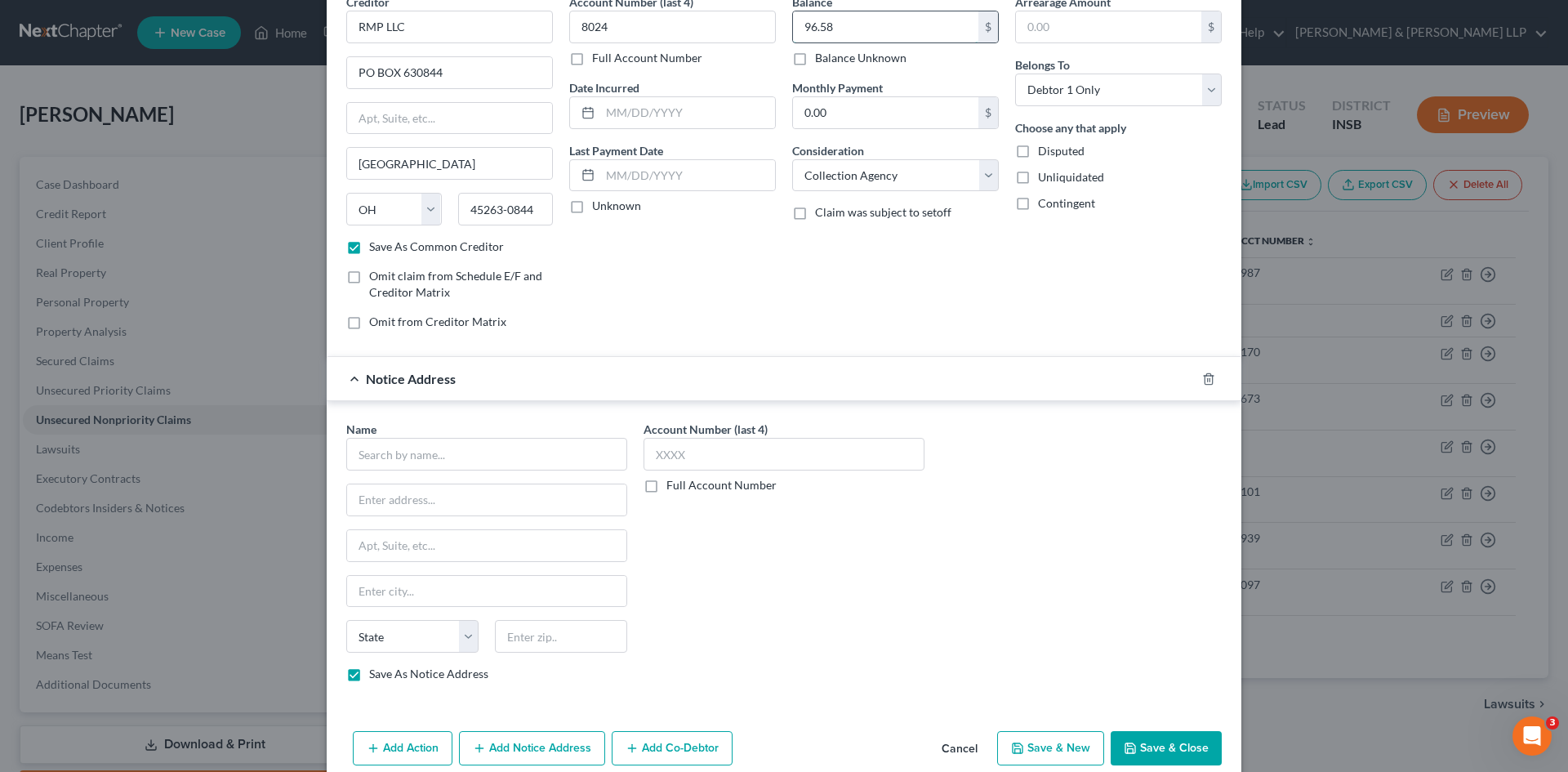
click at [917, 23] on input "96.58" at bounding box center [886, 27] width 186 height 31
click at [967, 743] on button "Cancel" at bounding box center [959, 748] width 62 height 33
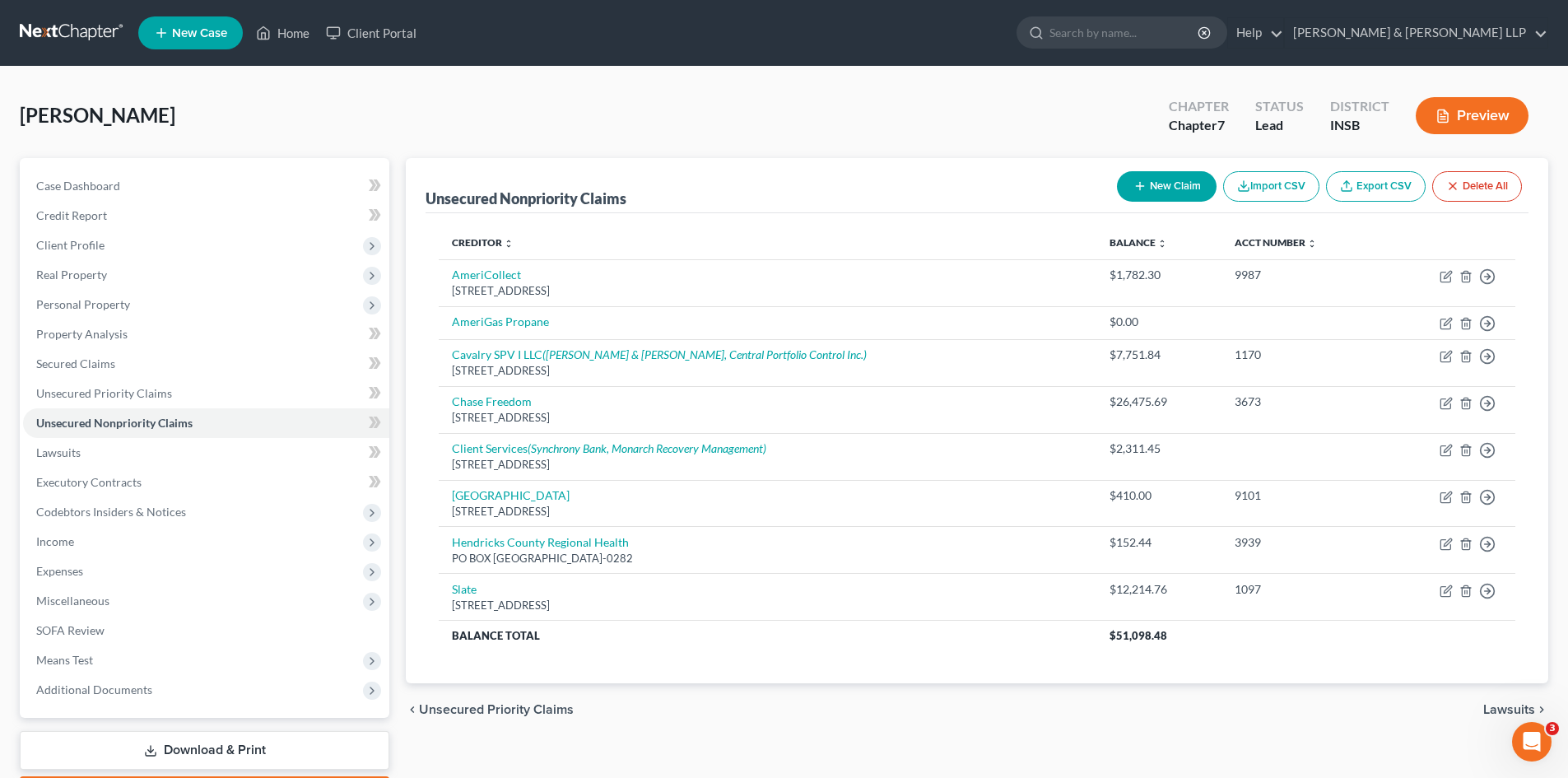
click at [1189, 184] on button "New Claim" at bounding box center [1167, 186] width 100 height 31
select select "0"
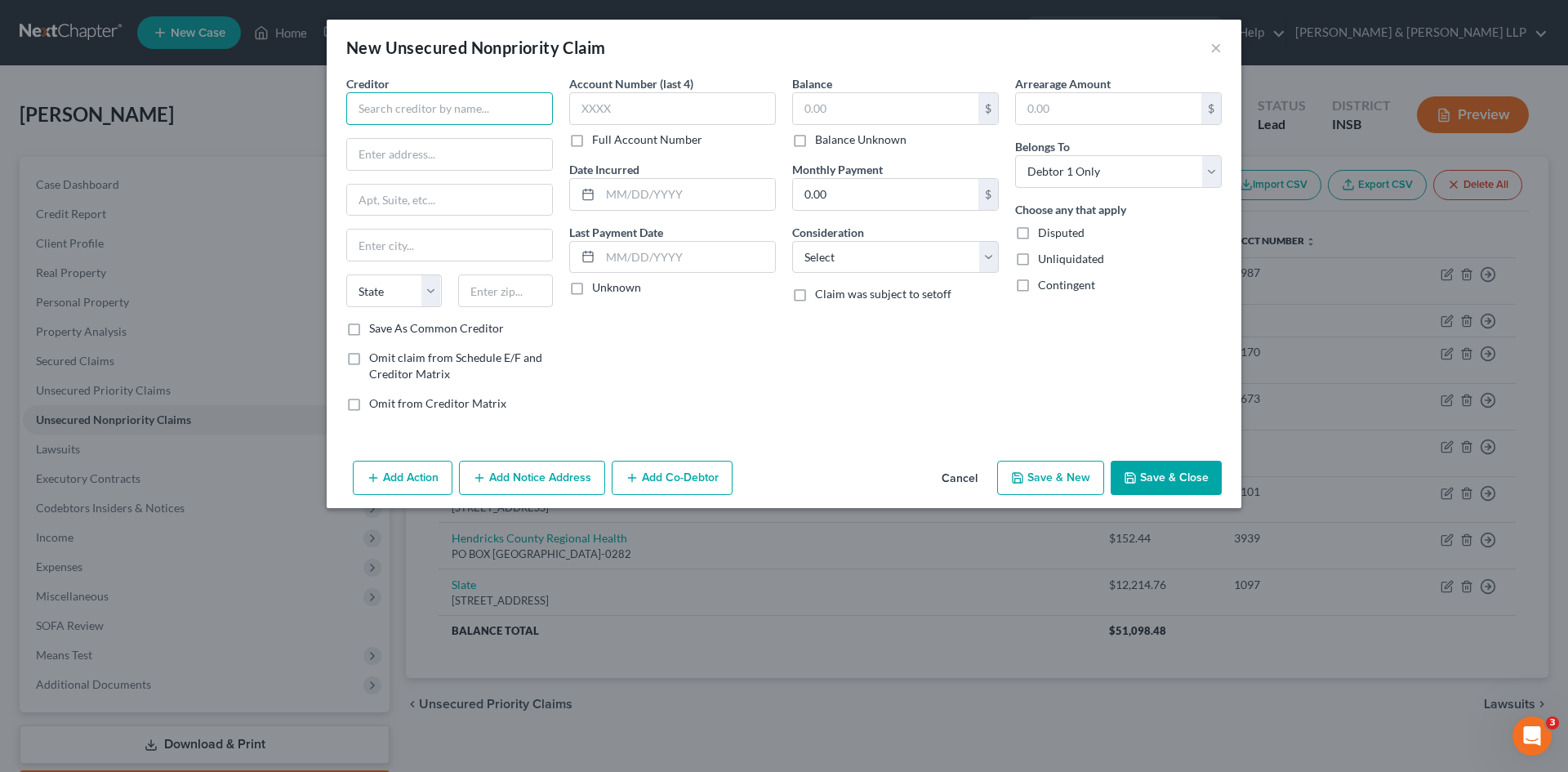
click at [410, 119] on input "text" at bounding box center [449, 108] width 207 height 33
type input "Town of [GEOGRAPHIC_DATA]"
click at [491, 107] on input "Town of [GEOGRAPHIC_DATA]" at bounding box center [449, 108] width 207 height 33
click at [369, 330] on label "Save As Common Creditor" at bounding box center [436, 328] width 134 height 17
click at [376, 330] on input "Save As Common Creditor" at bounding box center [381, 325] width 11 height 11
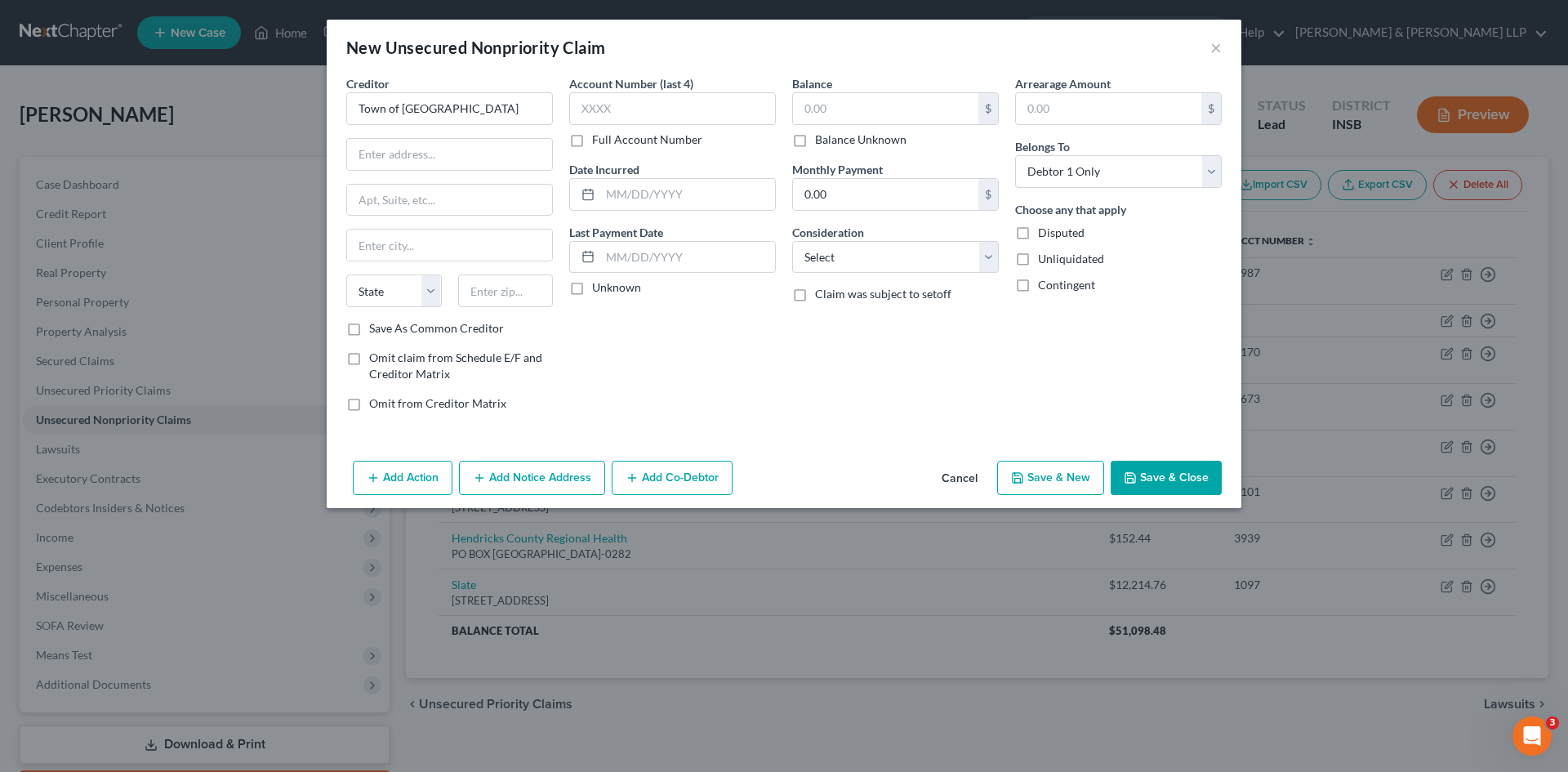
checkbox input "true"
click at [430, 149] on input "text" at bounding box center [449, 153] width 205 height 31
type input "PO BOX 2122"
click at [428, 244] on input "text" at bounding box center [449, 244] width 205 height 31
type input "Riverview"
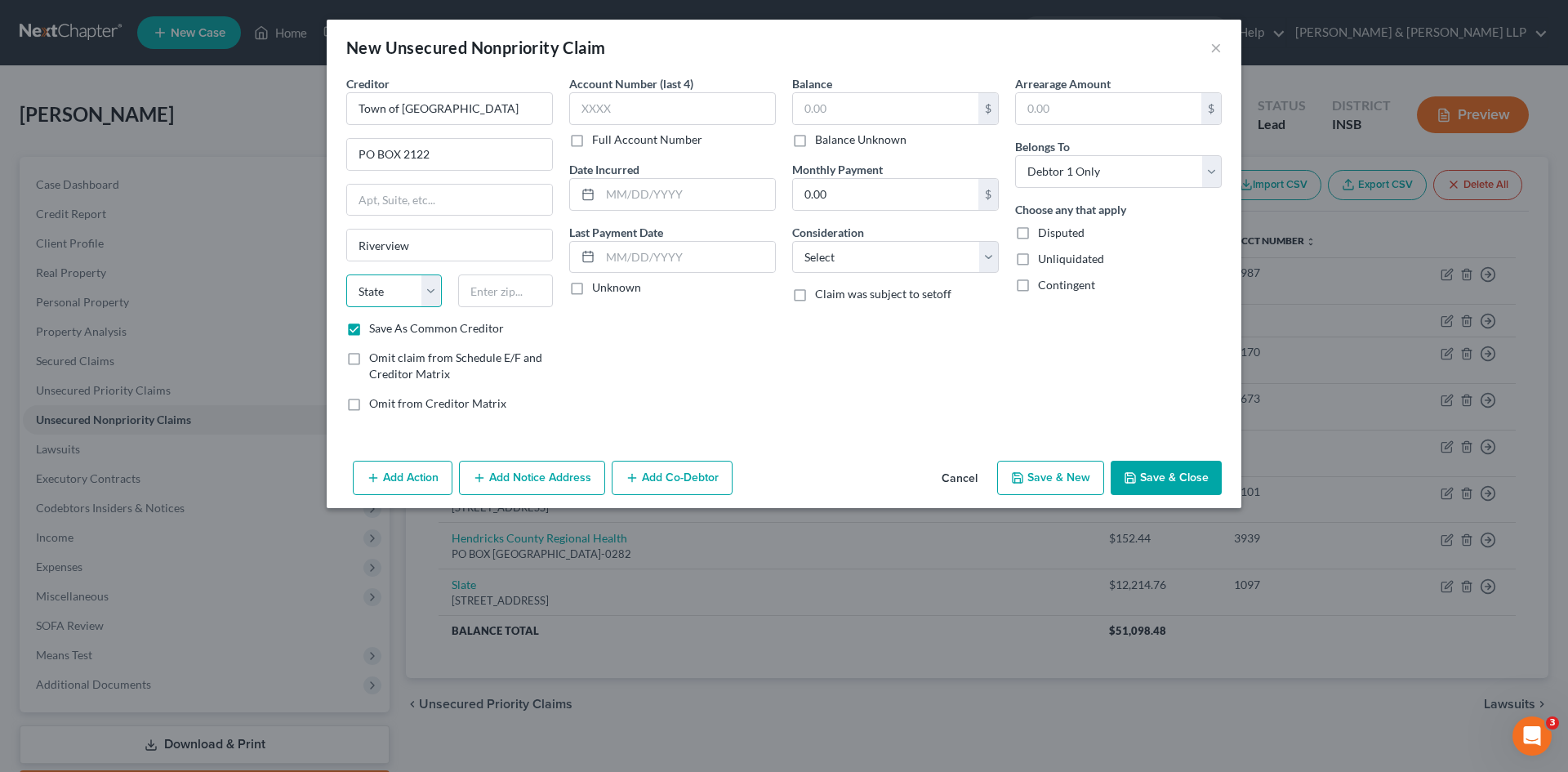
click at [428, 289] on select "State [US_STATE] AK AR AZ CA CO CT DE DC [GEOGRAPHIC_DATA] [GEOGRAPHIC_DATA] GU…" at bounding box center [393, 291] width 96 height 33
select select "23"
click at [346, 275] on select "State [US_STATE] AK AR AZ CA CO CT DE DC [GEOGRAPHIC_DATA] [GEOGRAPHIC_DATA] GU…" at bounding box center [393, 291] width 96 height 33
click at [682, 102] on input "text" at bounding box center [672, 108] width 207 height 33
type input "8434"
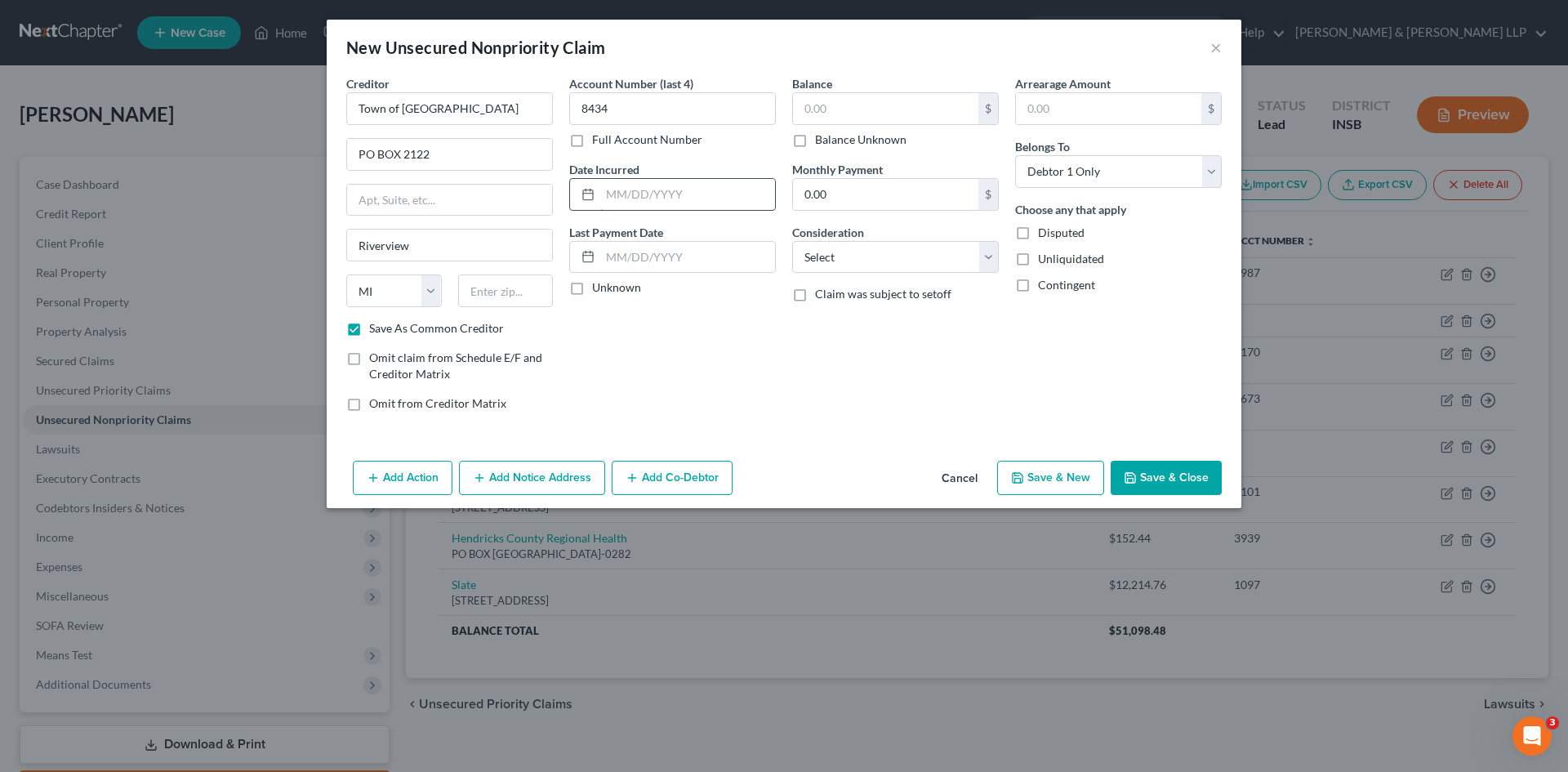
click at [693, 197] on input "text" at bounding box center [687, 194] width 175 height 31
type input "[DATE]"
click at [881, 104] on input "text" at bounding box center [886, 108] width 186 height 31
type input "773.20"
click at [985, 259] on select "Select Cable / Satellite Services Collection Agency Credit Card Debt Debt Couns…" at bounding box center [895, 257] width 207 height 33
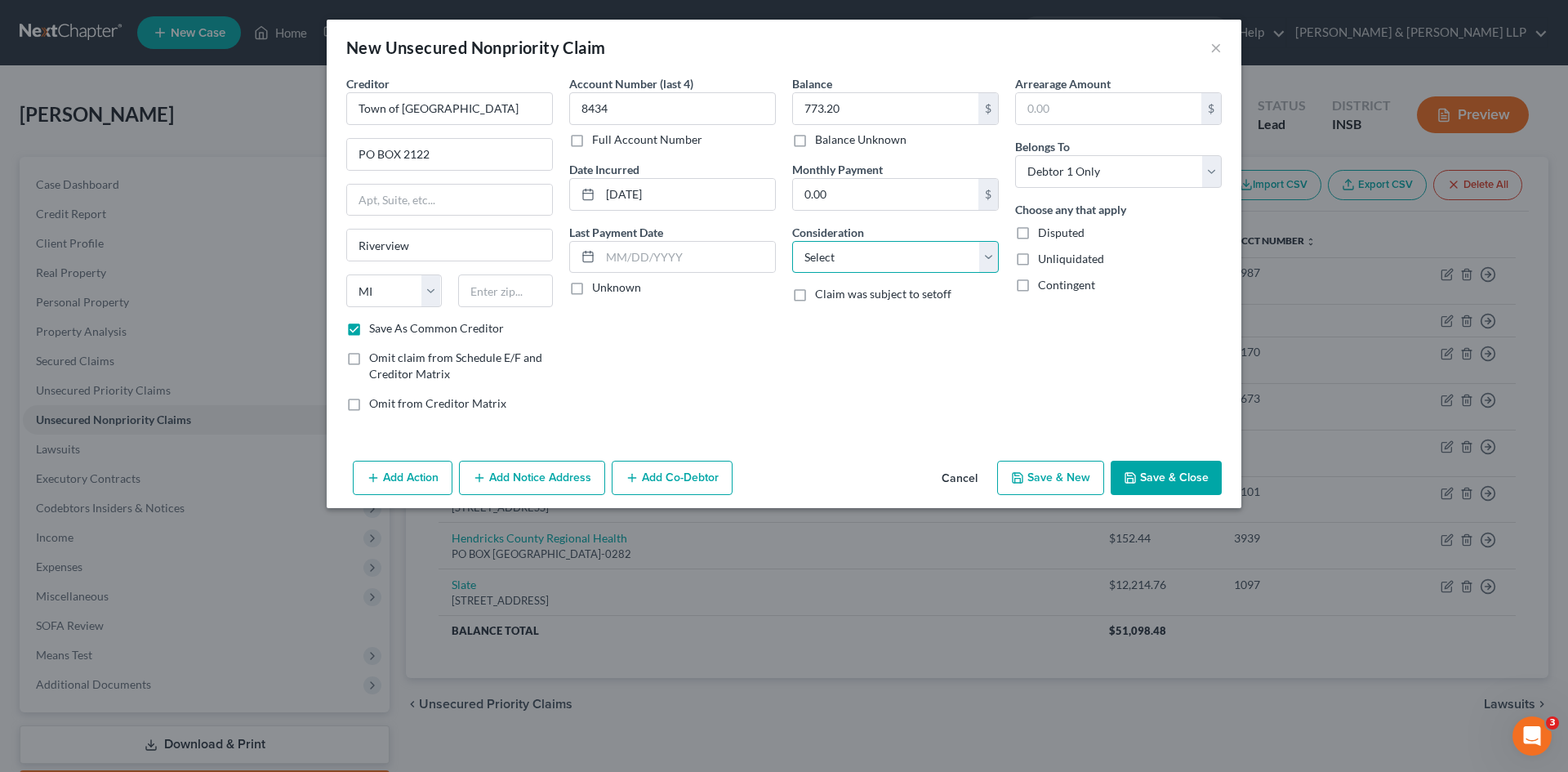
select select "9"
click at [792, 241] on select "Select Cable / Satellite Services Collection Agency Credit Card Debt Debt Couns…" at bounding box center [895, 257] width 207 height 33
click at [509, 301] on input "text" at bounding box center [505, 291] width 96 height 33
type input "48193-1122"
click at [499, 481] on button "Add Notice Address" at bounding box center [532, 477] width 146 height 35
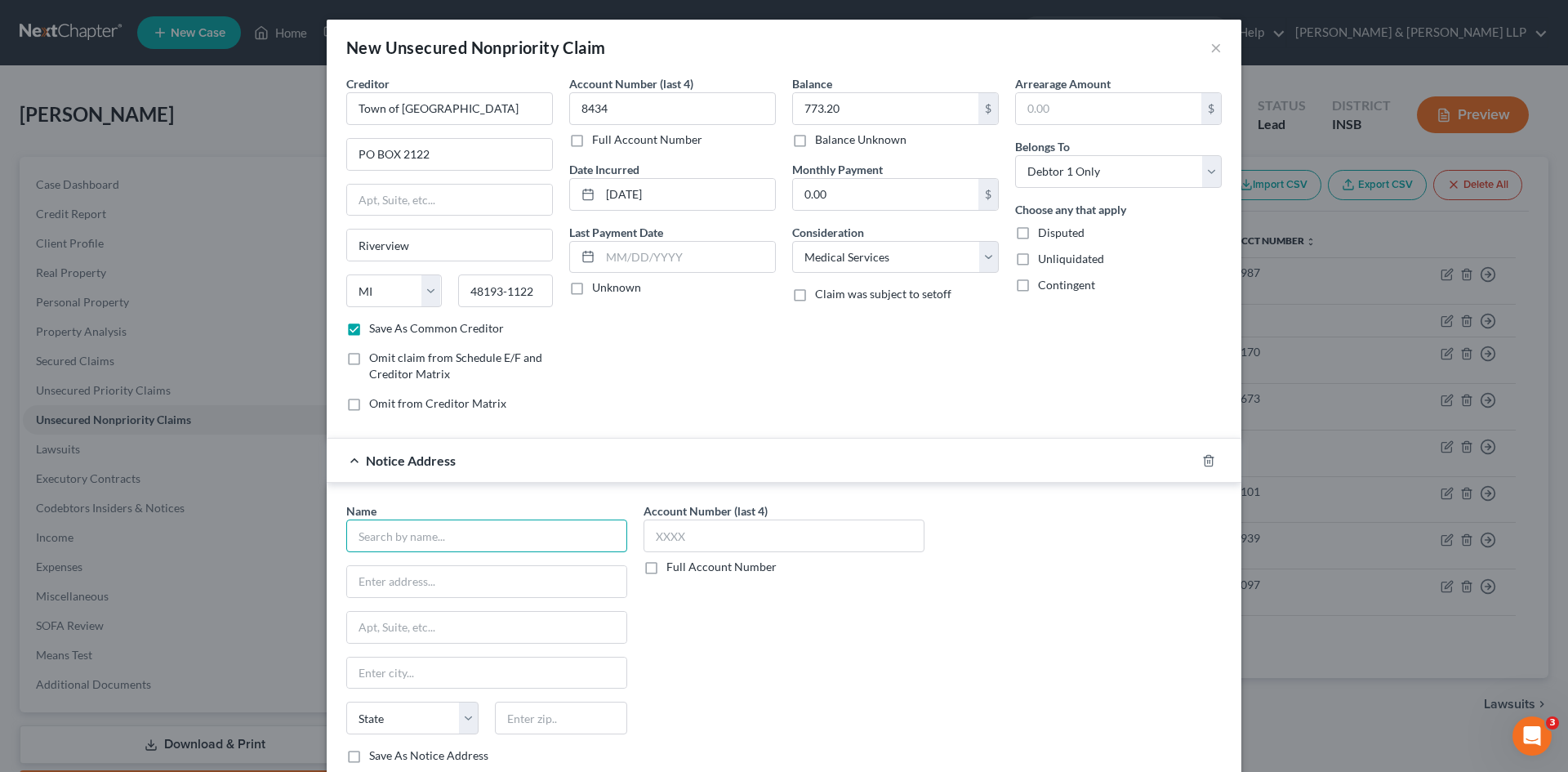
click at [477, 530] on input "text" at bounding box center [486, 535] width 281 height 33
type input "RMP LLC"
click at [478, 586] on input "text" at bounding box center [486, 581] width 280 height 31
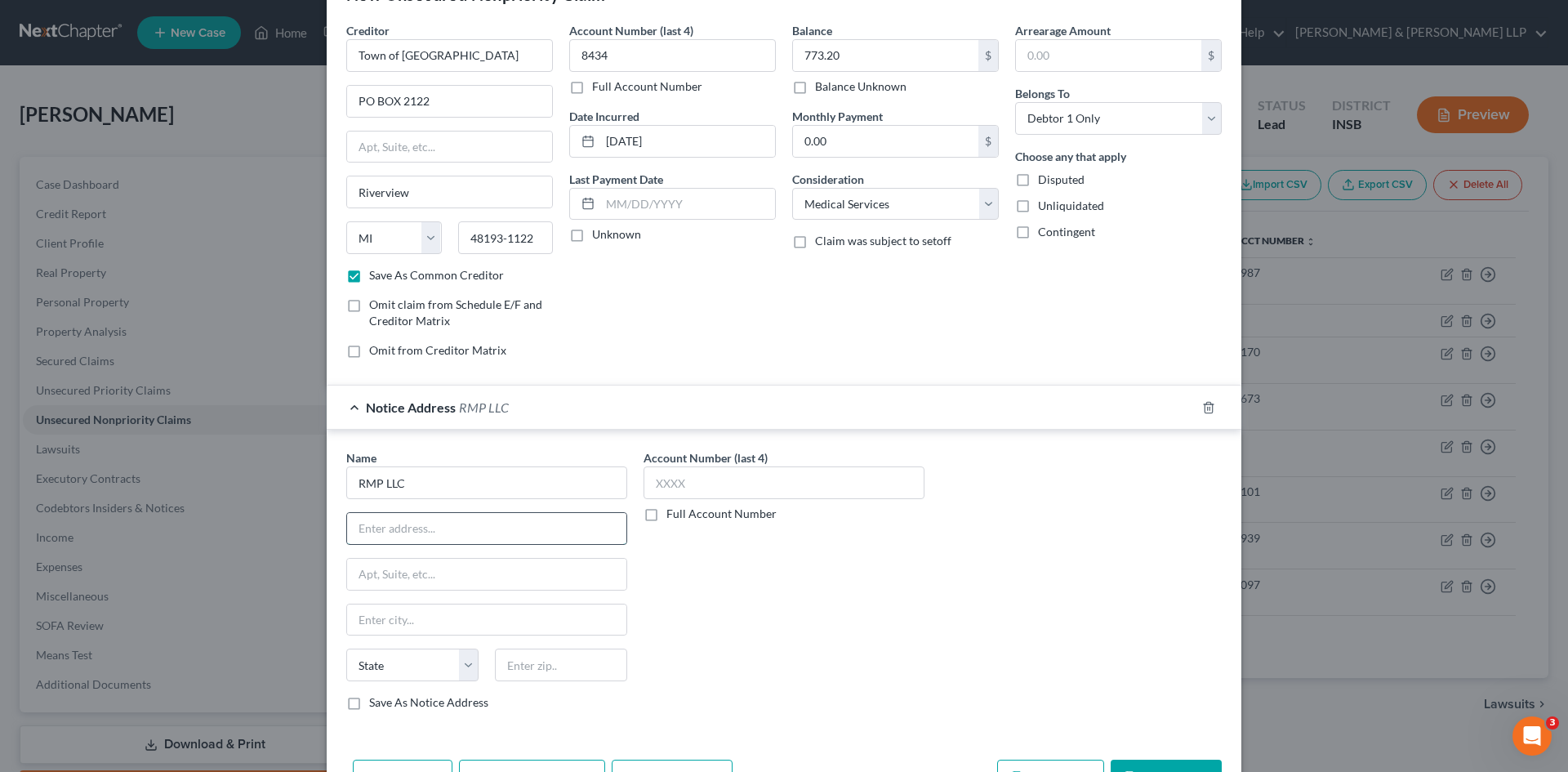
scroll to position [108, 0]
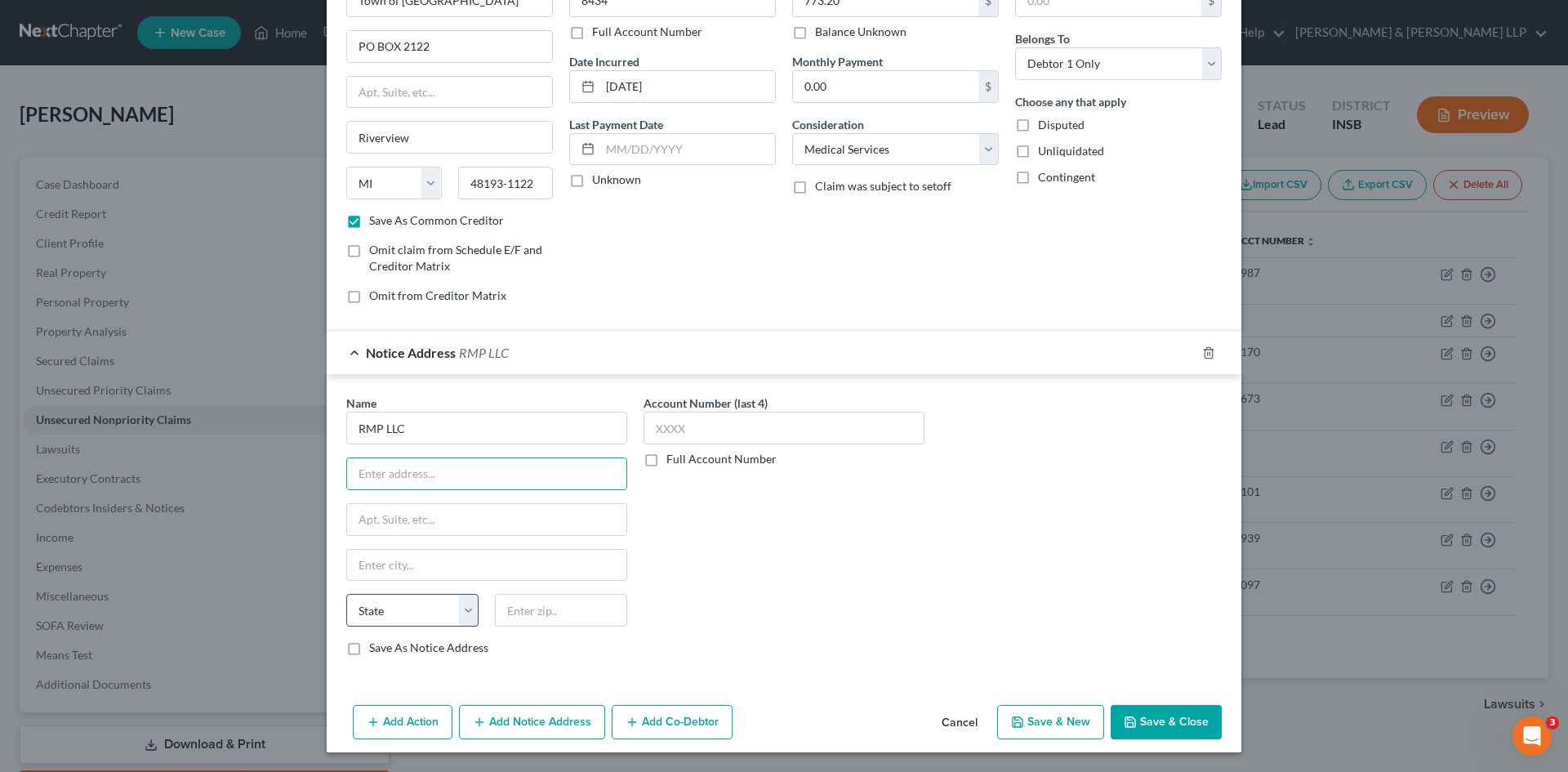
drag, startPoint x: 346, startPoint y: 650, endPoint x: 372, endPoint y: 606, distance: 51.1
click at [369, 650] on label "Save As Notice Address" at bounding box center [428, 647] width 120 height 17
click at [376, 650] on input "Save As Notice Address" at bounding box center [381, 644] width 11 height 11
checkbox input "true"
click at [436, 441] on input "RMP LLC" at bounding box center [486, 427] width 281 height 33
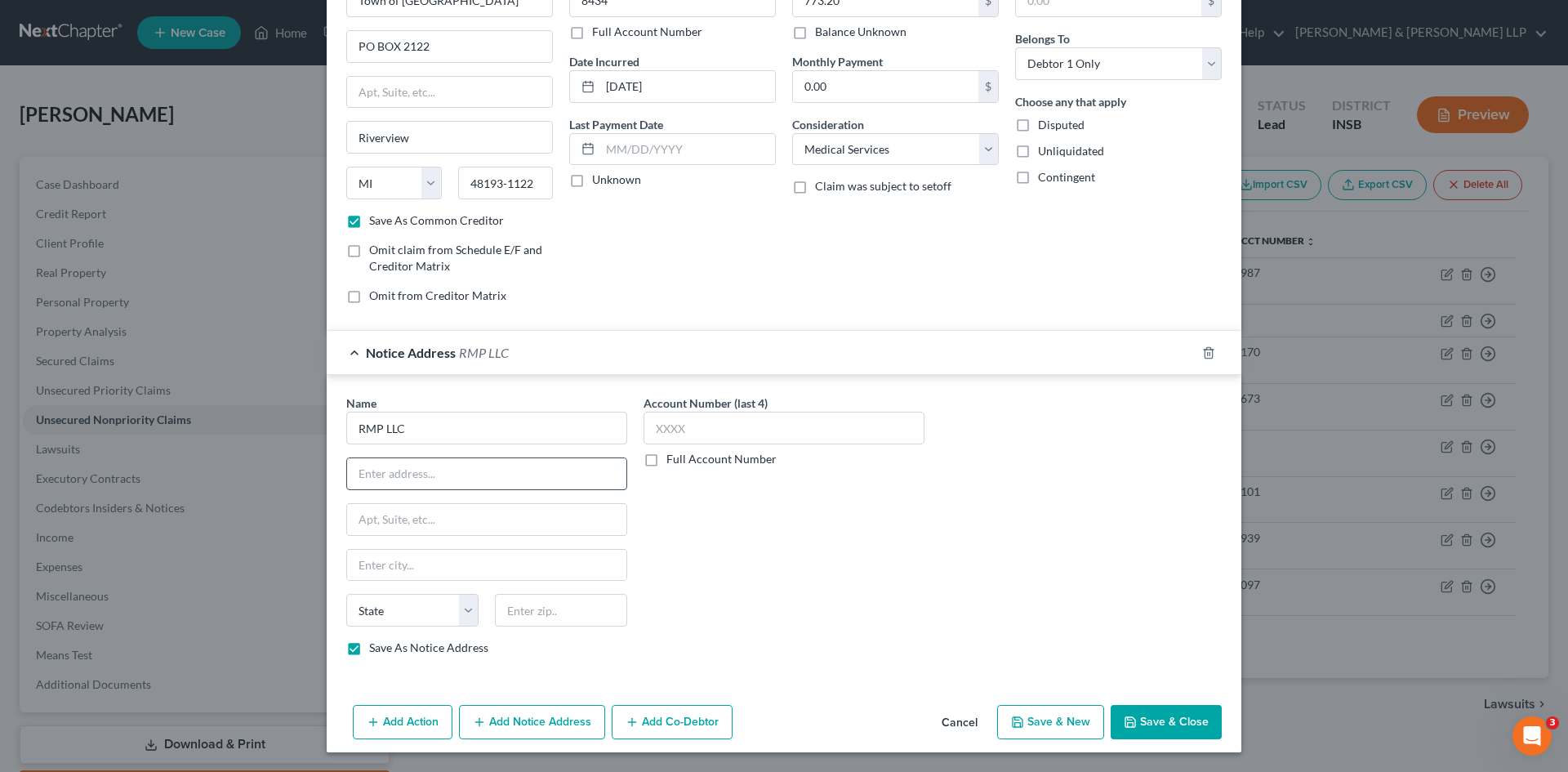
click at [456, 469] on input "text" at bounding box center [486, 472] width 280 height 31
type input "PO BOX 630844"
click at [439, 554] on input "text" at bounding box center [486, 564] width 280 height 31
type input "[GEOGRAPHIC_DATA]"
click at [456, 608] on select "State [US_STATE] AK AR AZ CA CO CT DE DC [GEOGRAPHIC_DATA] [GEOGRAPHIC_DATA] GU…" at bounding box center [412, 610] width 132 height 33
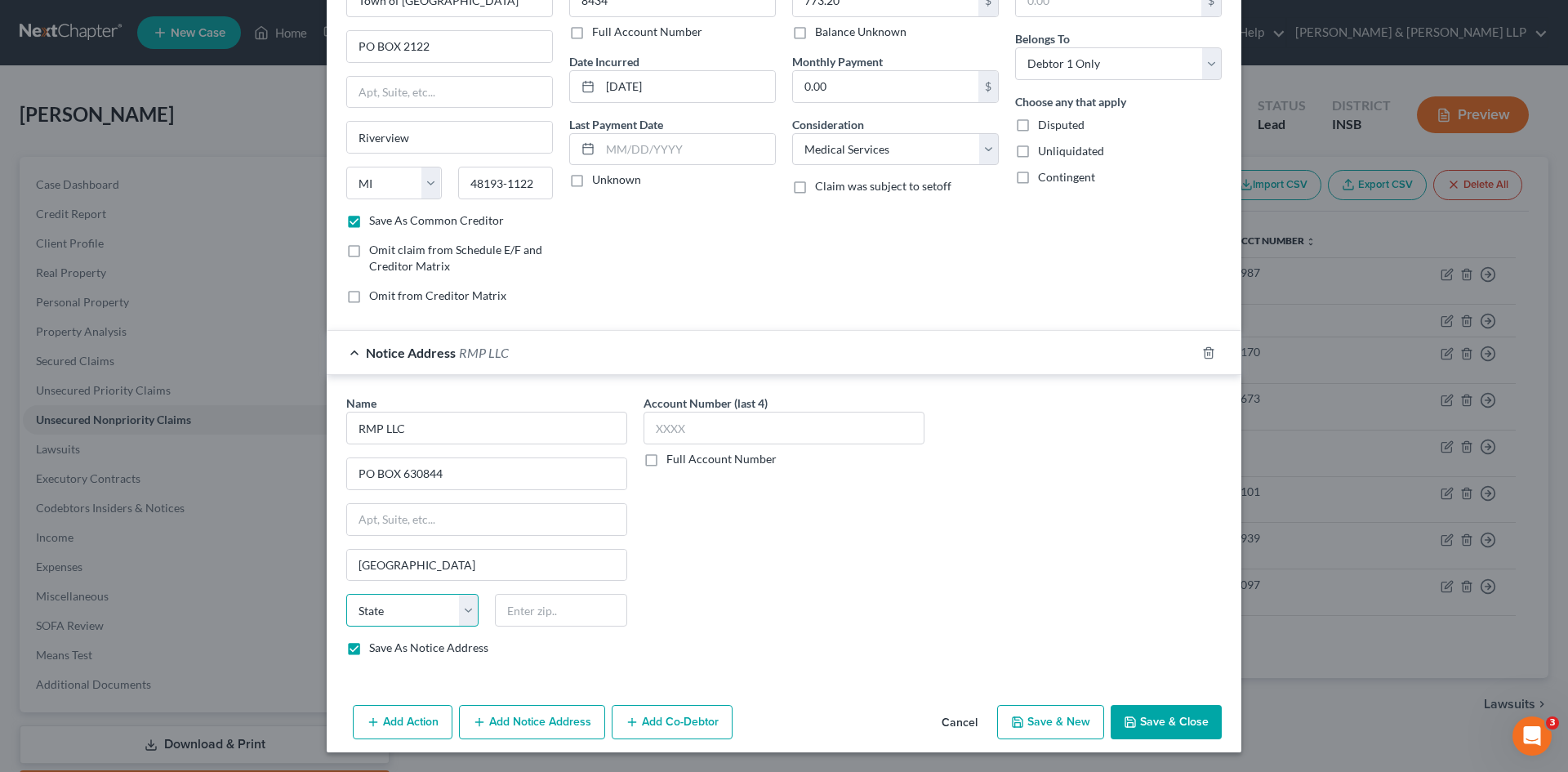
select select "36"
click at [346, 594] on select "State [US_STATE] AK AR AZ CA CO CT DE DC [GEOGRAPHIC_DATA] [GEOGRAPHIC_DATA] GU…" at bounding box center [412, 610] width 132 height 33
click at [525, 612] on input "text" at bounding box center [562, 610] width 132 height 33
type input "45263-0844"
click at [759, 561] on div "Account Number (last 4) Full Account Number" at bounding box center [784, 532] width 298 height 275
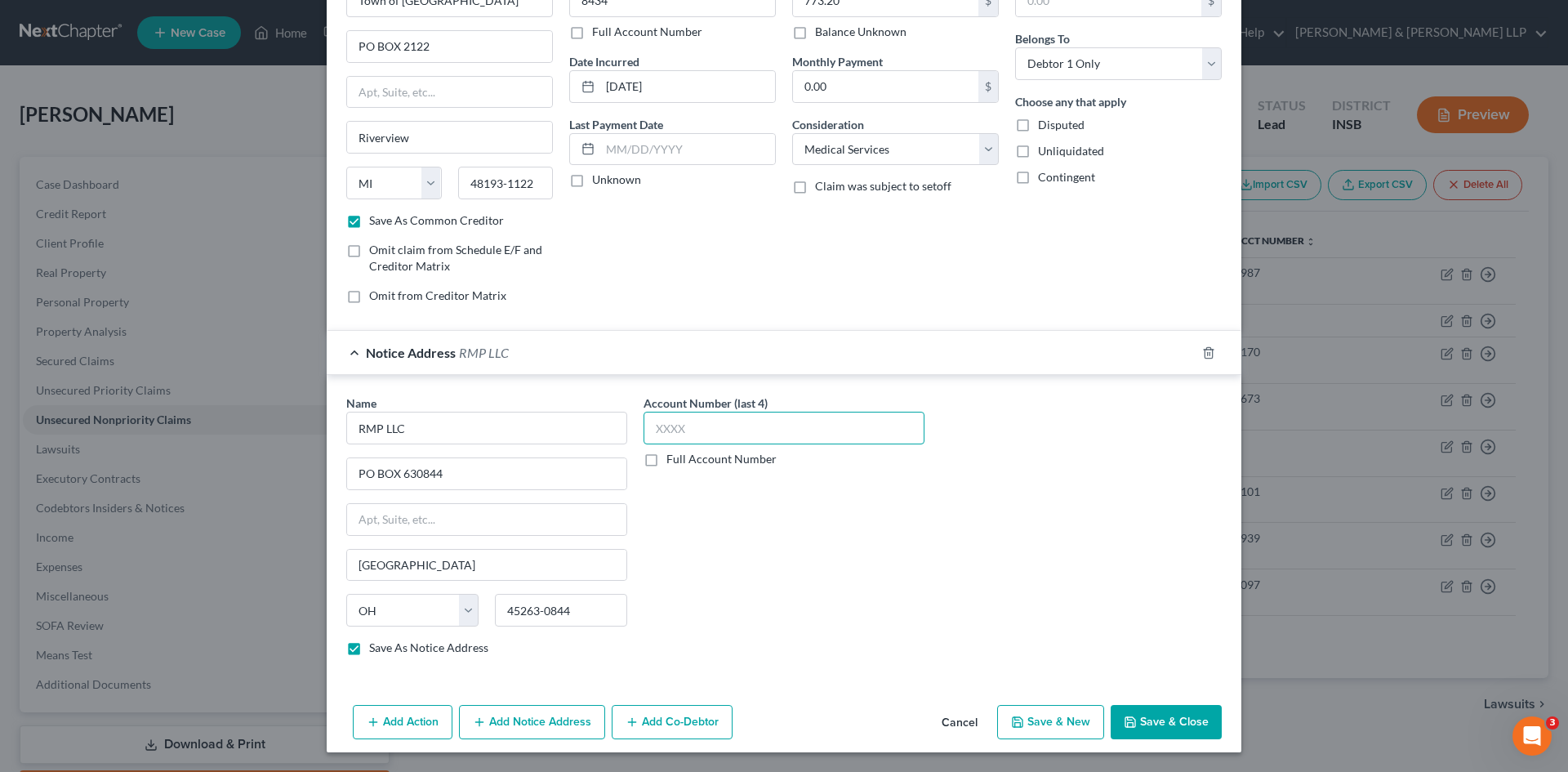
click at [820, 435] on input "text" at bounding box center [784, 427] width 281 height 33
type input "3166"
click at [1181, 726] on button "Save & Close" at bounding box center [1167, 722] width 111 height 35
checkbox input "false"
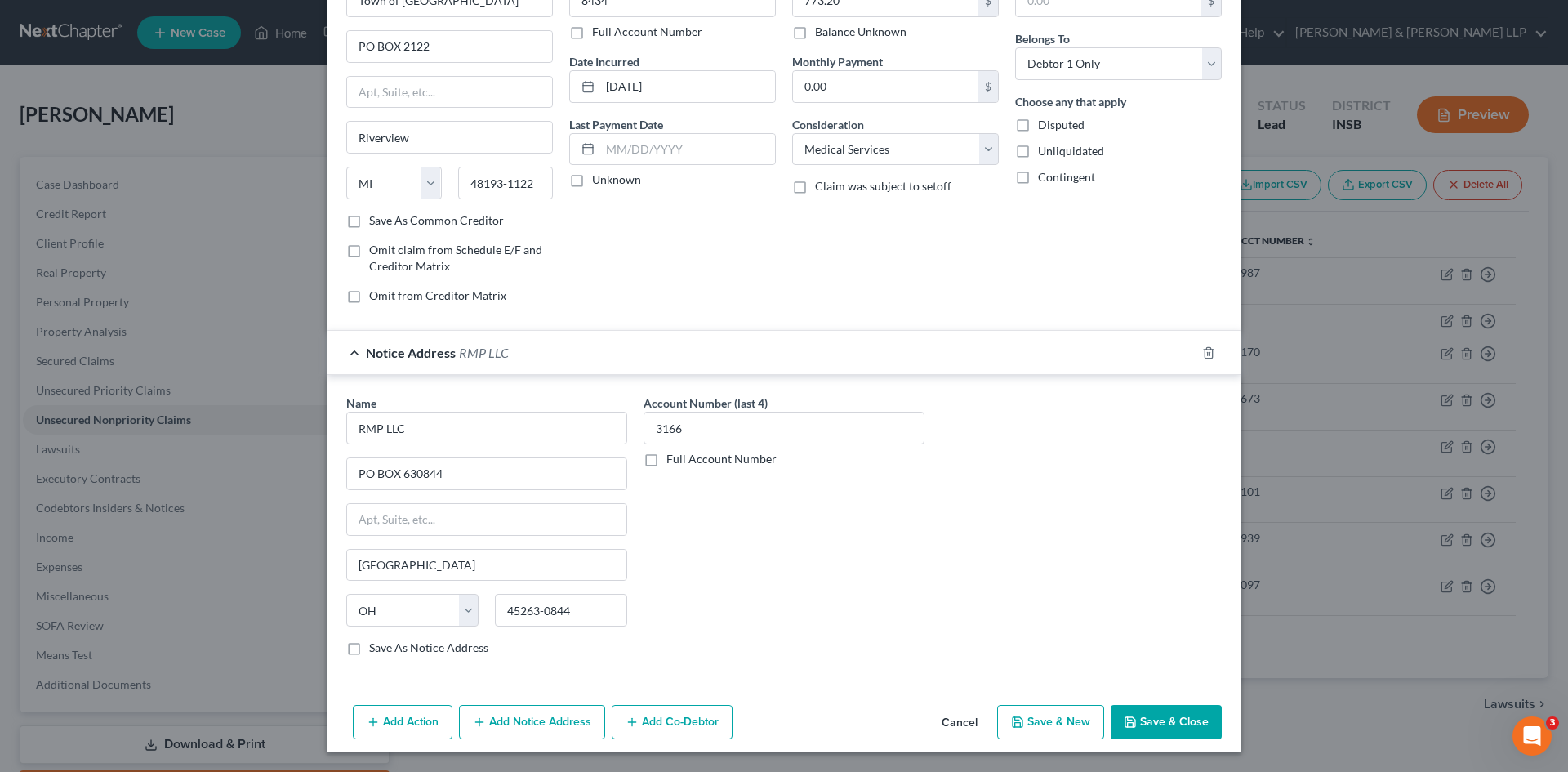
checkbox input "false"
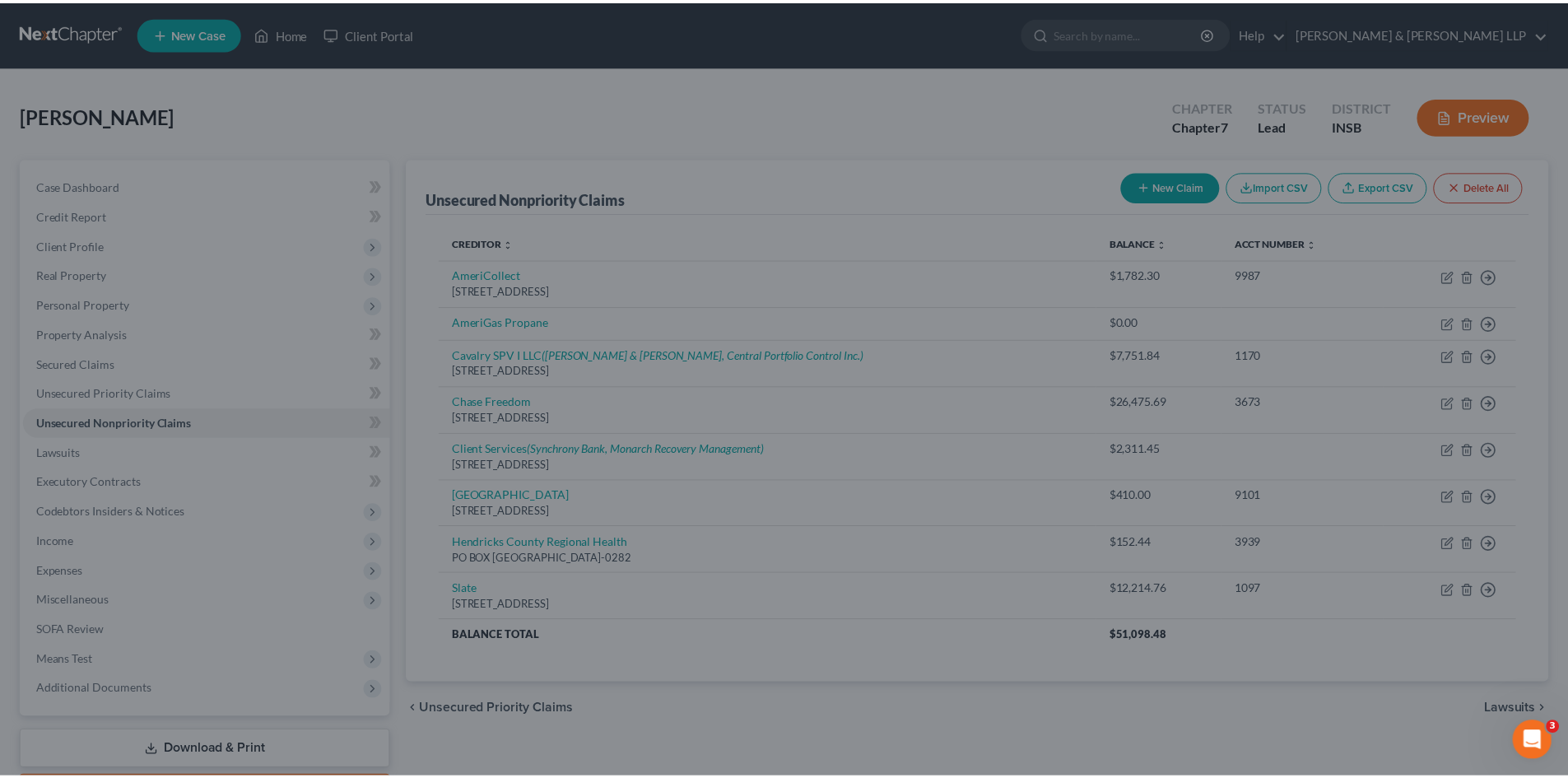
scroll to position [0, 0]
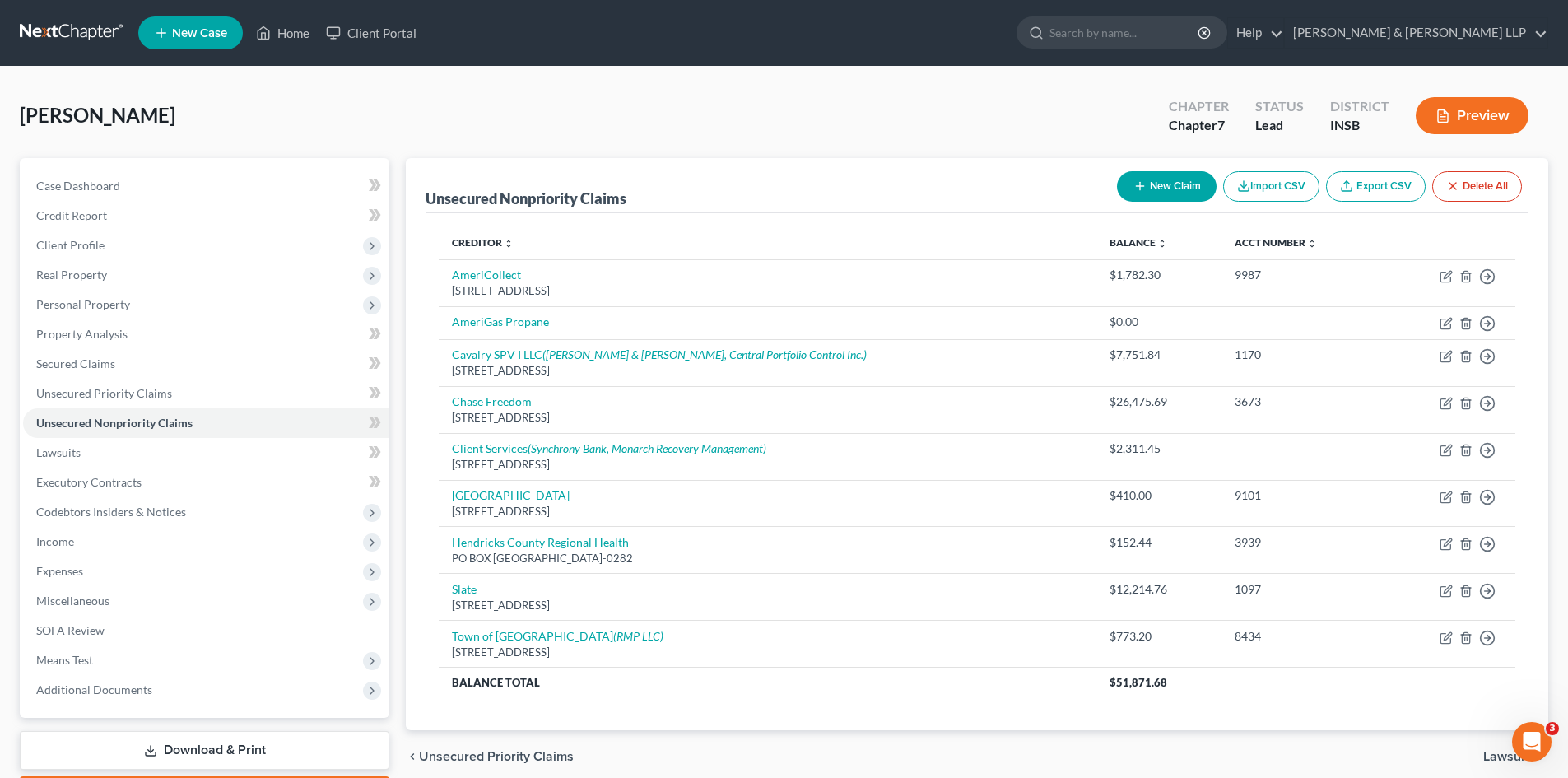
click at [1155, 177] on button "New Claim" at bounding box center [1167, 186] width 100 height 31
select select "0"
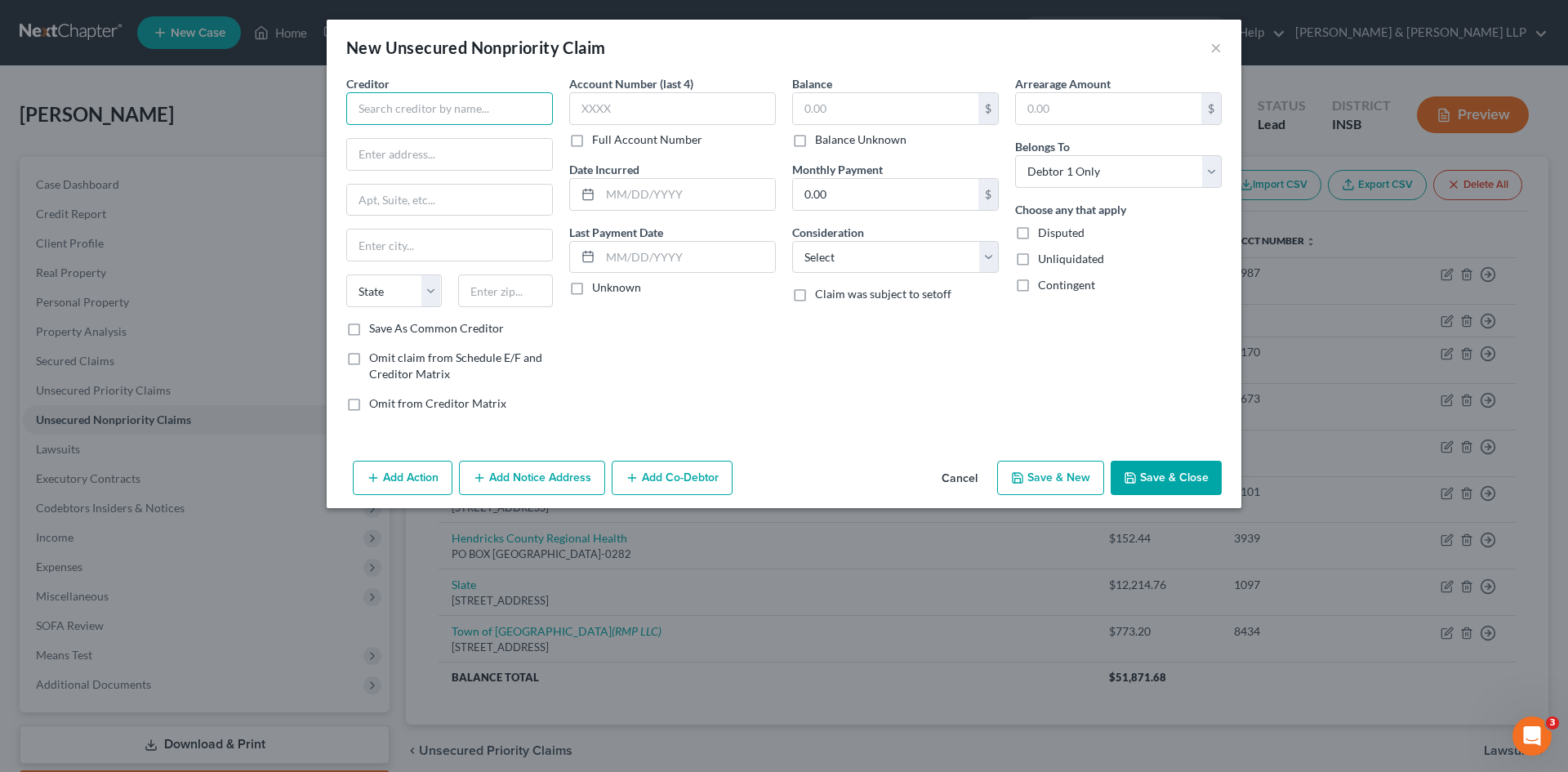
click at [518, 106] on input "text" at bounding box center [449, 108] width 207 height 33
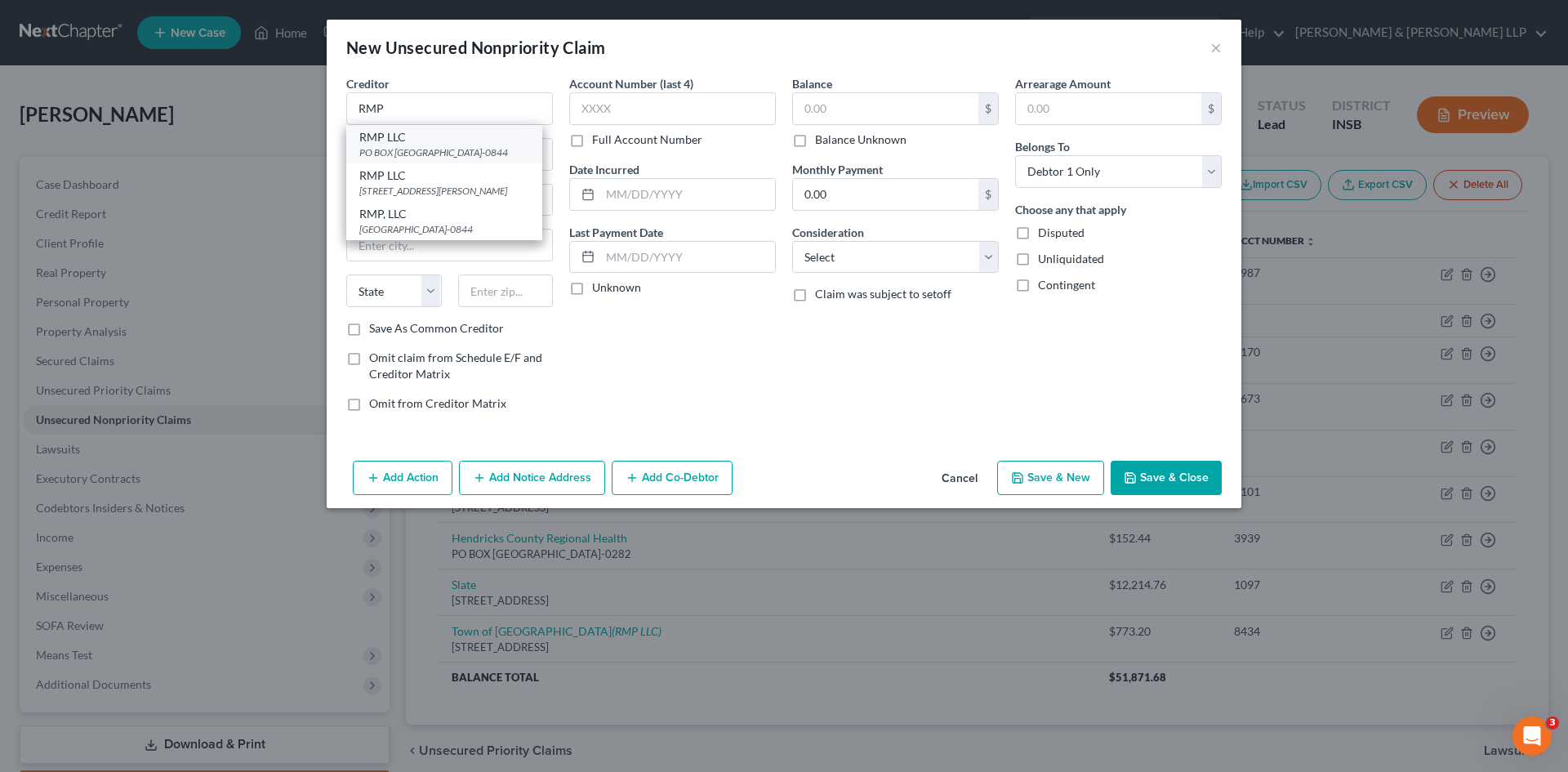
click at [455, 141] on div "RMP LLC" at bounding box center [445, 137] width 170 height 17
type input "RMP LLC"
type input "PO BOX 630844"
type input "[GEOGRAPHIC_DATA]"
select select "36"
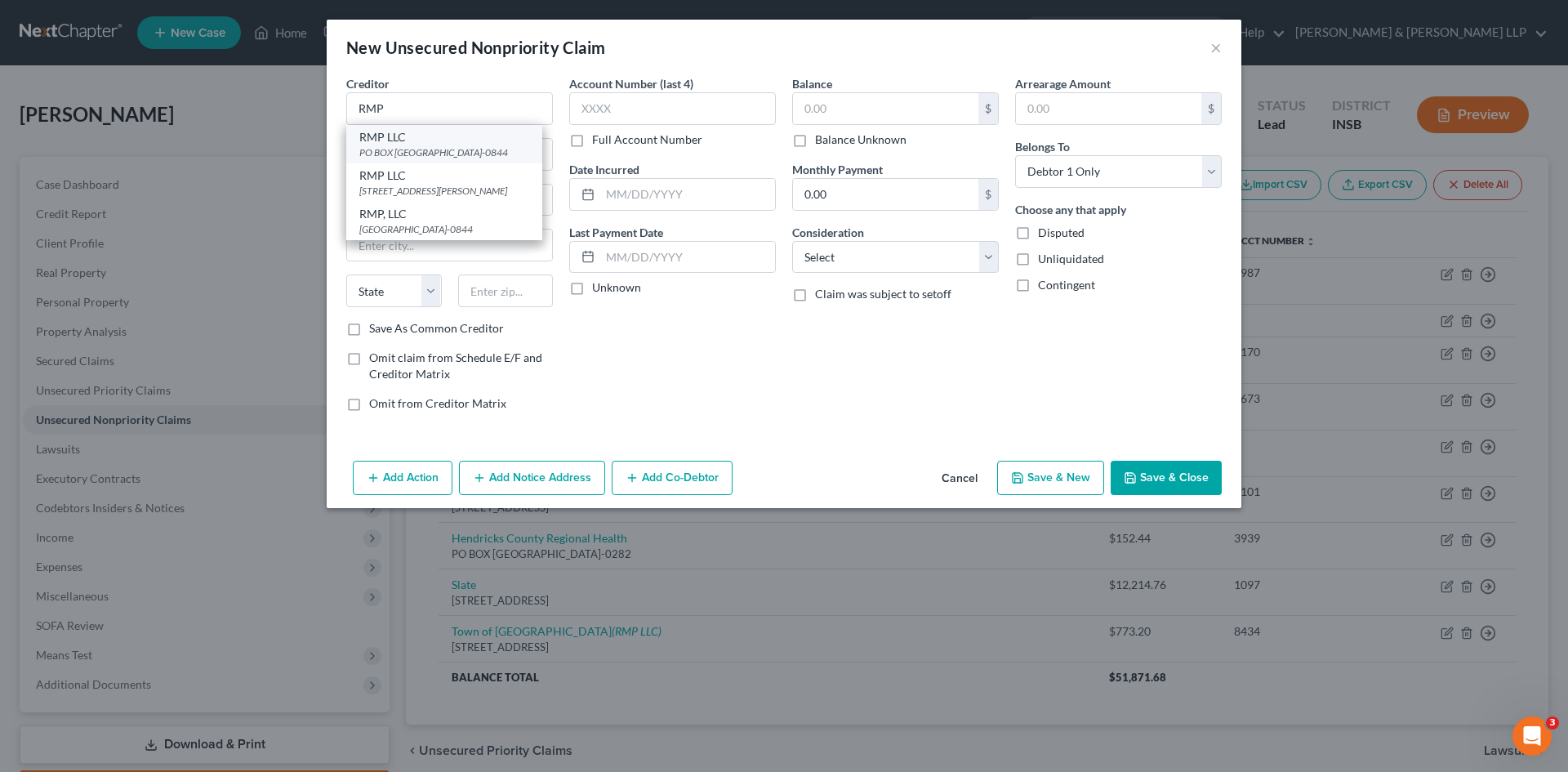
type input "45263-0844"
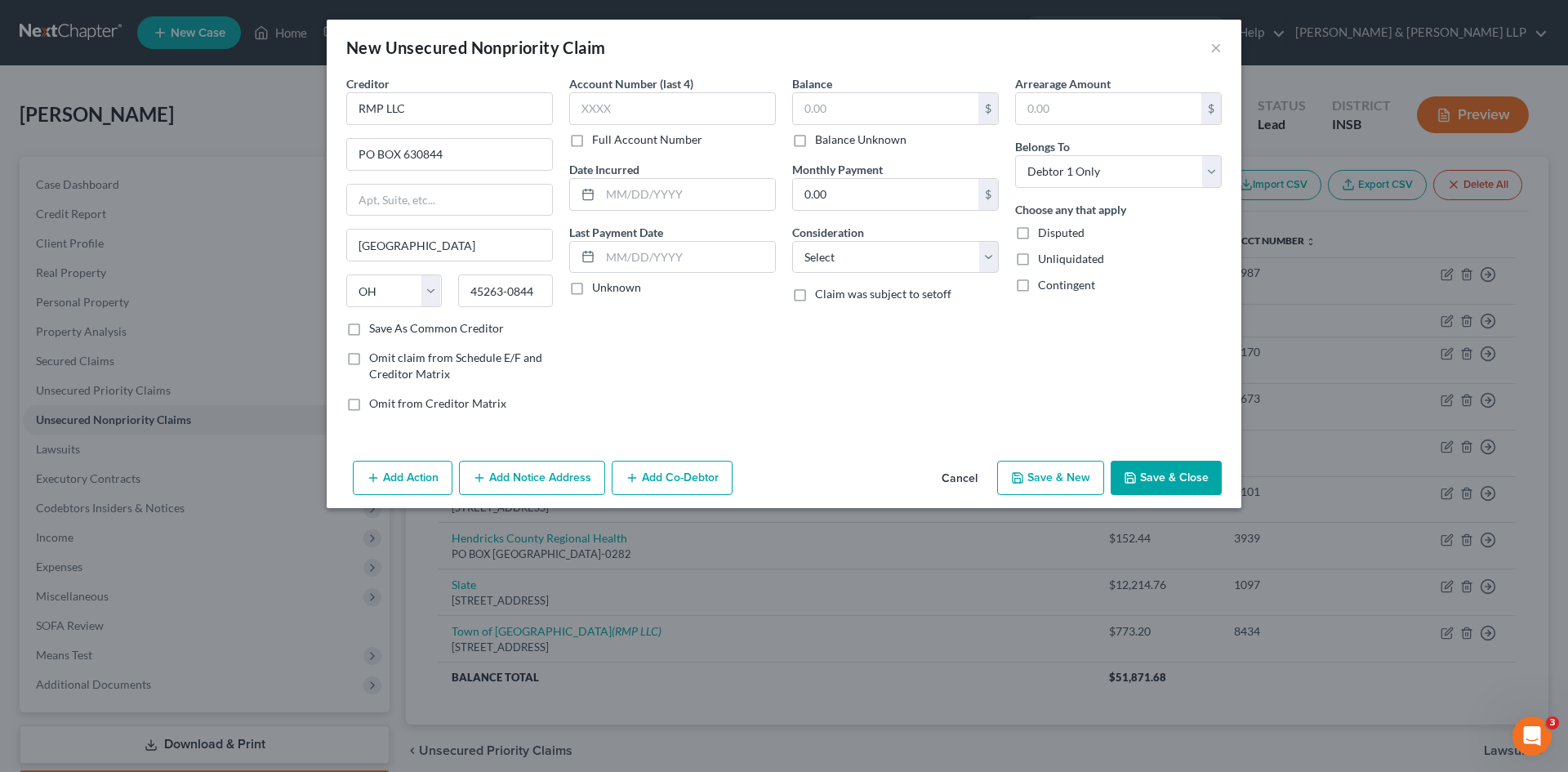
click at [369, 333] on label "Save As Common Creditor" at bounding box center [436, 328] width 134 height 17
click at [376, 331] on input "Save As Common Creditor" at bounding box center [381, 325] width 11 height 11
checkbox input "true"
click at [717, 416] on div "Account Number (last 4) Full Account Number Date Incurred Last Payment Date Unk…" at bounding box center [673, 250] width 223 height 350
click at [875, 253] on select "Select Cable / Satellite Services Collection Agency Credit Card Debt Debt Couns…" at bounding box center [895, 257] width 207 height 33
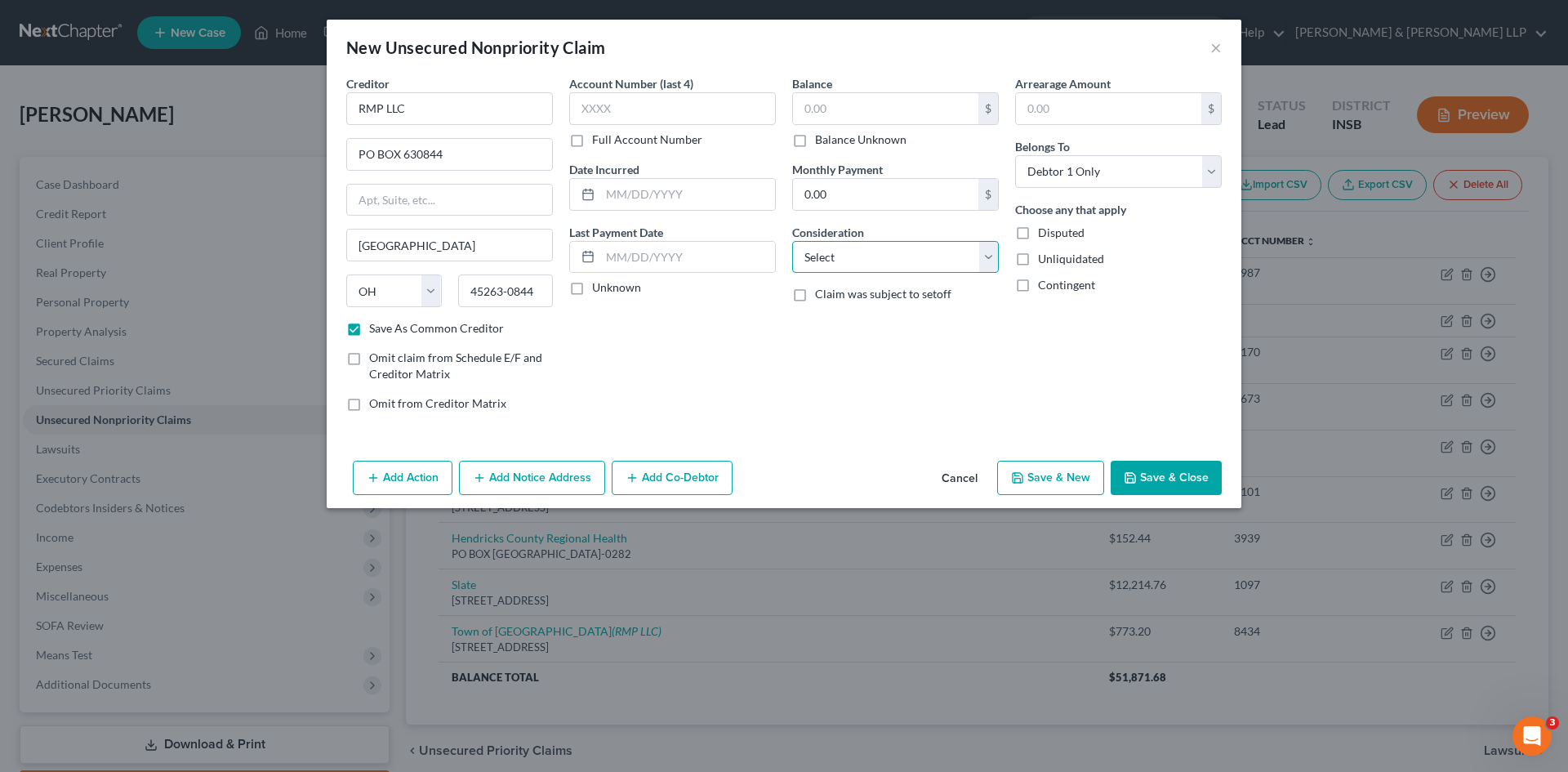
select select "1"
click at [792, 241] on select "Select Cable / Satellite Services Collection Agency Credit Card Debt Debt Couns…" at bounding box center [895, 257] width 207 height 33
click at [711, 116] on input "text" at bounding box center [672, 108] width 207 height 33
type input "8024"
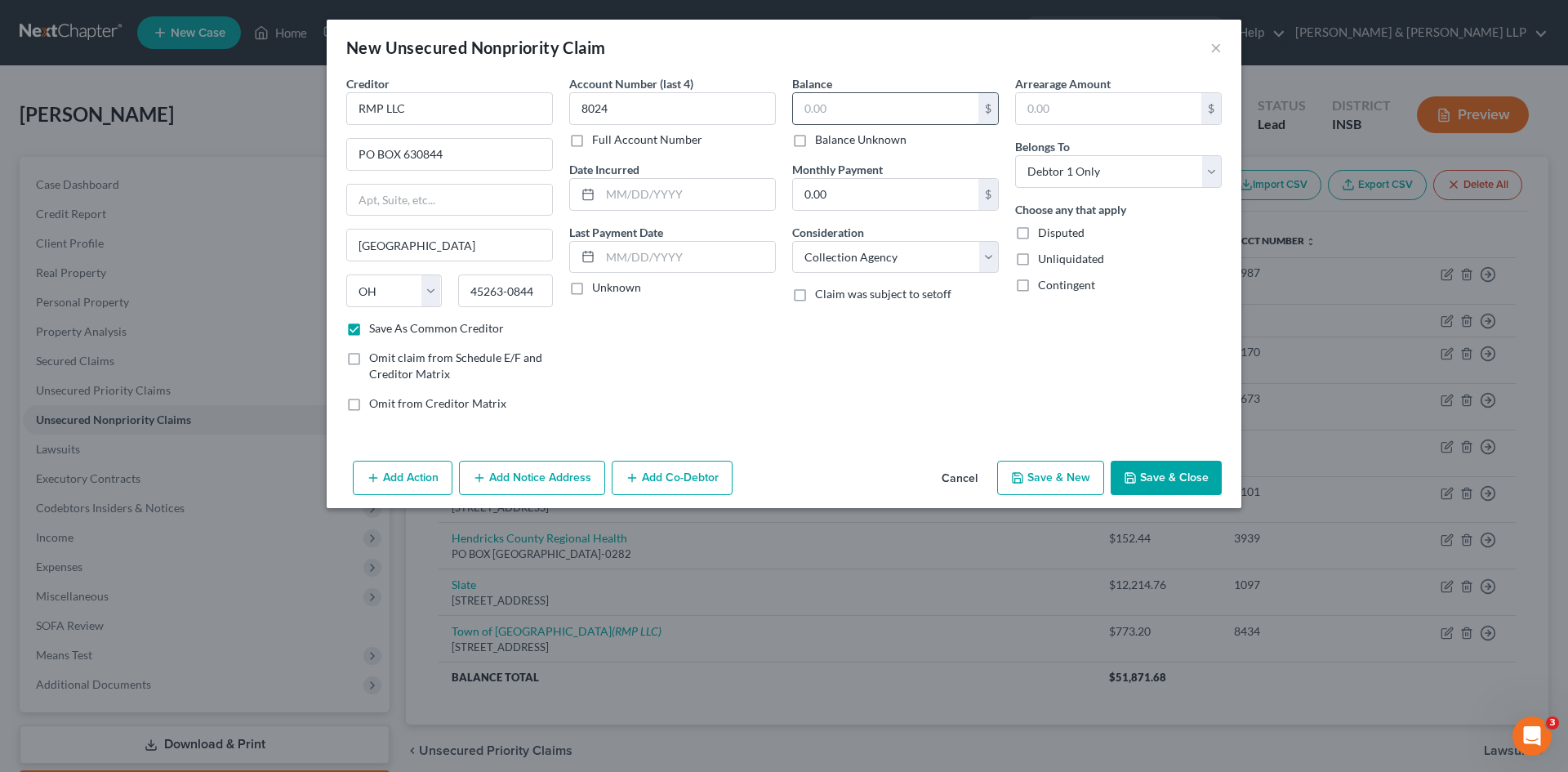
click at [834, 106] on input "text" at bounding box center [886, 108] width 186 height 31
type input "96.58"
click at [592, 289] on label "Unknown" at bounding box center [617, 288] width 49 height 17
click at [599, 289] on input "Unknown" at bounding box center [604, 285] width 11 height 11
checkbox input "true"
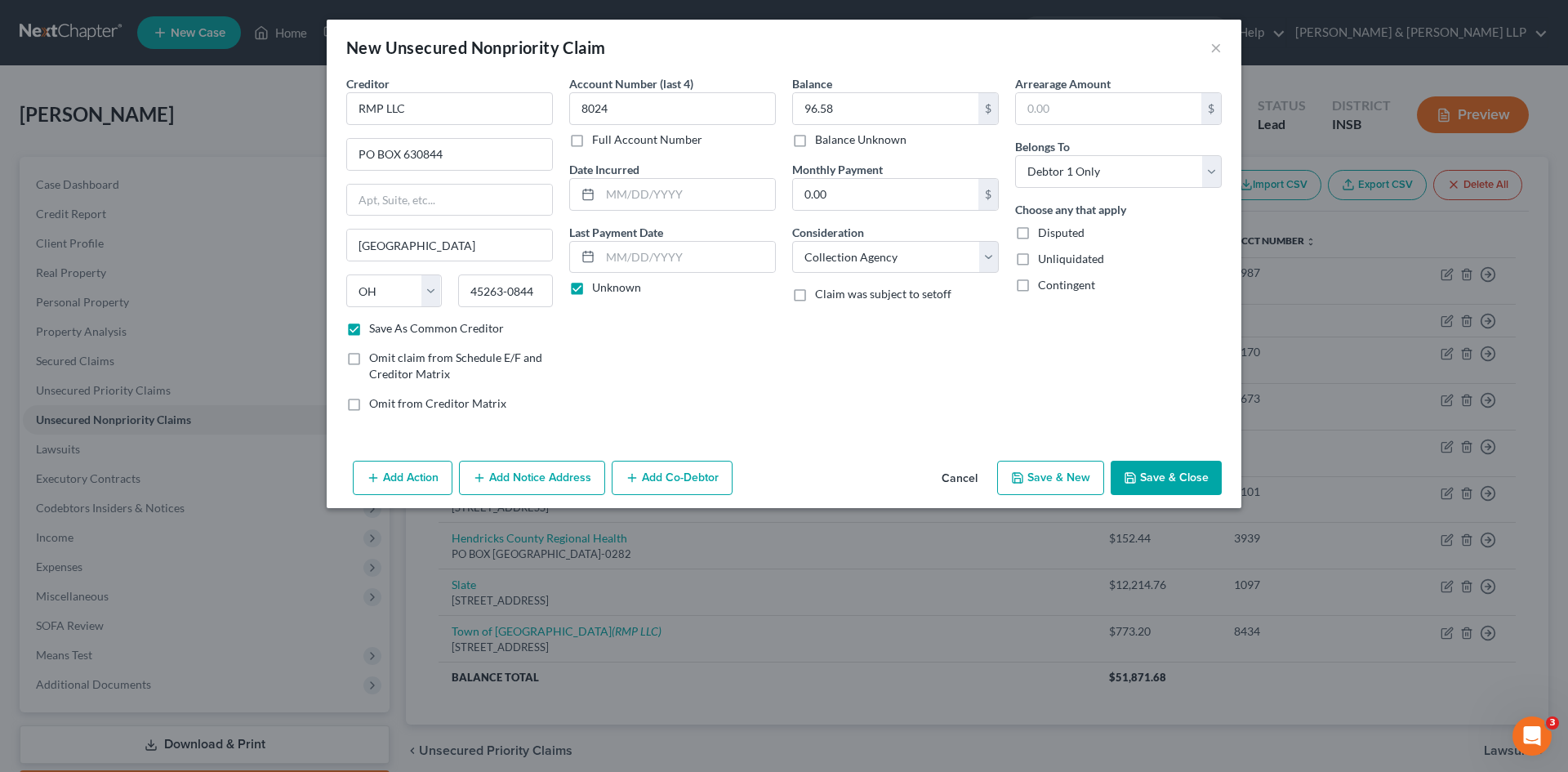
click at [1149, 476] on button "Save & Close" at bounding box center [1167, 477] width 111 height 35
checkbox input "false"
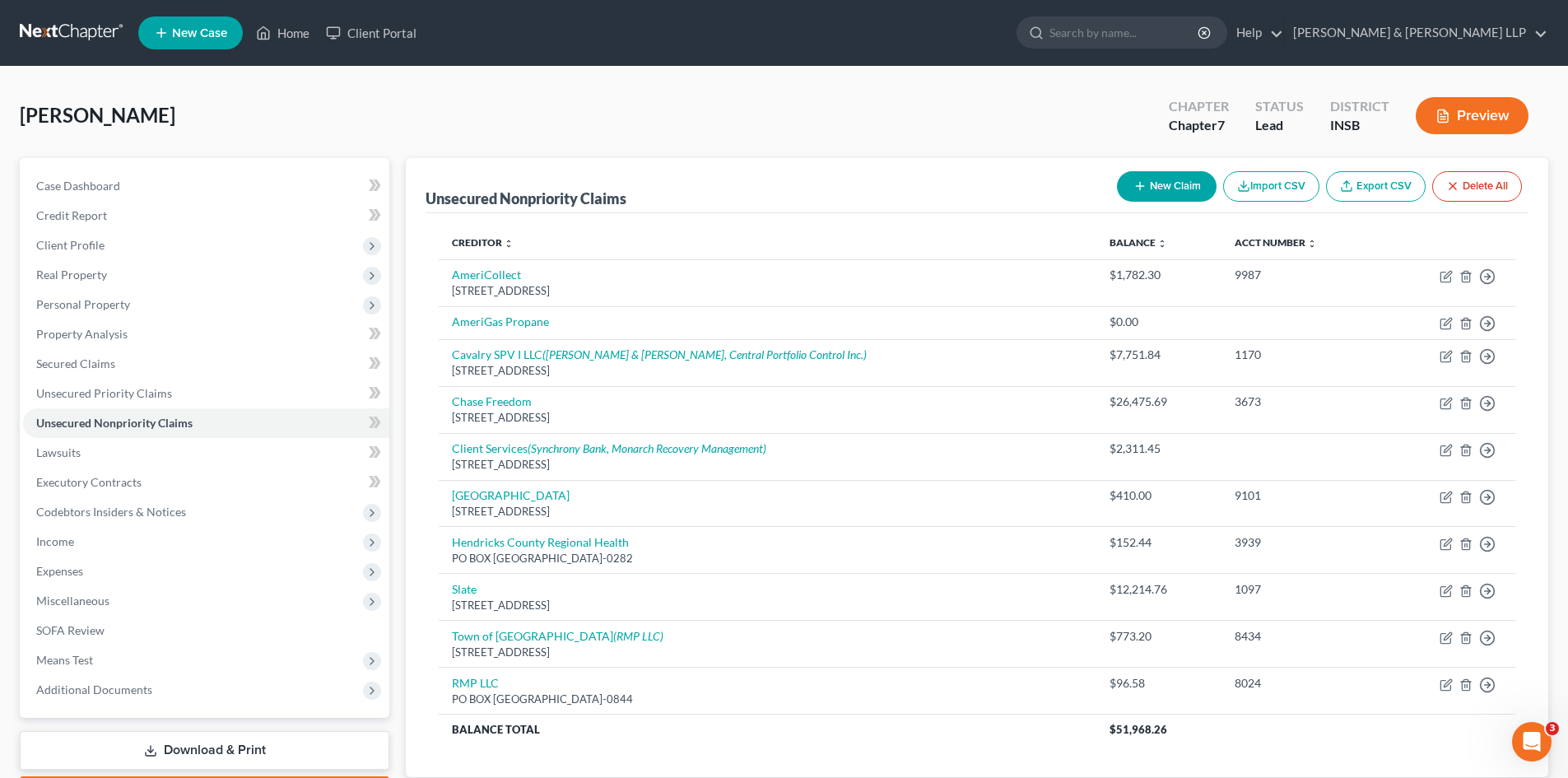
click at [1195, 184] on button "New Claim" at bounding box center [1167, 186] width 100 height 31
select select "0"
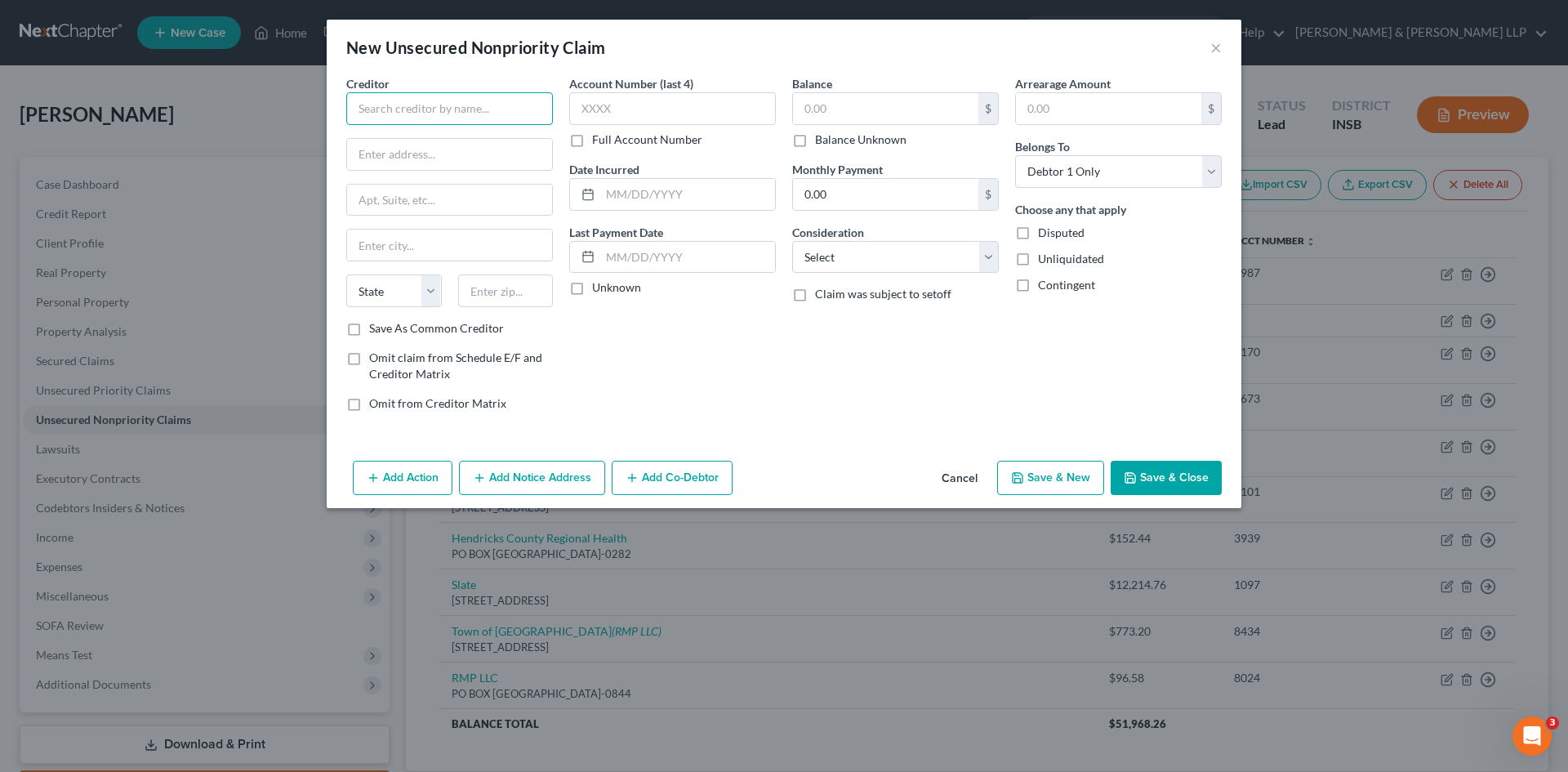
click at [491, 108] on input "text" at bounding box center [449, 108] width 207 height 33
type input "Slate"
click at [686, 112] on input "text" at bounding box center [672, 108] width 207 height 33
type input "1097"
click at [1031, 468] on button "Save & New" at bounding box center [1051, 477] width 107 height 35
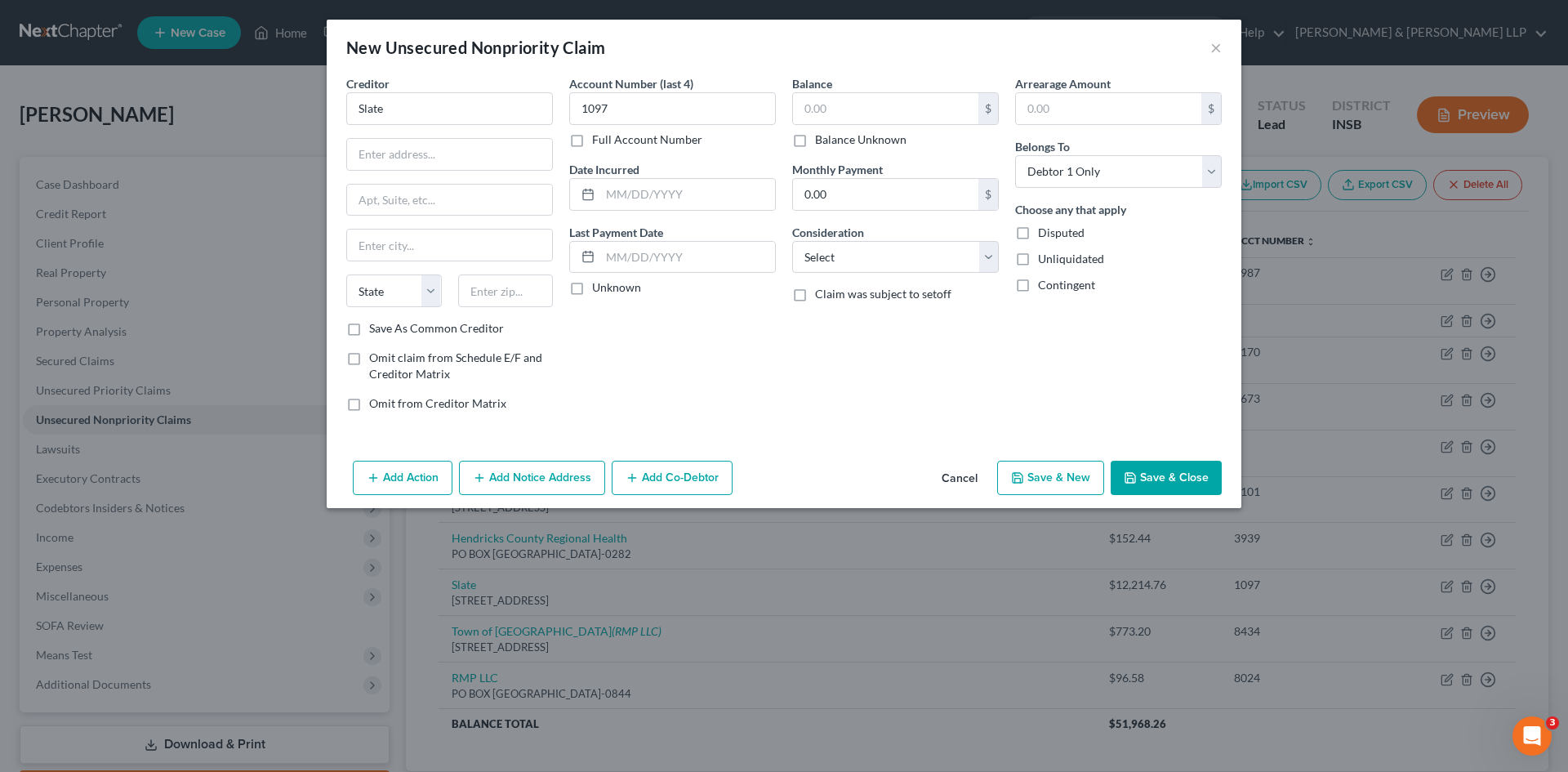
select select "0"
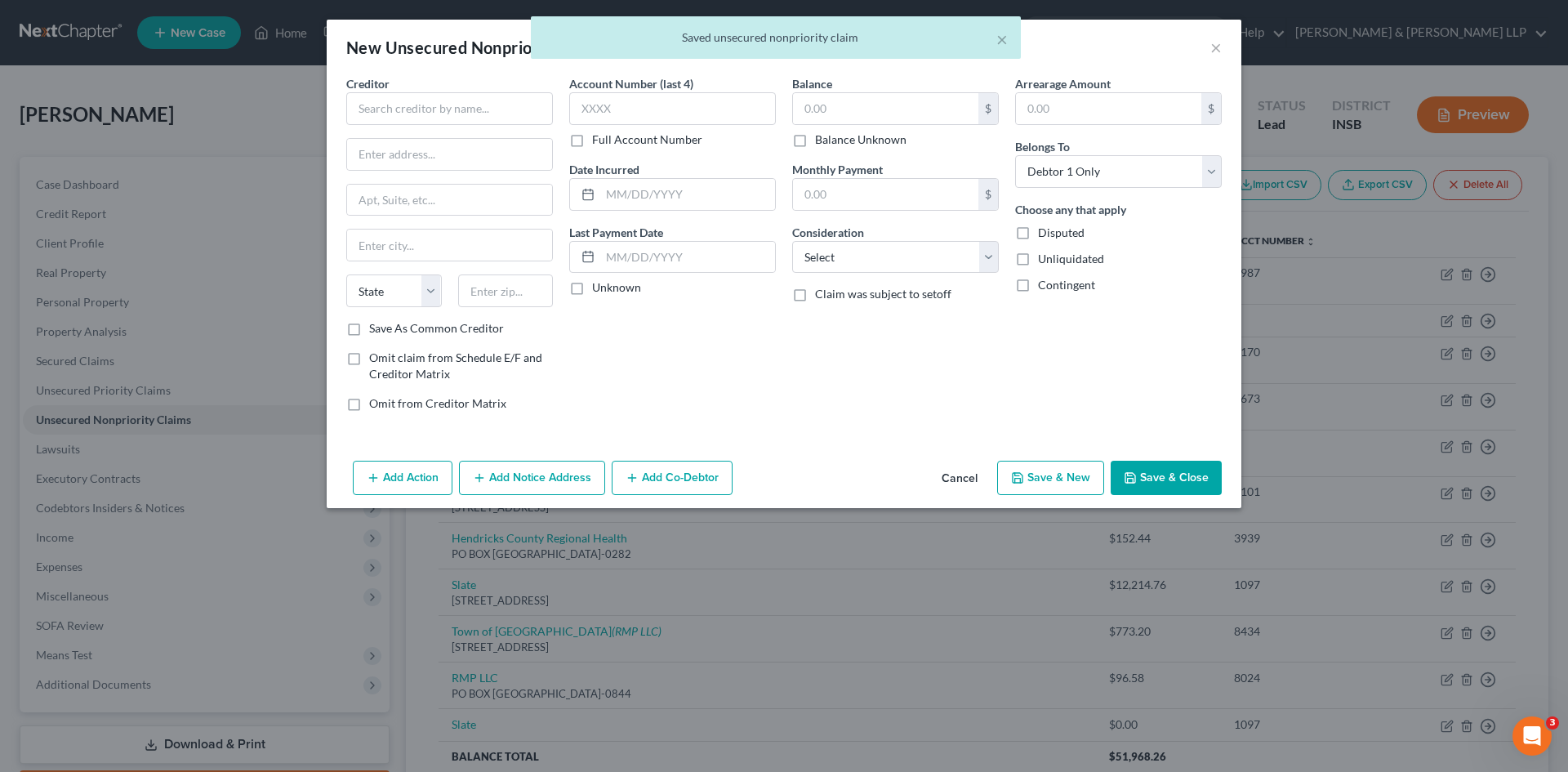
click at [1044, 480] on button "Save & New" at bounding box center [1051, 477] width 107 height 35
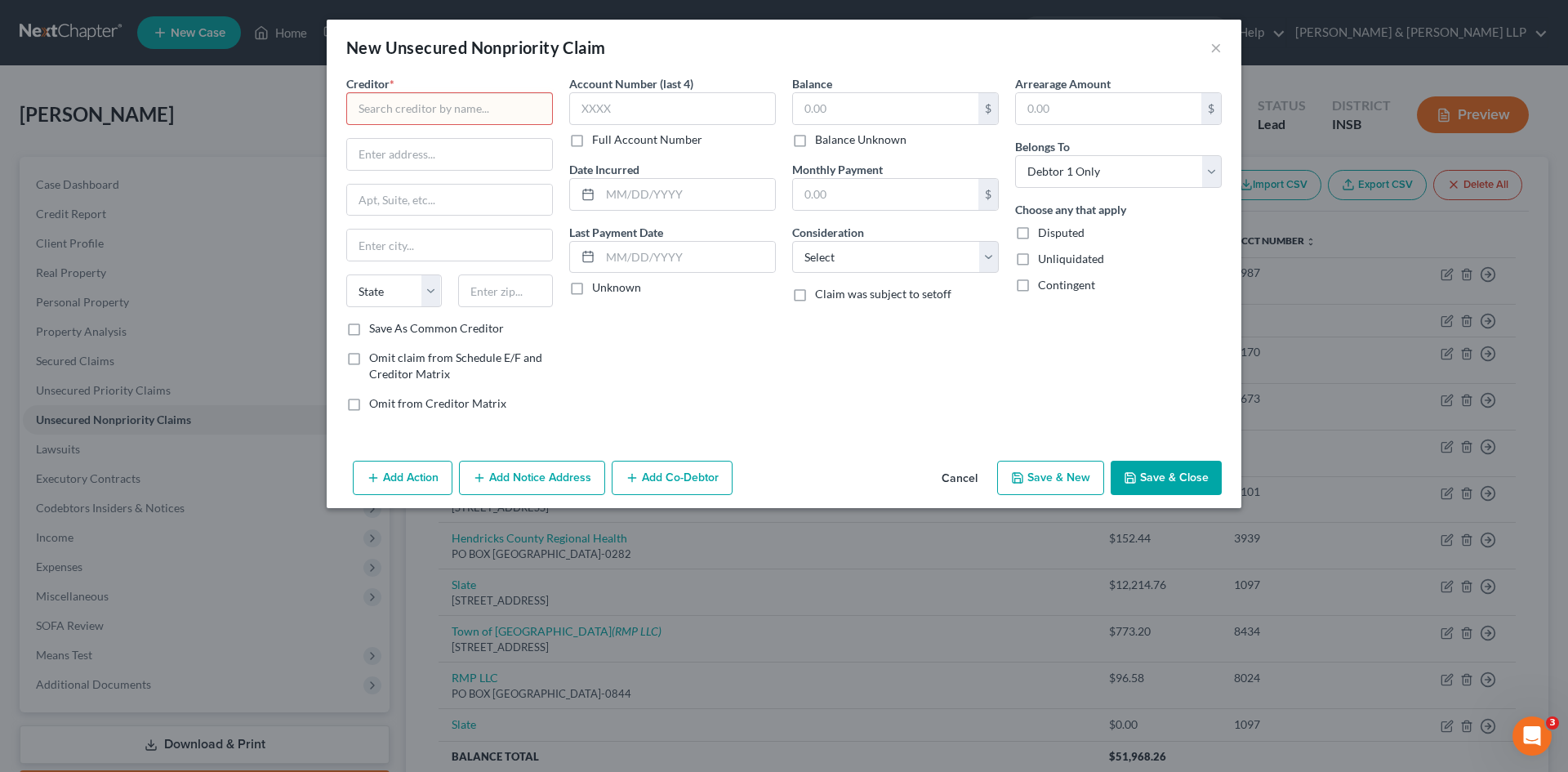
click at [444, 109] on input "text" at bounding box center [449, 108] width 207 height 33
type input "Slate"
click at [720, 108] on input "text" at bounding box center [672, 108] width 207 height 33
type input "1097"
click at [521, 152] on input "text" at bounding box center [449, 153] width 205 height 31
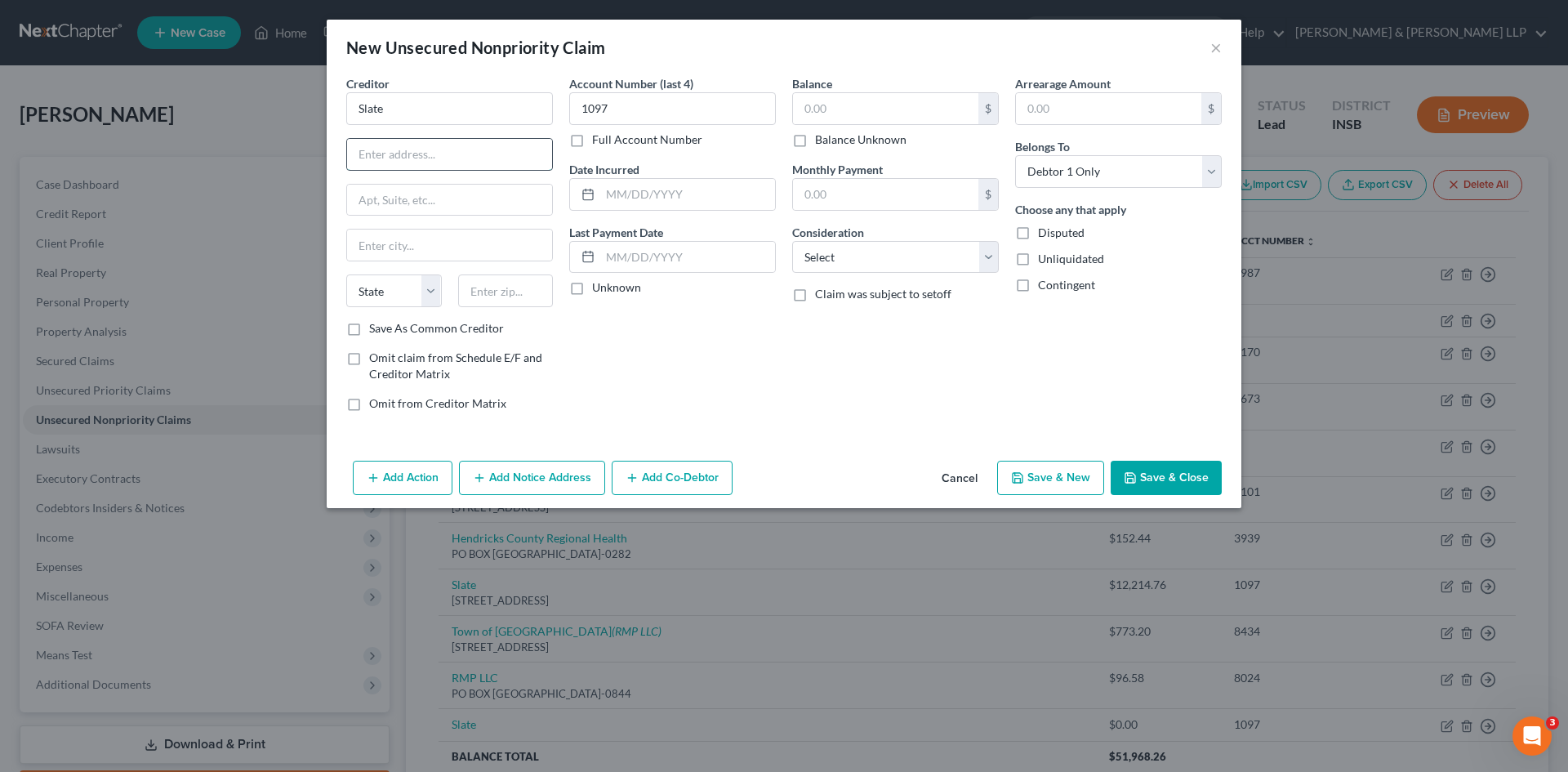
click at [520, 151] on input "text" at bounding box center [449, 153] width 205 height 31
type input "PO BOX 6294"
click at [502, 239] on input "text" at bounding box center [449, 244] width 205 height 31
type input "[PERSON_NAME] Stream"
click at [437, 294] on select "State [US_STATE] AK AR AZ CA CO CT DE DC [GEOGRAPHIC_DATA] [GEOGRAPHIC_DATA] GU…" at bounding box center [393, 291] width 96 height 33
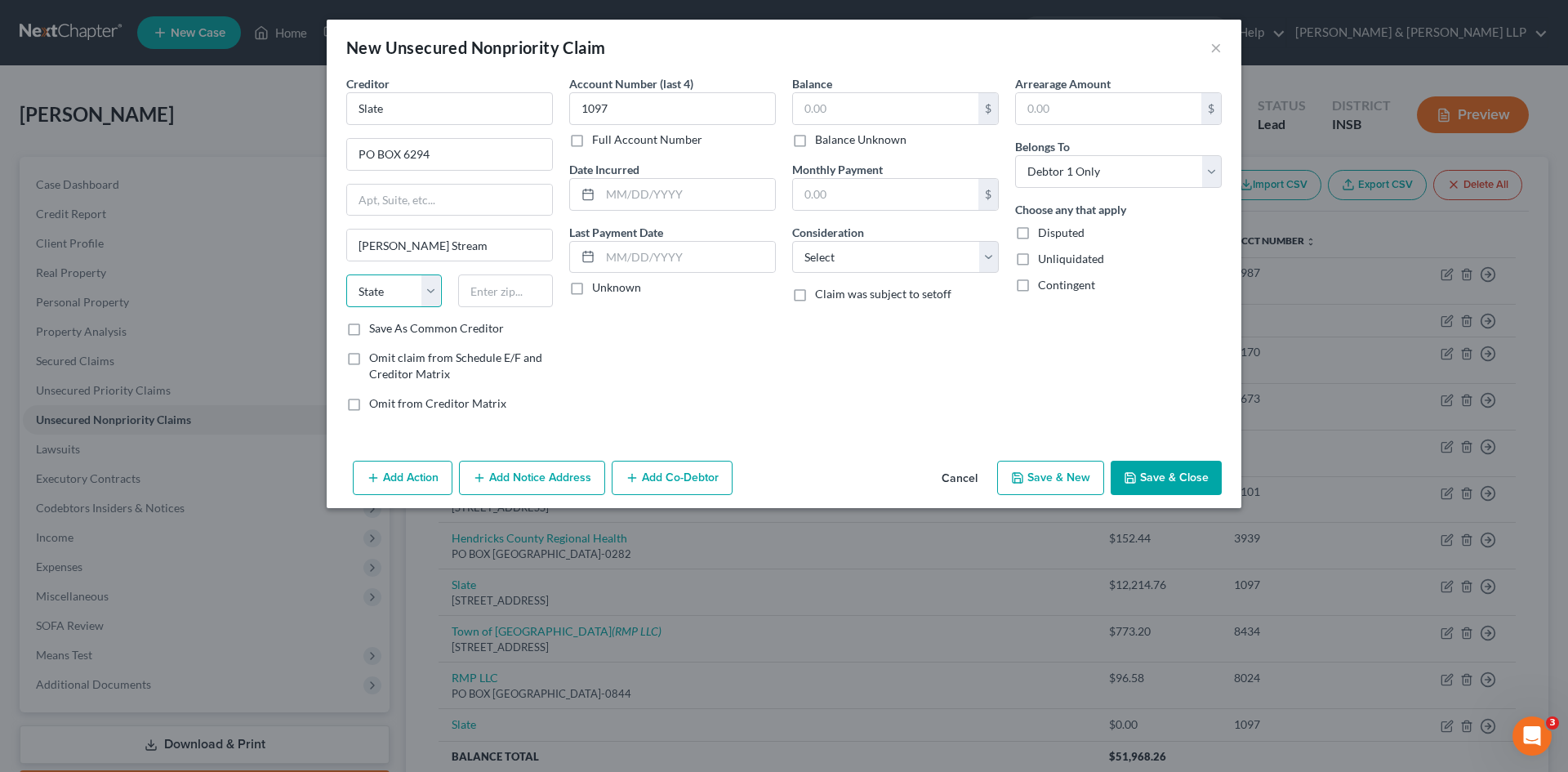
select select "14"
click at [346, 275] on select "State [US_STATE] AK AR AZ CA CO CT DE DC [GEOGRAPHIC_DATA] [GEOGRAPHIC_DATA] GU…" at bounding box center [393, 291] width 96 height 33
click at [510, 296] on input "text" at bounding box center [505, 291] width 96 height 33
type input "60197-6294"
click at [870, 101] on input "text" at bounding box center [886, 108] width 186 height 31
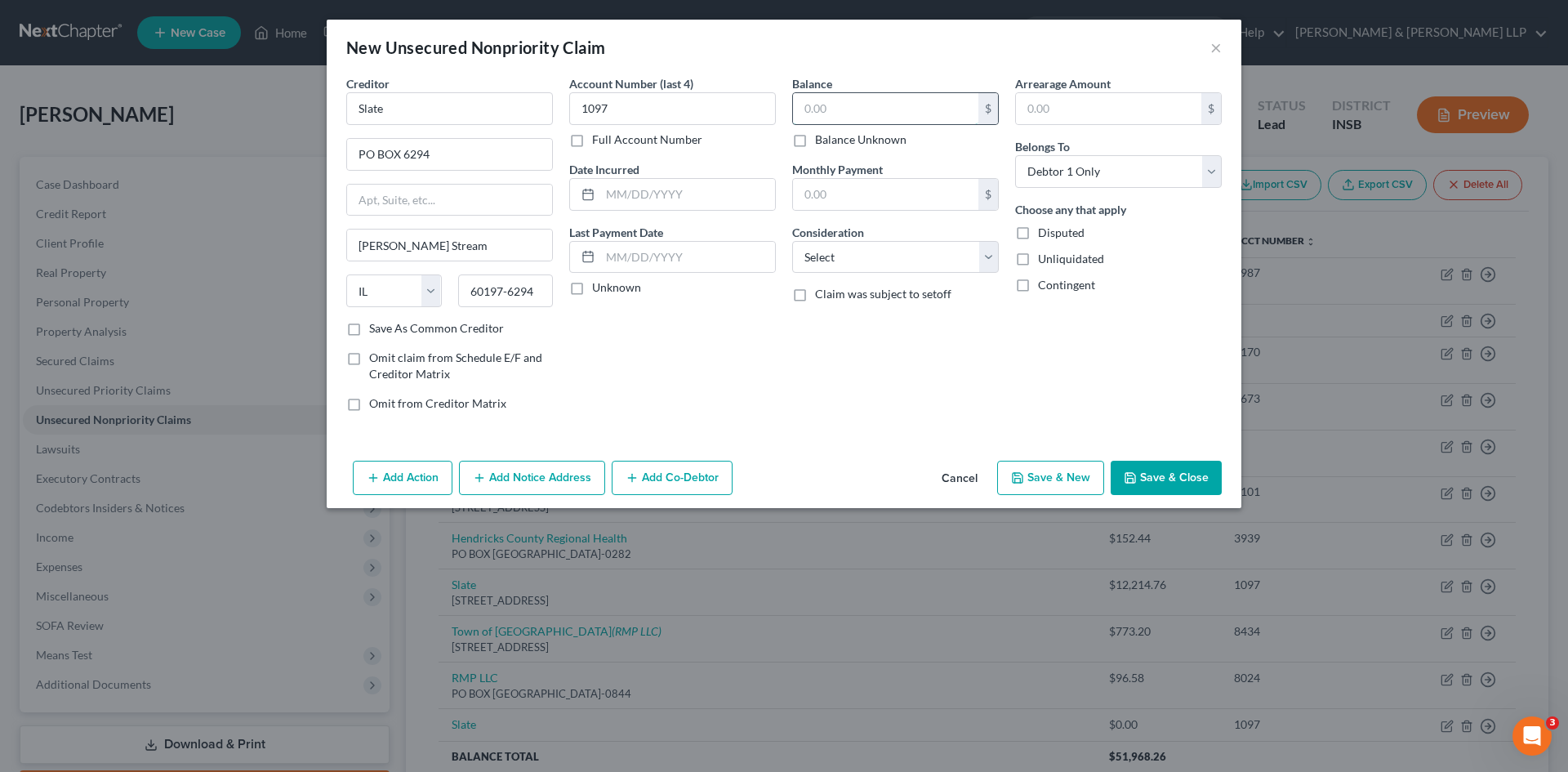
click at [858, 111] on input "text" at bounding box center [886, 108] width 186 height 31
type input "12,933.75"
click at [987, 260] on select "Select Cable / Satellite Services Collection Agency Credit Card Debt Debt Couns…" at bounding box center [895, 257] width 207 height 33
select select "2"
click at [792, 241] on select "Select Cable / Satellite Services Collection Agency Credit Card Debt Debt Couns…" at bounding box center [895, 257] width 207 height 33
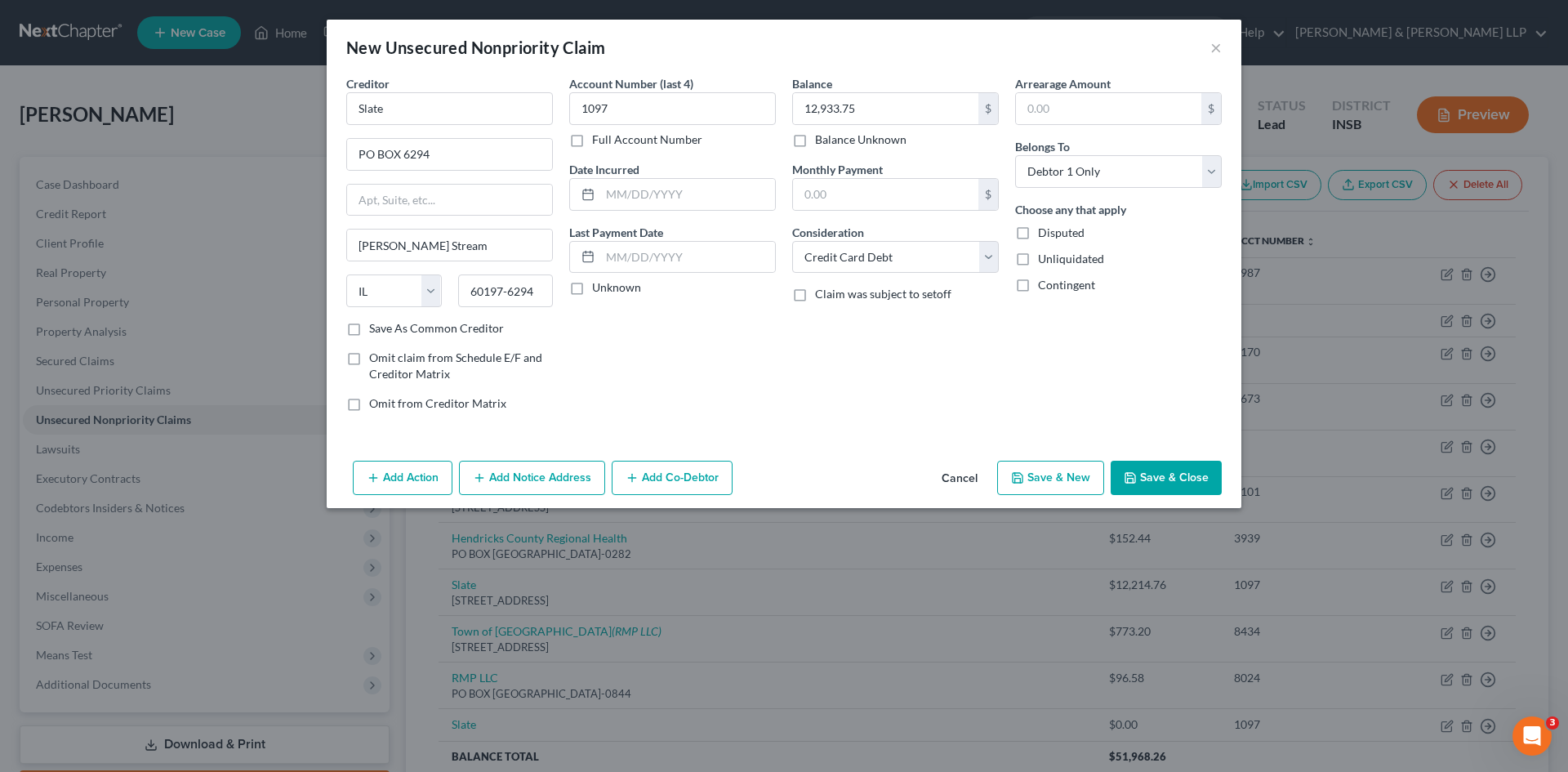
click at [592, 289] on label "Unknown" at bounding box center [617, 288] width 49 height 17
click at [599, 289] on input "Unknown" at bounding box center [604, 285] width 11 height 11
checkbox input "true"
click at [369, 329] on label "Save As Common Creditor" at bounding box center [436, 328] width 134 height 17
click at [376, 329] on input "Save As Common Creditor" at bounding box center [381, 325] width 11 height 11
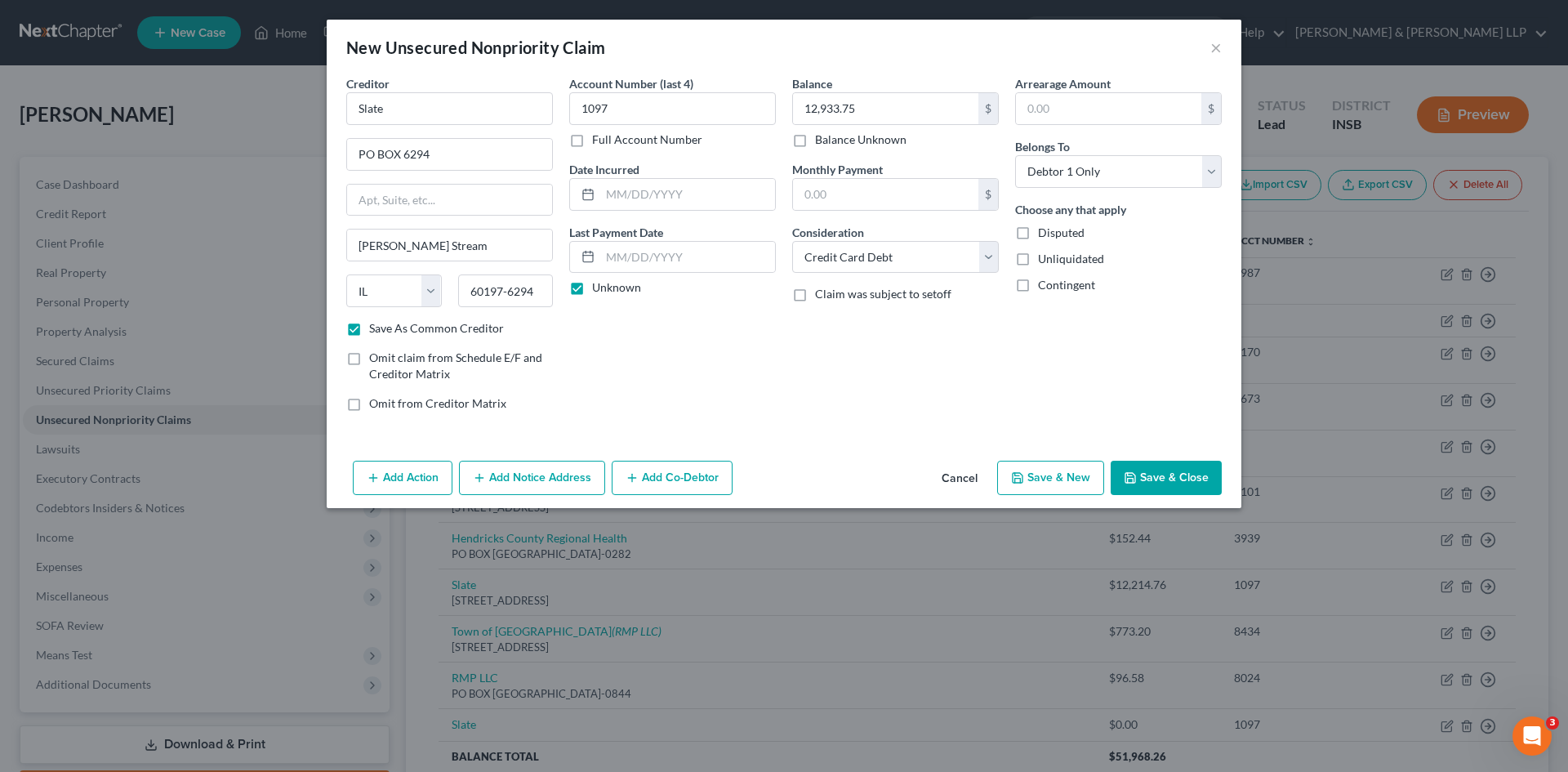
click at [1171, 484] on button "Save & Close" at bounding box center [1167, 477] width 111 height 35
checkbox input "false"
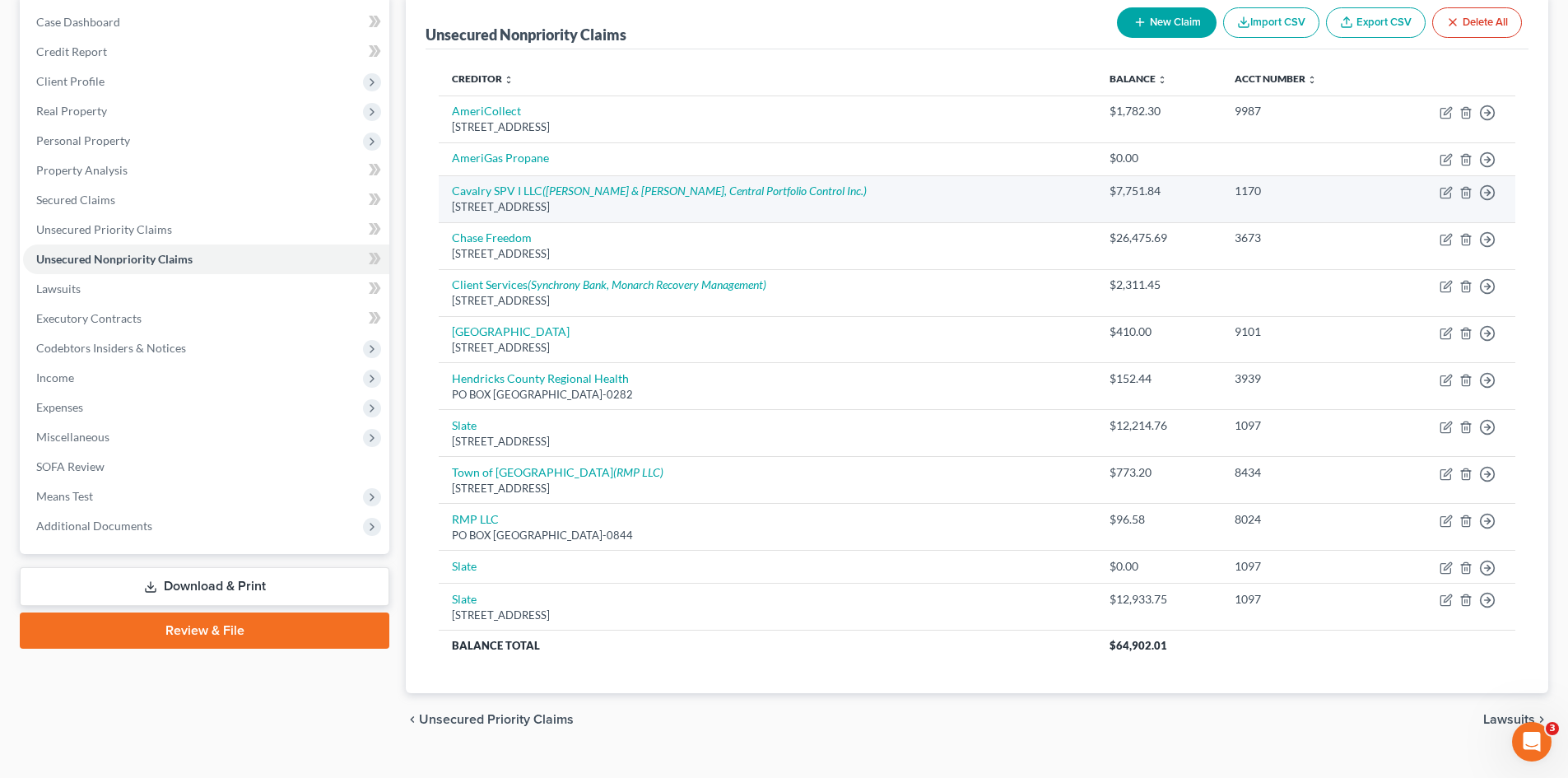
scroll to position [164, 0]
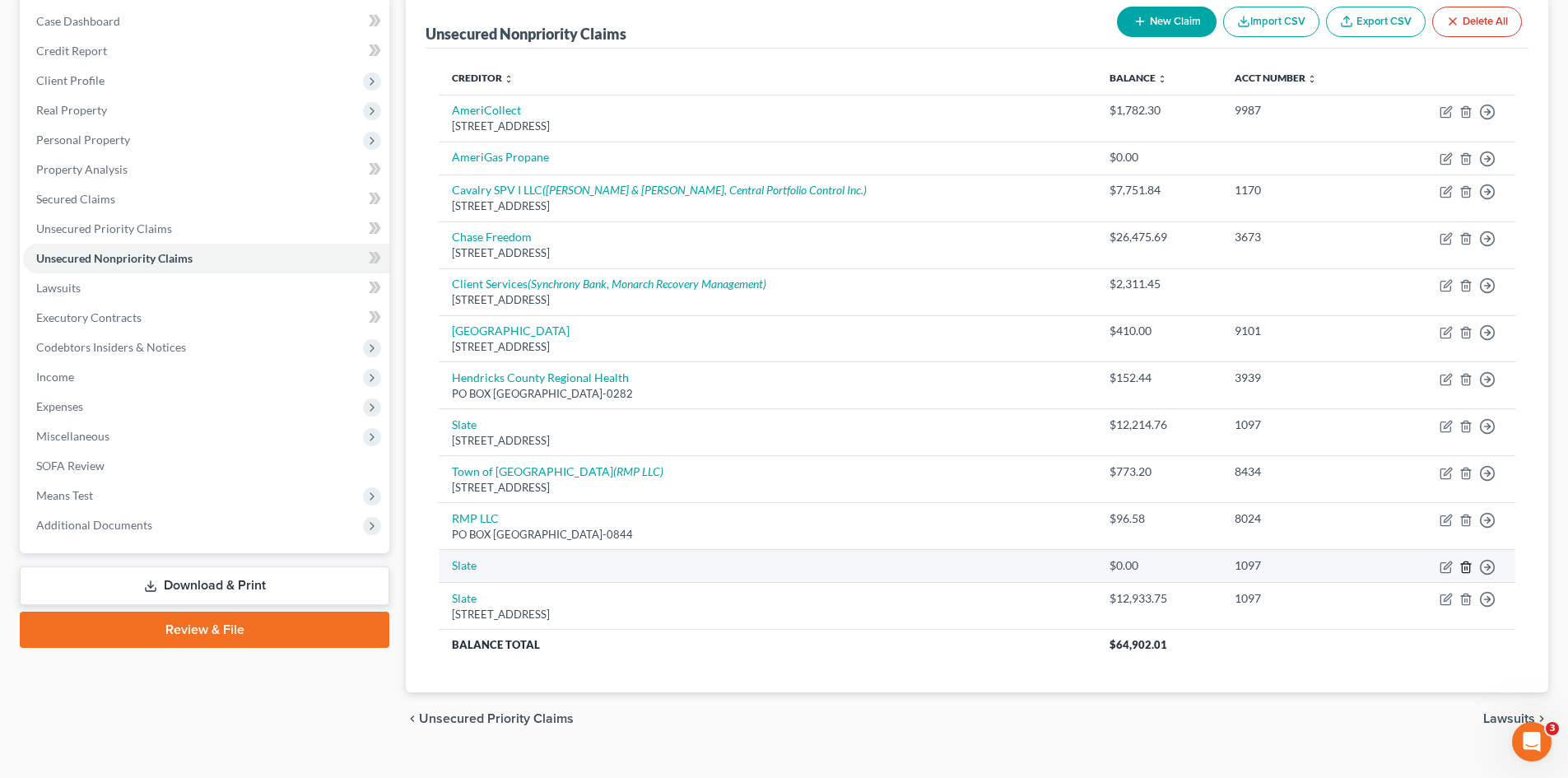
click at [1467, 570] on icon "button" at bounding box center [1465, 567] width 13 height 13
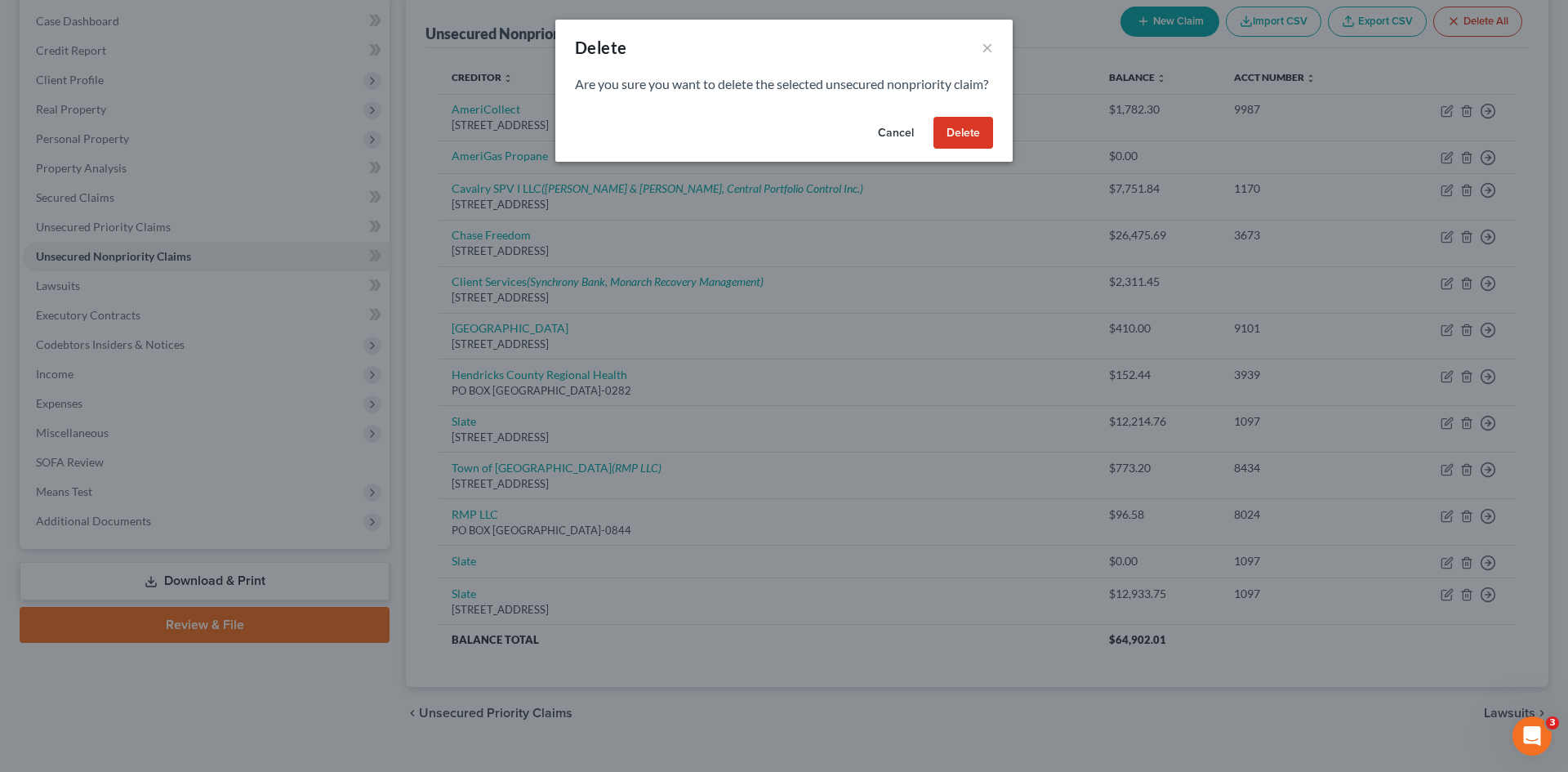
click at [956, 144] on button "Delete" at bounding box center [963, 132] width 59 height 33
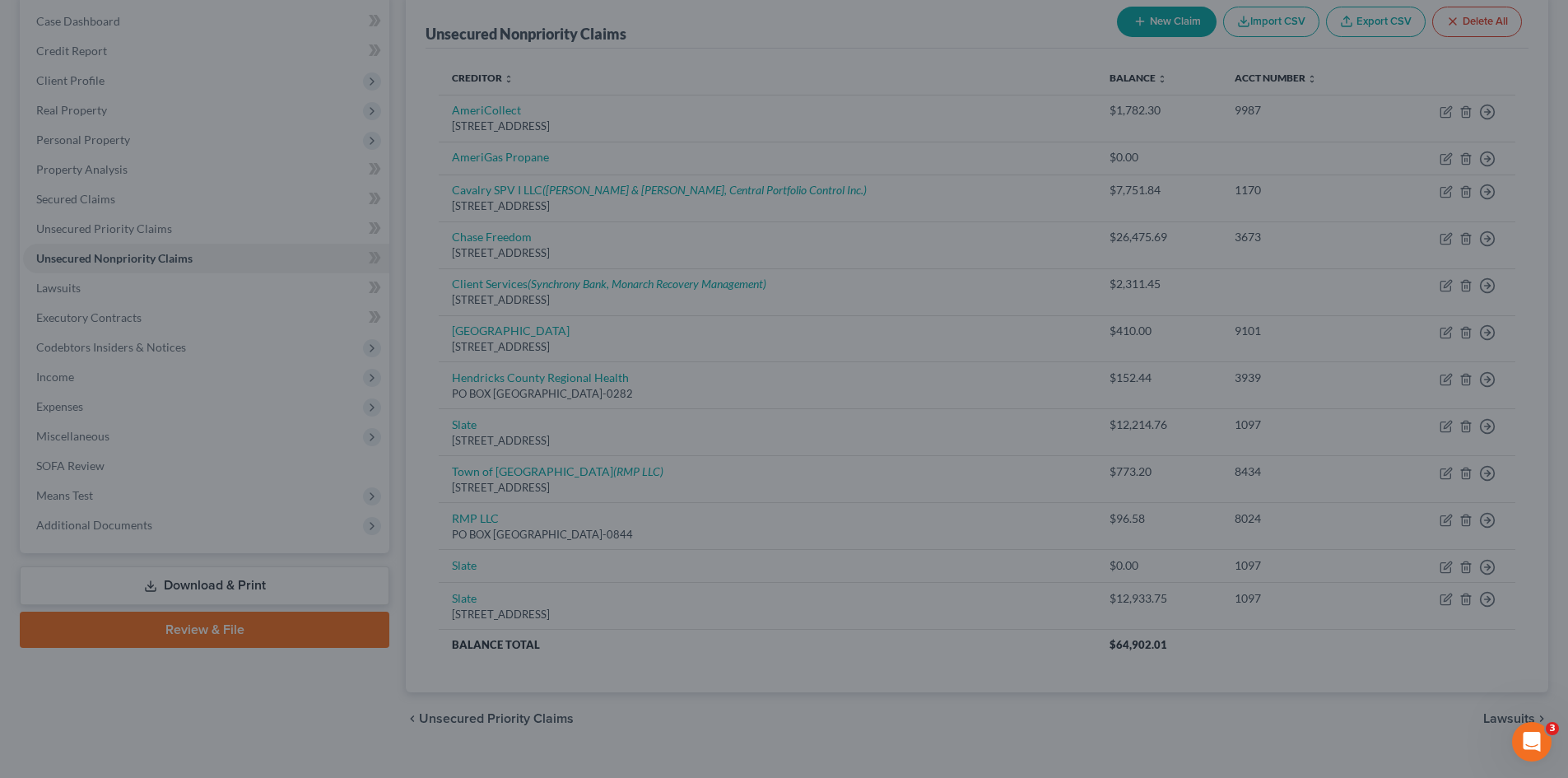
scroll to position [161, 0]
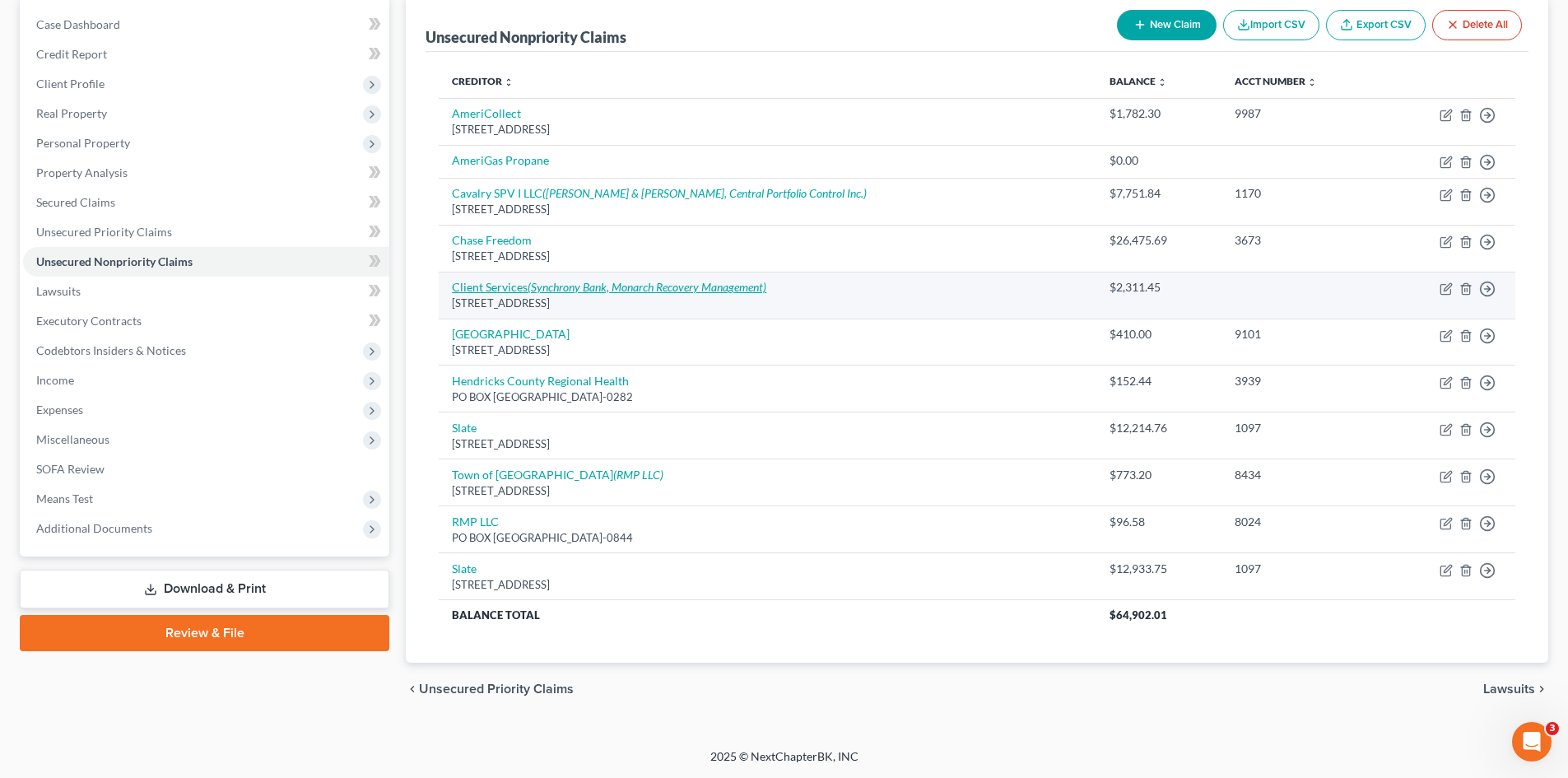
click at [655, 290] on icon "(Synchrony Bank, Monarch Recovery Management)" at bounding box center [648, 287] width 239 height 14
select select "26"
select select "1"
select select "0"
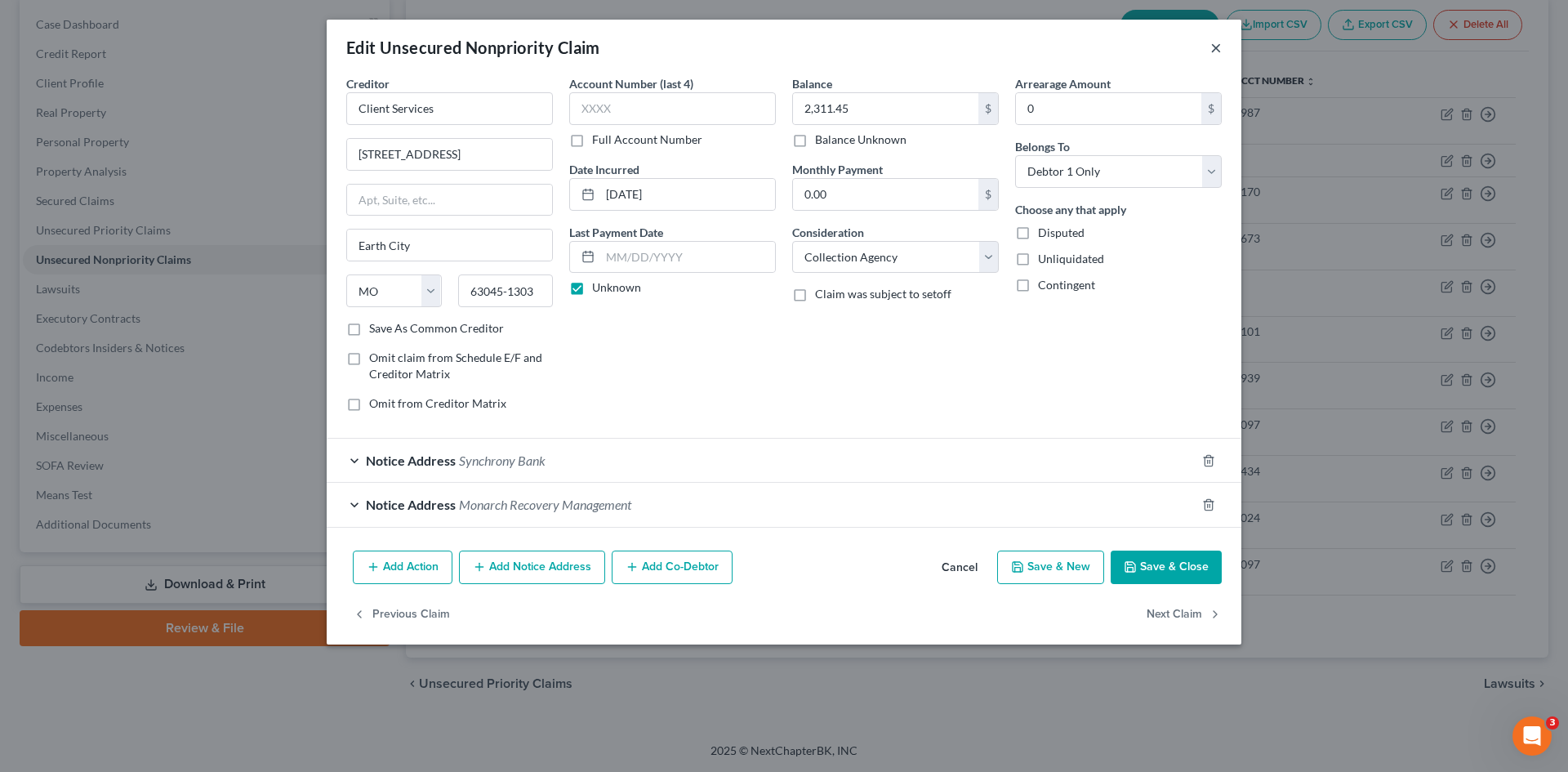
click at [1213, 47] on button "×" at bounding box center [1216, 47] width 12 height 20
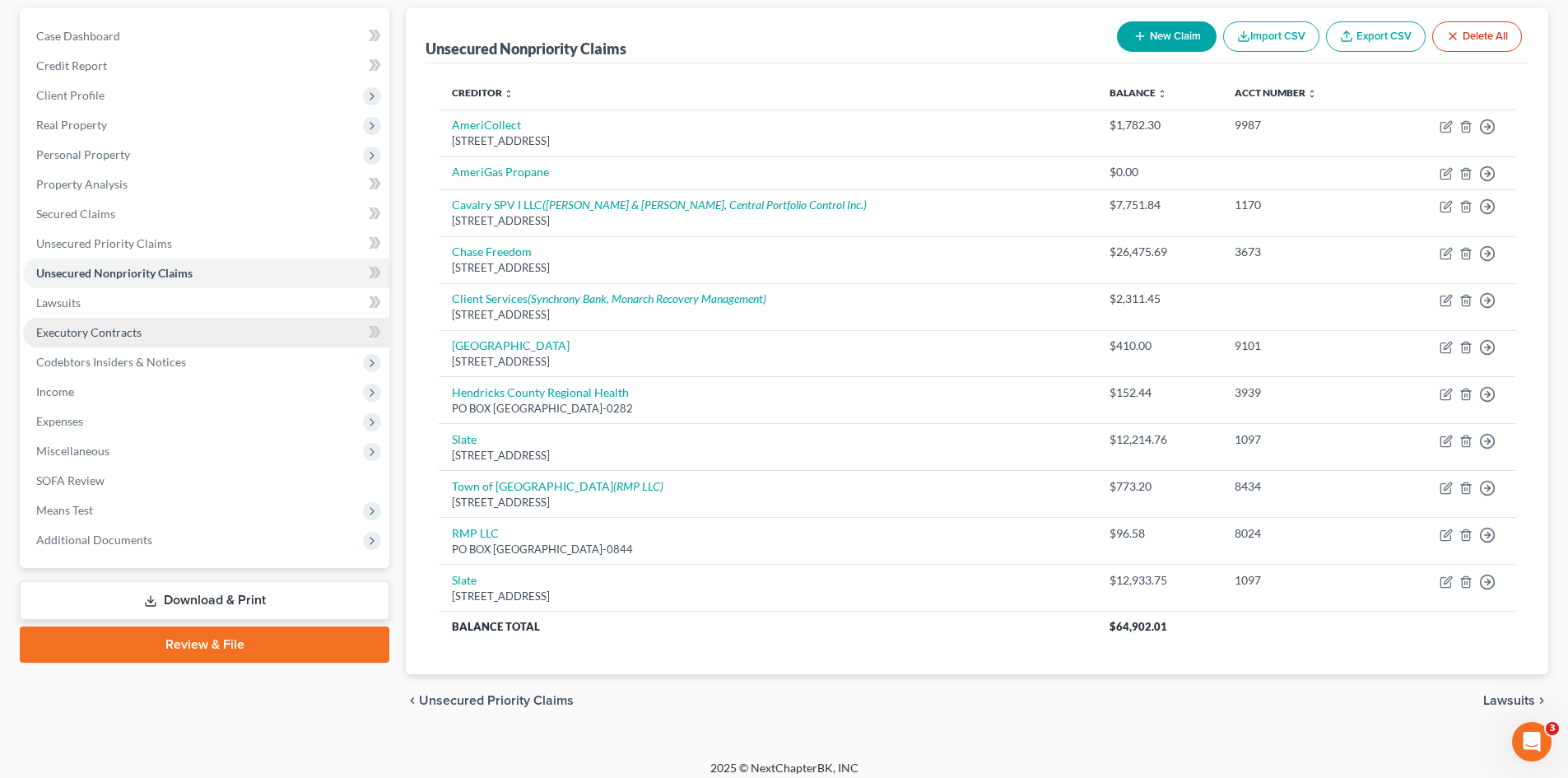
scroll to position [0, 0]
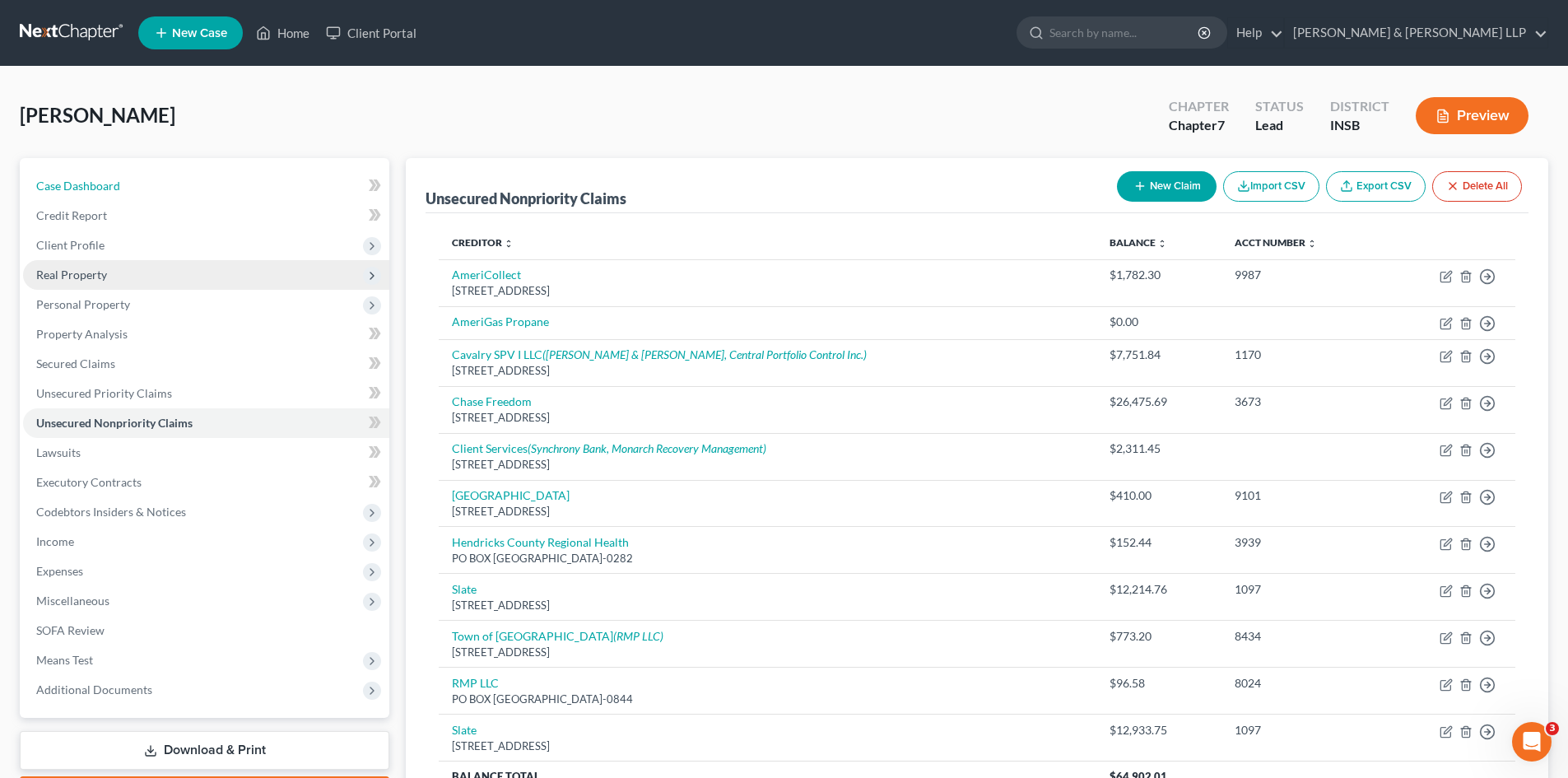
drag, startPoint x: 83, startPoint y: 187, endPoint x: 90, endPoint y: 275, distance: 88.3
click at [83, 187] on span "Case Dashboard" at bounding box center [78, 185] width 84 height 14
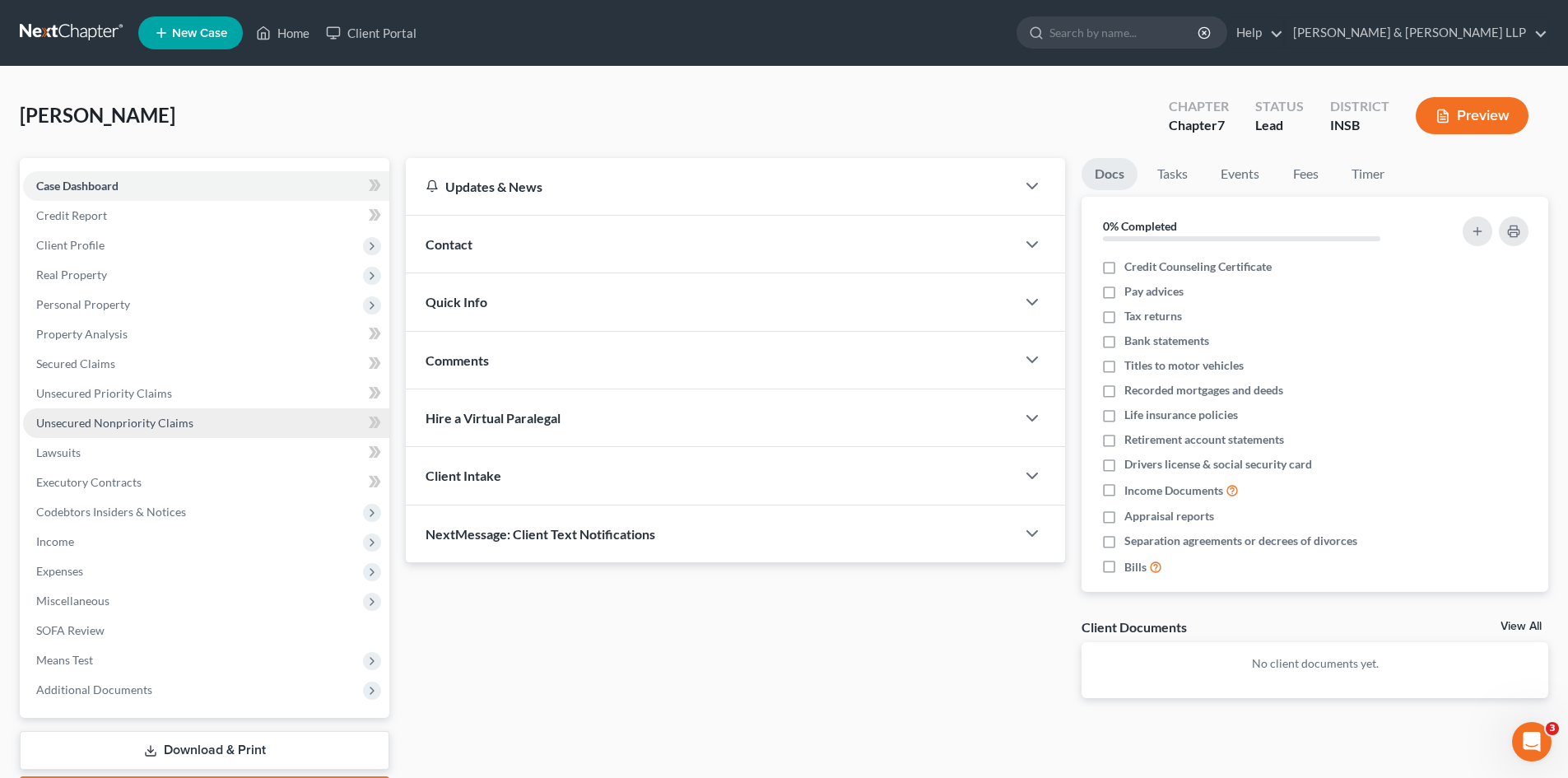
click at [117, 416] on span "Unsecured Nonpriority Claims" at bounding box center [115, 422] width 157 height 14
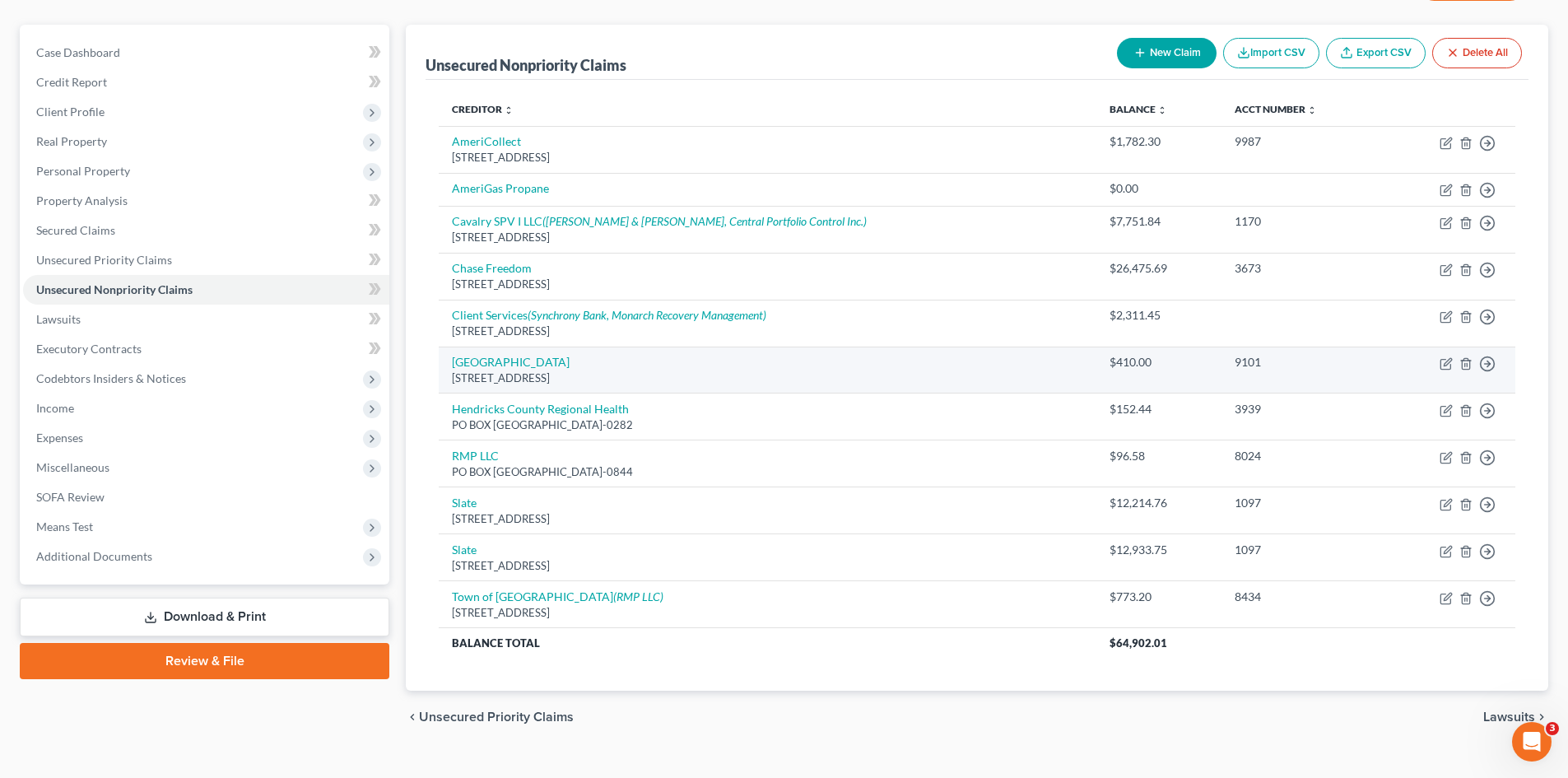
scroll to position [161, 0]
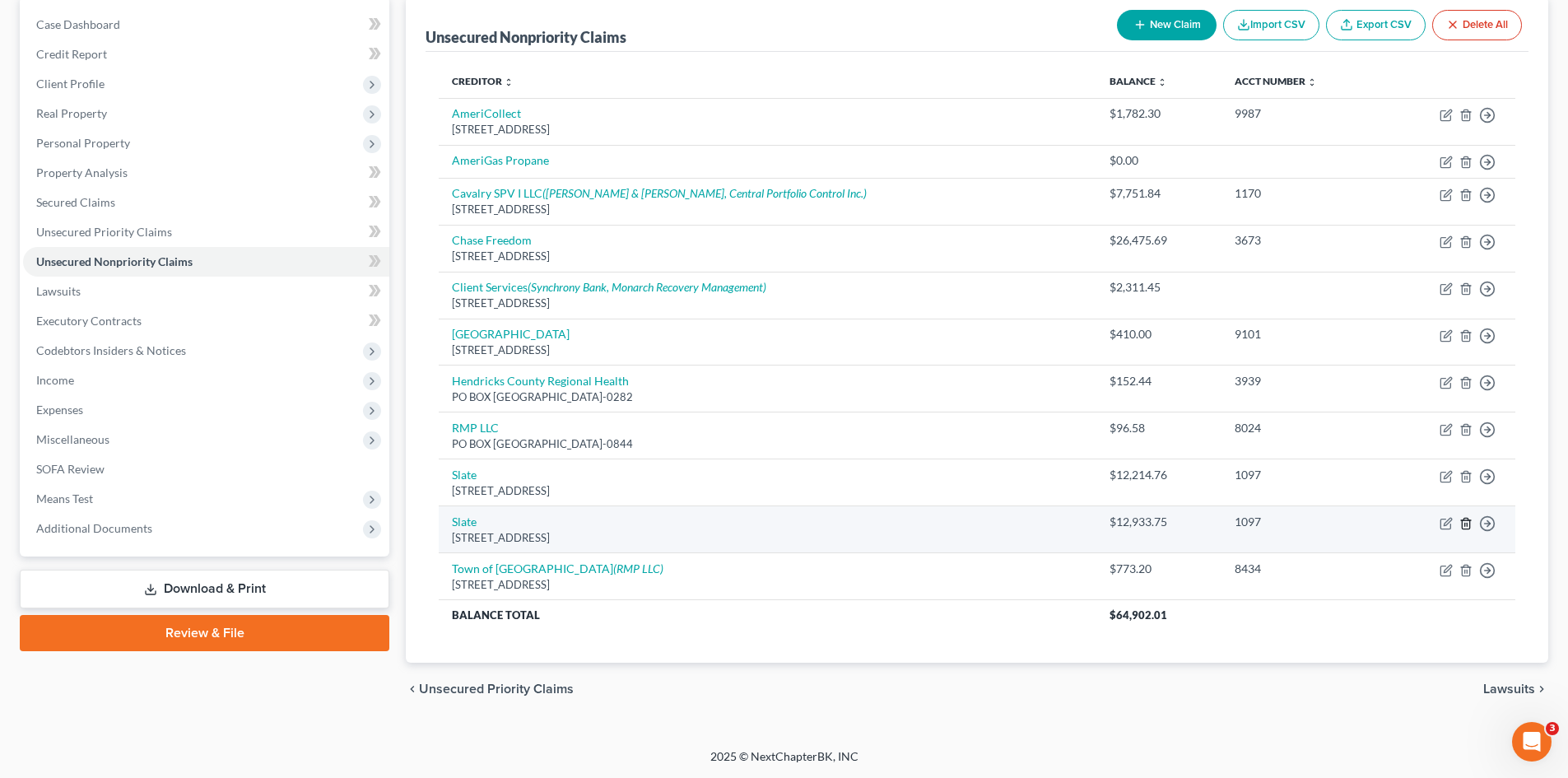
click at [1469, 524] on icon "button" at bounding box center [1464, 523] width 7 height 11
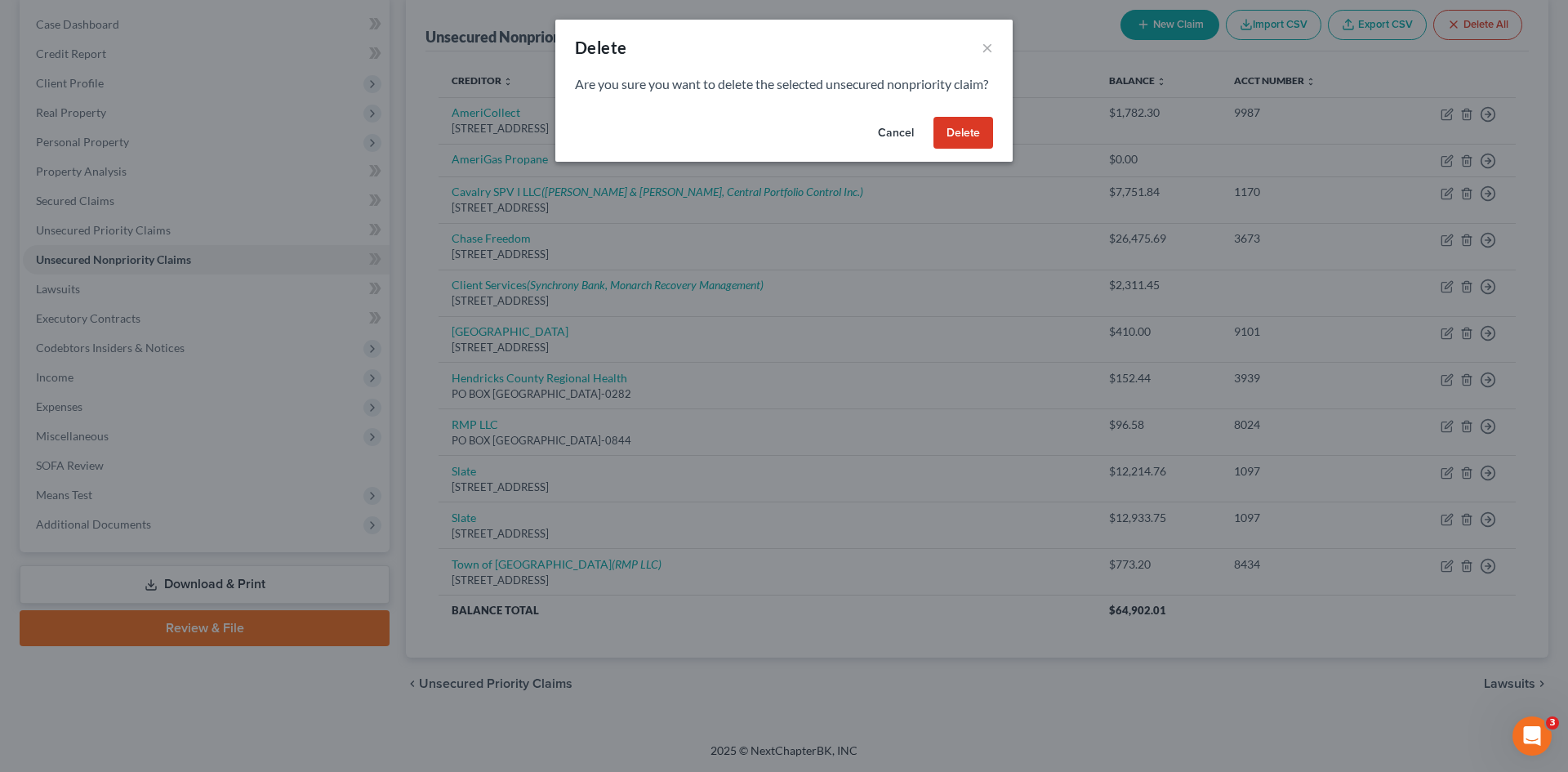
click at [952, 149] on button "Delete" at bounding box center [963, 132] width 59 height 33
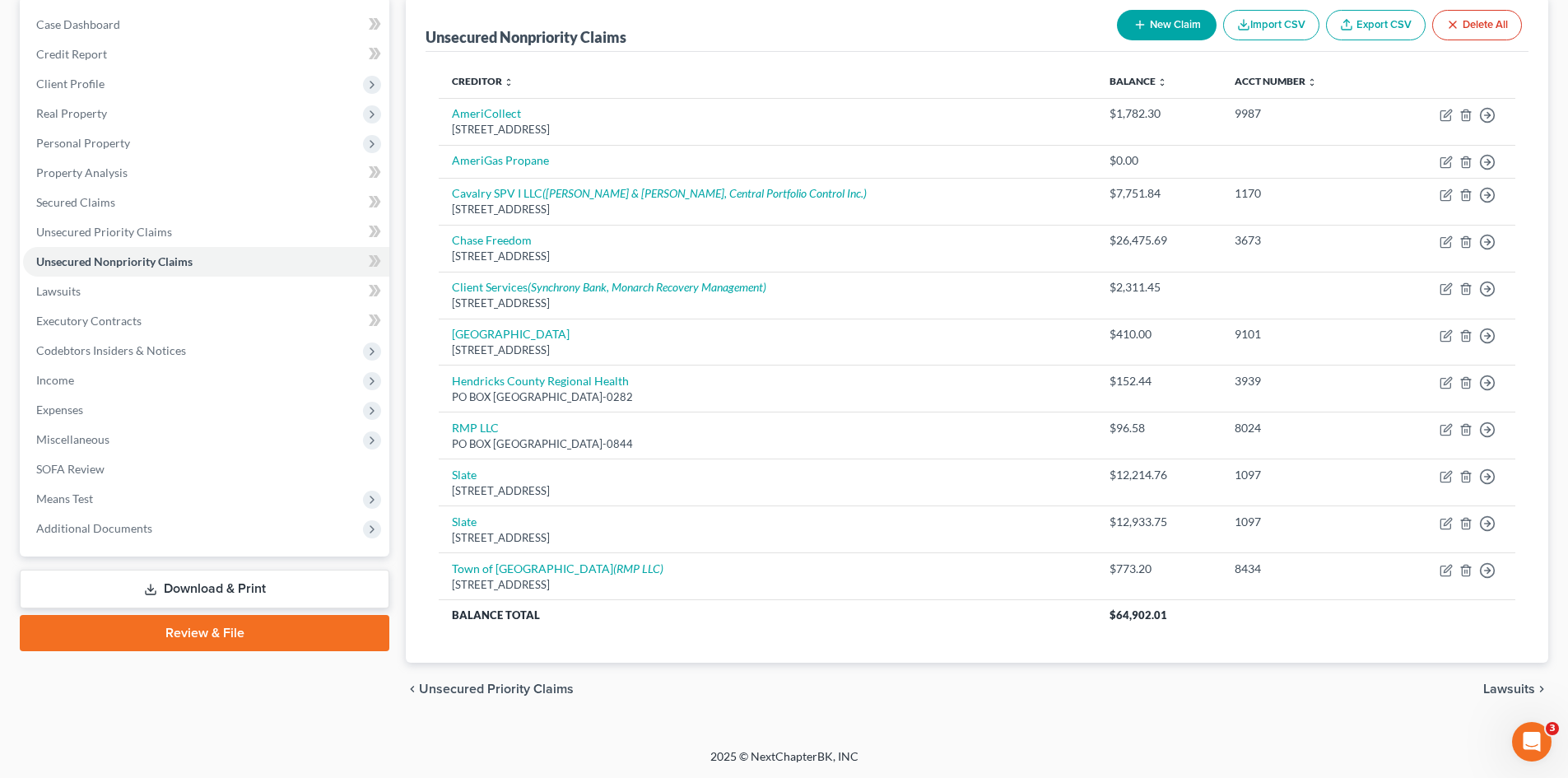
scroll to position [115, 0]
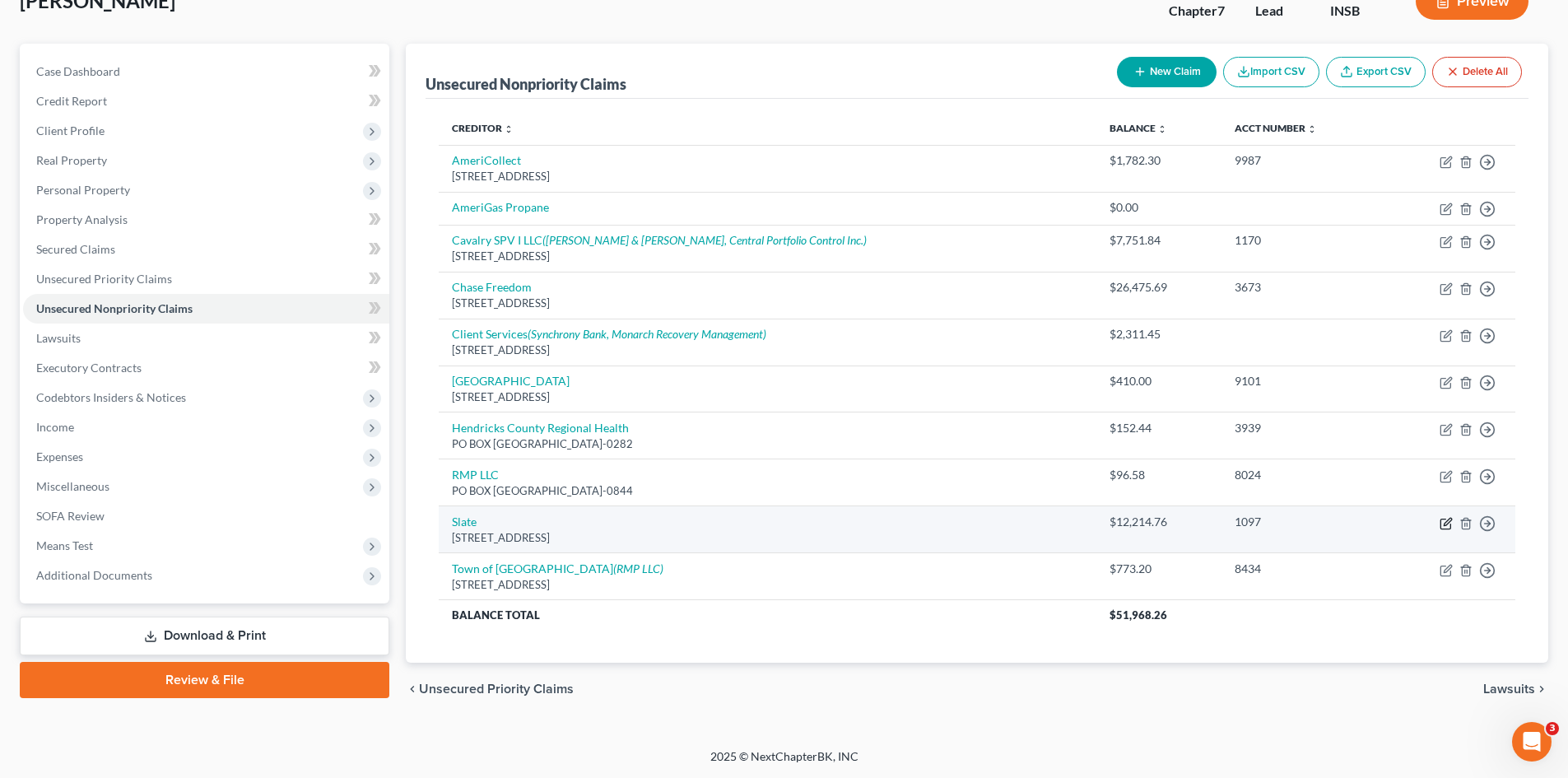
click at [1450, 524] on icon "button" at bounding box center [1445, 523] width 10 height 10
select select "7"
select select "2"
select select "0"
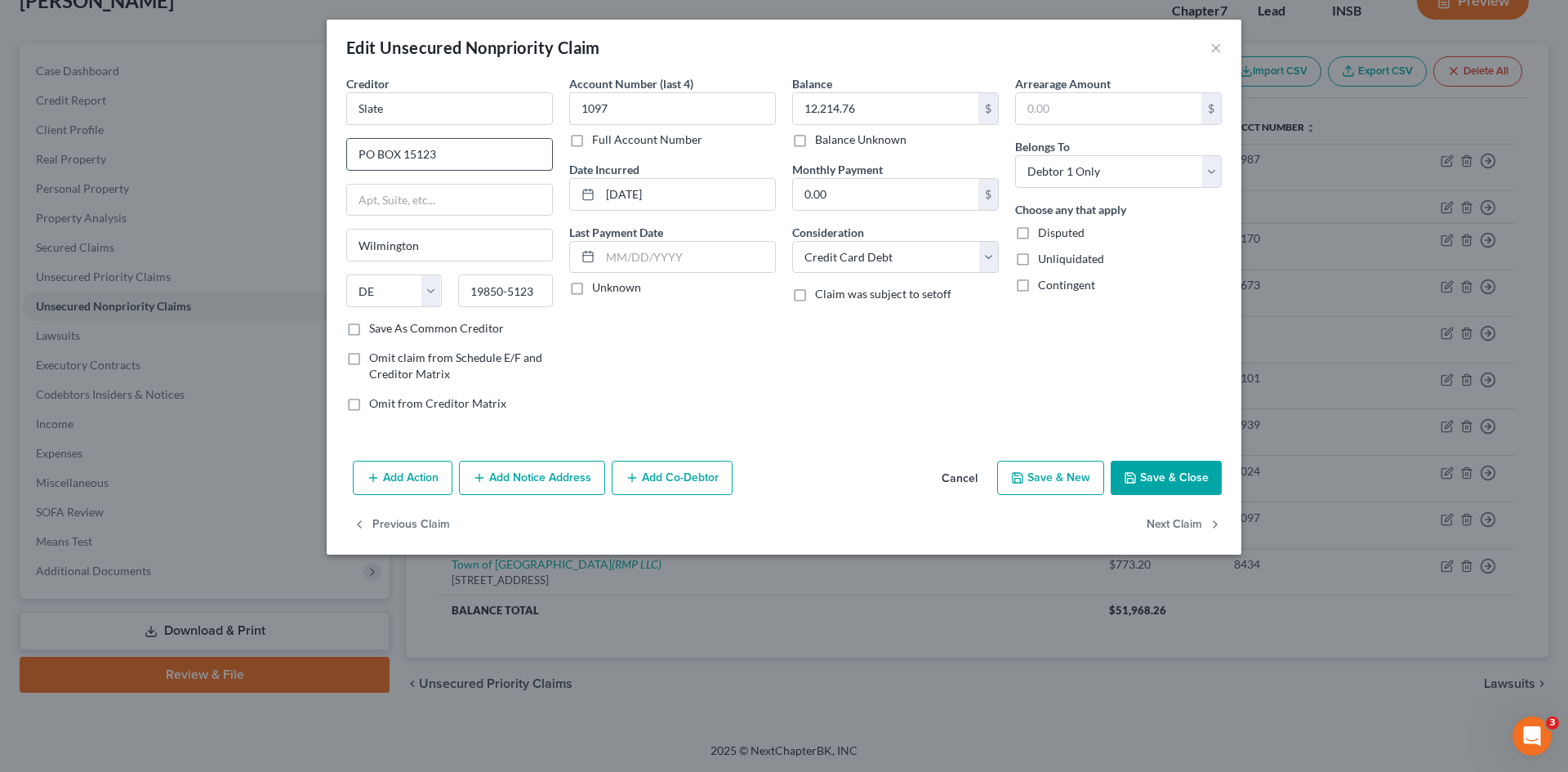
click at [469, 151] on input "PO BOX 15123" at bounding box center [449, 153] width 205 height 31
drag, startPoint x: 449, startPoint y: 150, endPoint x: 331, endPoint y: 151, distance: 118.0
click at [331, 151] on div "Creditor * Slate PO BOX [GEOGRAPHIC_DATA] [US_STATE] AK AR AZ CA CO [GEOGRAPHIC…" at bounding box center [783, 264] width 915 height 379
type input "PO BOX 6294"
click at [425, 245] on input "Wilmington" at bounding box center [449, 244] width 205 height 31
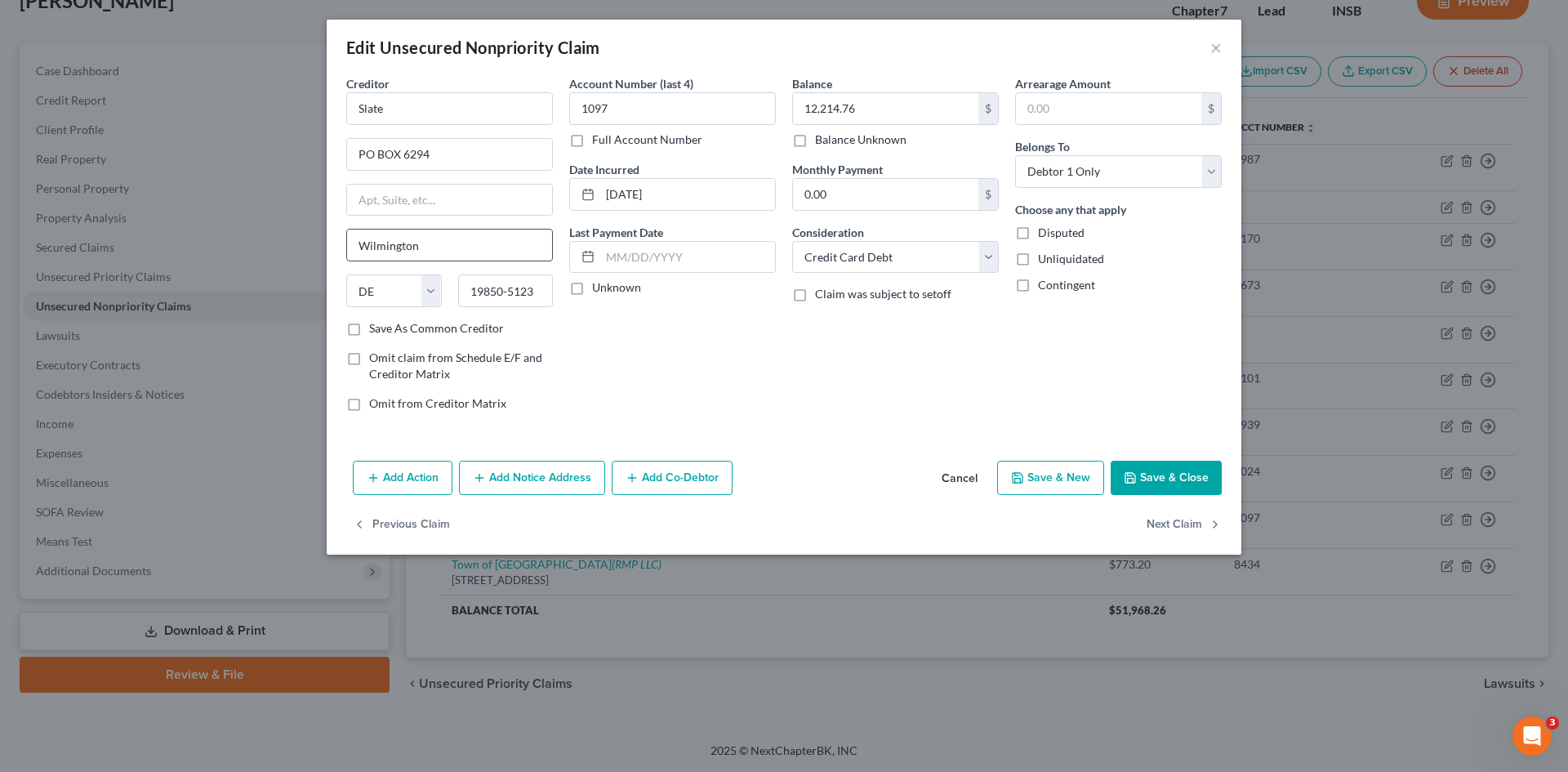
drag, startPoint x: 431, startPoint y: 245, endPoint x: 355, endPoint y: 242, distance: 76.1
click at [355, 242] on input "Wilmington" at bounding box center [449, 244] width 205 height 31
type input "[PERSON_NAME] Stream"
click at [438, 291] on select "State [US_STATE] AK AR AZ CA CO CT DE DC [GEOGRAPHIC_DATA] [GEOGRAPHIC_DATA] GU…" at bounding box center [393, 291] width 96 height 33
select select "14"
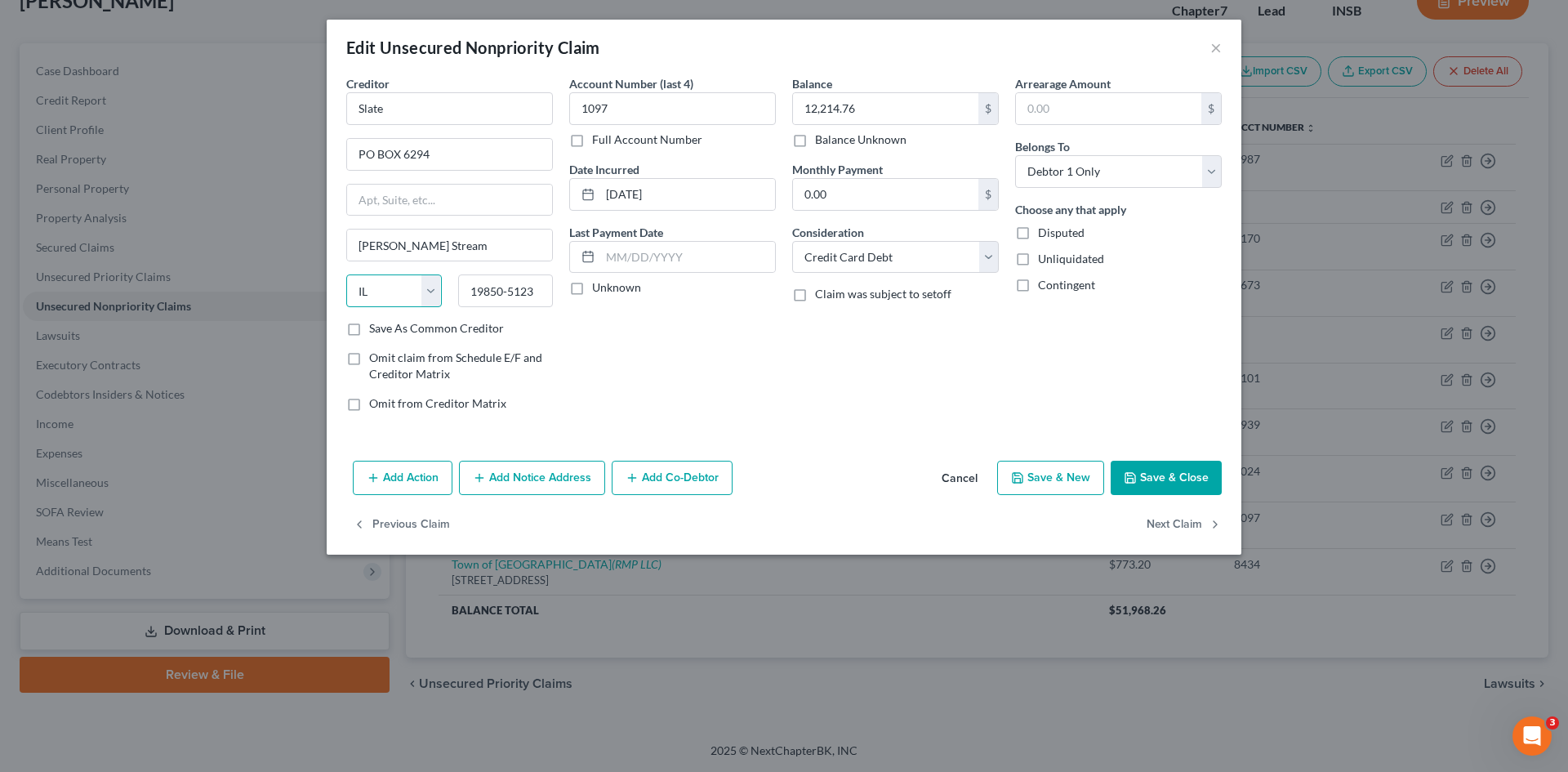
click at [346, 275] on select "State [US_STATE] AK AR AZ CA CO CT DE DC [GEOGRAPHIC_DATA] [GEOGRAPHIC_DATA] GU…" at bounding box center [393, 291] width 96 height 33
click at [369, 331] on label "Save As Common Creditor" at bounding box center [436, 328] width 134 height 17
click at [376, 331] on input "Save As Common Creditor" at bounding box center [381, 325] width 11 height 11
checkbox input "true"
drag, startPoint x: 553, startPoint y: 291, endPoint x: 542, endPoint y: 292, distance: 11.0
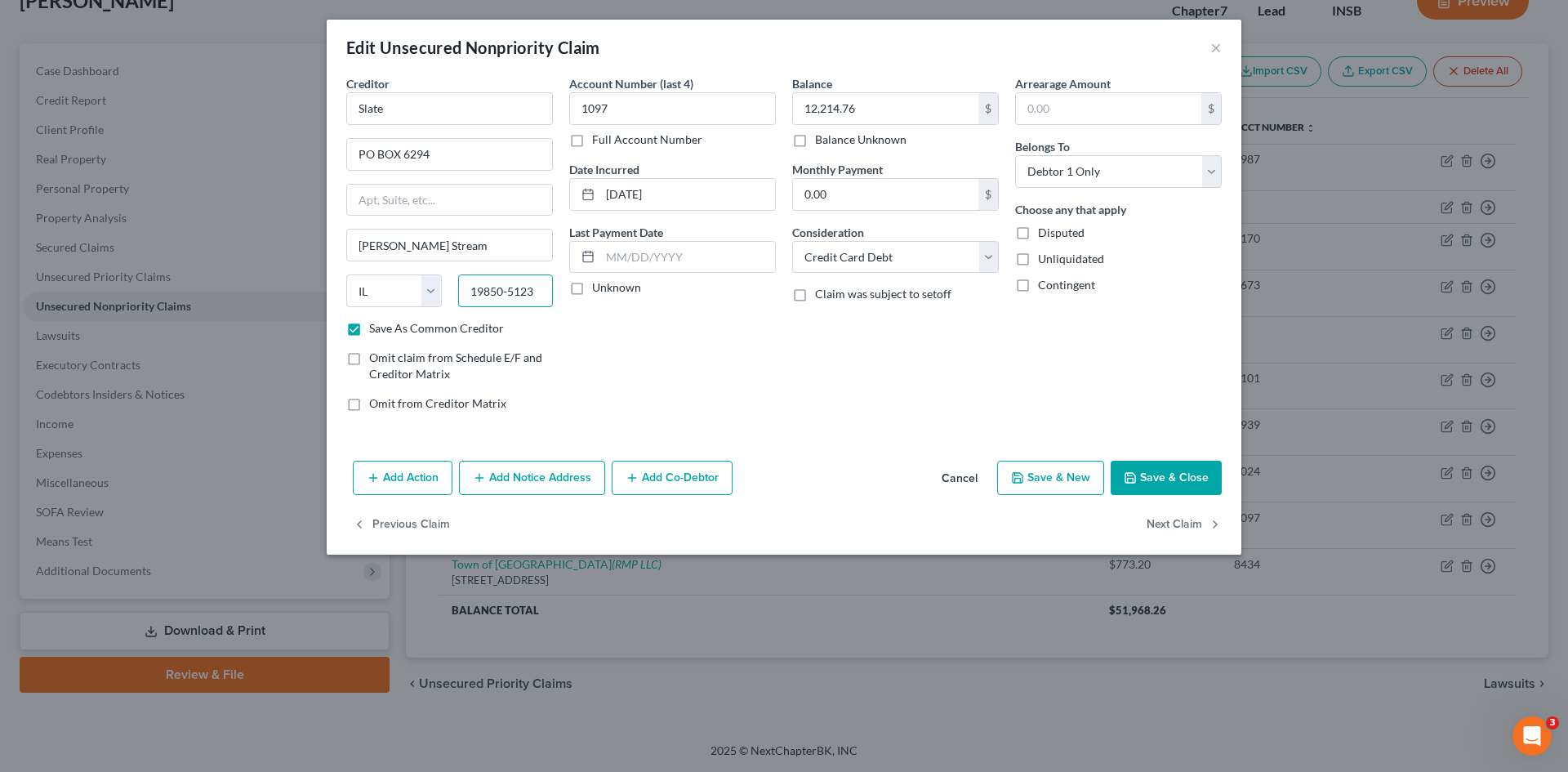
click at [549, 291] on input "19850-5123" at bounding box center [505, 291] width 96 height 33
drag, startPoint x: 541, startPoint y: 292, endPoint x: 438, endPoint y: 285, distance: 103.2
click at [438, 285] on div "State [US_STATE] AK AR AZ CA CO CT DE DC [GEOGRAPHIC_DATA] [GEOGRAPHIC_DATA] GU…" at bounding box center [450, 298] width 223 height 45
type input "60197-6294"
click at [767, 383] on div "Account Number (last 4) 1097 Full Account Number Date Incurred [DATE] Last Paym…" at bounding box center [673, 250] width 223 height 350
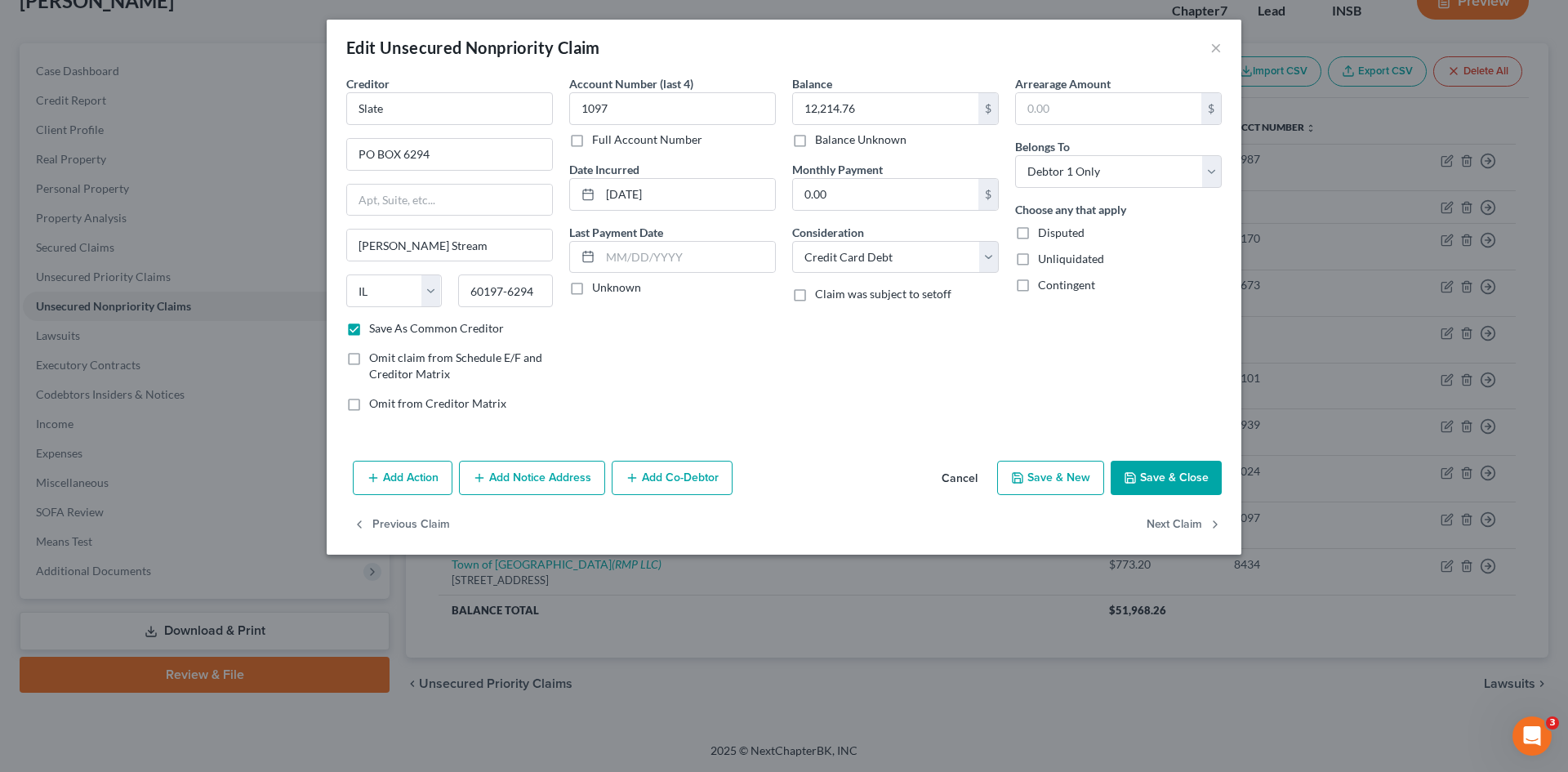
click at [1165, 476] on button "Save & Close" at bounding box center [1167, 477] width 111 height 35
checkbox input "false"
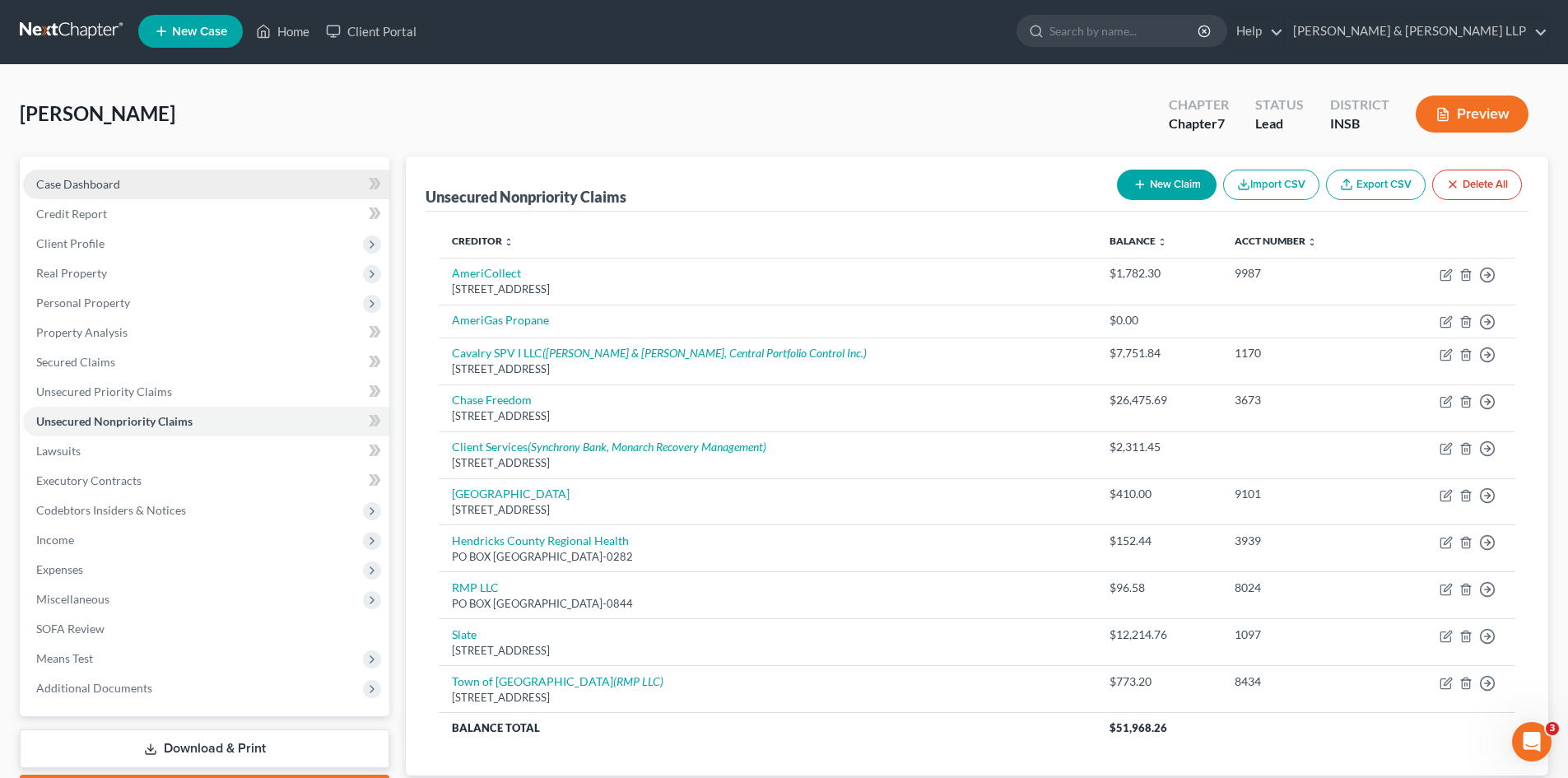
scroll to position [0, 0]
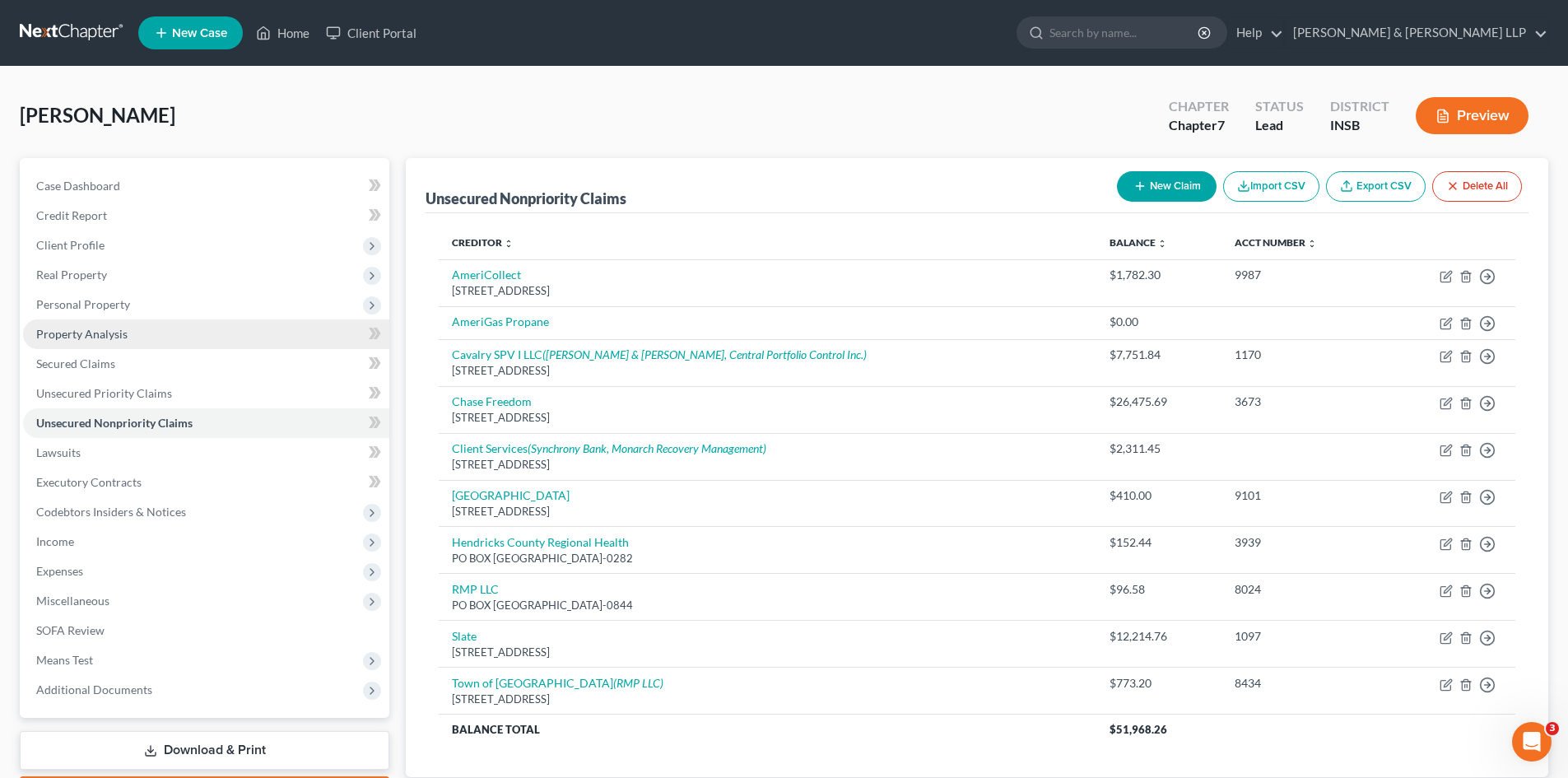
click at [131, 337] on link "Property Analysis" at bounding box center [206, 335] width 367 height 30
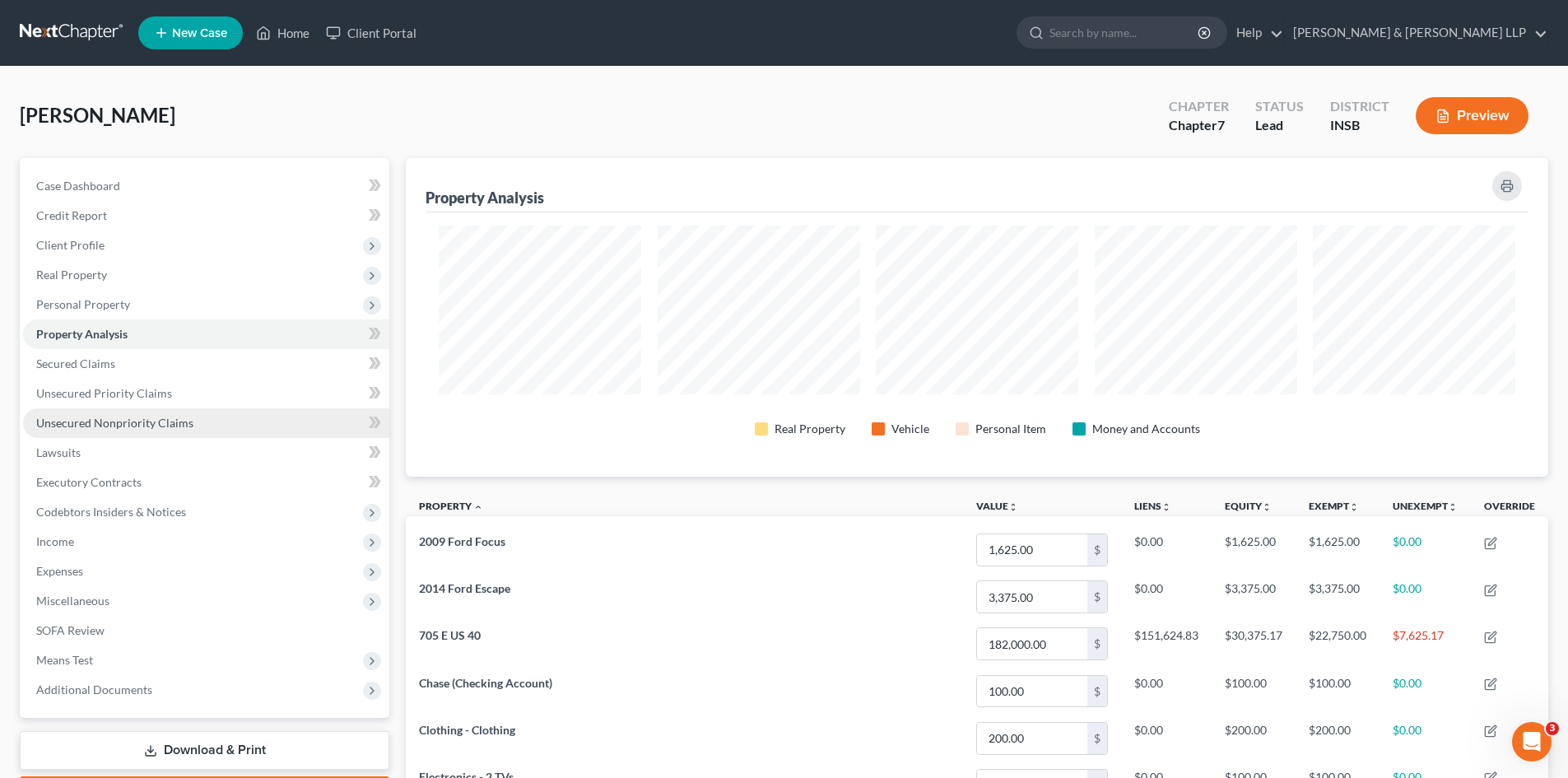
scroll to position [319, 1143]
click at [167, 427] on span "Unsecured Nonpriority Claims" at bounding box center [115, 422] width 157 height 14
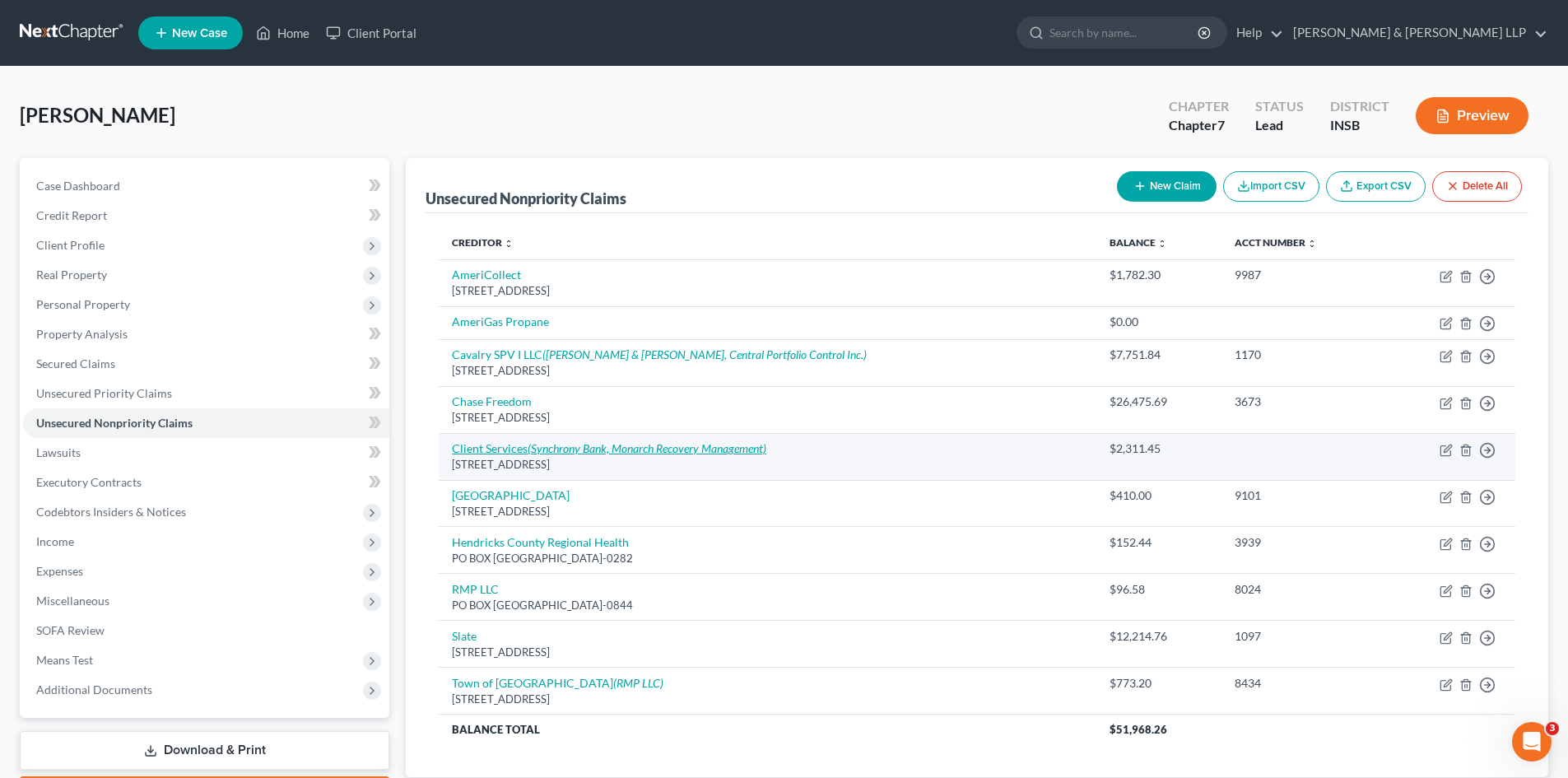
click at [649, 446] on icon "(Synchrony Bank, Monarch Recovery Management)" at bounding box center [648, 448] width 239 height 14
select select "26"
select select "1"
select select "0"
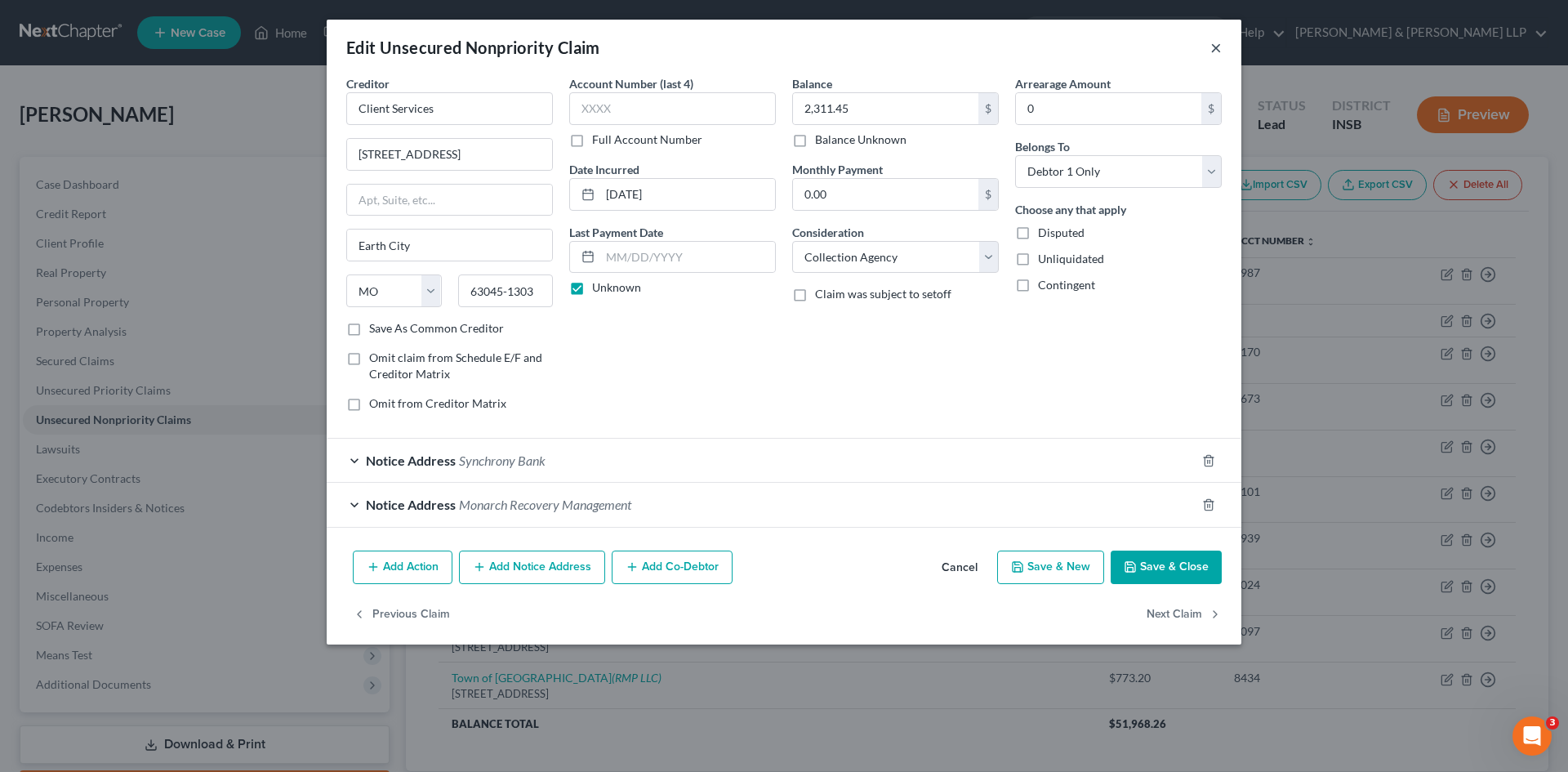
click at [1217, 49] on button "×" at bounding box center [1216, 47] width 12 height 20
click at [1217, 49] on div "Edit Unsecured Nonpriority Claim ×" at bounding box center [783, 47] width 915 height 55
